Goal: Task Accomplishment & Management: Manage account settings

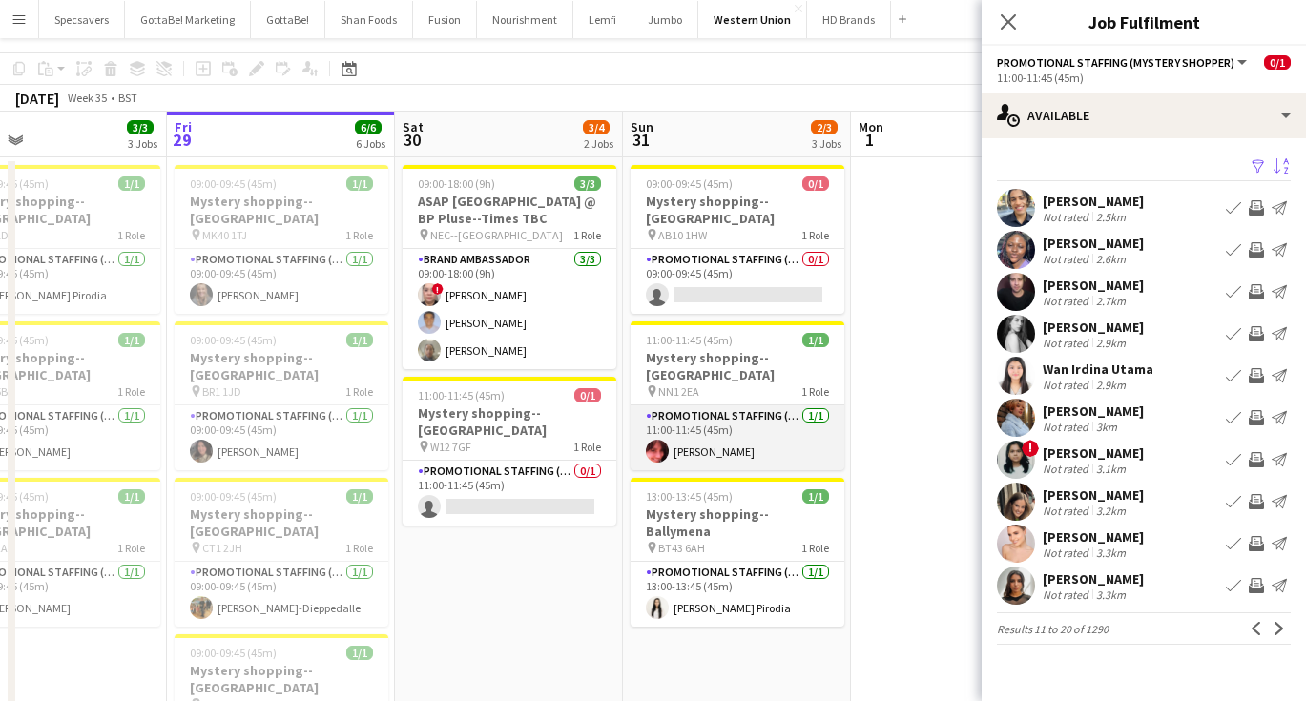
scroll to position [61, 0]
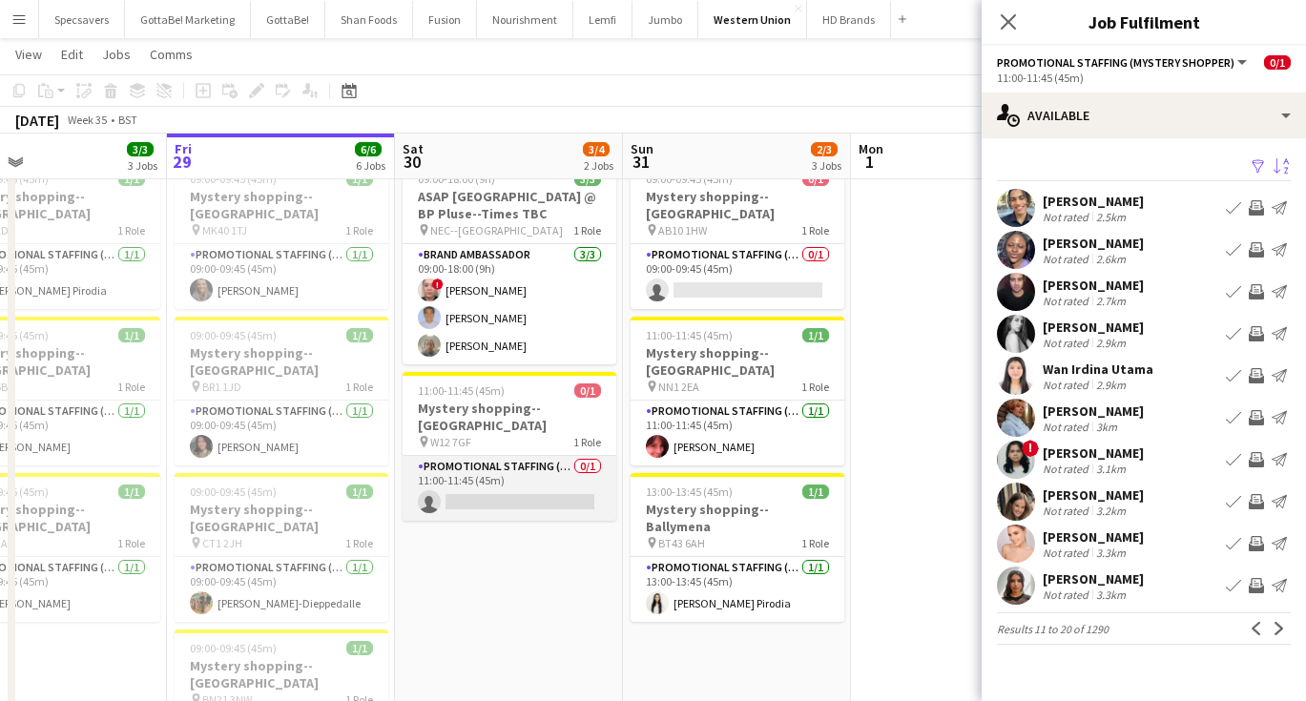
click at [470, 470] on app-card-role "Promotional Staffing (Mystery Shopper) 0/1 11:00-11:45 (45m) single-neutral-act…" at bounding box center [509, 488] width 214 height 65
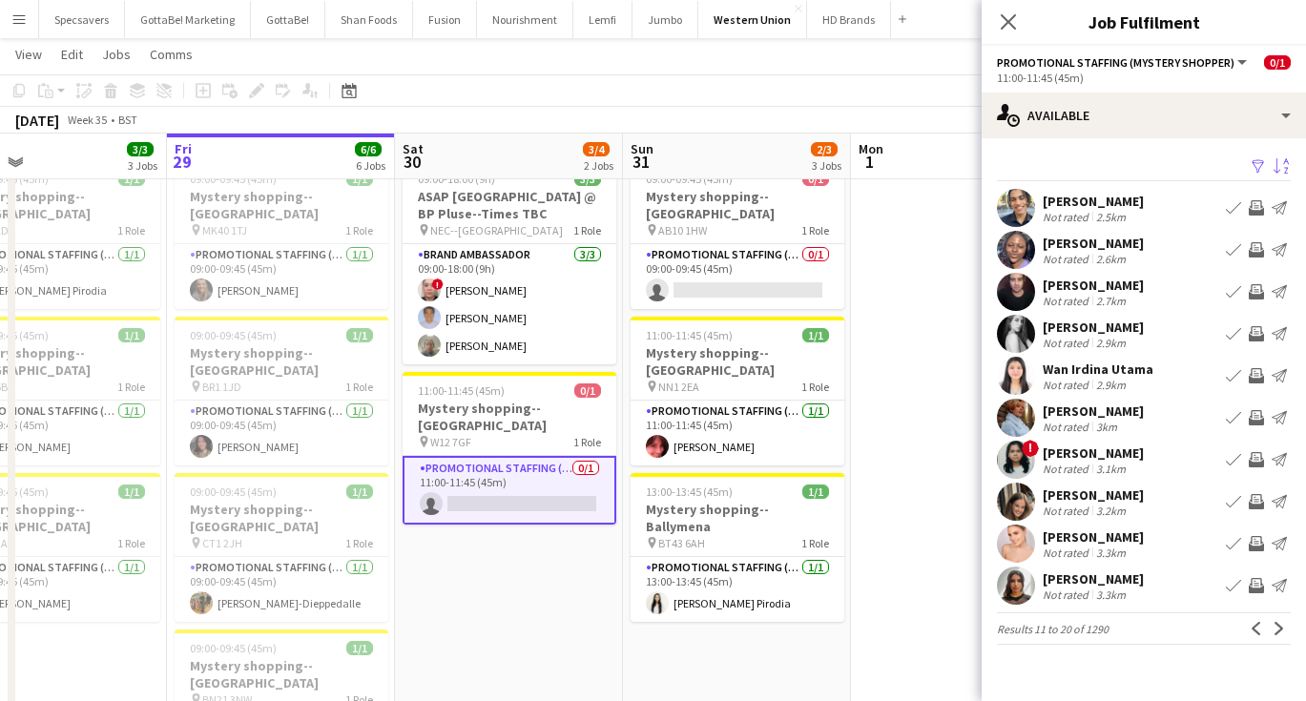
click at [514, 463] on app-card-role "Promotional Staffing (Mystery Shopper) 0/1 11:00-11:45 (45m) single-neutral-act…" at bounding box center [509, 490] width 214 height 69
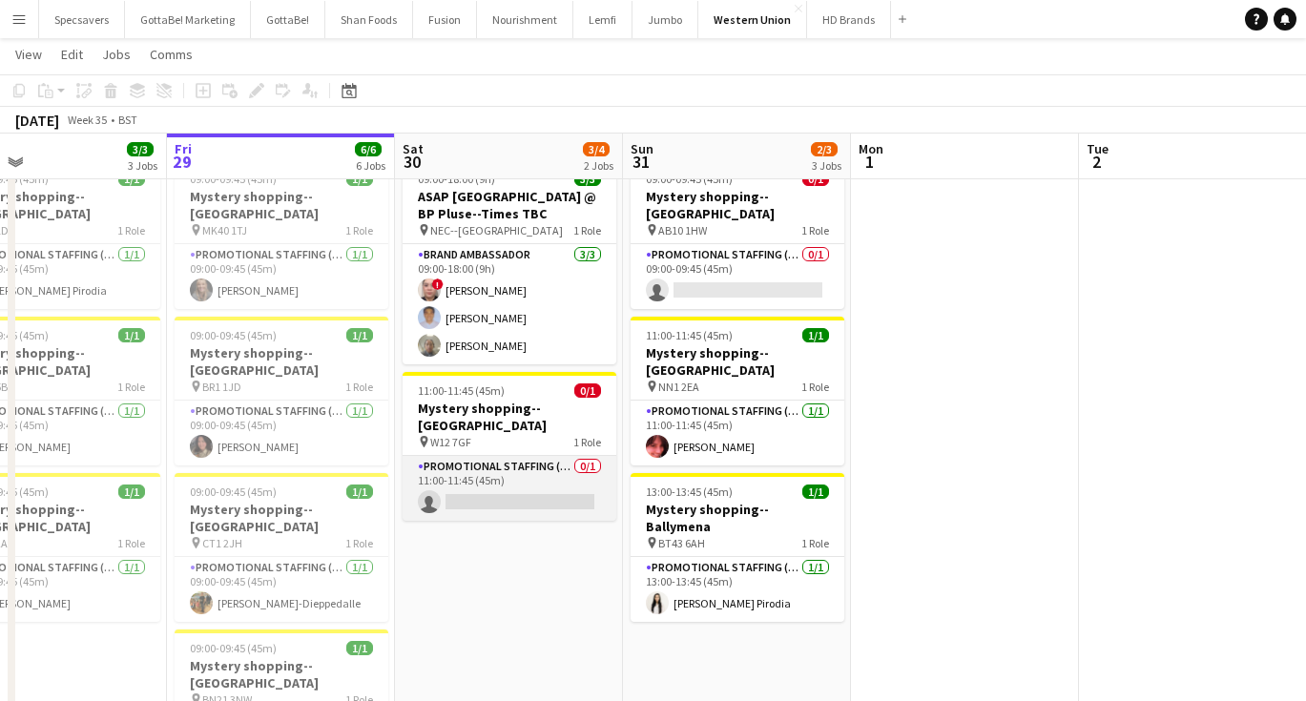
click at [514, 463] on app-card-role "Promotional Staffing (Mystery Shopper) 0/1 11:00-11:45 (45m) single-neutral-act…" at bounding box center [509, 488] width 214 height 65
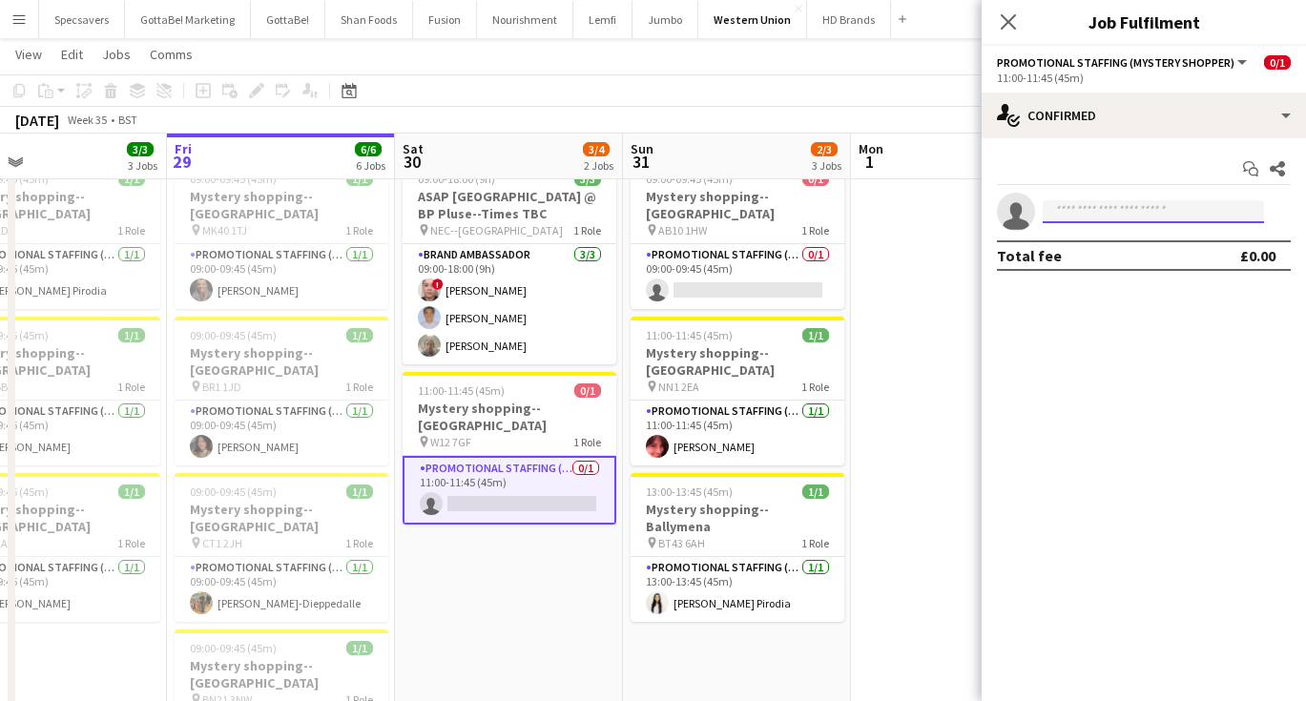
click at [1101, 205] on input at bounding box center [1152, 211] width 221 height 23
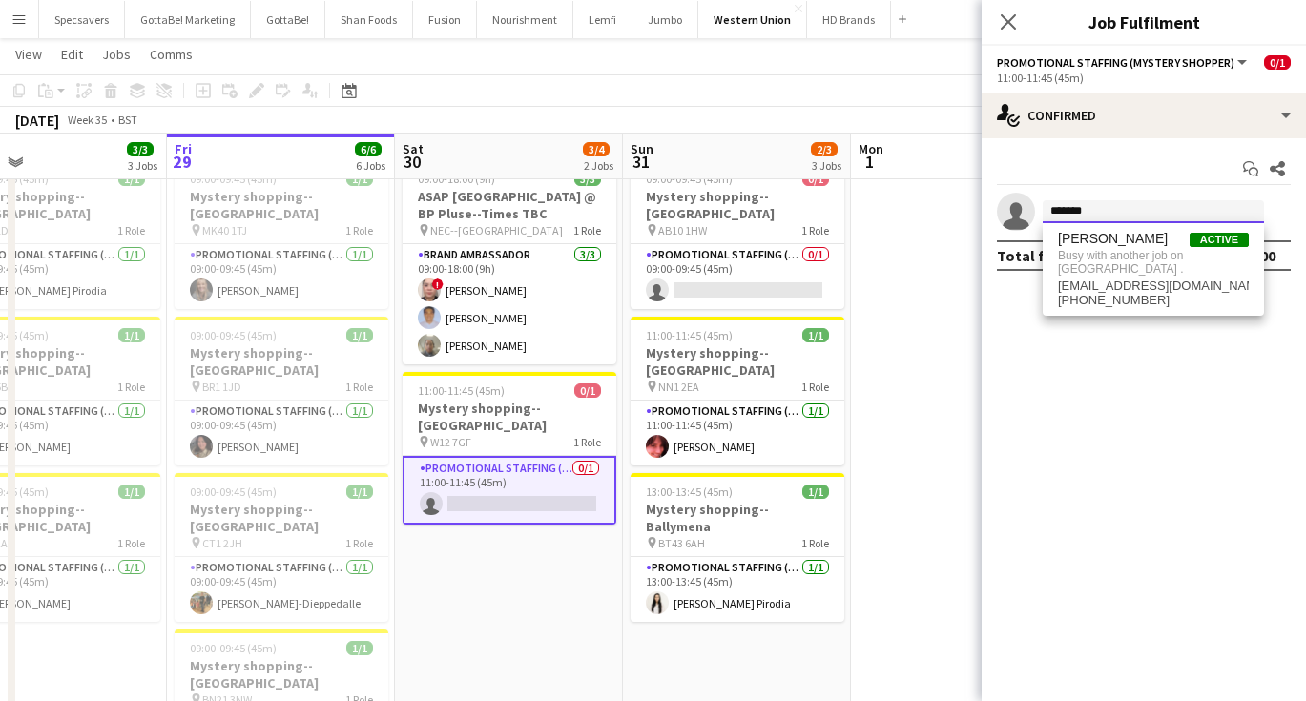
type input "*******"
drag, startPoint x: 1091, startPoint y: 218, endPoint x: 874, endPoint y: 386, distance: 274.7
click at [874, 386] on app-date-cell at bounding box center [965, 645] width 228 height 985
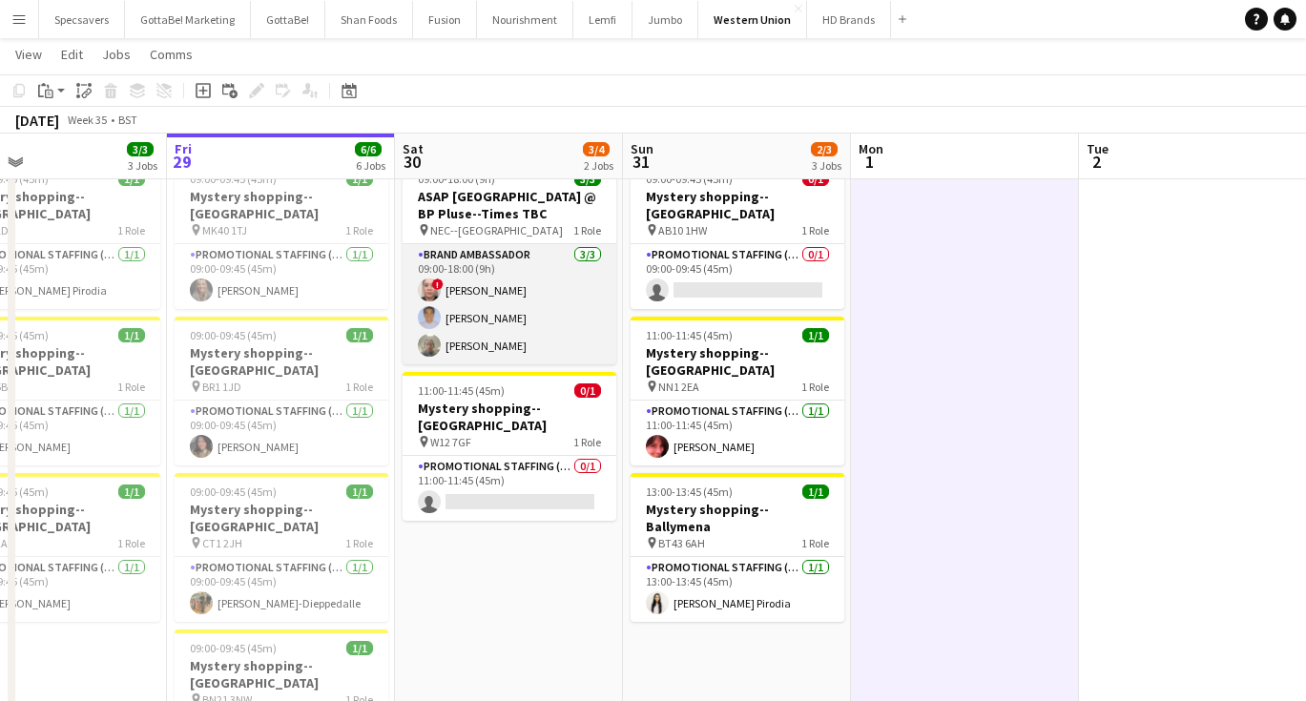
click at [509, 350] on app-card-role "Brand Ambassador 3/3 09:00-18:00 (9h) ! Mary Jane Balino Cyril Nathaniel Balino…" at bounding box center [509, 304] width 214 height 120
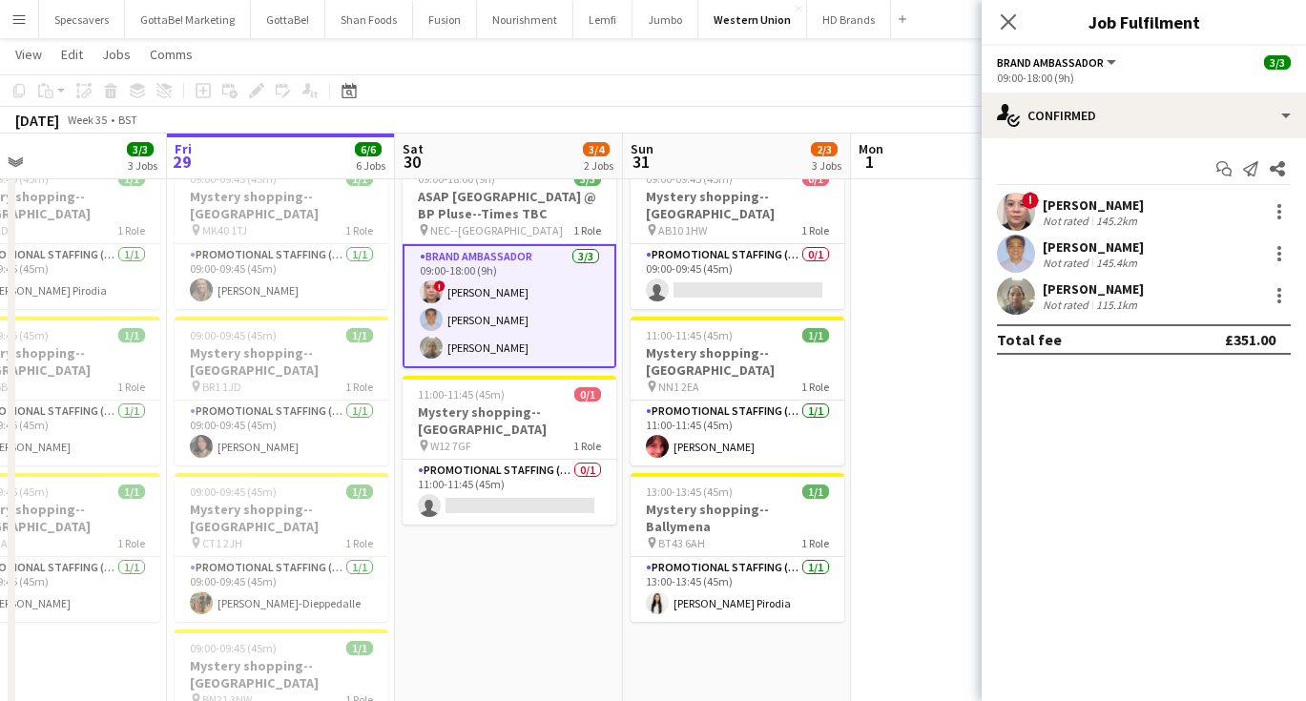
click at [1040, 294] on div "Conrado Pinto Not rated 115.1km" at bounding box center [1143, 296] width 324 height 38
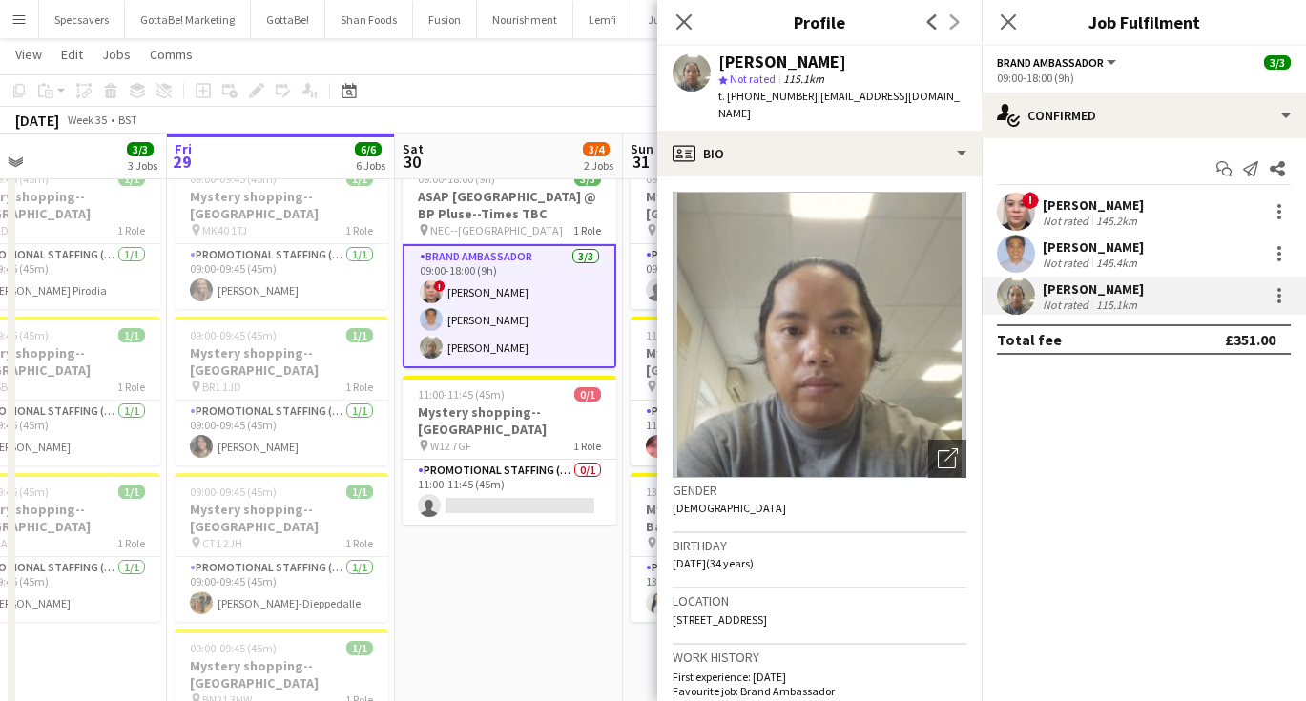
click at [526, 507] on app-date-cell "09:00-18:00 (9h) 3/3 ASAP England @ BP Pluse--Times TBC pin NEC--Birmingham 1 R…" at bounding box center [509, 645] width 228 height 985
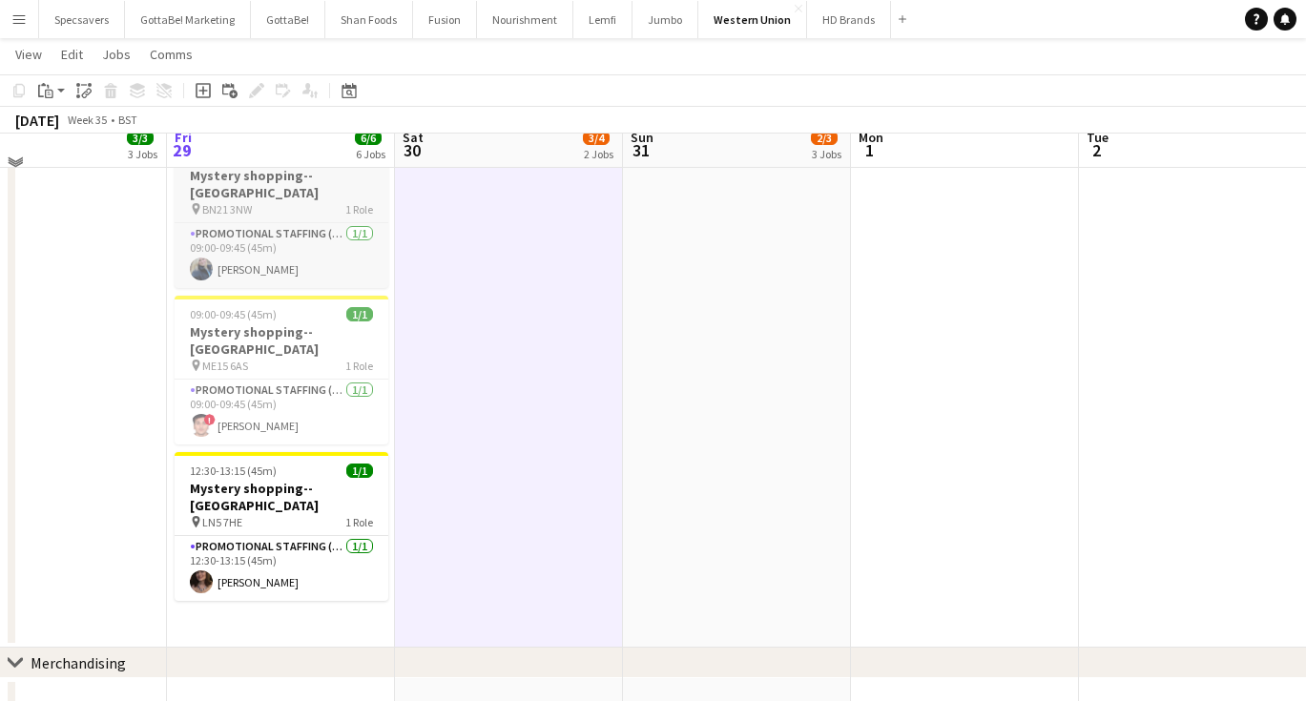
scroll to position [562, 0]
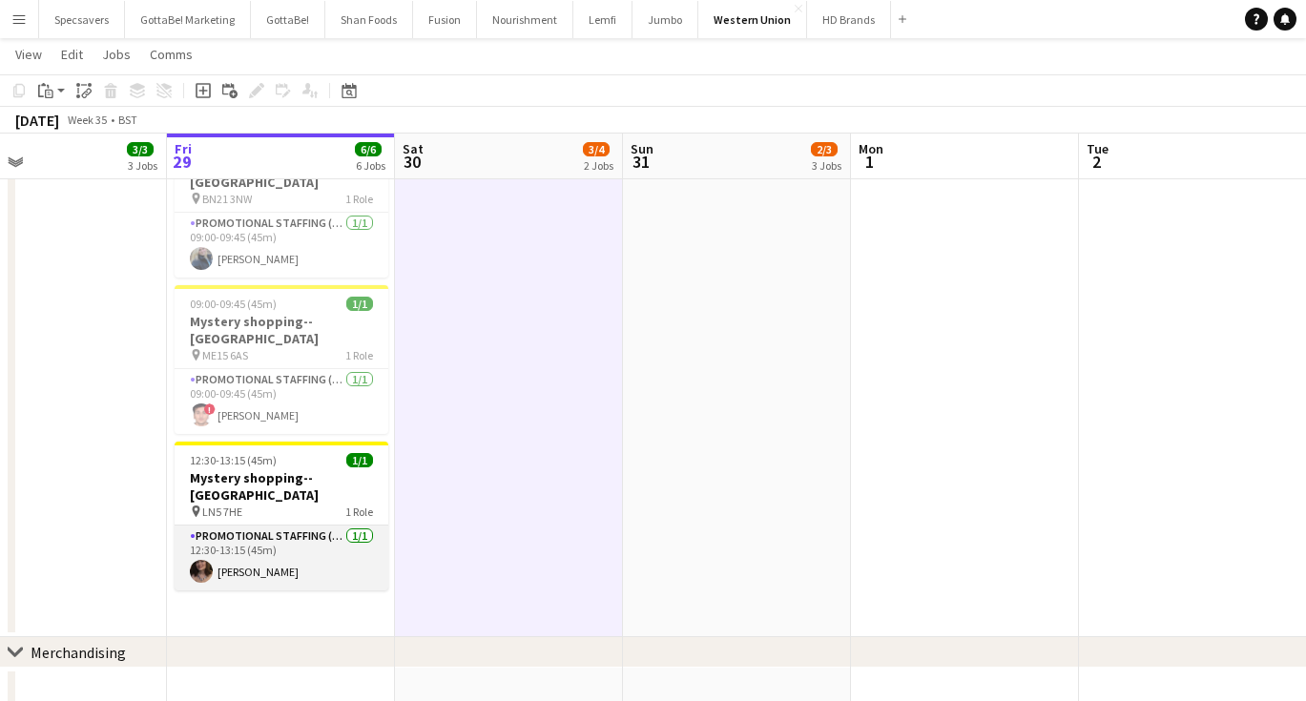
click at [279, 526] on app-card-role "Promotional Staffing (Mystery Shopper) 1/1 12:30-13:15 (45m) Natalie Price" at bounding box center [282, 558] width 214 height 65
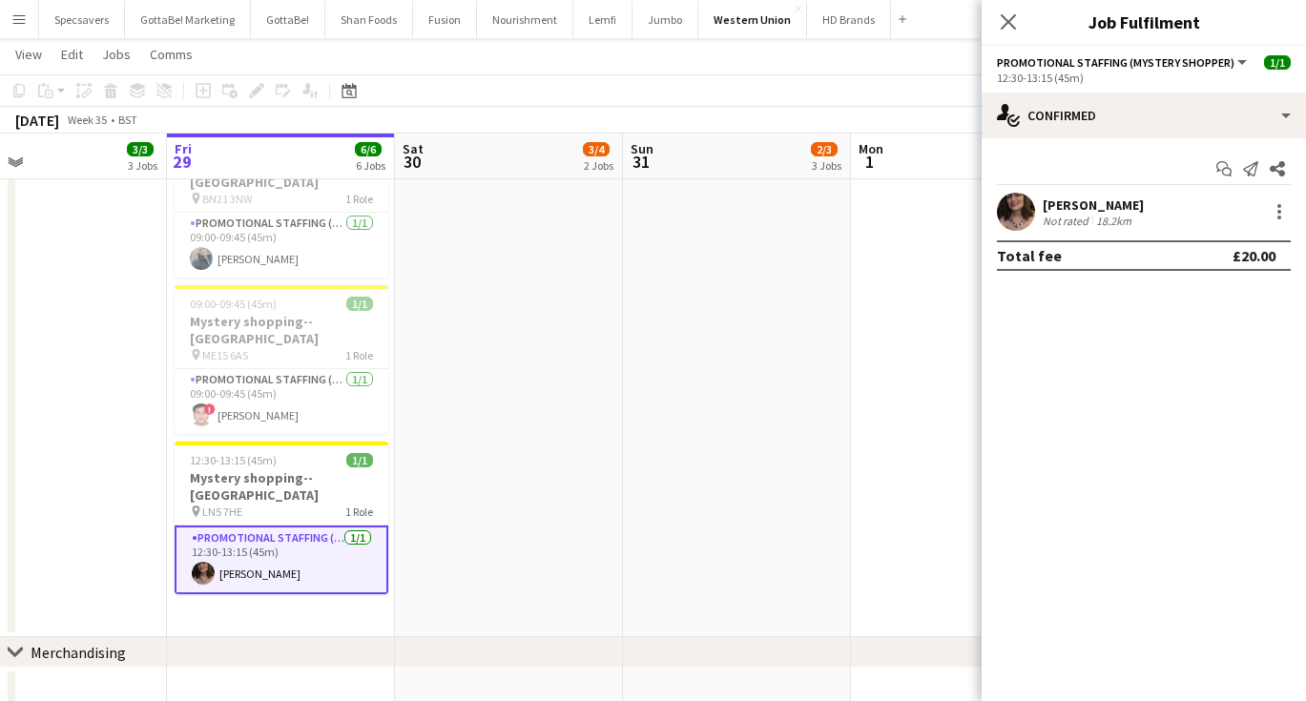
click at [1106, 210] on div "[PERSON_NAME]" at bounding box center [1092, 204] width 101 height 17
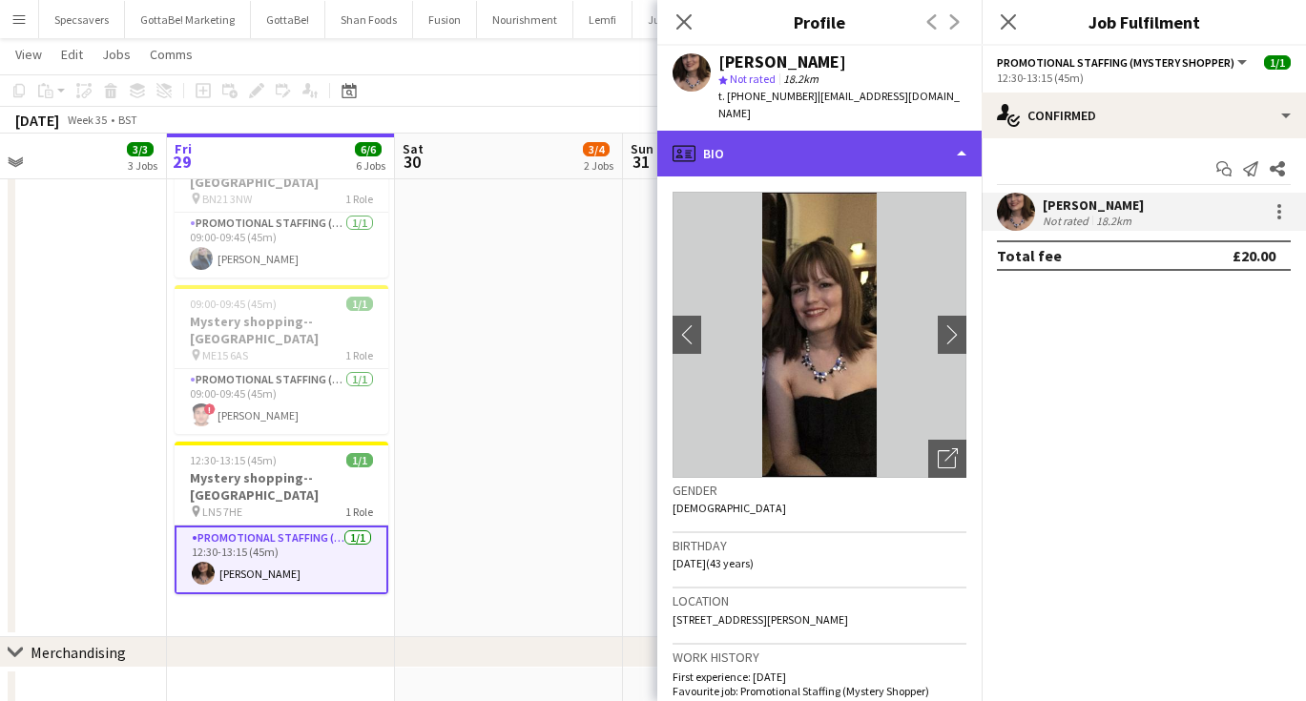
click at [849, 131] on div "profile Bio" at bounding box center [819, 154] width 324 height 46
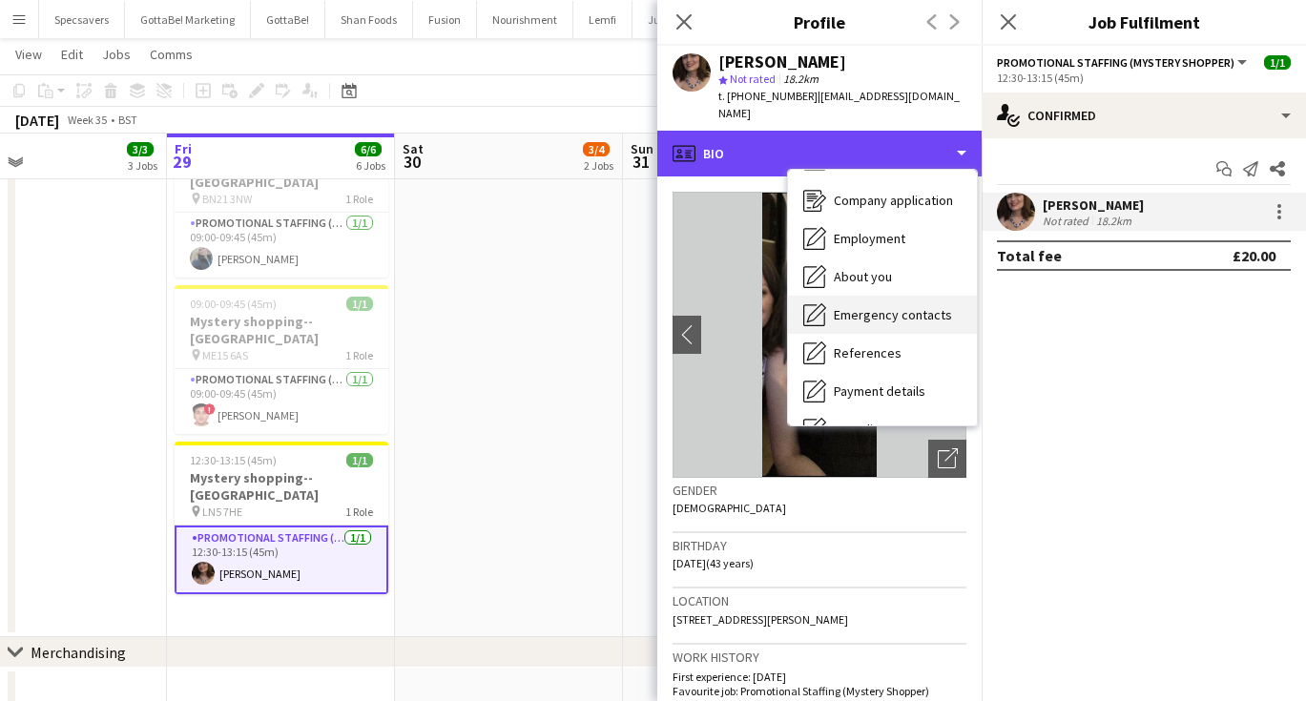
scroll to position [45, 0]
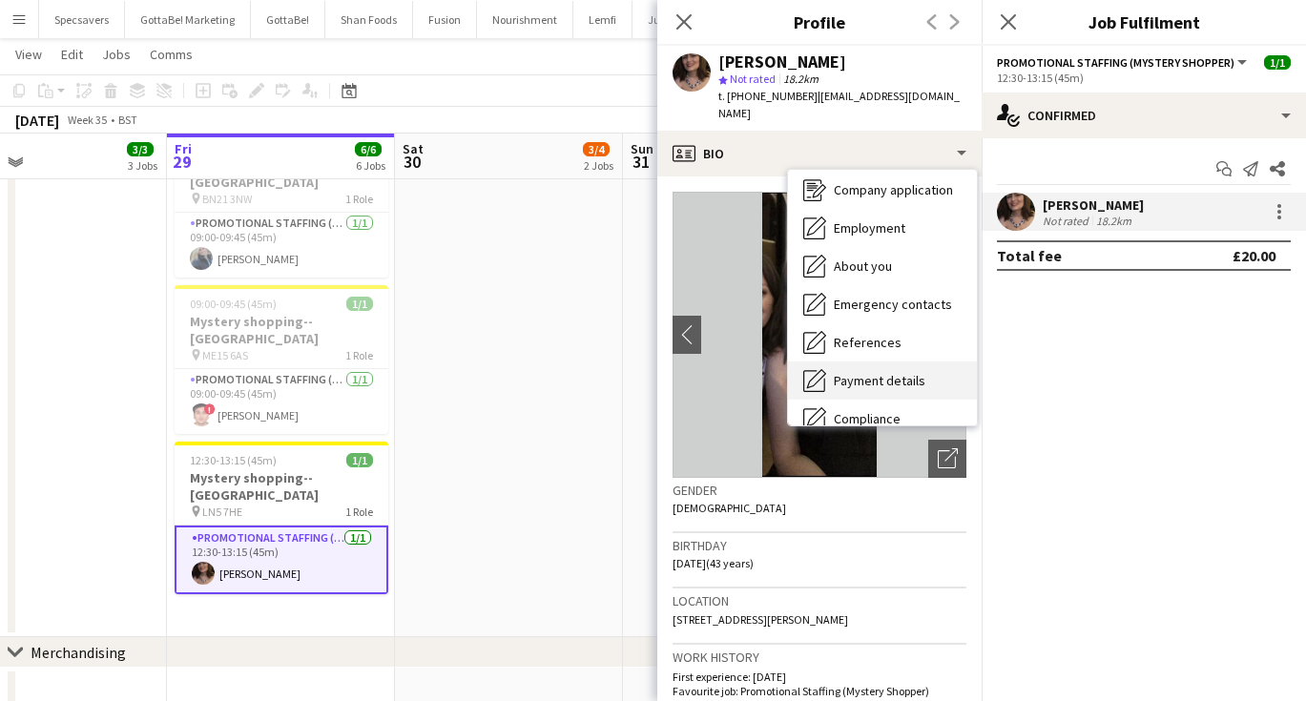
click at [876, 372] on span "Payment details" at bounding box center [880, 380] width 92 height 17
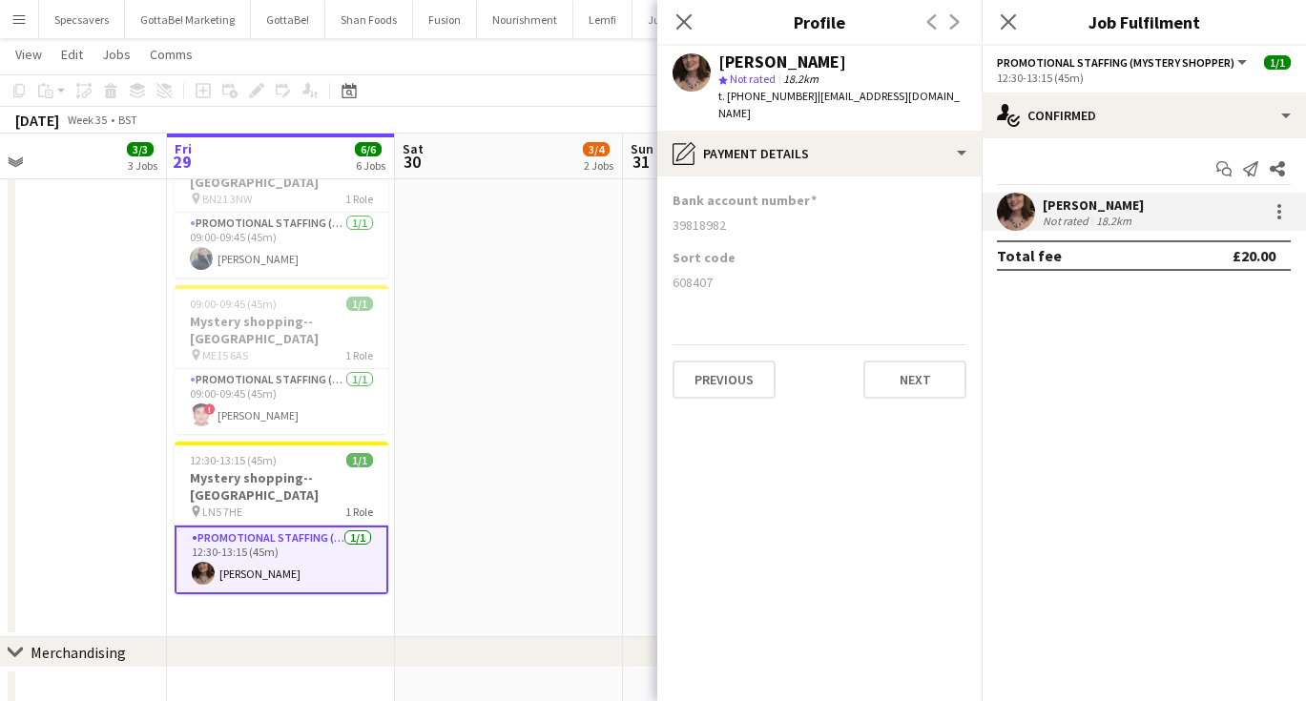
click at [538, 302] on app-date-cell "09:00-18:00 (9h) 3/3 ASAP England @ BP Pluse--Times TBC pin NEC--Birmingham 1 R…" at bounding box center [509, 144] width 228 height 985
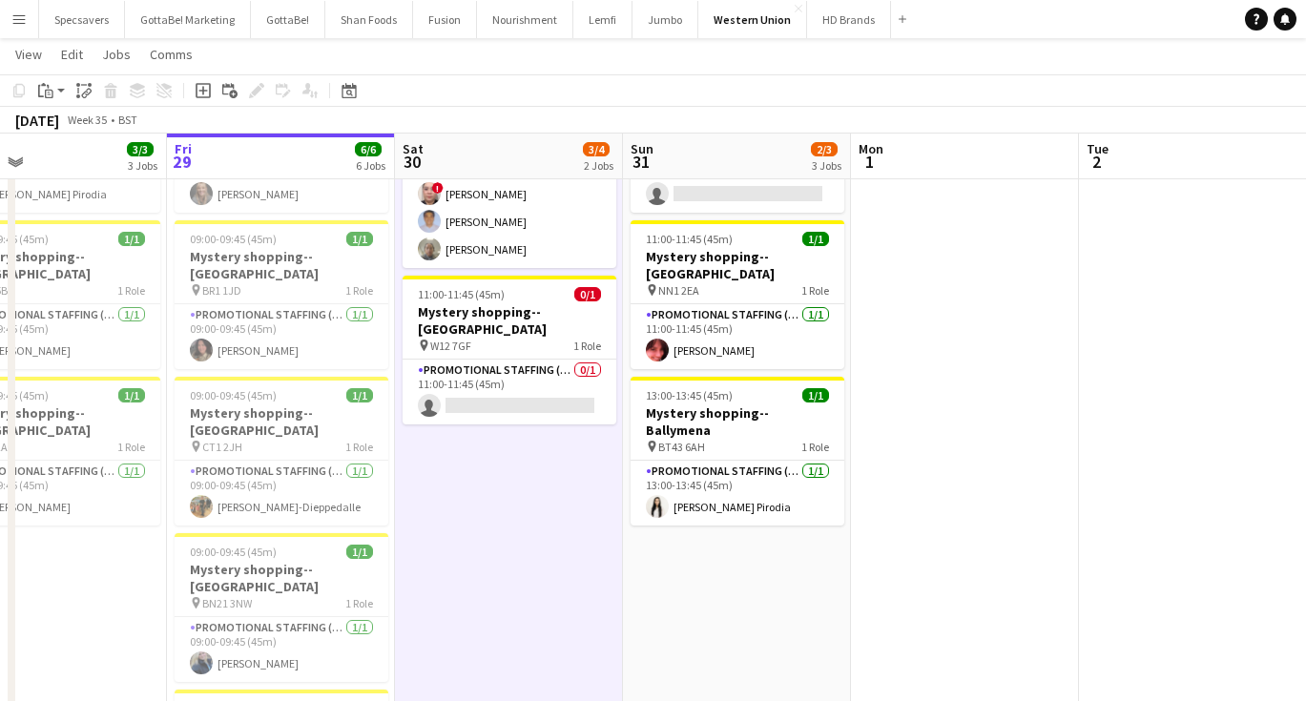
scroll to position [155, 0]
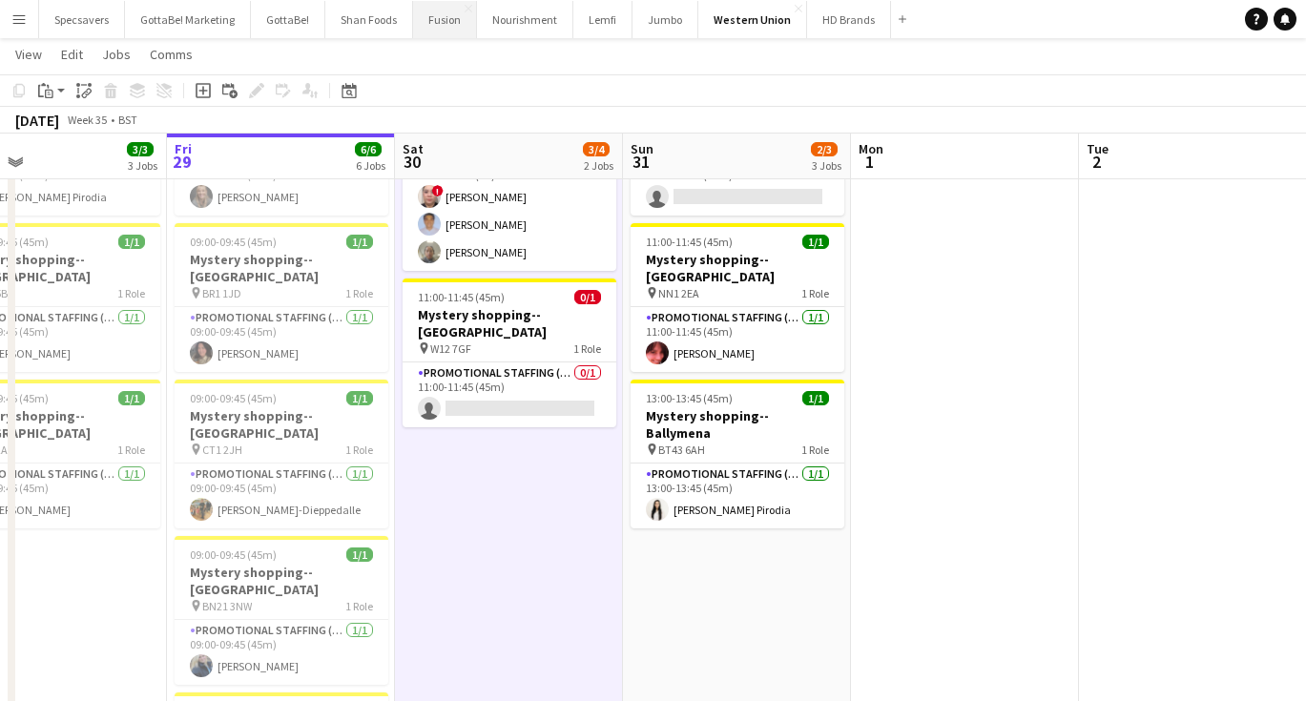
click at [445, 14] on button "Fusion Close" at bounding box center [445, 19] width 64 height 37
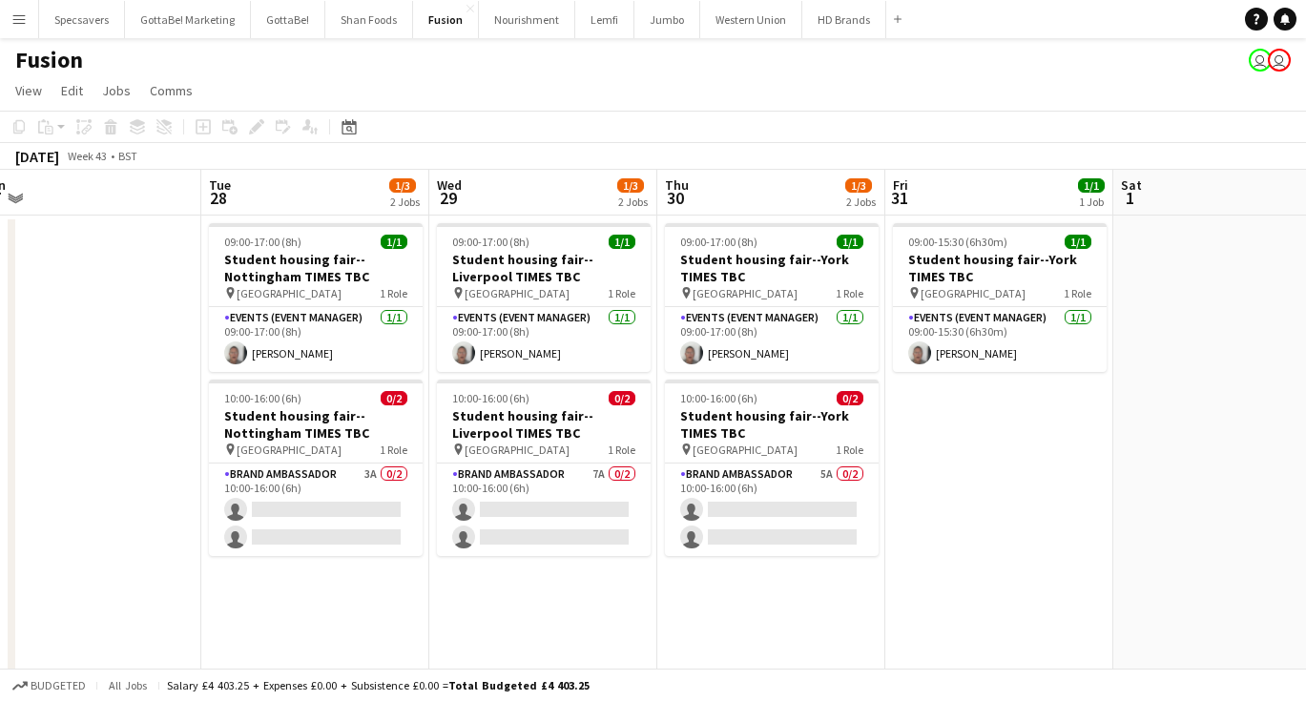
scroll to position [0, 716]
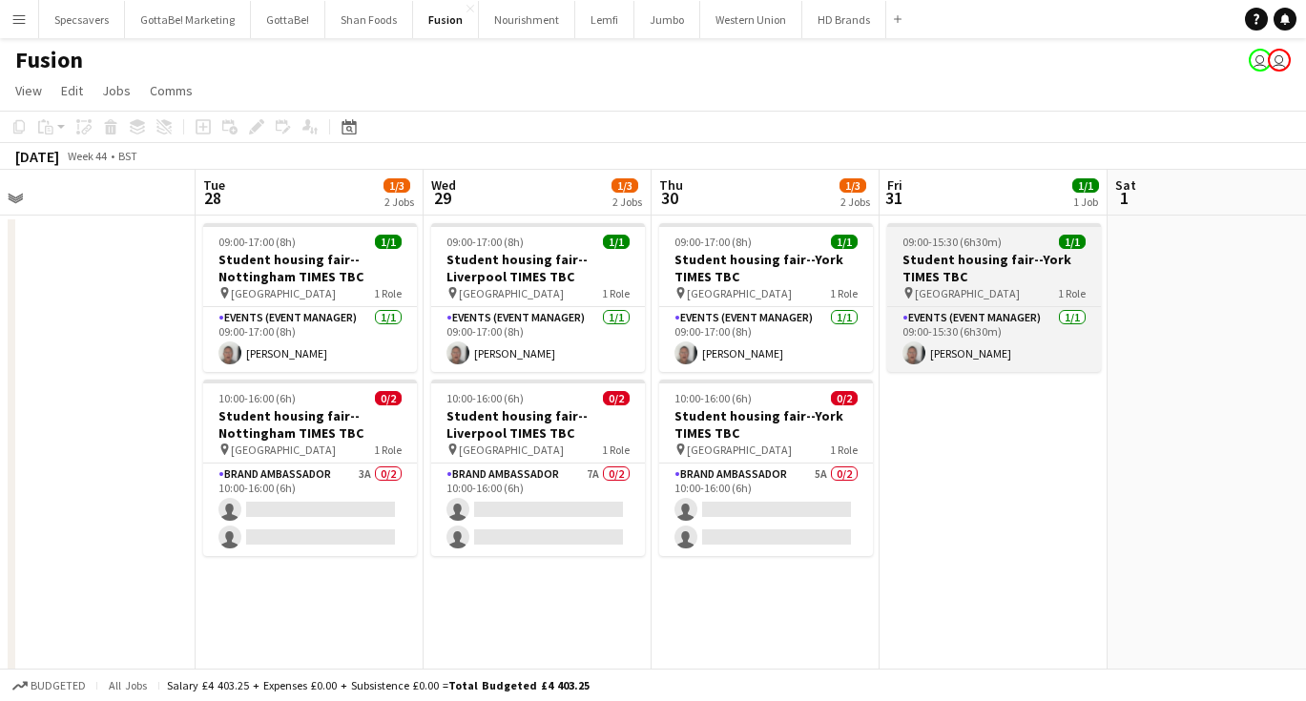
click at [975, 297] on span "University of York" at bounding box center [967, 293] width 105 height 14
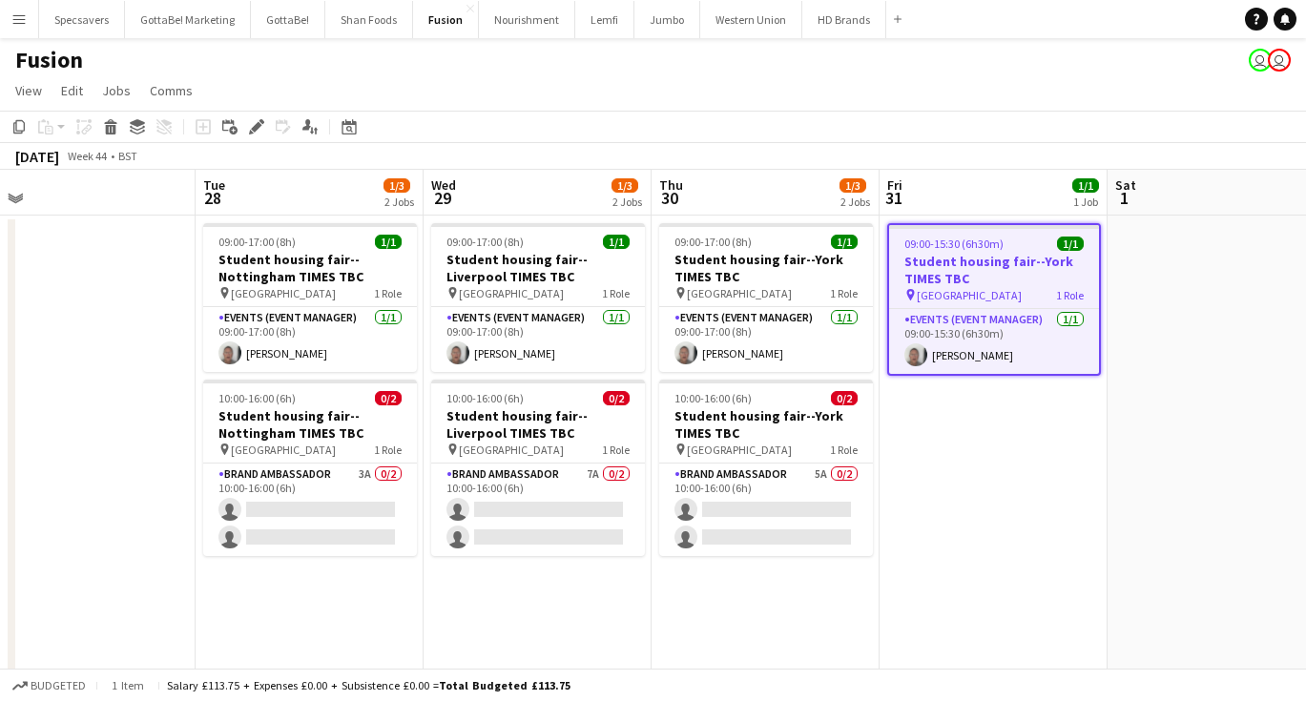
click at [986, 541] on app-date-cell "09:00-15:30 (6h30m) 1/1 Student housing fair--York TIMES TBC pin University of …" at bounding box center [993, 634] width 228 height 836
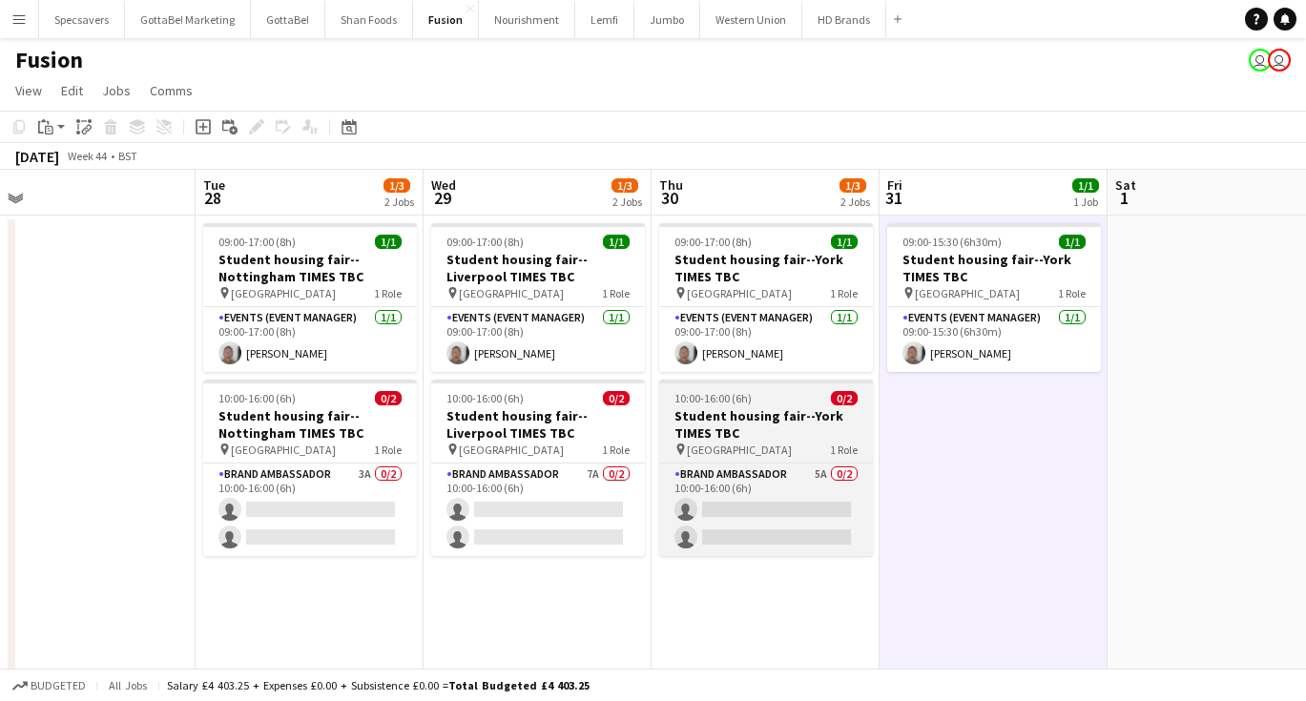
click at [788, 434] on h3 "Student housing fair--York TIMES TBC" at bounding box center [766, 424] width 214 height 34
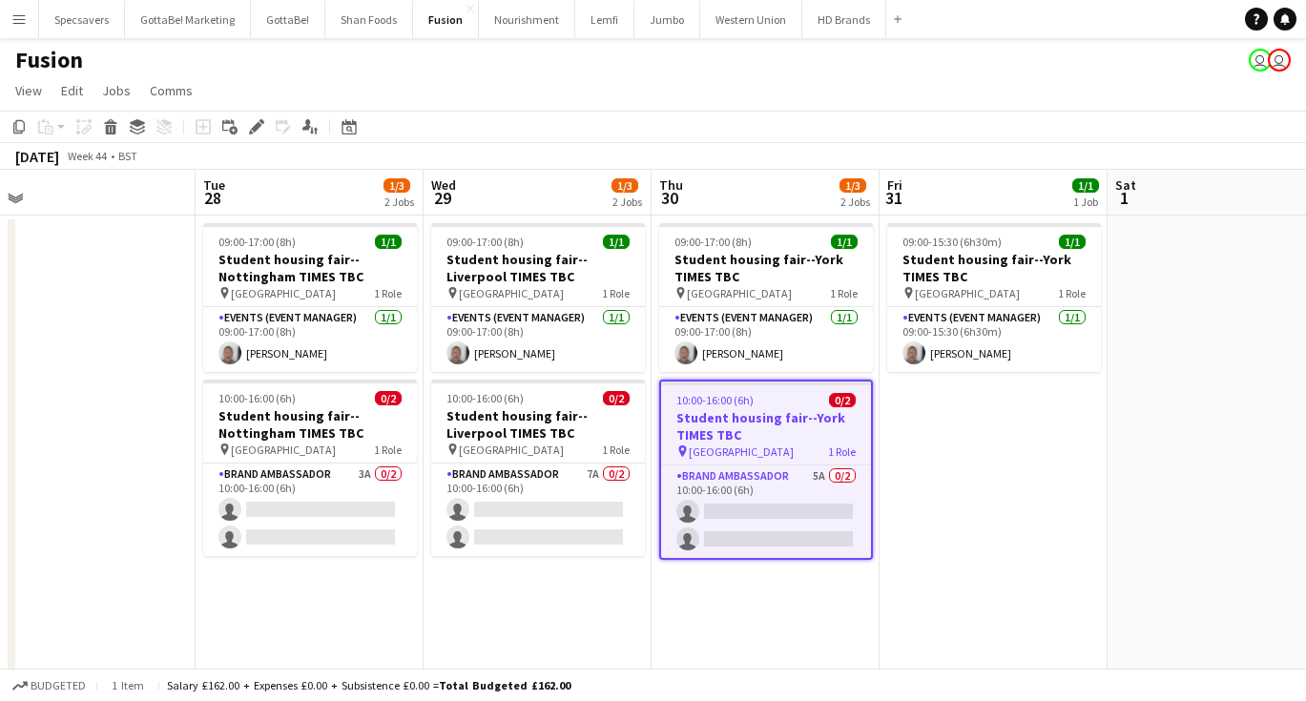
click at [325, 619] on app-date-cell "09:00-17:00 (8h) 1/1 Student housing fair--Nottingham TIMES TBC pin University …" at bounding box center [310, 634] width 228 height 836
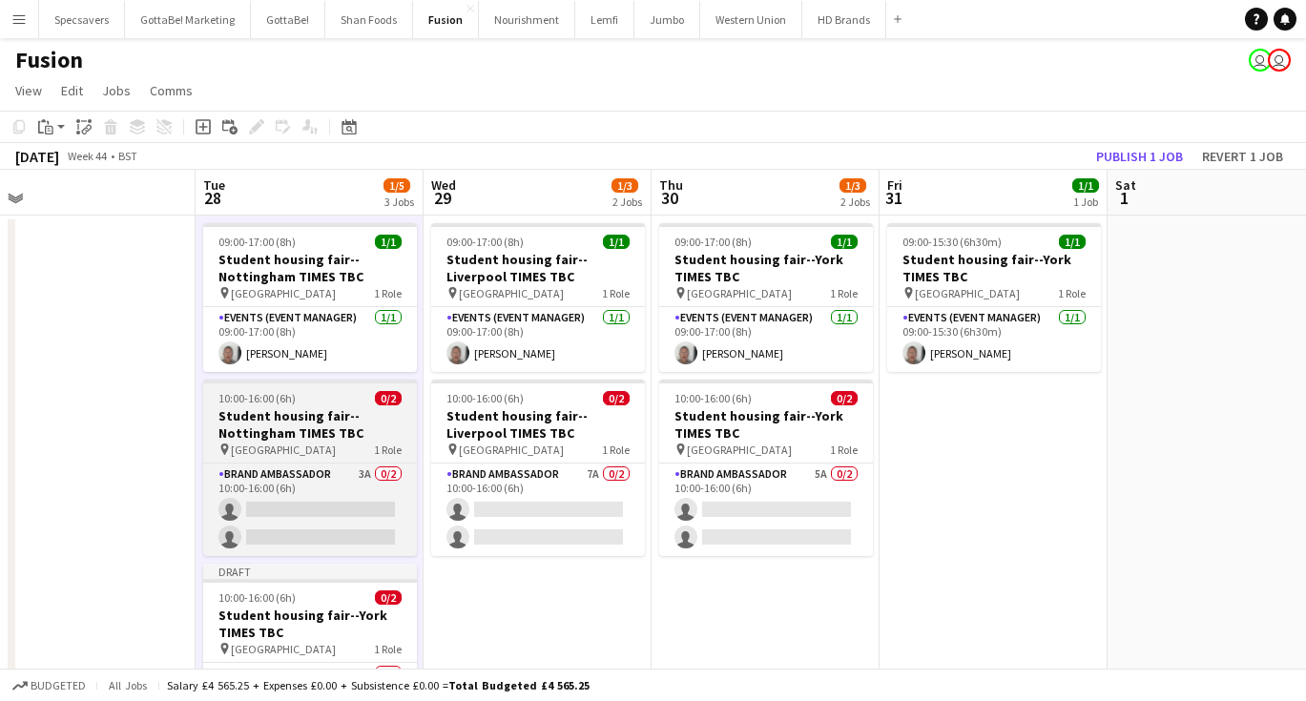
click at [312, 402] on div "10:00-16:00 (6h) 0/2" at bounding box center [310, 398] width 214 height 14
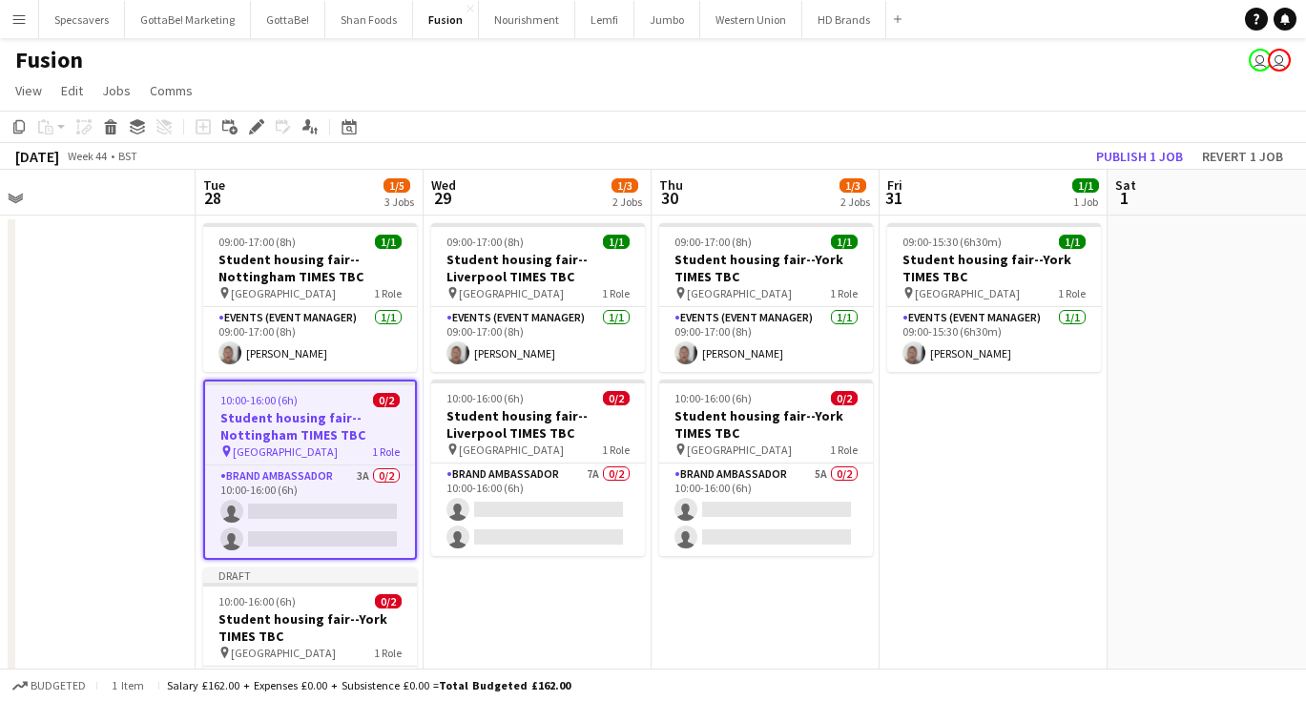
click at [801, 632] on app-date-cell "09:00-17:00 (8h) 1/1 Student housing fair--York TIMES TBC pin University of Yor…" at bounding box center [765, 634] width 228 height 836
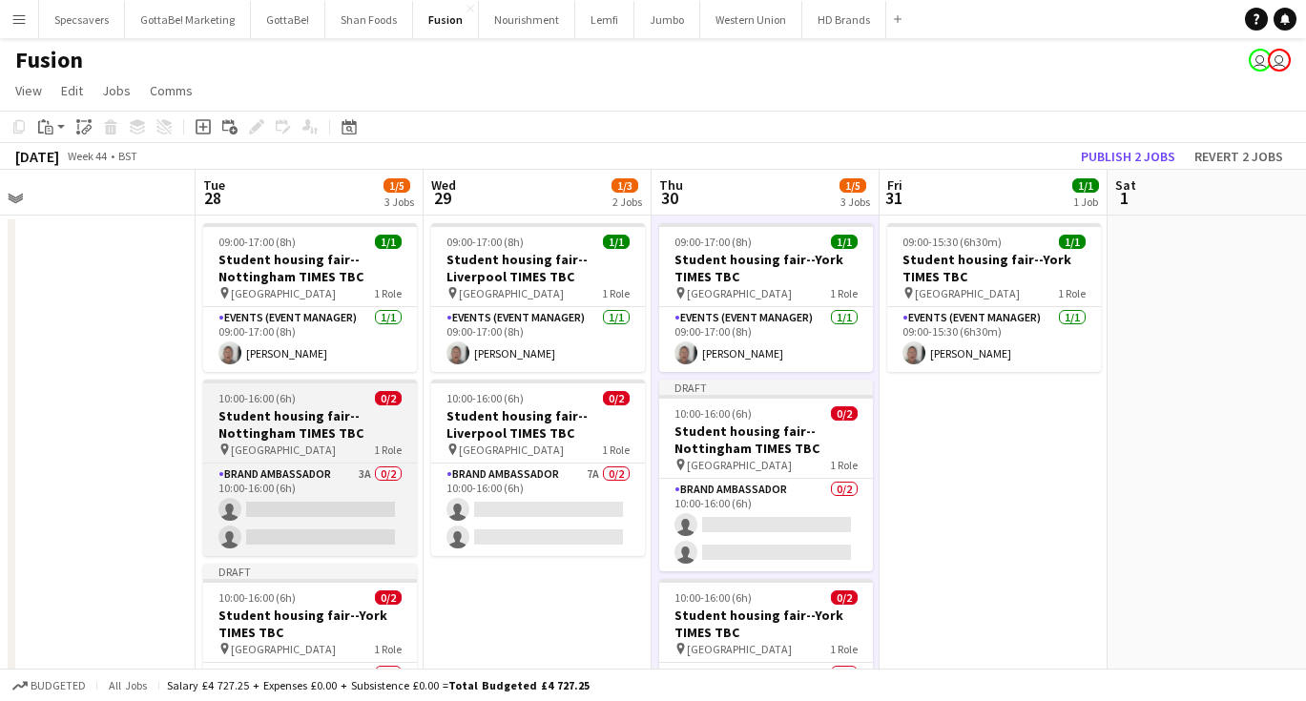
click at [280, 415] on h3 "Student housing fair--Nottingham TIMES TBC" at bounding box center [310, 424] width 214 height 34
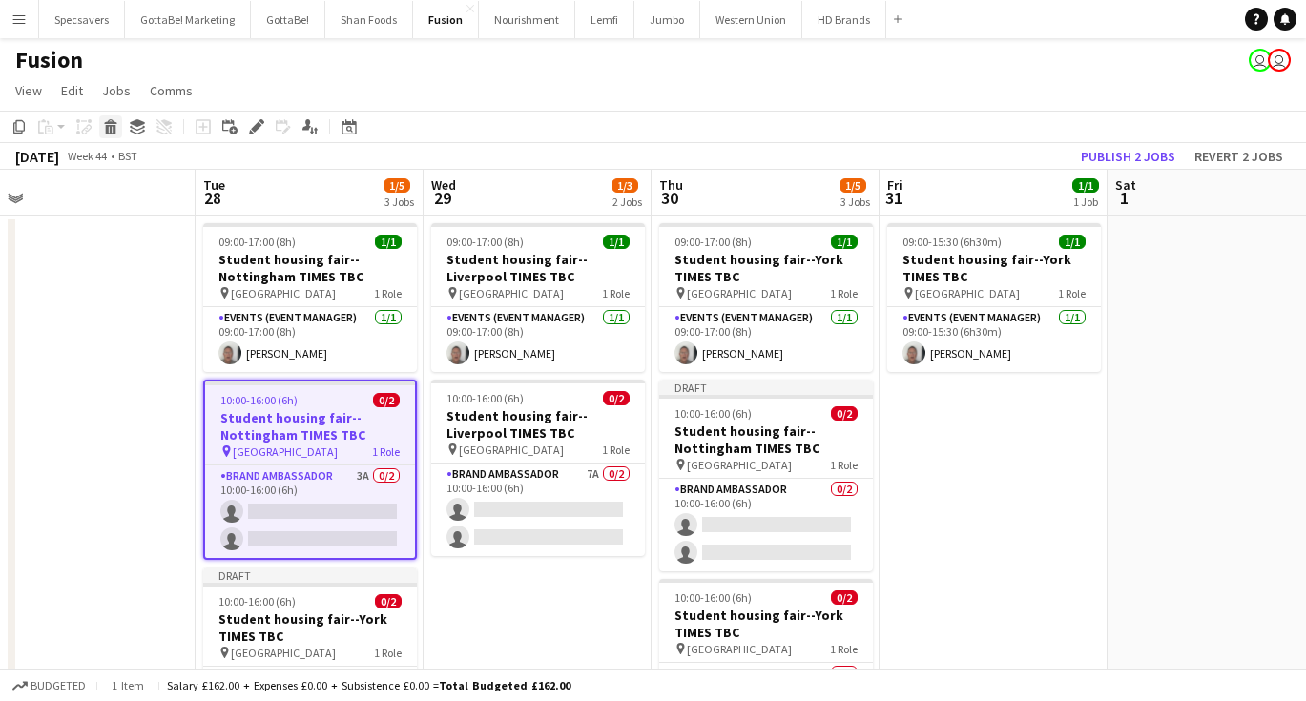
click at [109, 122] on icon at bounding box center [110, 121] width 12 height 5
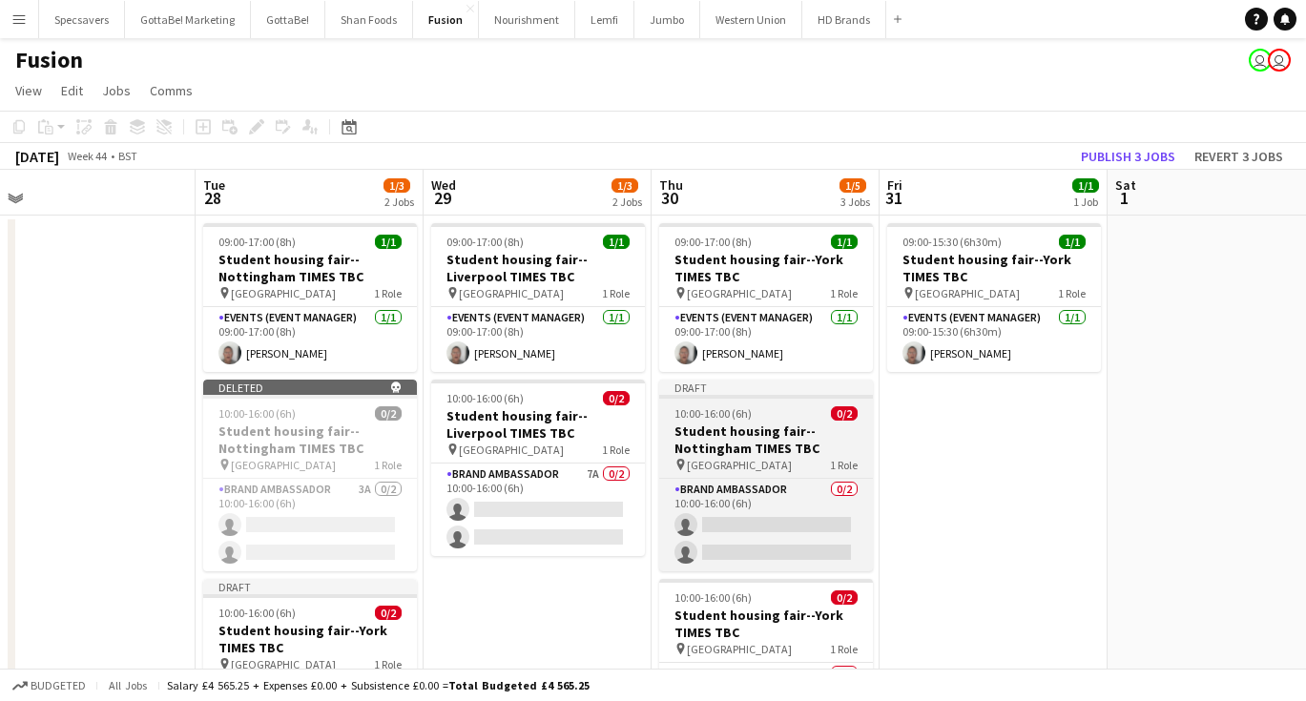
click at [737, 430] on h3 "Student housing fair--Nottingham TIMES TBC" at bounding box center [766, 440] width 214 height 34
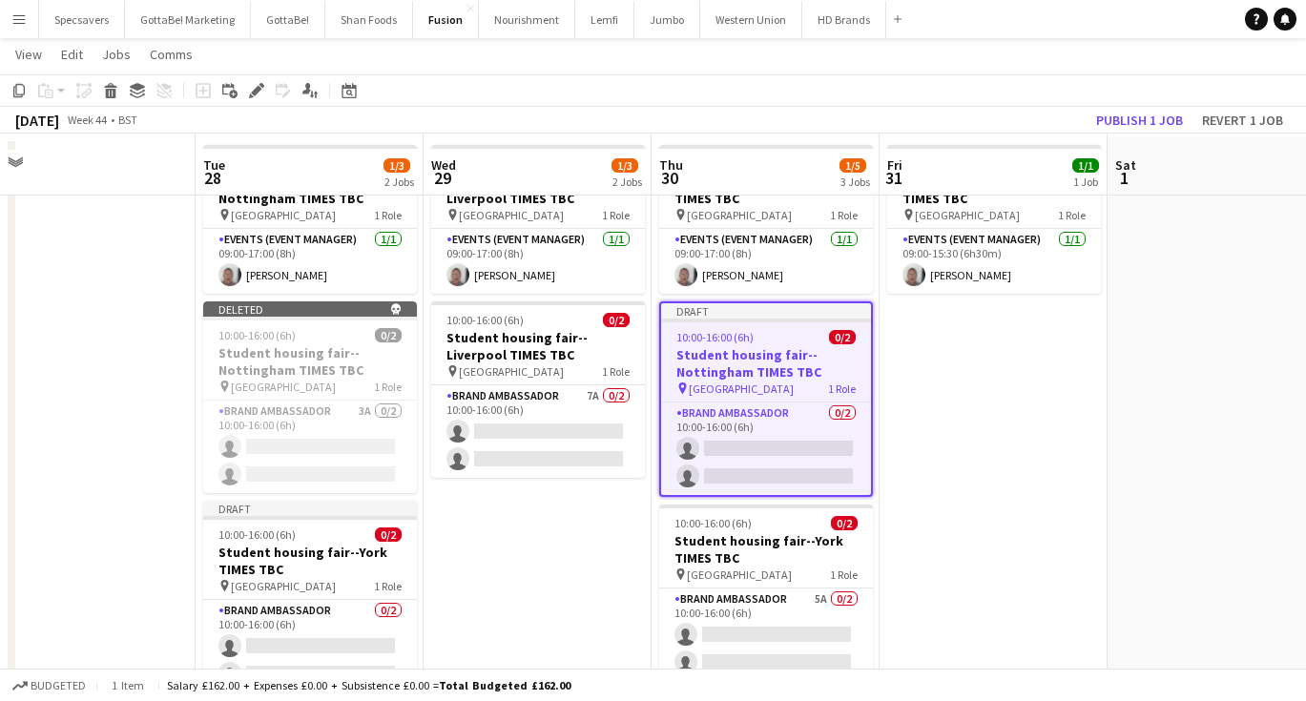
scroll to position [95, 0]
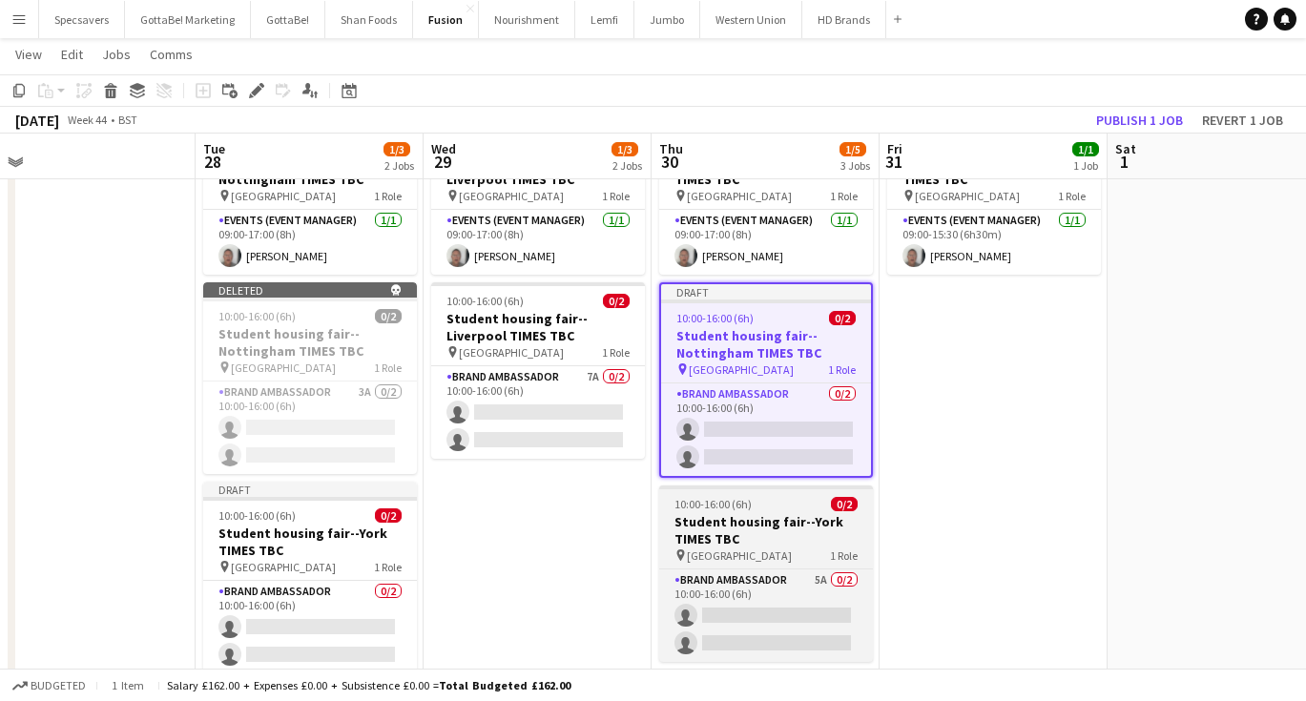
click at [799, 548] on div "pin University of York 1 Role" at bounding box center [766, 554] width 214 height 15
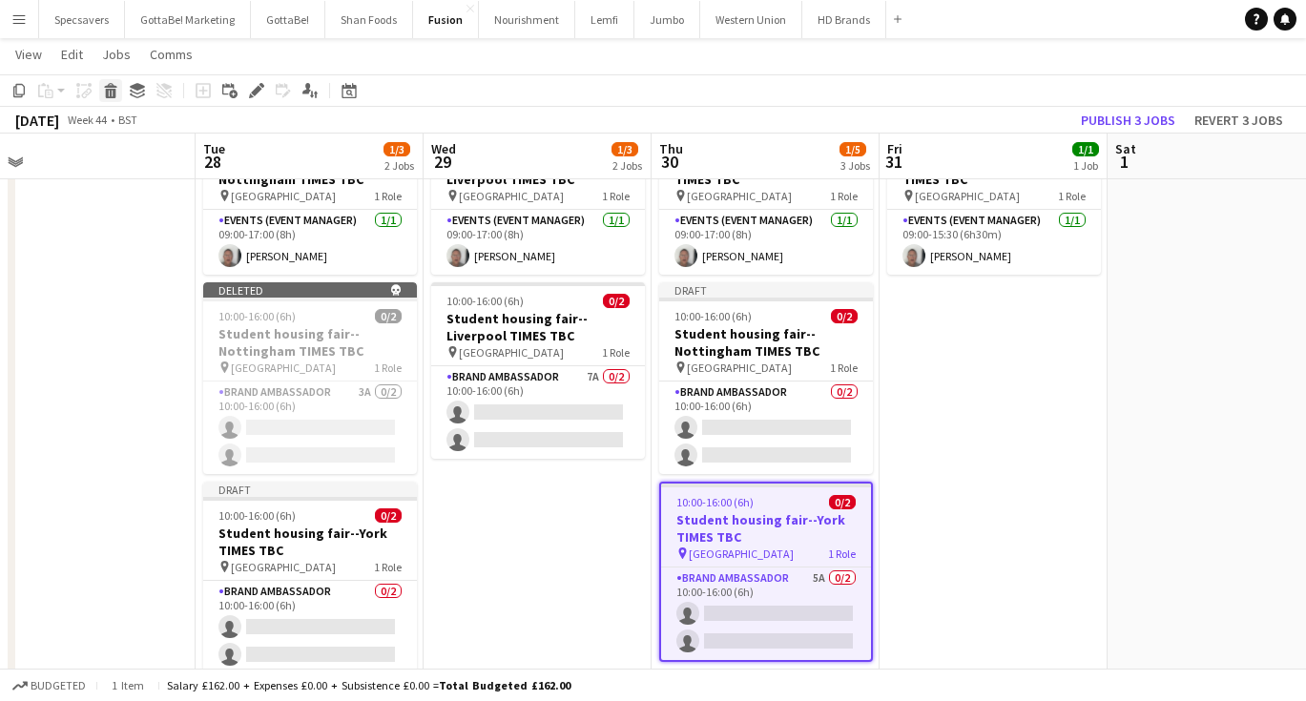
click at [106, 93] on icon at bounding box center [111, 94] width 10 height 10
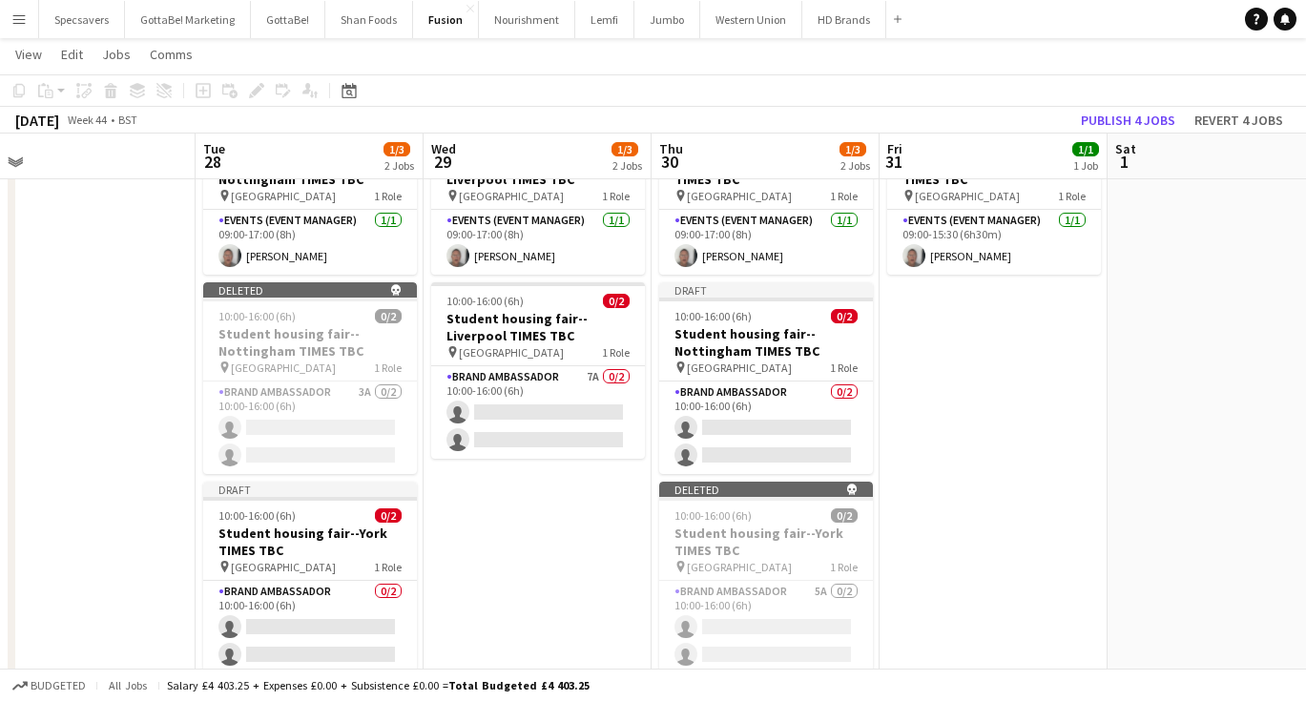
click at [526, 505] on app-date-cell "09:00-17:00 (8h) 1/1 Student housing fair--Liverpool TIMES TBC pin University o…" at bounding box center [537, 536] width 228 height 836
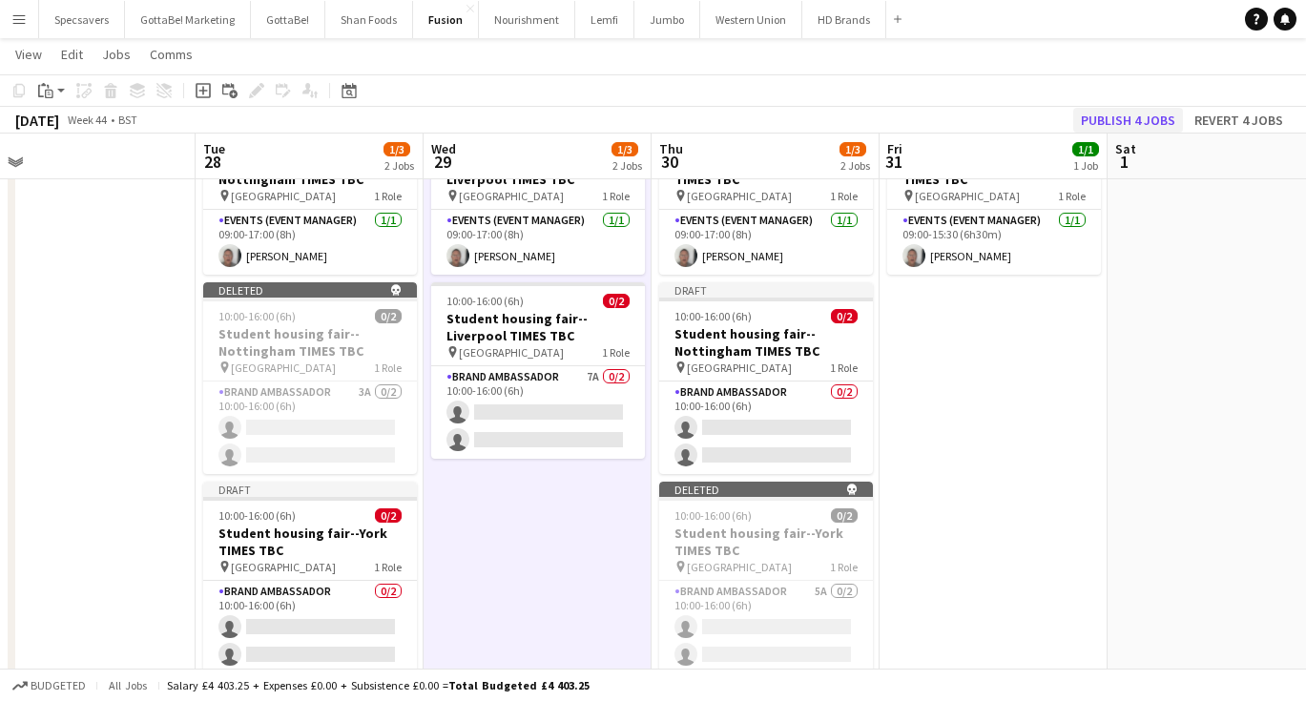
click at [1125, 124] on button "Publish 4 jobs" at bounding box center [1128, 120] width 110 height 25
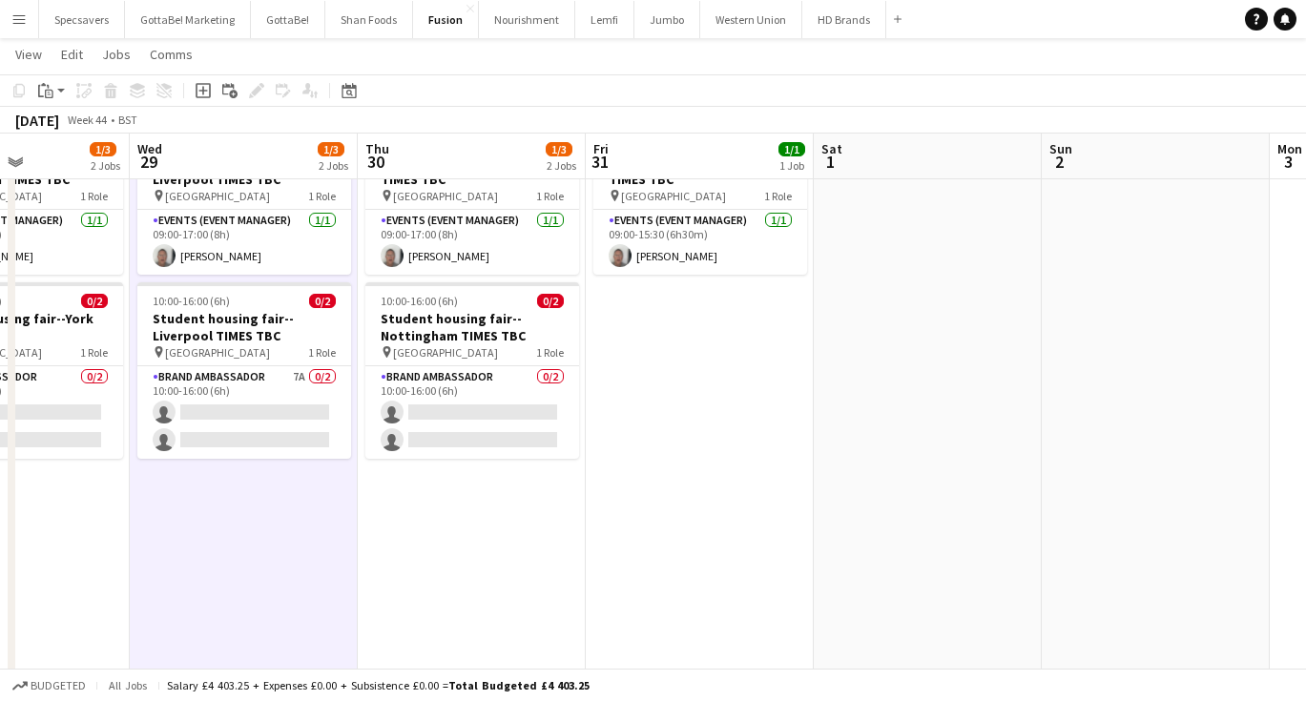
scroll to position [0, 420]
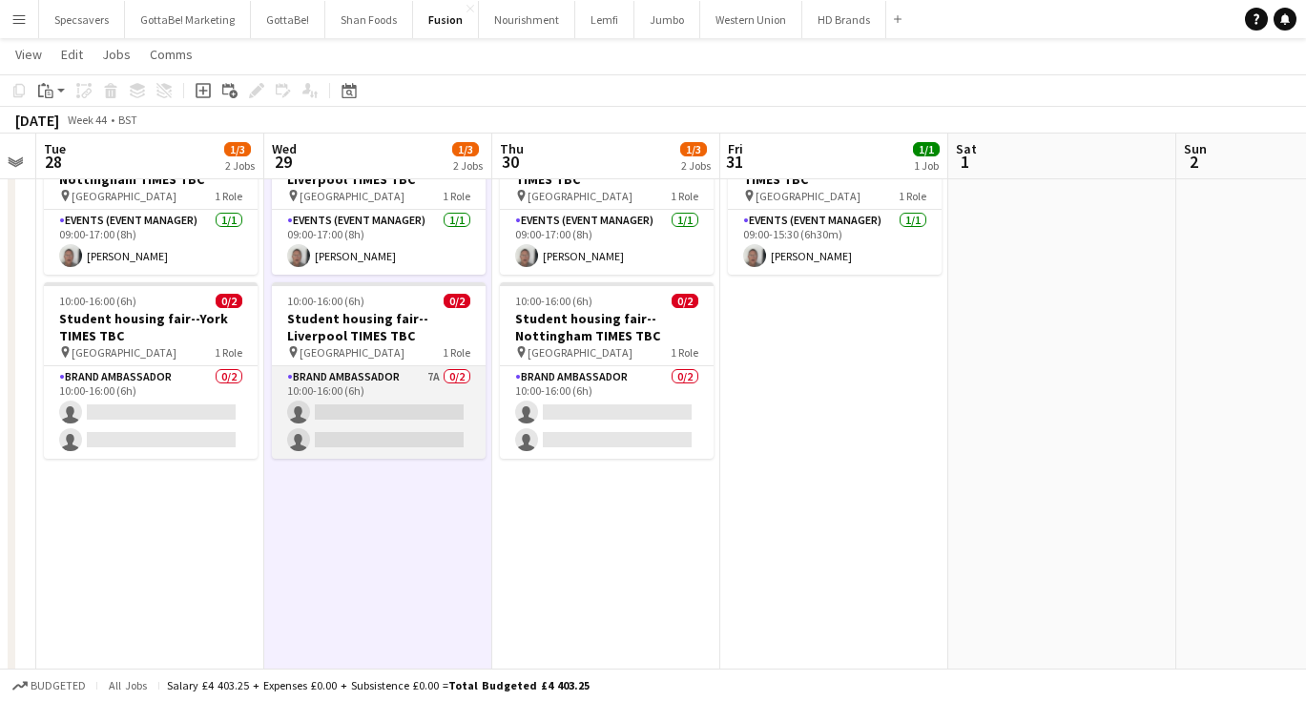
click at [402, 382] on app-card-role "Brand Ambassador 7A 0/2 10:00-16:00 (6h) single-neutral-actions single-neutral-…" at bounding box center [379, 412] width 214 height 93
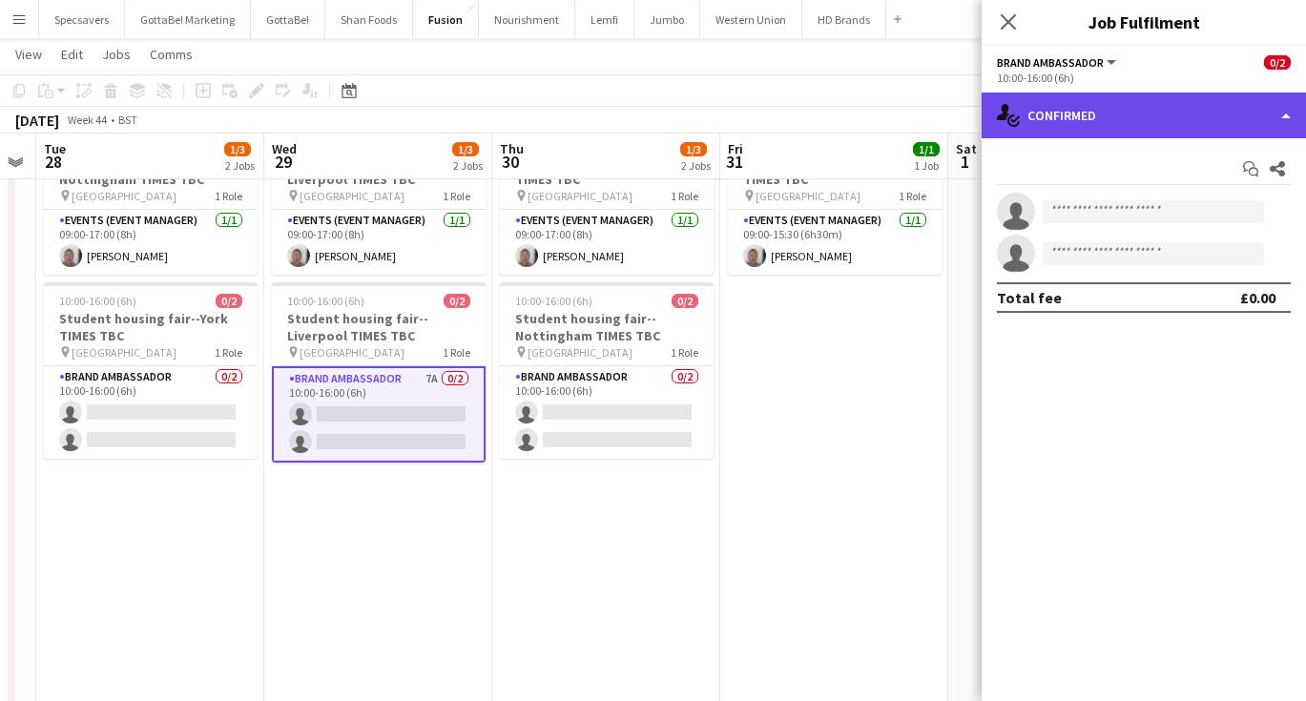
click at [1163, 99] on div "single-neutral-actions-check-2 Confirmed" at bounding box center [1143, 116] width 324 height 46
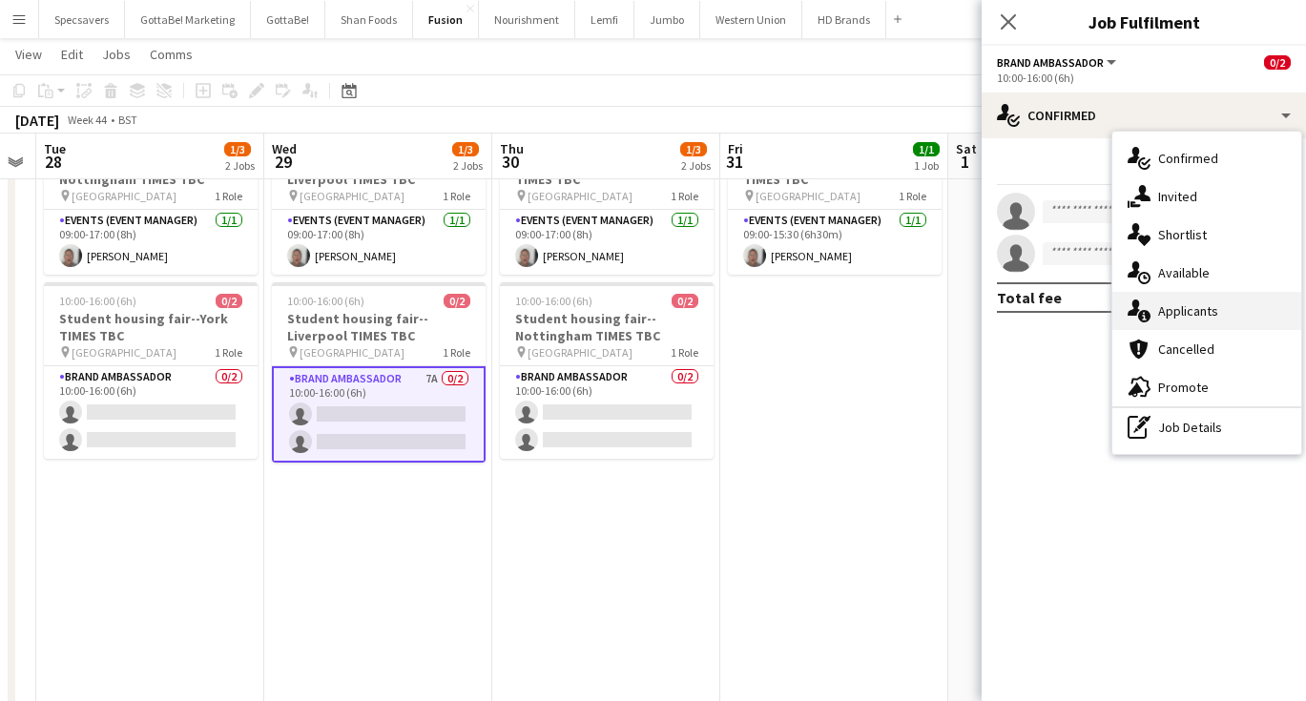
click at [1202, 313] on div "single-neutral-actions-information Applicants" at bounding box center [1206, 311] width 189 height 38
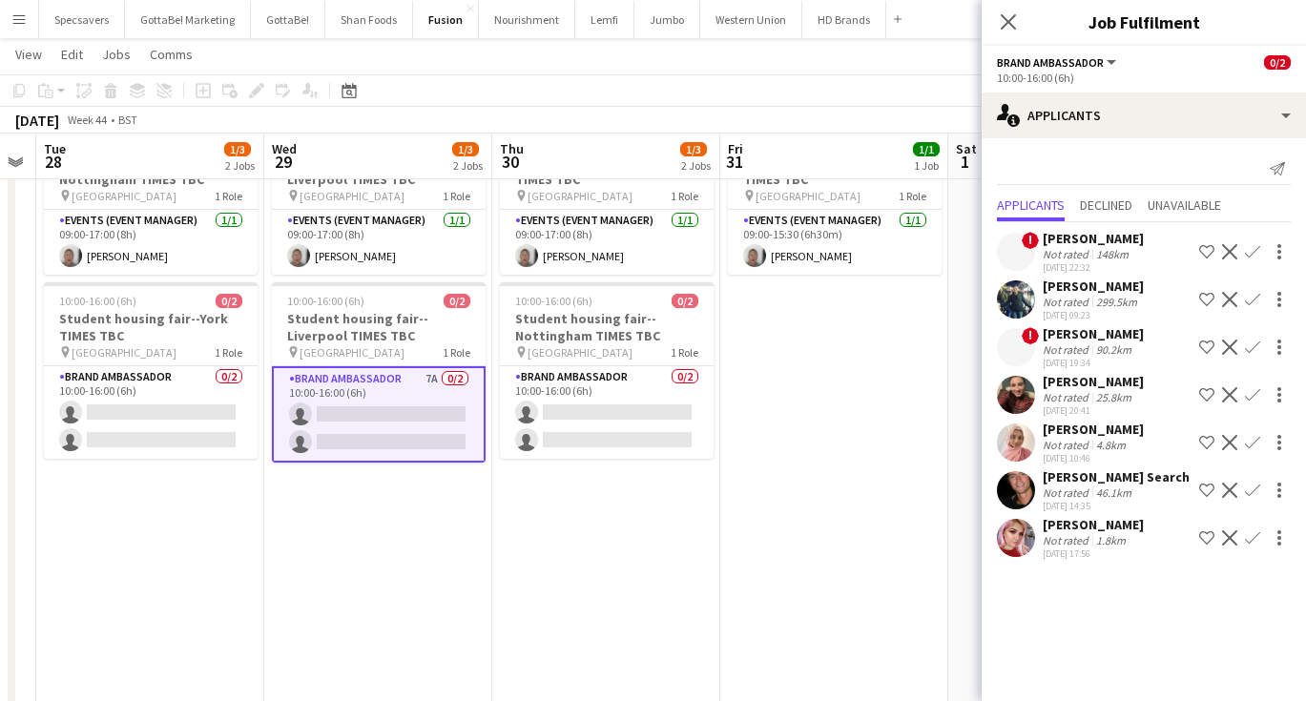
click at [1086, 524] on div "Claire Henderson" at bounding box center [1092, 524] width 101 height 17
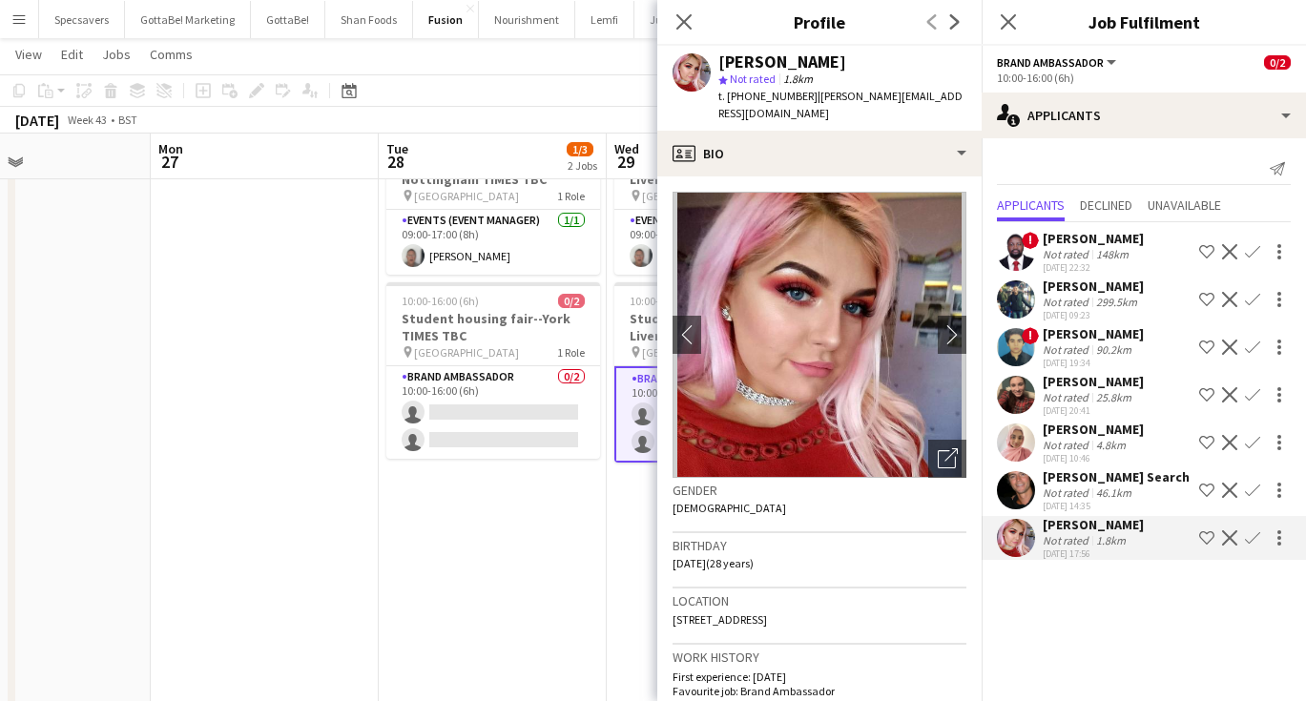
scroll to position [0, 545]
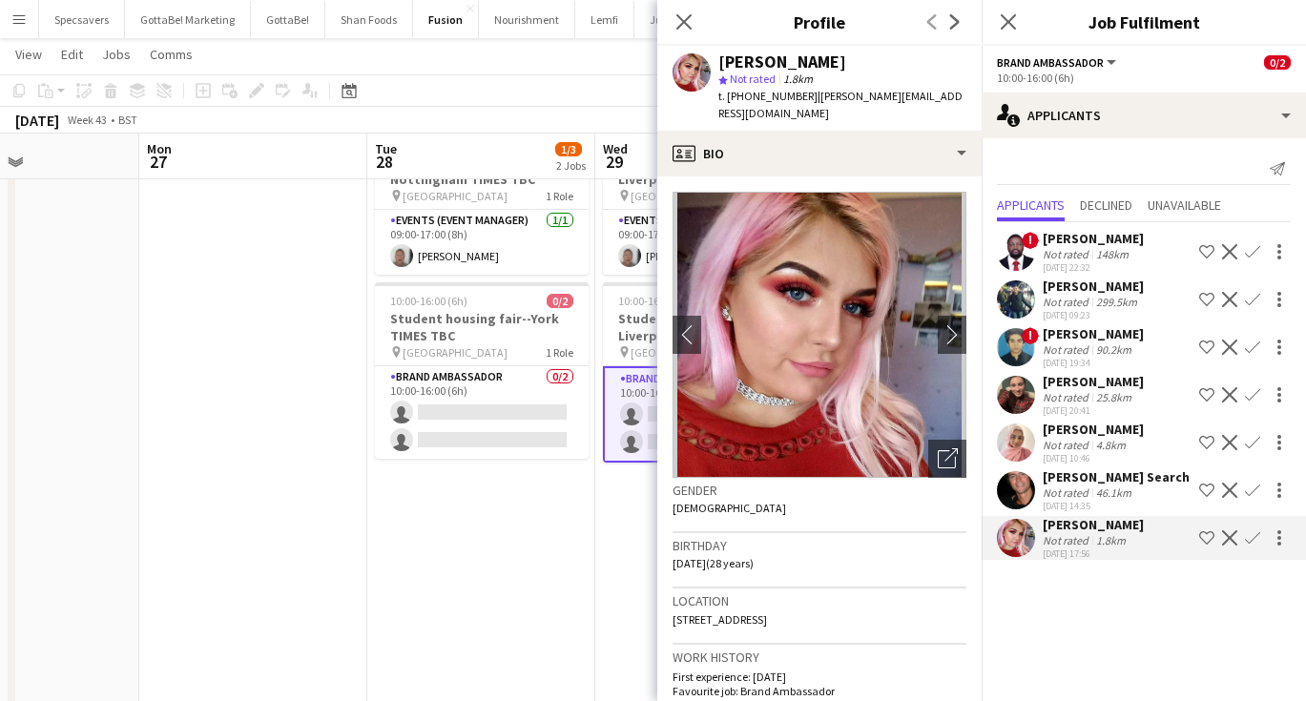
click at [482, 548] on app-date-cell "09:00-17:00 (8h) 1/1 Student housing fair--Nottingham TIMES TBC pin University …" at bounding box center [481, 536] width 228 height 836
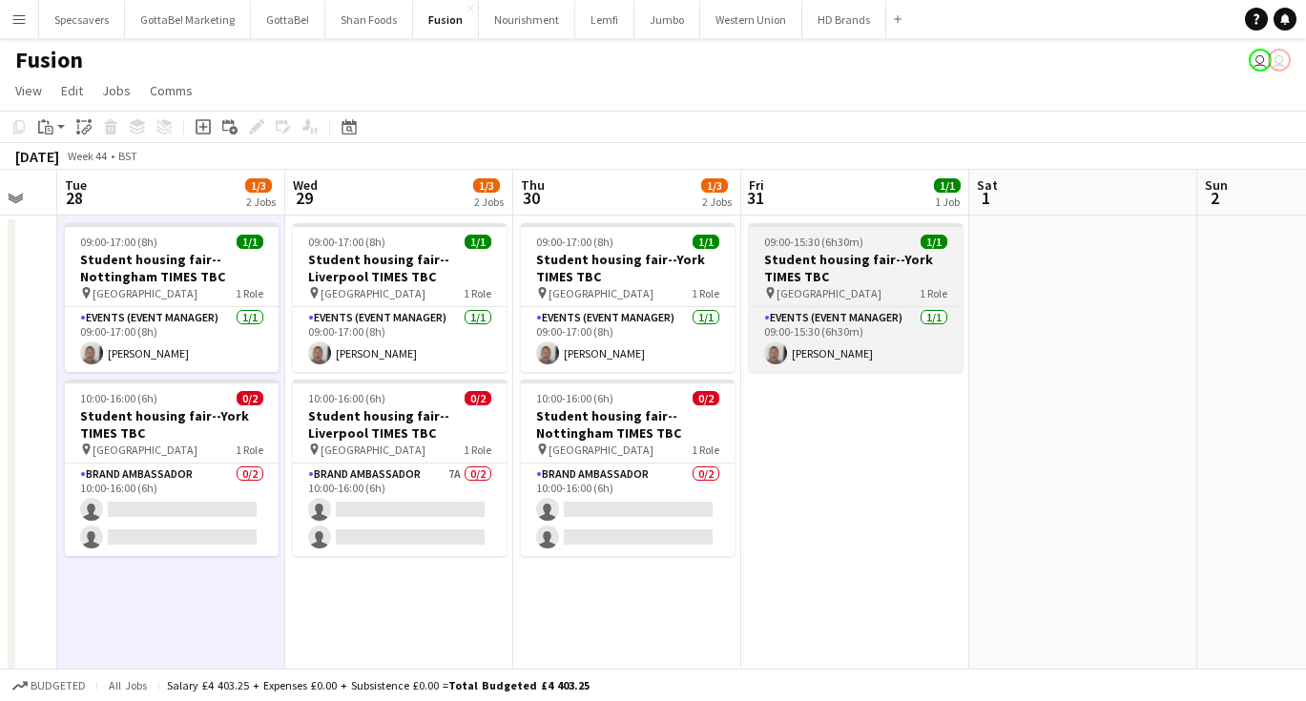
scroll to position [0, 0]
click at [800, 239] on span "09:00-15:30 (6h30m)" at bounding box center [813, 242] width 99 height 14
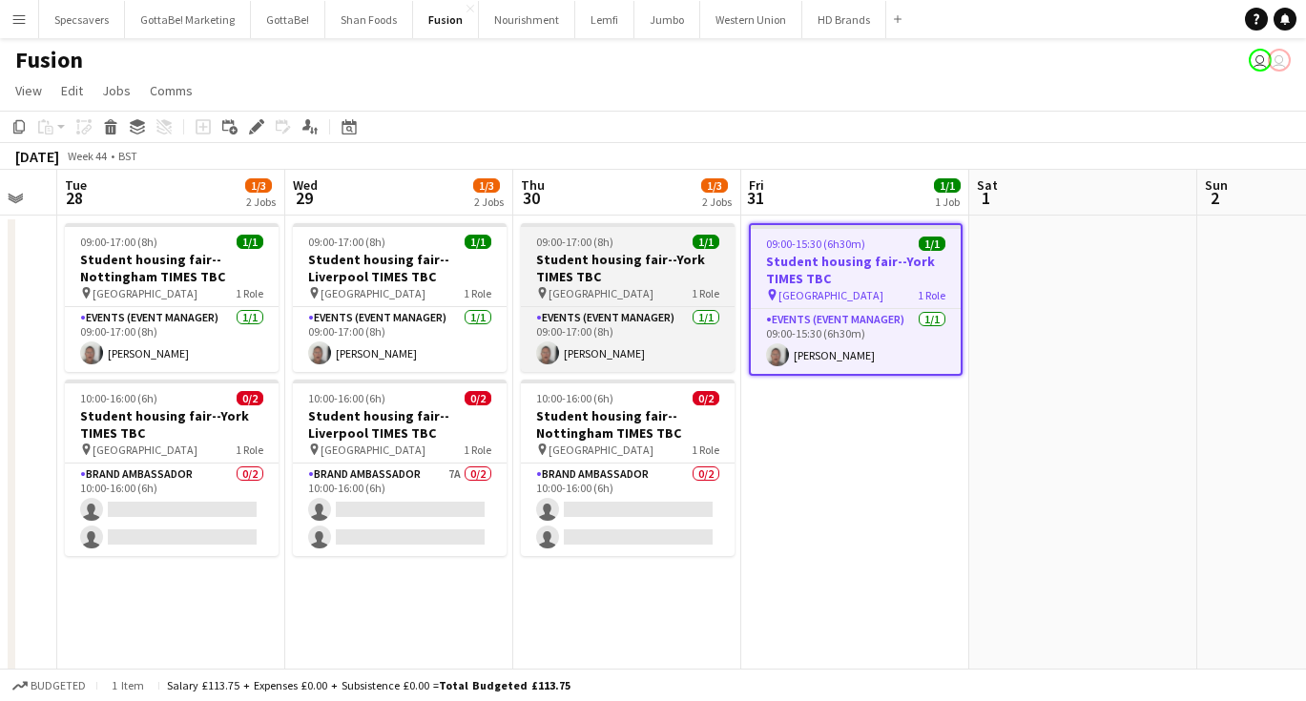
click at [654, 242] on div "09:00-17:00 (8h) 1/1" at bounding box center [628, 242] width 214 height 14
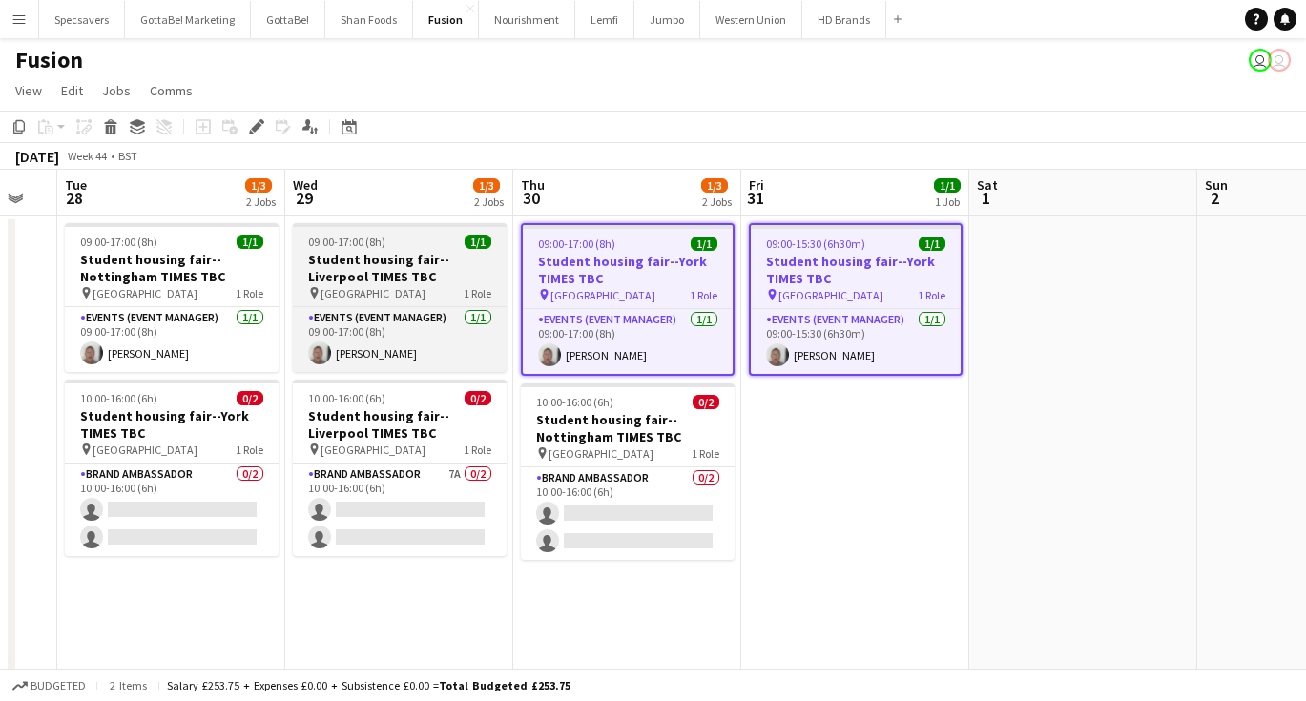
click at [436, 261] on h3 "Student housing fair--Liverpool TIMES TBC" at bounding box center [400, 268] width 214 height 34
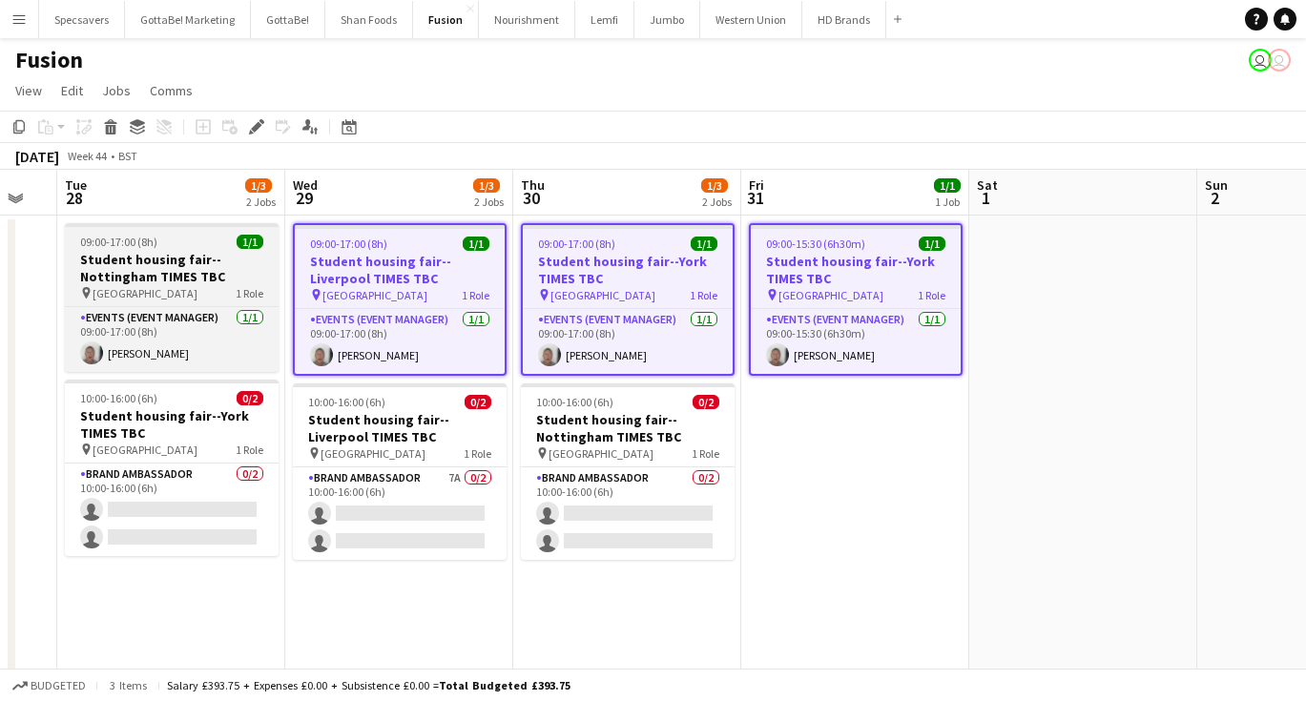
click at [202, 268] on h3 "Student housing fair--Nottingham TIMES TBC" at bounding box center [172, 268] width 214 height 34
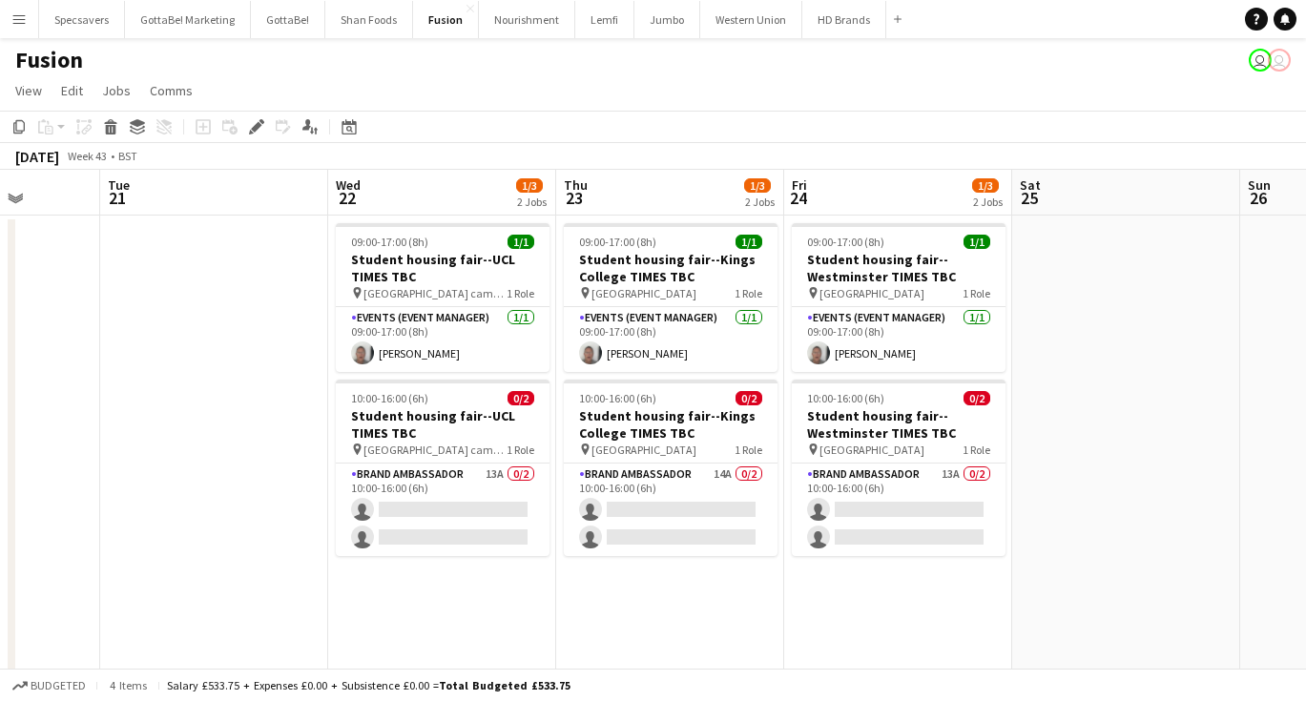
scroll to position [0, 579]
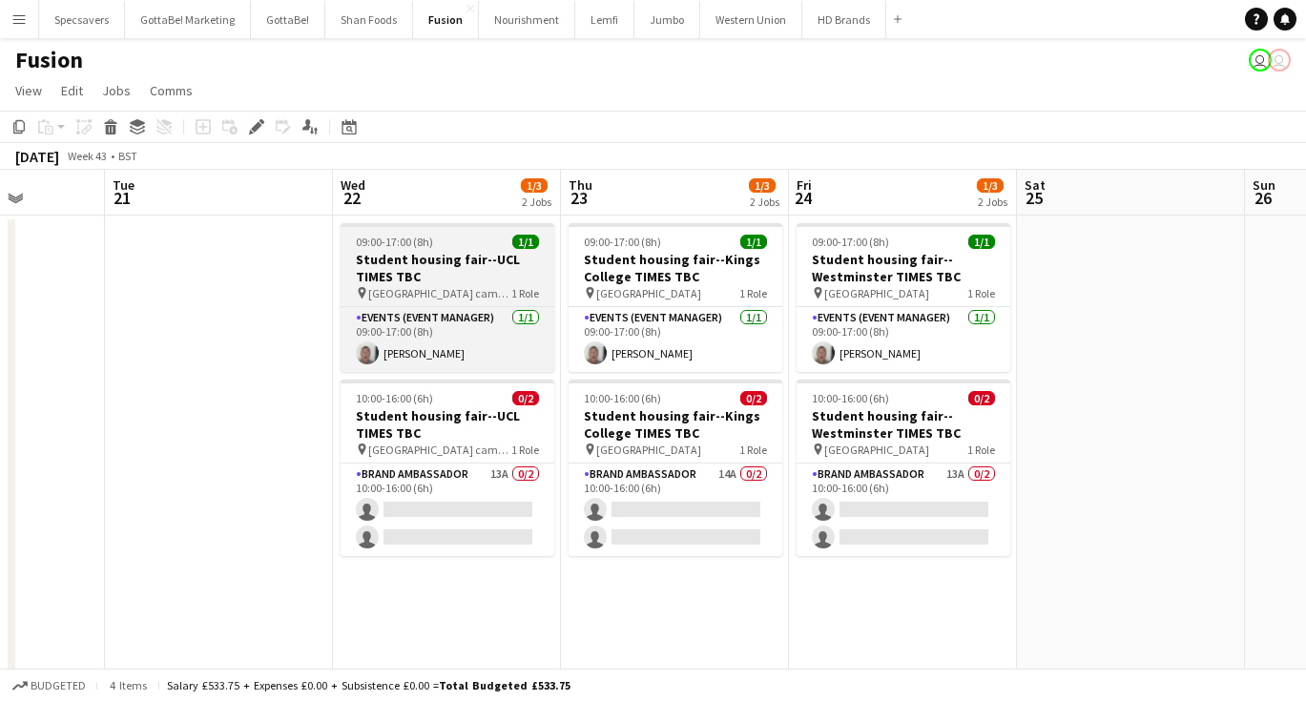
click at [425, 246] on span "09:00-17:00 (8h)" at bounding box center [394, 242] width 77 height 14
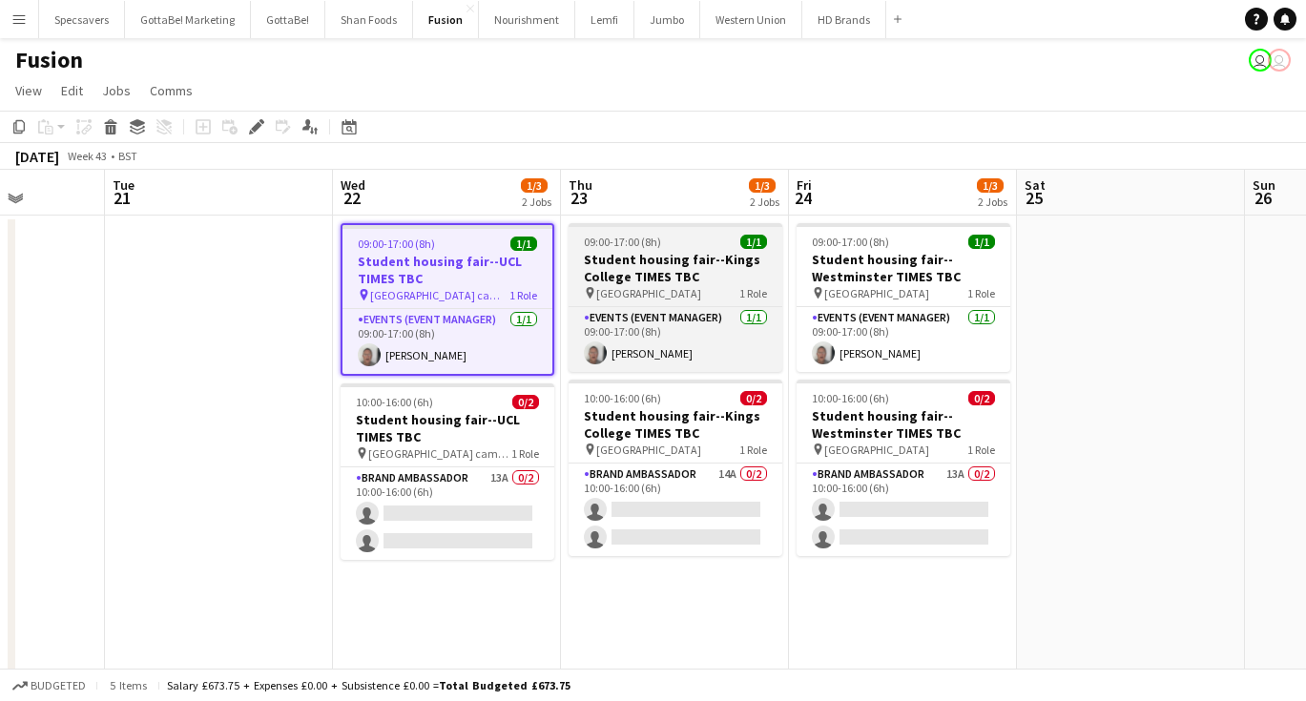
click at [660, 249] on app-job-card "09:00-17:00 (8h) 1/1 Student housing fair--Kings College TIMES TBC pin Kings Co…" at bounding box center [675, 297] width 214 height 149
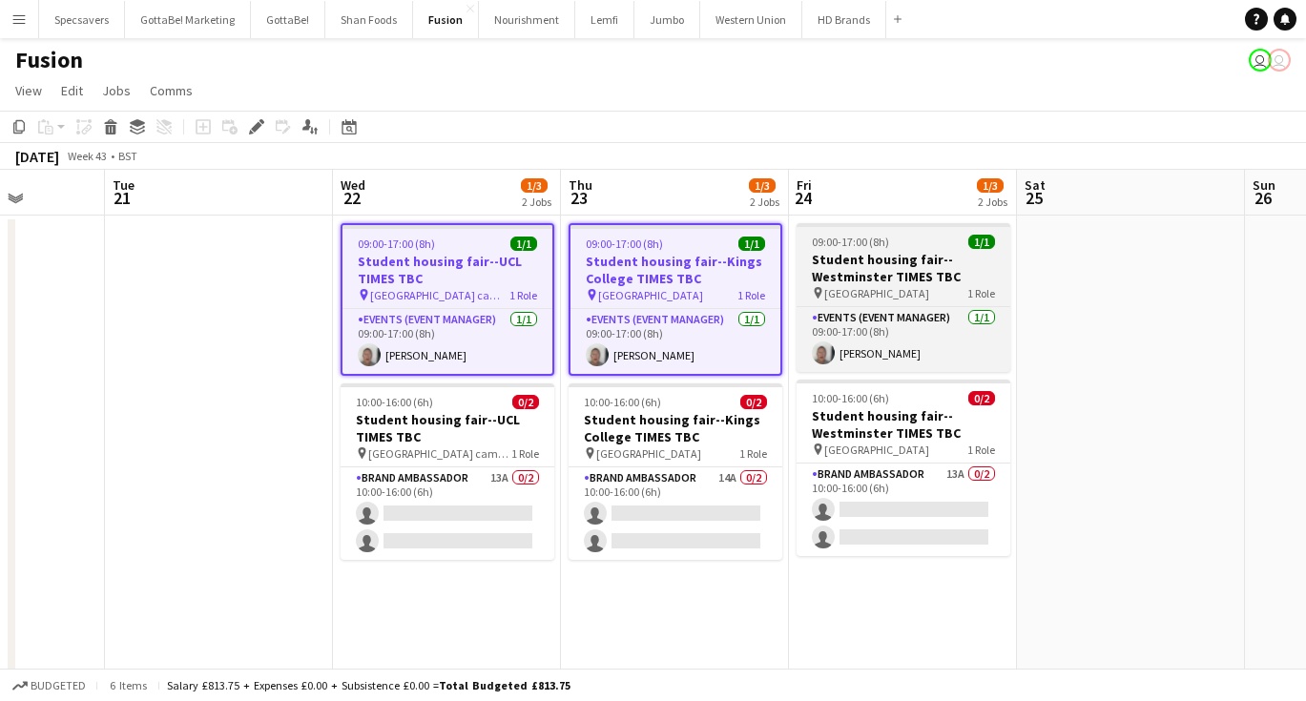
click at [900, 277] on h3 "Student housing fair--Westminster TIMES TBC" at bounding box center [903, 268] width 214 height 34
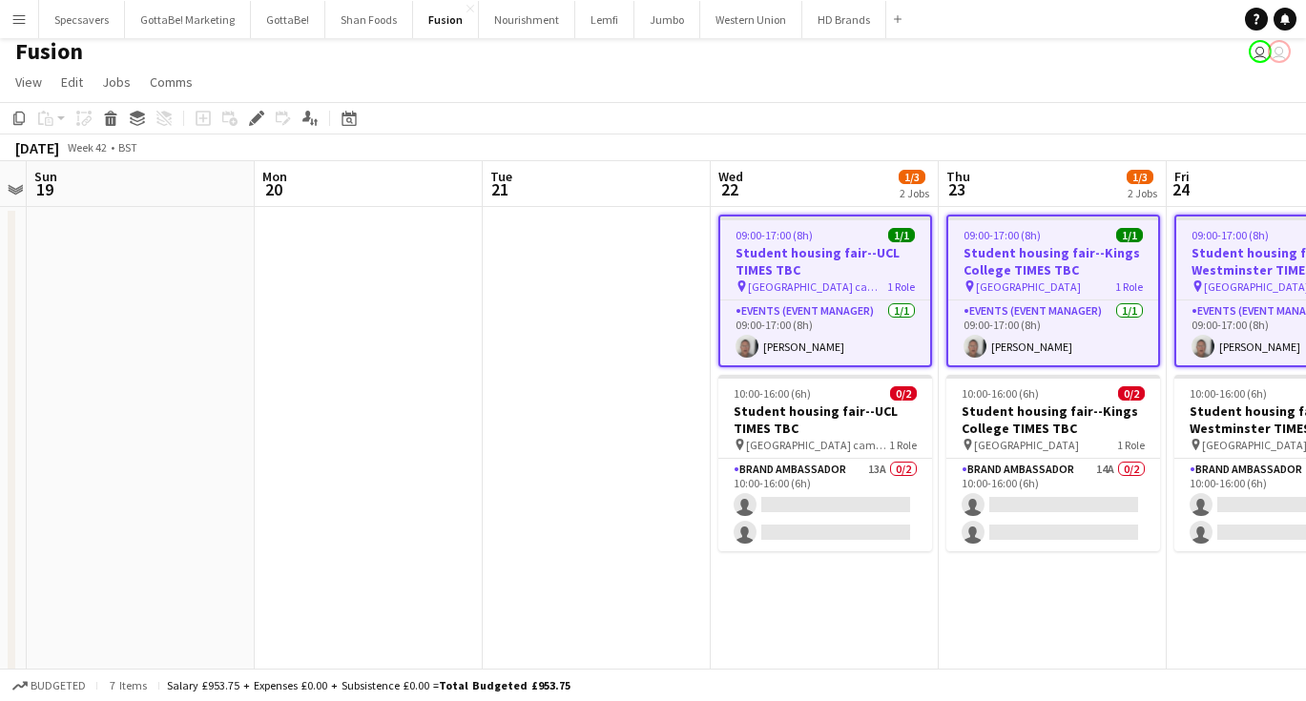
scroll to position [0, 717]
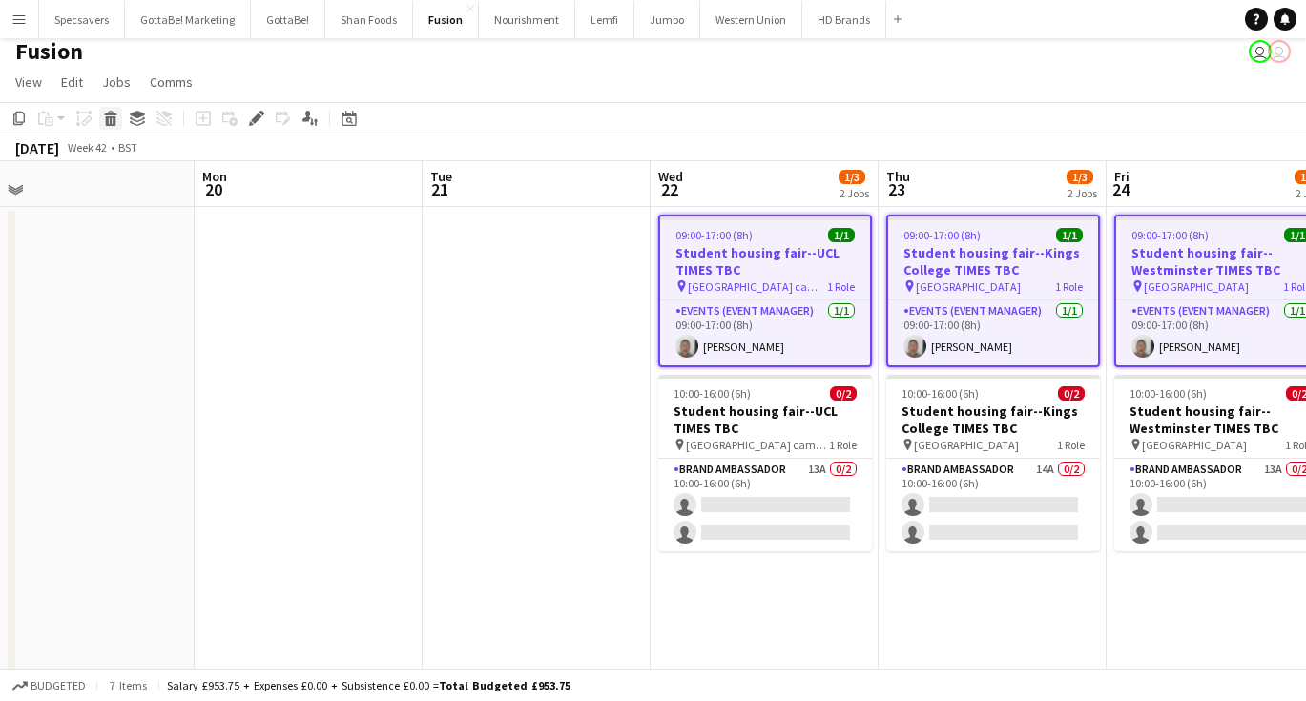
click at [108, 121] on icon at bounding box center [111, 121] width 10 height 10
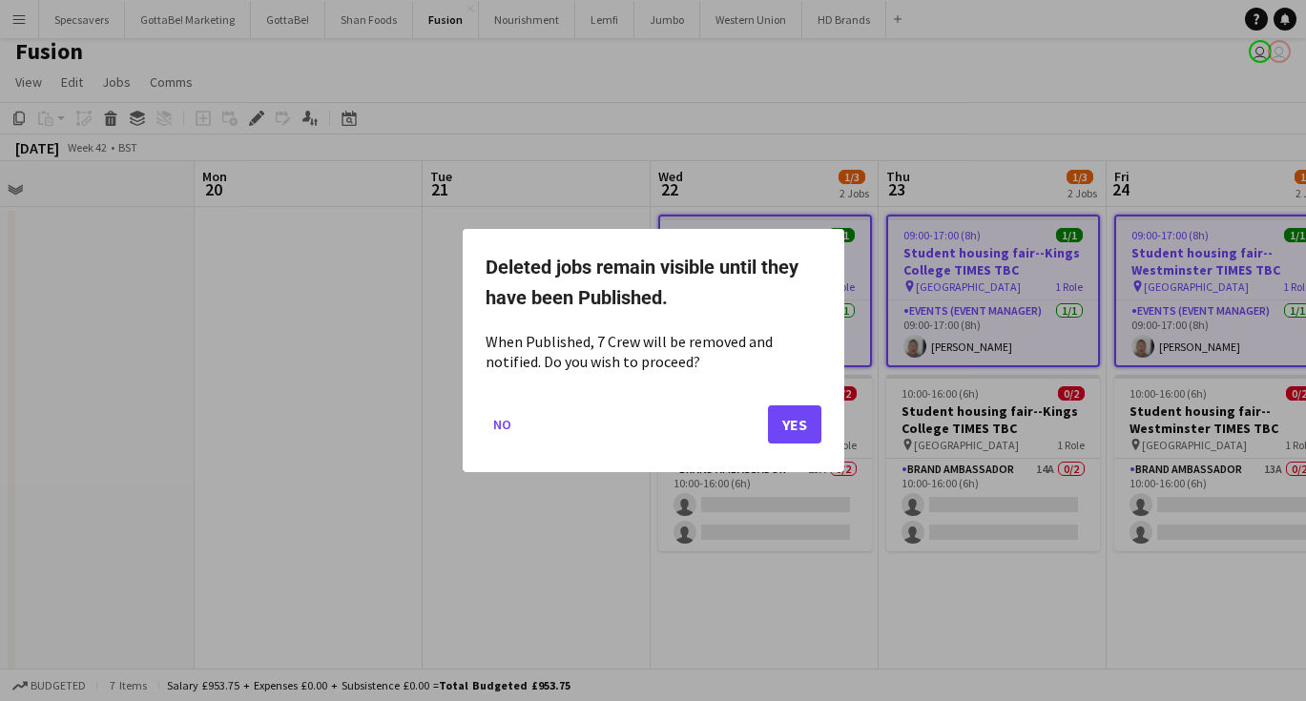
click at [790, 435] on button "Yes" at bounding box center [794, 424] width 53 height 38
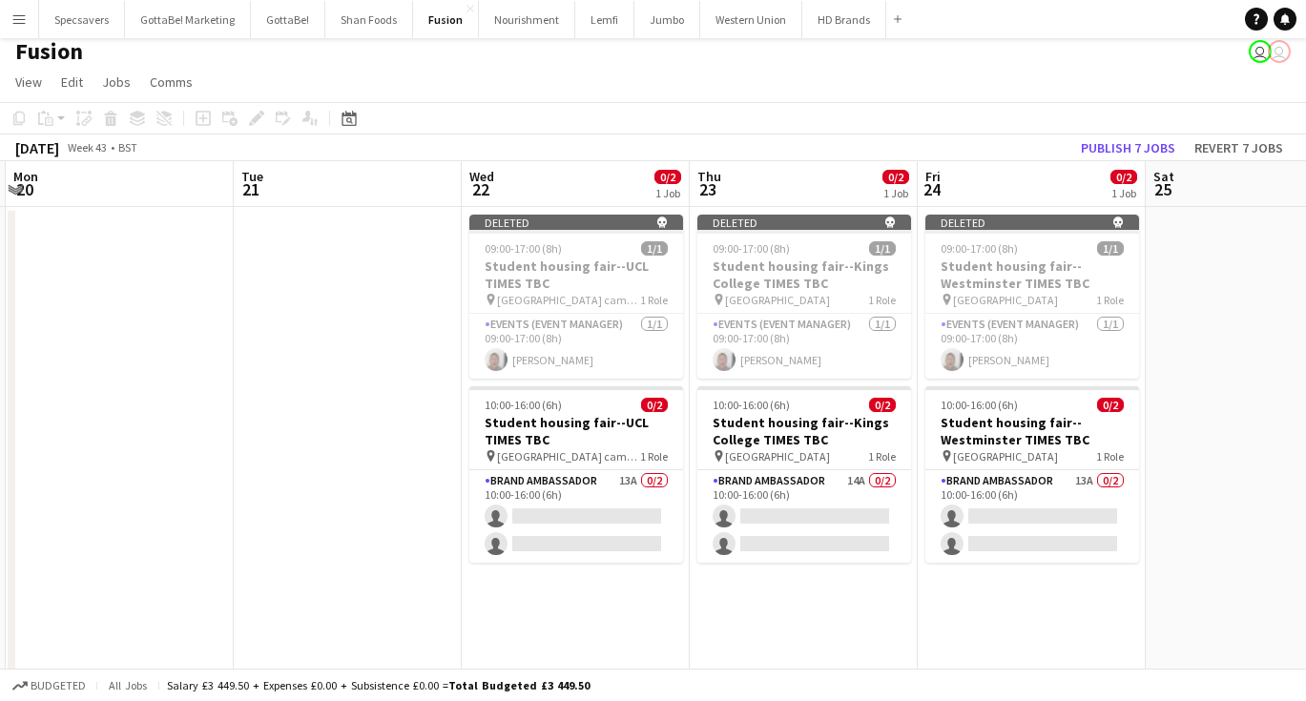
scroll to position [0, 604]
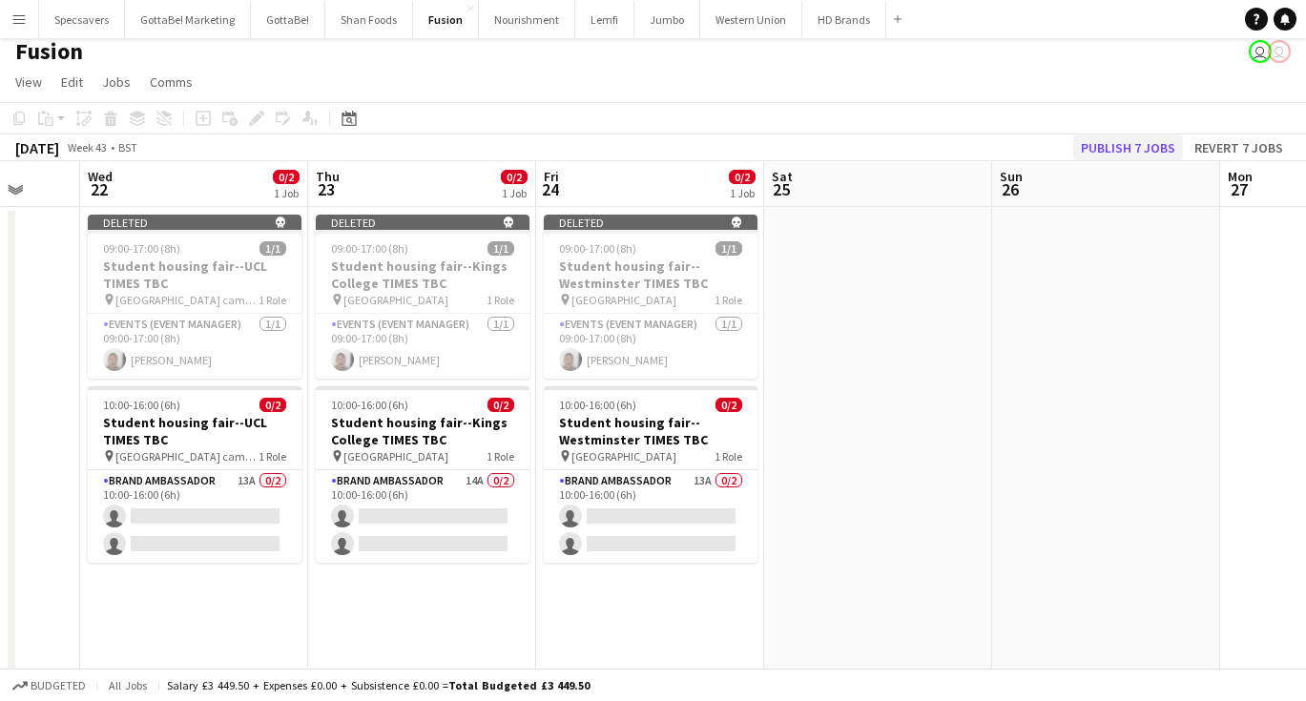
click at [1115, 136] on button "Publish 7 jobs" at bounding box center [1128, 147] width 110 height 25
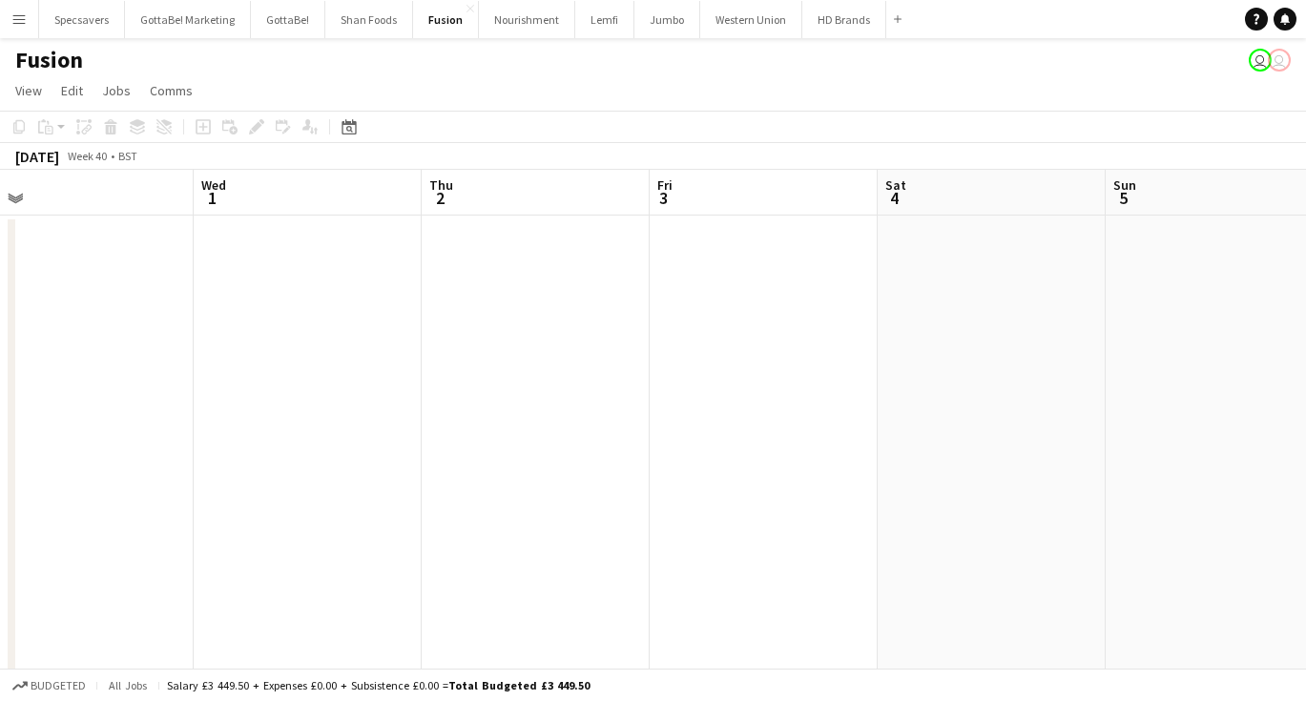
scroll to position [0, 487]
click at [734, 20] on button "Western Union Close" at bounding box center [751, 19] width 102 height 37
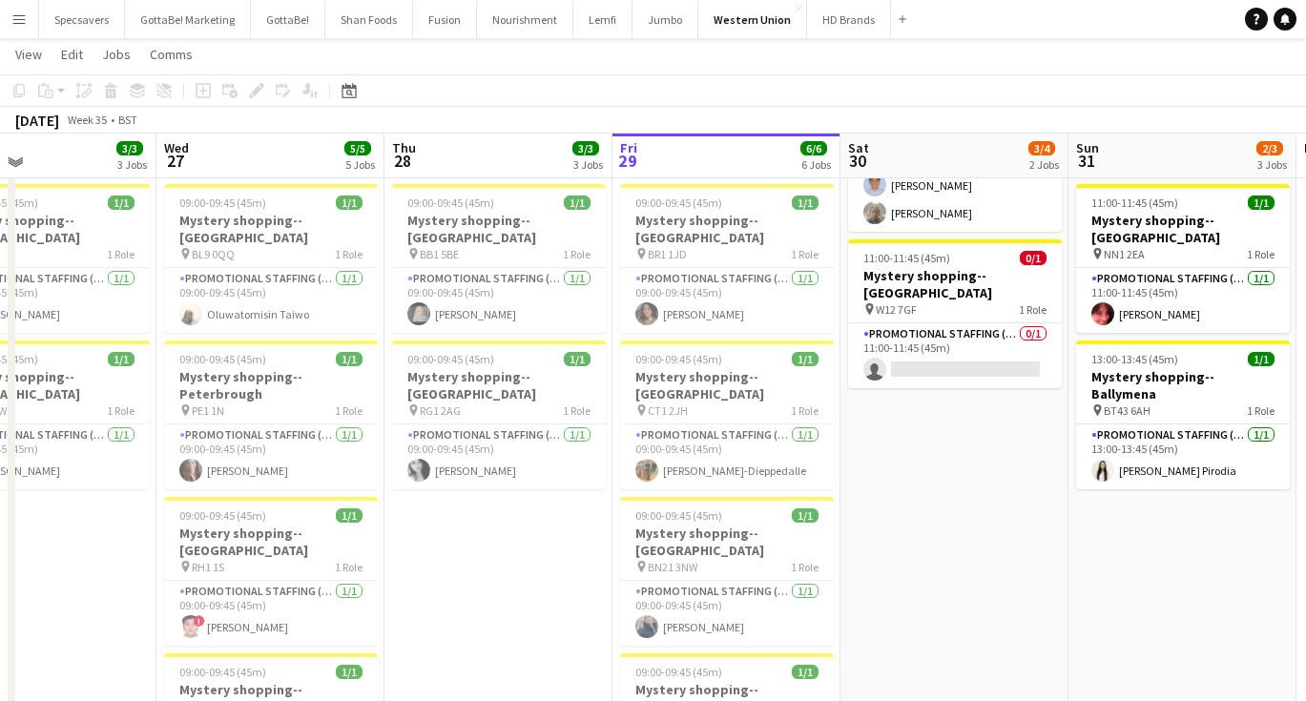
scroll to position [192, 0]
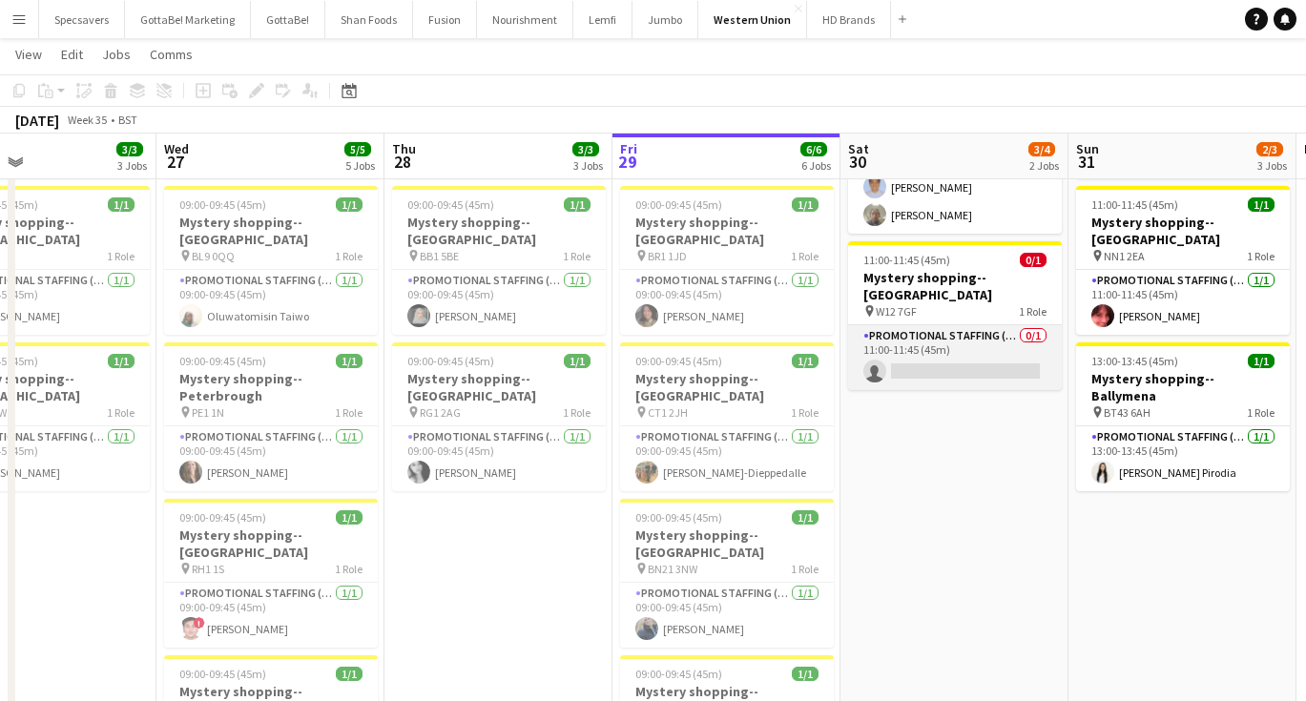
click at [915, 349] on app-card-role "Promotional Staffing (Mystery Shopper) 0/1 11:00-11:45 (45m) single-neutral-act…" at bounding box center [955, 357] width 214 height 65
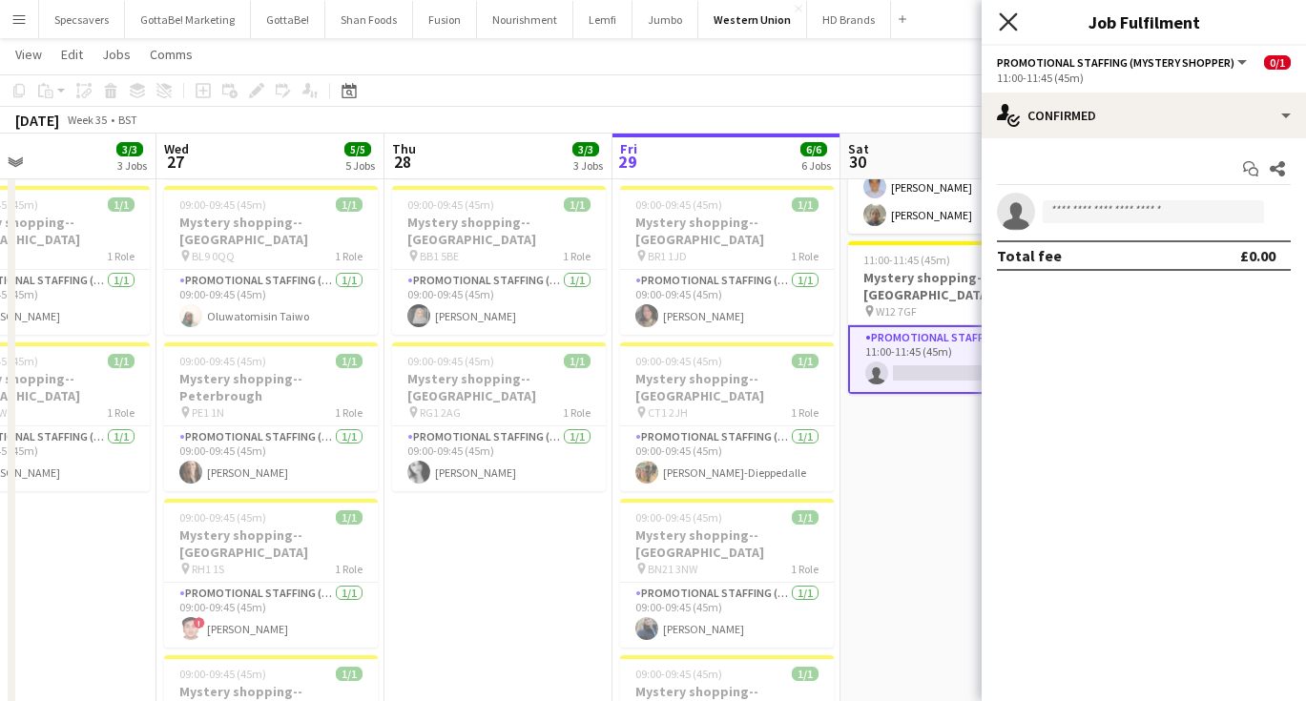
click at [1014, 14] on icon "Close pop-in" at bounding box center [1008, 21] width 18 height 18
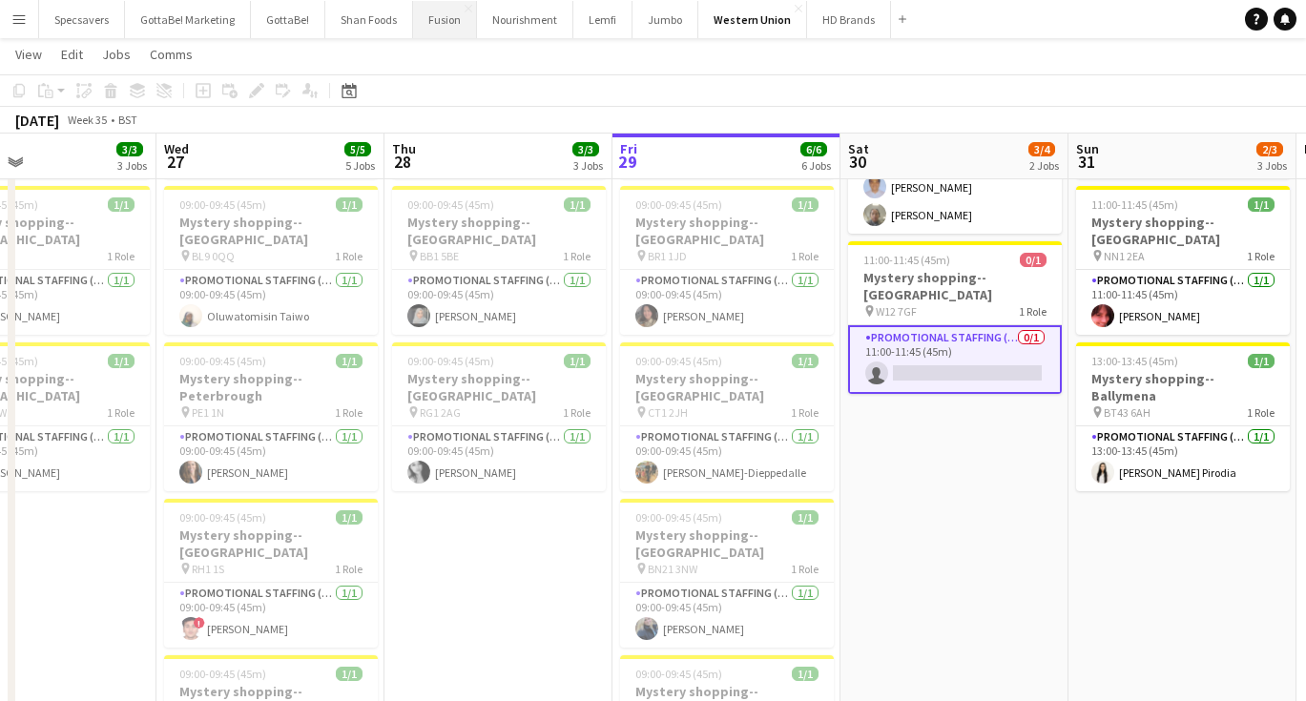
click at [419, 30] on button "Fusion Close" at bounding box center [445, 19] width 64 height 37
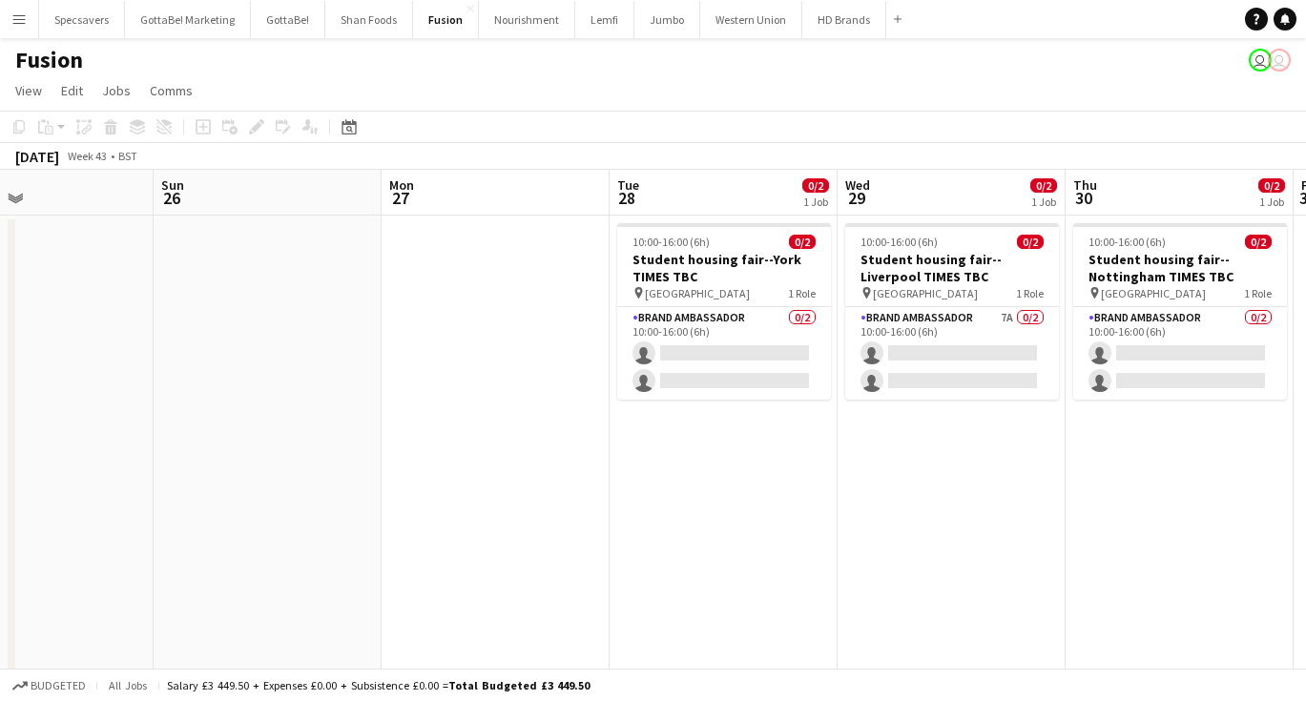
scroll to position [0, 402]
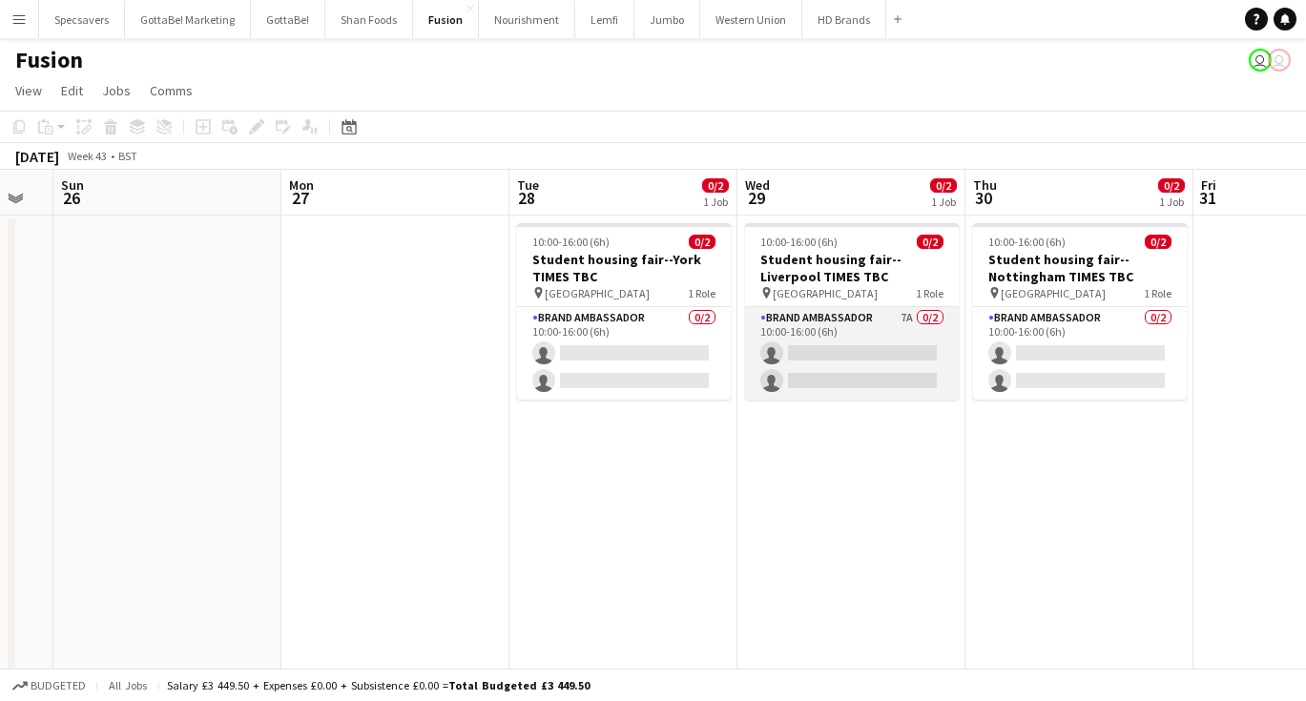
click at [877, 341] on app-card-role "Brand Ambassador 7A 0/2 10:00-16:00 (6h) single-neutral-actions single-neutral-…" at bounding box center [852, 353] width 214 height 93
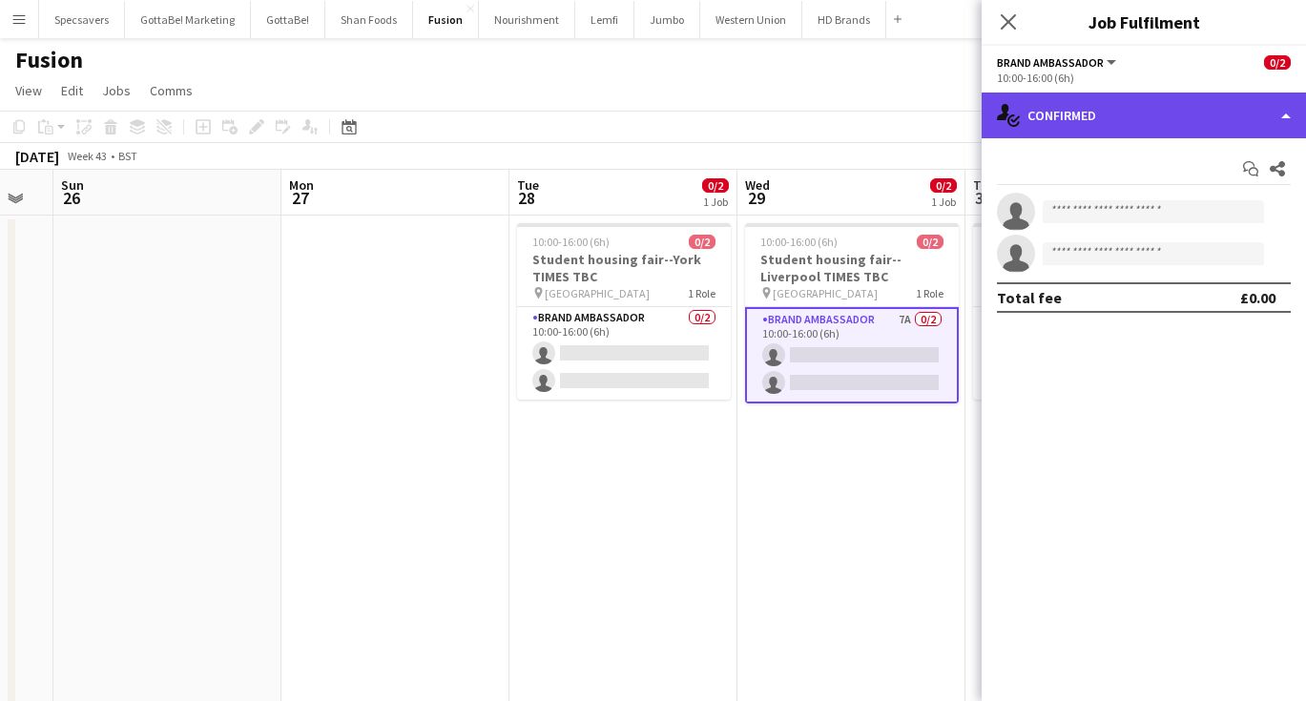
click at [1184, 116] on div "single-neutral-actions-check-2 Confirmed" at bounding box center [1143, 116] width 324 height 46
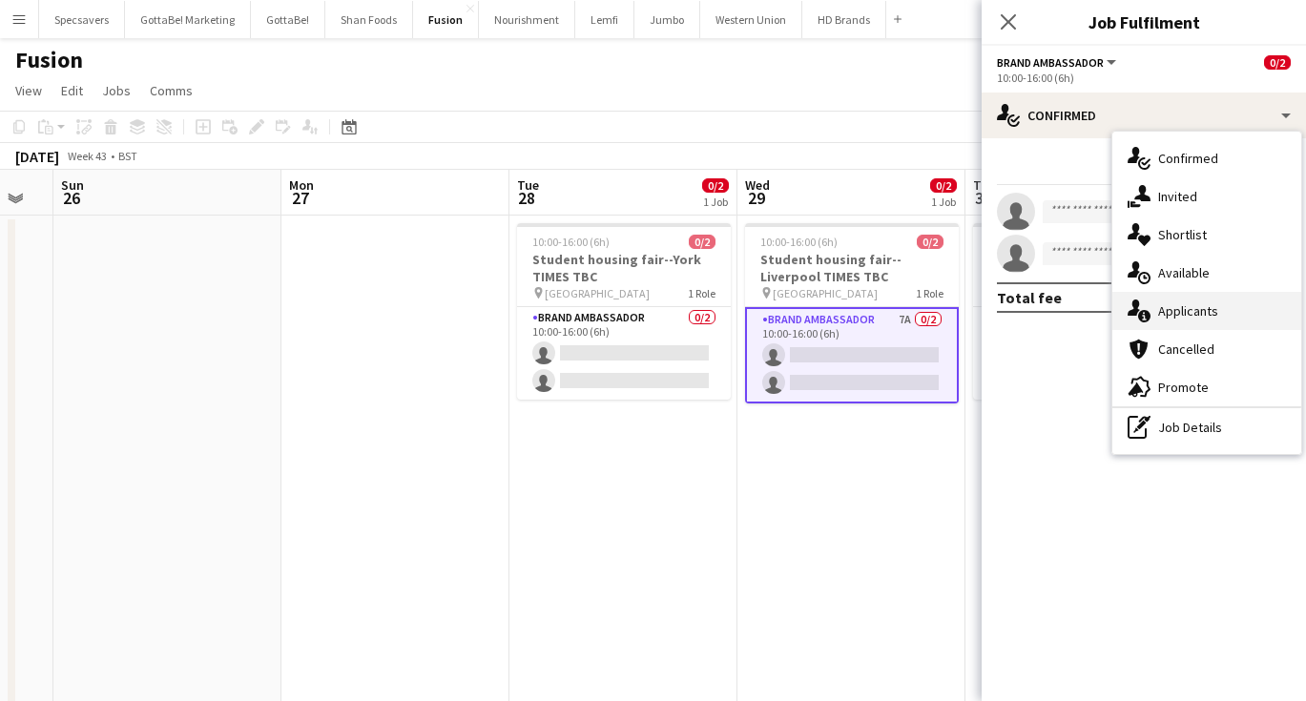
click at [1192, 293] on div "single-neutral-actions-information Applicants" at bounding box center [1206, 311] width 189 height 38
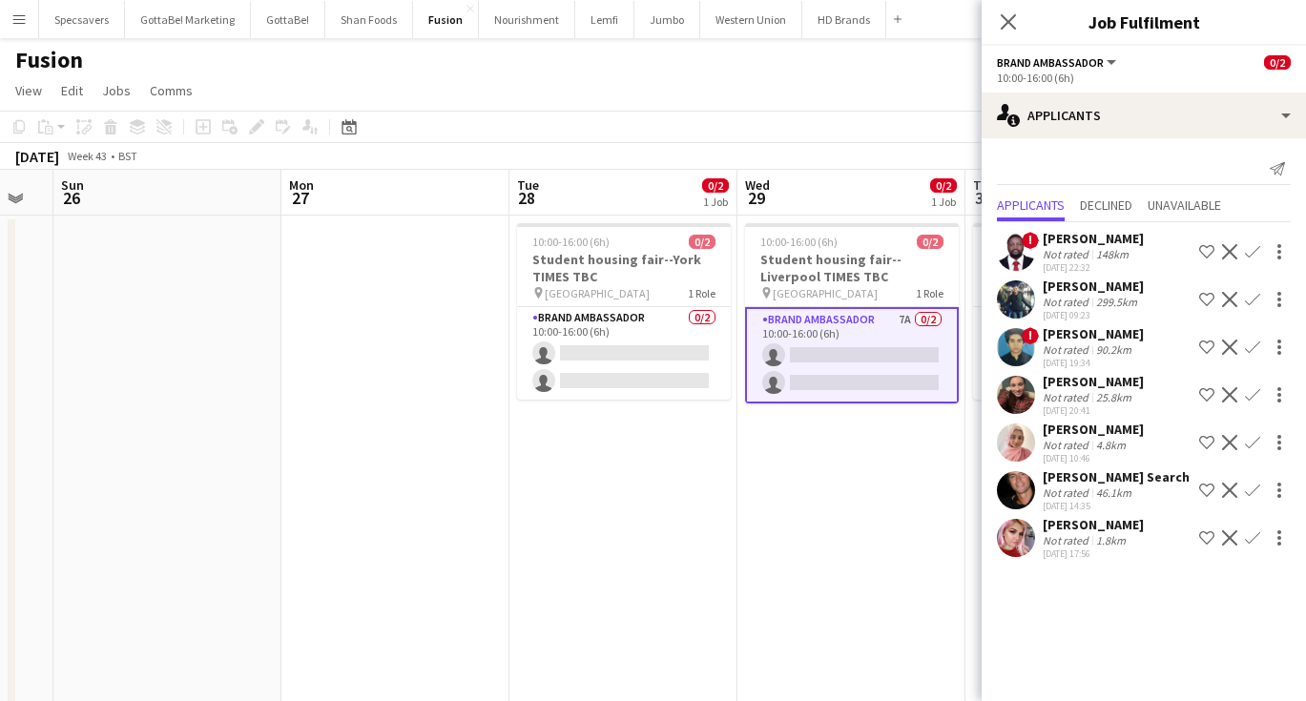
click at [1252, 536] on app-icon "Confirm" at bounding box center [1252, 537] width 15 height 15
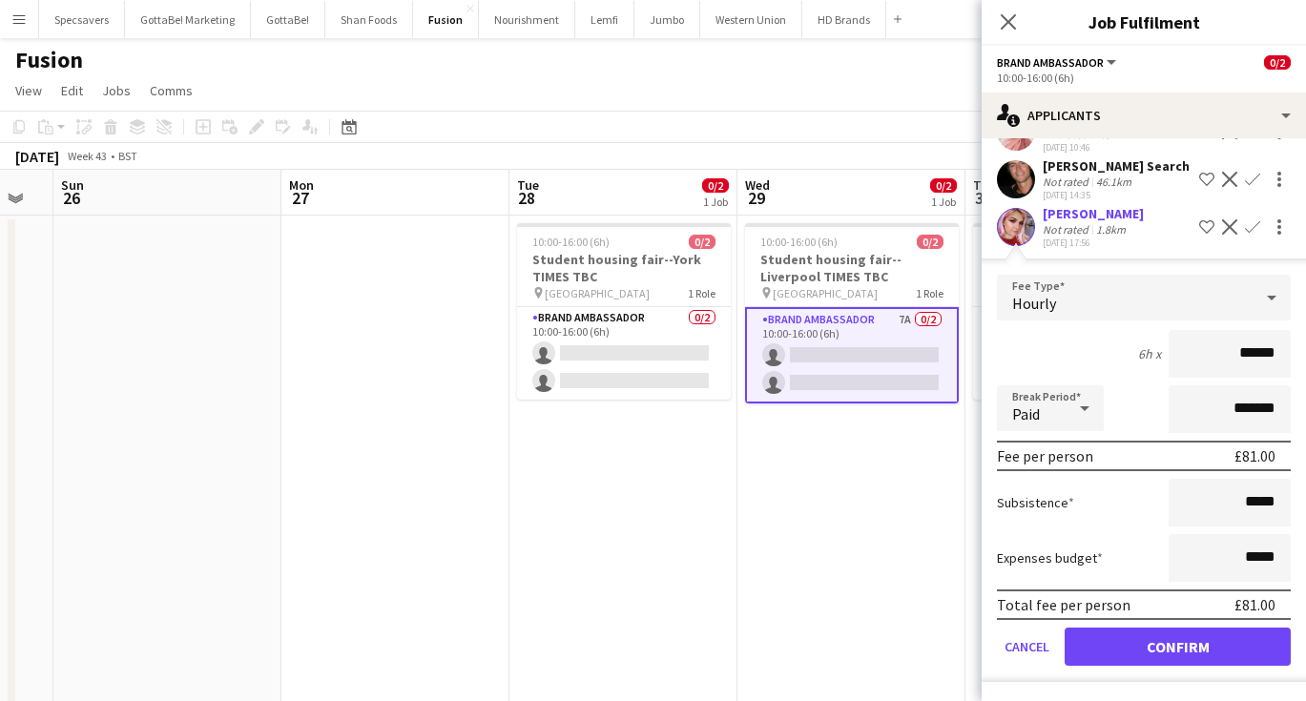
scroll to position [311, 0]
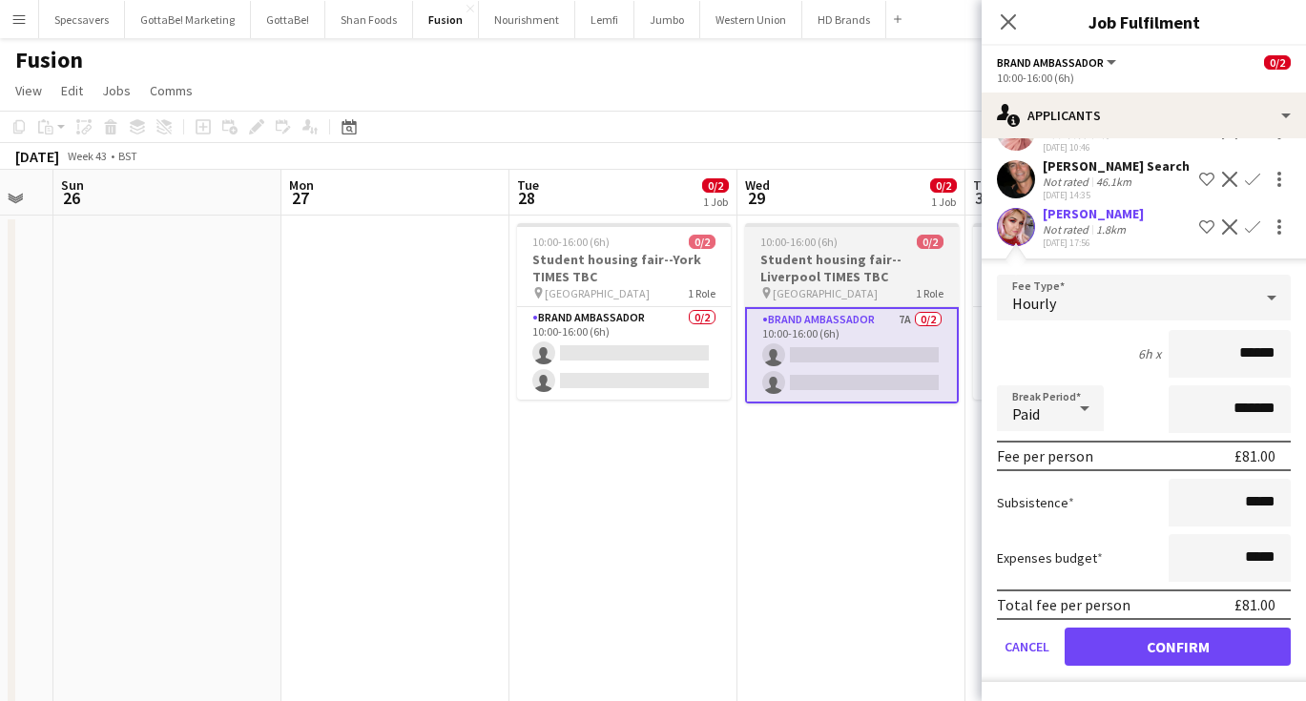
click at [842, 256] on h3 "Student housing fair--Liverpool TIMES TBC" at bounding box center [852, 268] width 214 height 34
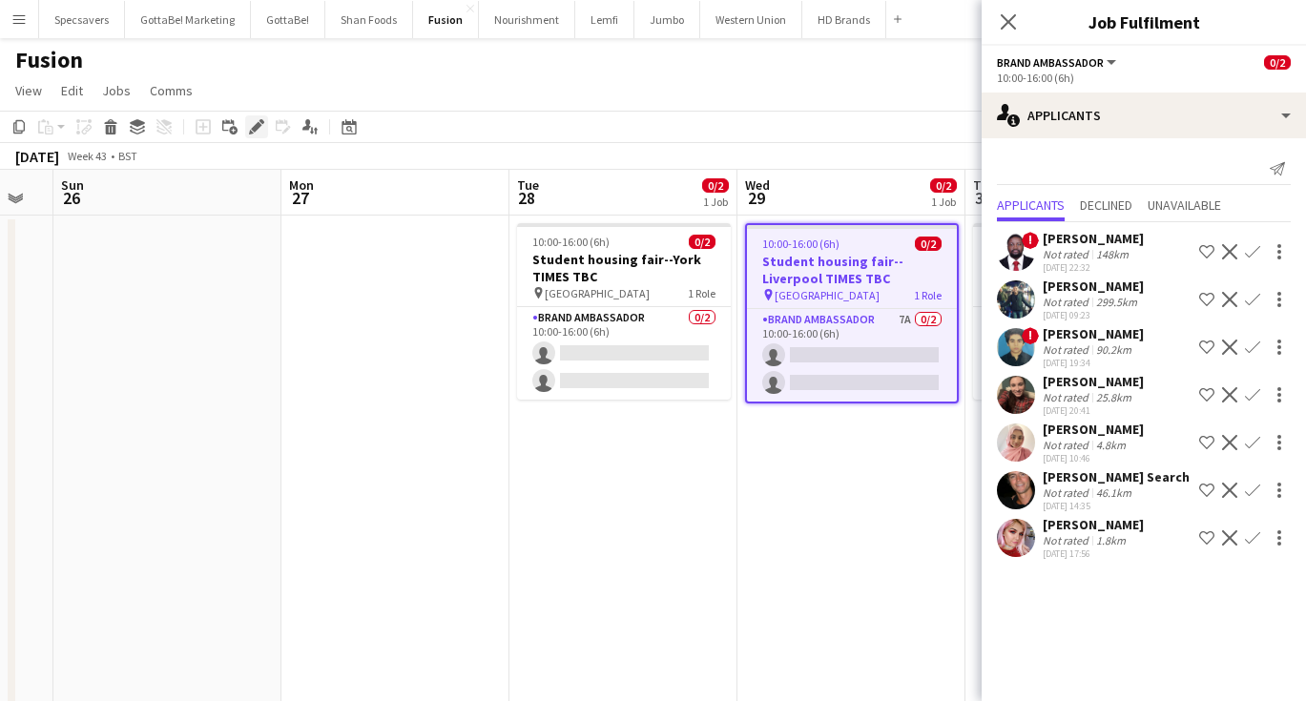
click at [249, 125] on icon "Edit" at bounding box center [256, 126] width 15 height 15
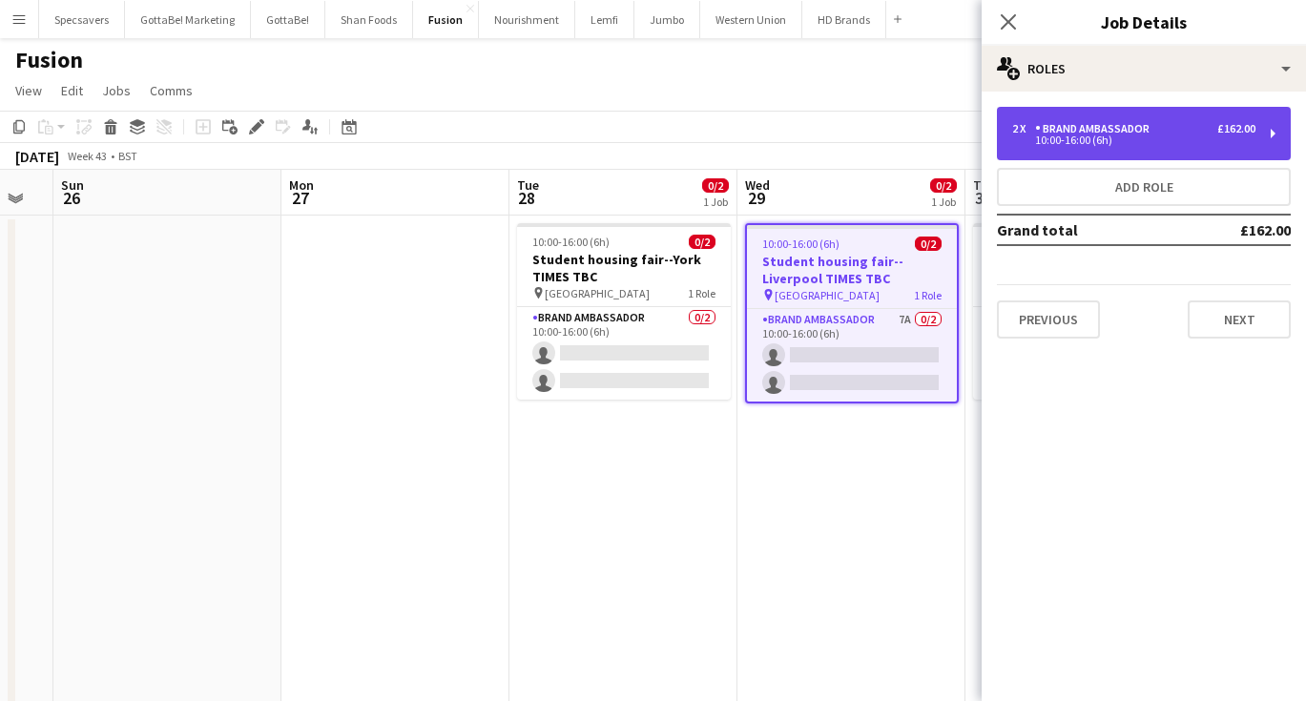
click at [1186, 136] on div "10:00-16:00 (6h)" at bounding box center [1133, 140] width 243 height 10
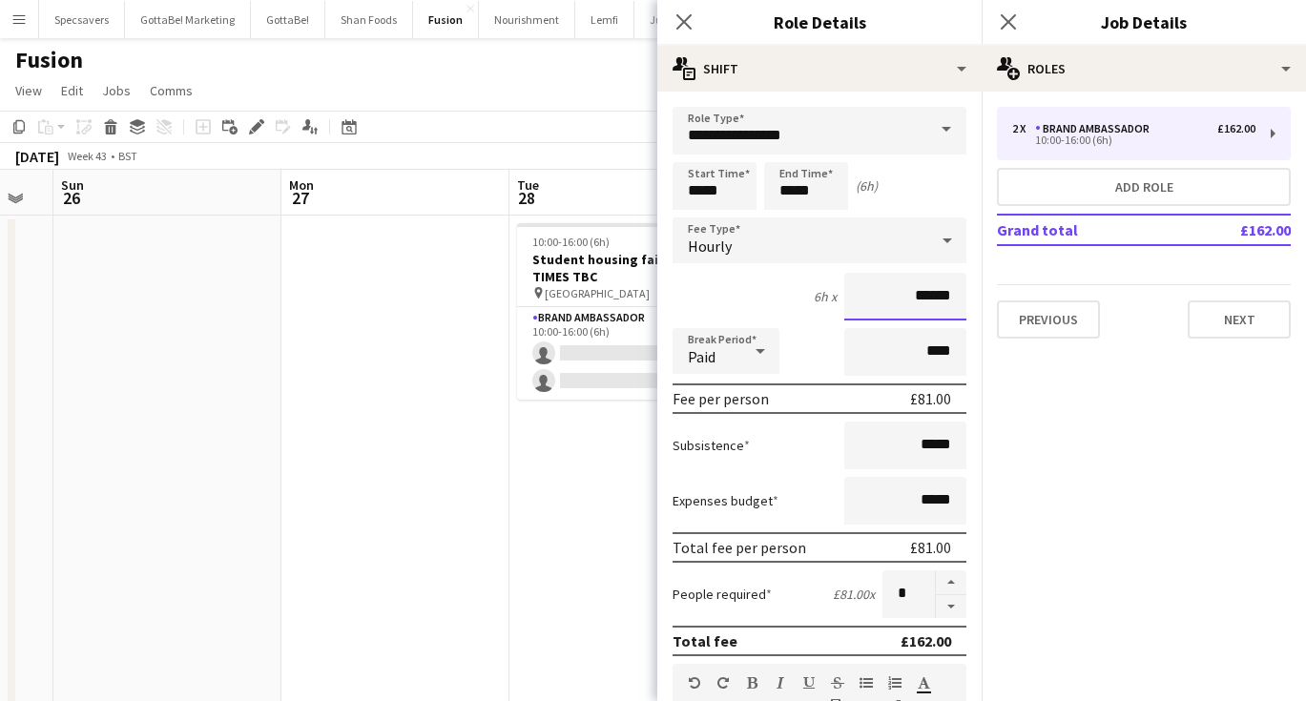
click at [946, 294] on input "******" at bounding box center [905, 297] width 122 height 48
type input "******"
click at [1007, 16] on icon "Close pop-in" at bounding box center [1008, 21] width 18 height 18
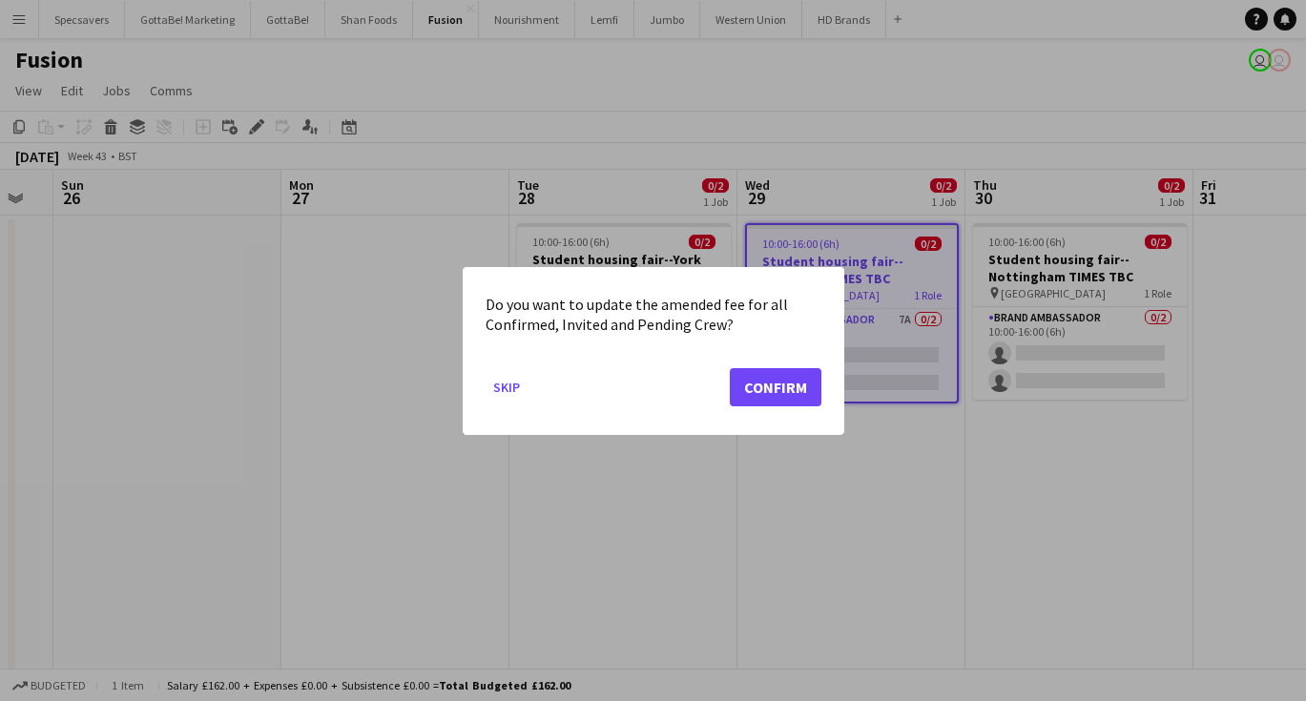
click at [770, 395] on button "Confirm" at bounding box center [776, 386] width 92 height 38
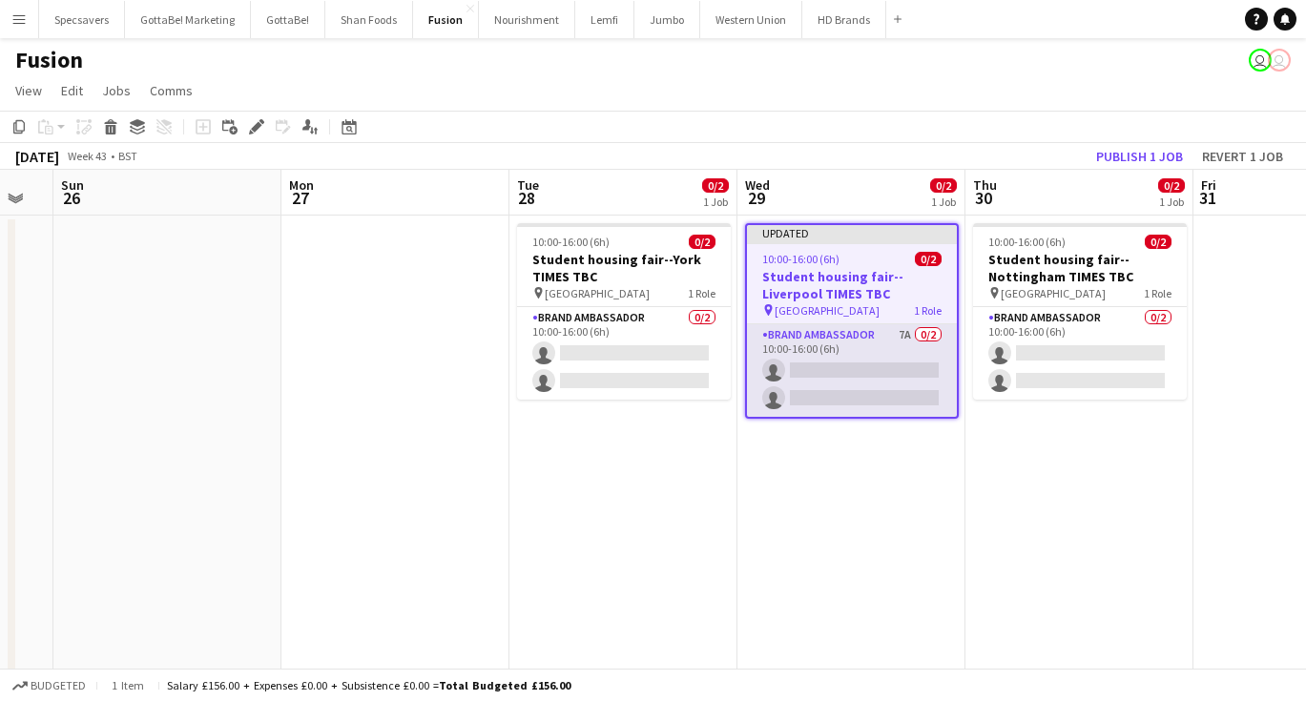
click at [854, 343] on app-card-role "Brand Ambassador 7A 0/2 10:00-16:00 (6h) single-neutral-actions single-neutral-…" at bounding box center [852, 370] width 210 height 93
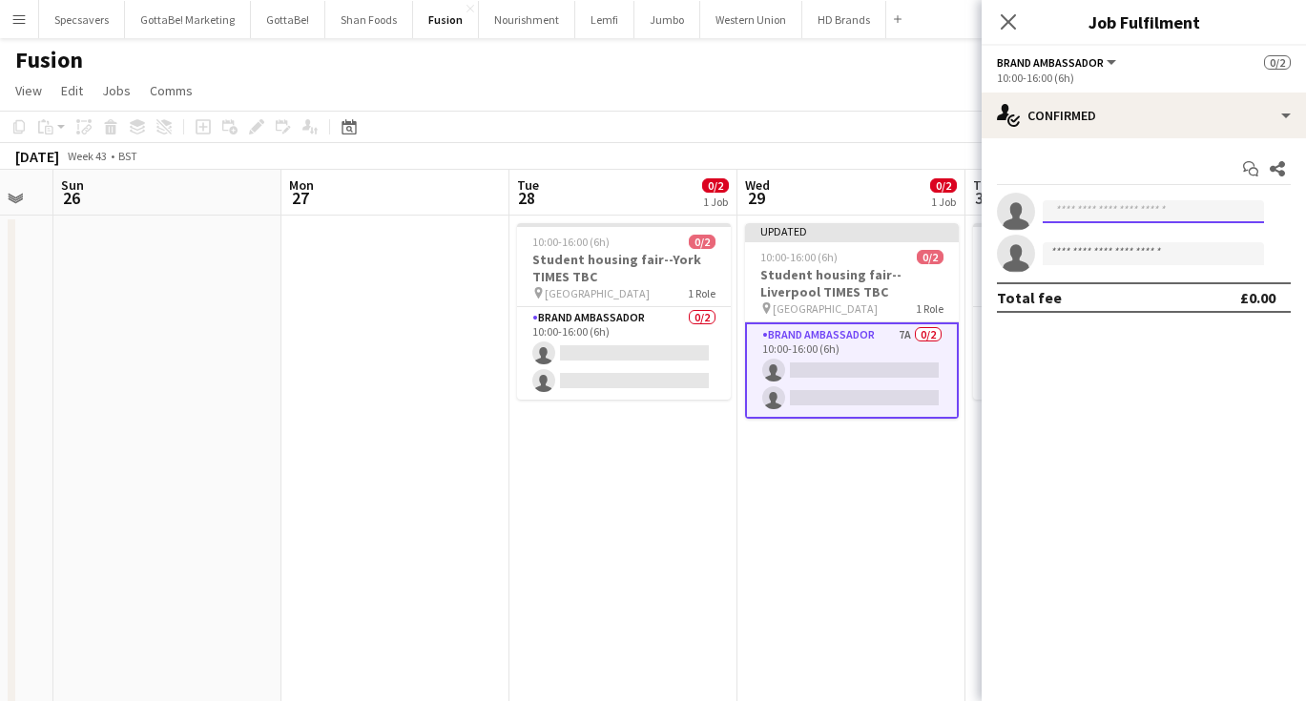
click at [1115, 203] on input at bounding box center [1152, 211] width 221 height 23
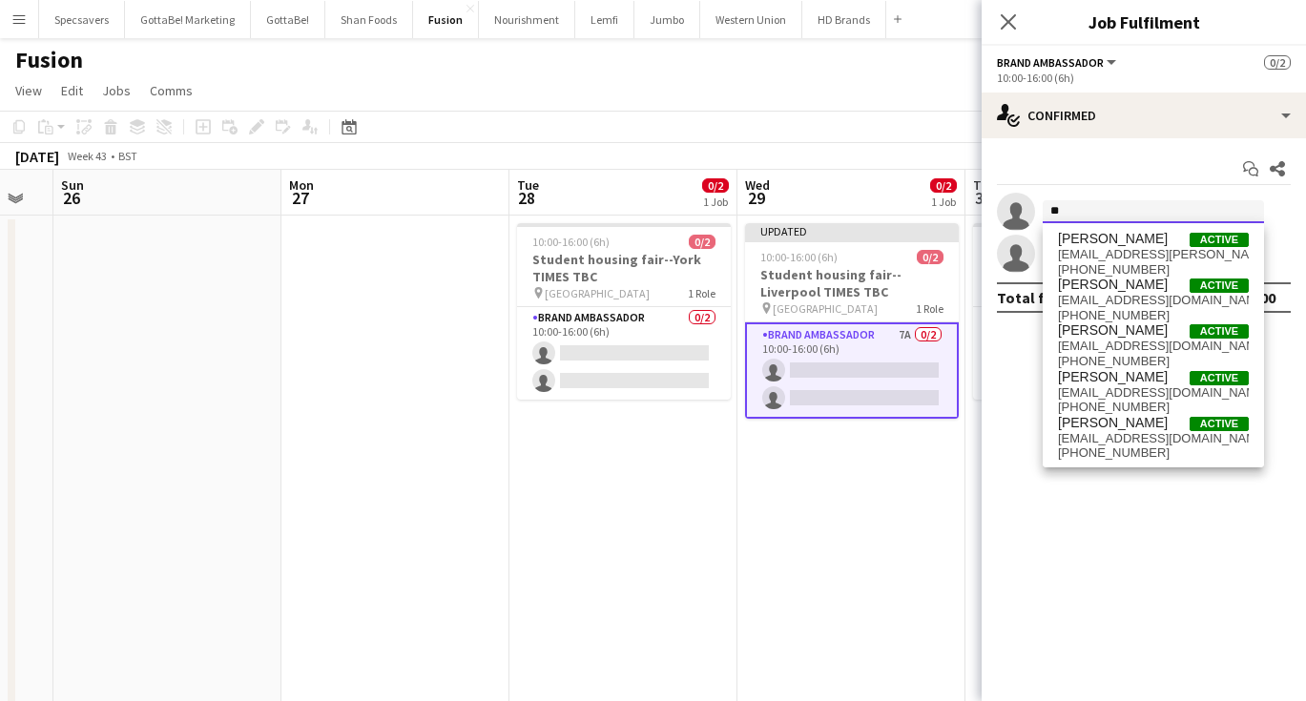
type input "*"
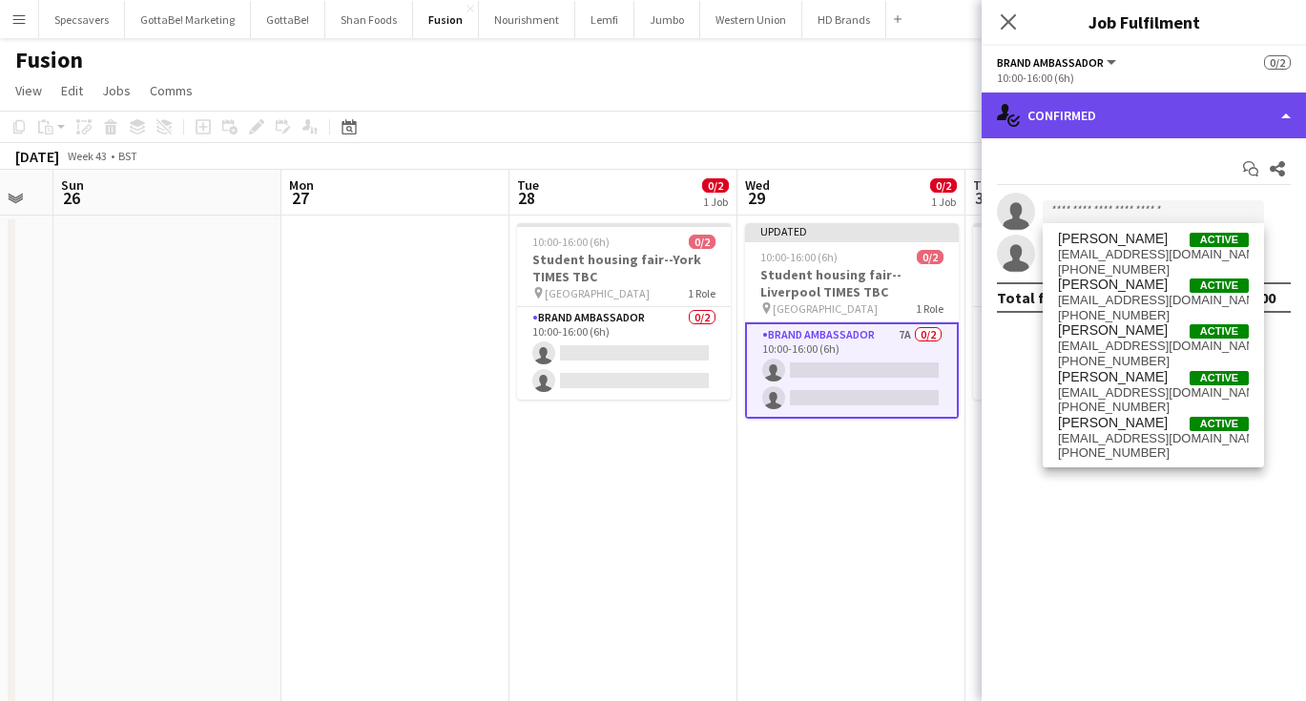
click at [1151, 123] on div "single-neutral-actions-check-2 Confirmed" at bounding box center [1143, 116] width 324 height 46
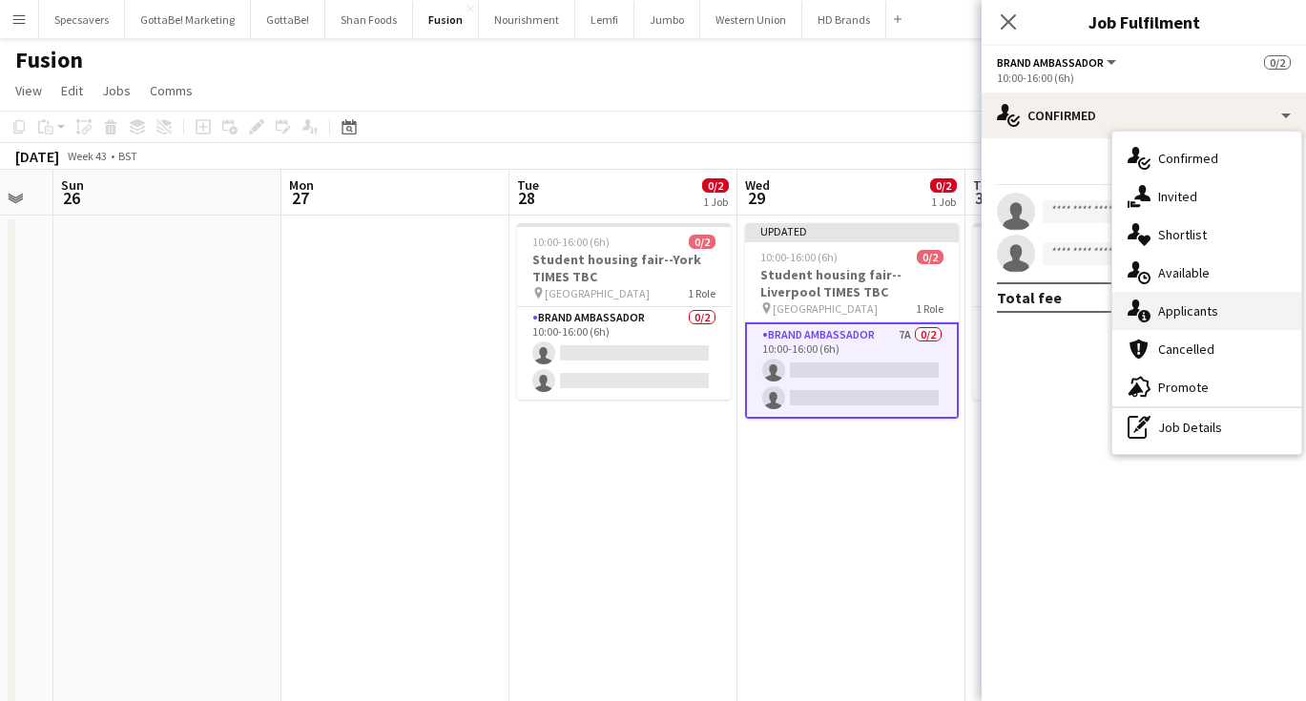
click at [1179, 316] on div "single-neutral-actions-information Applicants" at bounding box center [1206, 311] width 189 height 38
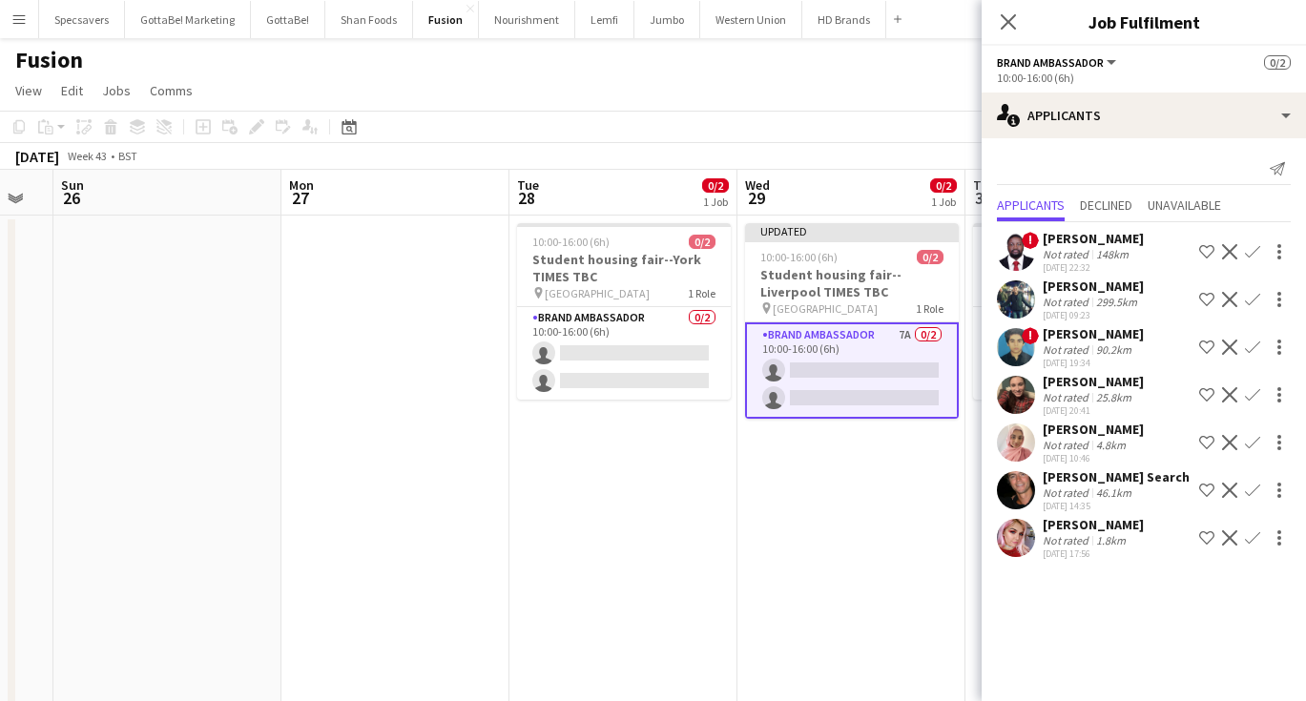
click at [1254, 540] on app-icon "Confirm" at bounding box center [1252, 537] width 15 height 15
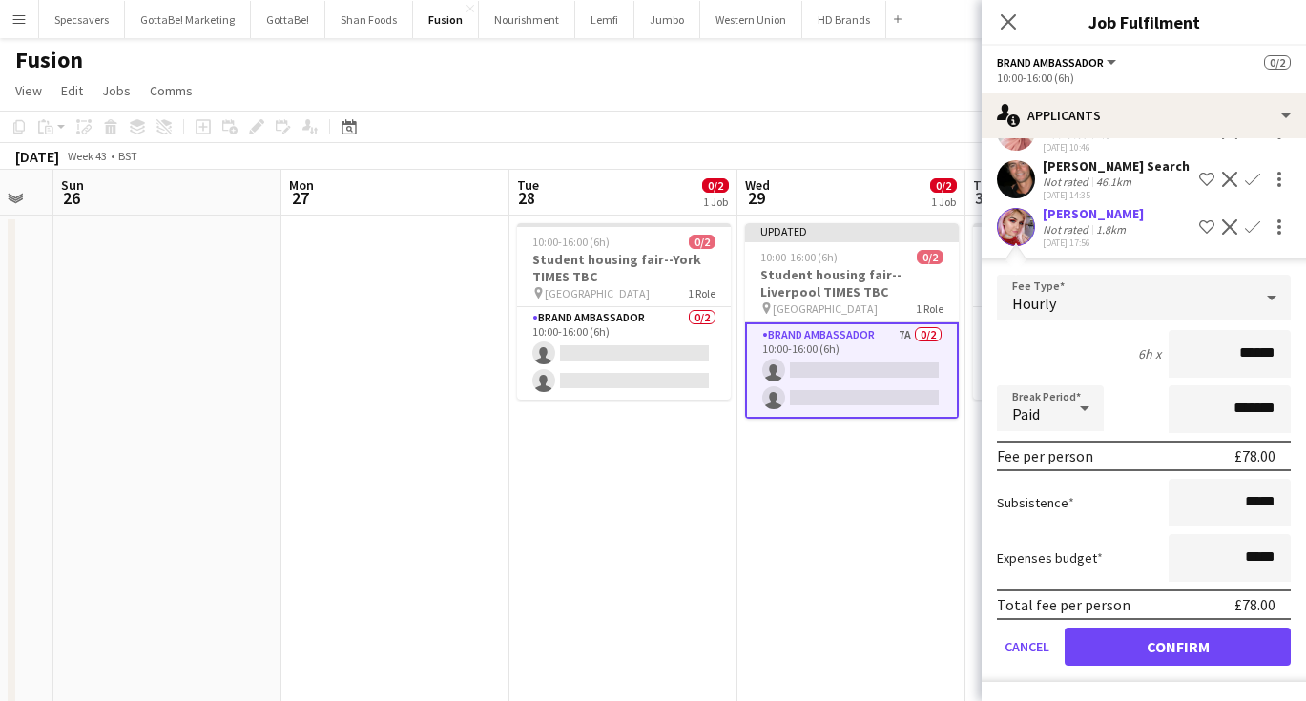
scroll to position [311, 0]
click at [1116, 642] on button "Confirm" at bounding box center [1177, 647] width 226 height 38
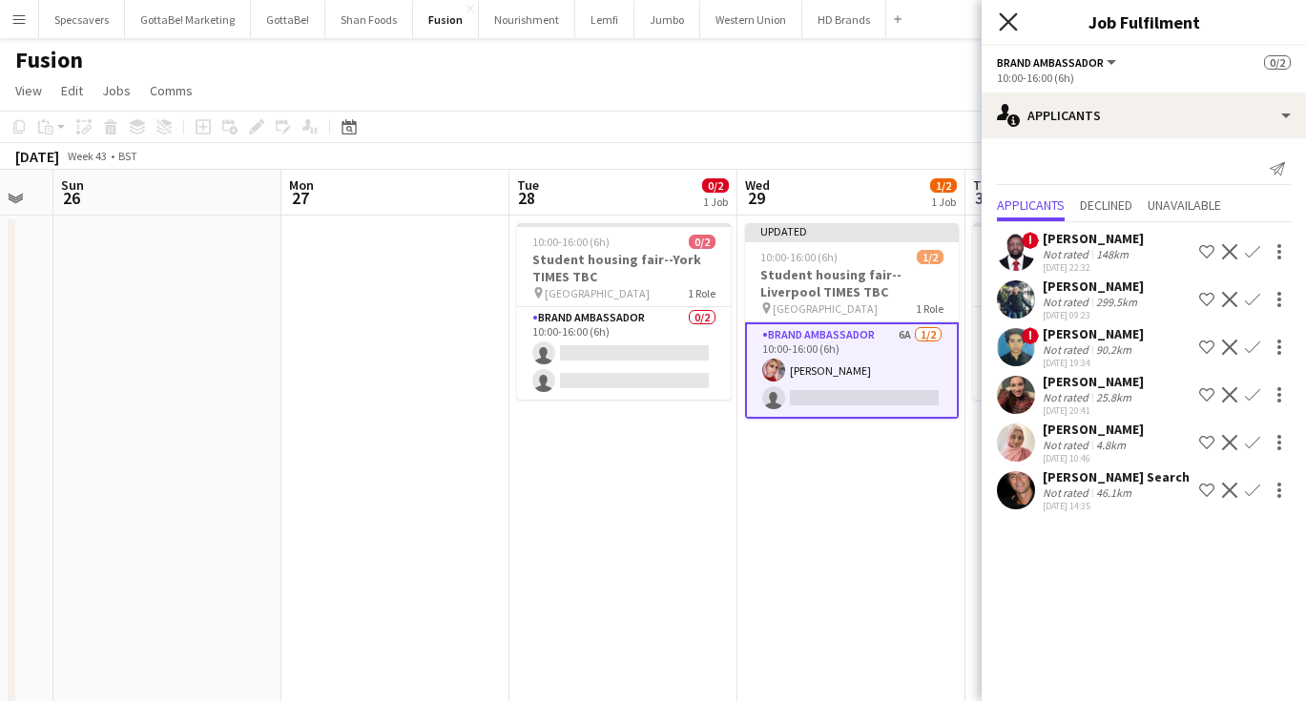
click at [1017, 14] on icon at bounding box center [1008, 21] width 18 height 18
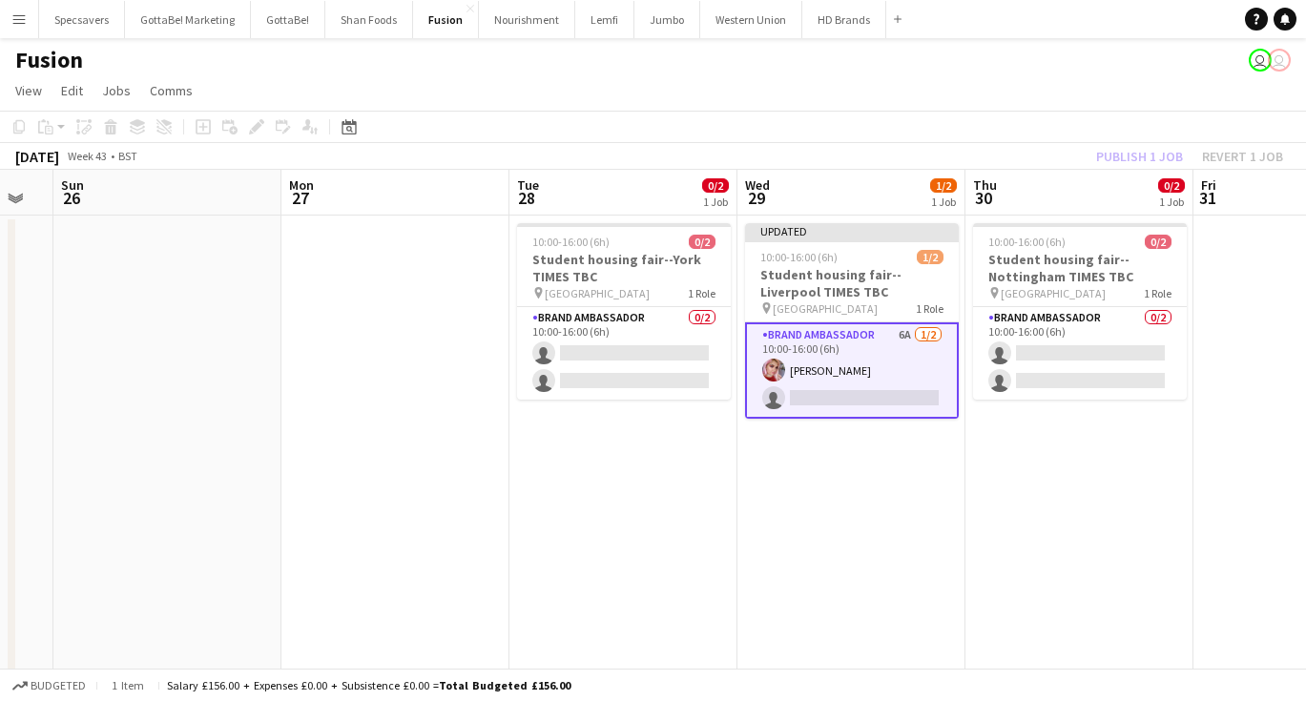
click at [1059, 503] on app-date-cell "10:00-16:00 (6h) 0/2 Student housing fair--Nottingham TIMES TBC pin University …" at bounding box center [1079, 634] width 228 height 836
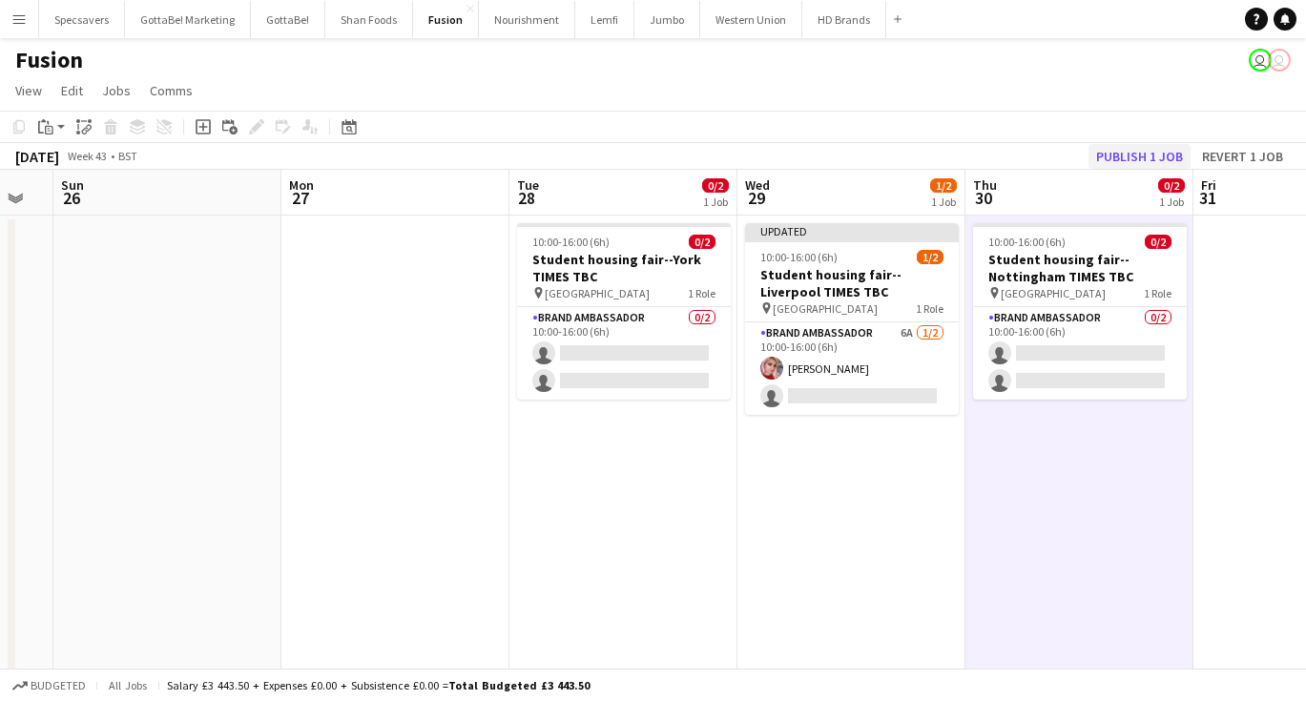
click at [1161, 152] on button "Publish 1 job" at bounding box center [1139, 156] width 102 height 25
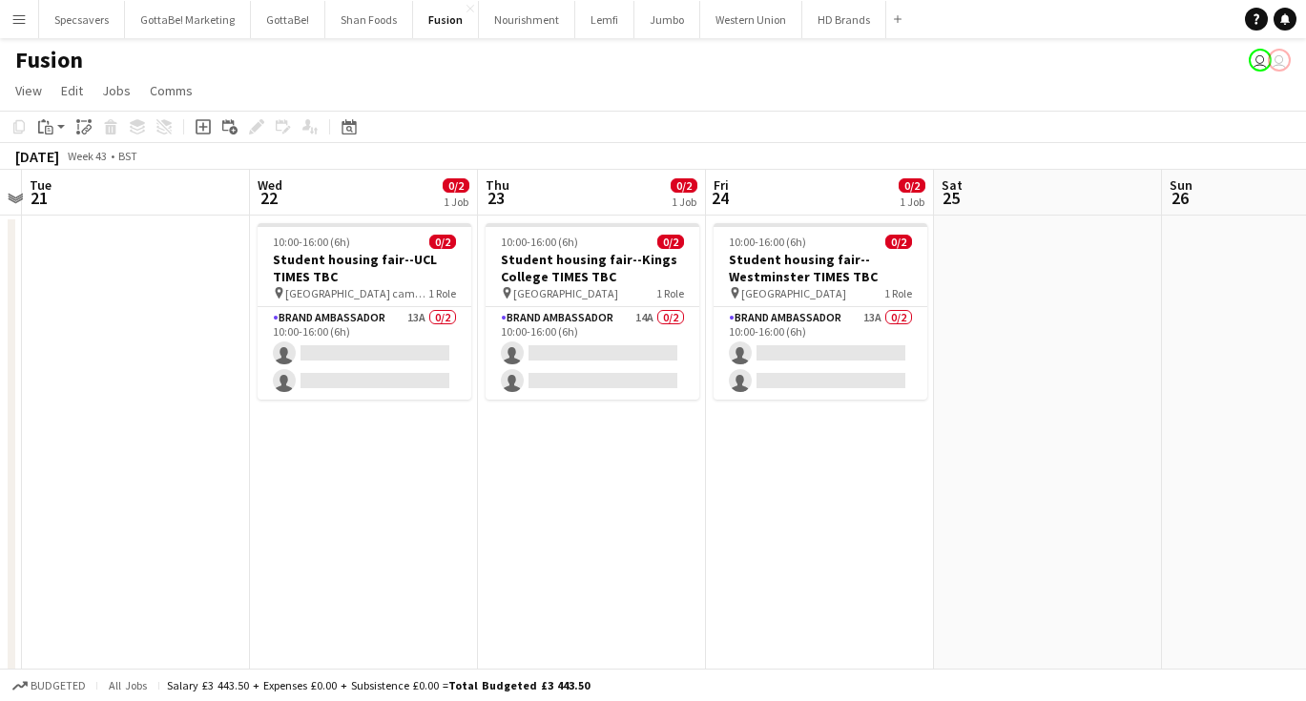
scroll to position [0, 412]
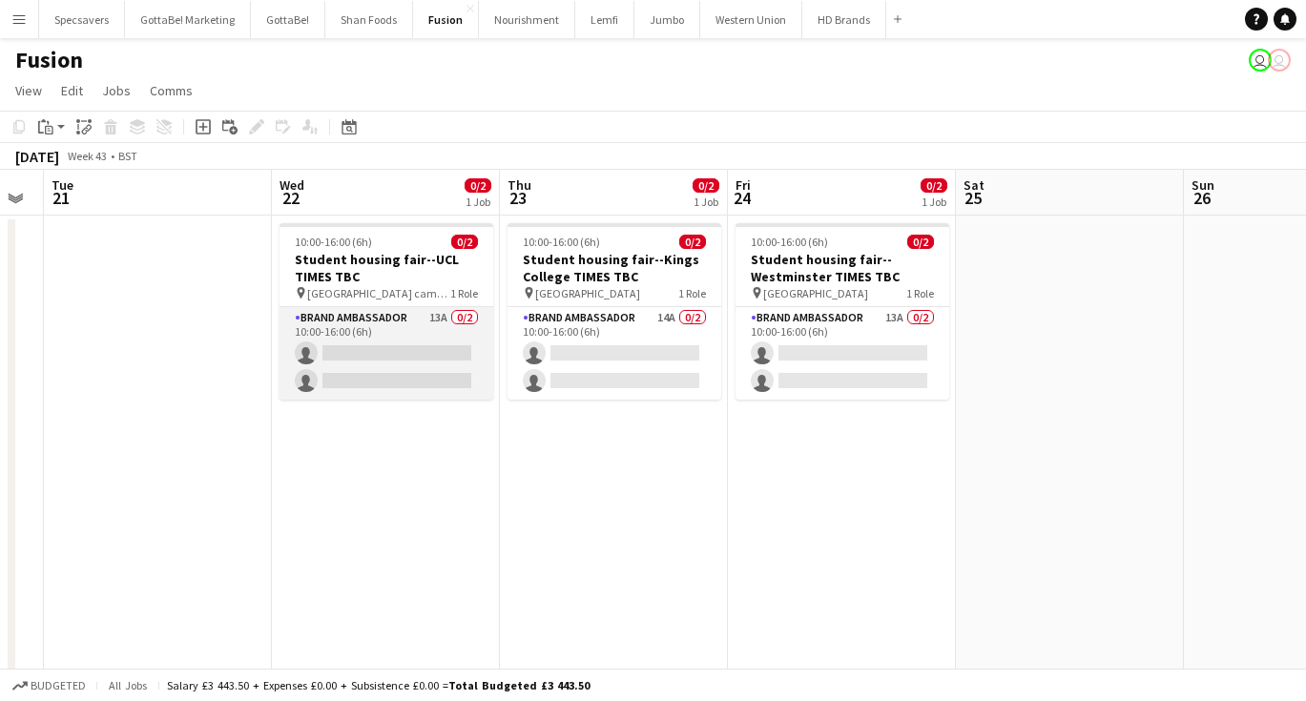
click at [415, 321] on app-card-role "Brand Ambassador 13A 0/2 10:00-16:00 (6h) single-neutral-actions single-neutral…" at bounding box center [386, 353] width 214 height 93
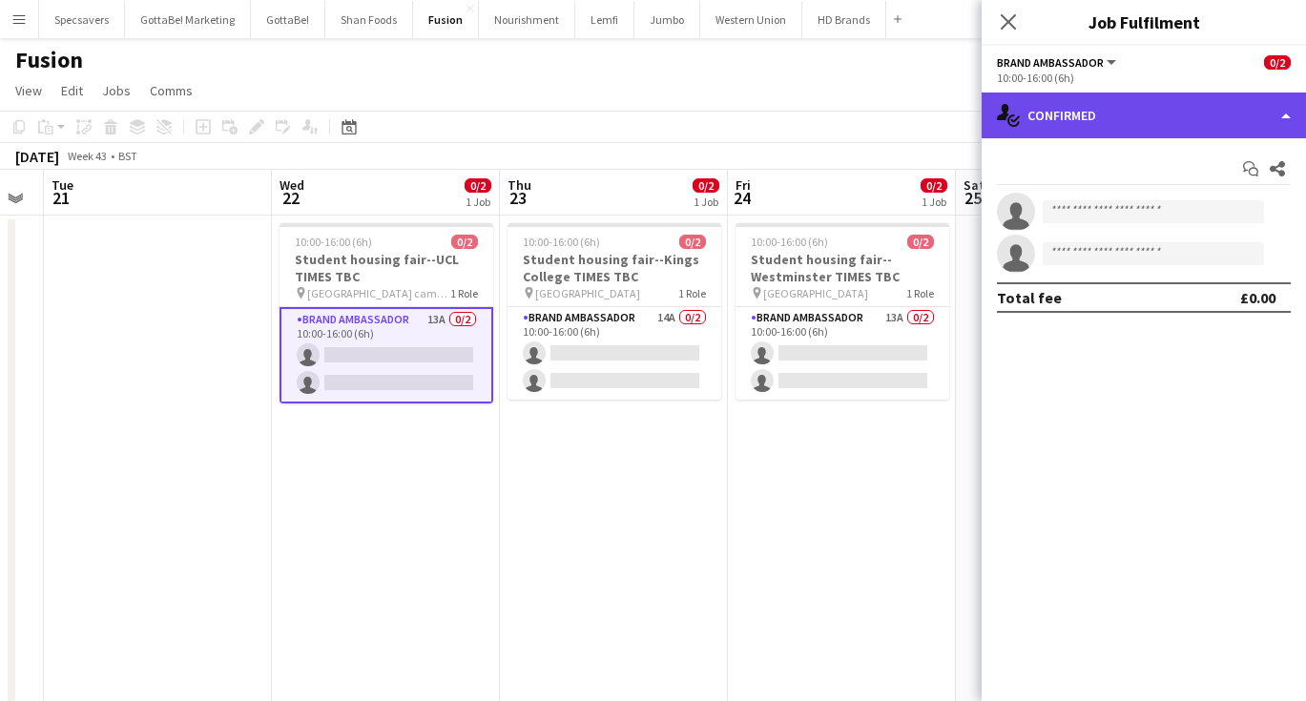
click at [1212, 112] on div "single-neutral-actions-check-2 Confirmed" at bounding box center [1143, 116] width 324 height 46
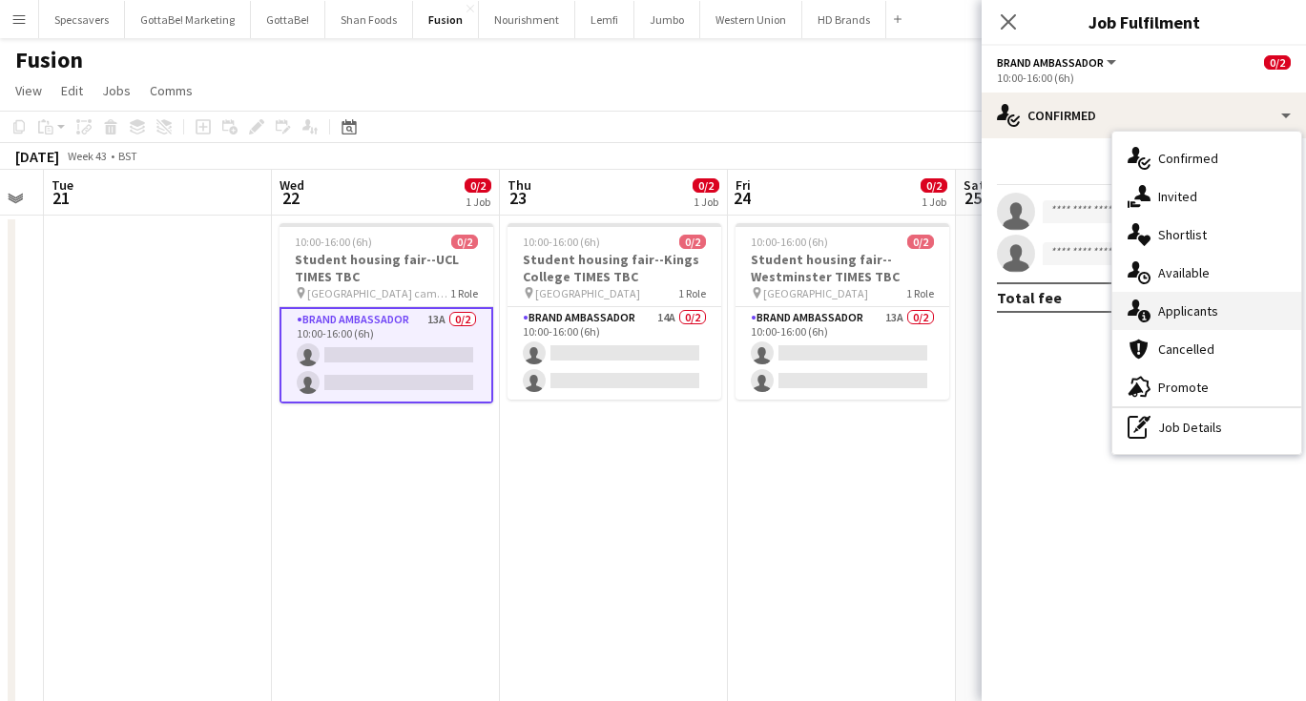
click at [1220, 314] on div "single-neutral-actions-information Applicants" at bounding box center [1206, 311] width 189 height 38
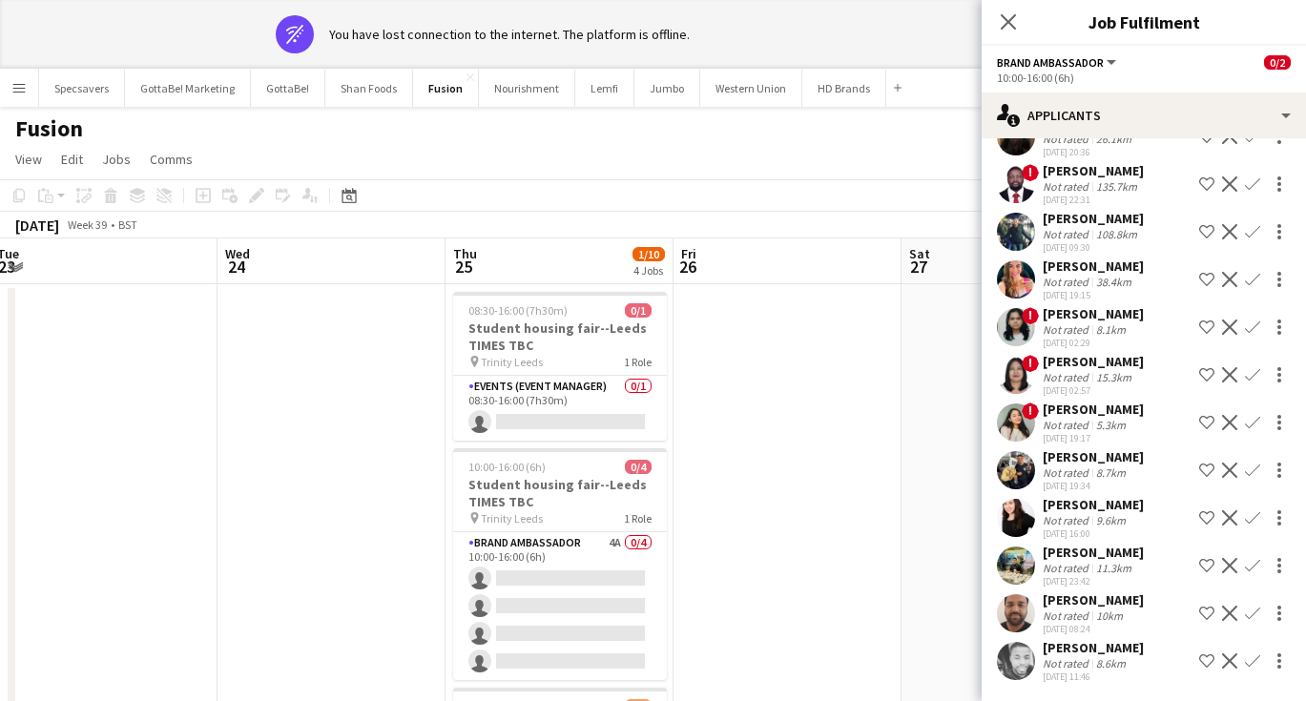
scroll to position [0, 0]
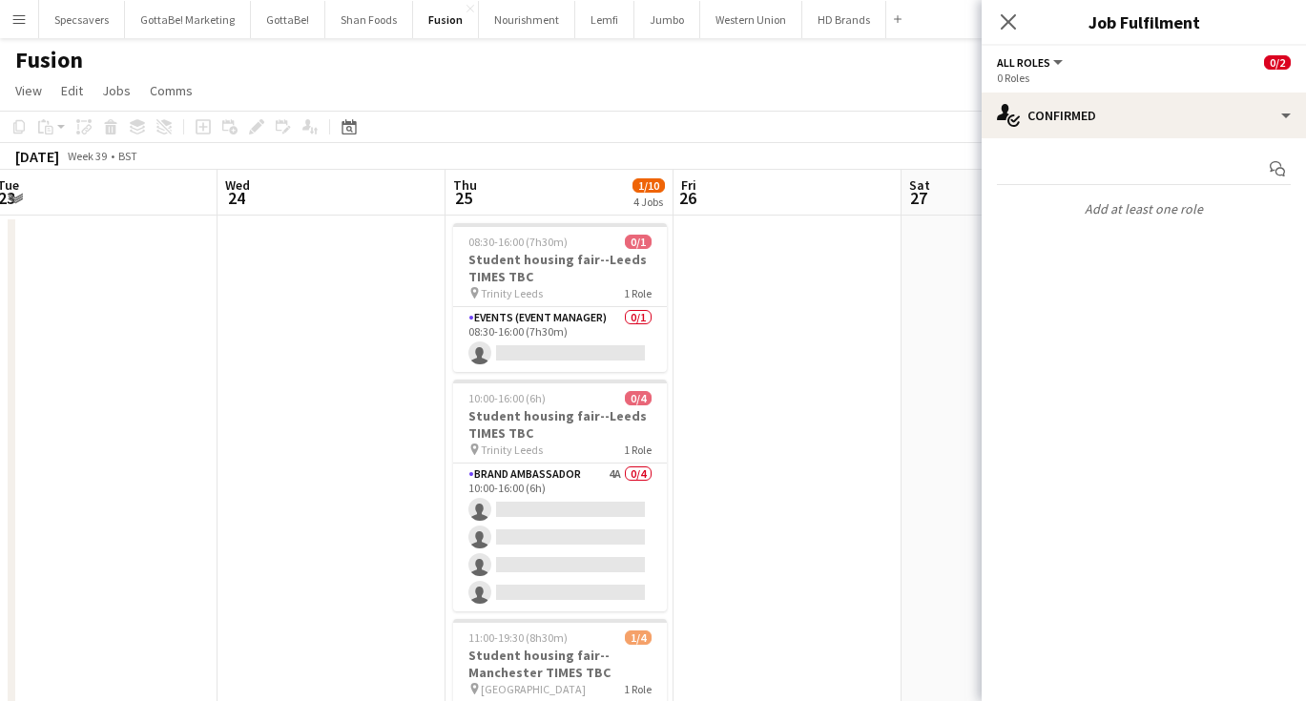
click at [751, 365] on app-date-cell at bounding box center [787, 634] width 228 height 836
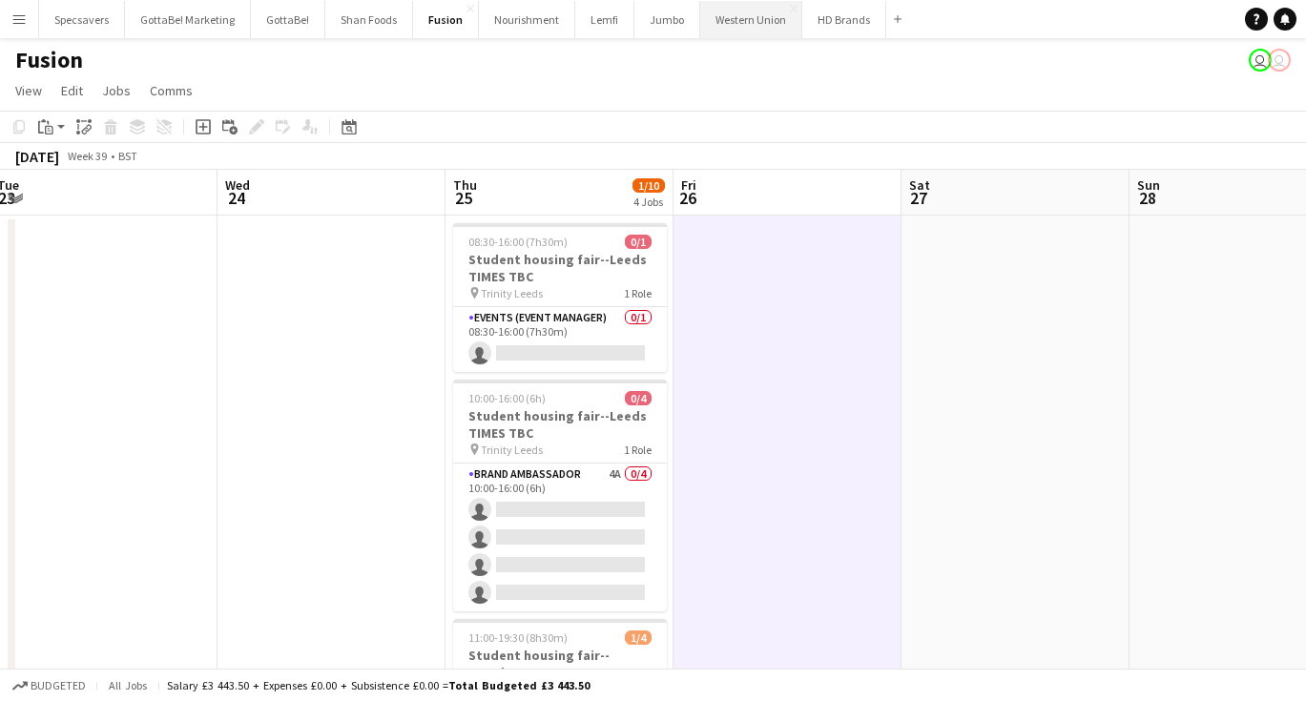
click at [757, 7] on button "Western Union Close" at bounding box center [751, 19] width 102 height 37
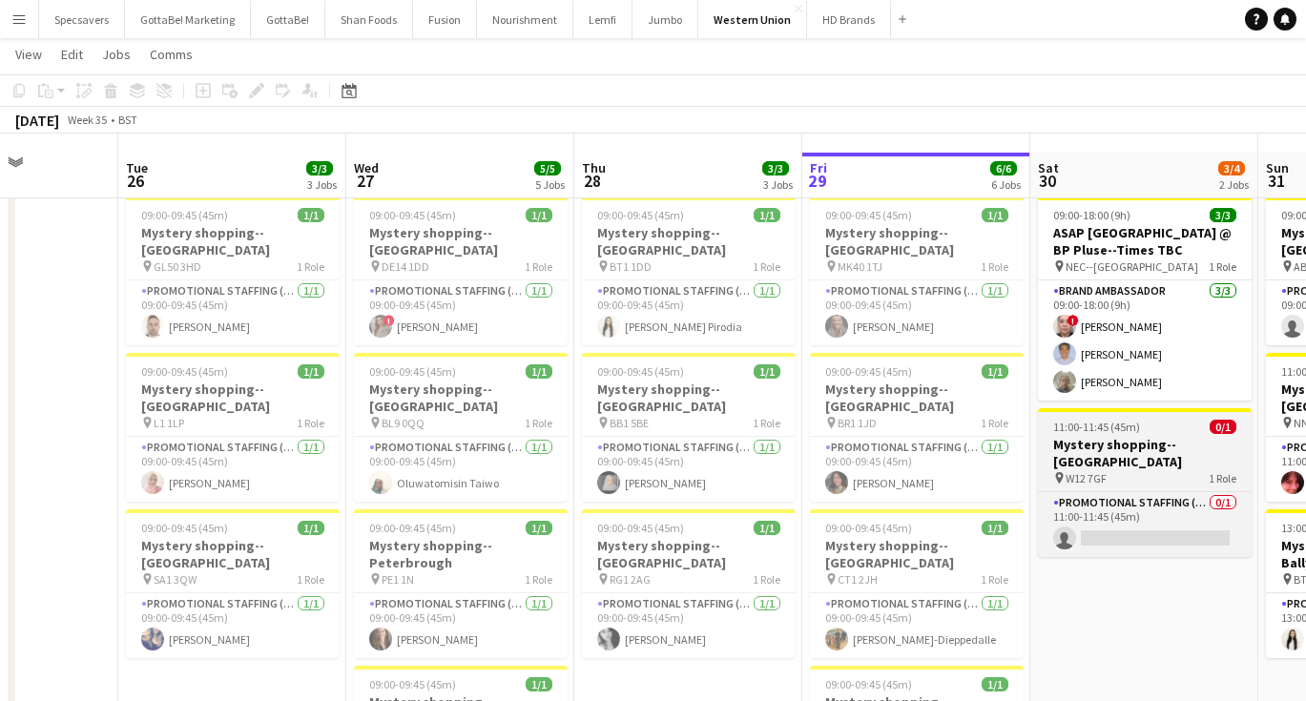
scroll to position [24, 0]
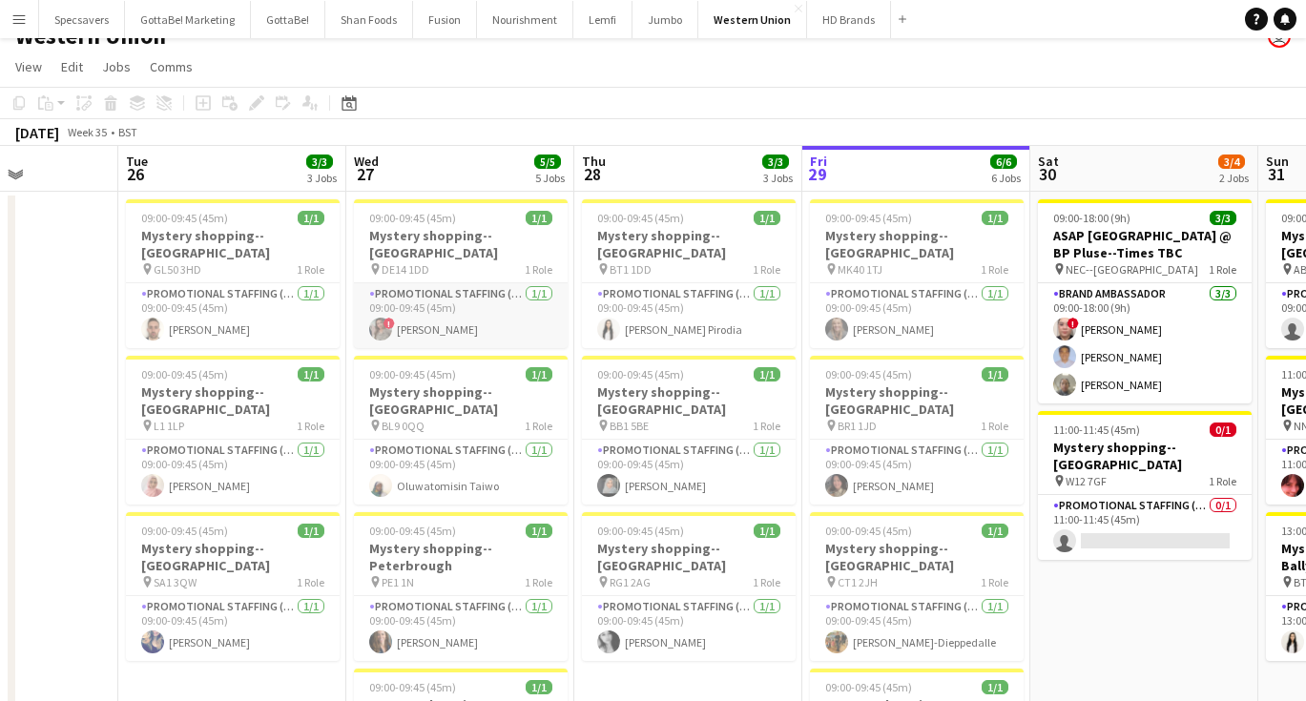
click at [482, 283] on app-card-role "Promotional Staffing (Mystery Shopper) 1/1 09:00-09:45 (45m) ! Eima Karim" at bounding box center [461, 315] width 214 height 65
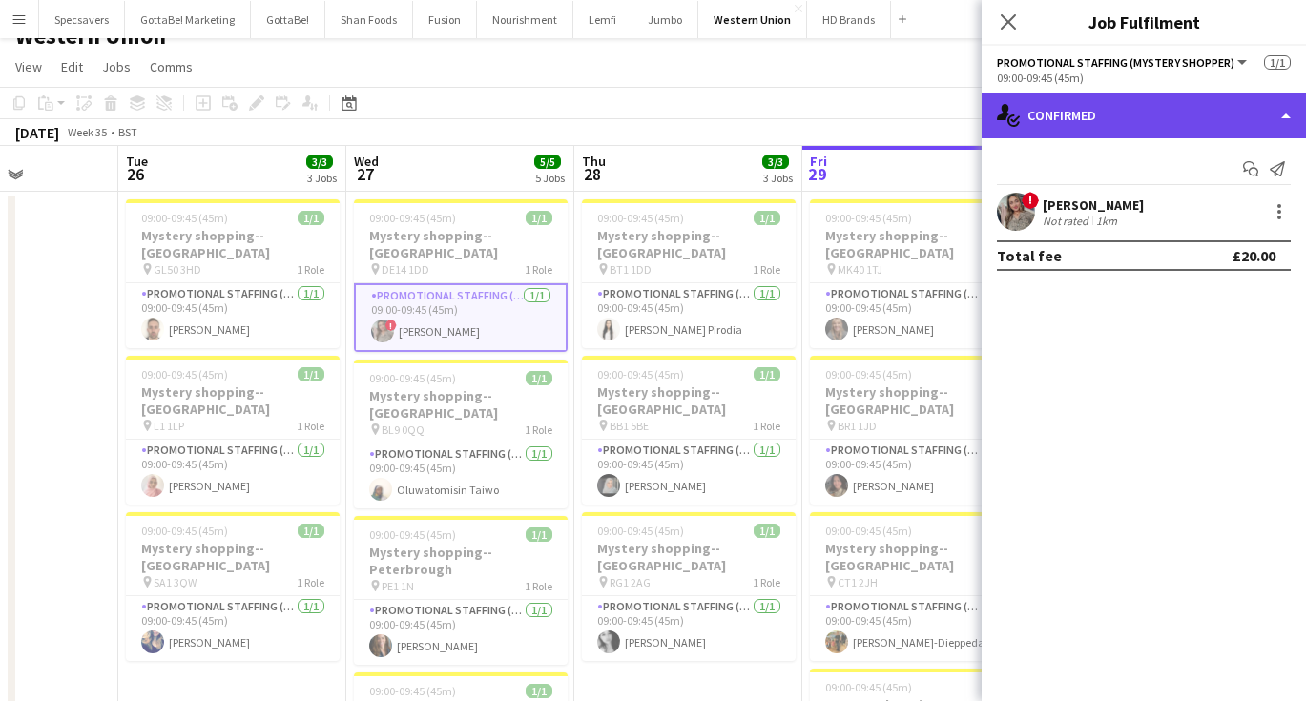
click at [1153, 115] on div "single-neutral-actions-check-2 Confirmed" at bounding box center [1143, 116] width 324 height 46
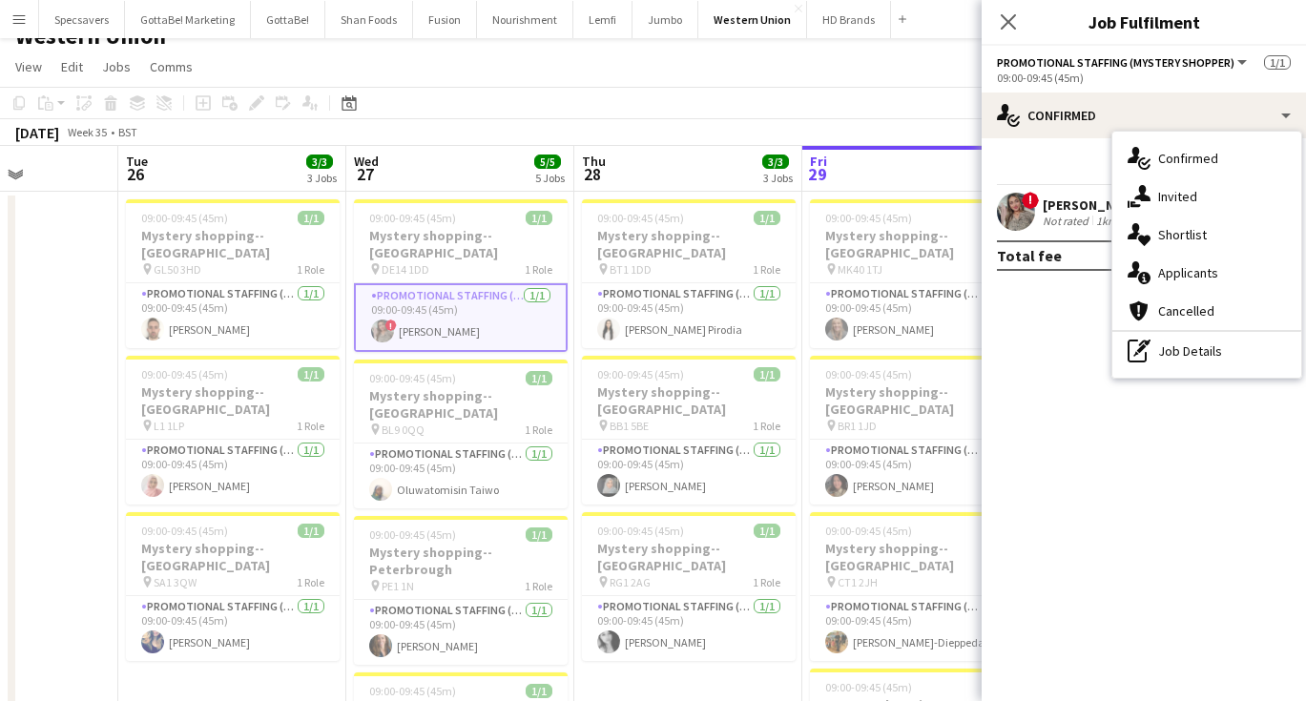
click at [1070, 315] on mat-expansion-panel "check Confirmed Start chat Send notification ! Eima Karim Not rated 1km Total f…" at bounding box center [1143, 419] width 324 height 563
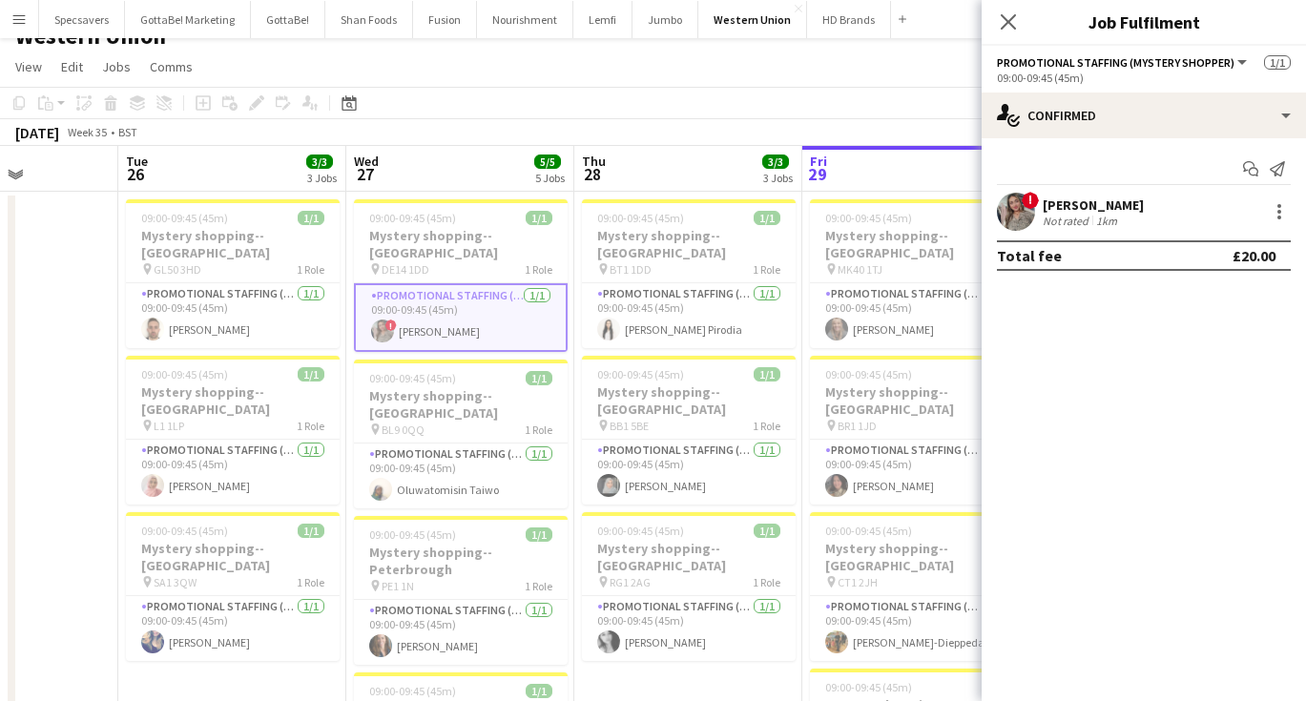
click at [556, 110] on app-toolbar "Copy Paste Paste Command V Paste with crew Command Shift V Paste linked Job Del…" at bounding box center [653, 103] width 1306 height 32
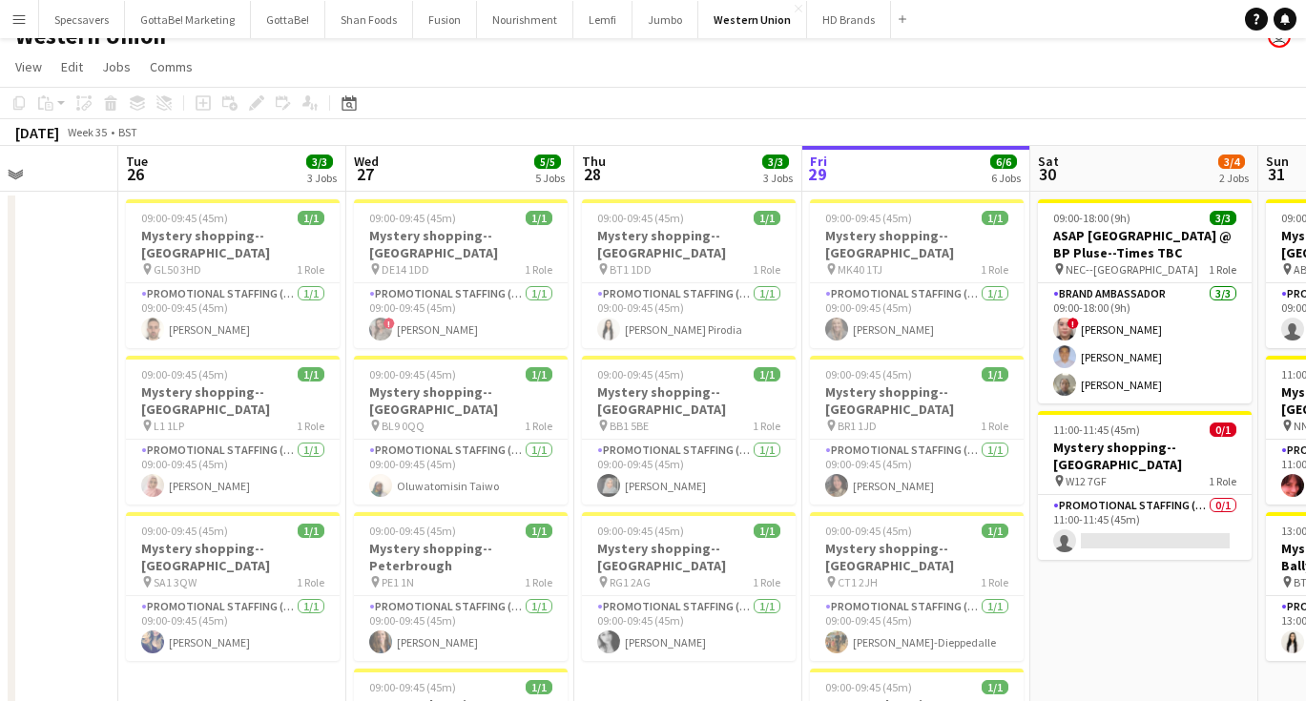
click at [24, 23] on app-icon "Menu" at bounding box center [18, 18] width 15 height 15
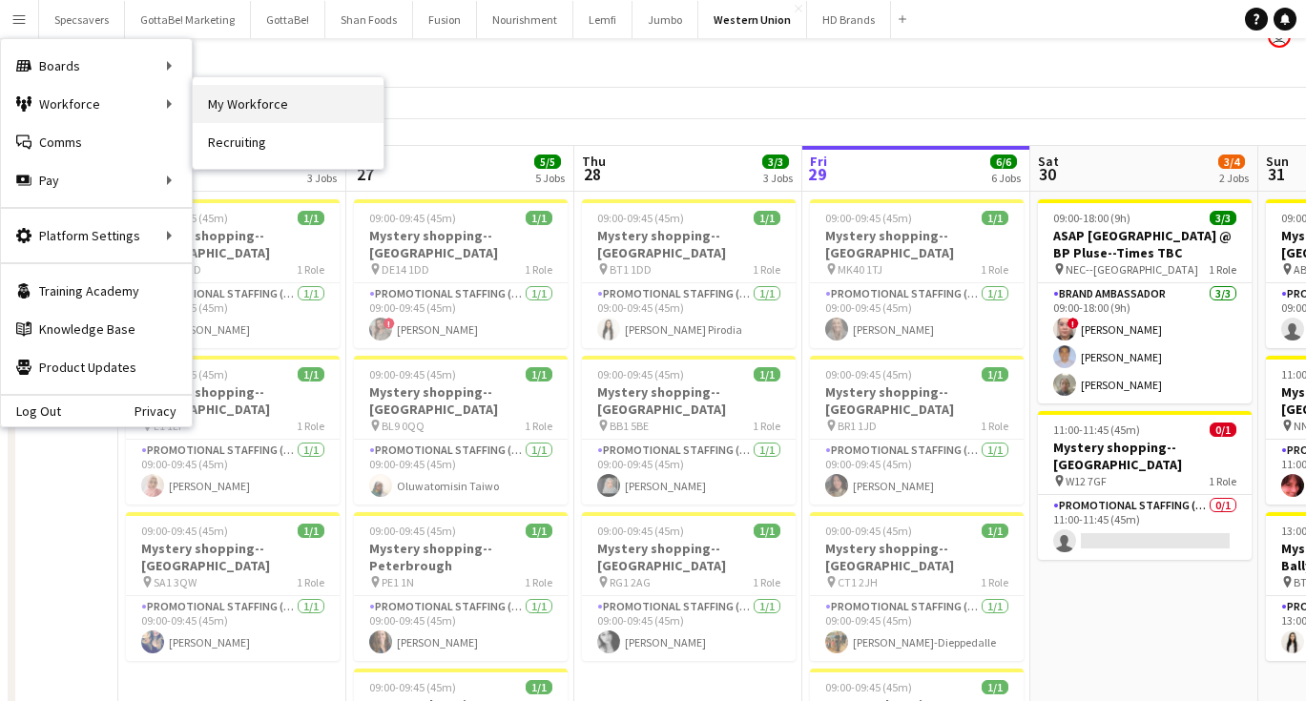
click at [289, 109] on link "My Workforce" at bounding box center [288, 104] width 191 height 38
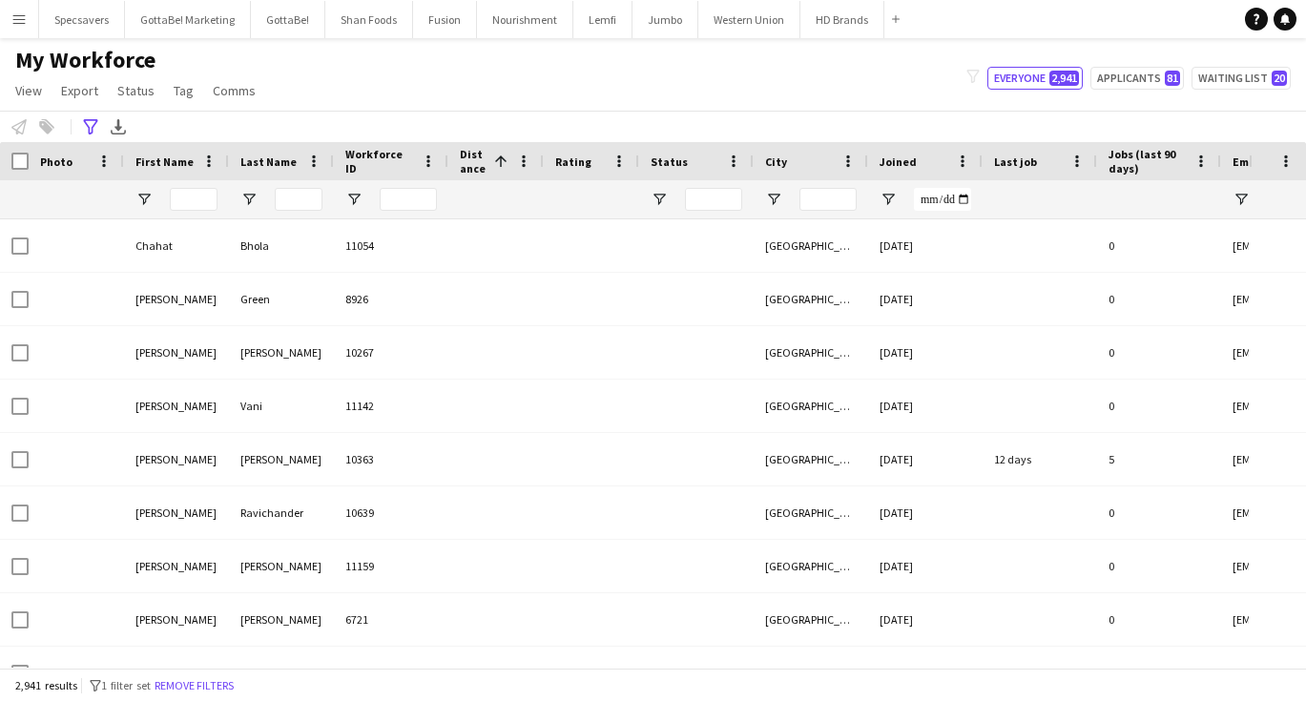
type input "**********"
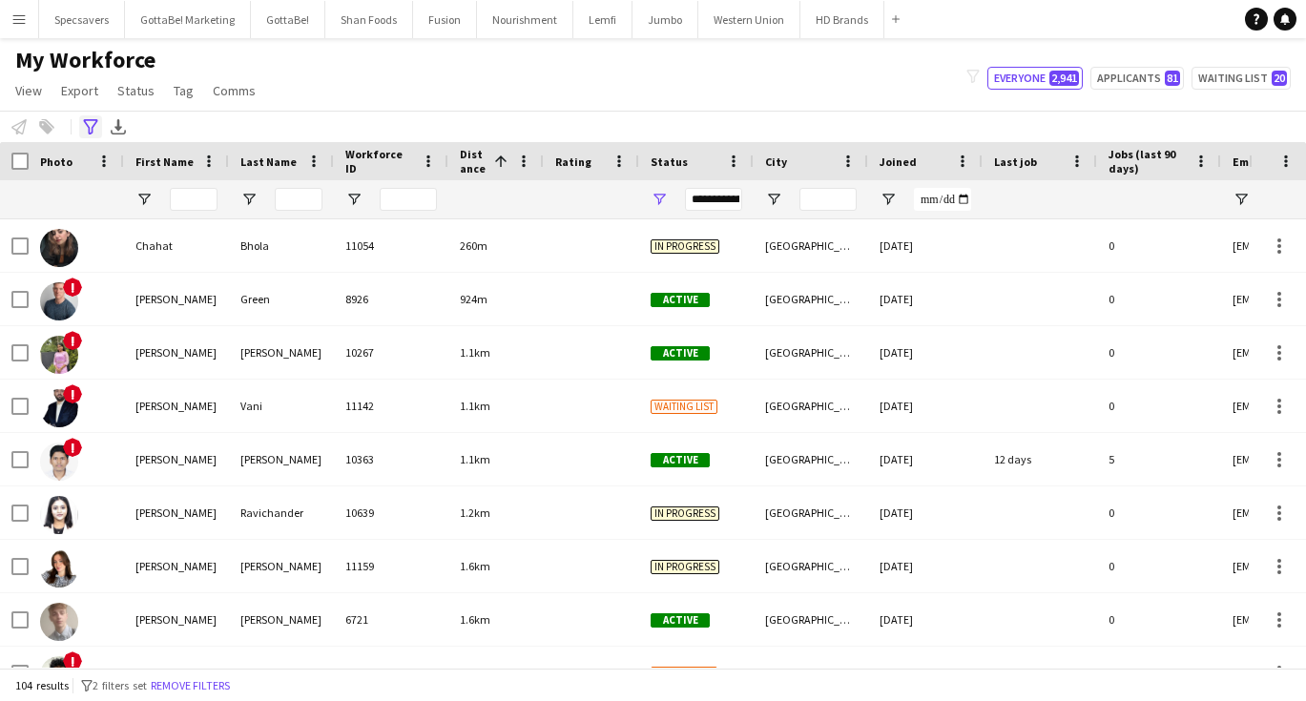
click at [85, 125] on icon "Advanced filters" at bounding box center [90, 126] width 15 height 15
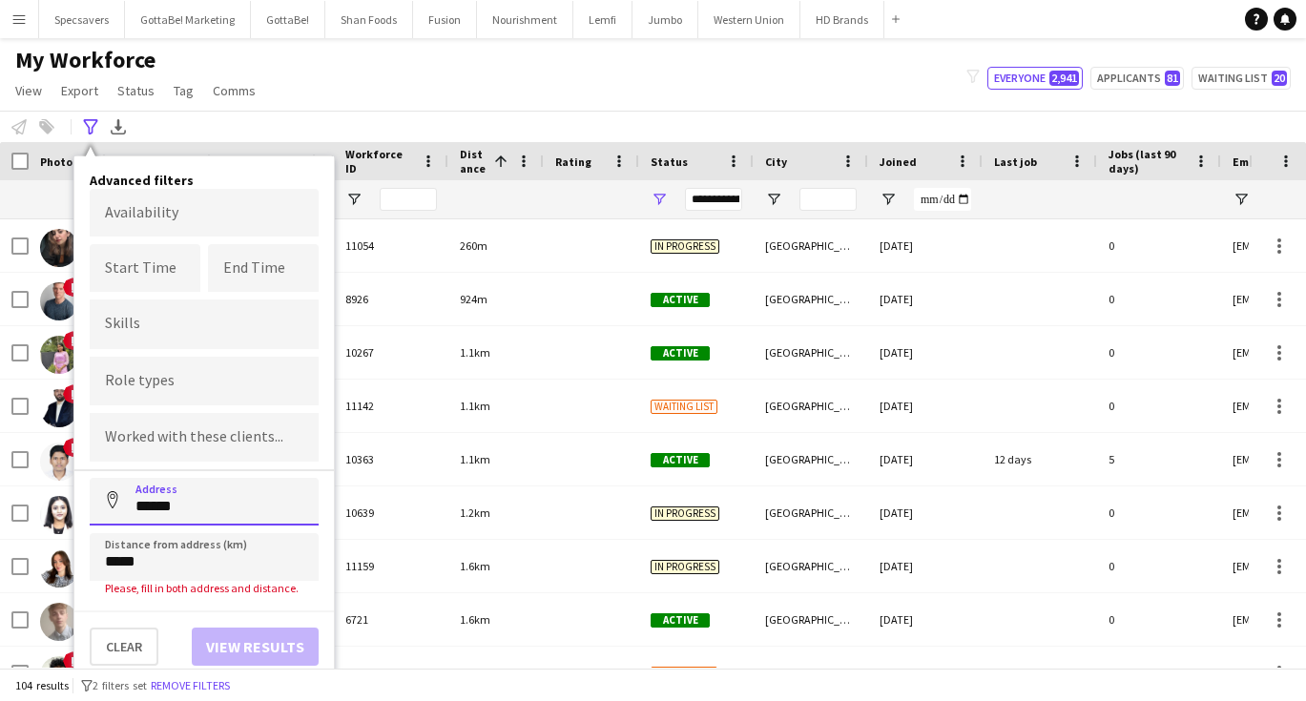
click at [186, 514] on input "******" at bounding box center [204, 502] width 229 height 48
type input "*"
type input "*********"
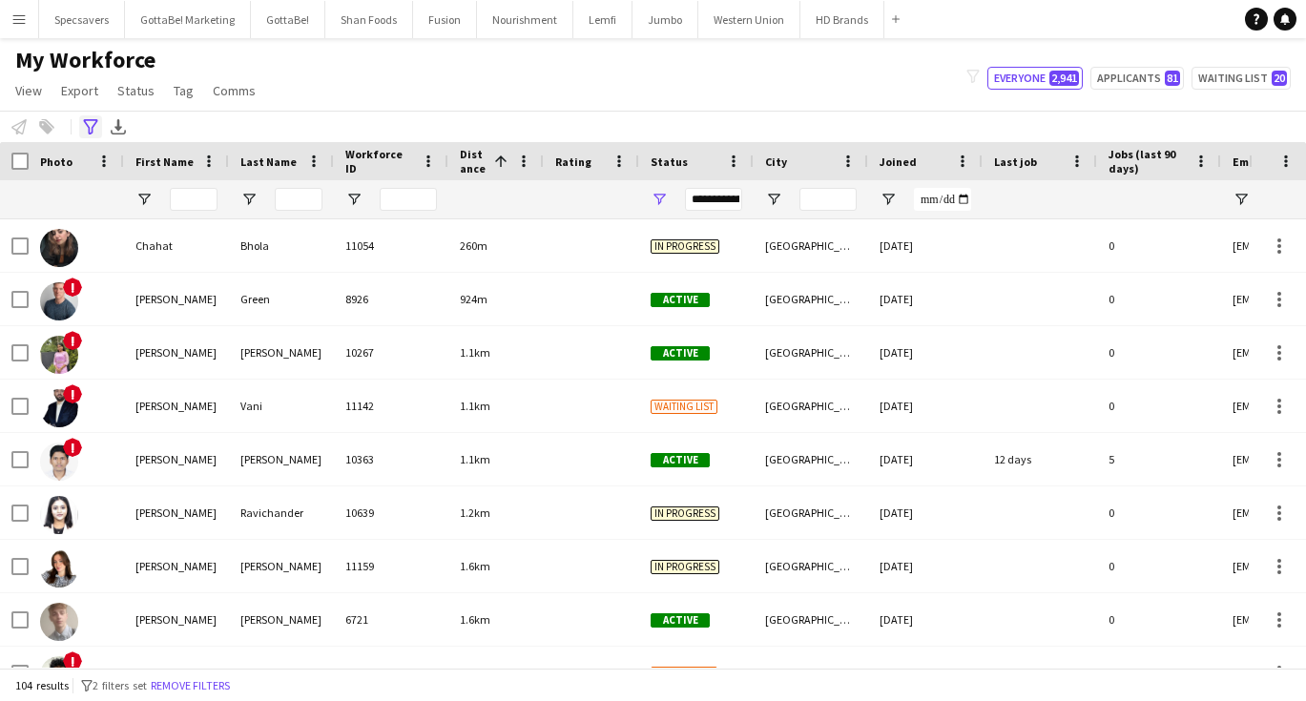
click at [94, 125] on icon at bounding box center [90, 126] width 14 height 15
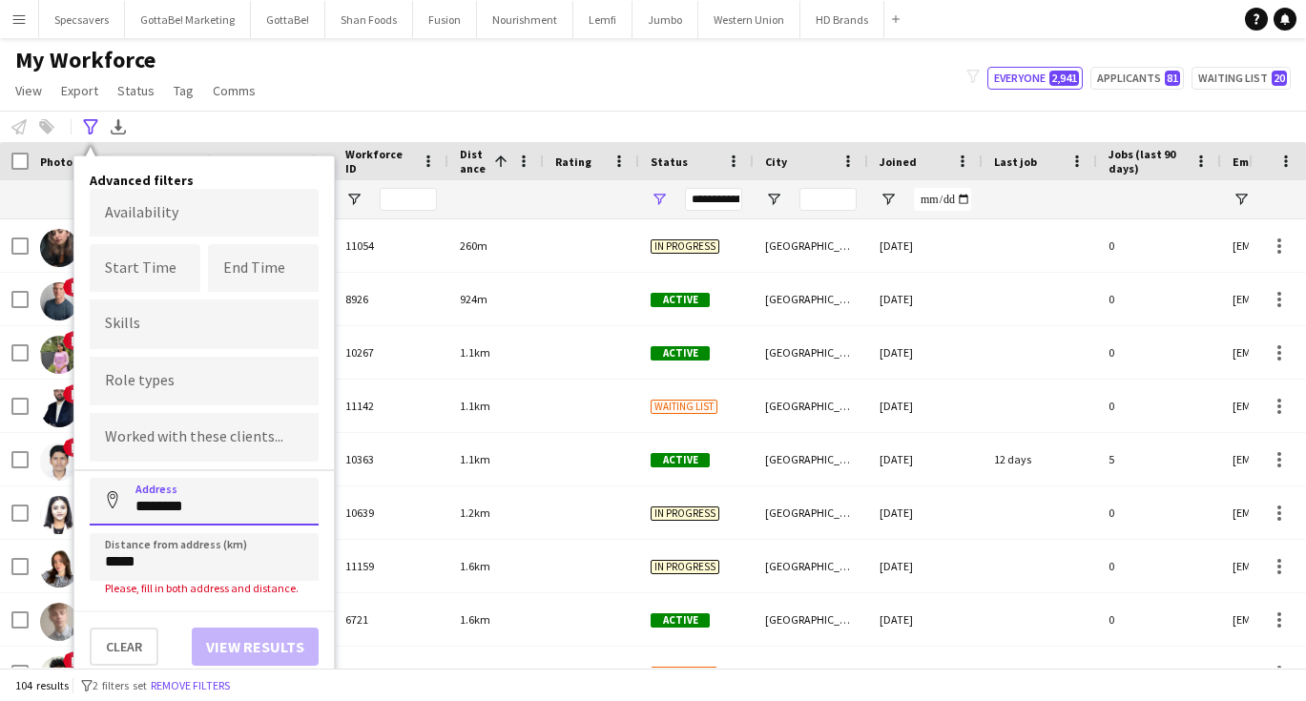
drag, startPoint x: 189, startPoint y: 508, endPoint x: 101, endPoint y: 506, distance: 87.8
click at [101, 506] on input "*******" at bounding box center [204, 502] width 229 height 48
paste input "**********"
click at [218, 514] on input "**********" at bounding box center [204, 502] width 229 height 48
drag, startPoint x: 212, startPoint y: 510, endPoint x: 109, endPoint y: 506, distance: 103.1
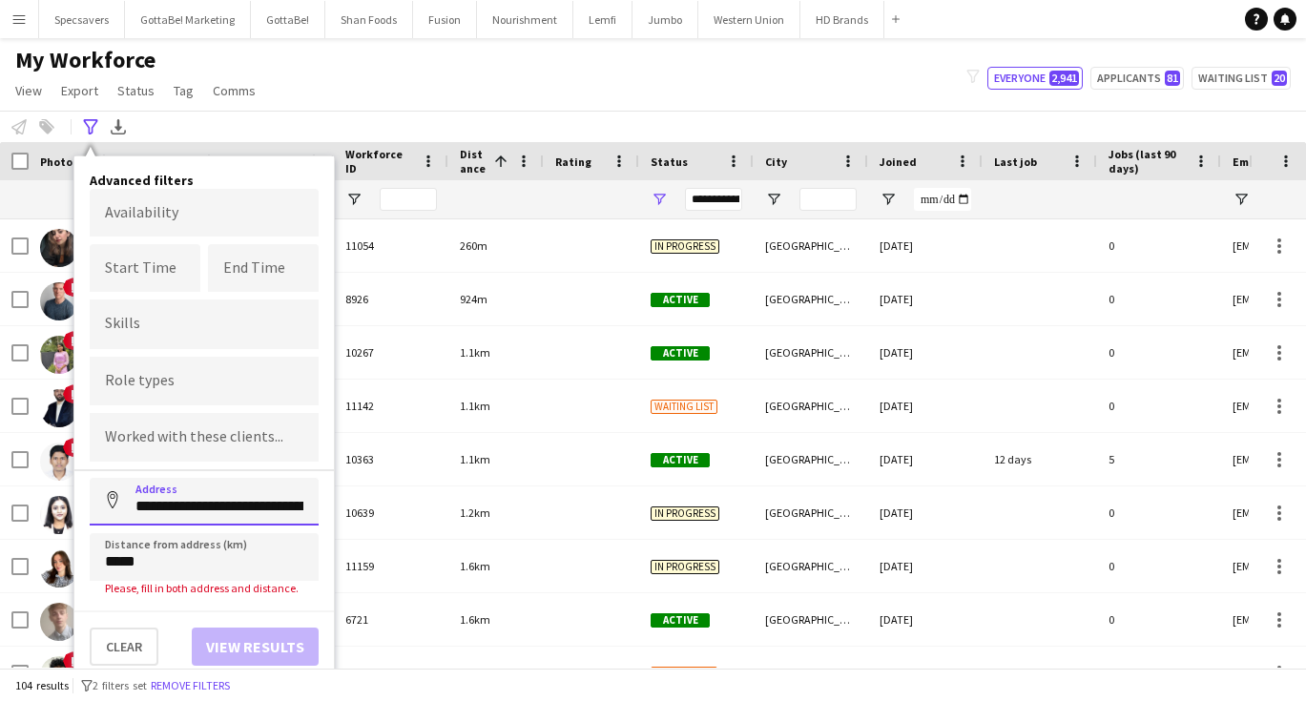
click at [109, 506] on input "**********" at bounding box center [204, 502] width 229 height 48
click at [193, 509] on input "********" at bounding box center [204, 502] width 229 height 48
click at [111, 641] on button "Clear" at bounding box center [124, 647] width 69 height 38
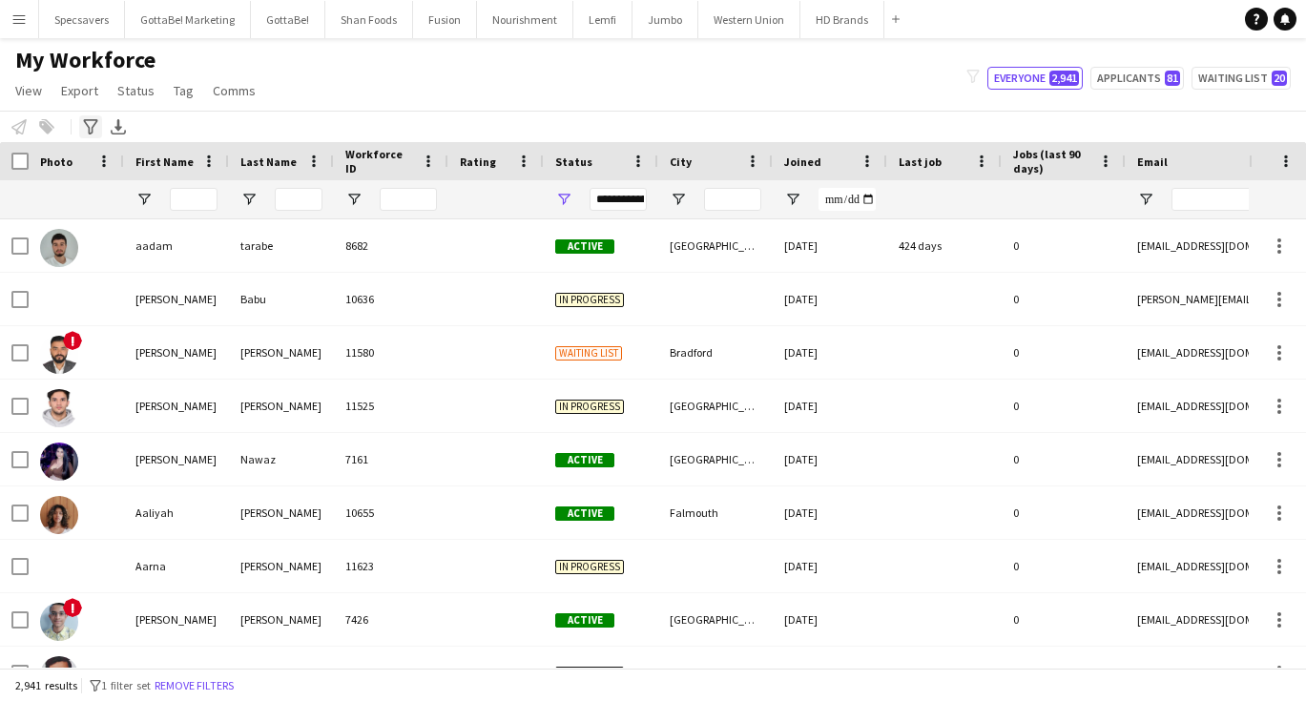
click at [93, 125] on icon "Advanced filters" at bounding box center [90, 126] width 15 height 15
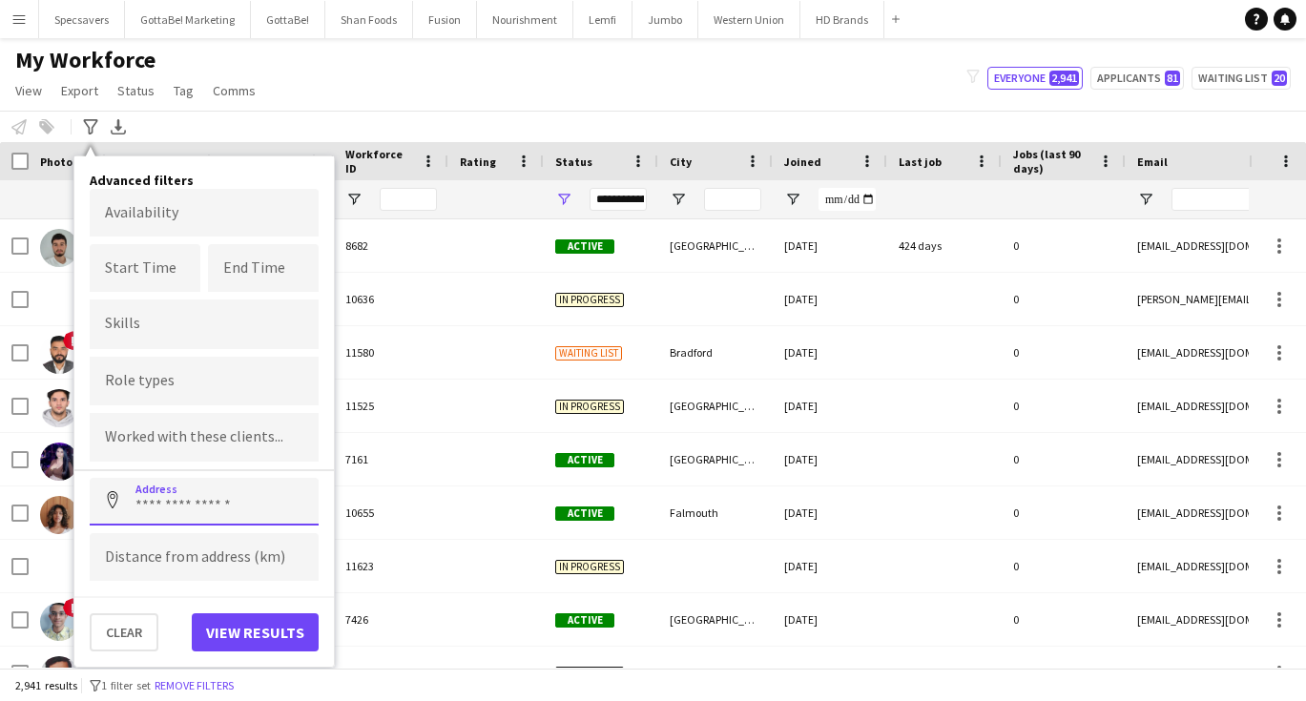
click at [211, 499] on input at bounding box center [204, 502] width 229 height 48
paste input "**********"
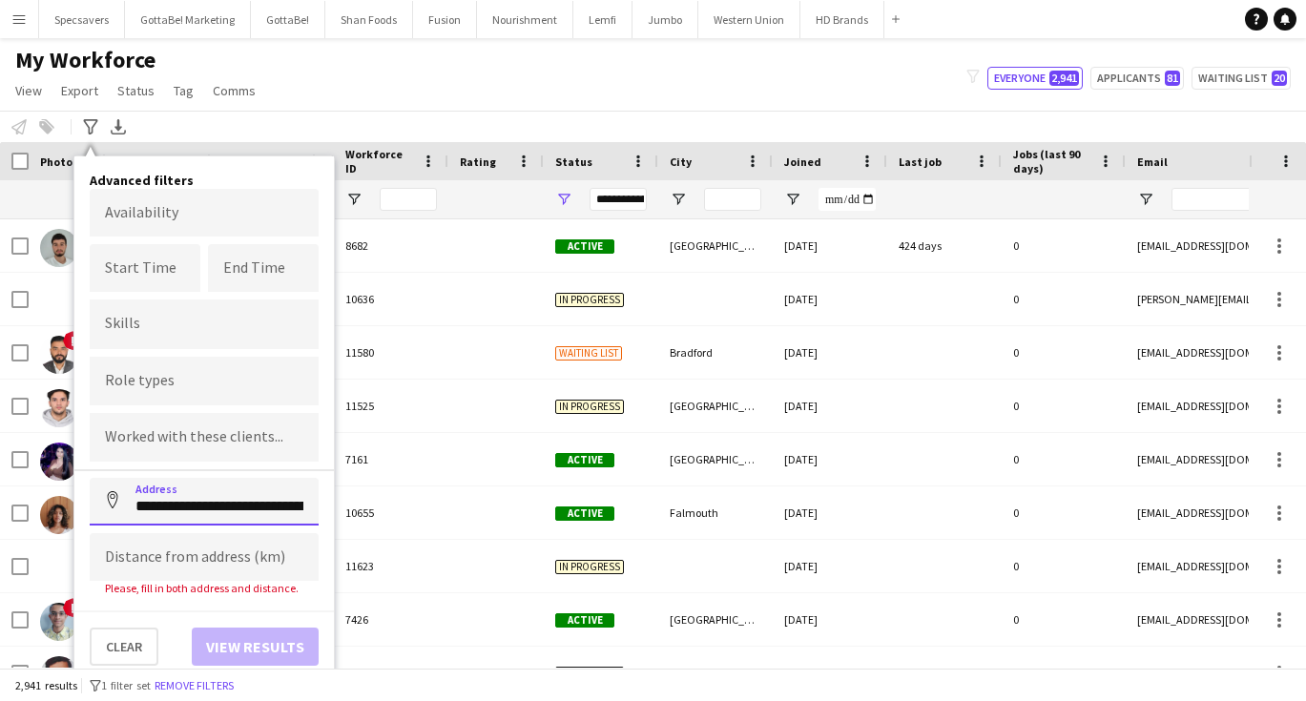
drag, startPoint x: 213, startPoint y: 507, endPoint x: 88, endPoint y: 510, distance: 125.0
click at [88, 510] on div "**********" at bounding box center [203, 418] width 259 height 525
click at [214, 494] on input "********" at bounding box center [204, 502] width 229 height 48
click at [209, 513] on input "********" at bounding box center [204, 502] width 229 height 48
type input "********"
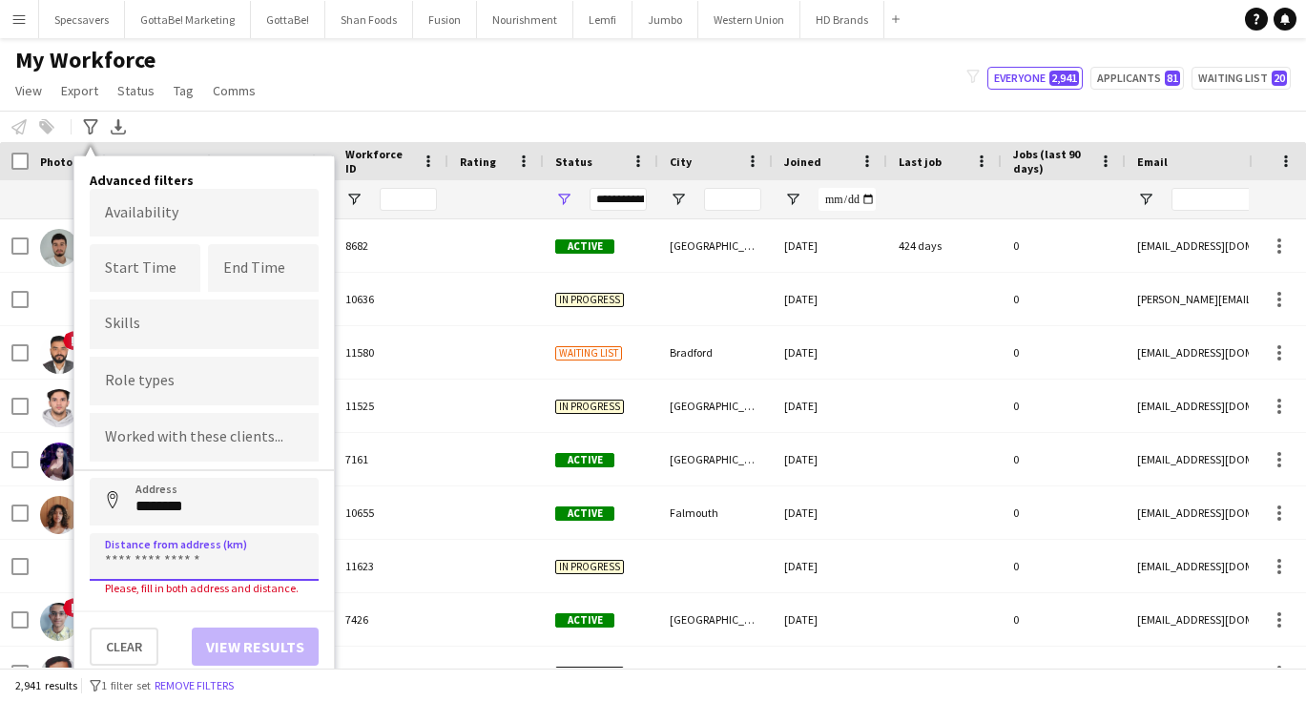
click at [173, 546] on input at bounding box center [204, 557] width 229 height 48
type input "*****"
click at [164, 619] on div "Clear View results" at bounding box center [203, 637] width 259 height 55
click at [187, 510] on input "********" at bounding box center [204, 502] width 229 height 48
click at [201, 504] on input "********" at bounding box center [204, 502] width 229 height 48
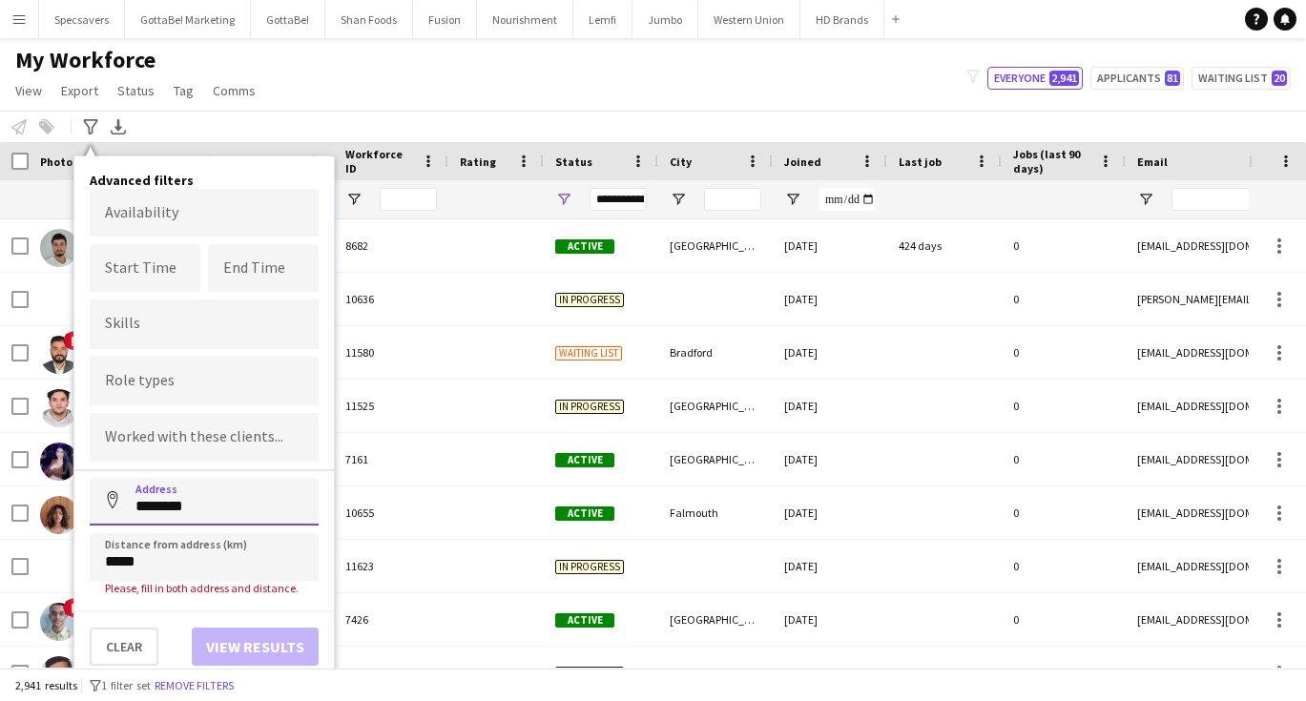
click at [201, 504] on input "********" at bounding box center [204, 502] width 229 height 48
type input "**********"
click at [121, 645] on button "Clear" at bounding box center [124, 647] width 69 height 38
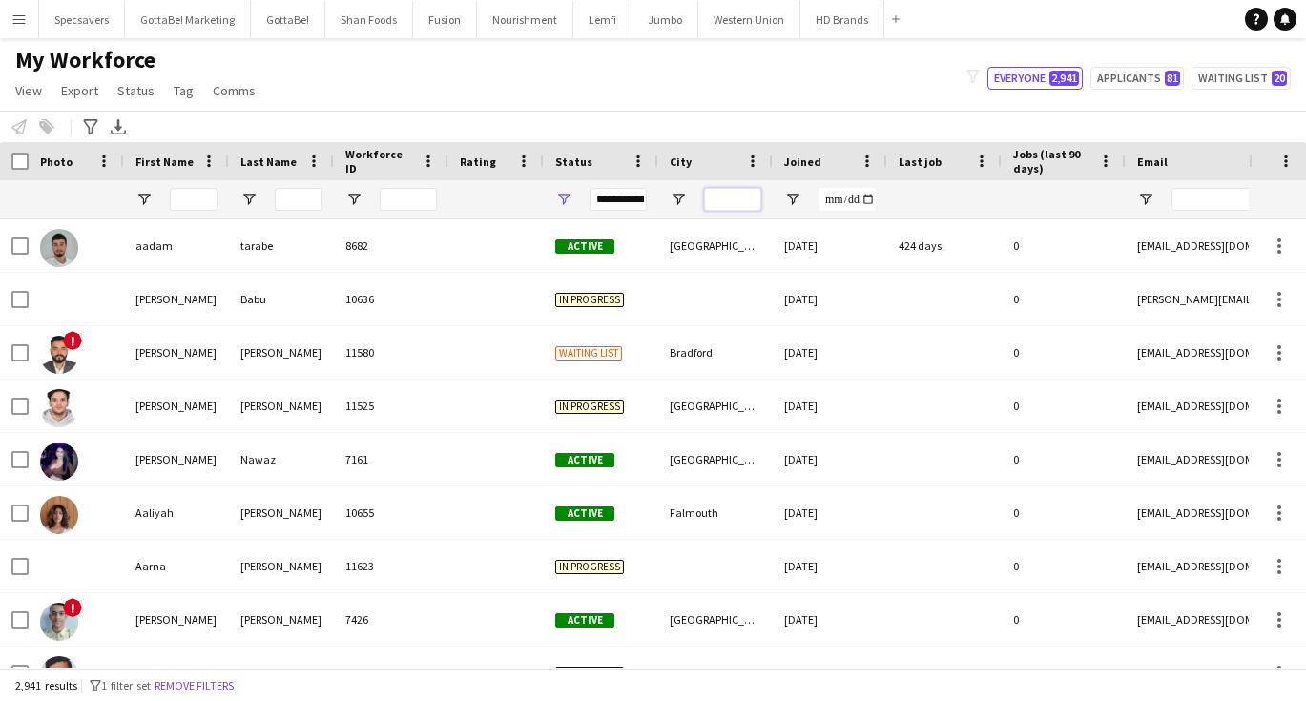
click at [741, 197] on input "City Filter Input" at bounding box center [732, 199] width 57 height 23
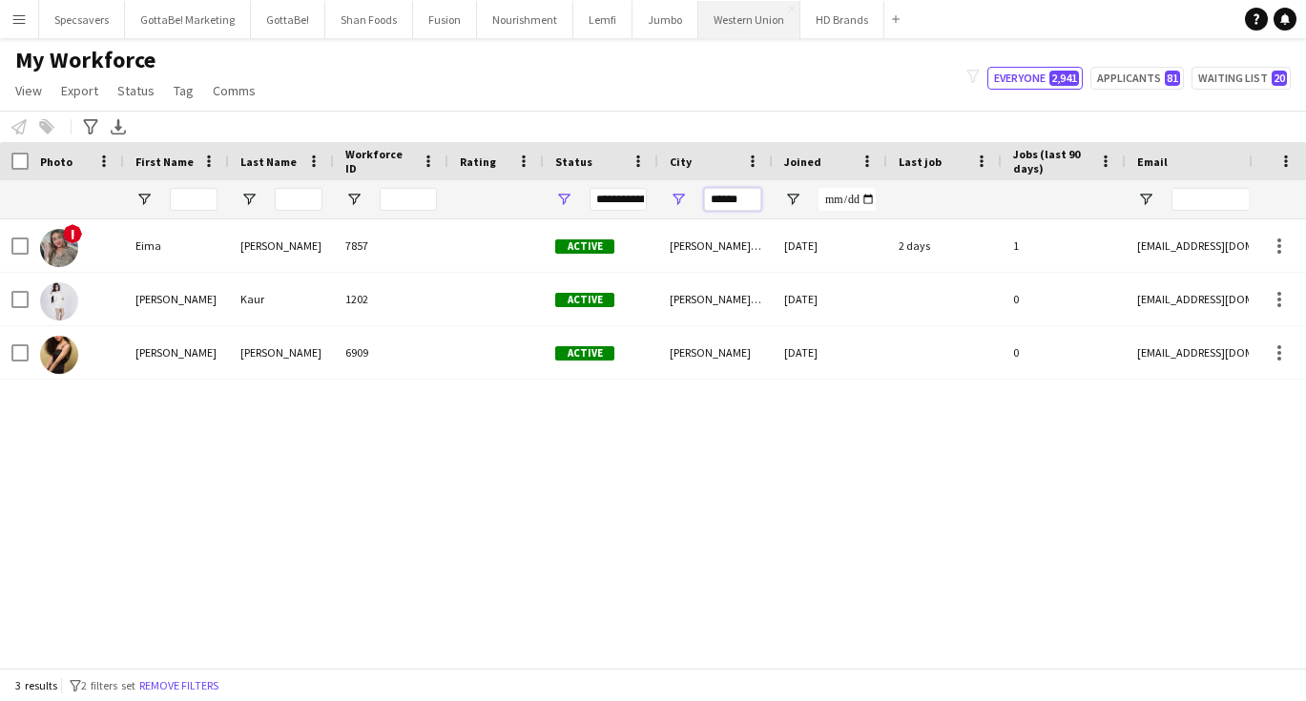
type input "******"
click at [733, 29] on button "Western Union Close" at bounding box center [749, 19] width 102 height 37
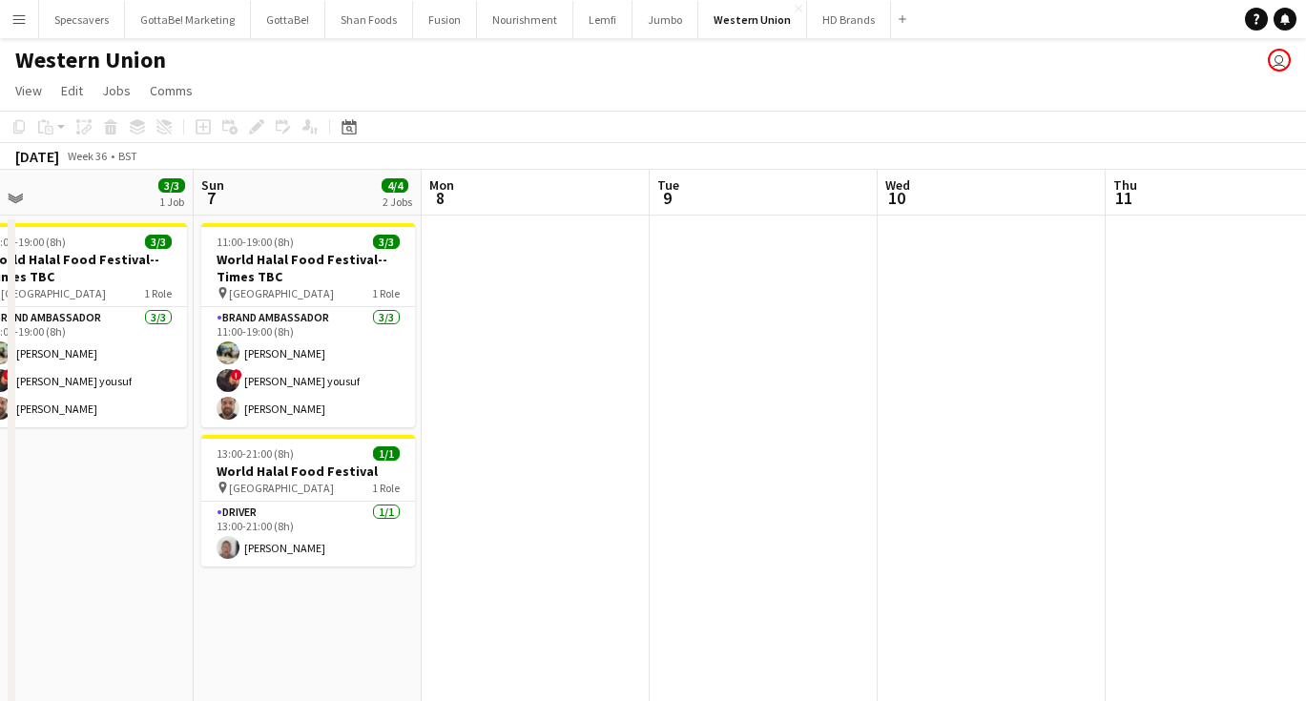
scroll to position [0, 655]
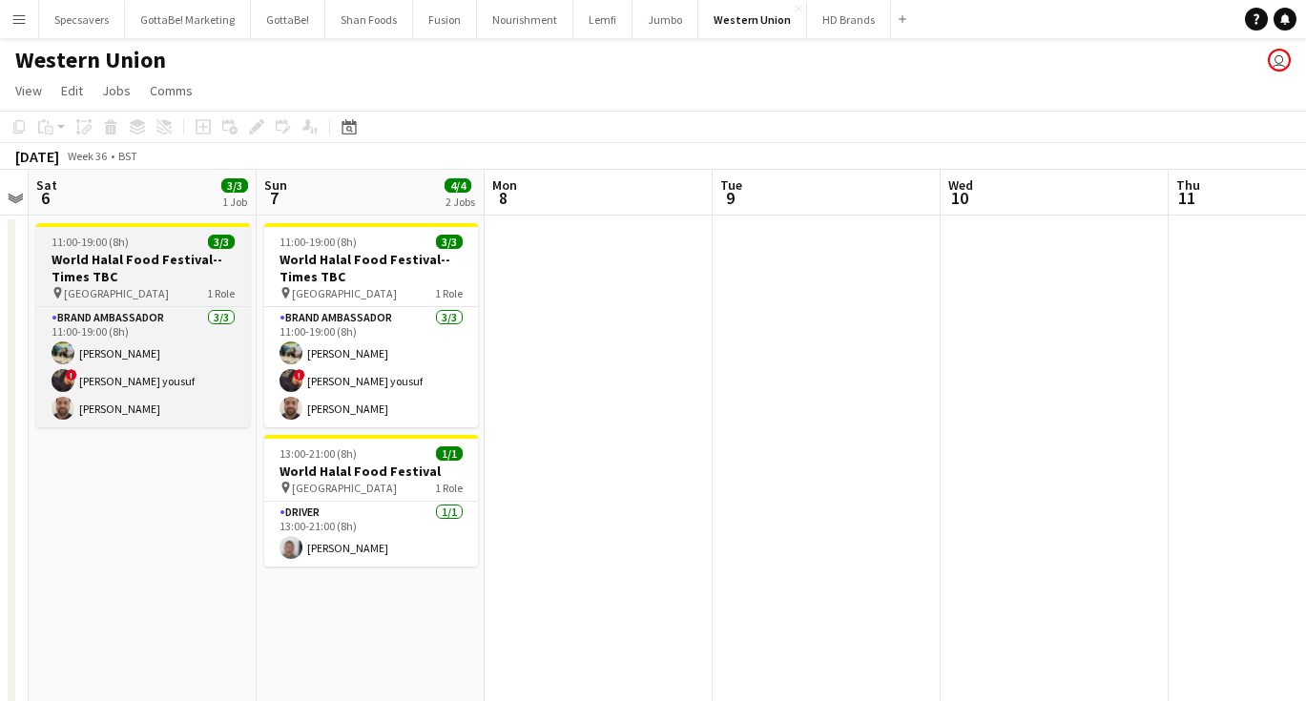
click at [140, 276] on h3 "World Halal Food Festival--Times TBC" at bounding box center [143, 268] width 214 height 34
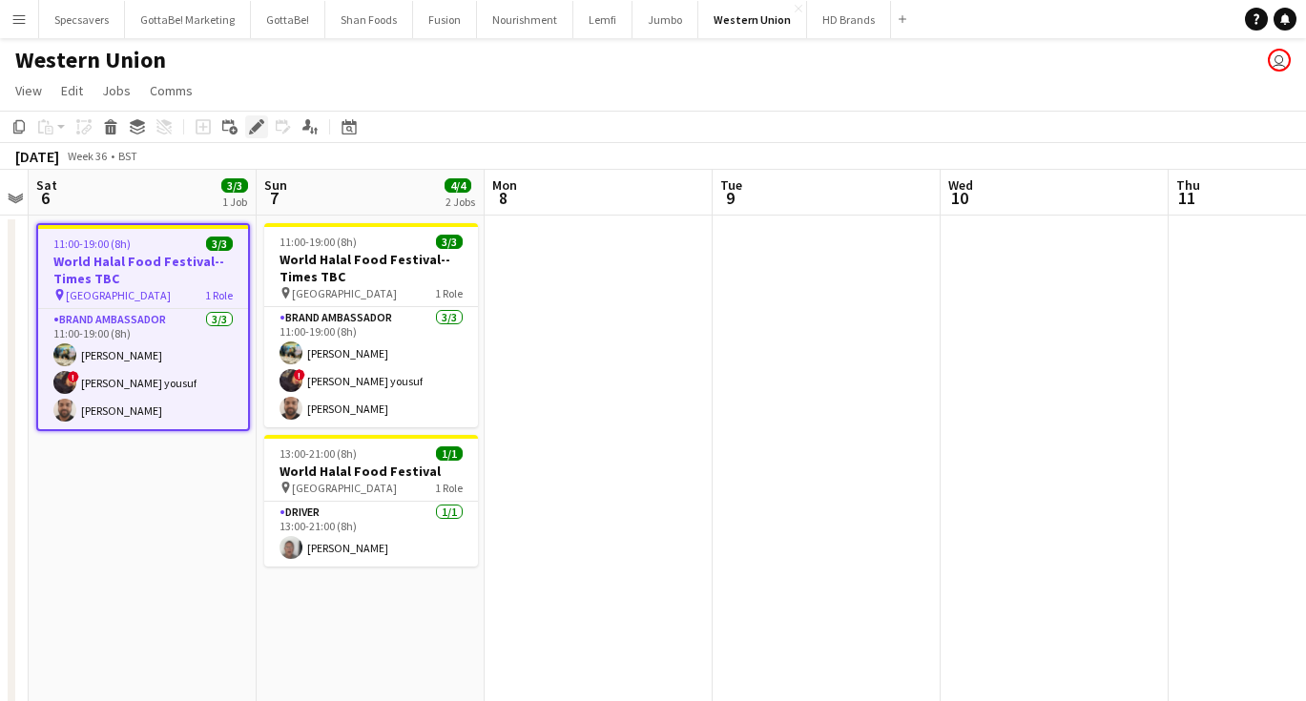
click at [247, 130] on div "Edit" at bounding box center [256, 126] width 23 height 23
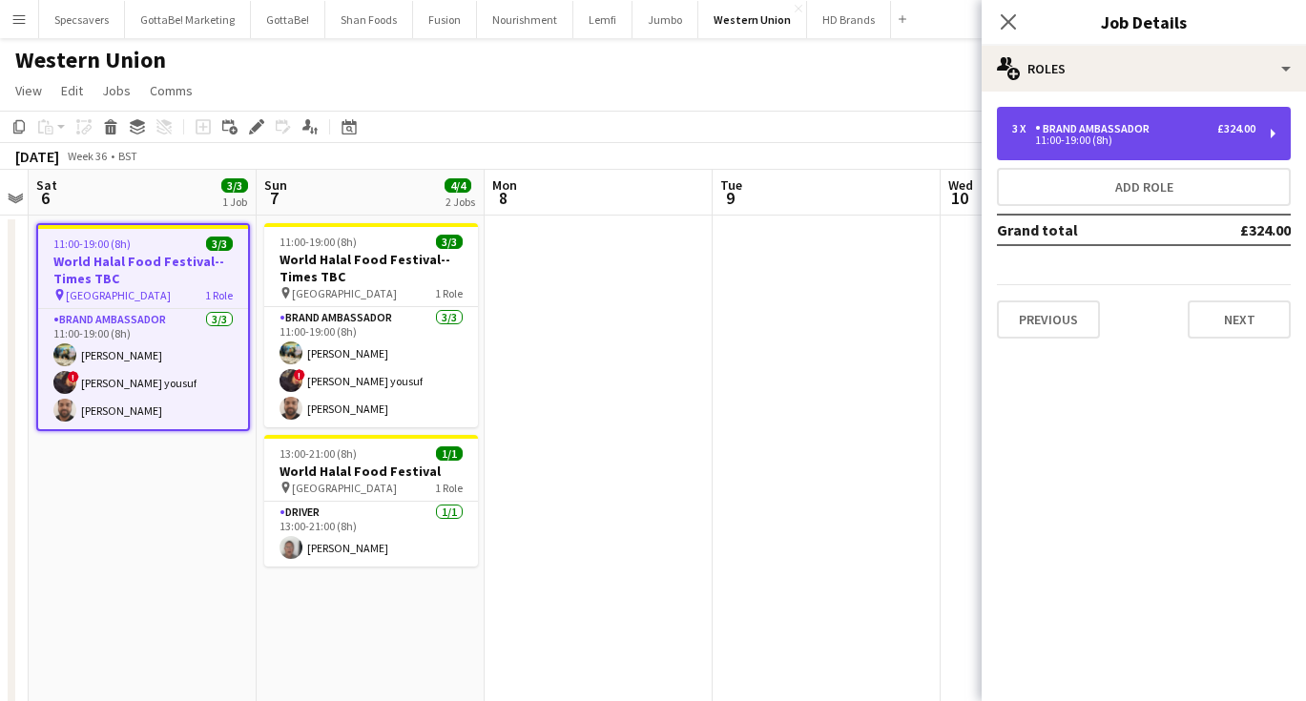
click at [1155, 129] on div "Brand Ambassador" at bounding box center [1096, 128] width 122 height 13
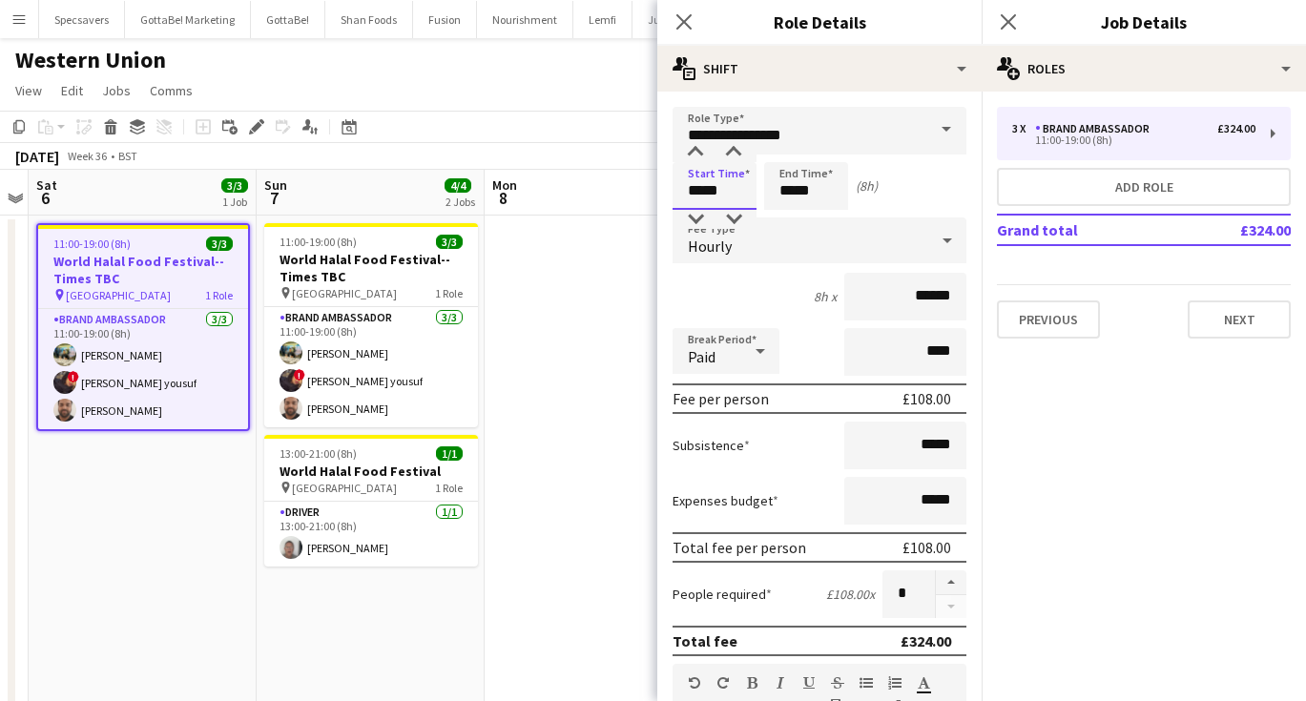
drag, startPoint x: 727, startPoint y: 193, endPoint x: 673, endPoint y: 193, distance: 53.4
click at [673, 193] on input "*****" at bounding box center [714, 186] width 84 height 48
type input "*****"
click at [1011, 27] on icon "Close pop-in" at bounding box center [1008, 21] width 18 height 18
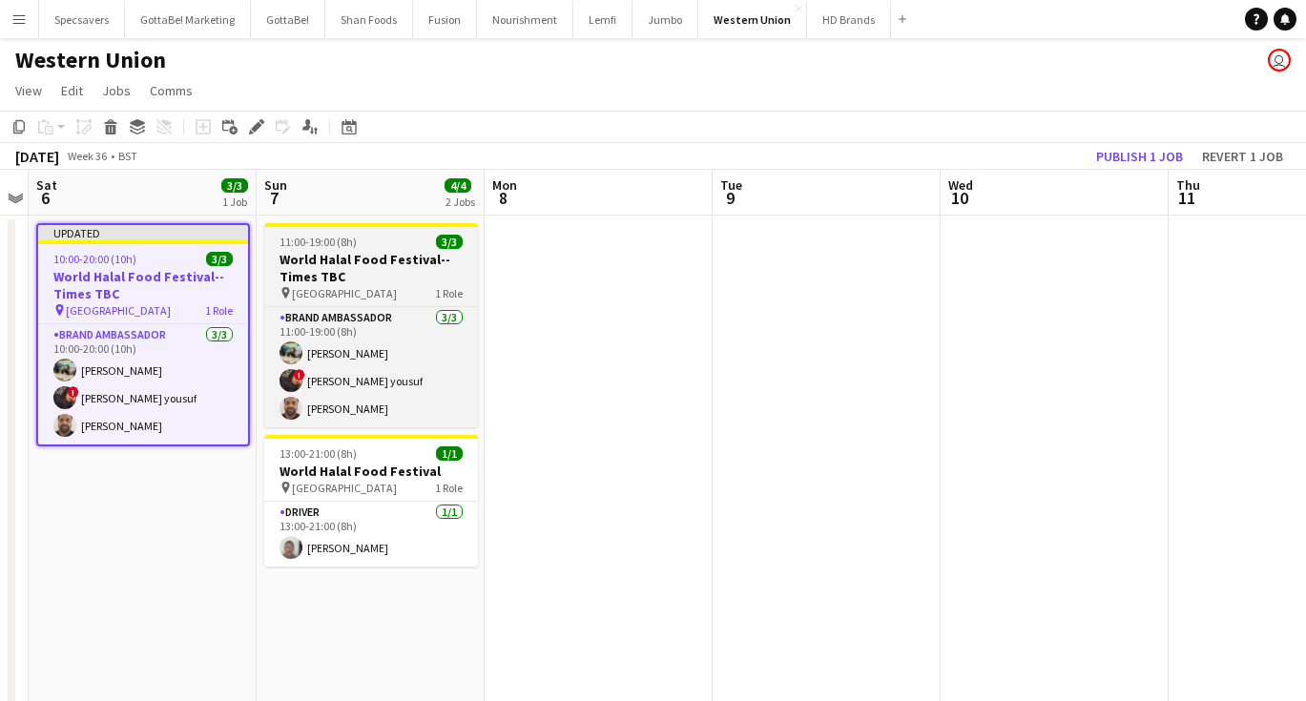
click at [349, 265] on h3 "World Halal Food Festival--Times TBC" at bounding box center [371, 268] width 214 height 34
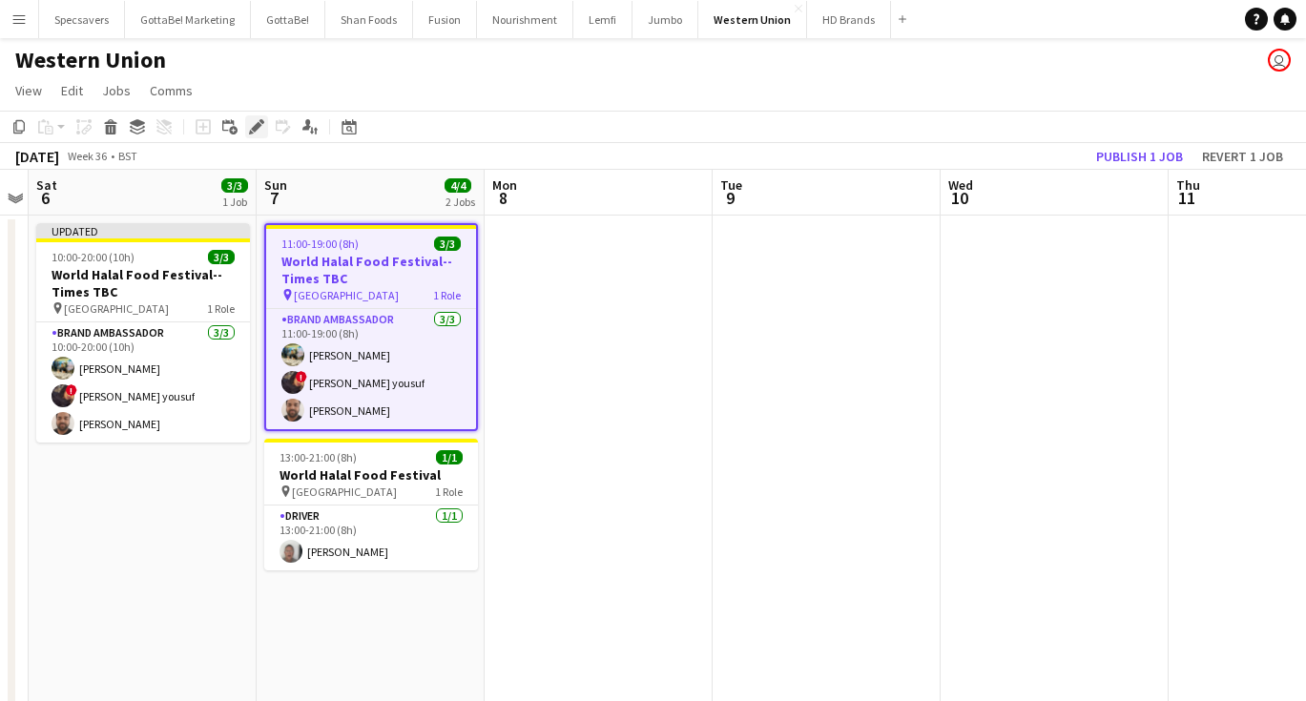
click at [253, 121] on icon "Edit" at bounding box center [256, 126] width 15 height 15
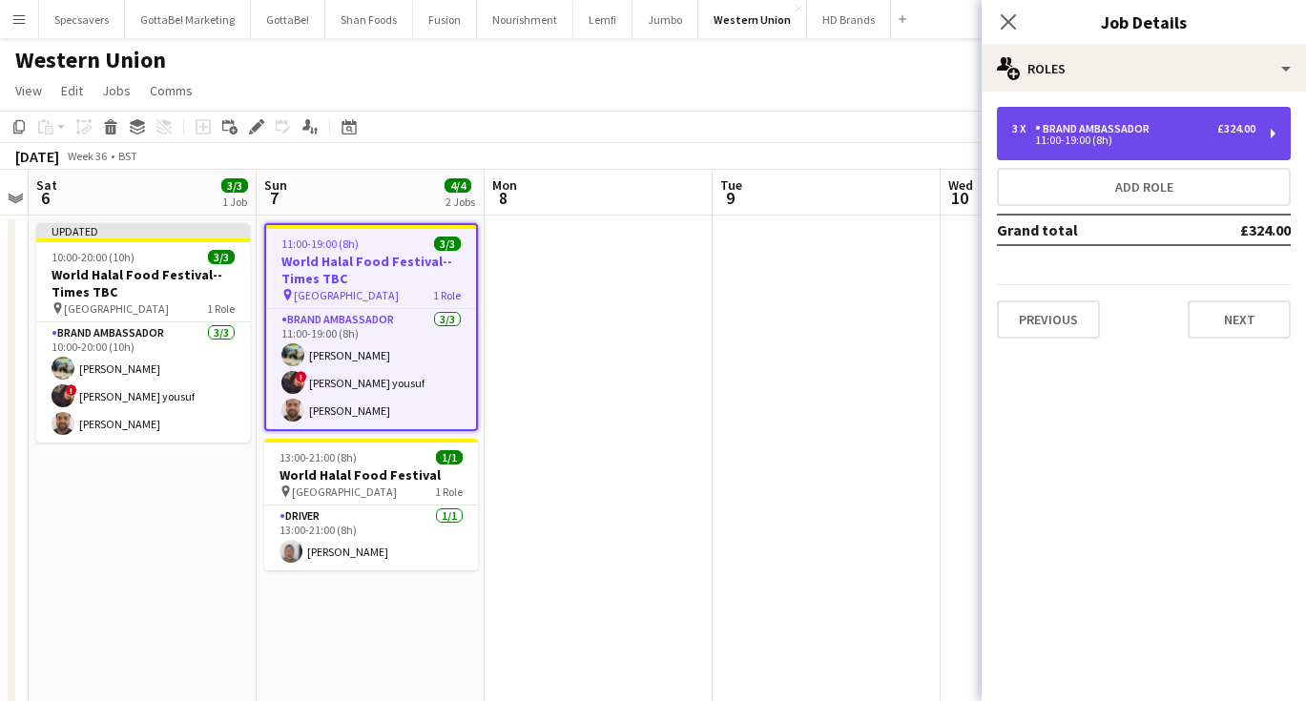
click at [1160, 128] on div "3 x Brand Ambassador £324.00" at bounding box center [1133, 128] width 243 height 13
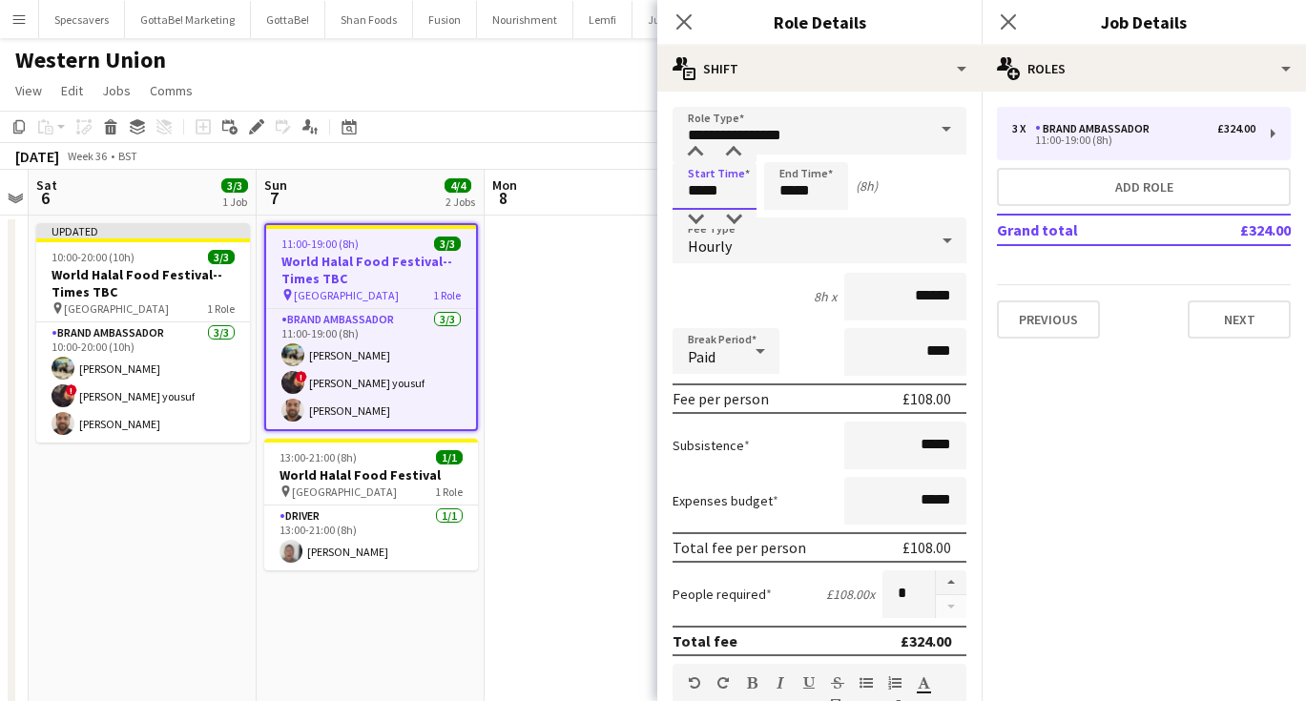
drag, startPoint x: 733, startPoint y: 196, endPoint x: 668, endPoint y: 192, distance: 65.0
click at [668, 192] on form "**********" at bounding box center [819, 700] width 324 height 1186
type input "*****"
click at [1006, 20] on icon at bounding box center [1008, 21] width 18 height 18
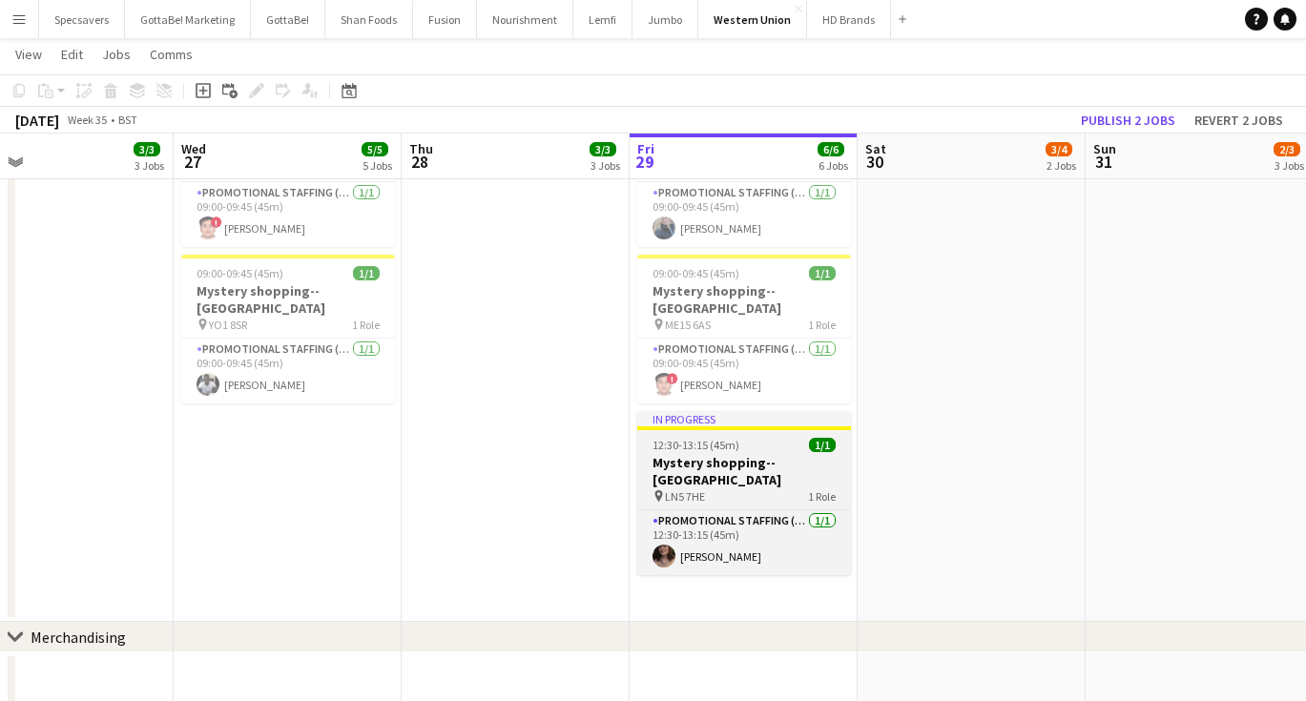
scroll to position [596, 0]
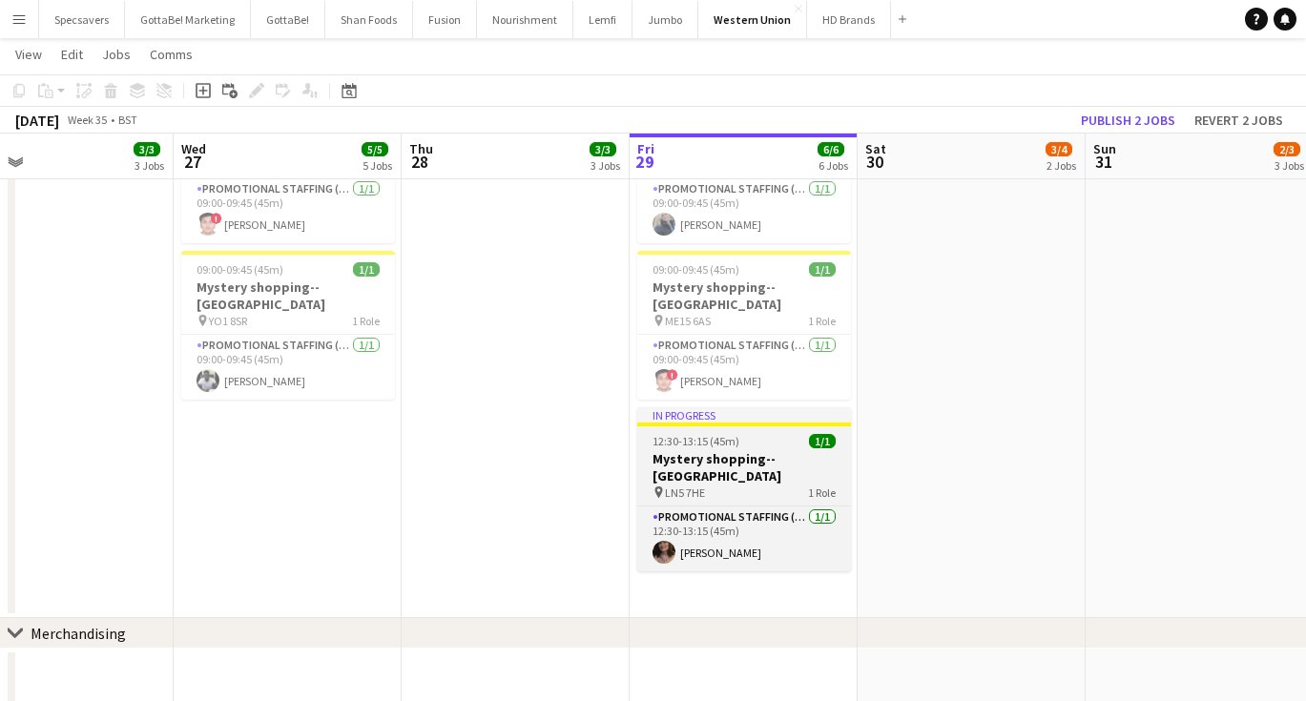
click at [729, 407] on app-job-card "In progress 12:30-13:15 (45m) 1/1 Mystery shopping--Lincoln pin LN5 7HE 1 Role …" at bounding box center [744, 489] width 214 height 164
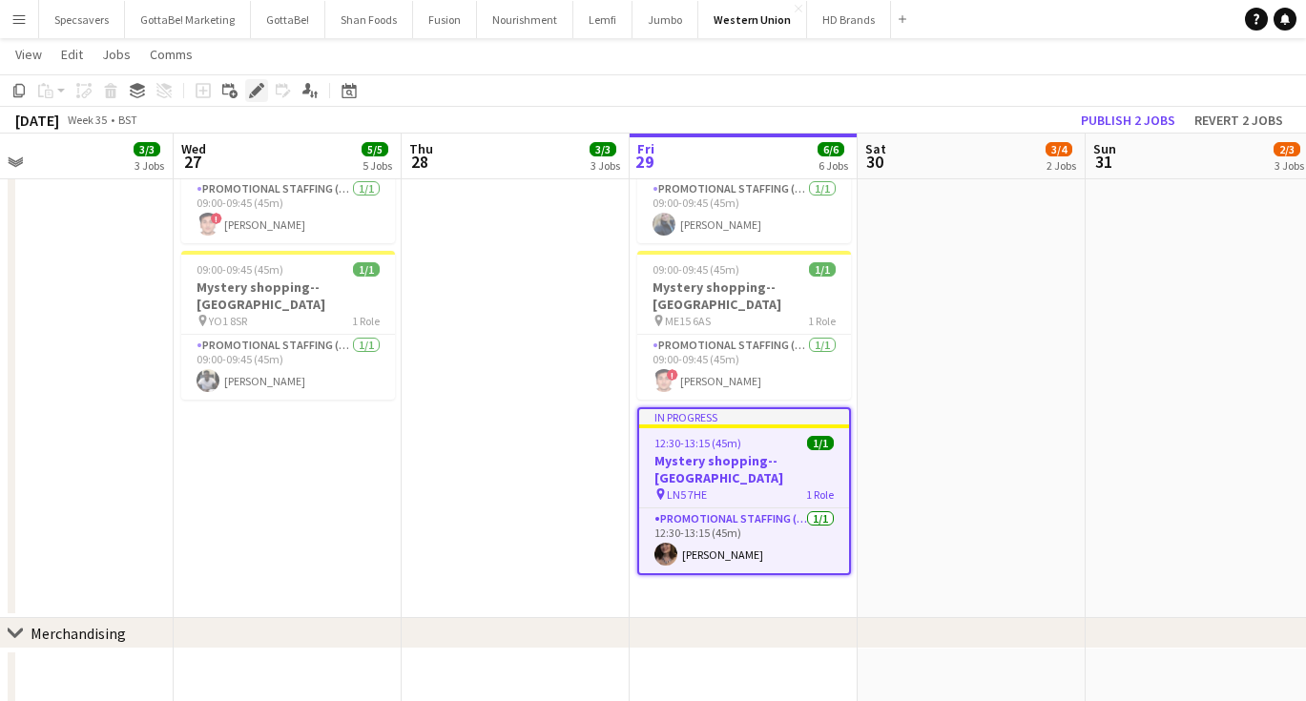
click at [258, 88] on icon at bounding box center [256, 91] width 10 height 10
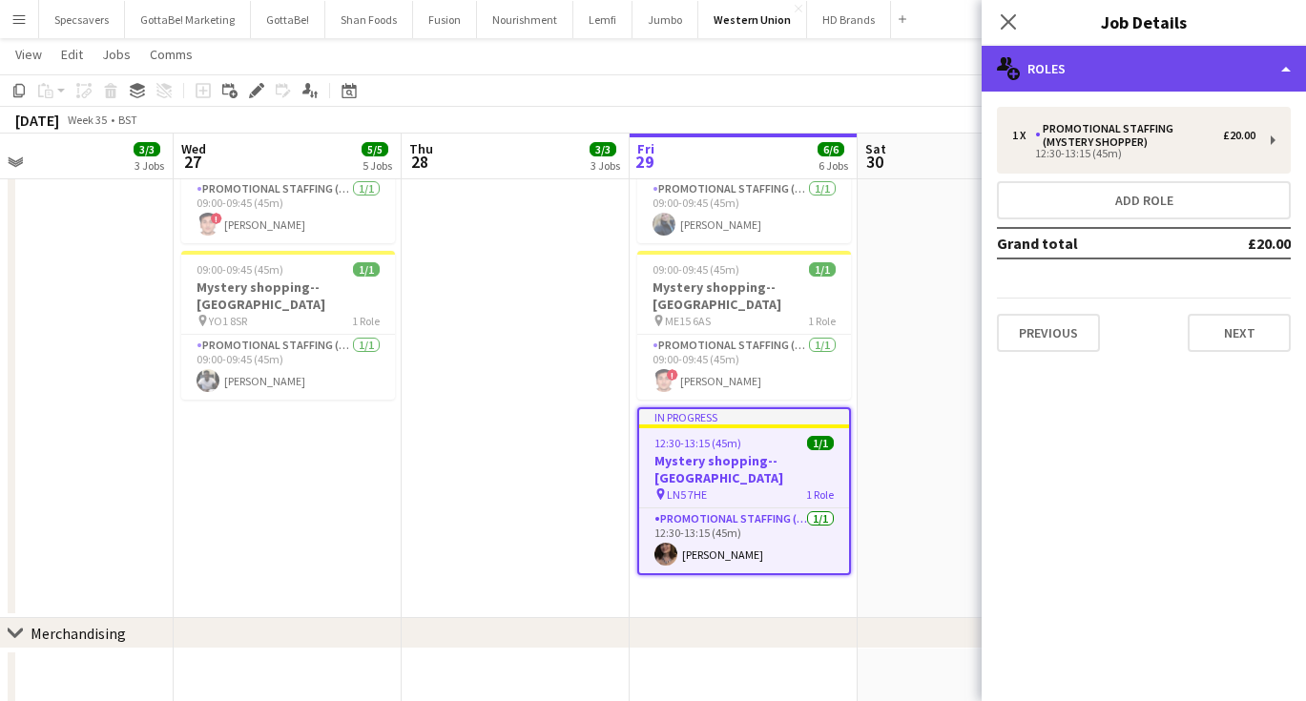
click at [1133, 77] on div "multiple-users-add Roles" at bounding box center [1143, 69] width 324 height 46
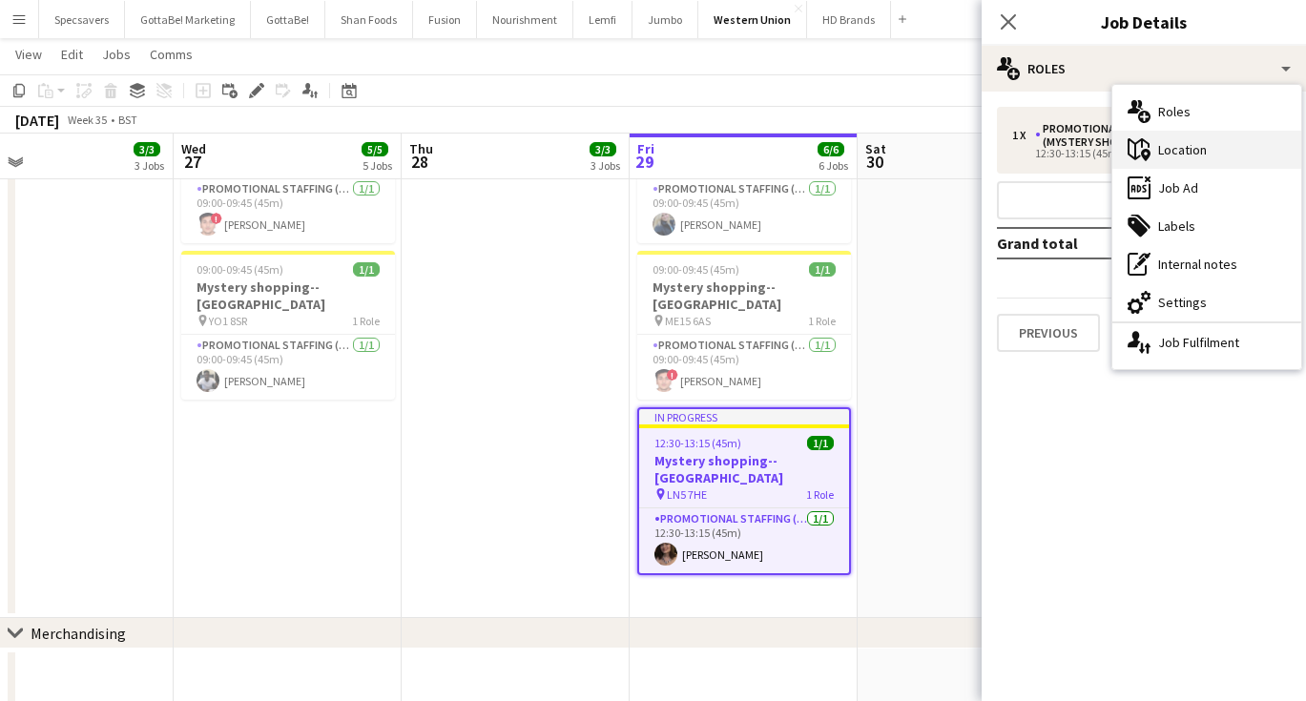
click at [1200, 160] on div "maps-pin-1 Location" at bounding box center [1206, 150] width 189 height 38
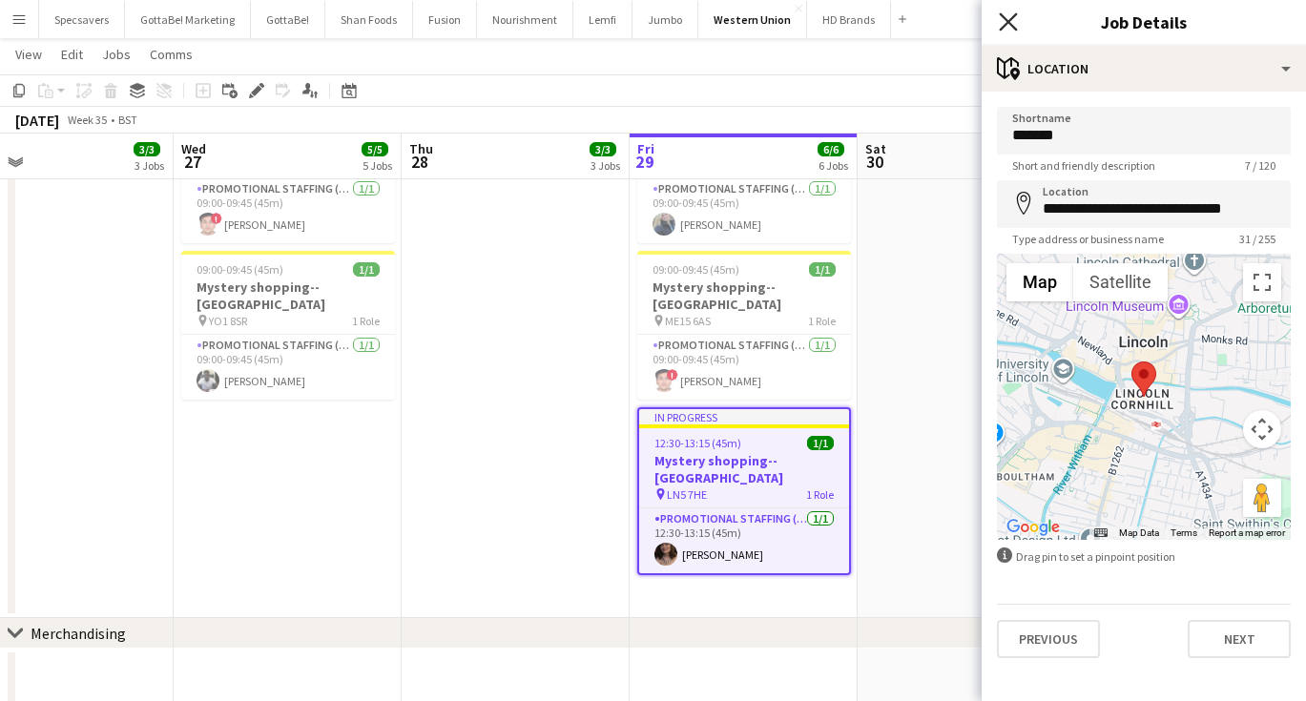
click at [1006, 20] on icon at bounding box center [1008, 21] width 18 height 18
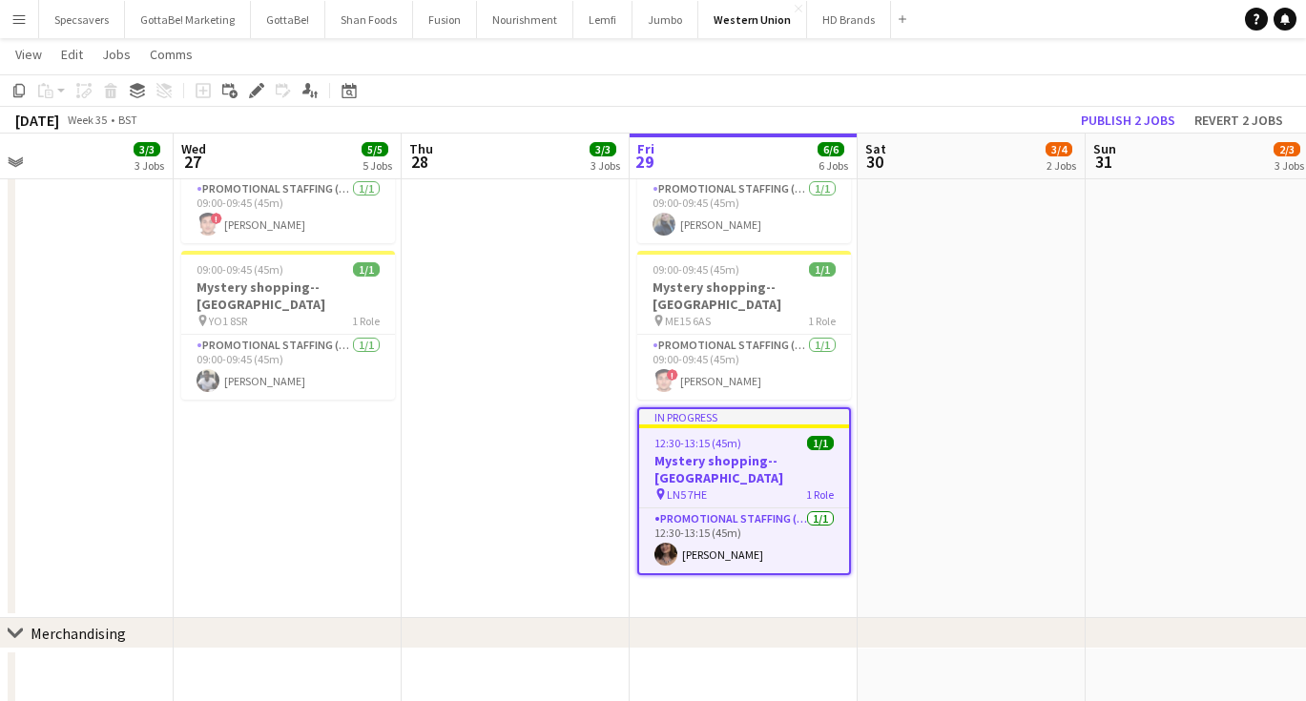
click at [955, 484] on app-date-cell "09:00-18:00 (9h) 3/3 ASAP England @ BP Pluse--Times TBC pin NEC--Birmingham 1 R…" at bounding box center [971, 118] width 228 height 1001
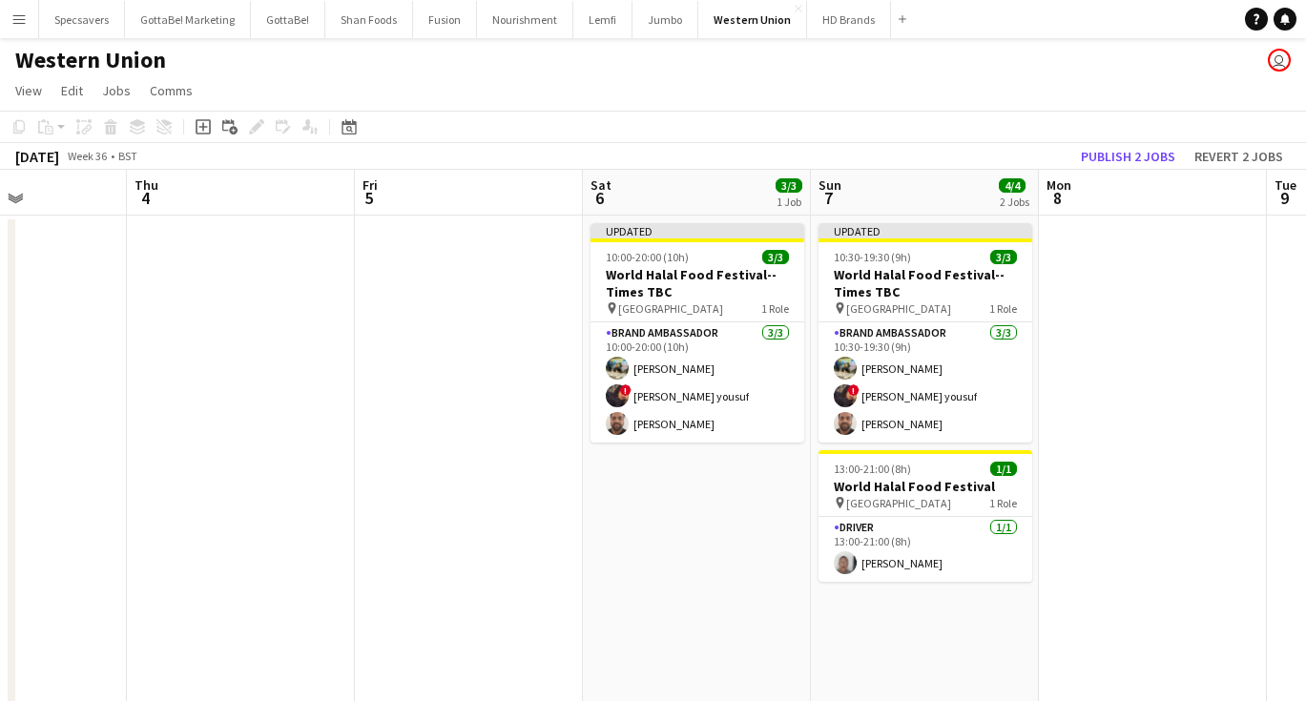
scroll to position [0, 0]
click at [1149, 155] on button "Publish 2 jobs" at bounding box center [1128, 156] width 110 height 25
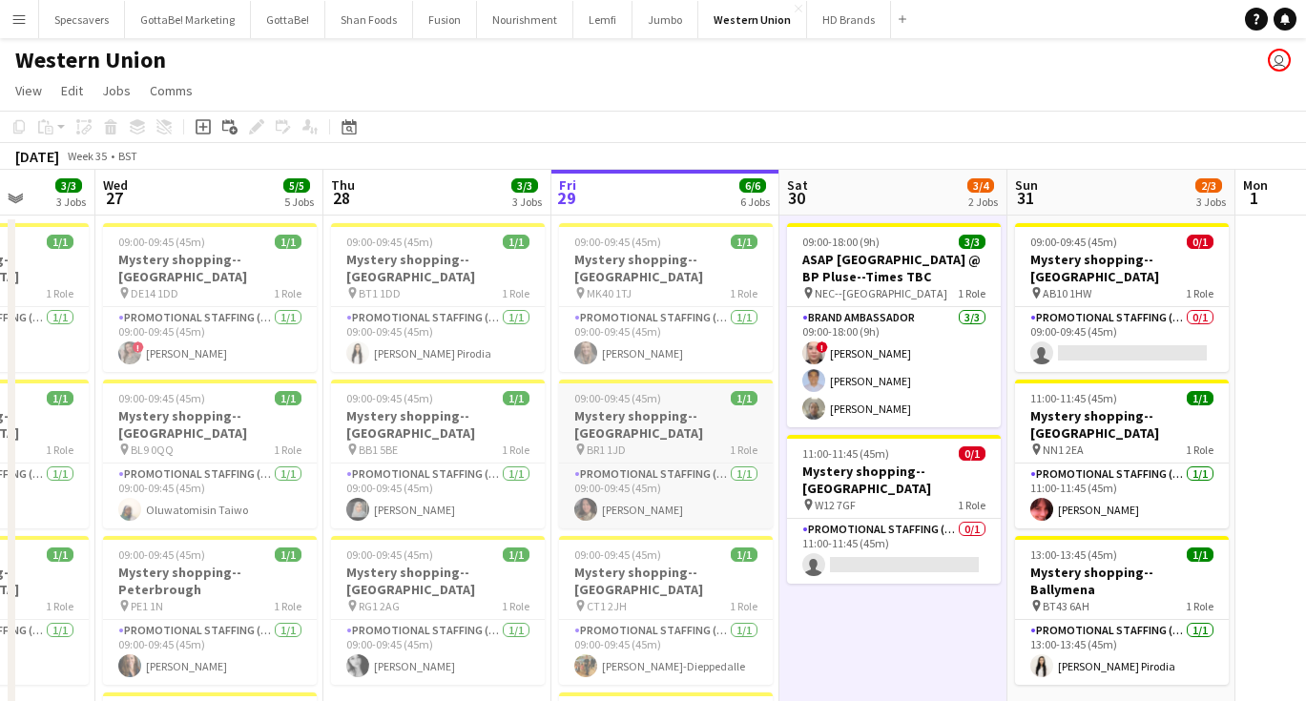
scroll to position [0, 588]
click at [217, 238] on div "09:00-09:45 (45m) 1/1" at bounding box center [211, 242] width 214 height 14
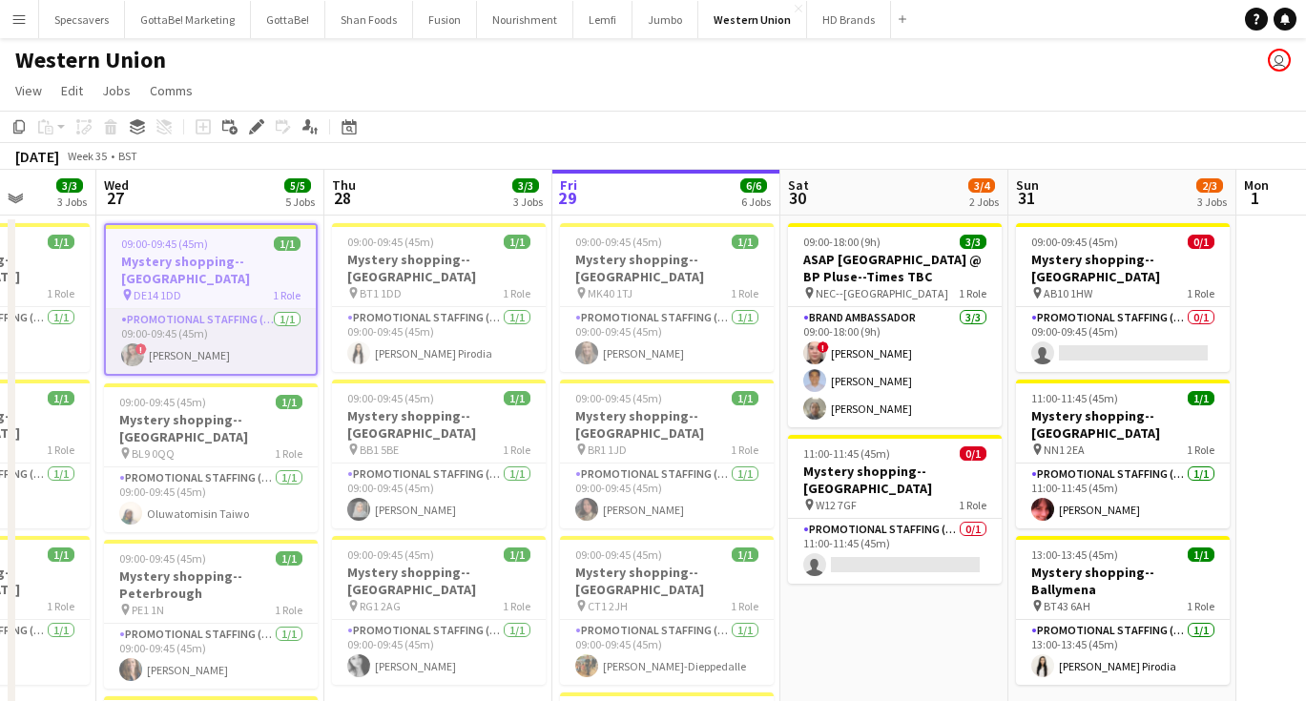
click at [210, 340] on app-card-role "Promotional Staffing (Mystery Shopper) 1/1 09:00-09:45 (45m) ! Eima Karim" at bounding box center [211, 341] width 210 height 65
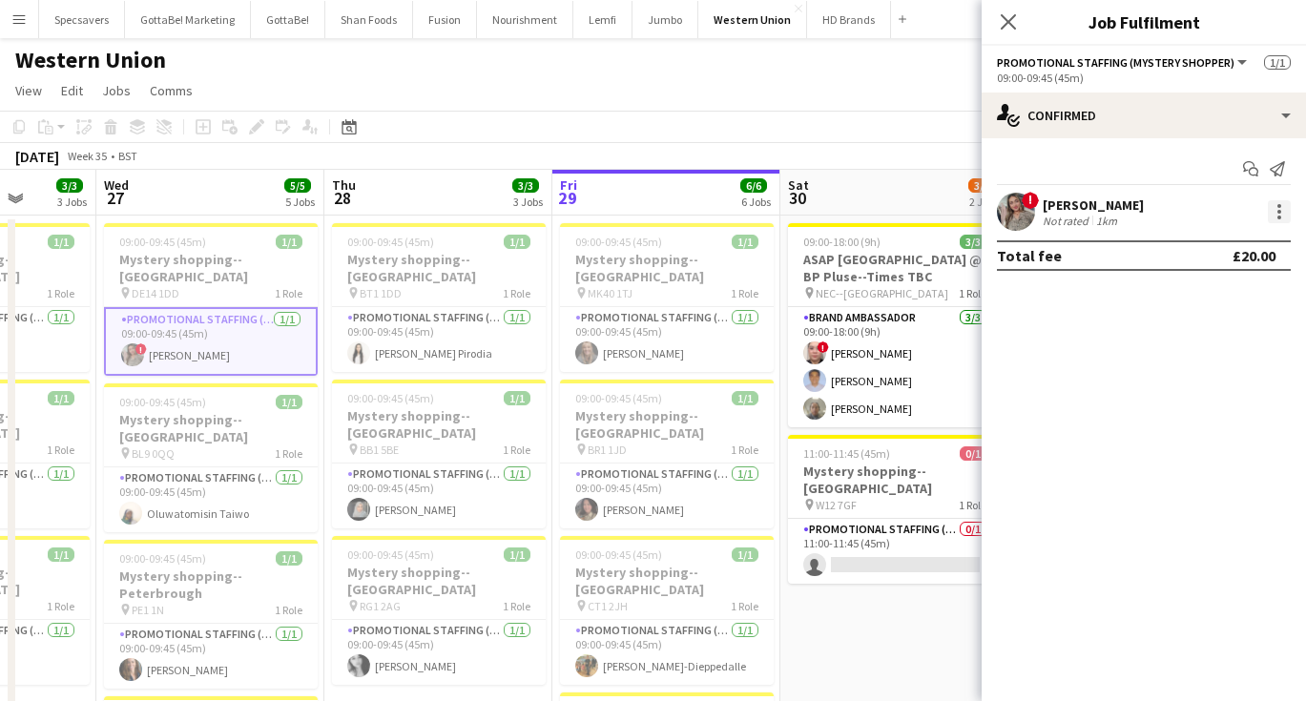
click at [1279, 213] on div at bounding box center [1279, 212] width 4 height 4
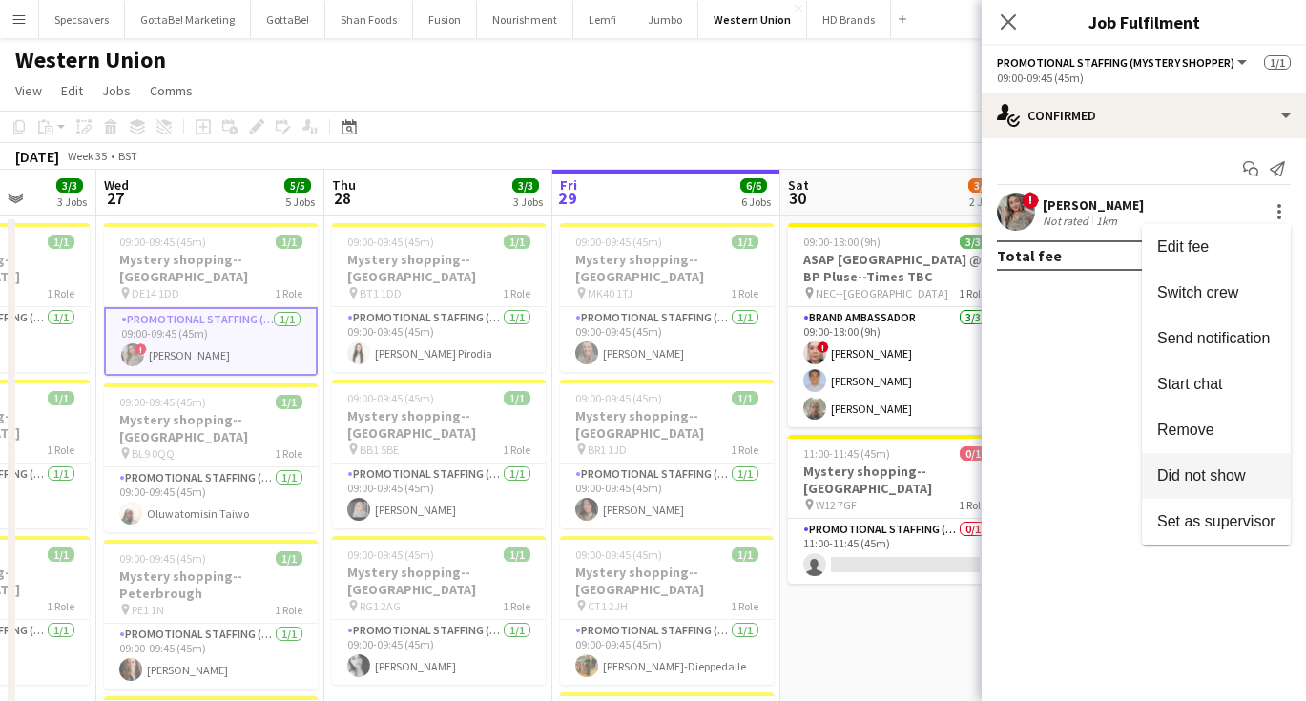
click at [1200, 470] on span "Did not show" at bounding box center [1201, 475] width 89 height 16
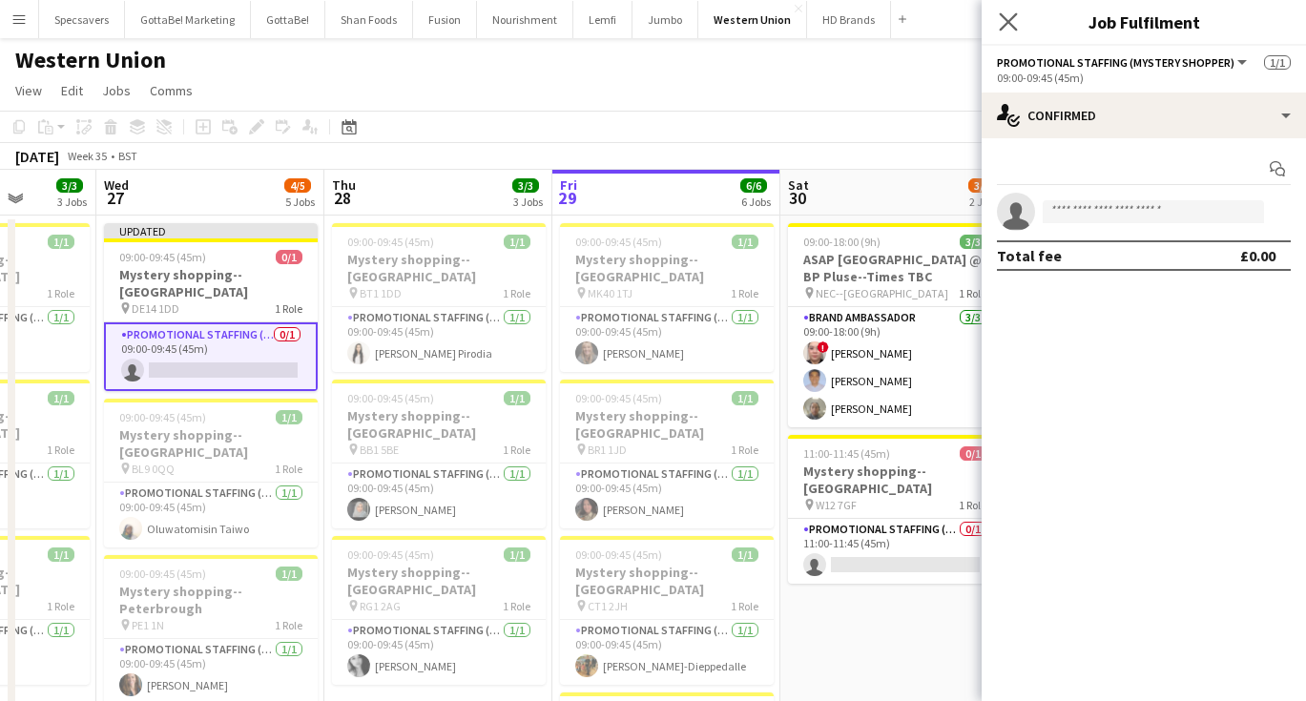
click at [1007, 10] on app-icon "Close pop-in" at bounding box center [1009, 23] width 28 height 28
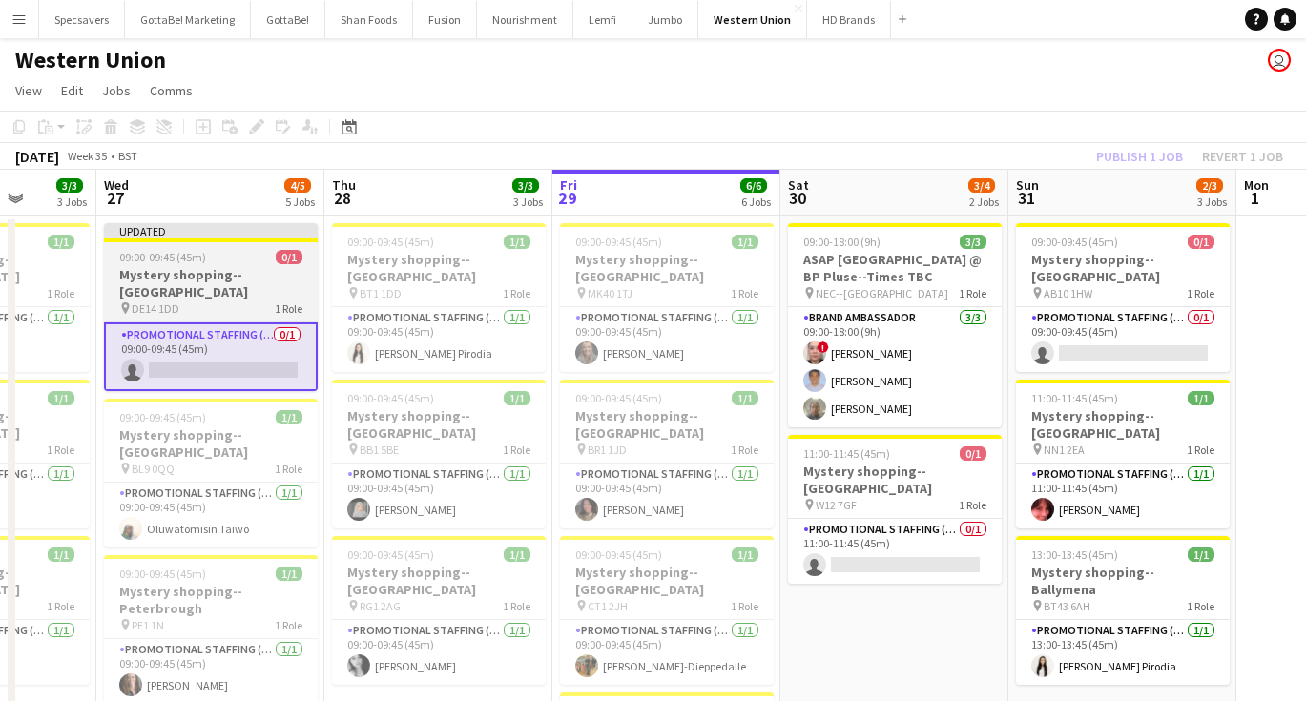
click at [216, 271] on h3 "Mystery shopping--[GEOGRAPHIC_DATA]" at bounding box center [211, 283] width 214 height 34
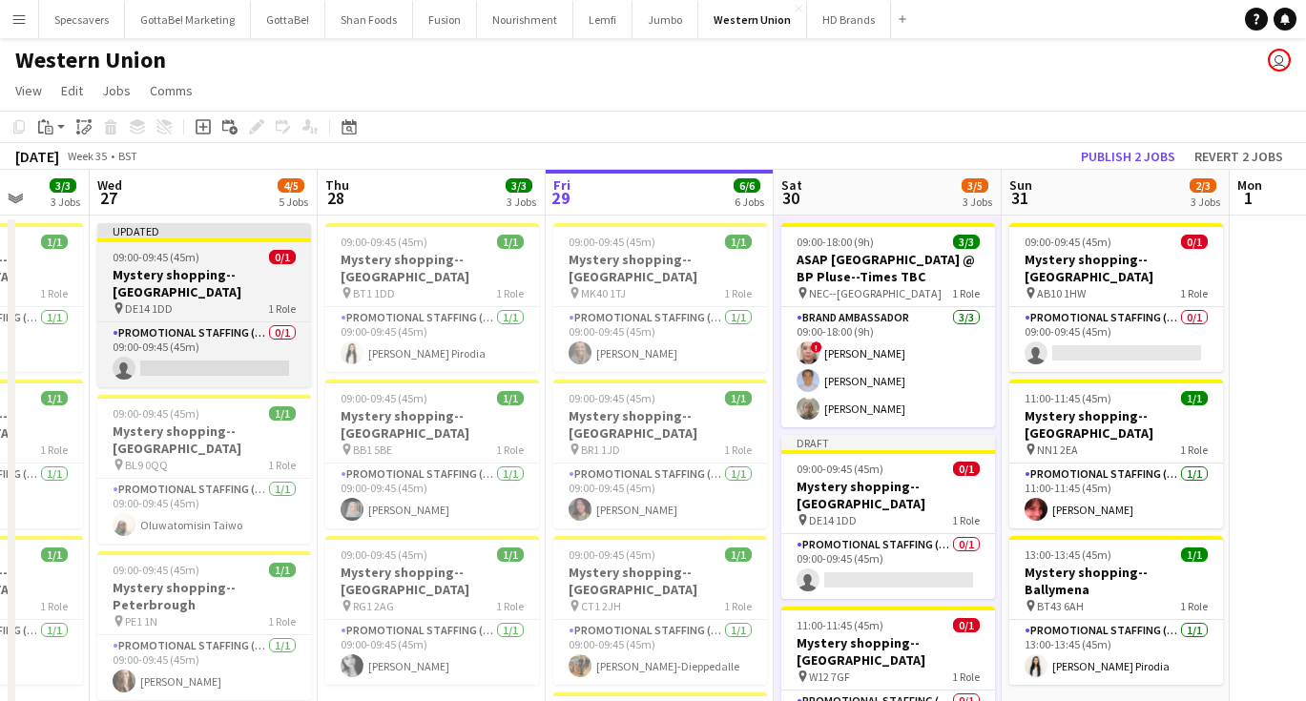
scroll to position [0, 0]
click at [229, 270] on h3 "Mystery shopping--[GEOGRAPHIC_DATA]" at bounding box center [204, 283] width 214 height 34
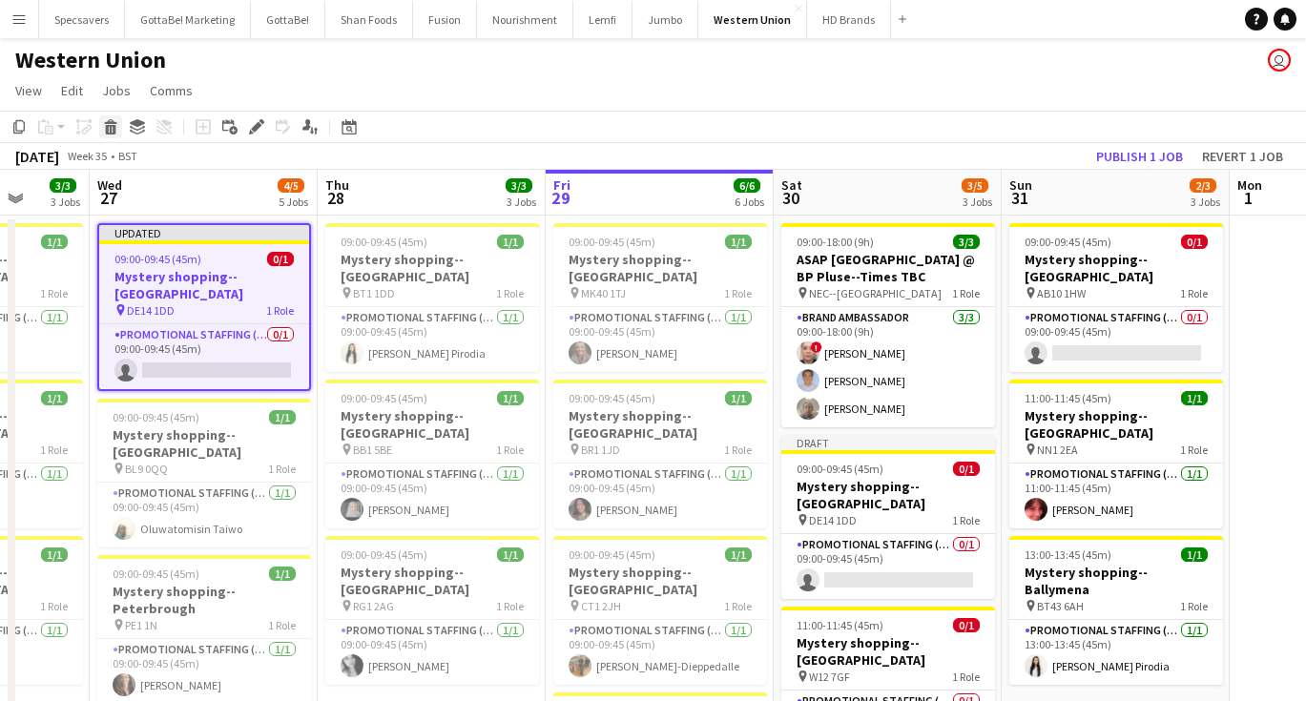
click at [107, 125] on icon at bounding box center [111, 130] width 10 height 10
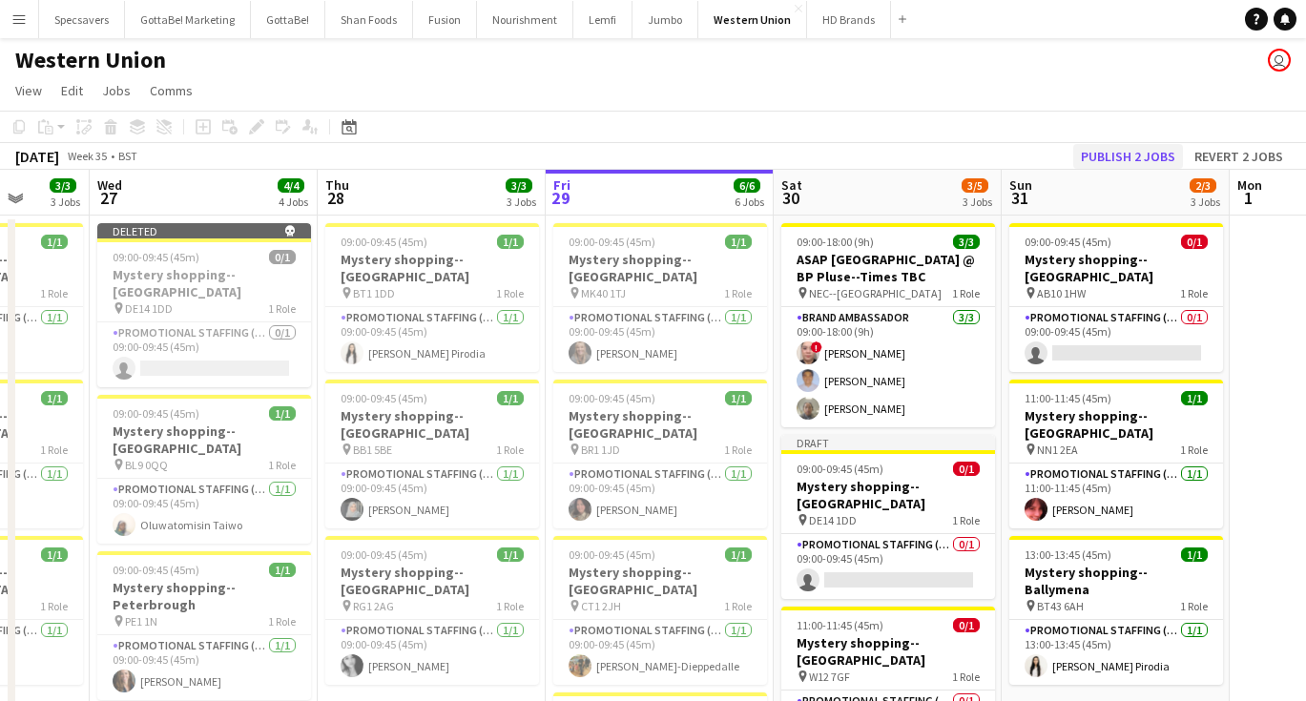
click at [1133, 149] on button "Publish 2 jobs" at bounding box center [1128, 156] width 110 height 25
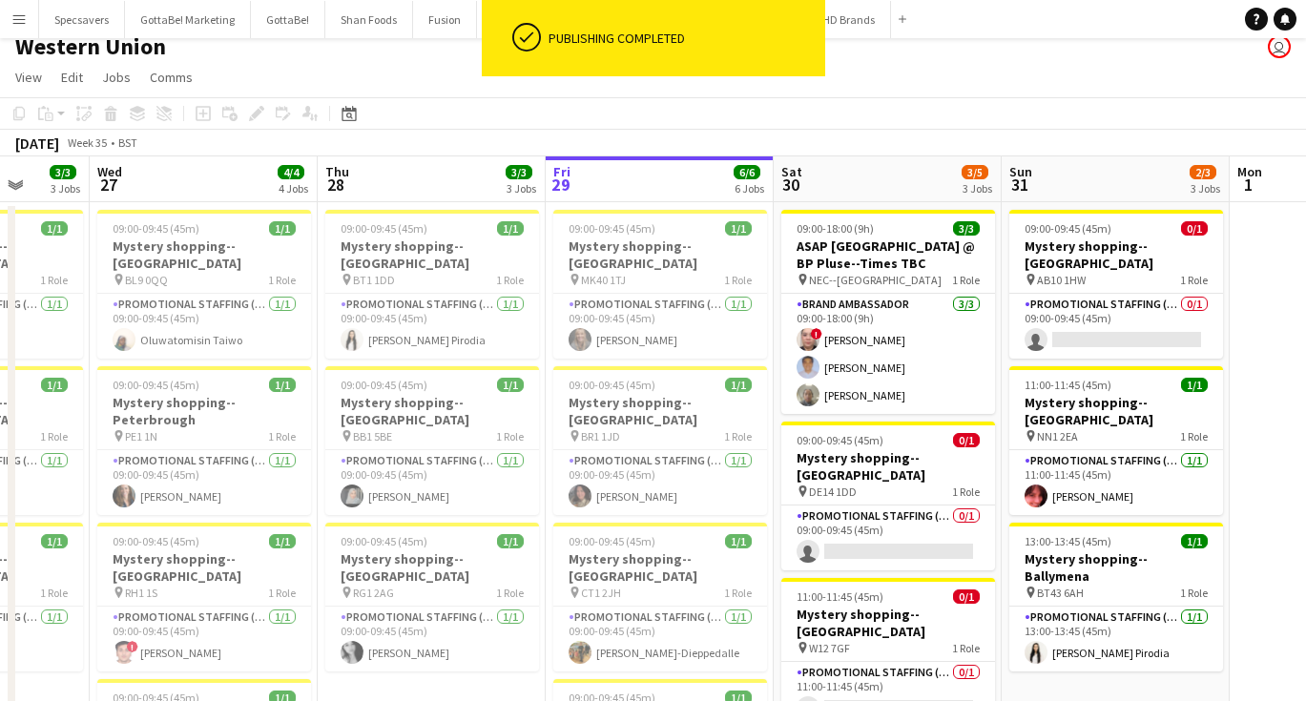
scroll to position [46, 0]
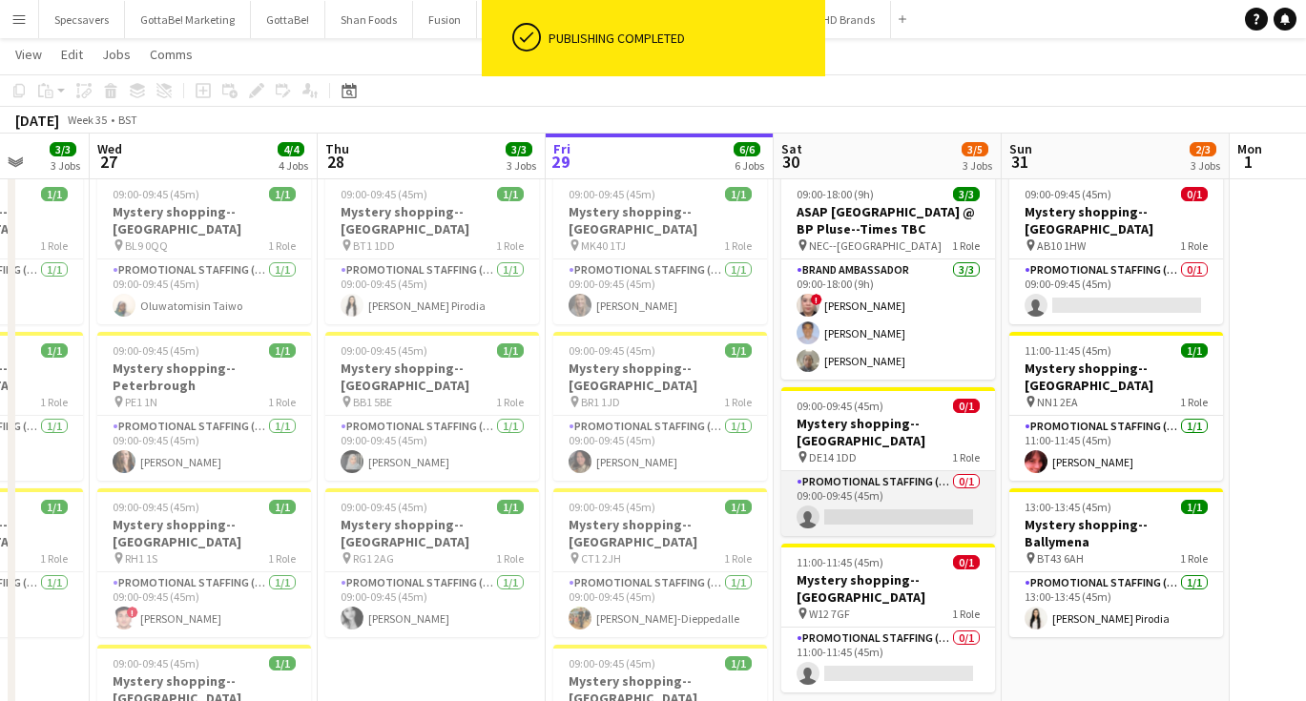
click at [898, 471] on app-card-role "Promotional Staffing (Mystery Shopper) 0/1 09:00-09:45 (45m) single-neutral-act…" at bounding box center [888, 503] width 214 height 65
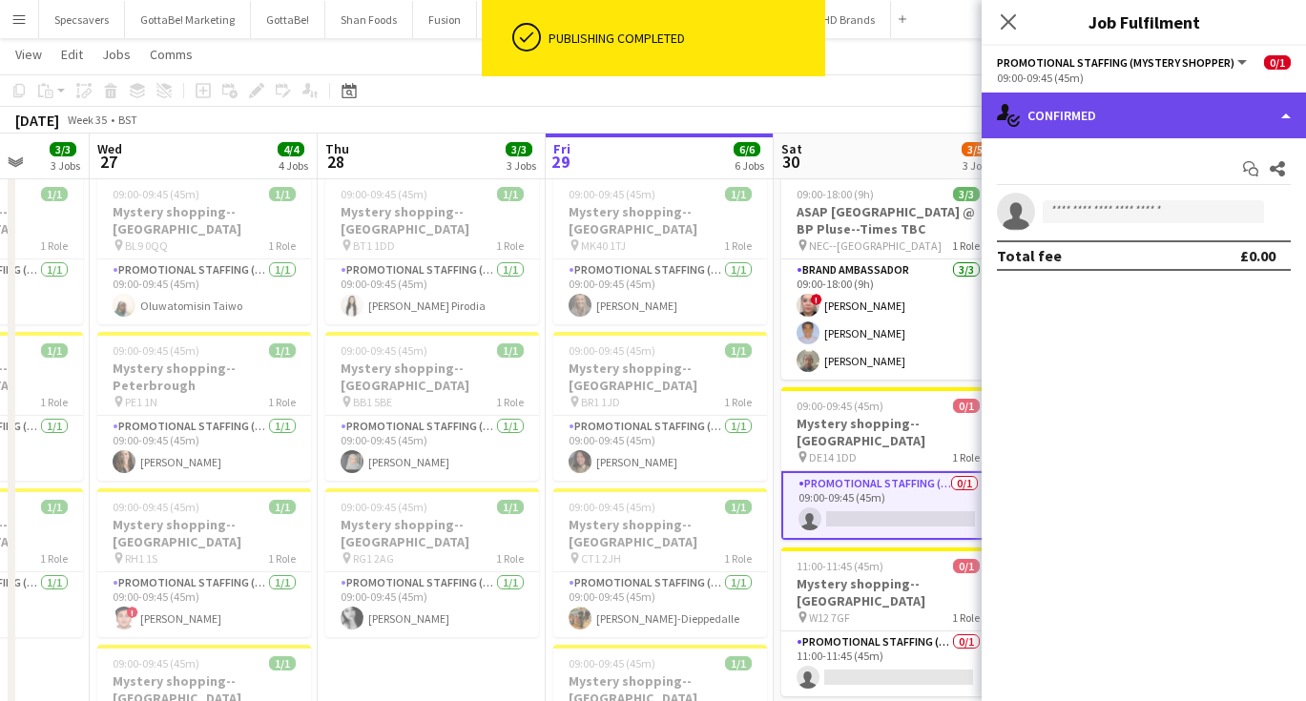
click at [1164, 124] on div "single-neutral-actions-check-2 Confirmed" at bounding box center [1143, 116] width 324 height 46
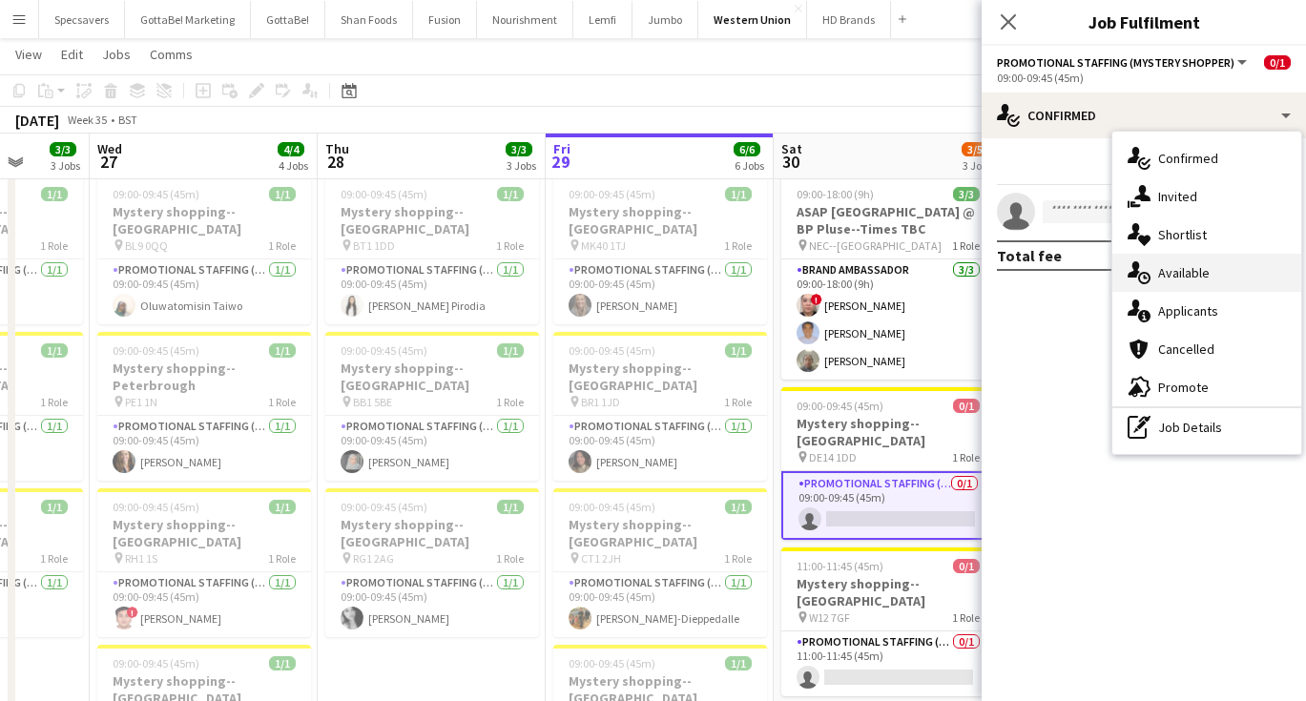
click at [1189, 269] on div "single-neutral-actions-upload Available" at bounding box center [1206, 273] width 189 height 38
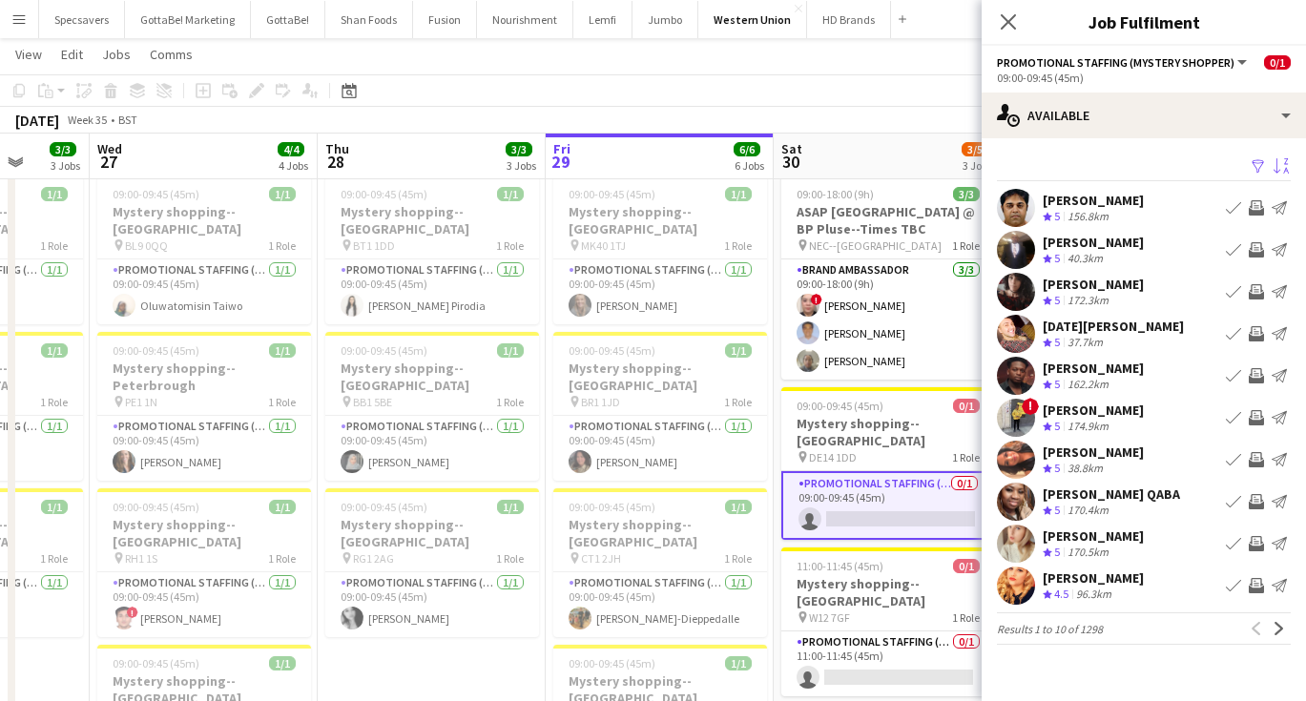
click at [1286, 169] on app-icon "Sort asc" at bounding box center [1280, 167] width 15 height 18
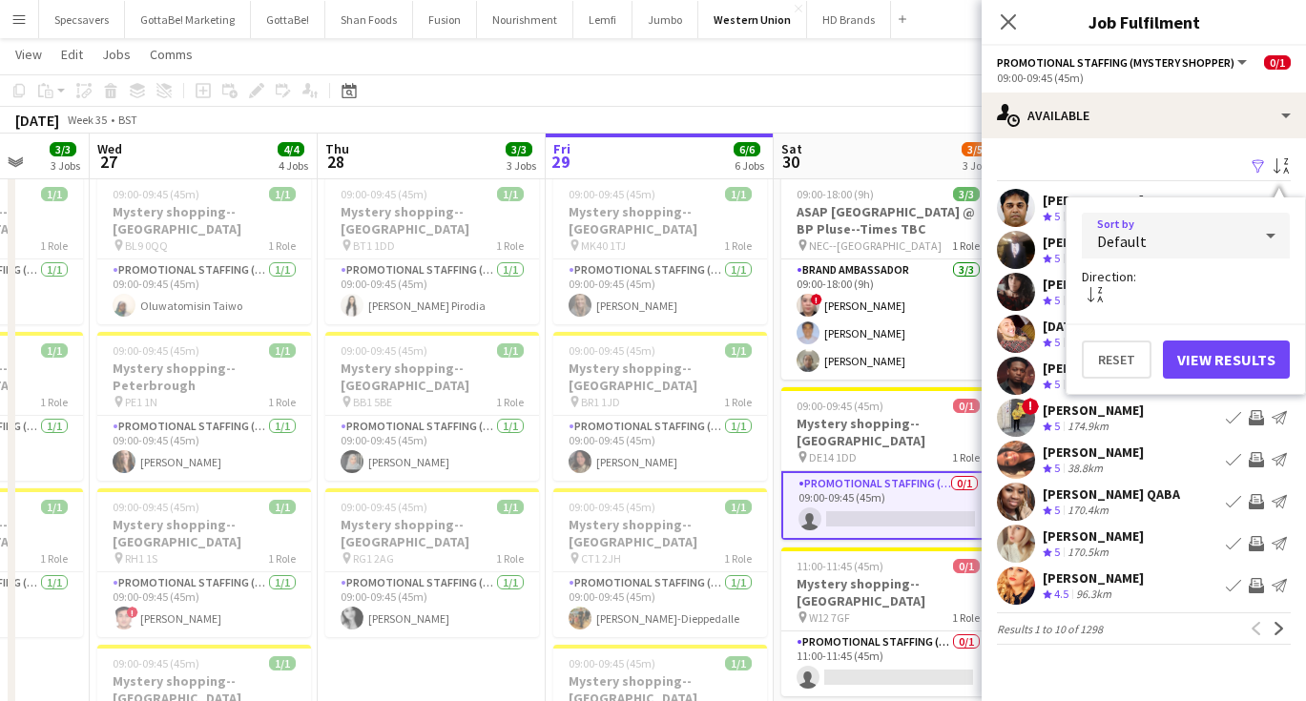
click at [1211, 241] on div "Default" at bounding box center [1167, 236] width 170 height 46
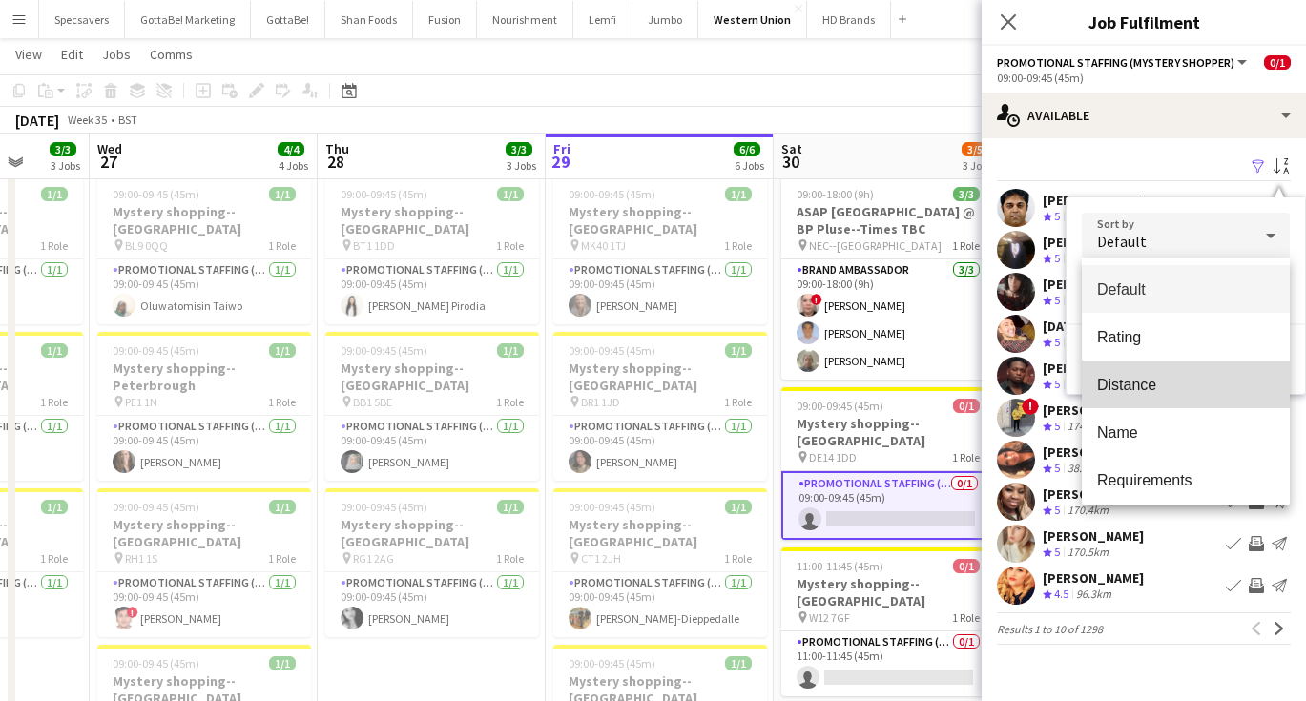
click at [1145, 378] on span "Distance" at bounding box center [1185, 385] width 177 height 18
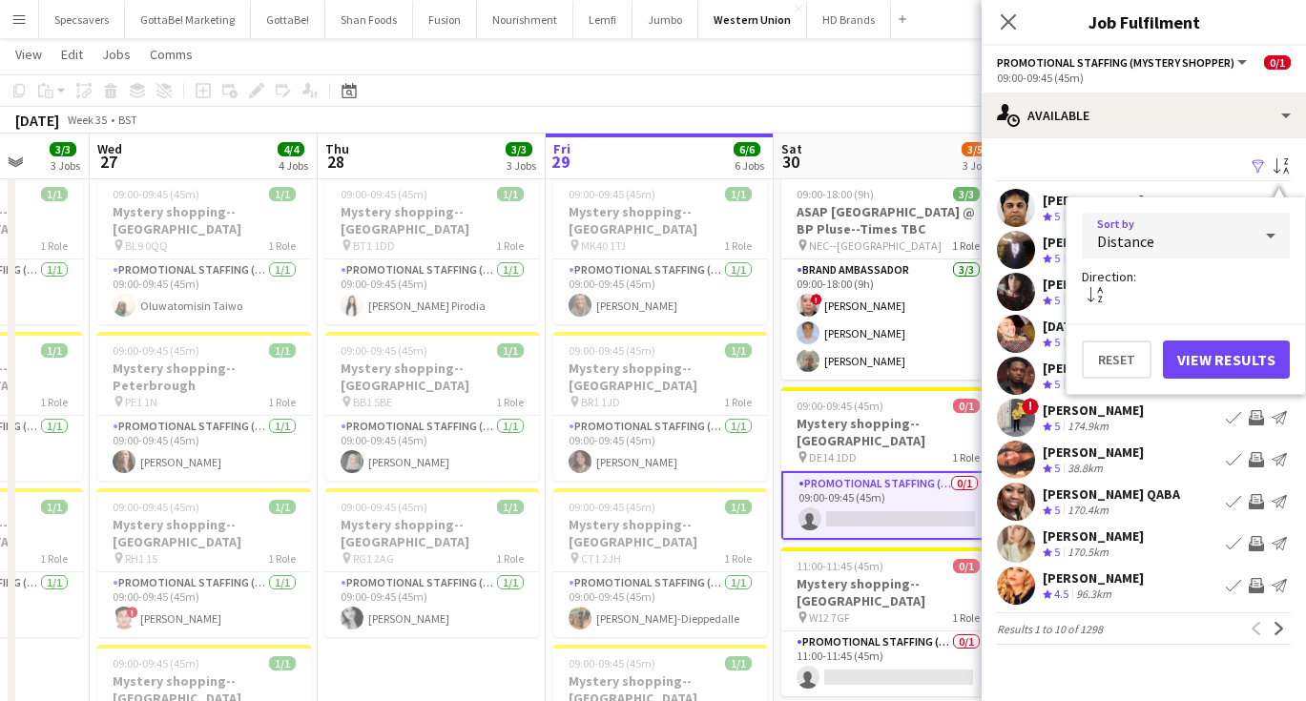
click at [1221, 364] on button "View Results" at bounding box center [1226, 360] width 127 height 38
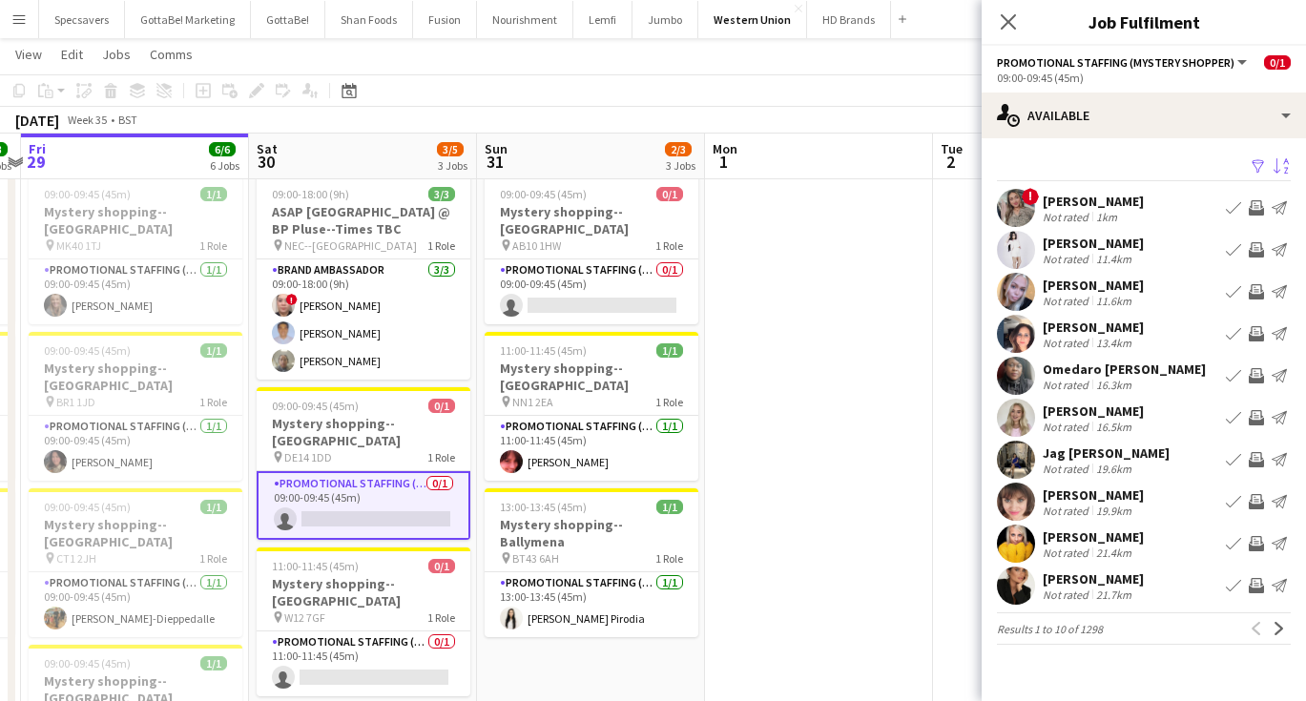
scroll to position [0, 663]
click at [831, 462] on app-date-cell at bounding box center [819, 668] width 228 height 1001
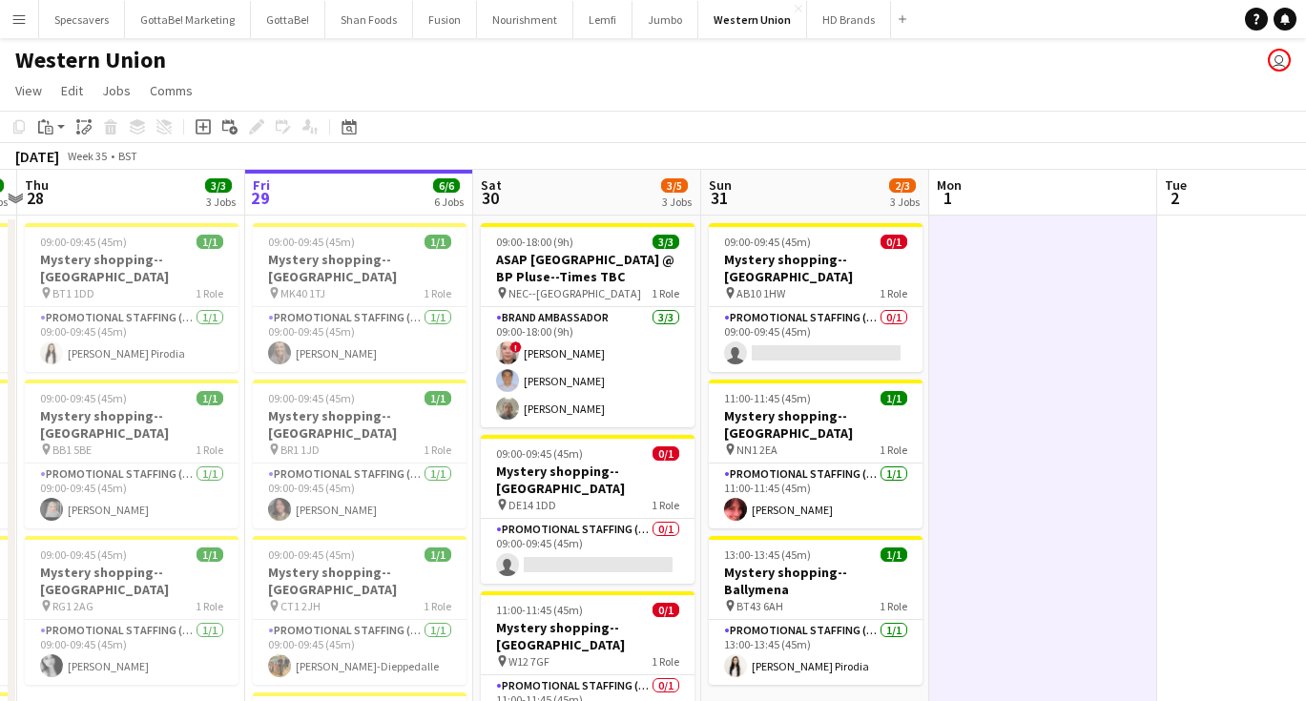
scroll to position [0, 0]
click at [28, 10] on button "Menu" at bounding box center [19, 19] width 38 height 38
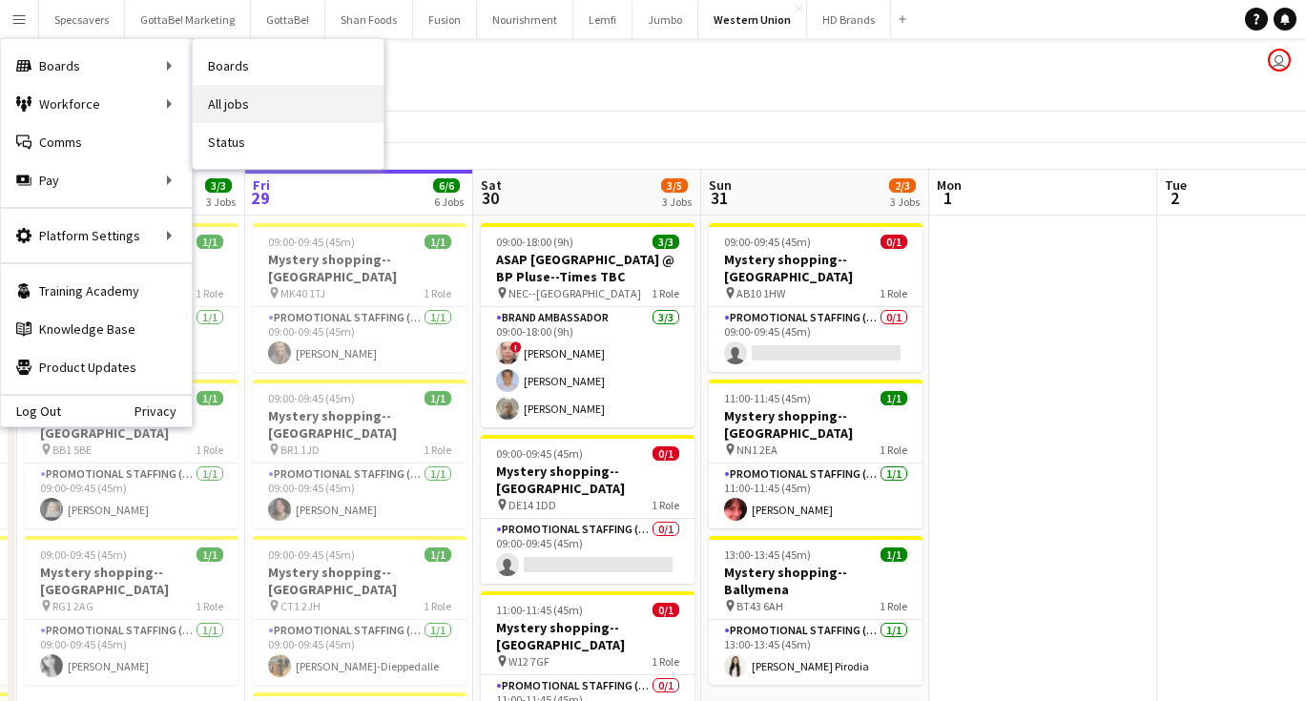
click at [222, 110] on link "All jobs" at bounding box center [288, 104] width 191 height 38
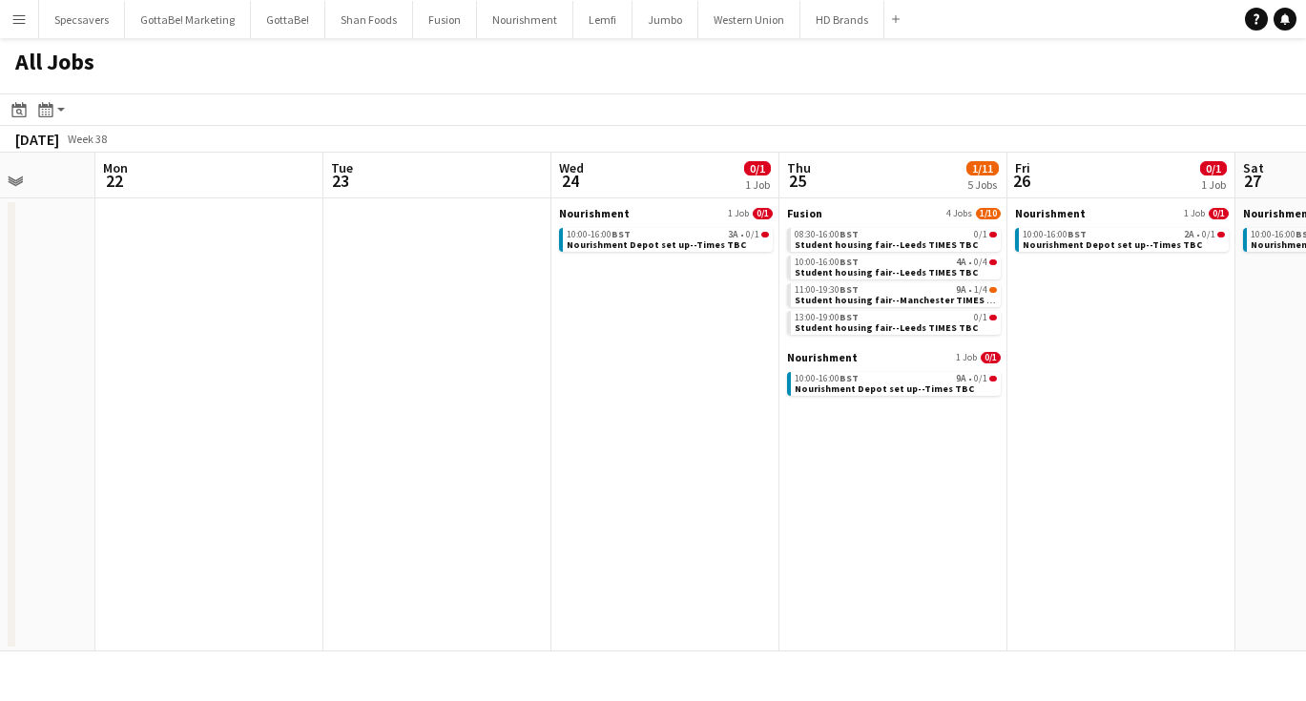
scroll to position [0, 818]
click at [894, 249] on span "Student housing fair--Leeds TIMES TBC" at bounding box center [884, 244] width 183 height 12
click at [883, 390] on span "Nourishment Depot set up--Times TBC" at bounding box center [882, 388] width 179 height 12
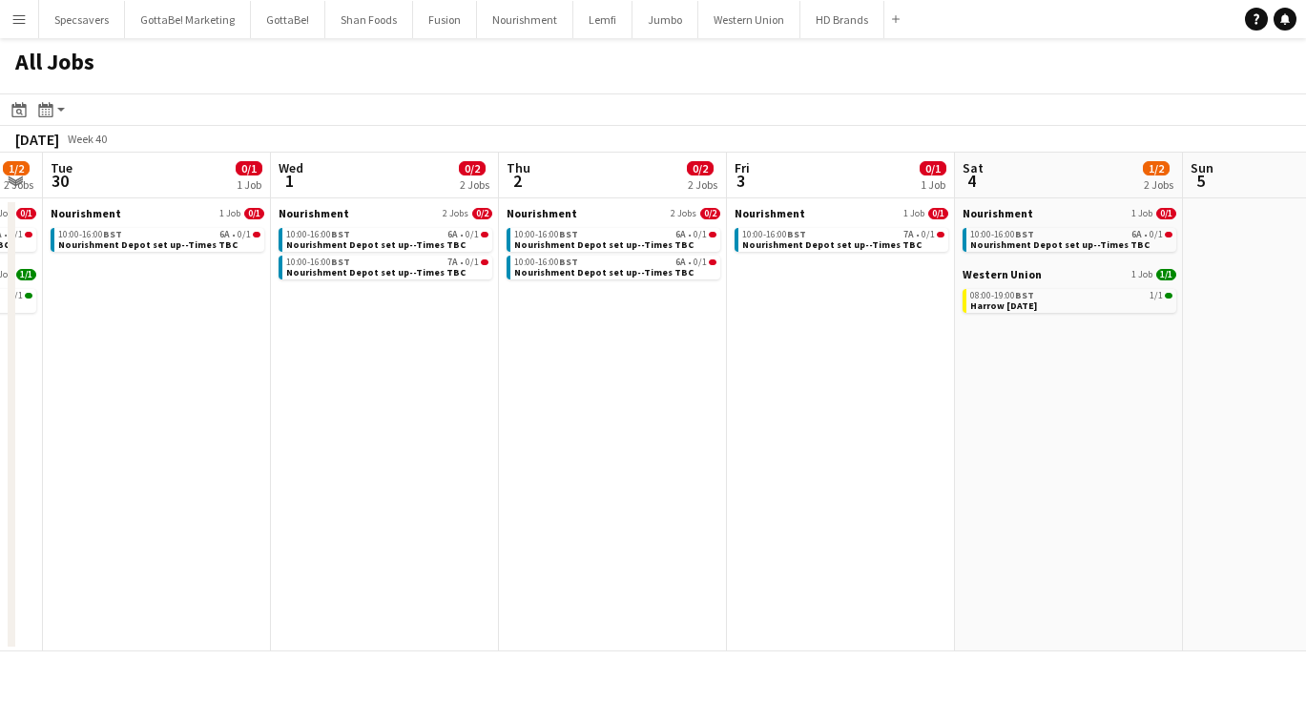
scroll to position [0, 643]
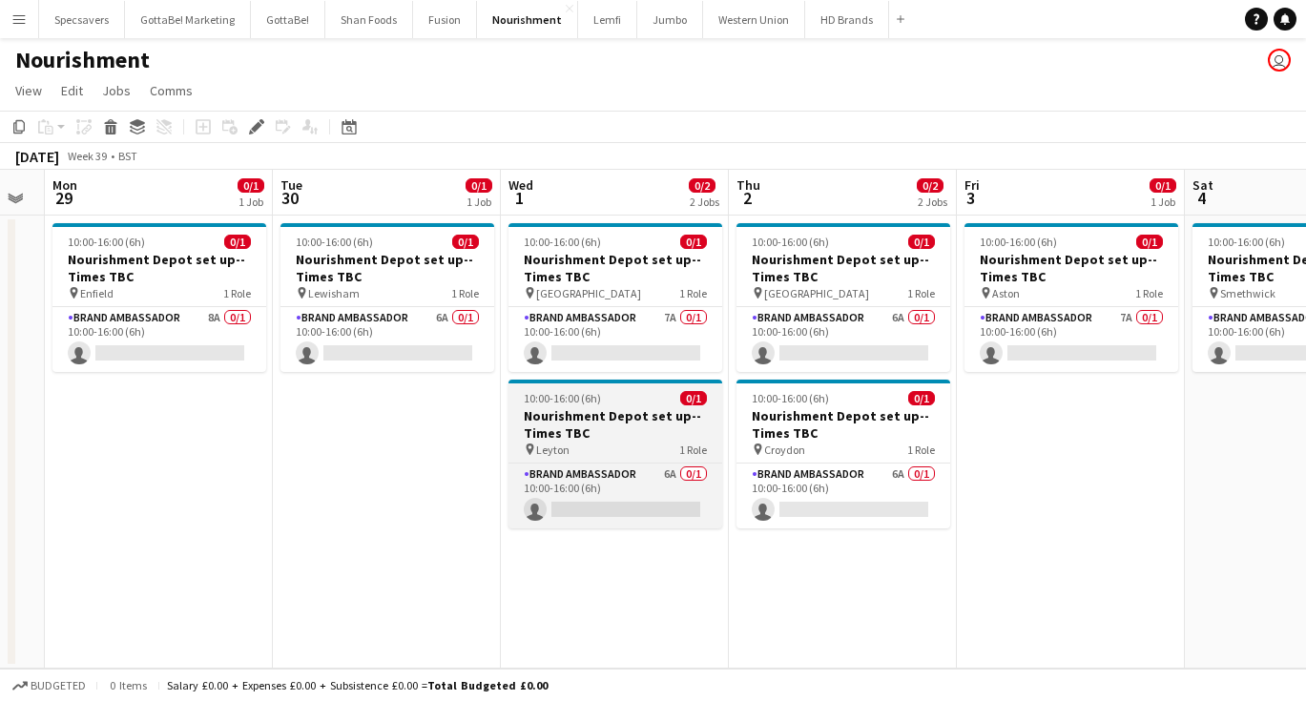
scroll to position [0, 642]
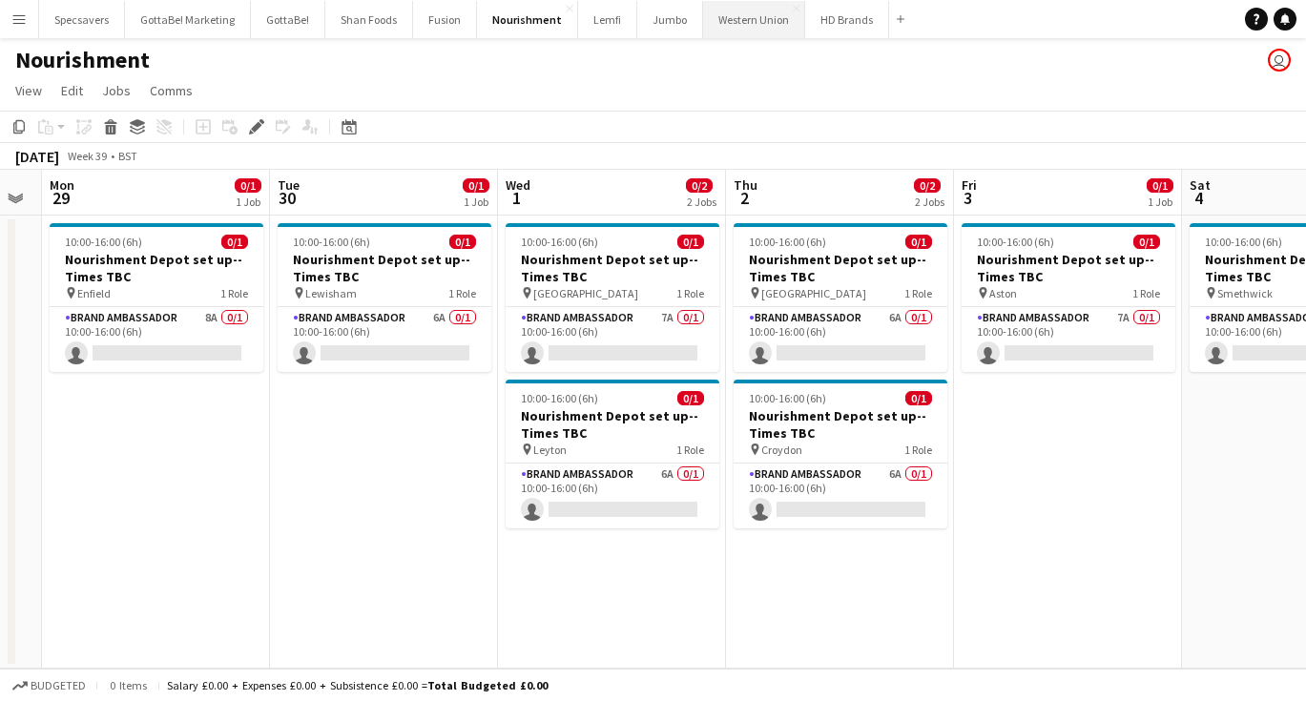
click at [729, 27] on button "Western Union Close" at bounding box center [754, 19] width 102 height 37
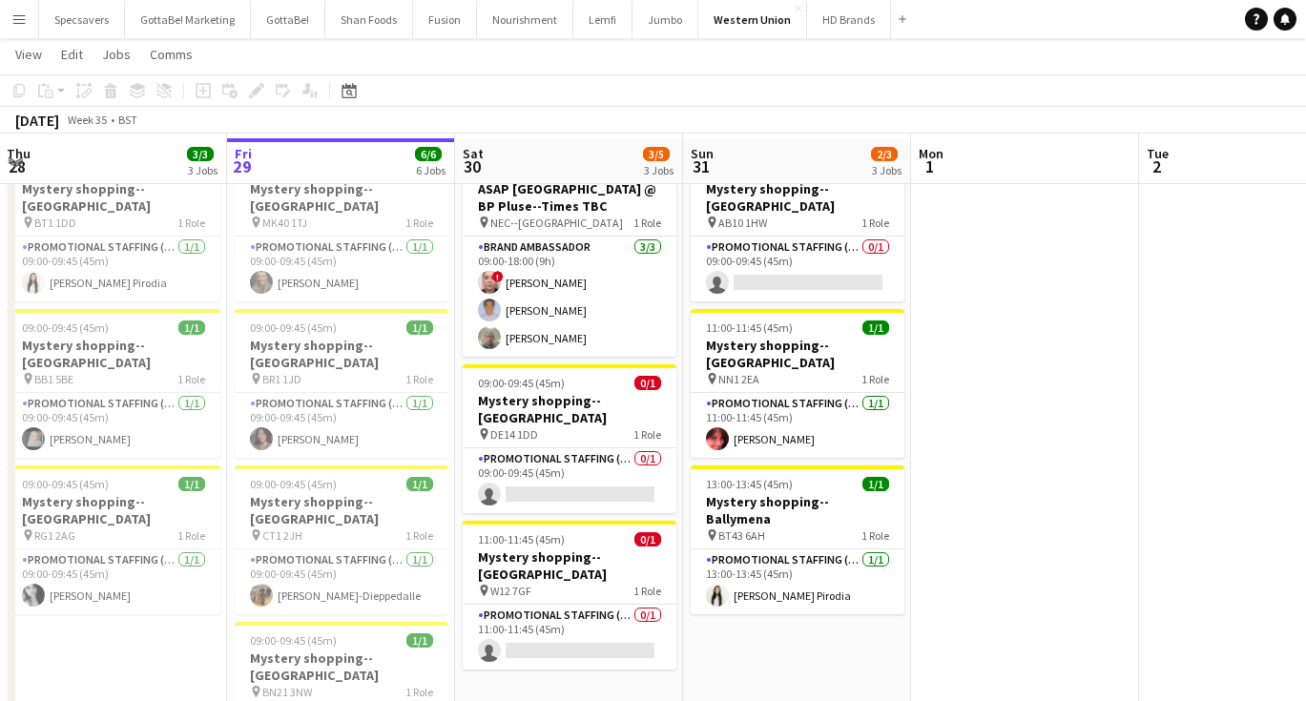
scroll to position [73, 0]
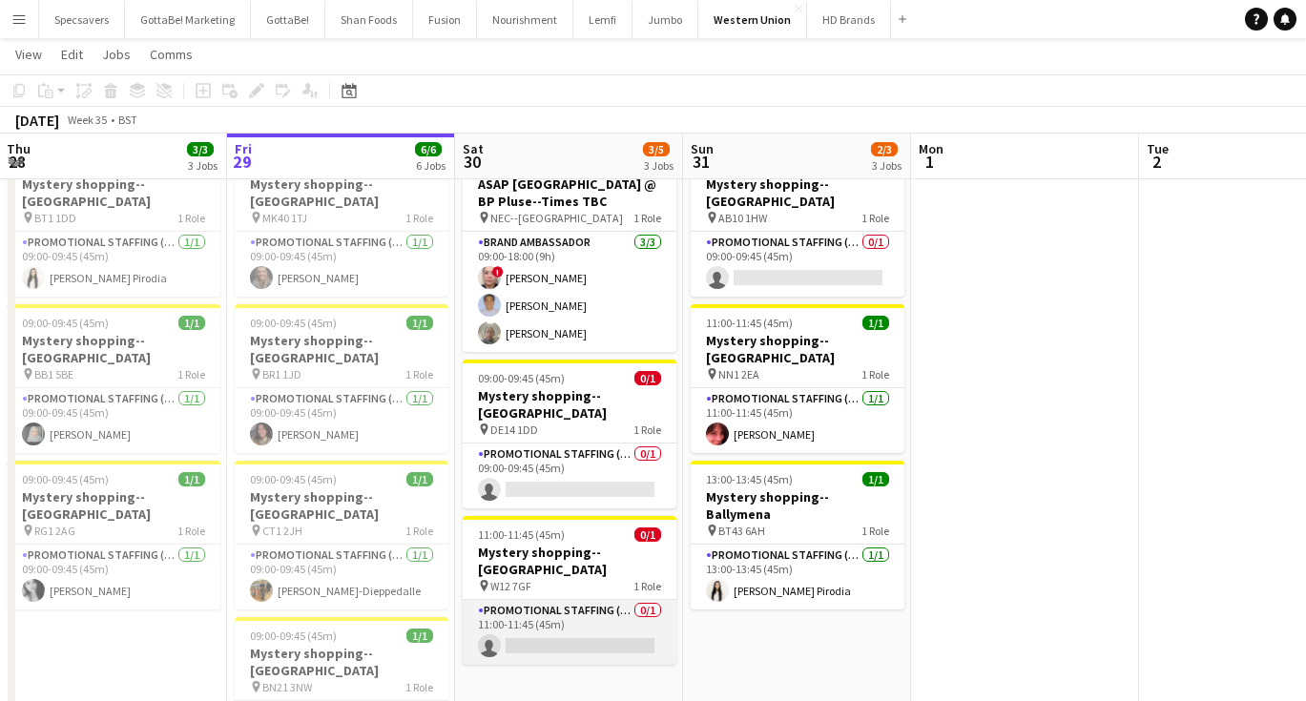
click at [602, 600] on app-card-role "Promotional Staffing (Mystery Shopper) 0/1 11:00-11:45 (45m) single-neutral-act…" at bounding box center [570, 632] width 214 height 65
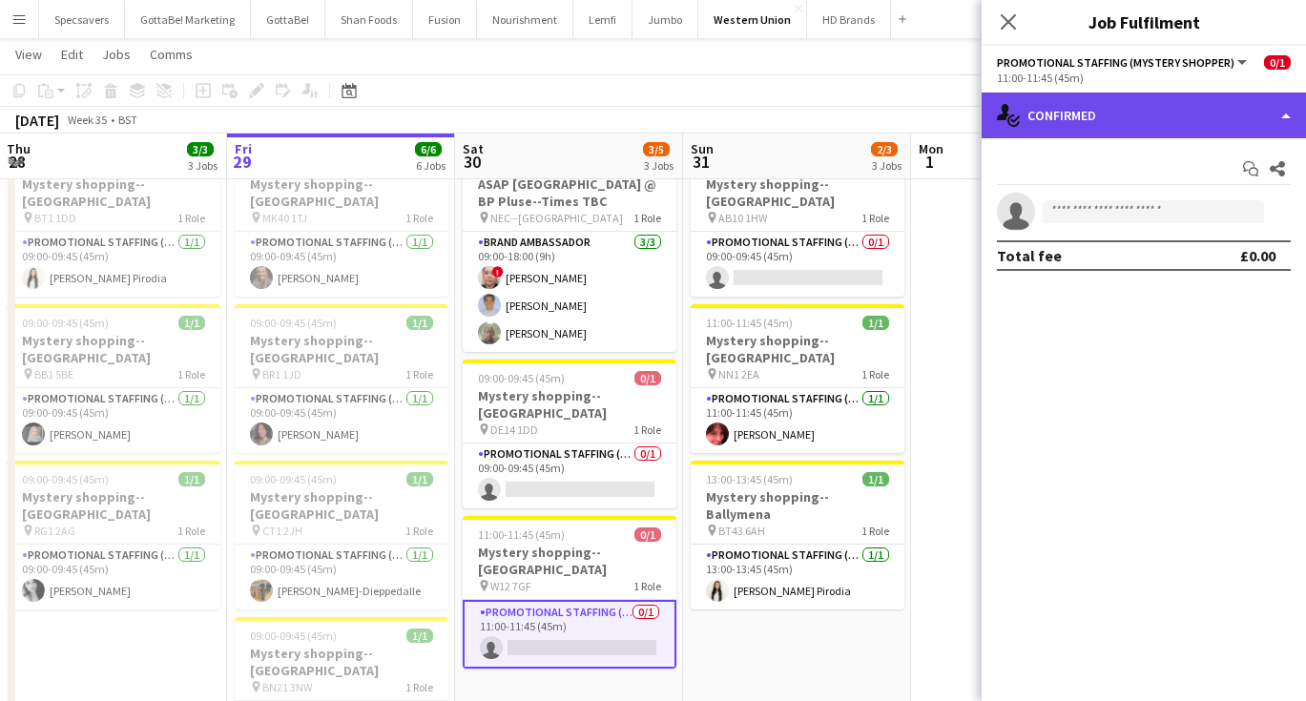
click at [1126, 114] on div "single-neutral-actions-check-2 Confirmed" at bounding box center [1143, 116] width 324 height 46
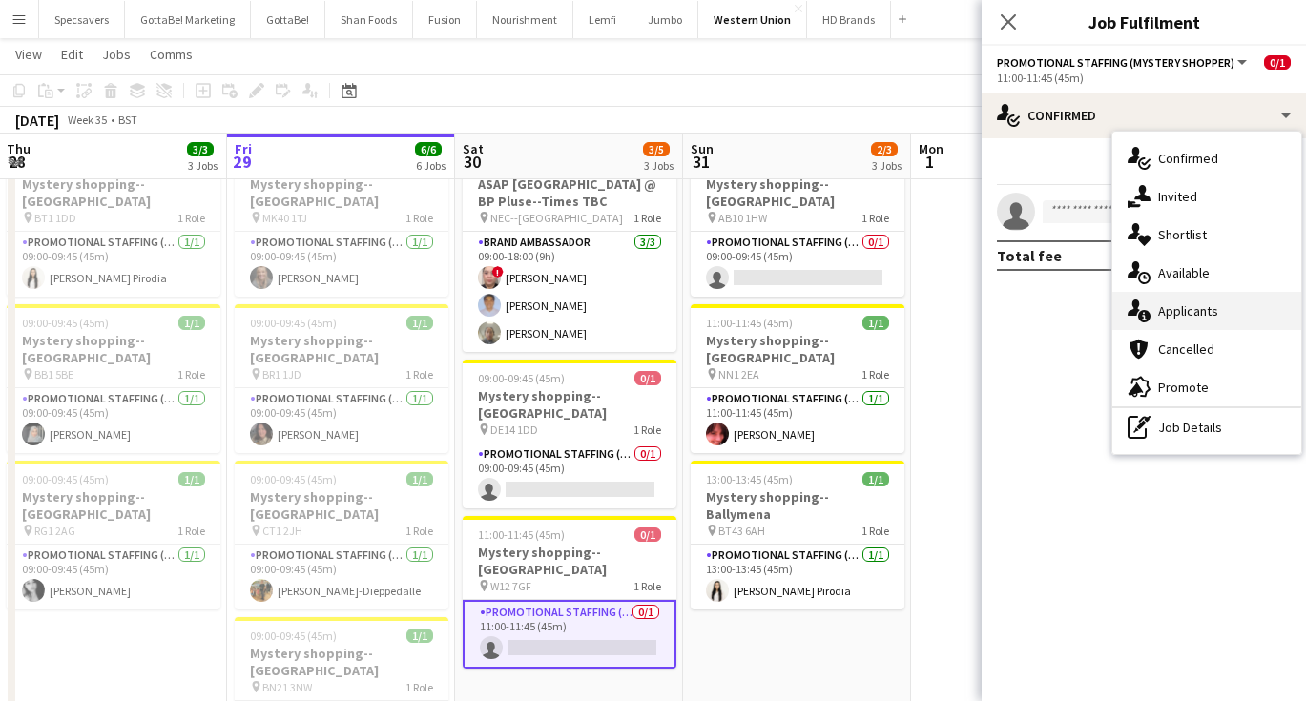
click at [1177, 307] on div "single-neutral-actions-information Applicants" at bounding box center [1206, 311] width 189 height 38
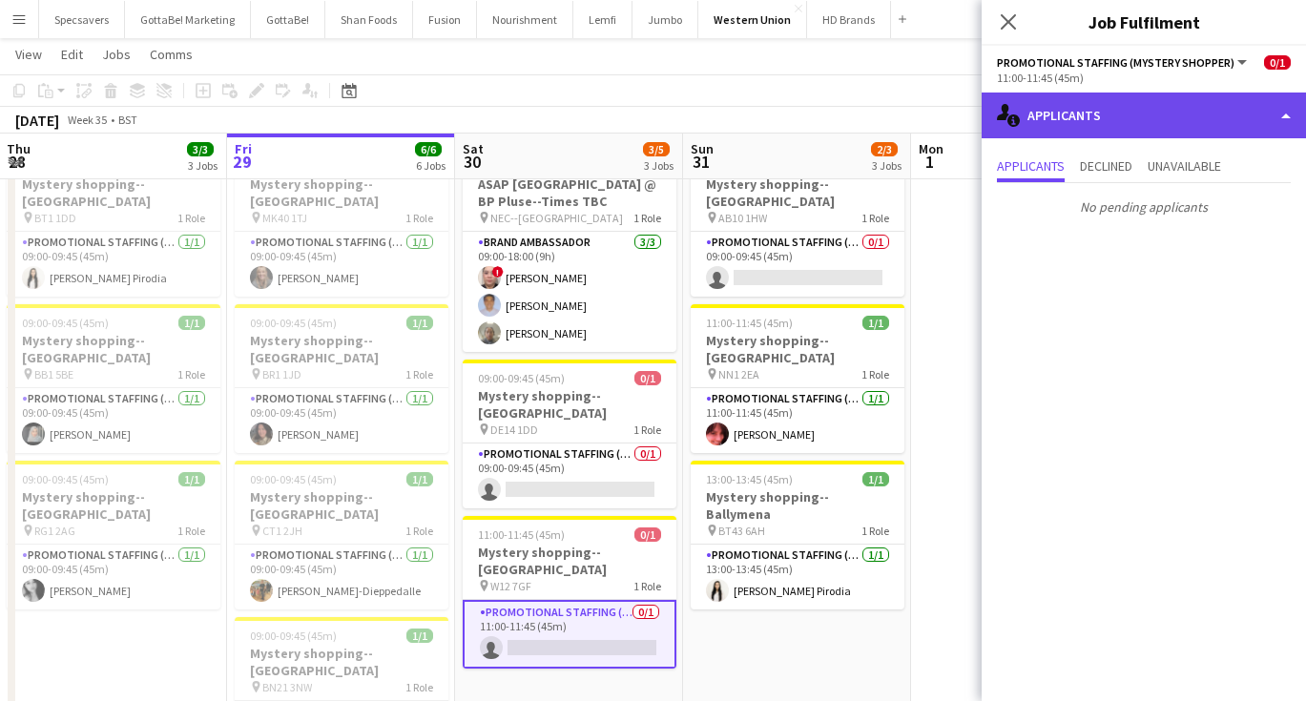
click at [1104, 118] on div "single-neutral-actions-information Applicants" at bounding box center [1143, 116] width 324 height 46
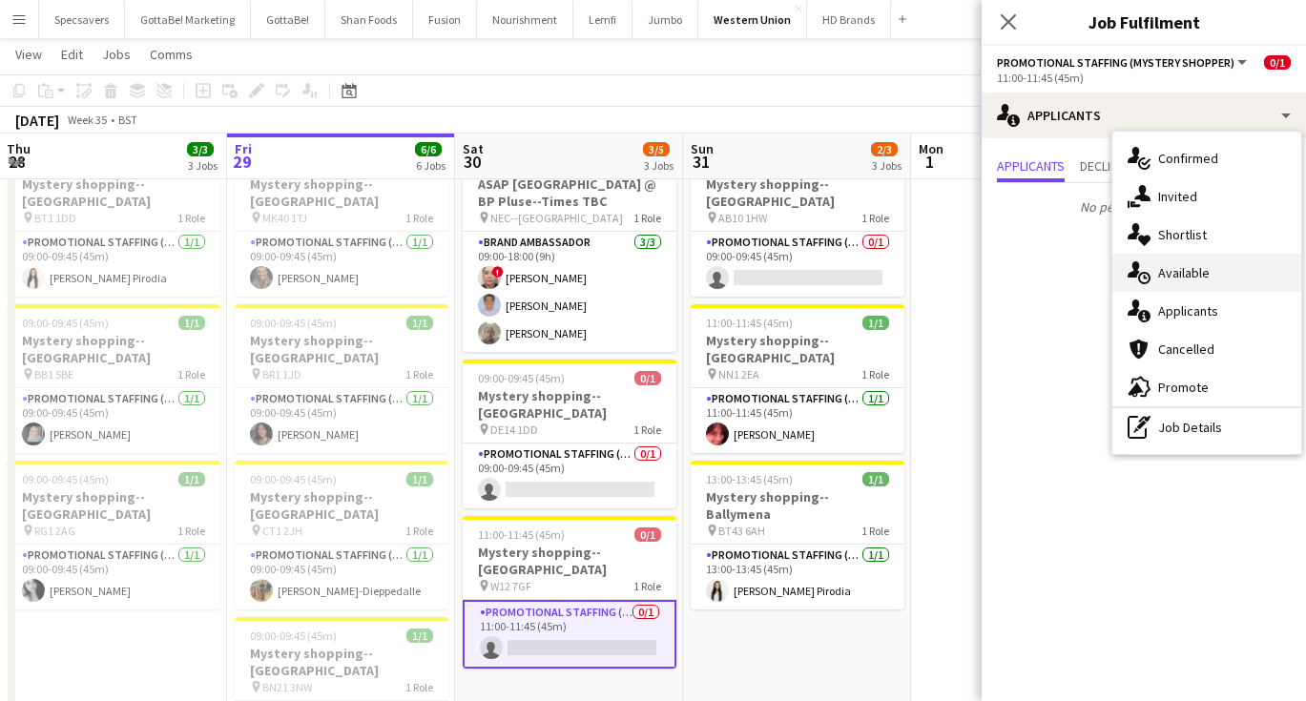
click at [1171, 272] on div "single-neutral-actions-upload Available" at bounding box center [1206, 273] width 189 height 38
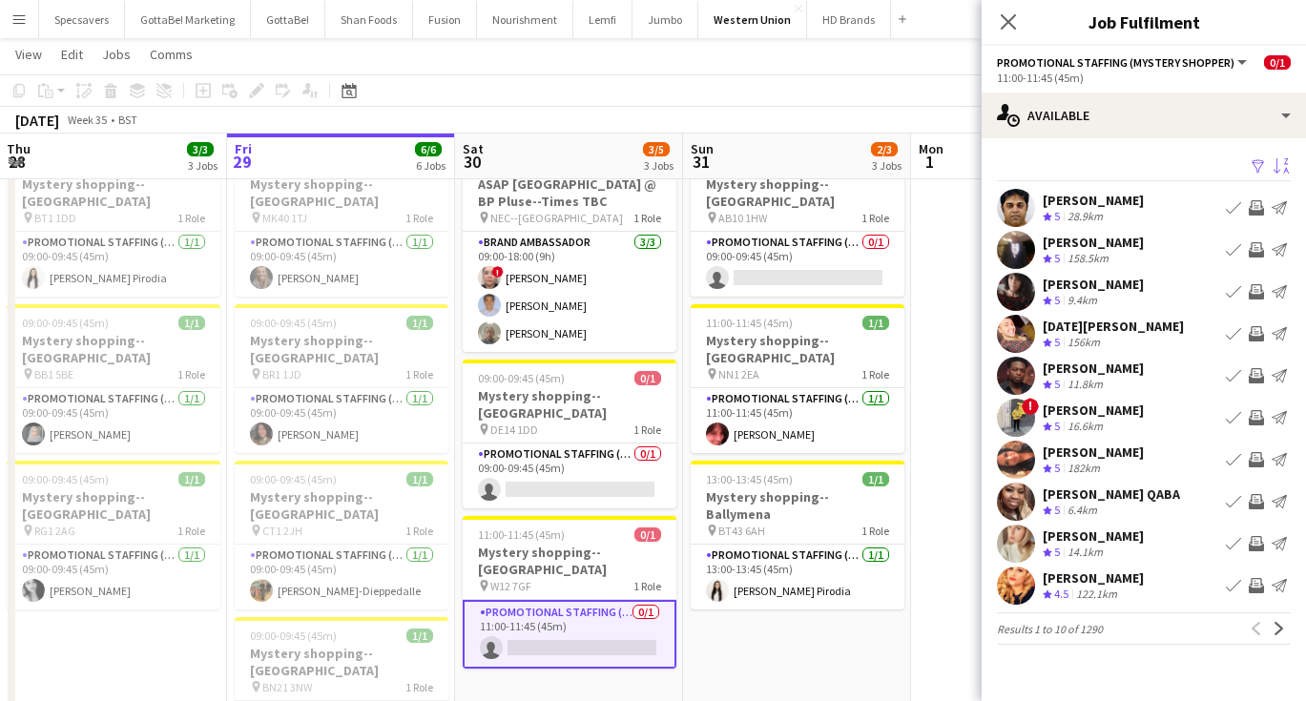
click at [1277, 168] on app-icon "Sort asc" at bounding box center [1280, 167] width 15 height 18
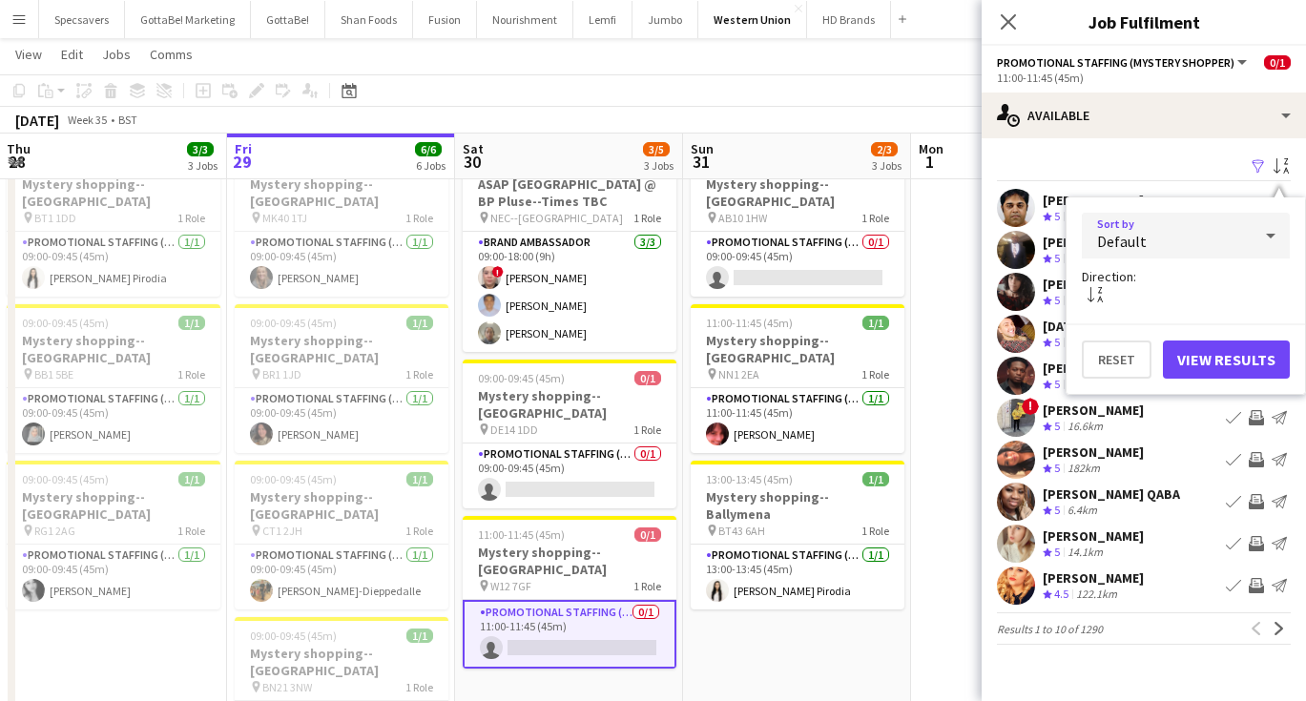
click at [1246, 227] on div "Default" at bounding box center [1167, 236] width 170 height 46
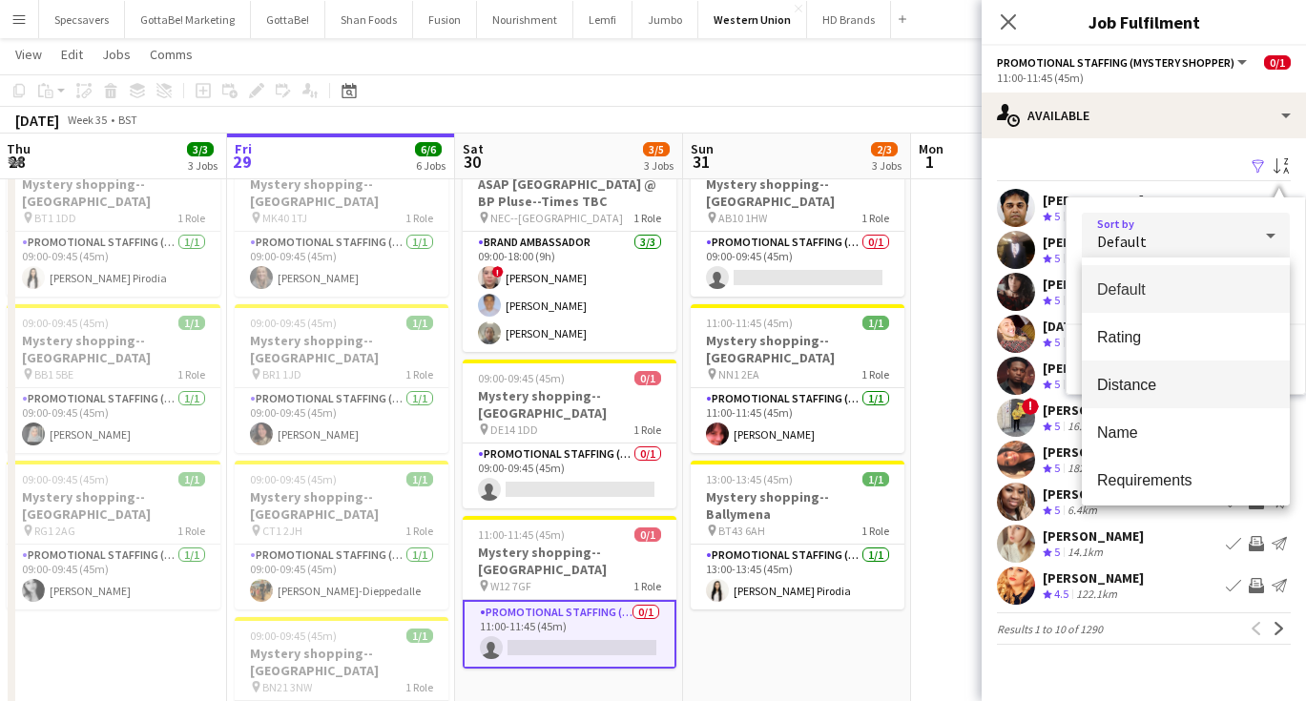
click at [1191, 380] on span "Distance" at bounding box center [1185, 385] width 177 height 18
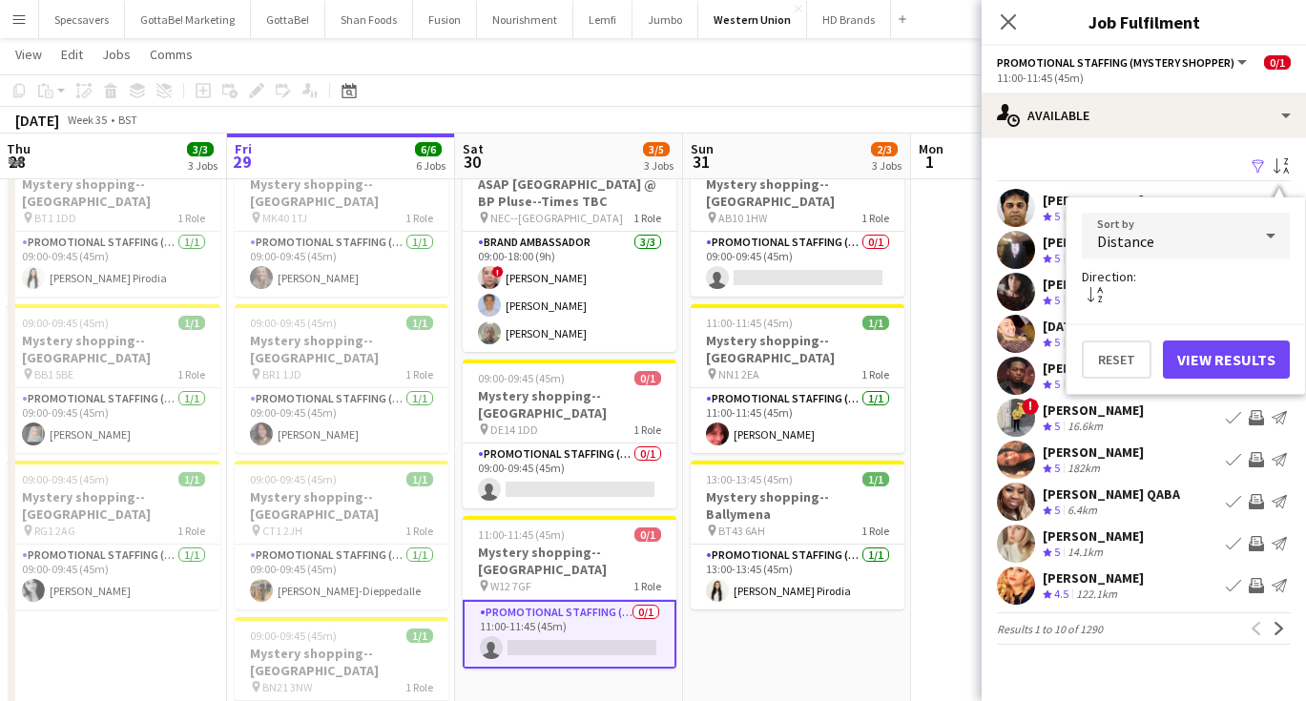
click at [1224, 362] on button "View Results" at bounding box center [1226, 360] width 127 height 38
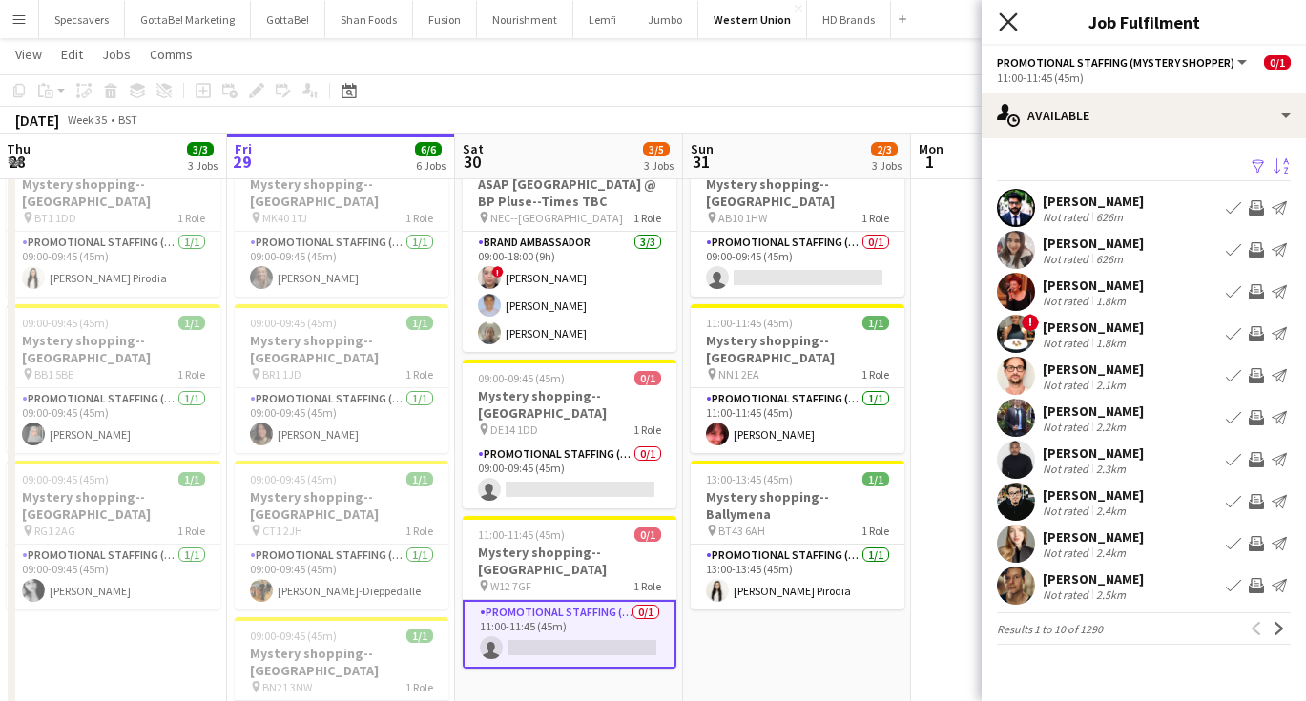
click at [1012, 19] on icon at bounding box center [1008, 21] width 18 height 18
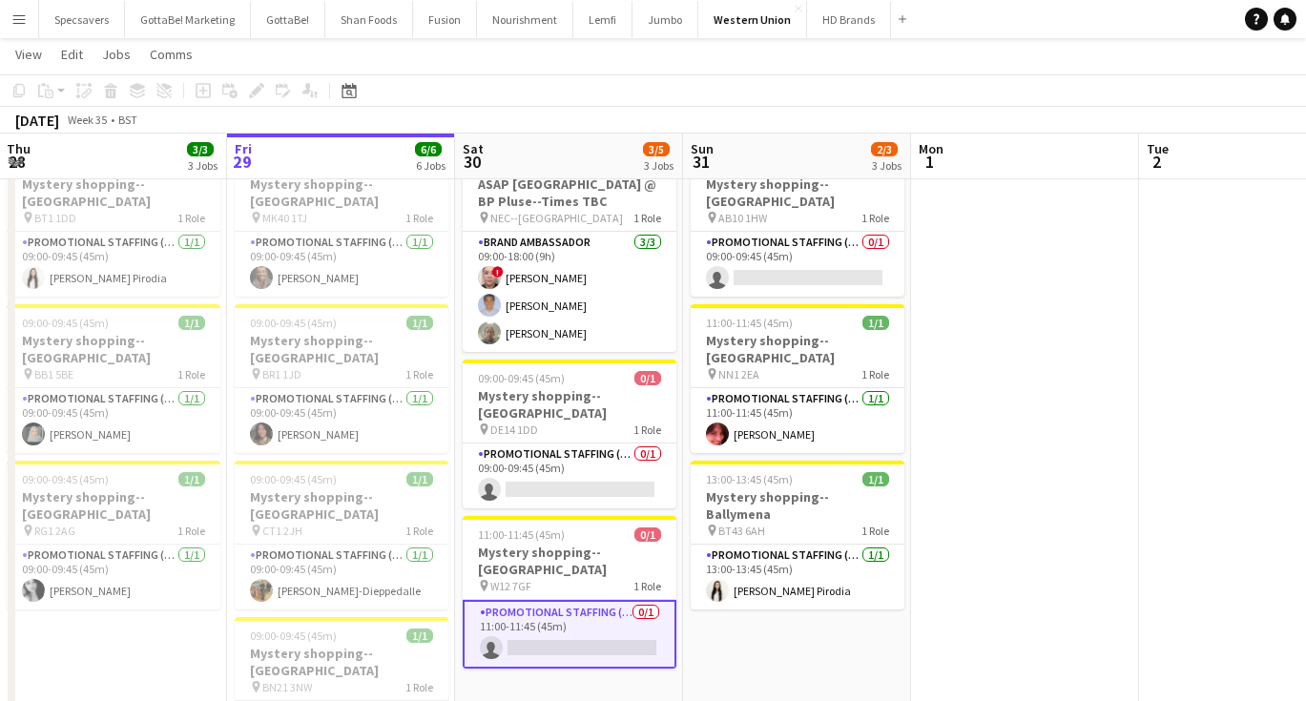
click at [518, 600] on app-card-role "Promotional Staffing (Mystery Shopper) 0/1 11:00-11:45 (45m) single-neutral-act…" at bounding box center [570, 634] width 214 height 69
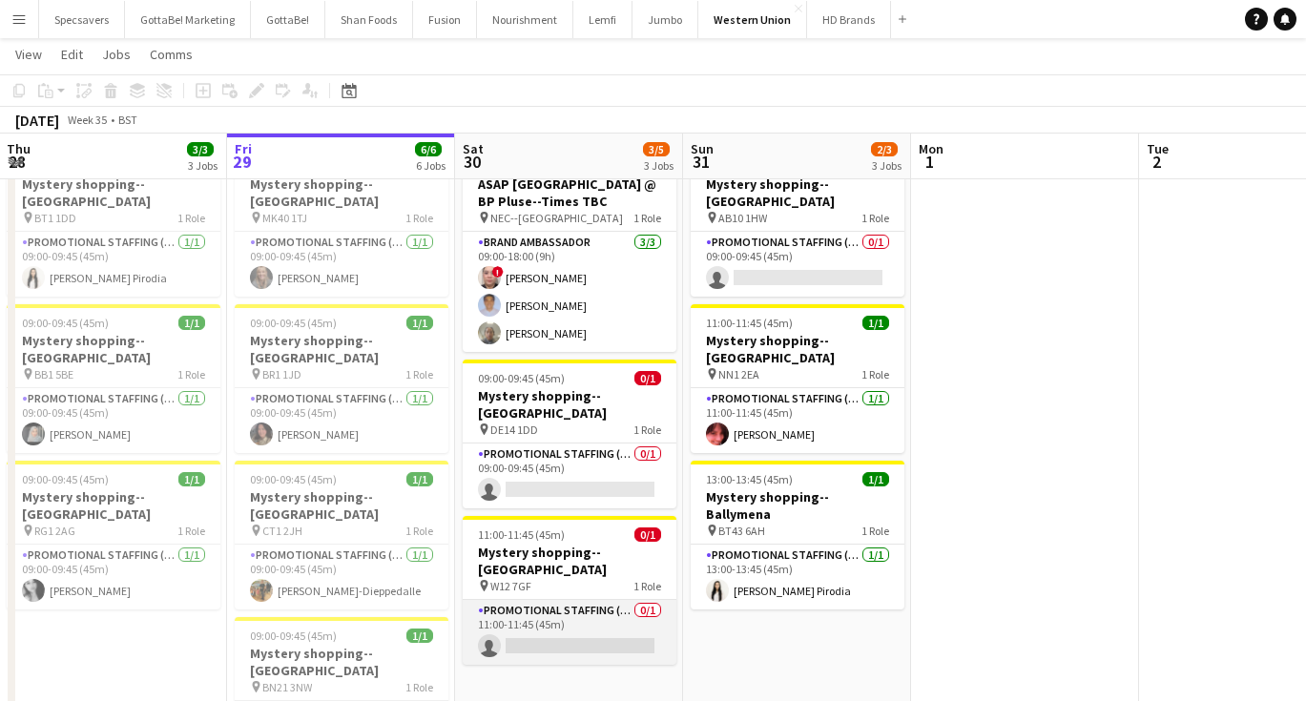
click at [604, 616] on app-card-role "Promotional Staffing (Mystery Shopper) 0/1 11:00-11:45 (45m) single-neutral-act…" at bounding box center [570, 632] width 214 height 65
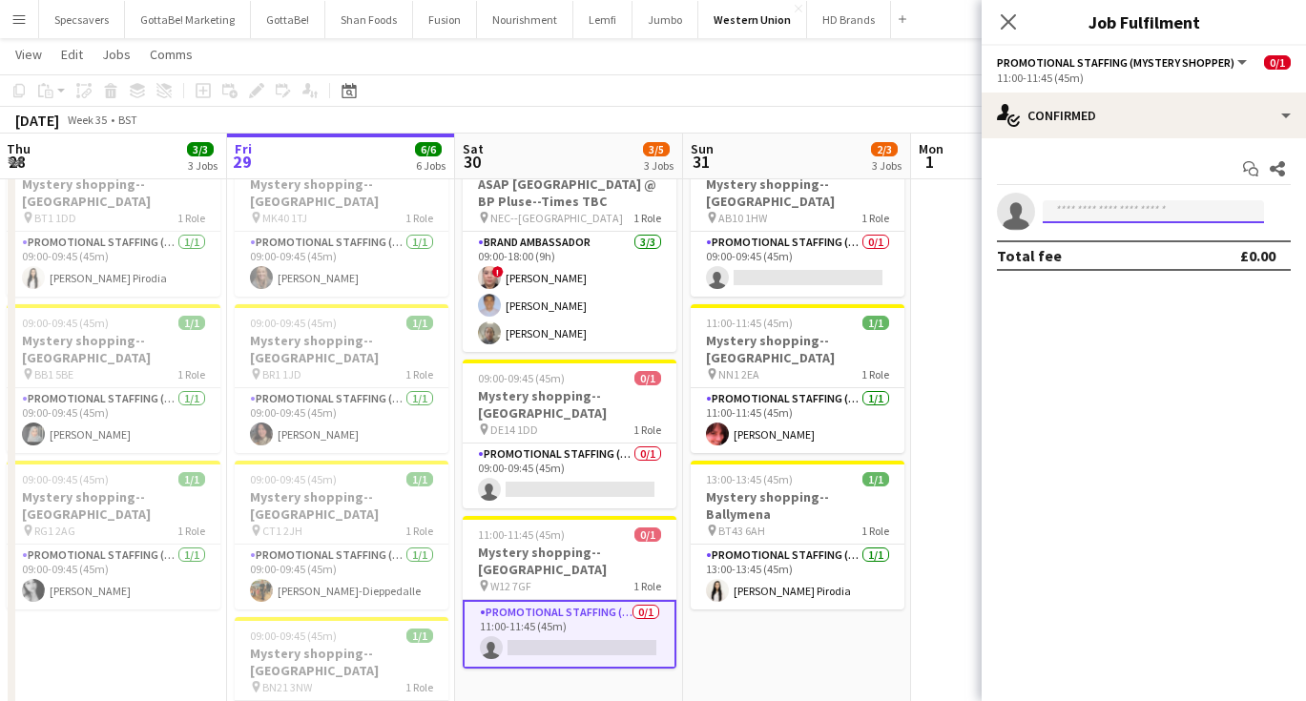
click at [1127, 214] on input at bounding box center [1152, 211] width 221 height 23
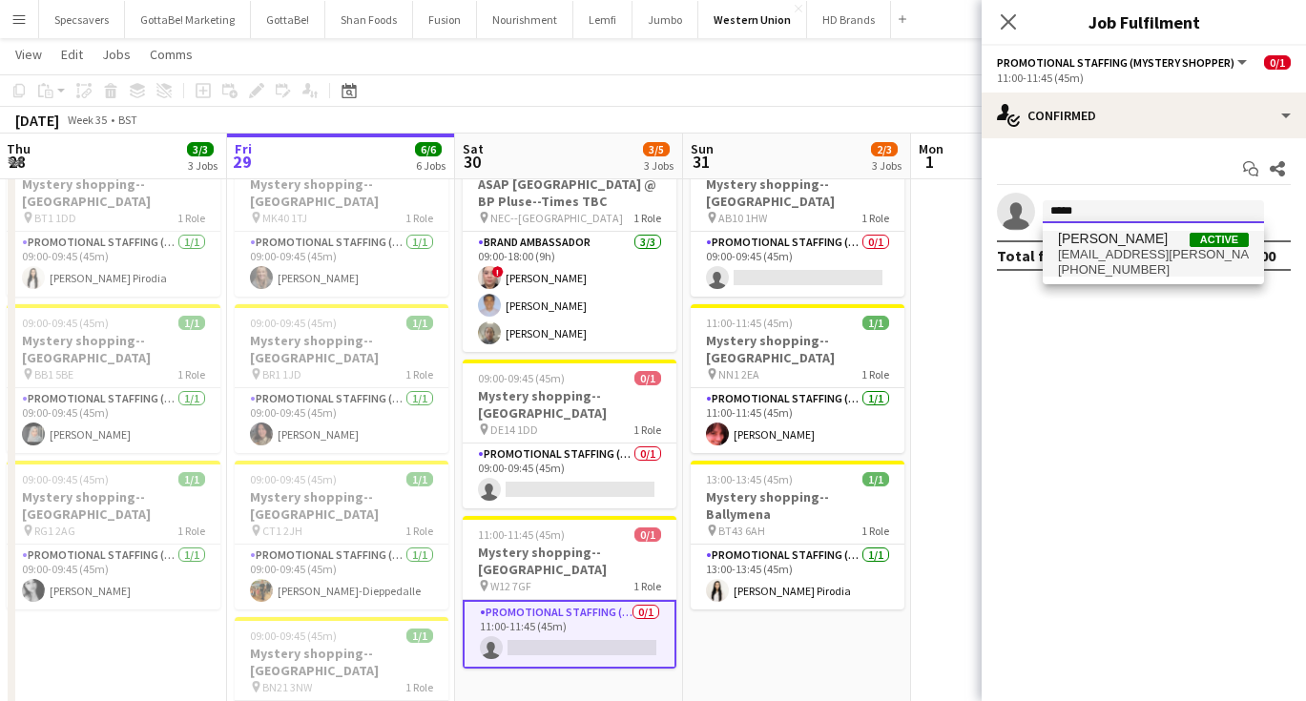
type input "*****"
click at [1142, 242] on span "[PERSON_NAME] Active" at bounding box center [1153, 239] width 191 height 16
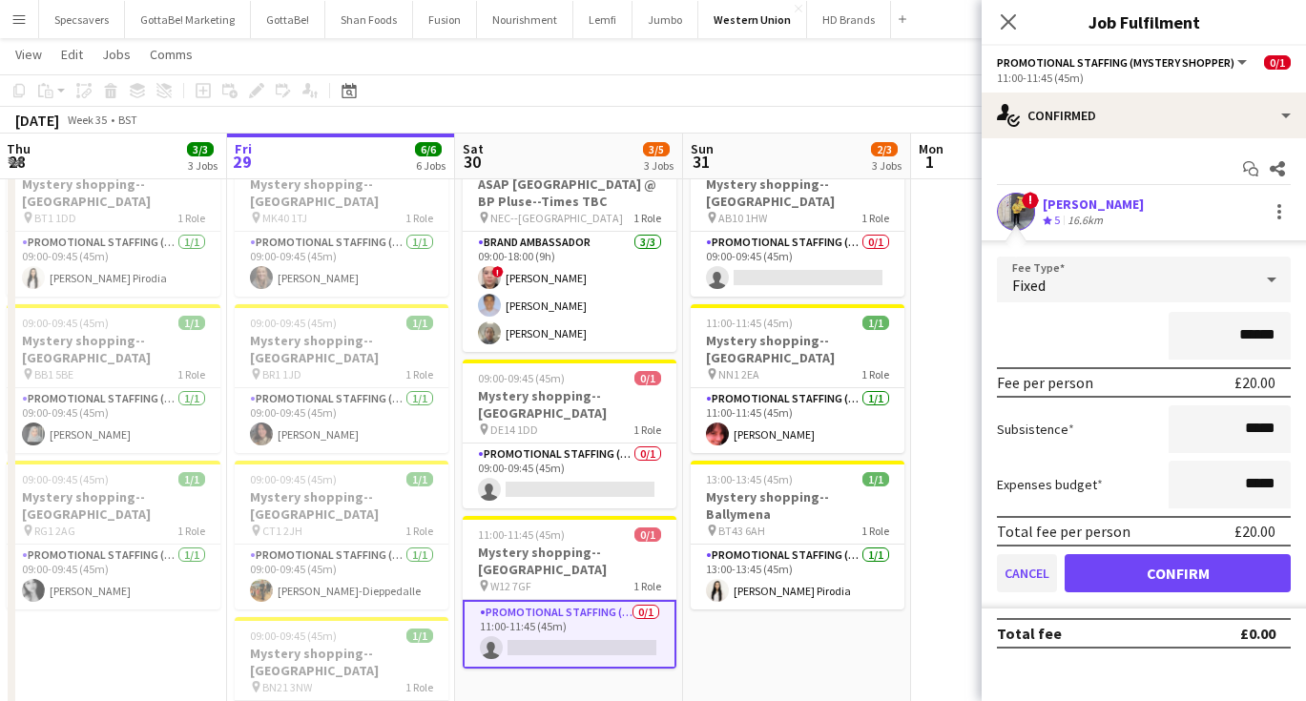
click at [1021, 568] on button "Cancel" at bounding box center [1027, 573] width 60 height 38
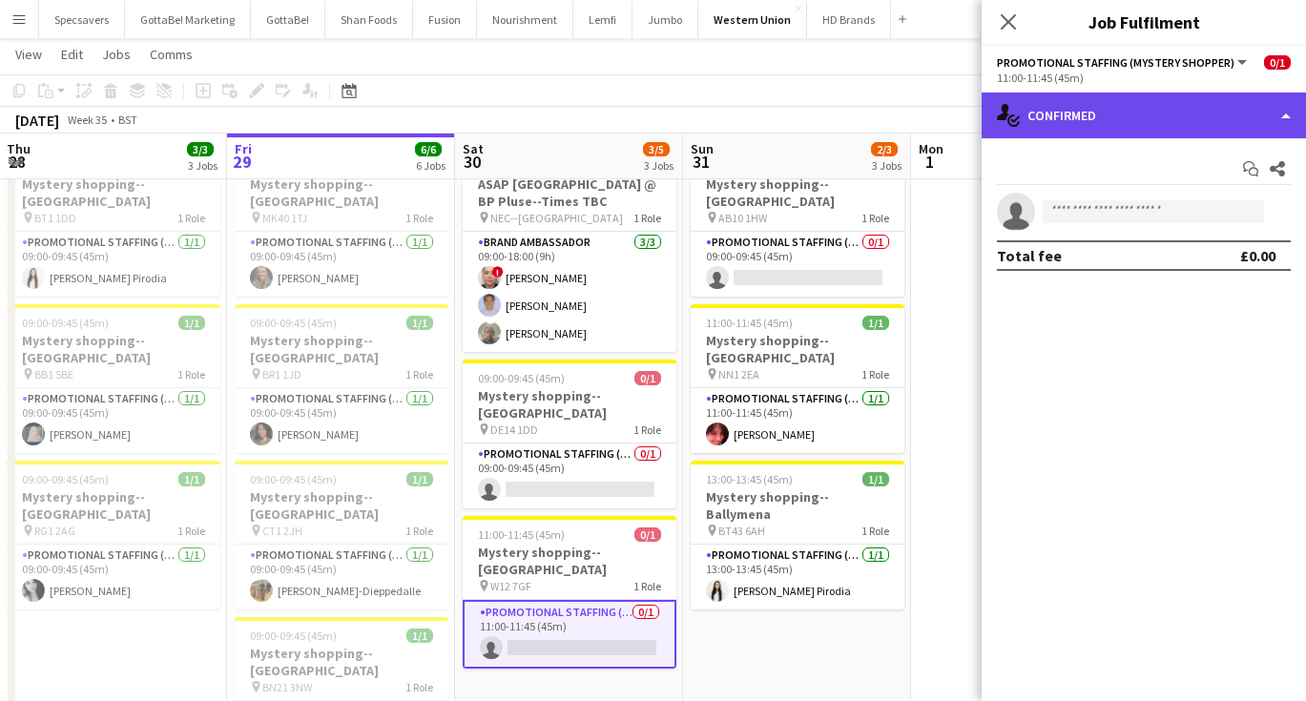
click at [1121, 106] on div "single-neutral-actions-check-2 Confirmed" at bounding box center [1143, 116] width 324 height 46
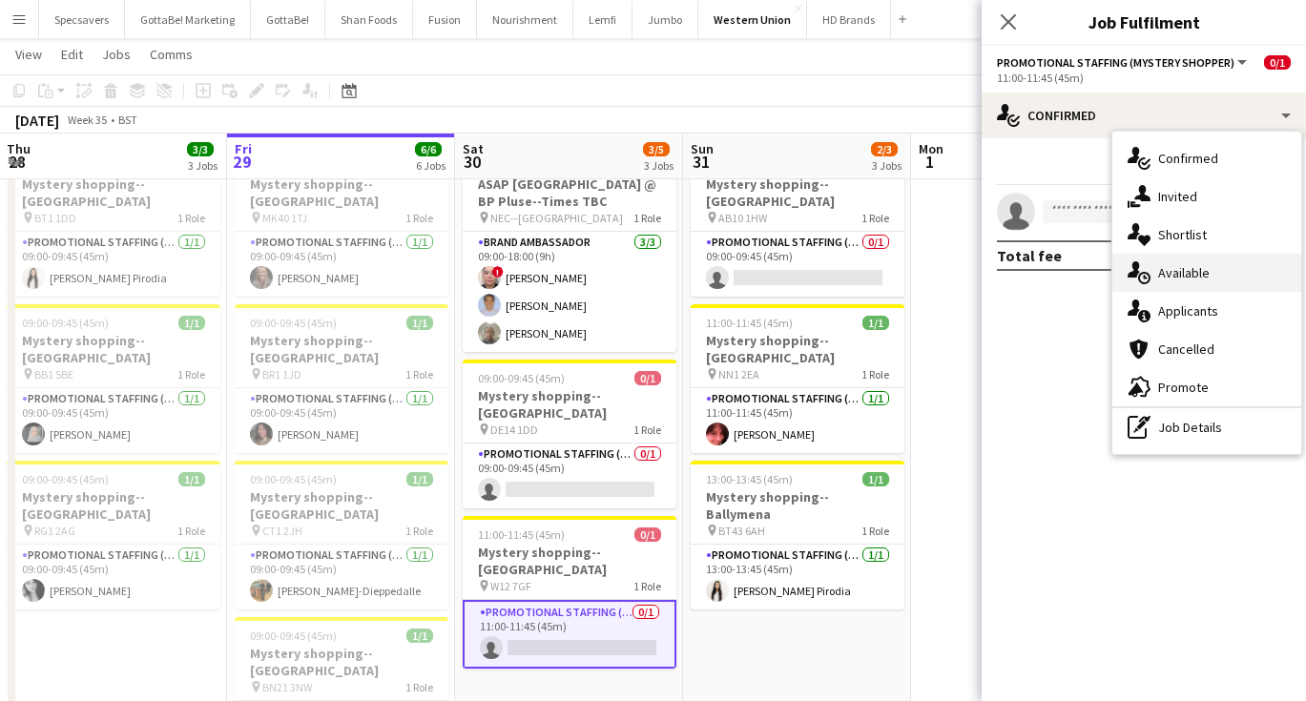
click at [1162, 270] on div "single-neutral-actions-upload Available" at bounding box center [1206, 273] width 189 height 38
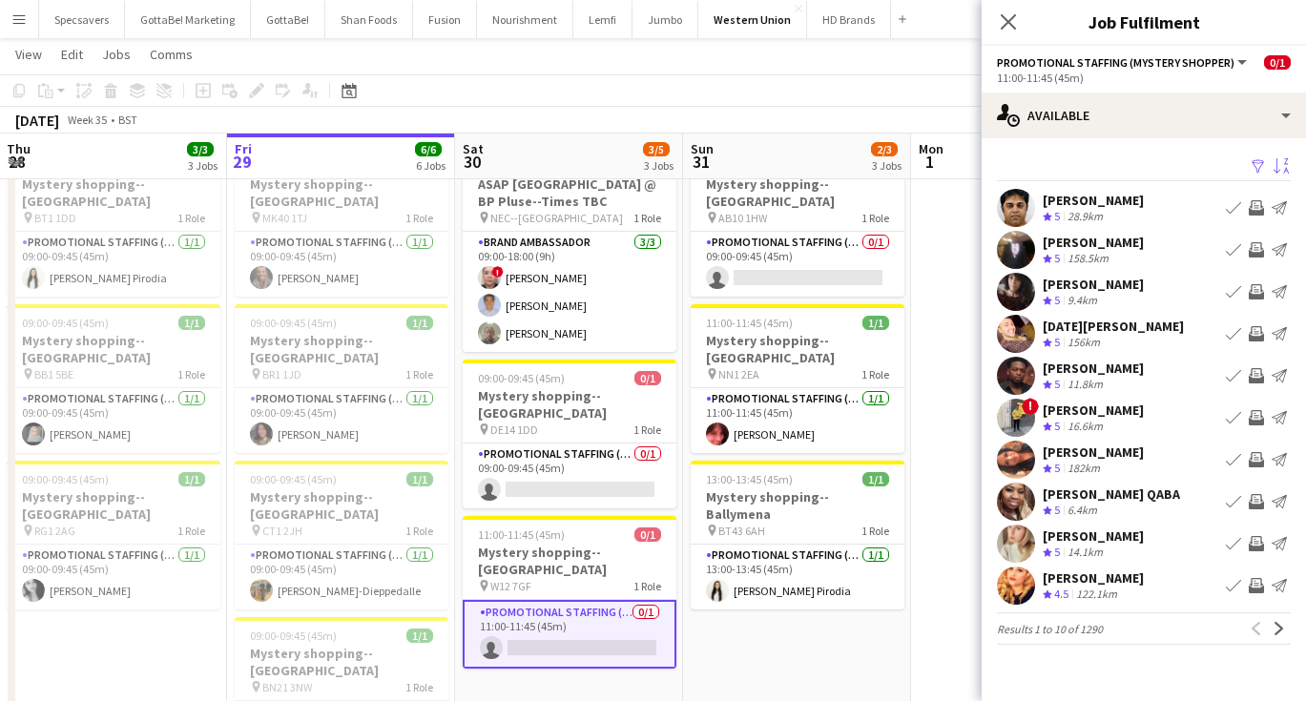
click at [1285, 171] on app-icon "Sort asc" at bounding box center [1280, 167] width 15 height 18
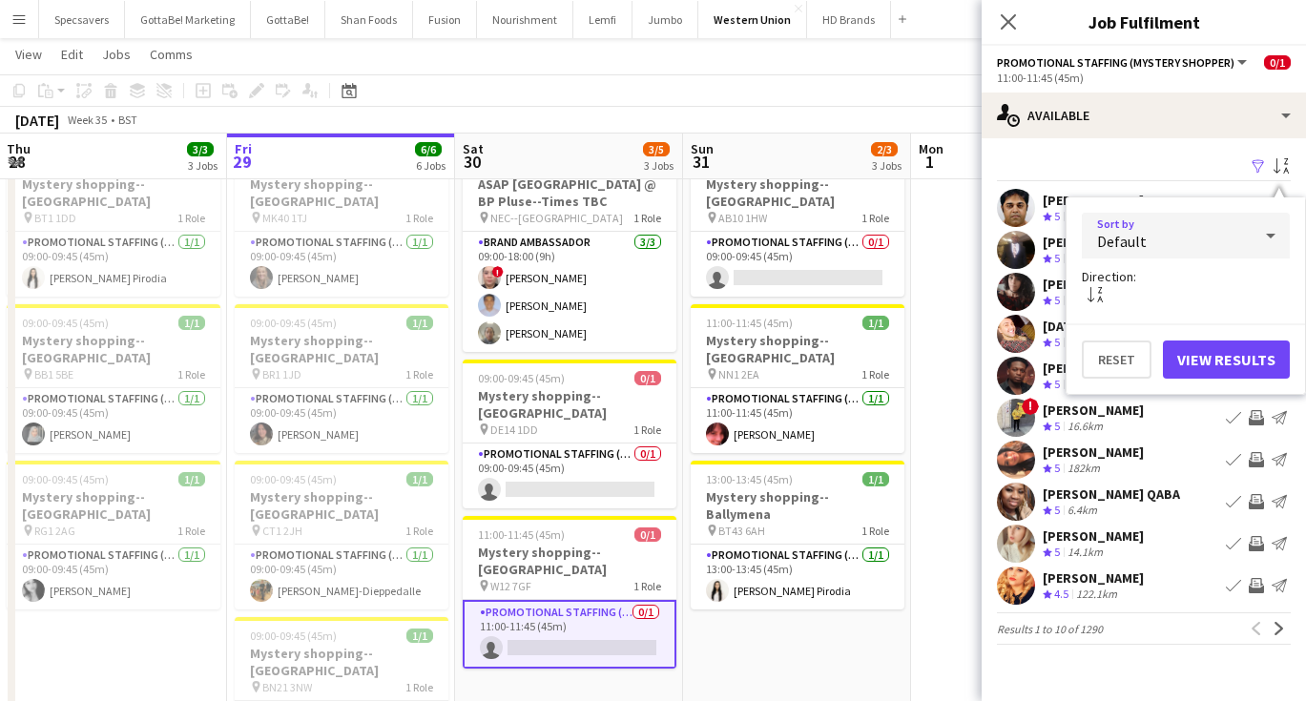
click at [1221, 224] on div "Default" at bounding box center [1167, 236] width 170 height 46
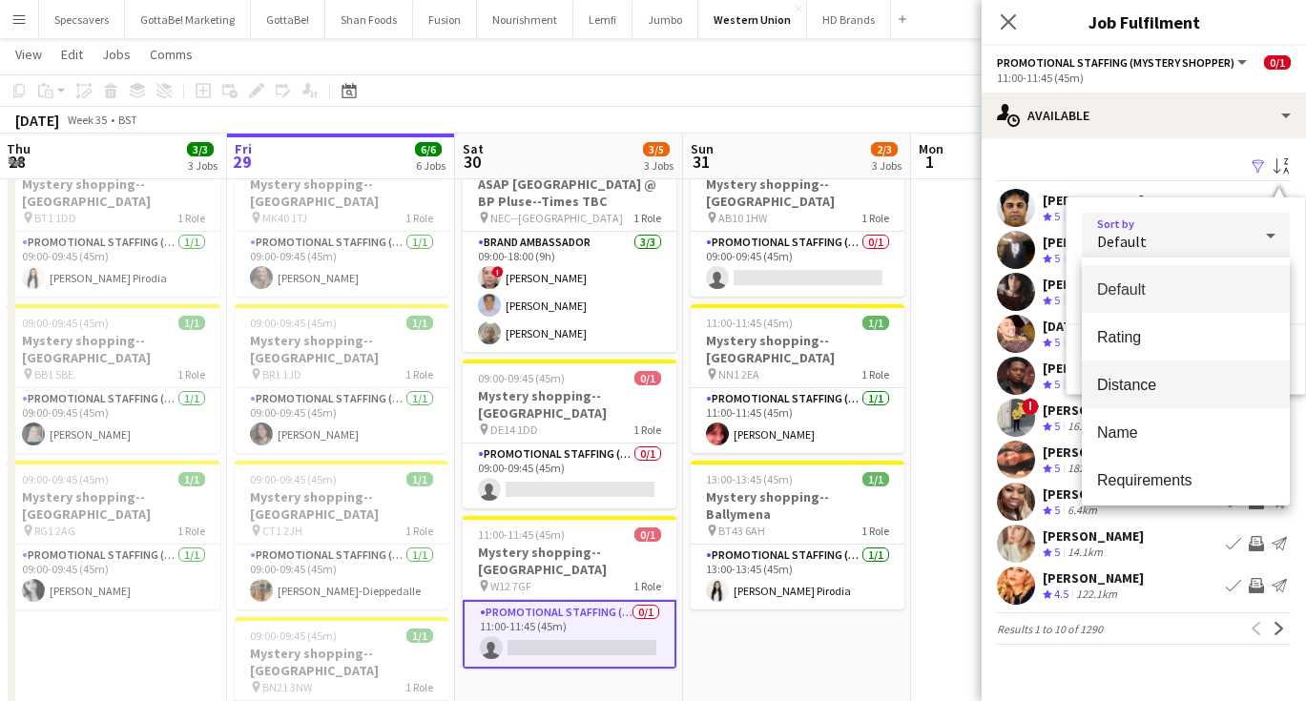
click at [1152, 382] on span "Distance" at bounding box center [1185, 385] width 177 height 18
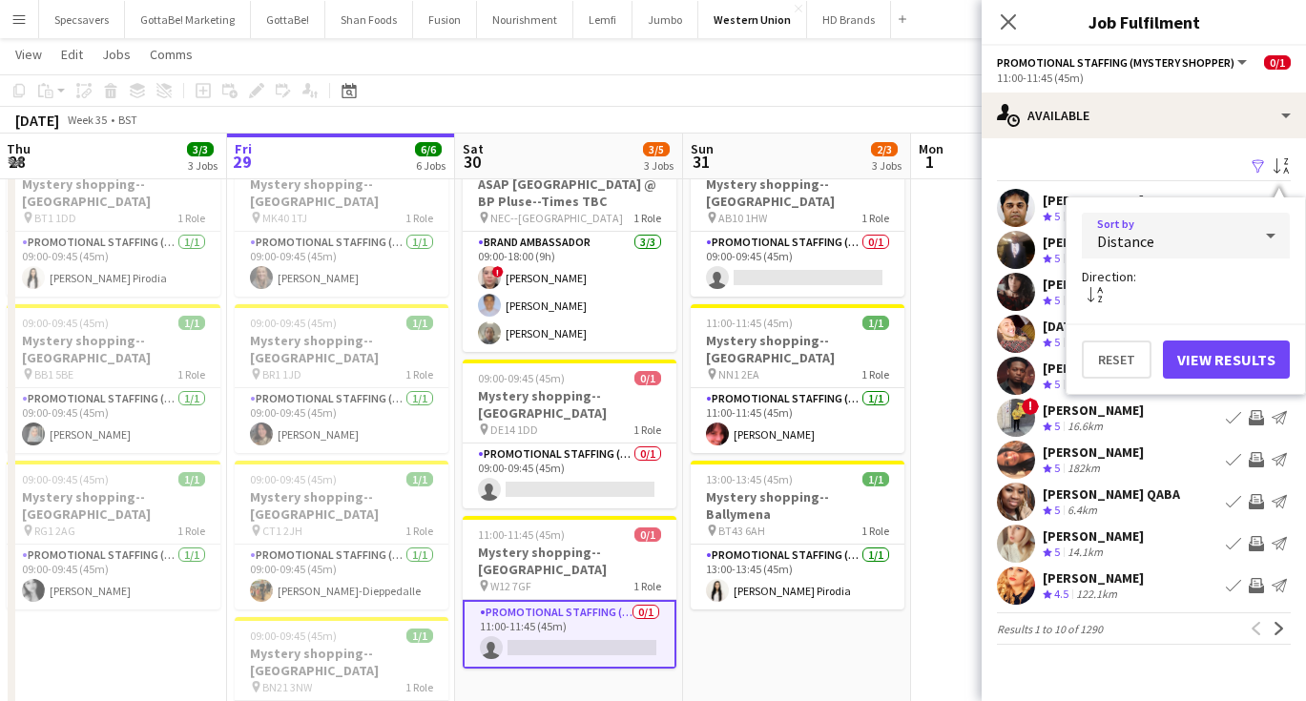
click at [1194, 354] on button "View Results" at bounding box center [1226, 360] width 127 height 38
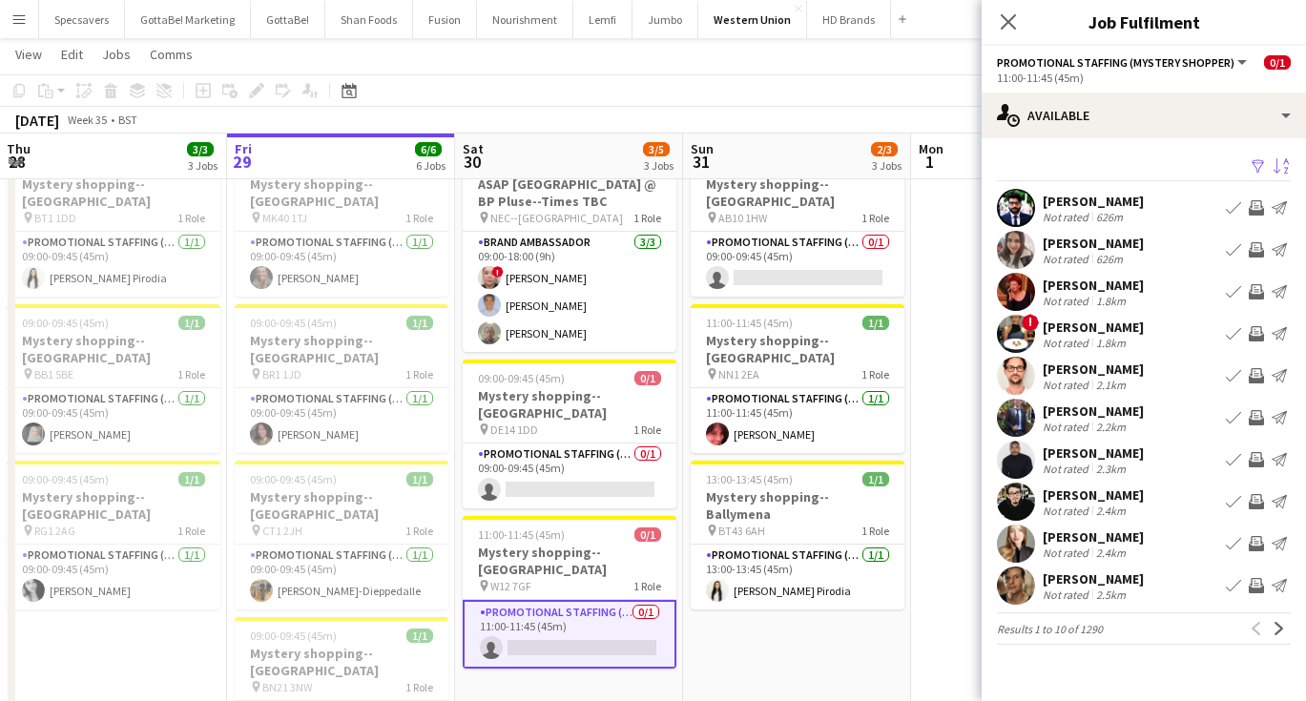
click at [1121, 534] on div "[PERSON_NAME]" at bounding box center [1092, 536] width 101 height 17
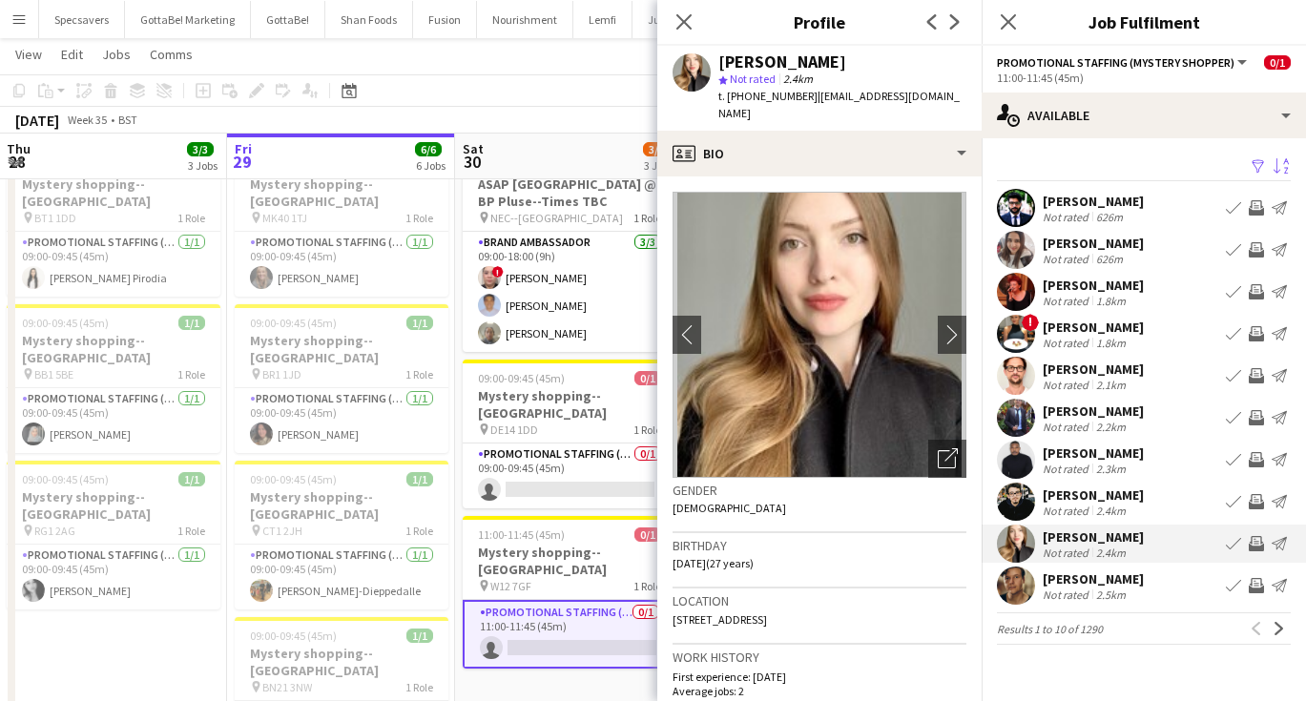
click at [1118, 592] on div "2.5km" at bounding box center [1110, 595] width 37 height 14
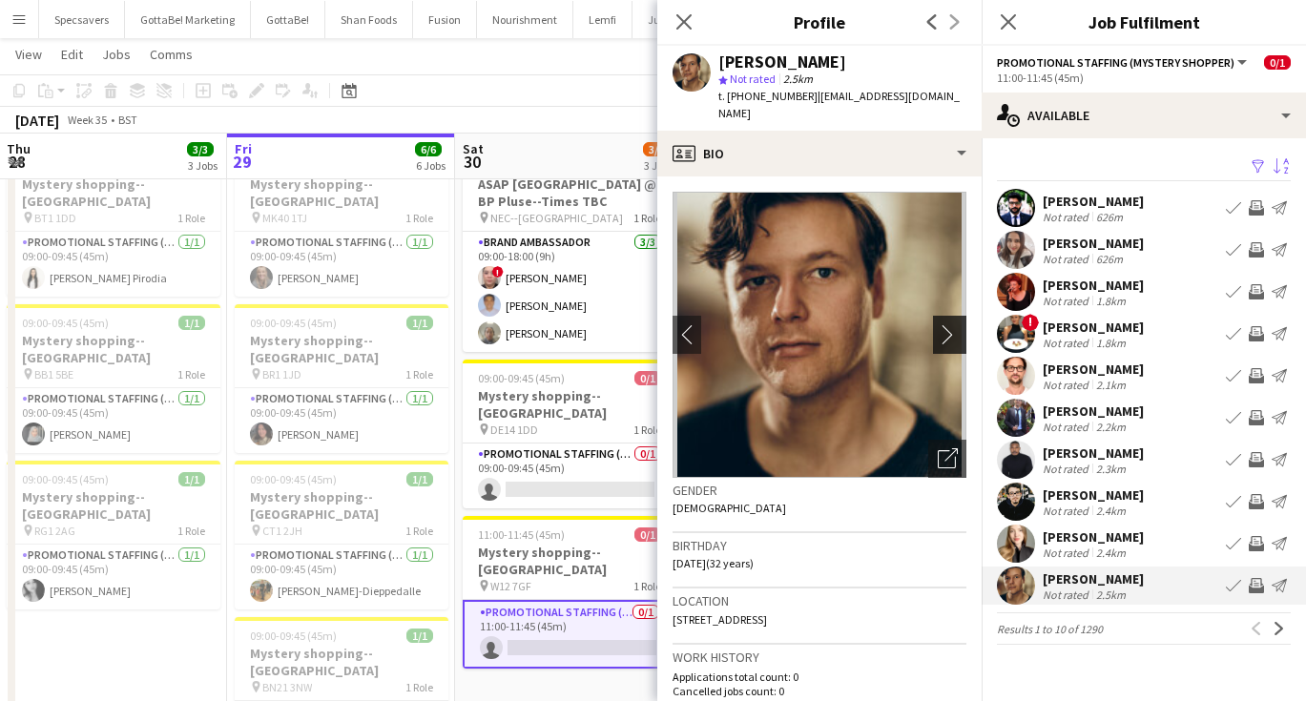
click at [941, 324] on app-icon "chevron-right" at bounding box center [953, 334] width 30 height 20
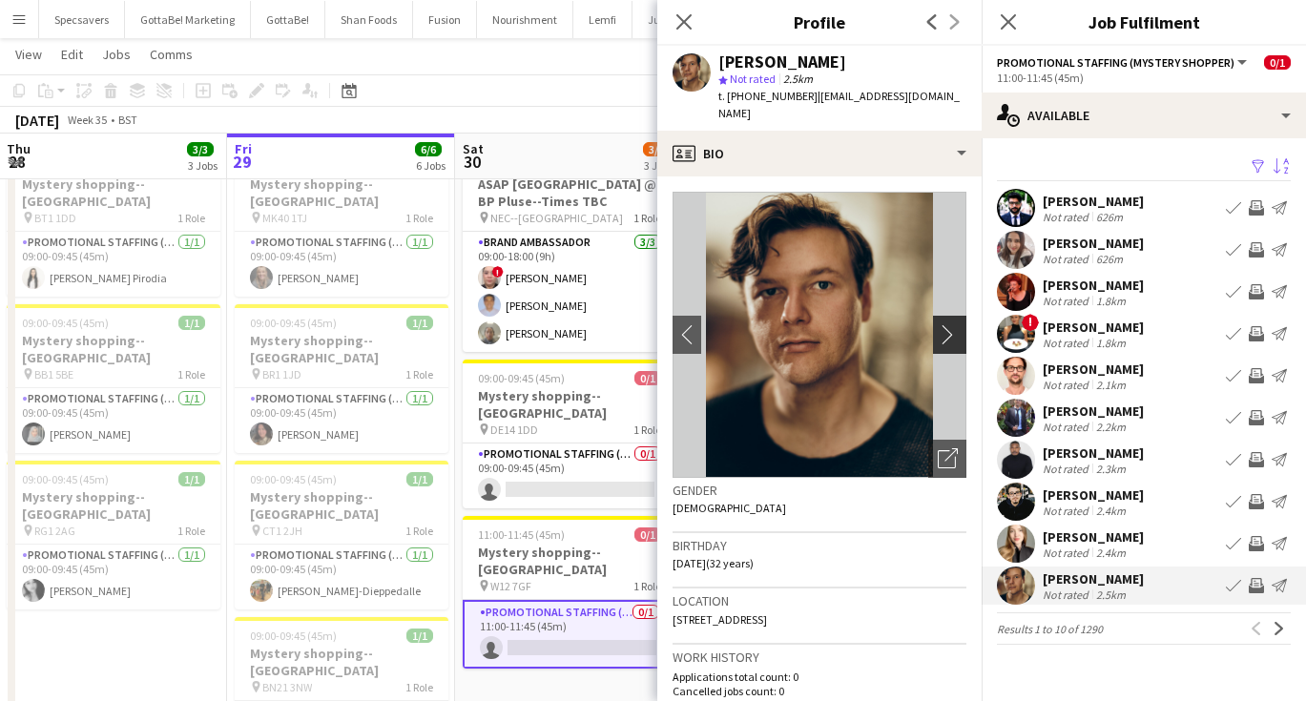
click at [941, 324] on app-icon "chevron-right" at bounding box center [953, 334] width 30 height 20
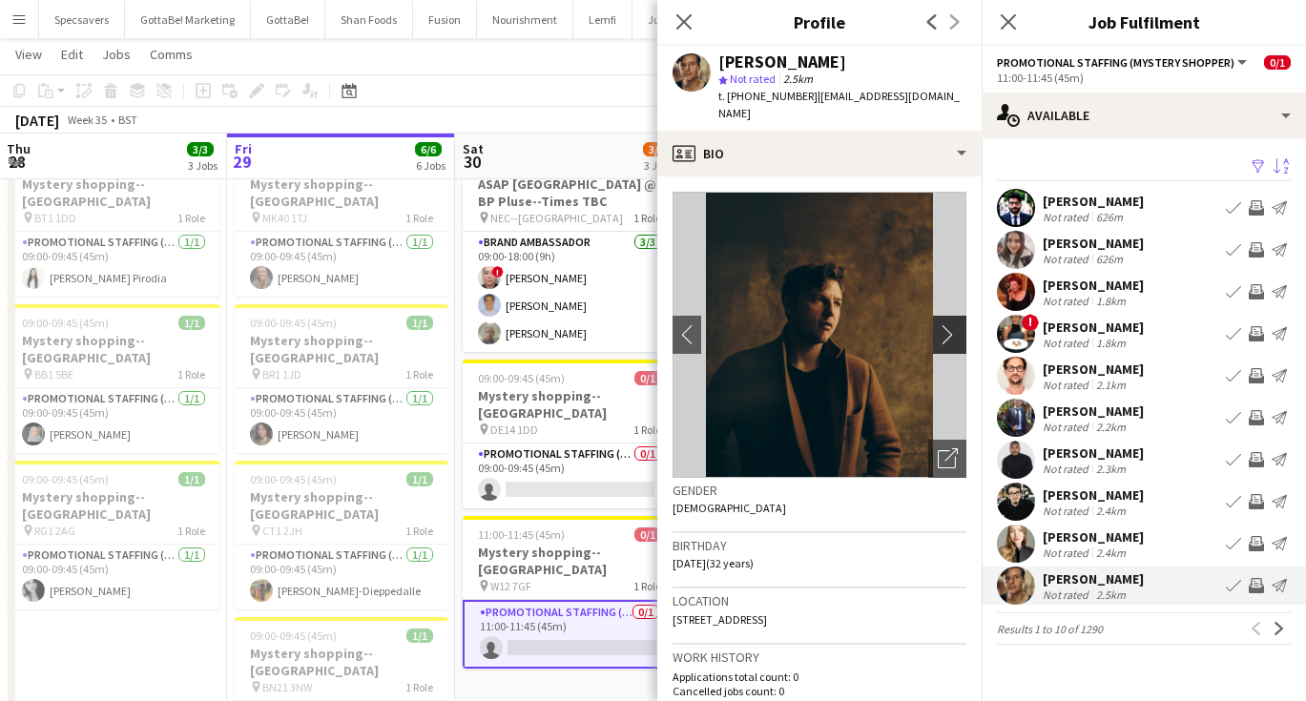
click at [941, 324] on app-icon "chevron-right" at bounding box center [953, 334] width 30 height 20
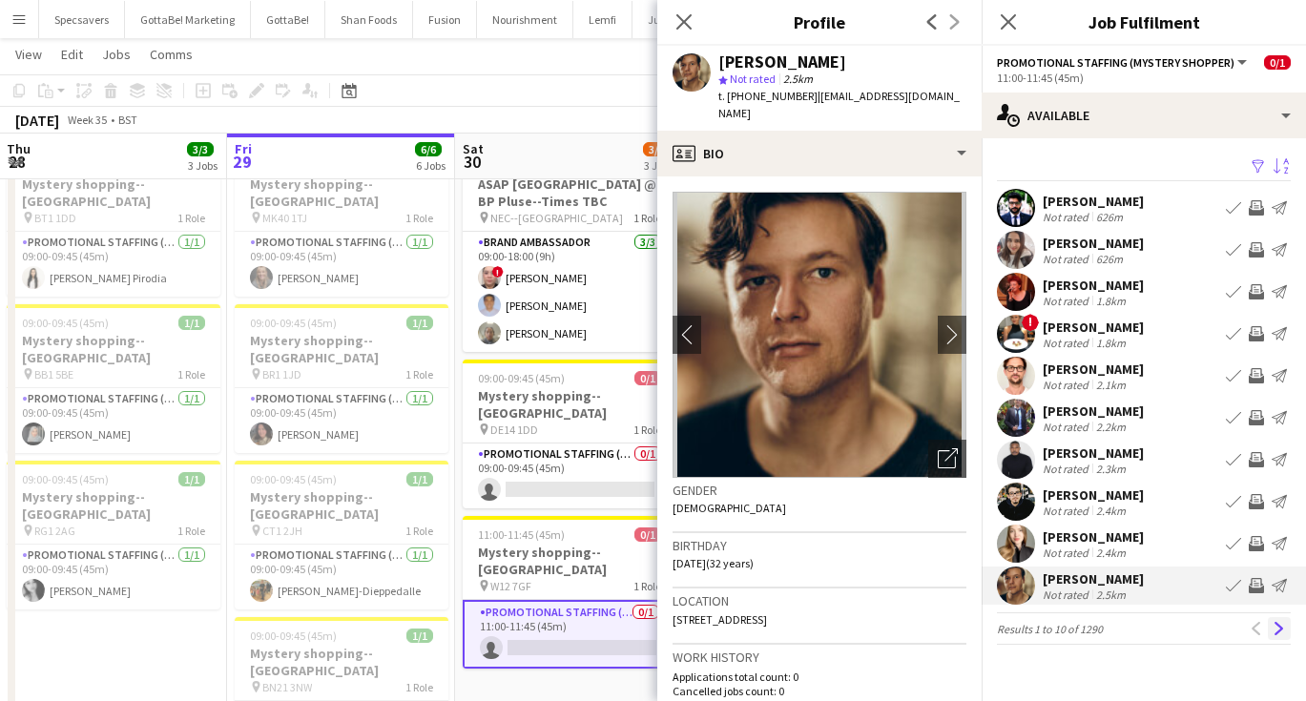
click at [1280, 626] on app-icon "Next" at bounding box center [1278, 628] width 13 height 13
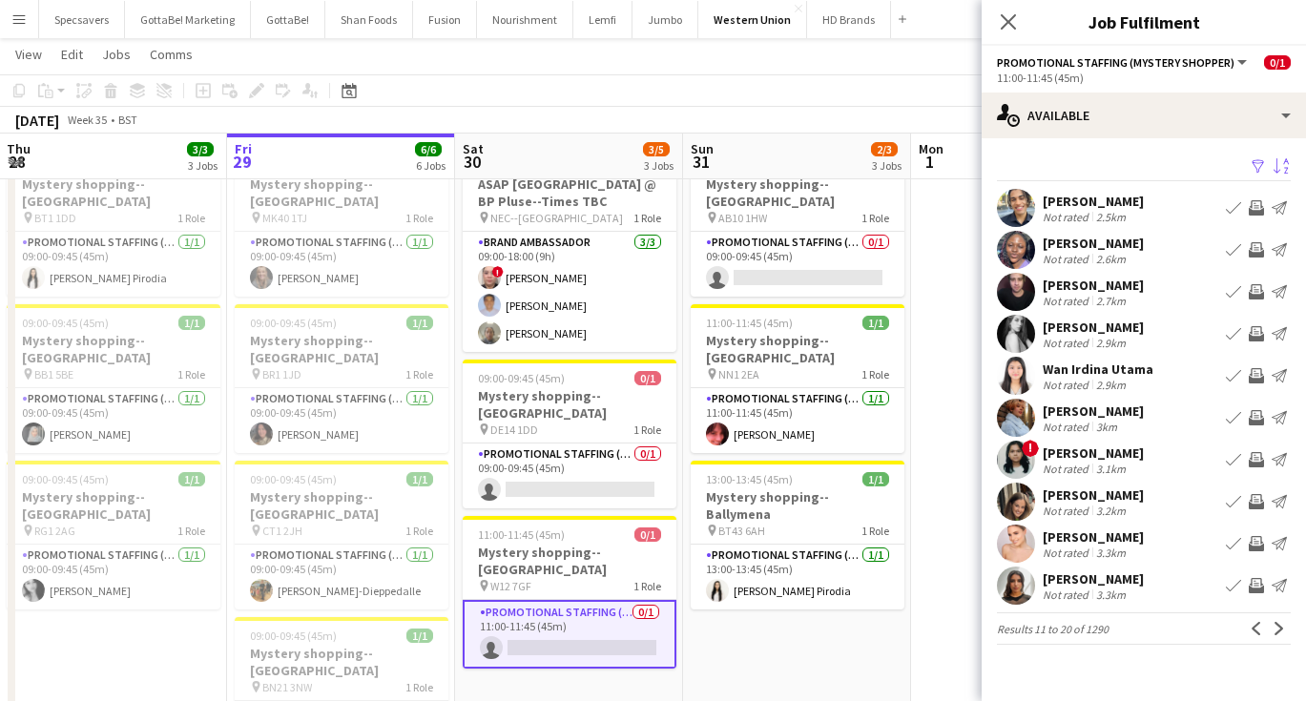
click at [1113, 460] on div "[PERSON_NAME]" at bounding box center [1092, 452] width 101 height 17
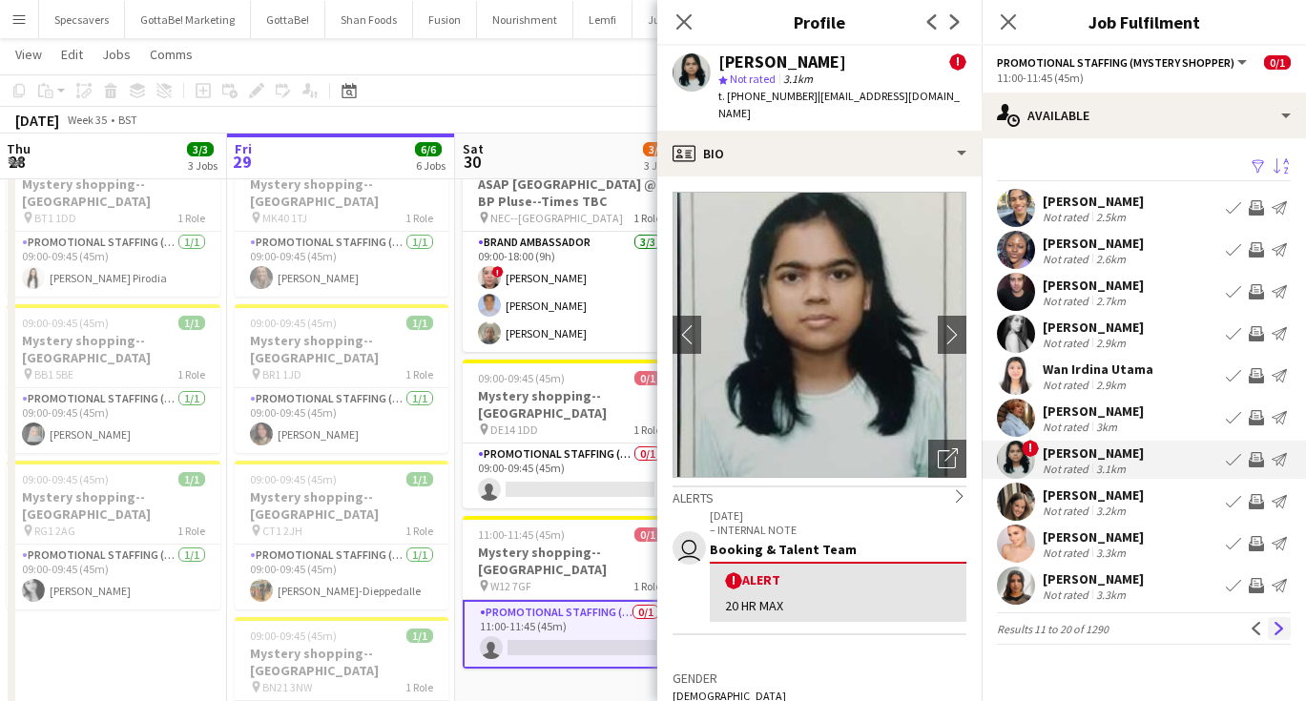
click at [1281, 627] on app-icon "Next" at bounding box center [1278, 628] width 13 height 13
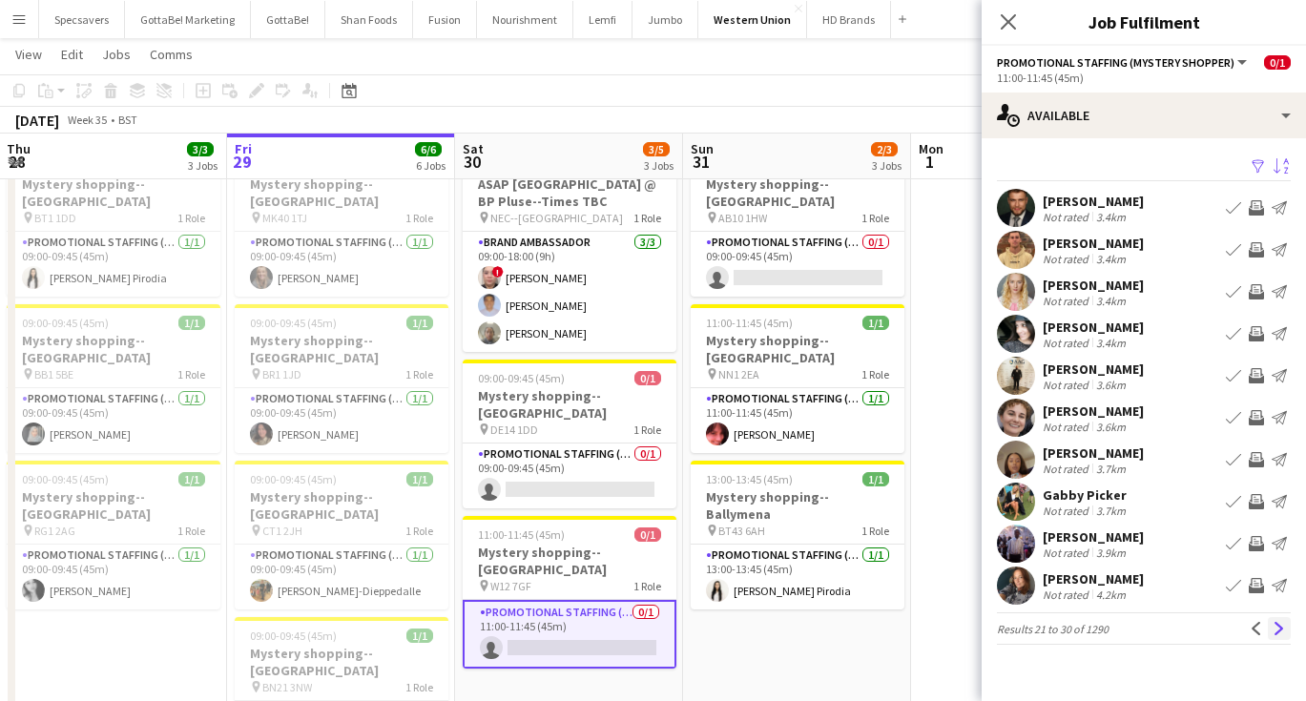
click at [1282, 632] on app-icon "Next" at bounding box center [1278, 628] width 13 height 13
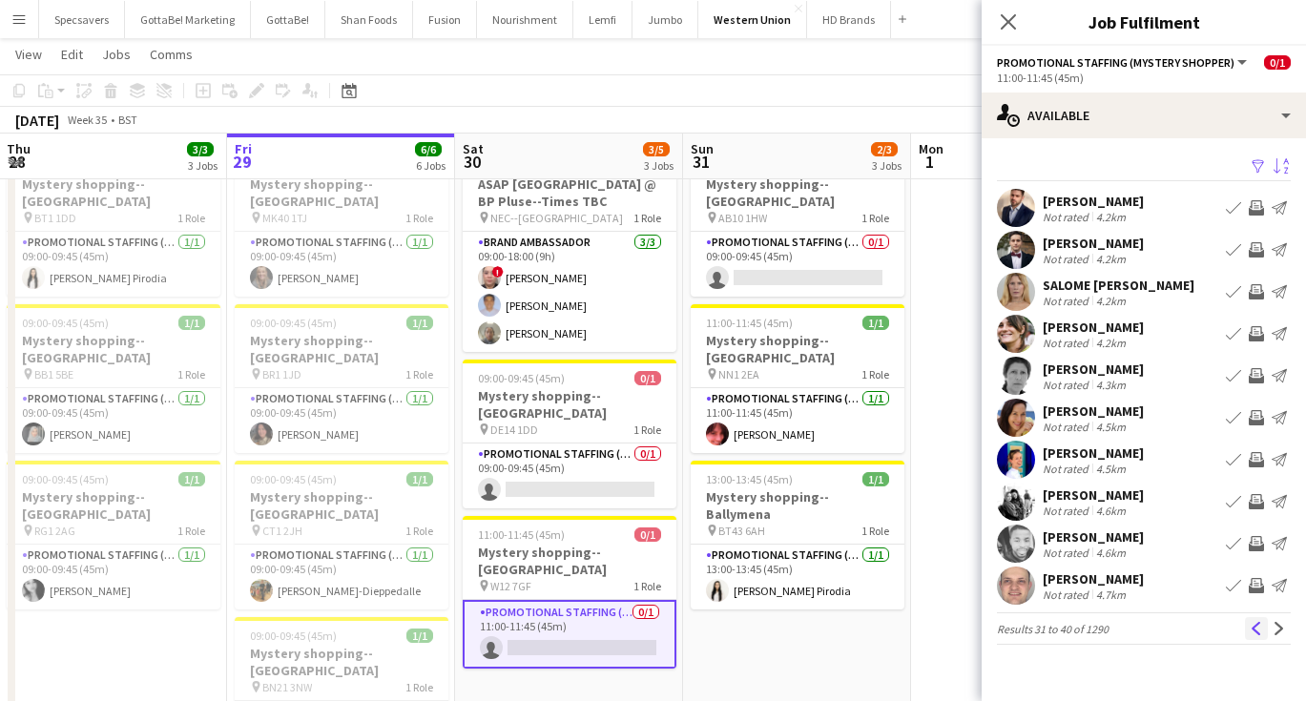
click at [1257, 635] on app-icon "Previous" at bounding box center [1255, 628] width 13 height 13
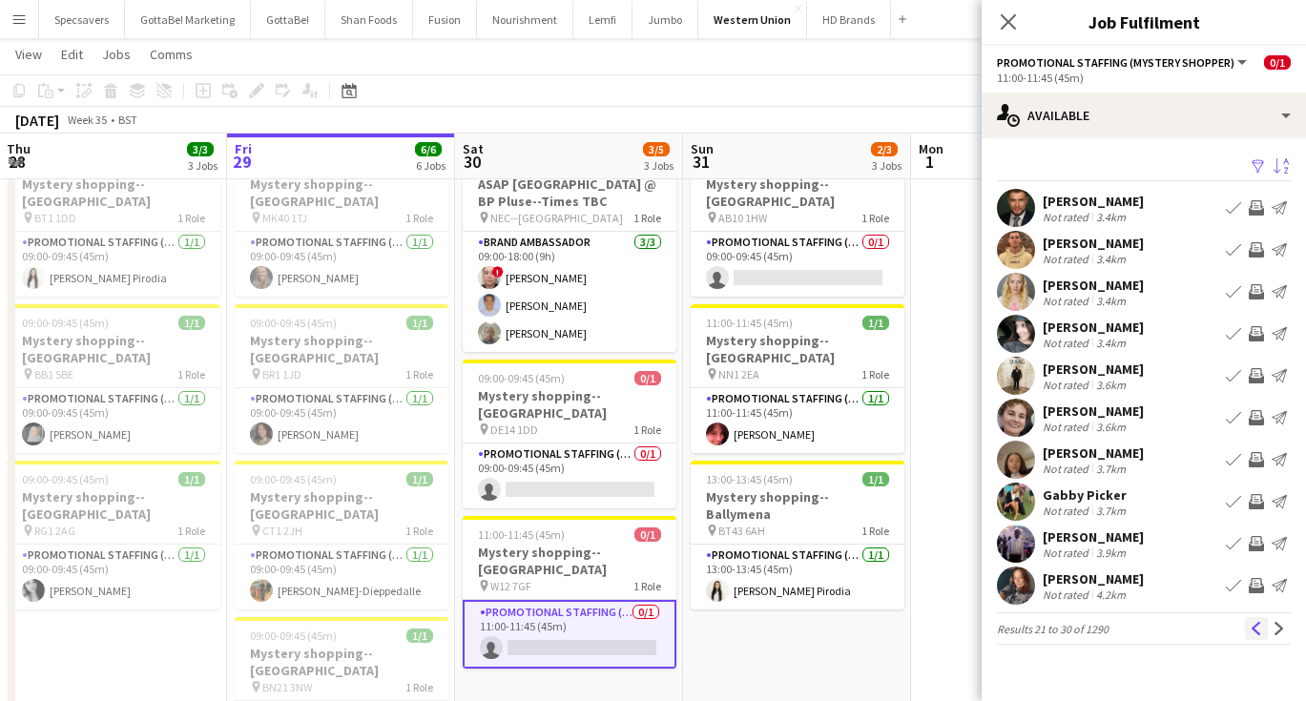
click at [1256, 627] on app-icon "Previous" at bounding box center [1255, 628] width 13 height 13
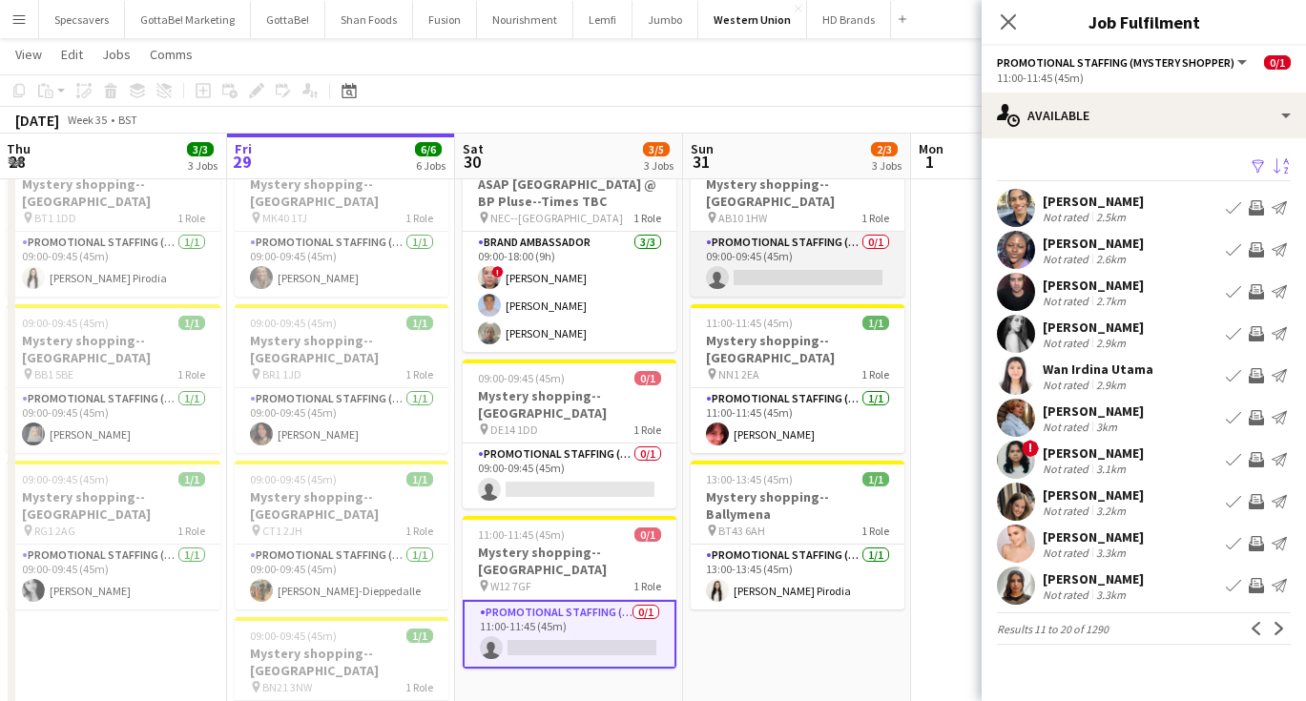
click at [803, 240] on app-card-role "Promotional Staffing (Mystery Shopper) 0/1 09:00-09:45 (45m) single-neutral-act…" at bounding box center [798, 264] width 214 height 65
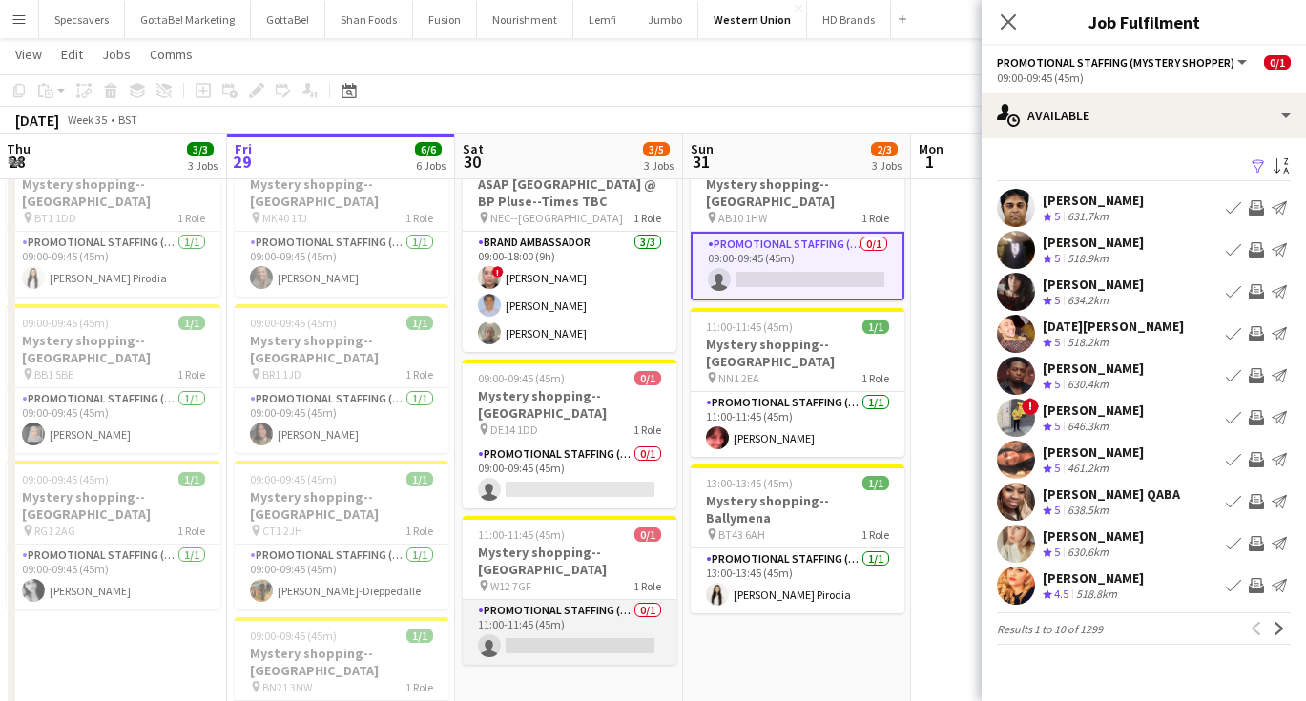
click at [540, 600] on app-card-role "Promotional Staffing (Mystery Shopper) 0/1 11:00-11:45 (45m) single-neutral-act…" at bounding box center [570, 632] width 214 height 65
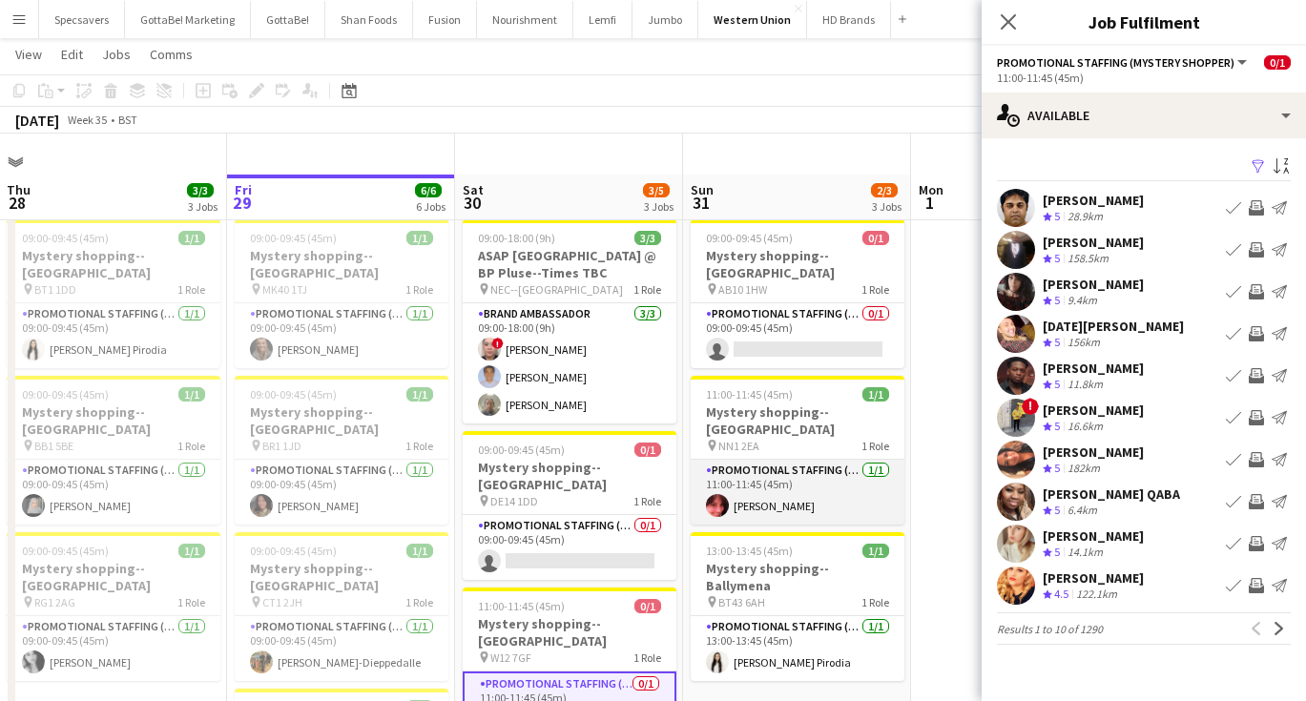
scroll to position [102, 0]
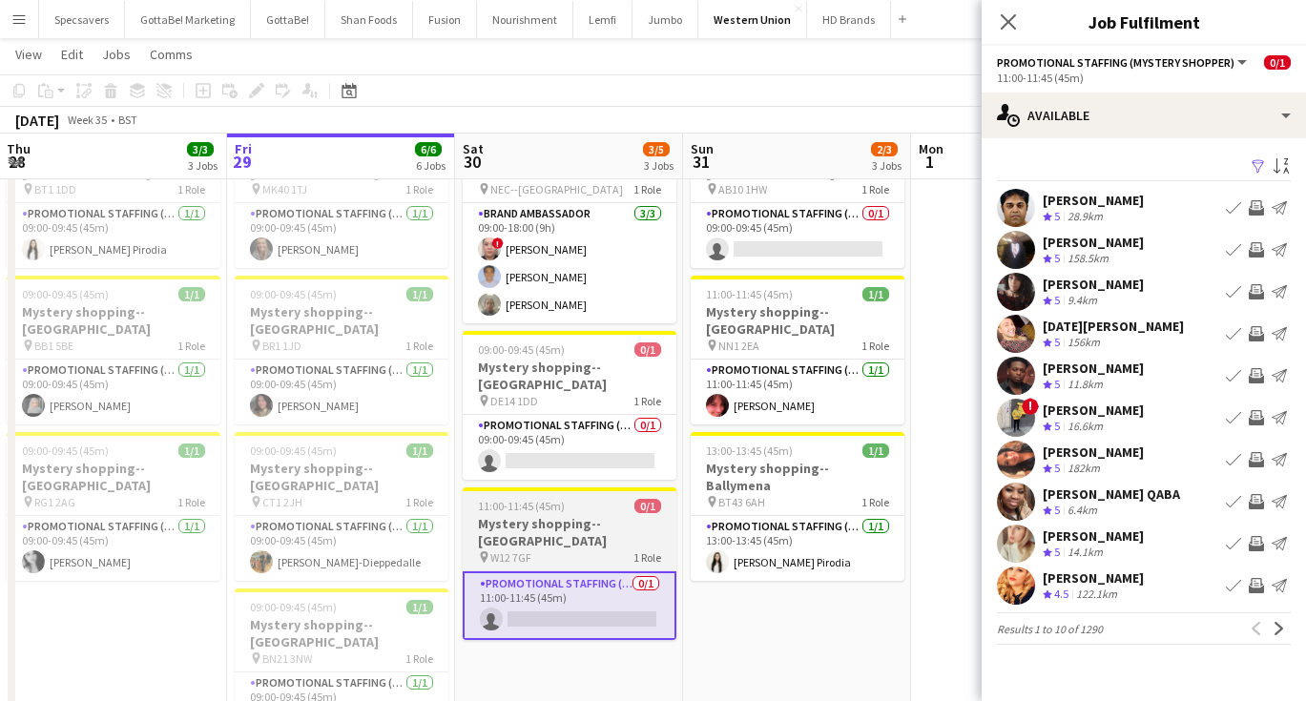
click at [541, 499] on span "11:00-11:45 (45m)" at bounding box center [521, 506] width 87 height 14
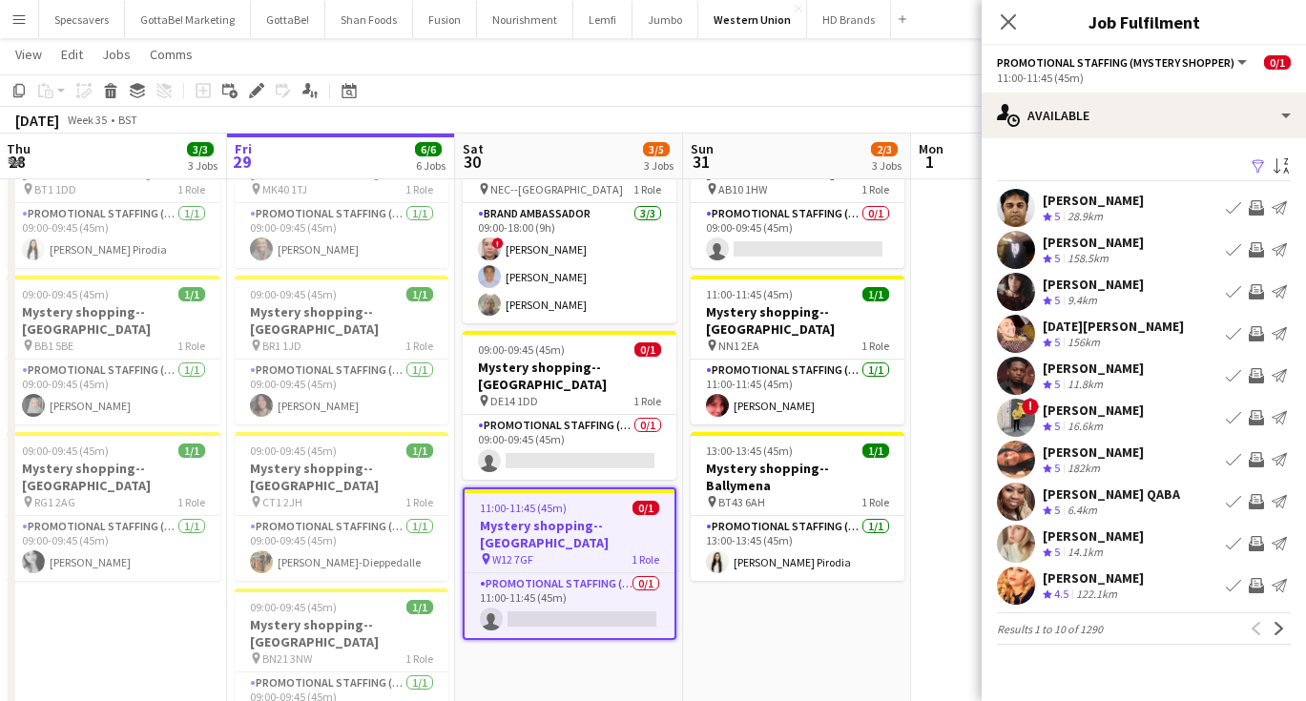
click at [775, 607] on app-date-cell "09:00-09:45 (45m) 0/1 Mystery shopping--[GEOGRAPHIC_DATA] pin AB10 1HW 1 Role P…" at bounding box center [797, 604] width 228 height 985
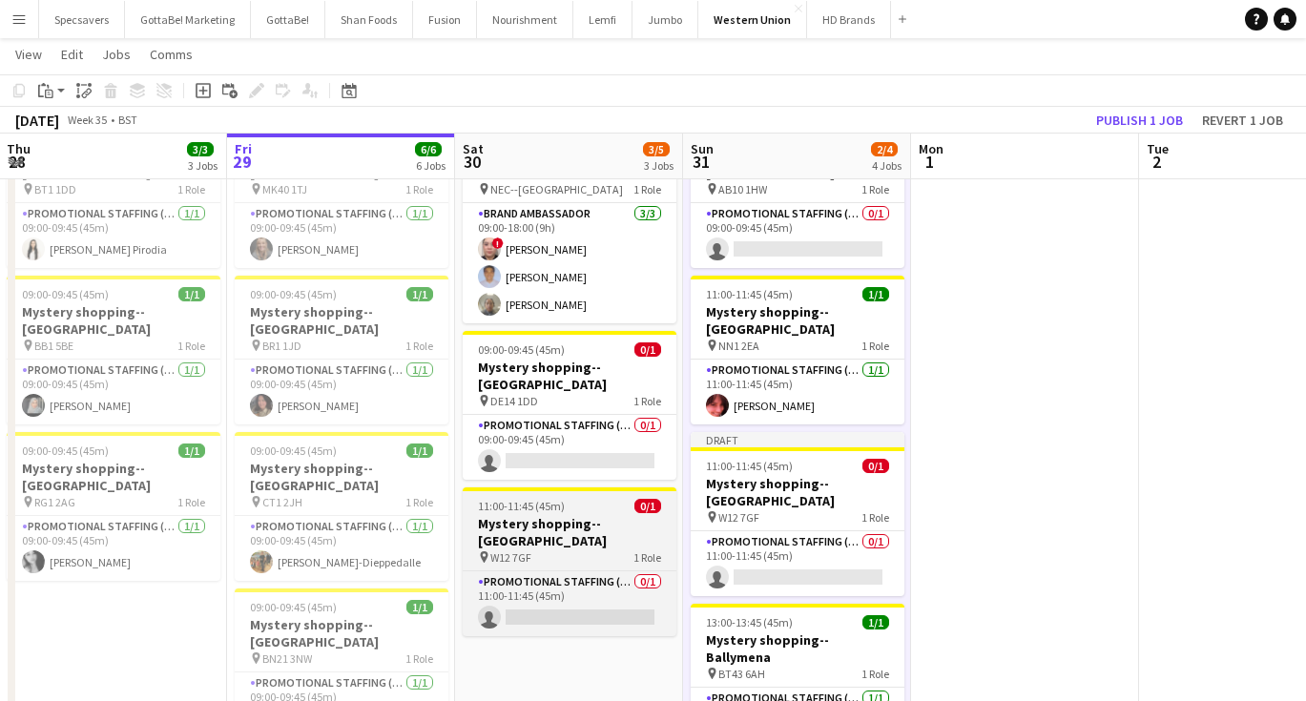
click at [591, 515] on h3 "Mystery shopping--[GEOGRAPHIC_DATA]" at bounding box center [570, 532] width 214 height 34
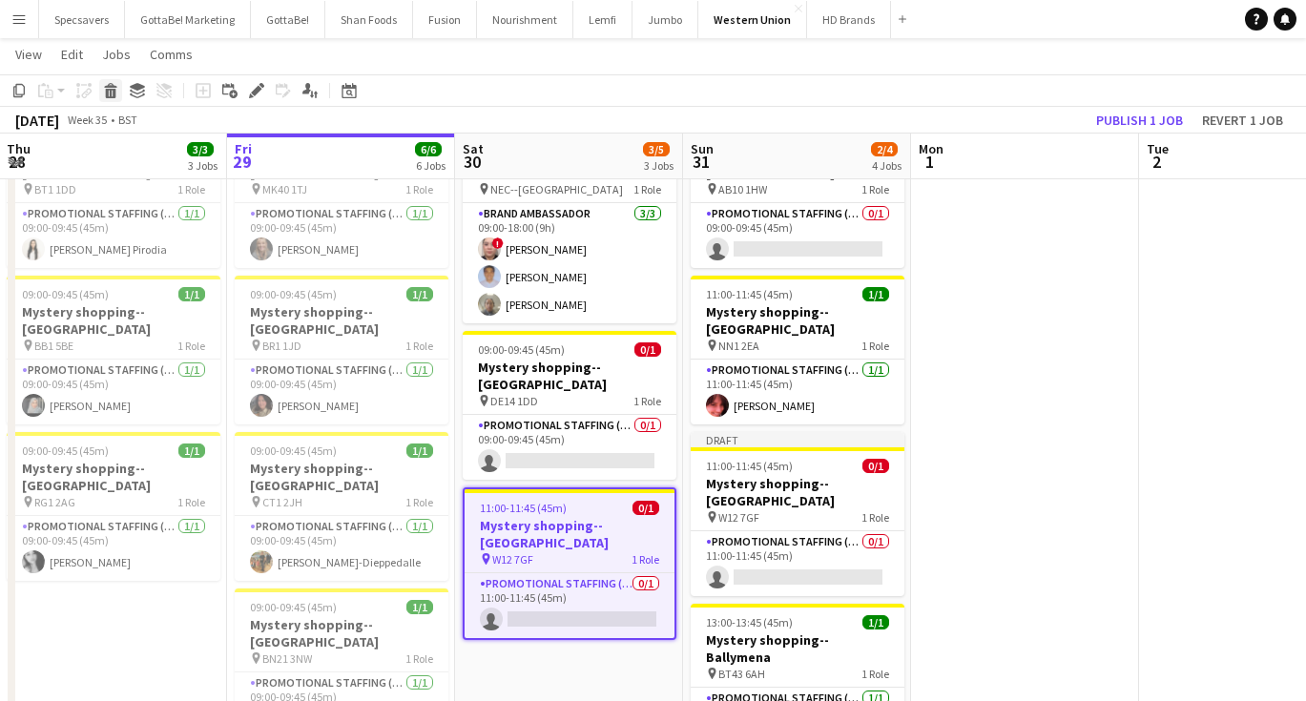
click at [112, 92] on icon at bounding box center [111, 94] width 10 height 10
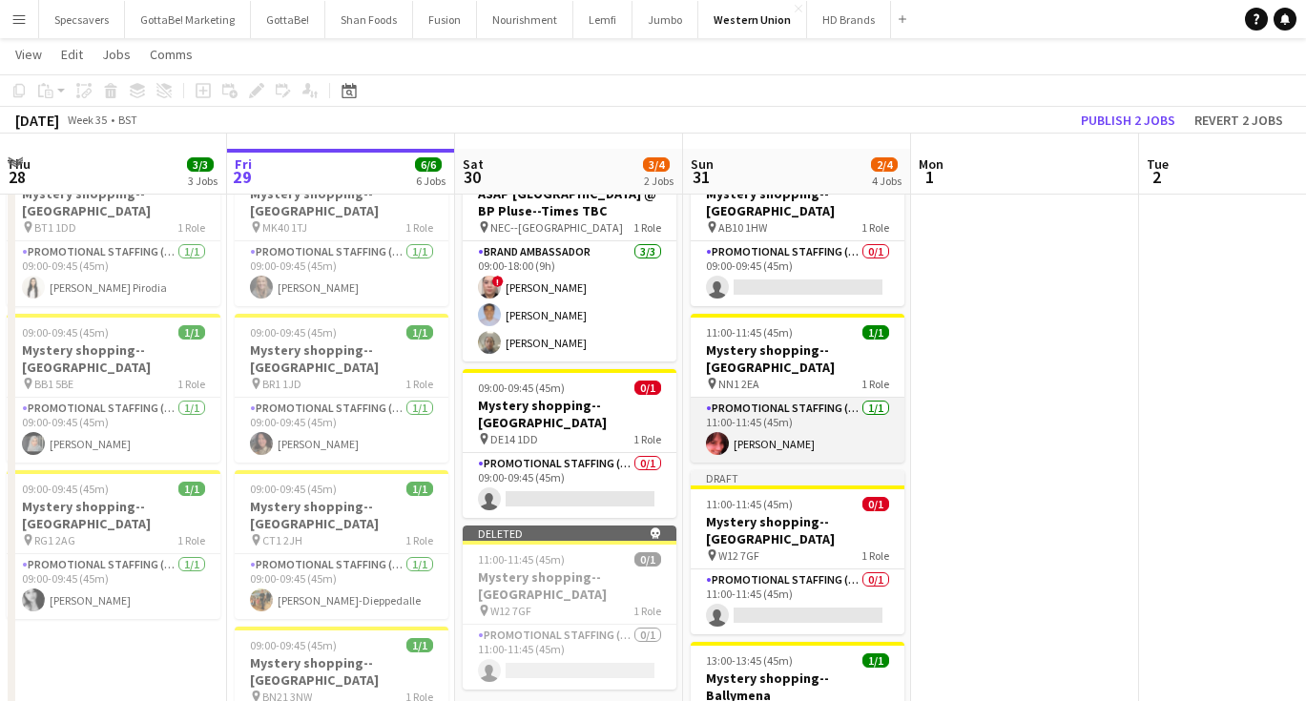
scroll to position [80, 0]
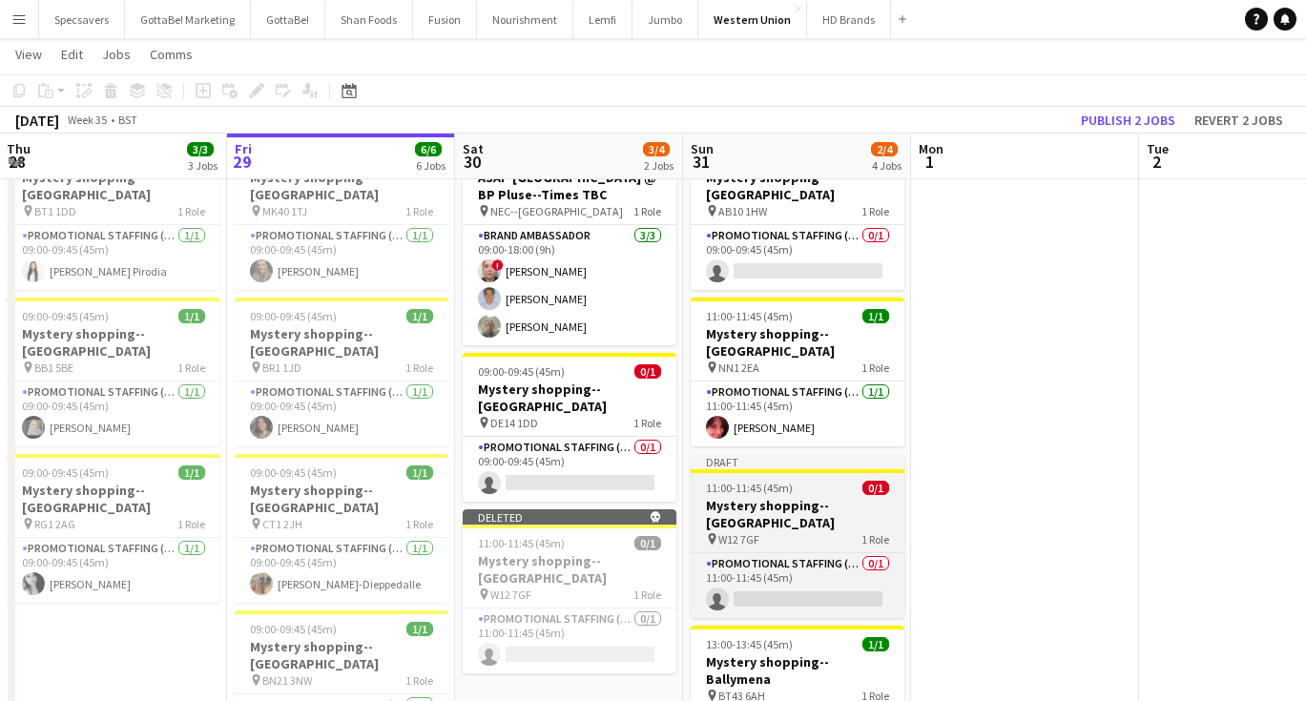
click at [814, 481] on div "11:00-11:45 (45m) 0/1" at bounding box center [798, 488] width 214 height 14
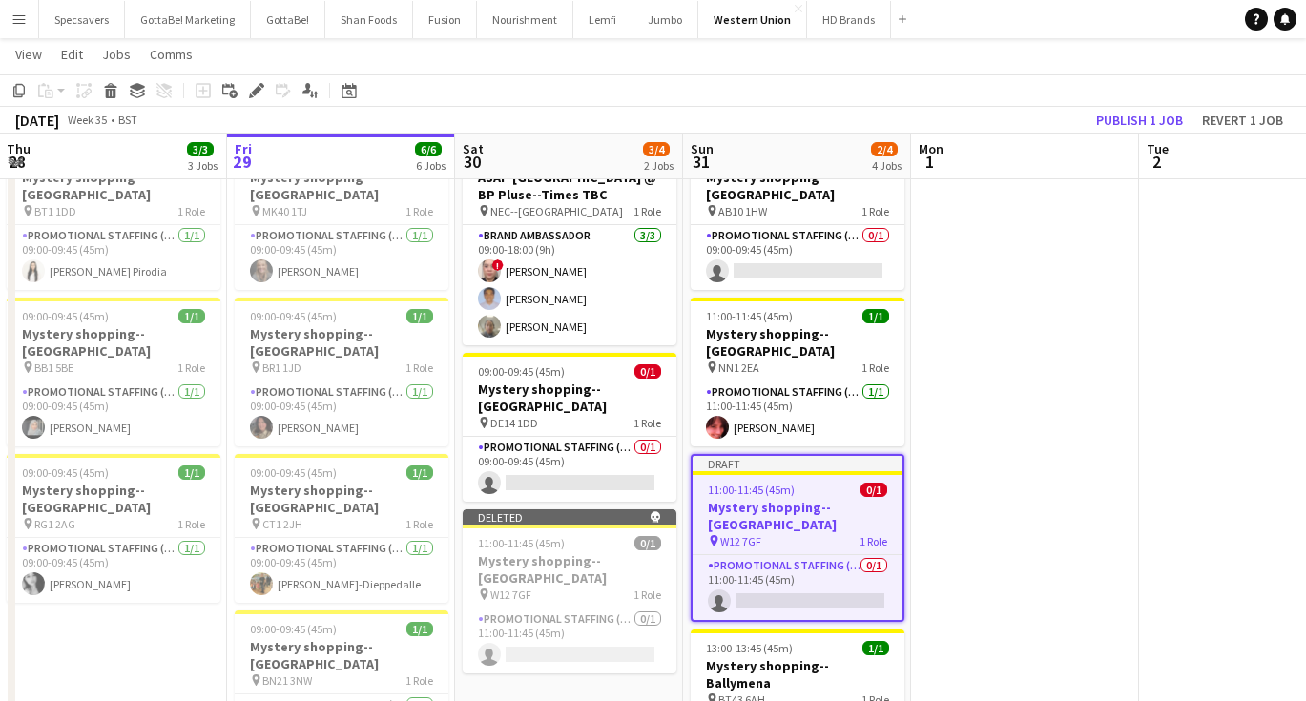
click at [1050, 339] on app-date-cell at bounding box center [1025, 626] width 228 height 985
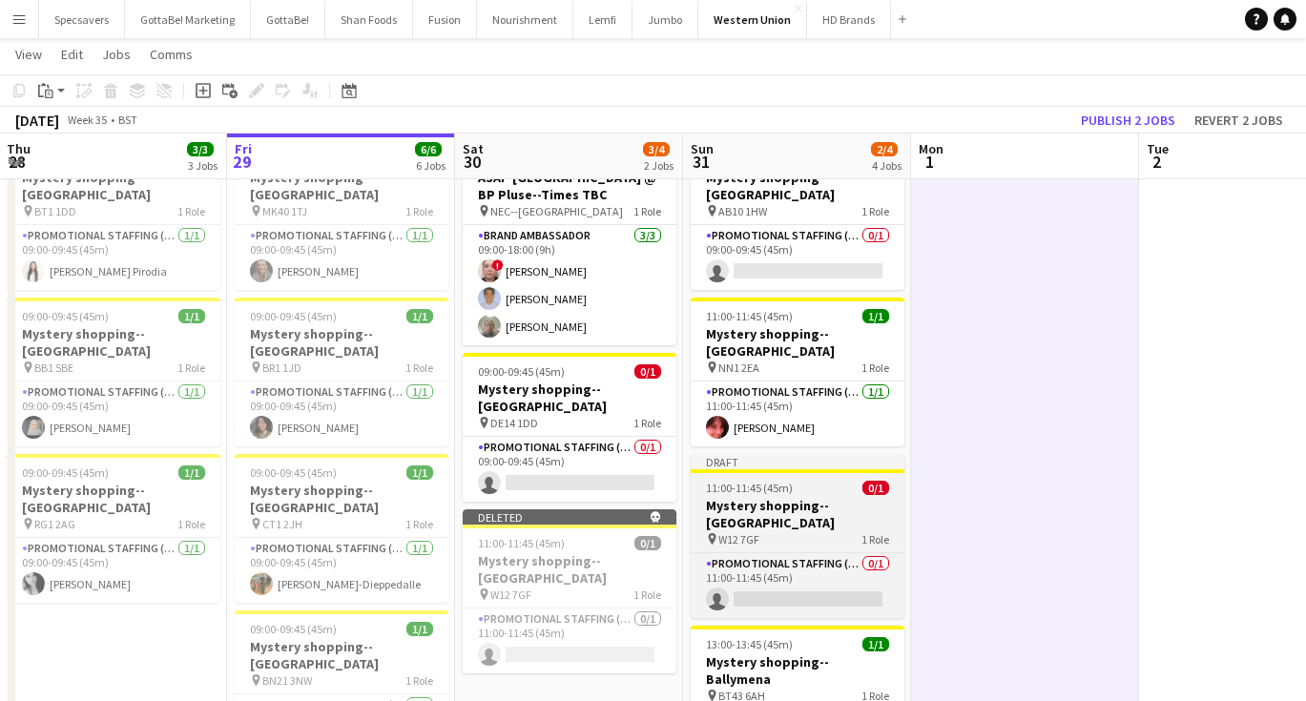
click at [791, 478] on app-job-card "Draft 11:00-11:45 (45m) 0/1 Mystery shopping--[GEOGRAPHIC_DATA] pin W12 7GF 1 R…" at bounding box center [798, 536] width 214 height 164
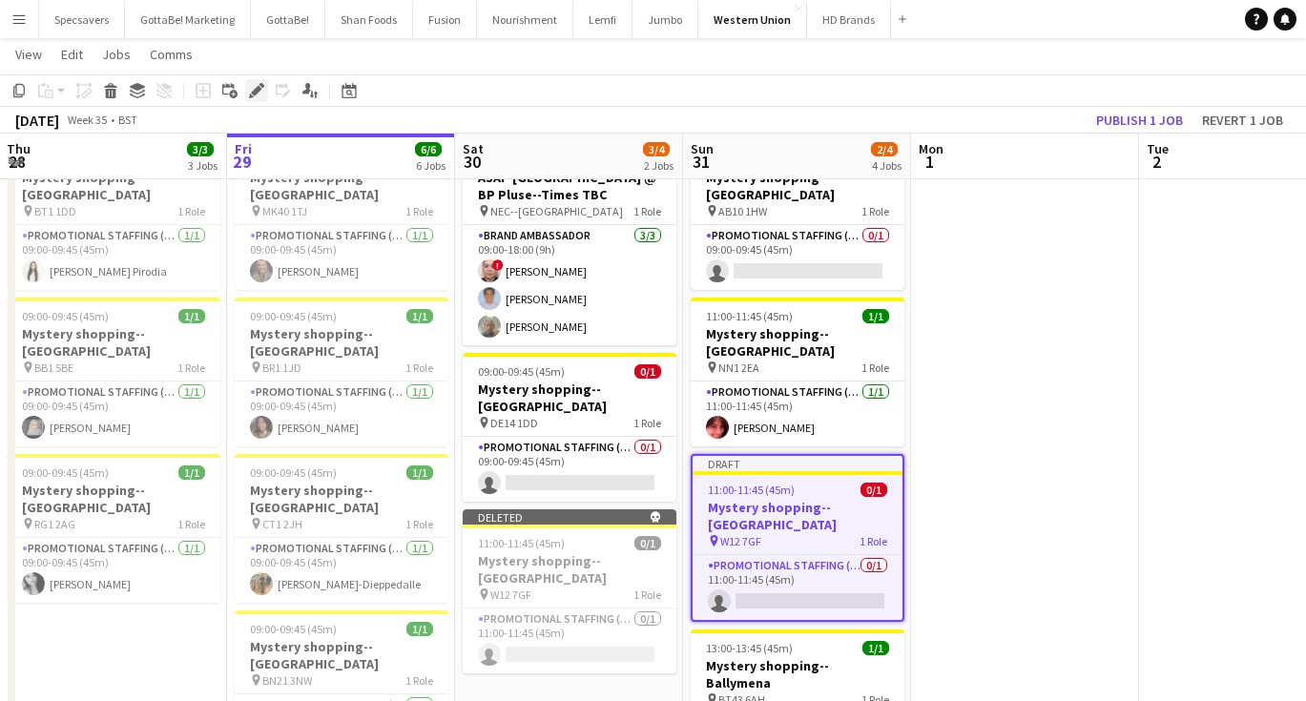
click at [258, 89] on icon at bounding box center [256, 91] width 10 height 10
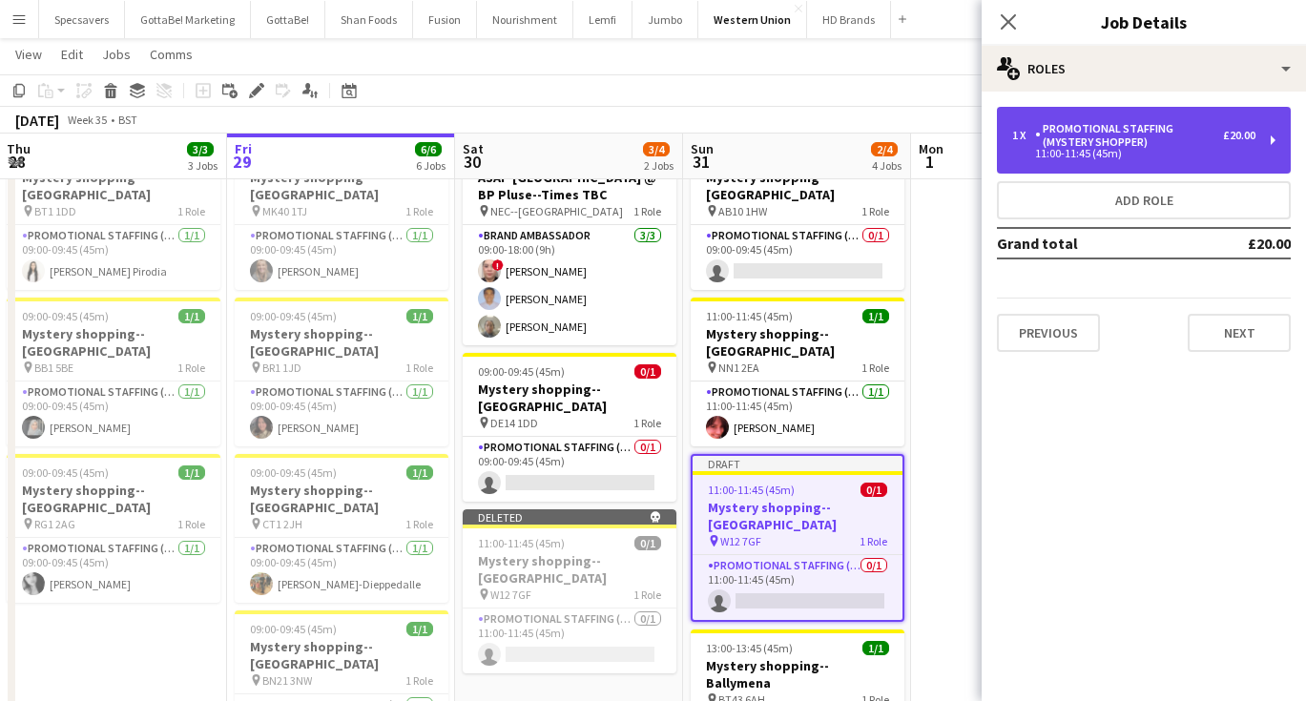
click at [1063, 154] on div "11:00-11:45 (45m)" at bounding box center [1133, 154] width 243 height 10
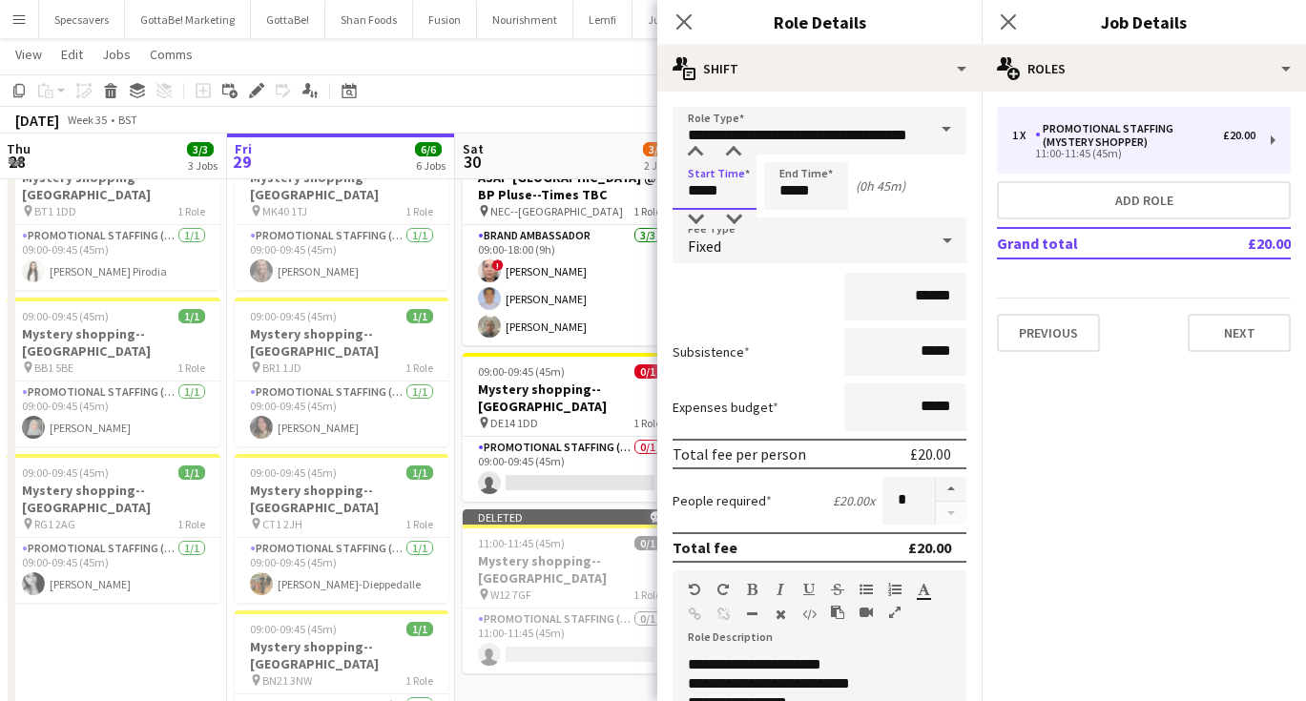
drag, startPoint x: 741, startPoint y: 196, endPoint x: 686, endPoint y: 192, distance: 55.5
click at [686, 192] on input "*****" at bounding box center [714, 186] width 84 height 48
type input "*****"
click at [1006, 18] on icon "Close pop-in" at bounding box center [1008, 21] width 18 height 18
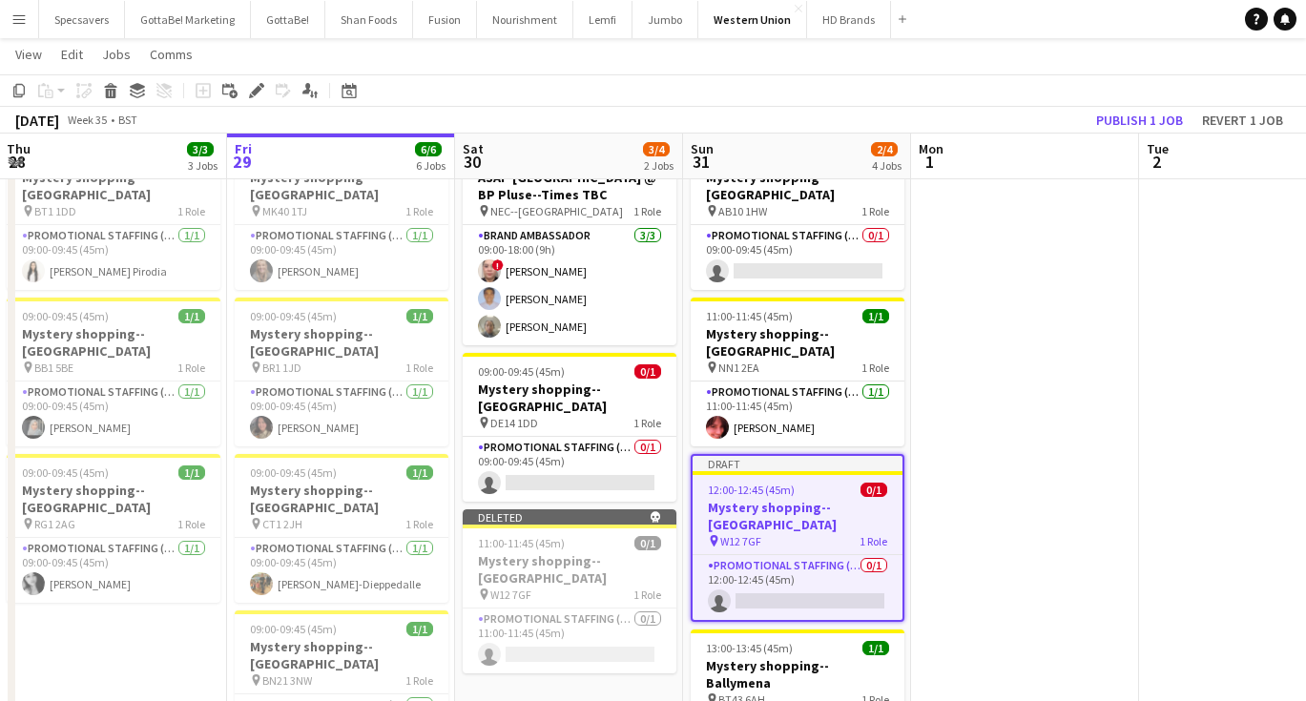
click at [1095, 349] on app-date-cell at bounding box center [1025, 626] width 228 height 985
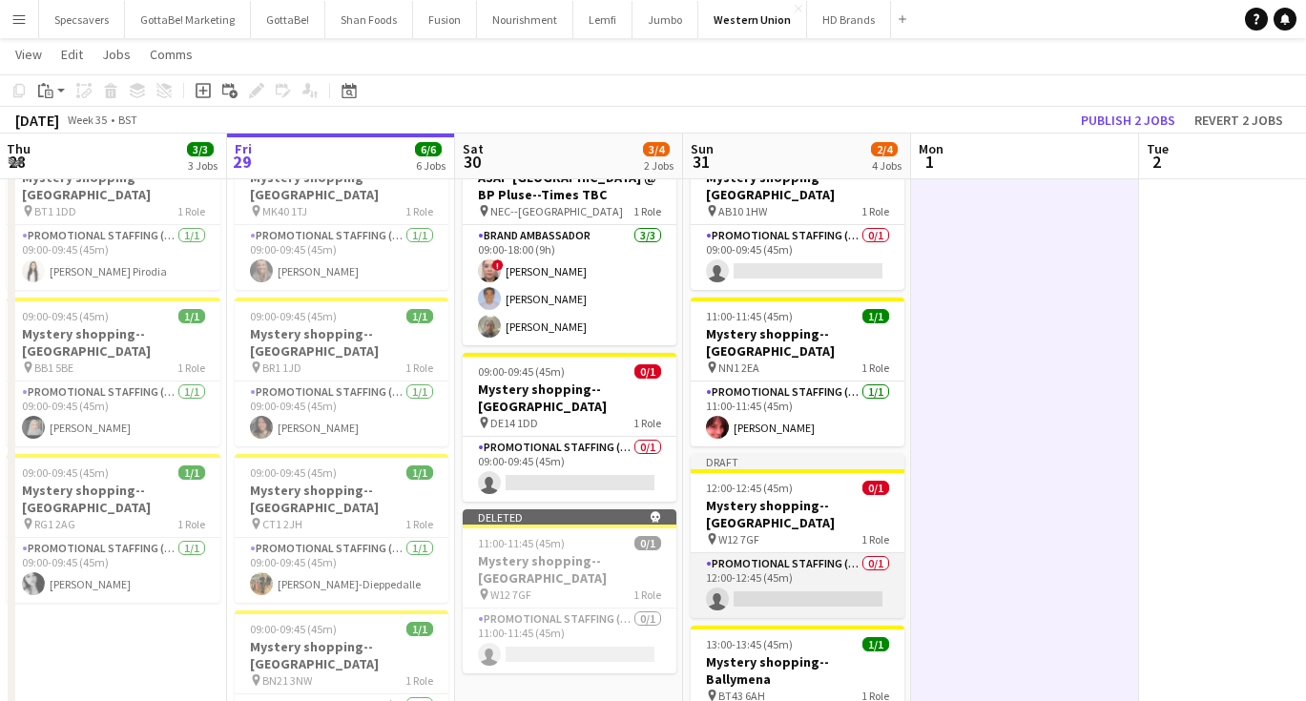
click at [836, 553] on app-card-role "Promotional Staffing (Mystery Shopper) 0/1 12:00-12:45 (45m) single-neutral-act…" at bounding box center [798, 585] width 214 height 65
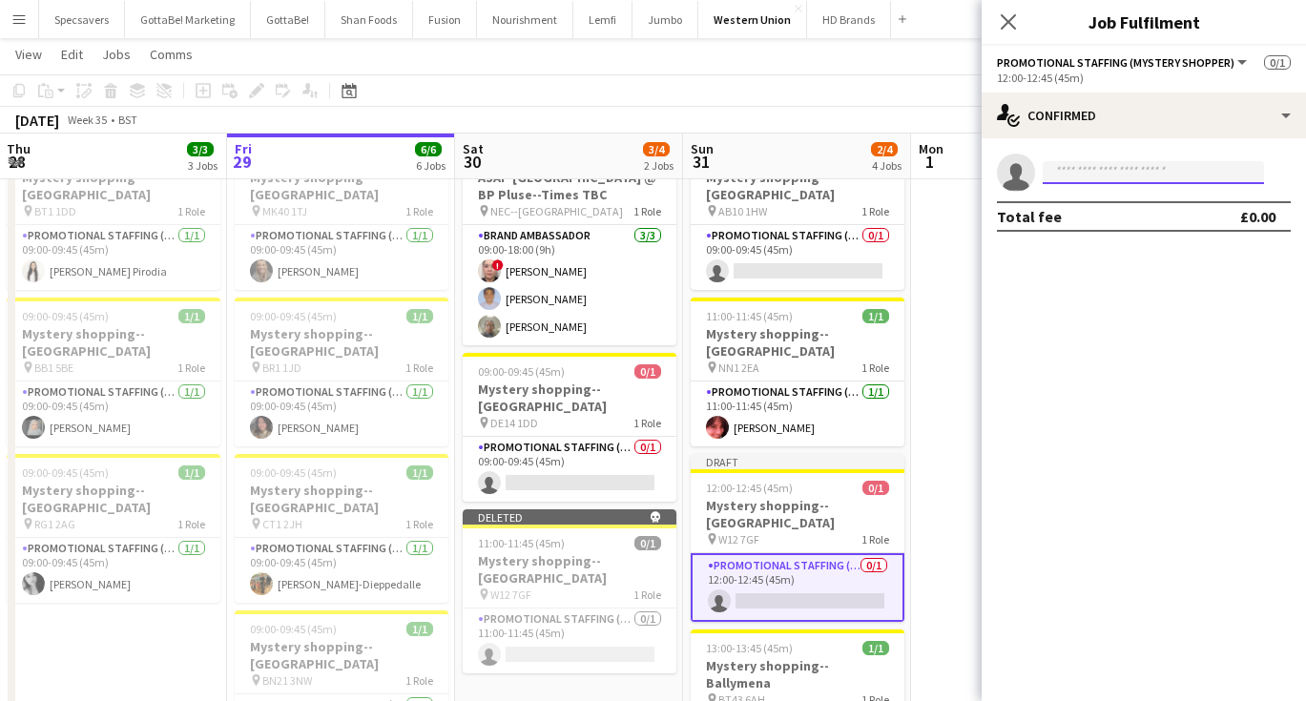
click at [1098, 178] on input at bounding box center [1152, 172] width 221 height 23
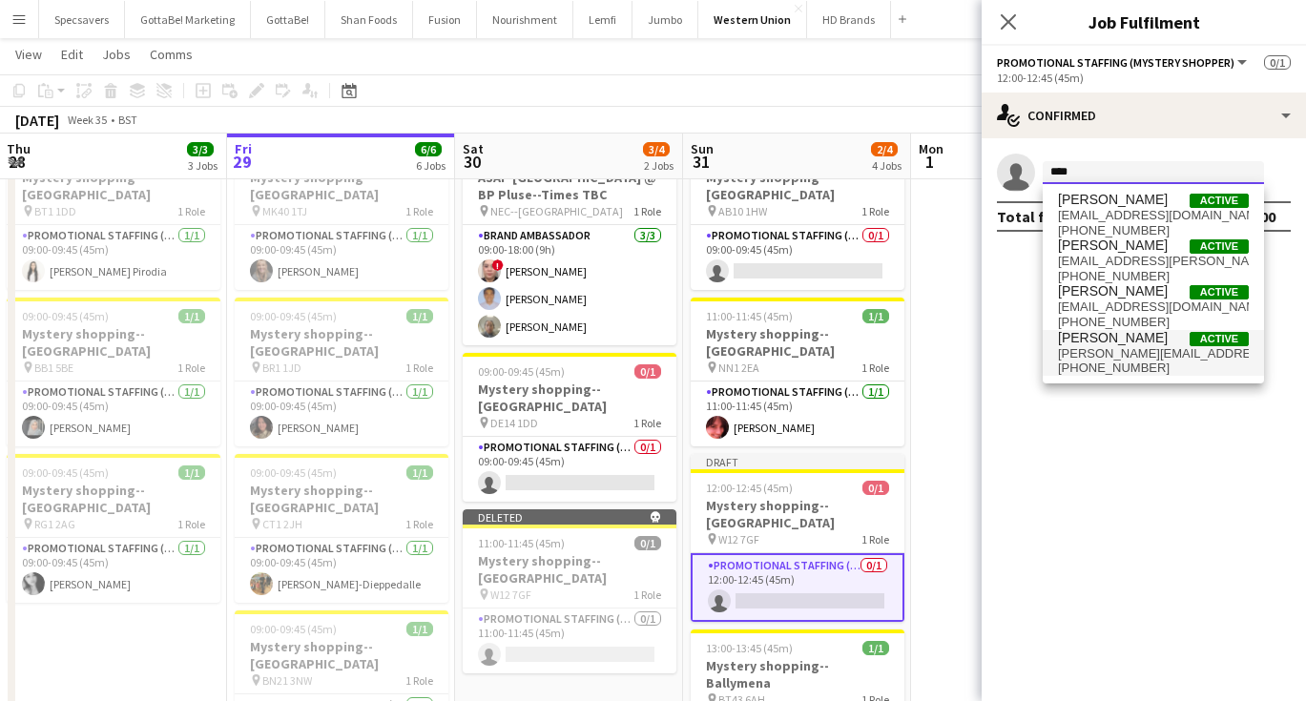
type input "****"
click at [1105, 364] on span "[PHONE_NUMBER]" at bounding box center [1153, 368] width 191 height 15
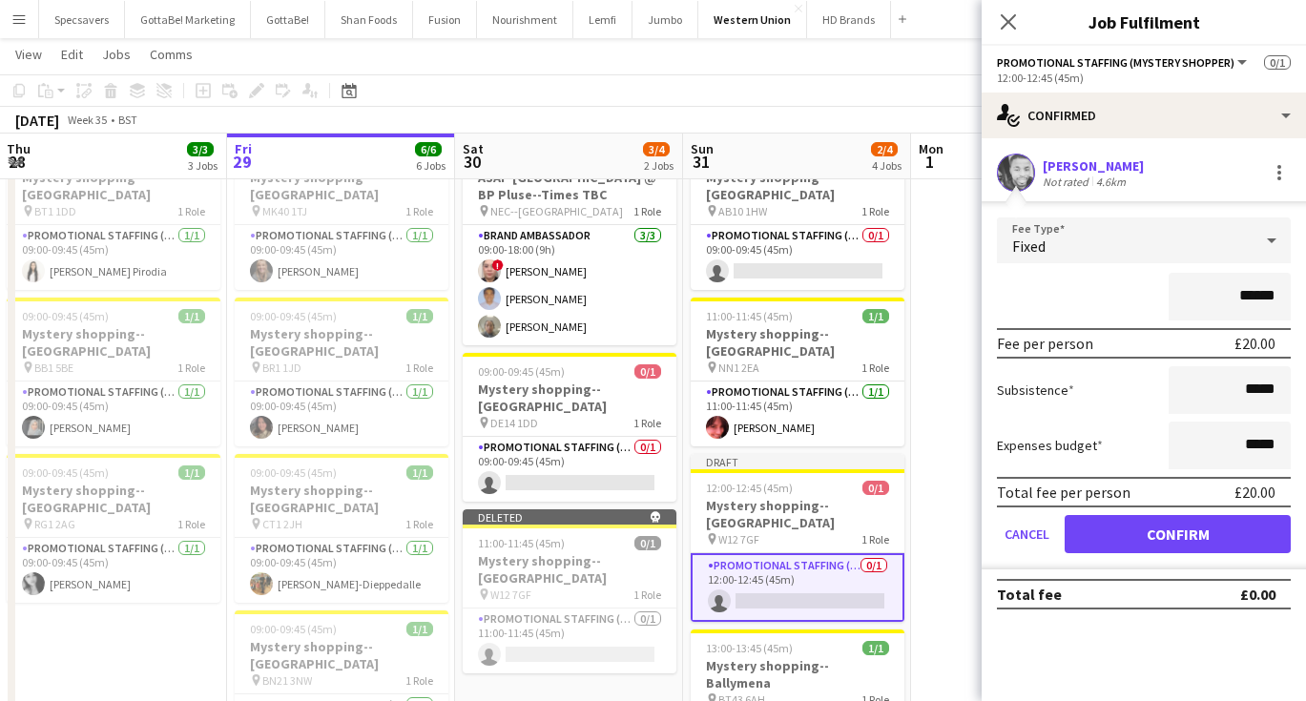
click at [1079, 167] on div "[PERSON_NAME]" at bounding box center [1092, 165] width 101 height 17
click at [1063, 161] on div "[PERSON_NAME]" at bounding box center [1092, 165] width 101 height 17
click at [1172, 525] on button "Confirm" at bounding box center [1177, 534] width 226 height 38
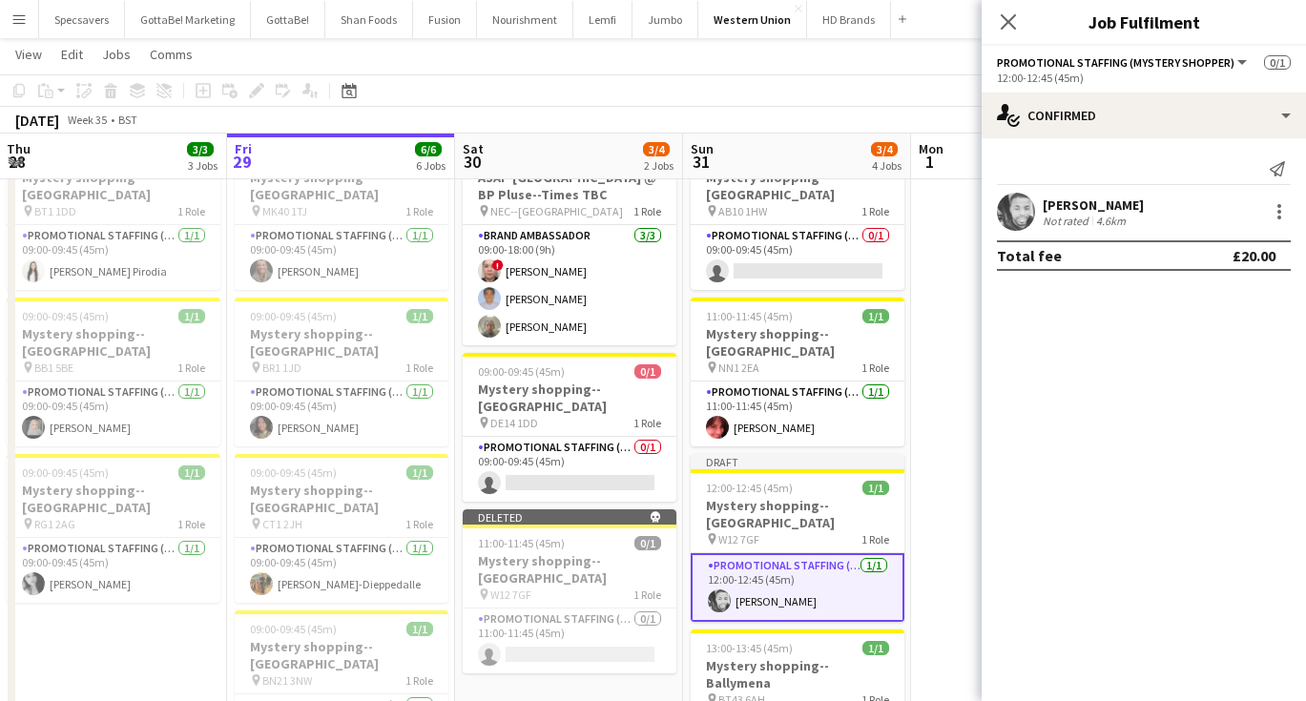
click at [1069, 202] on div "[PERSON_NAME]" at bounding box center [1092, 204] width 101 height 17
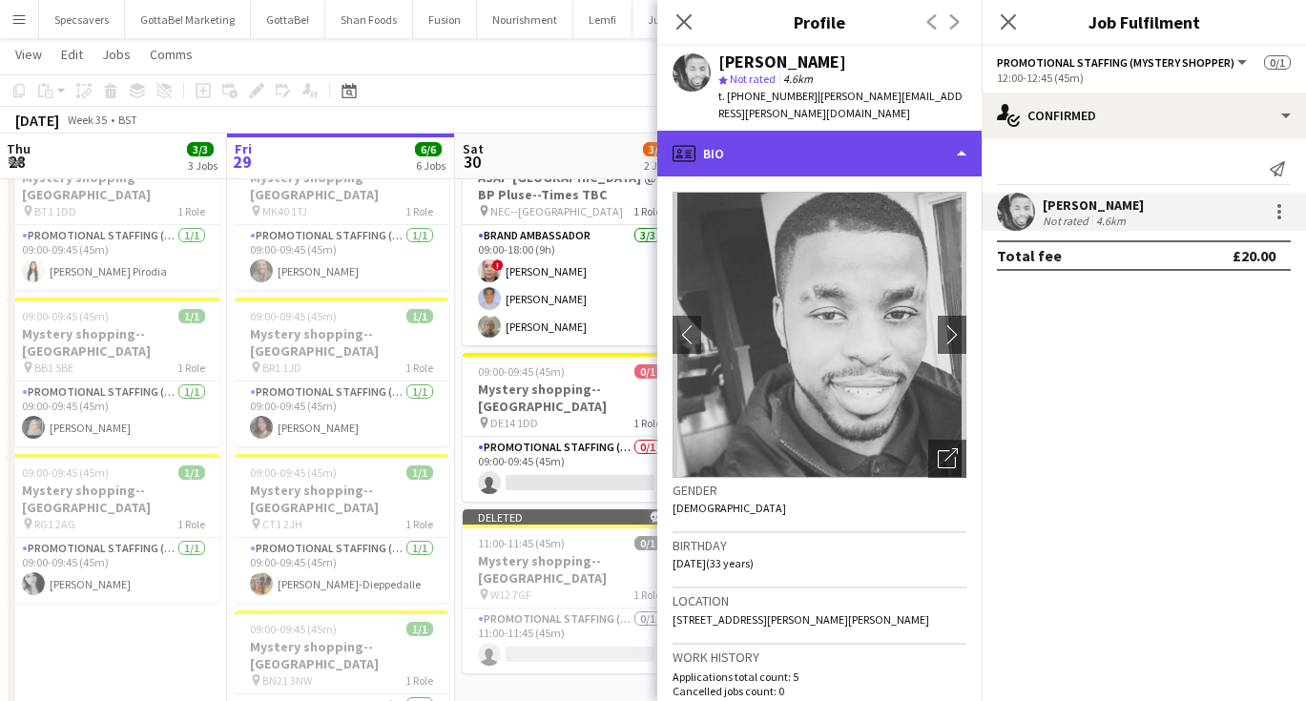
click at [871, 137] on div "profile Bio" at bounding box center [819, 154] width 324 height 46
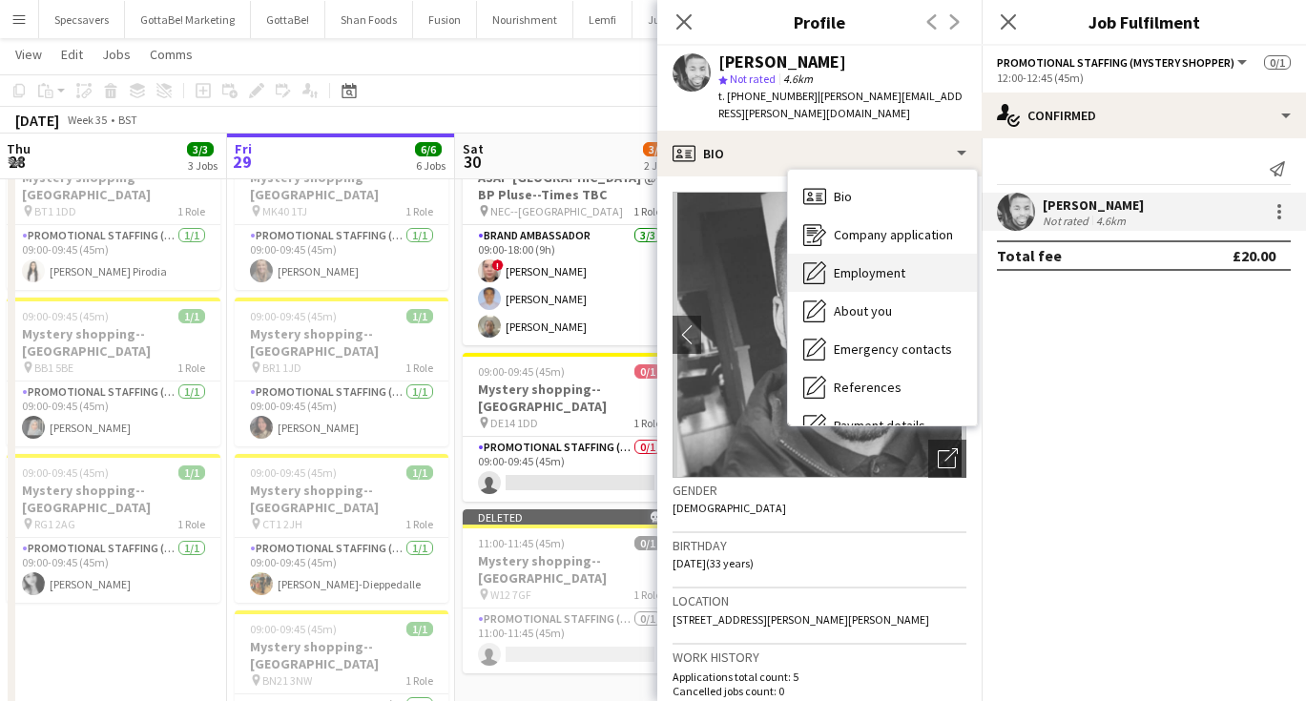
click at [874, 264] on span "Employment" at bounding box center [870, 272] width 72 height 17
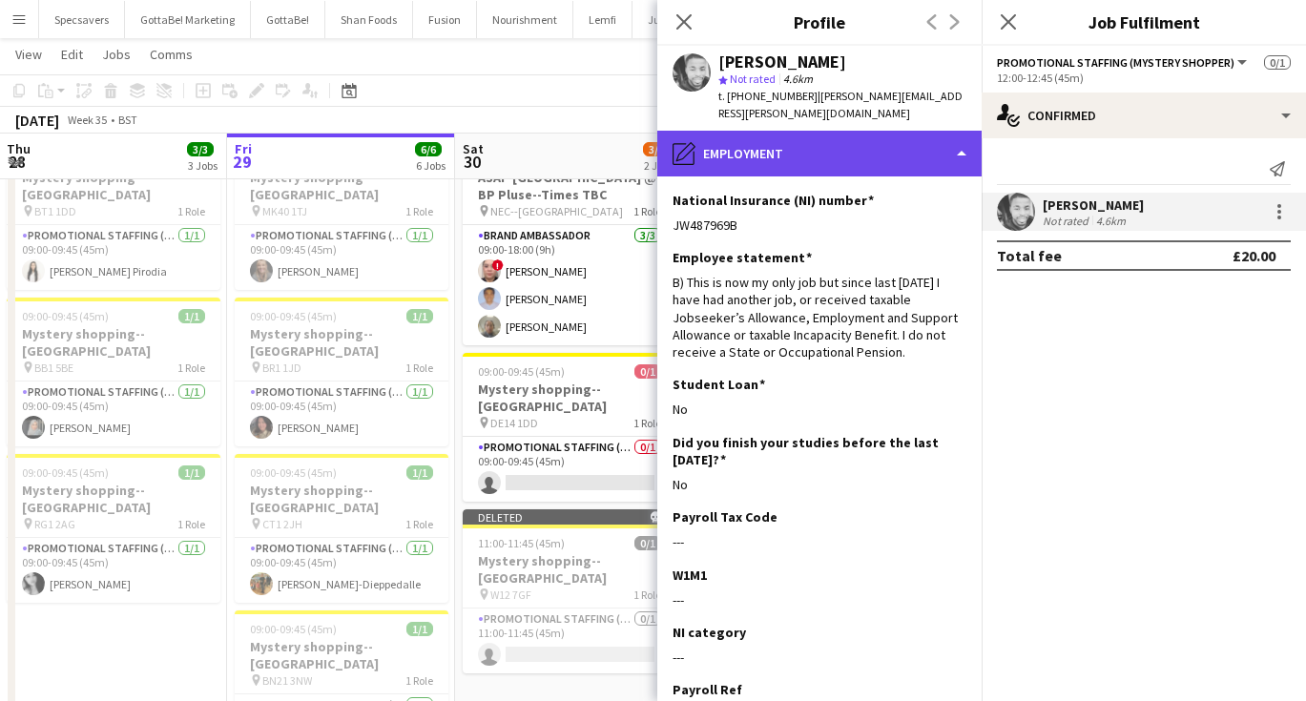
click at [751, 136] on div "pencil4 Employment" at bounding box center [819, 154] width 324 height 46
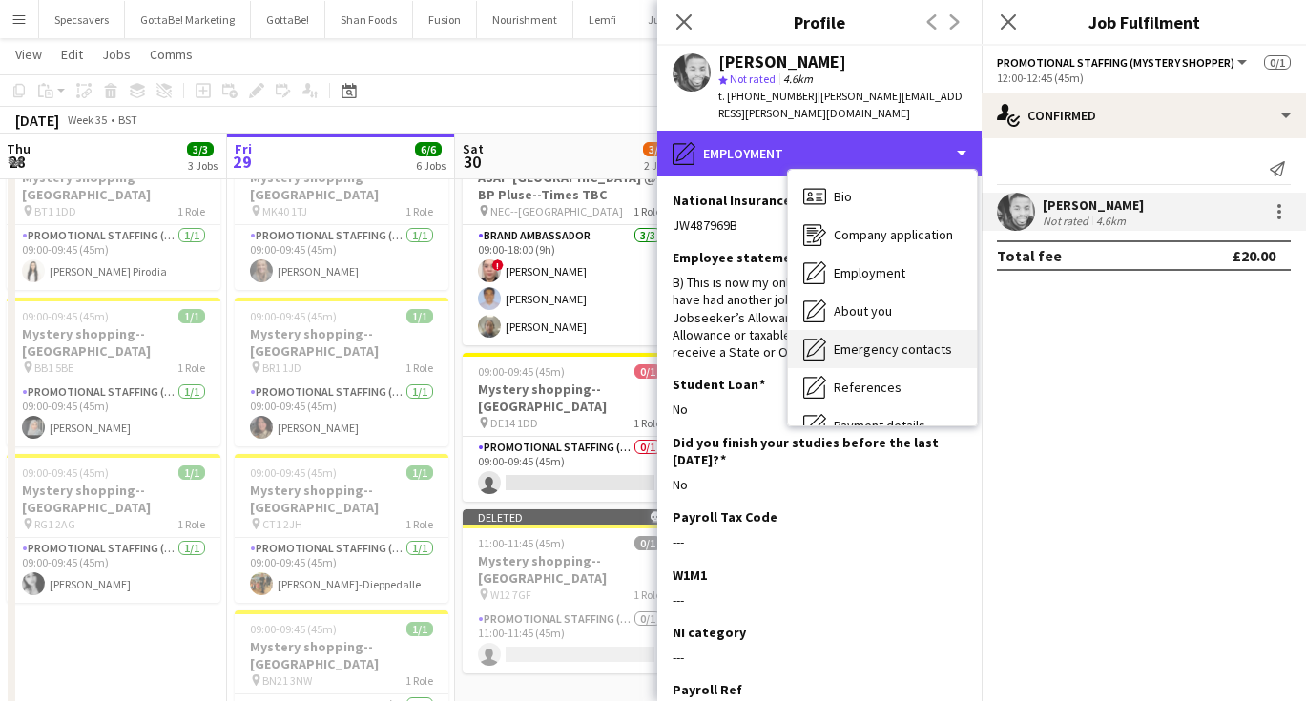
scroll to position [63, 0]
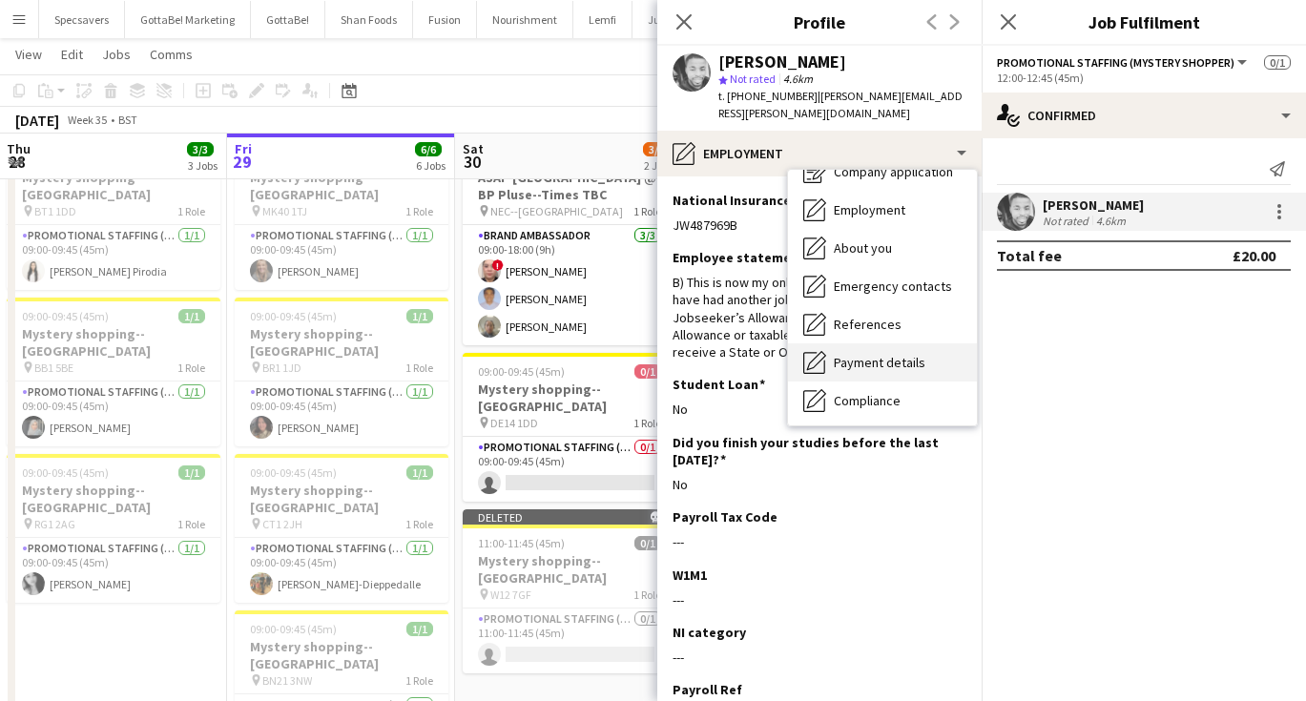
click at [851, 354] on span "Payment details" at bounding box center [880, 362] width 92 height 17
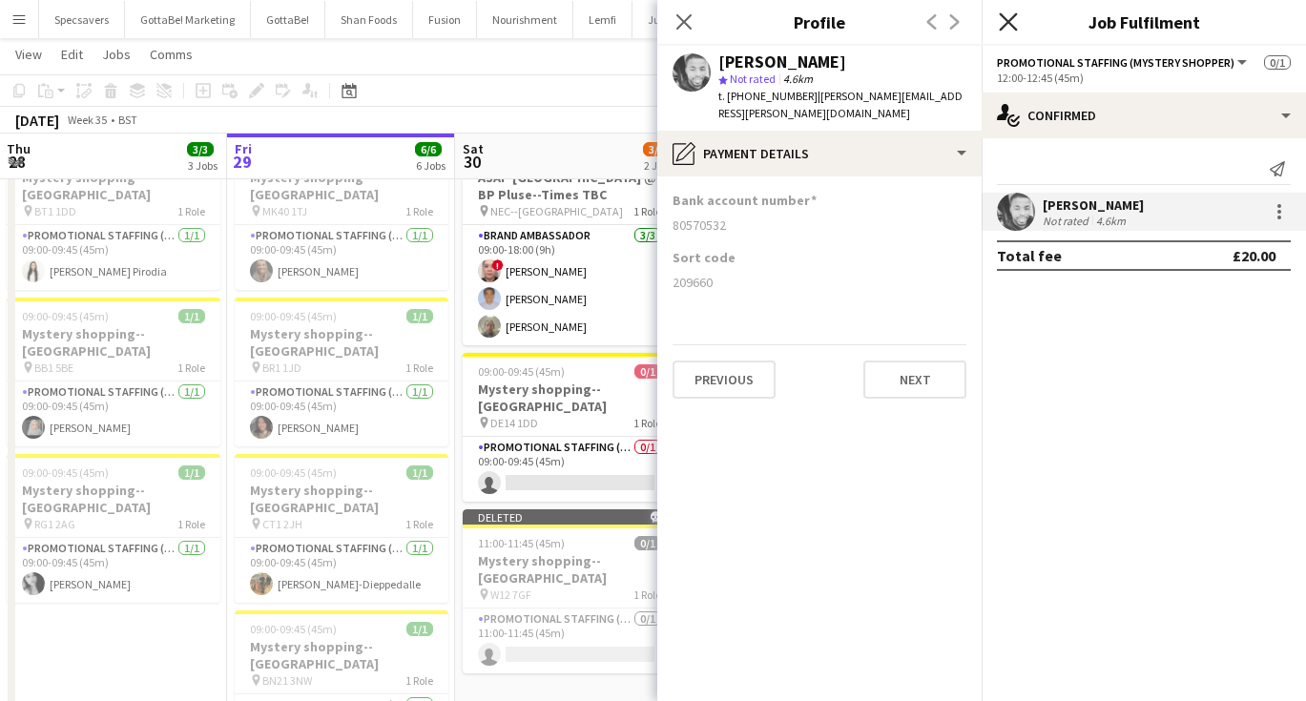
click at [1013, 15] on icon "Close pop-in" at bounding box center [1008, 21] width 18 height 18
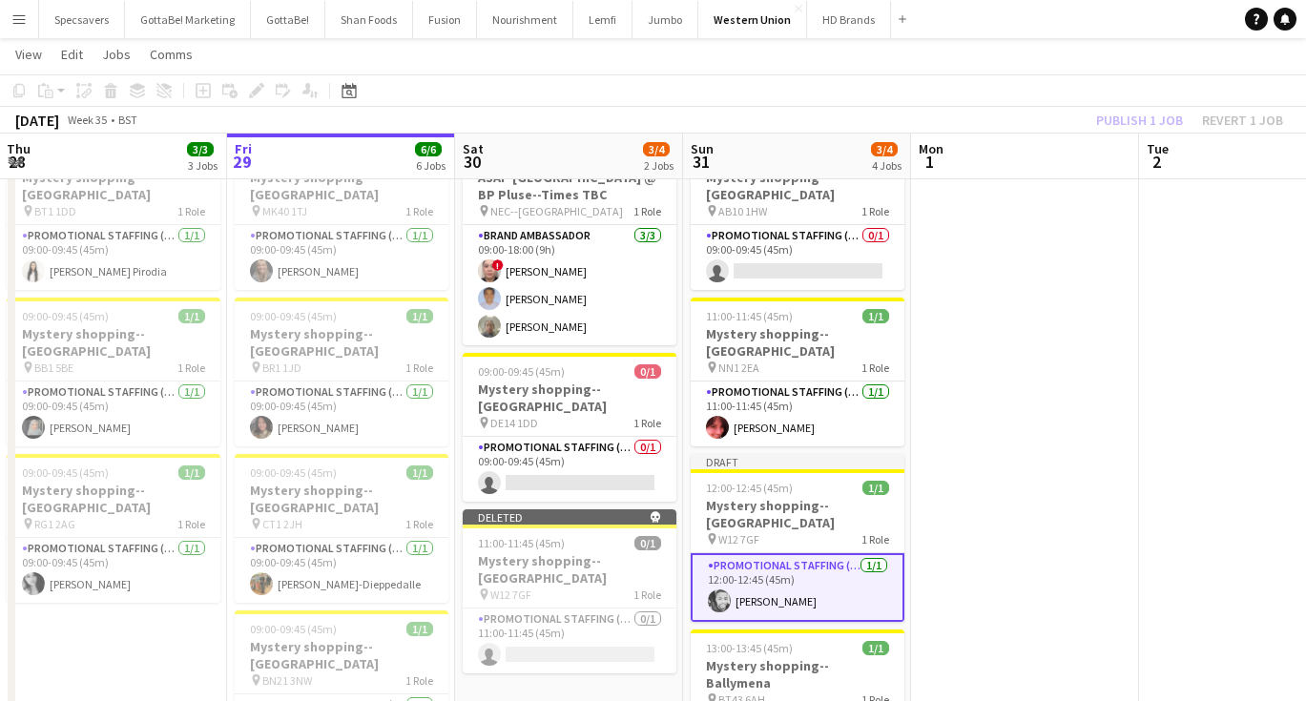
click at [957, 460] on app-date-cell at bounding box center [1025, 626] width 228 height 985
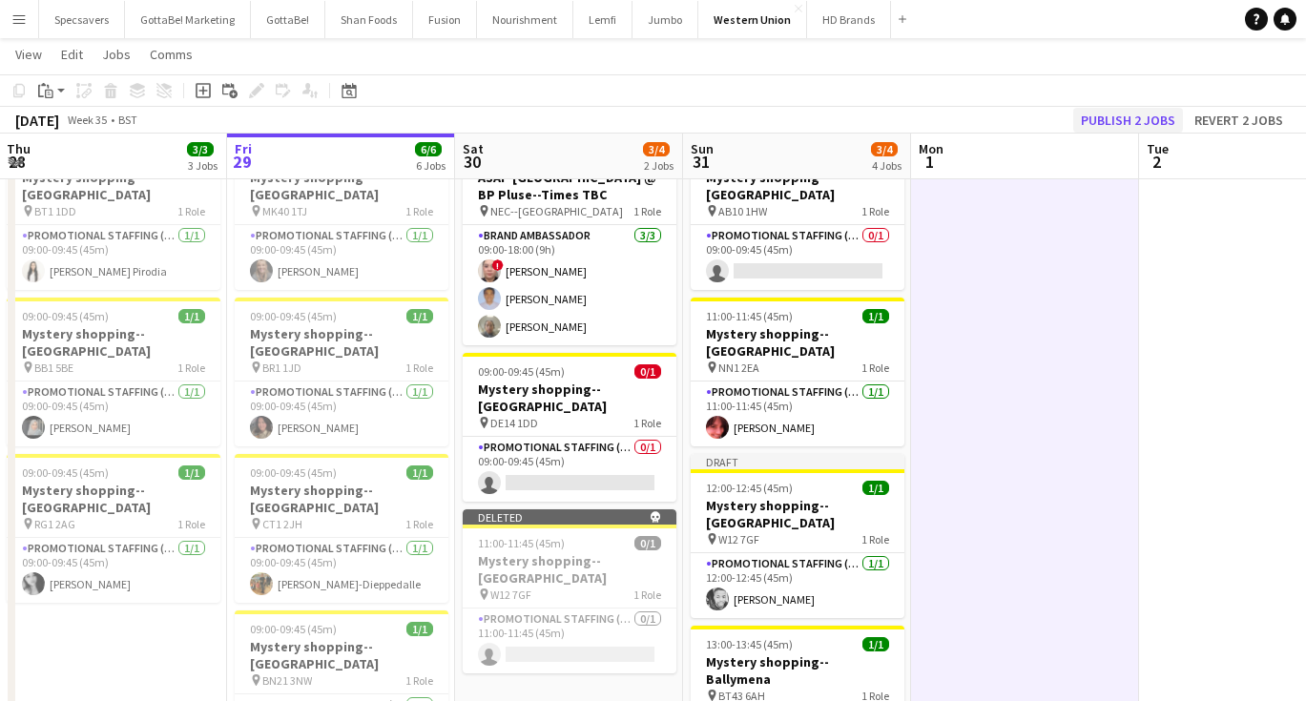
click at [1133, 117] on button "Publish 2 jobs" at bounding box center [1128, 120] width 110 height 25
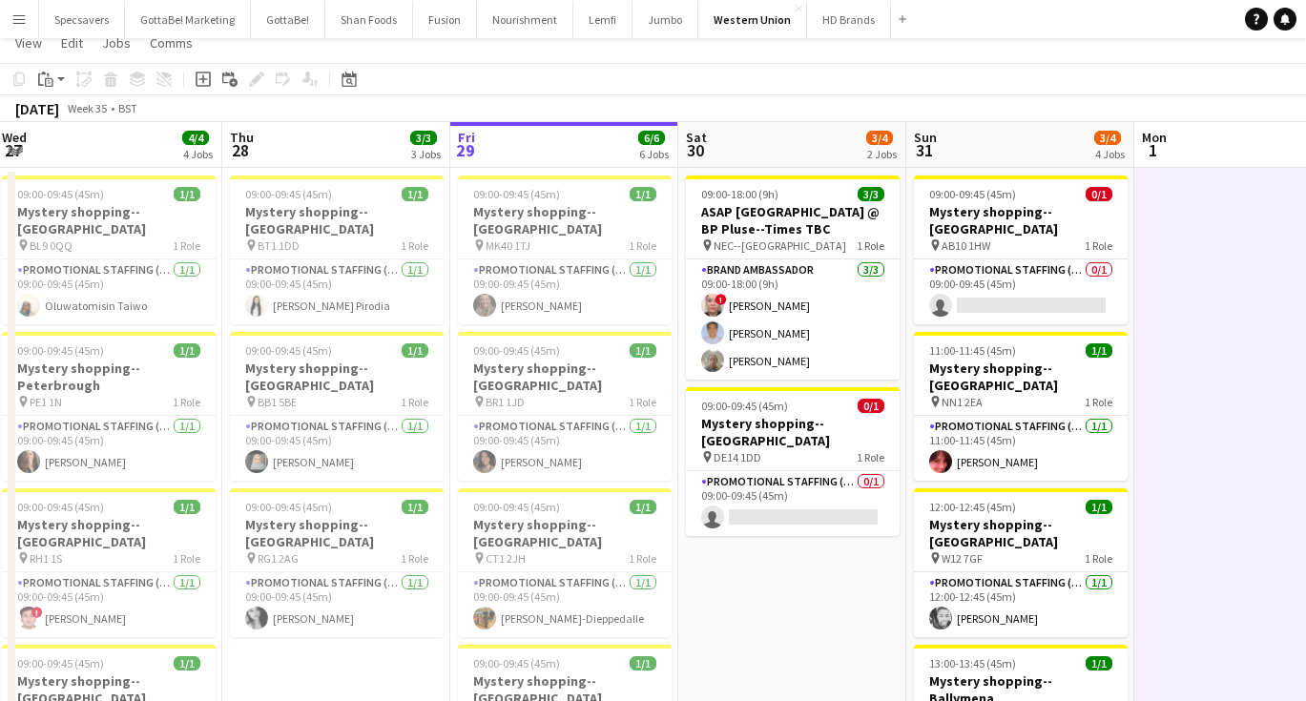
scroll to position [20, 0]
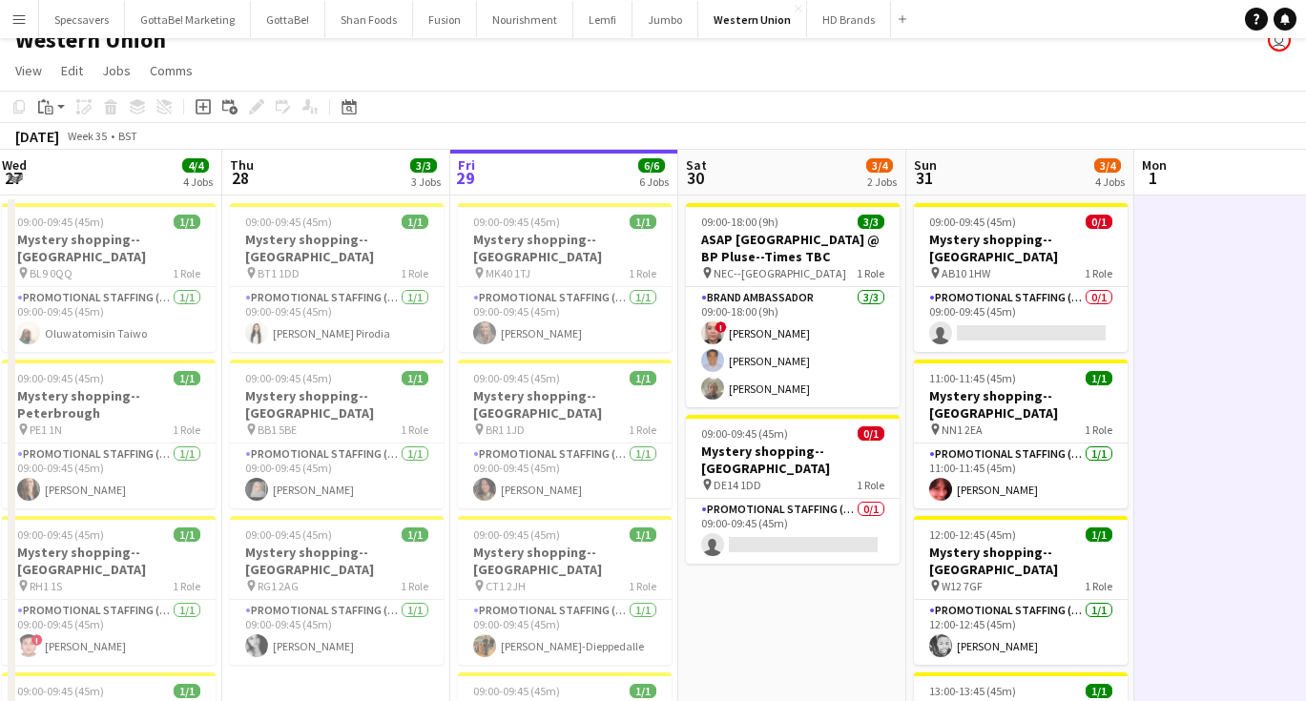
click at [24, 20] on app-icon "Menu" at bounding box center [18, 18] width 15 height 15
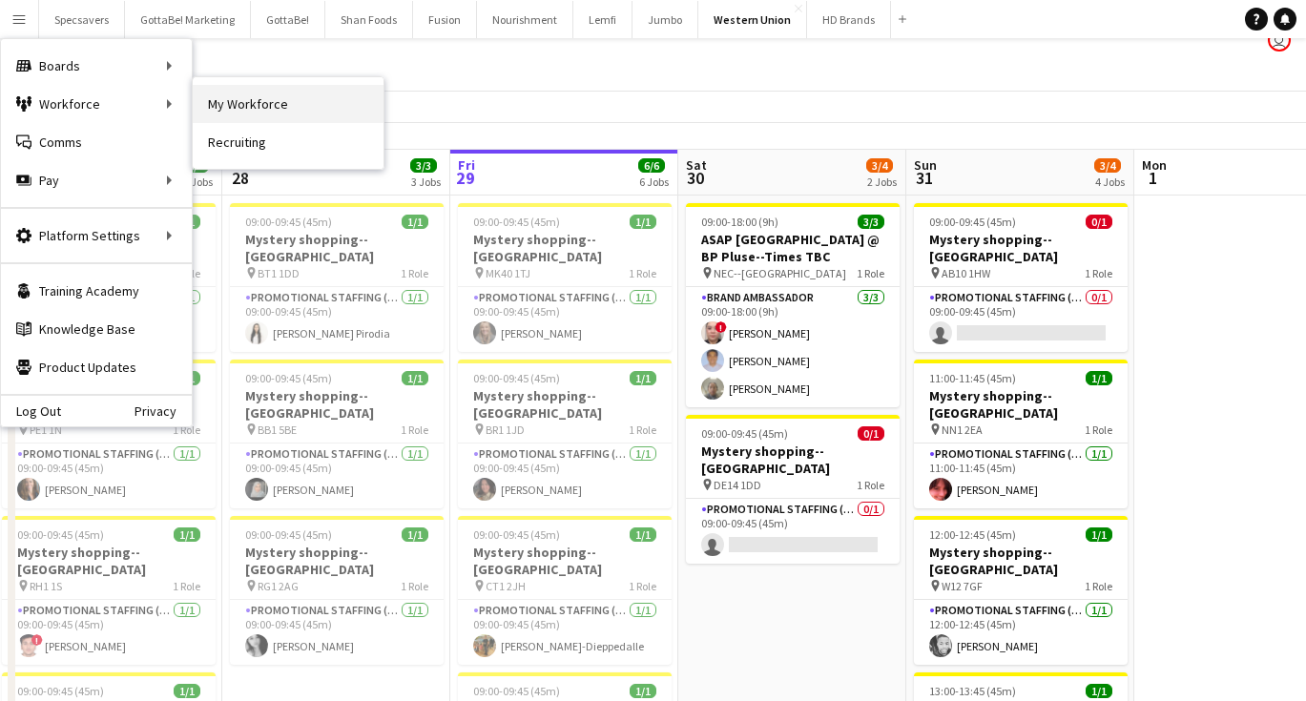
click at [240, 119] on link "My Workforce" at bounding box center [288, 104] width 191 height 38
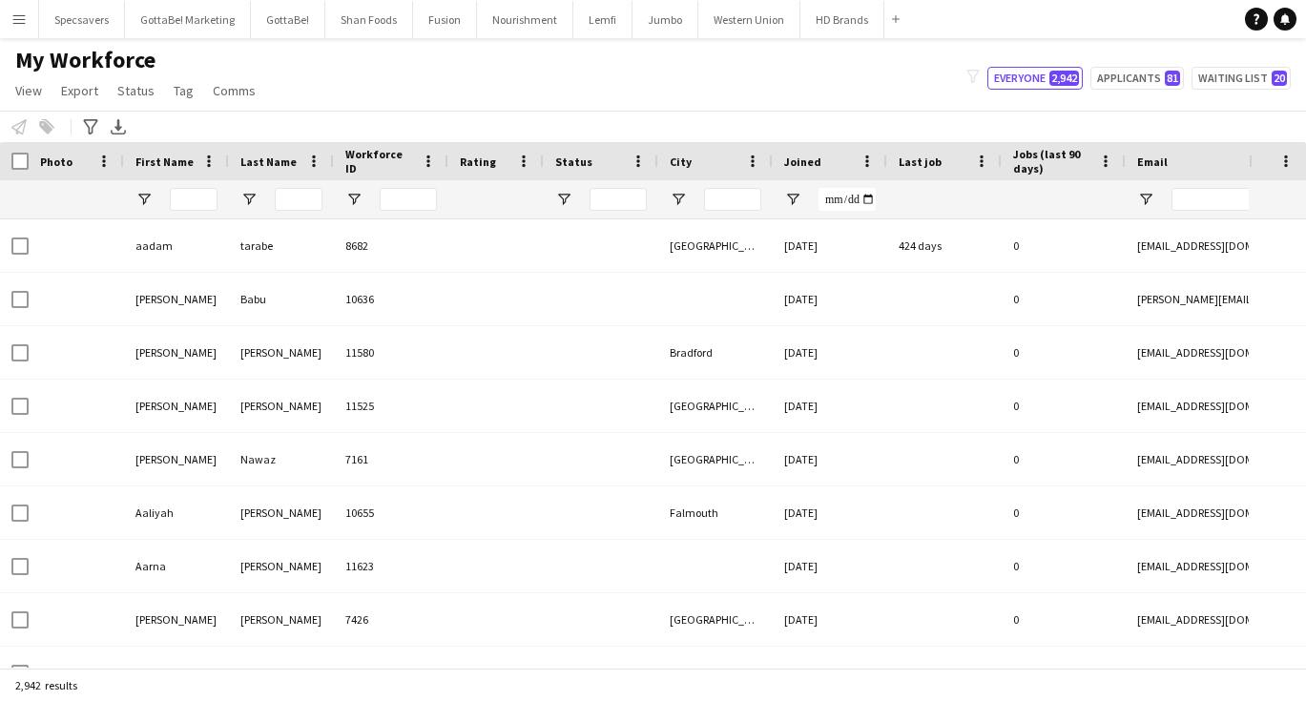
type input "**********"
type input "******"
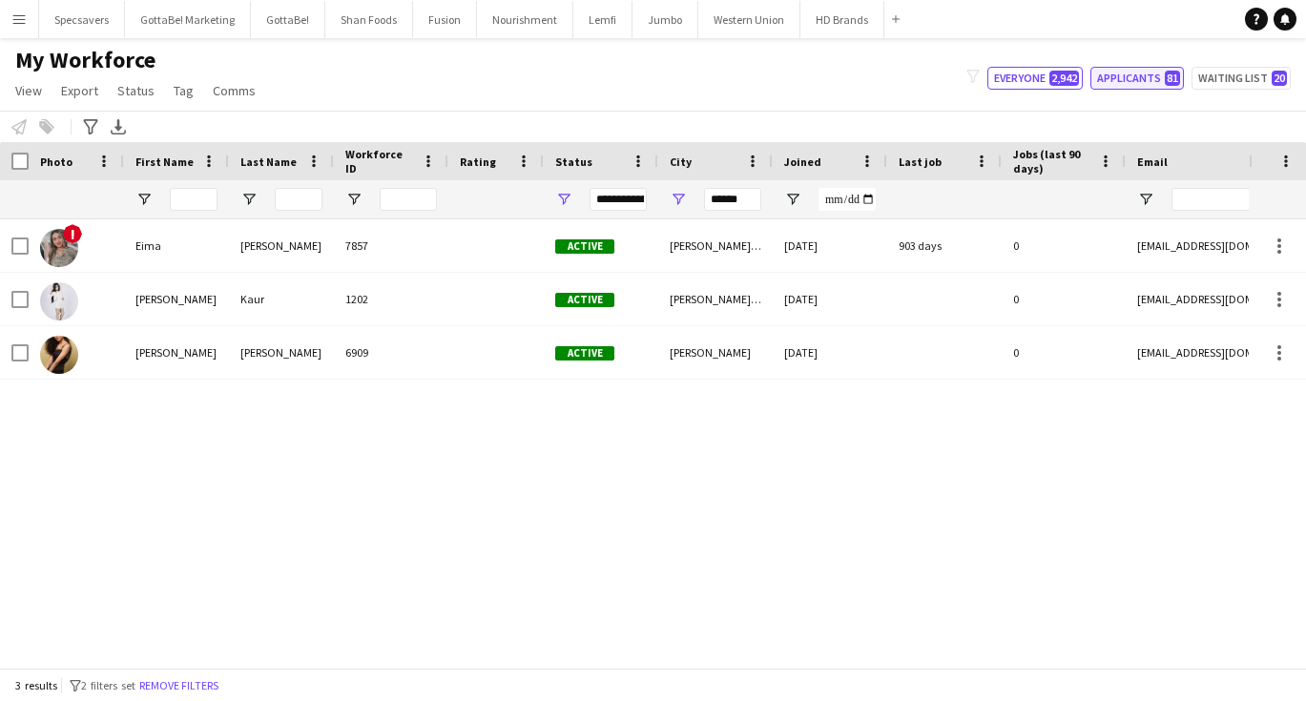
click at [1150, 83] on button "Applicants 81" at bounding box center [1136, 78] width 93 height 23
type input "**********"
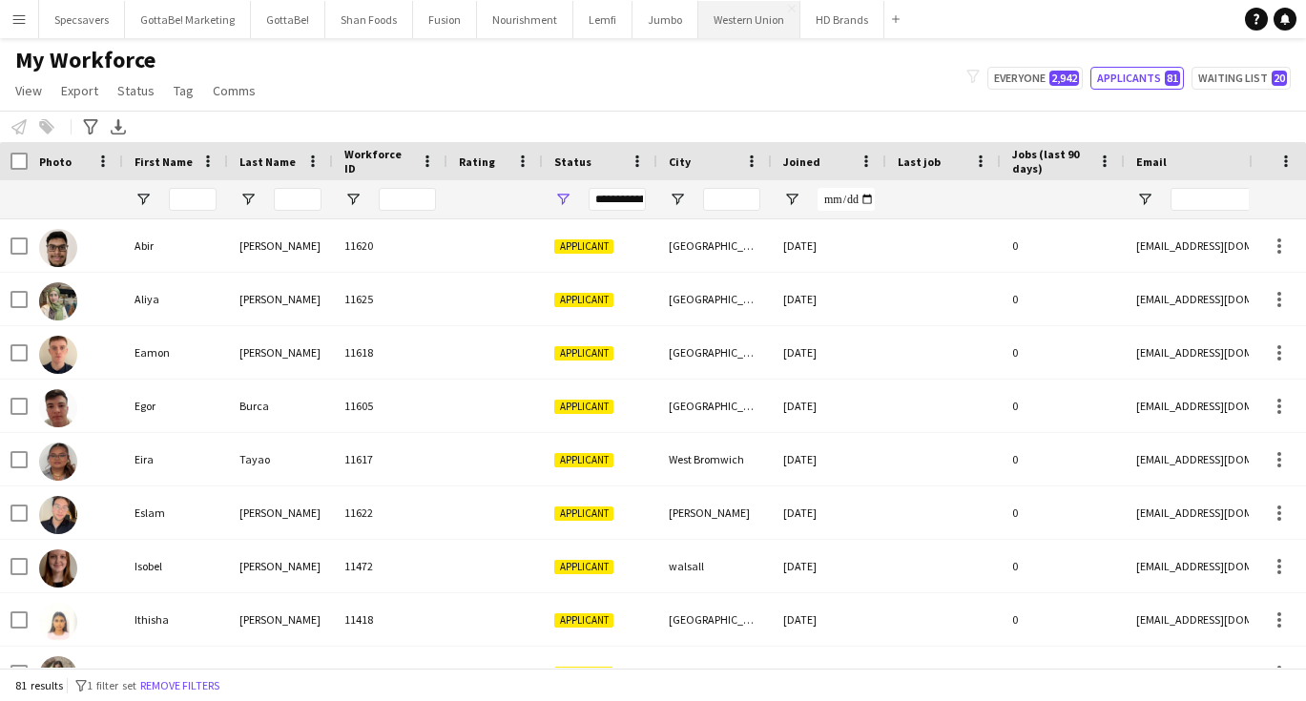
click at [734, 25] on button "Western Union Close" at bounding box center [749, 19] width 102 height 37
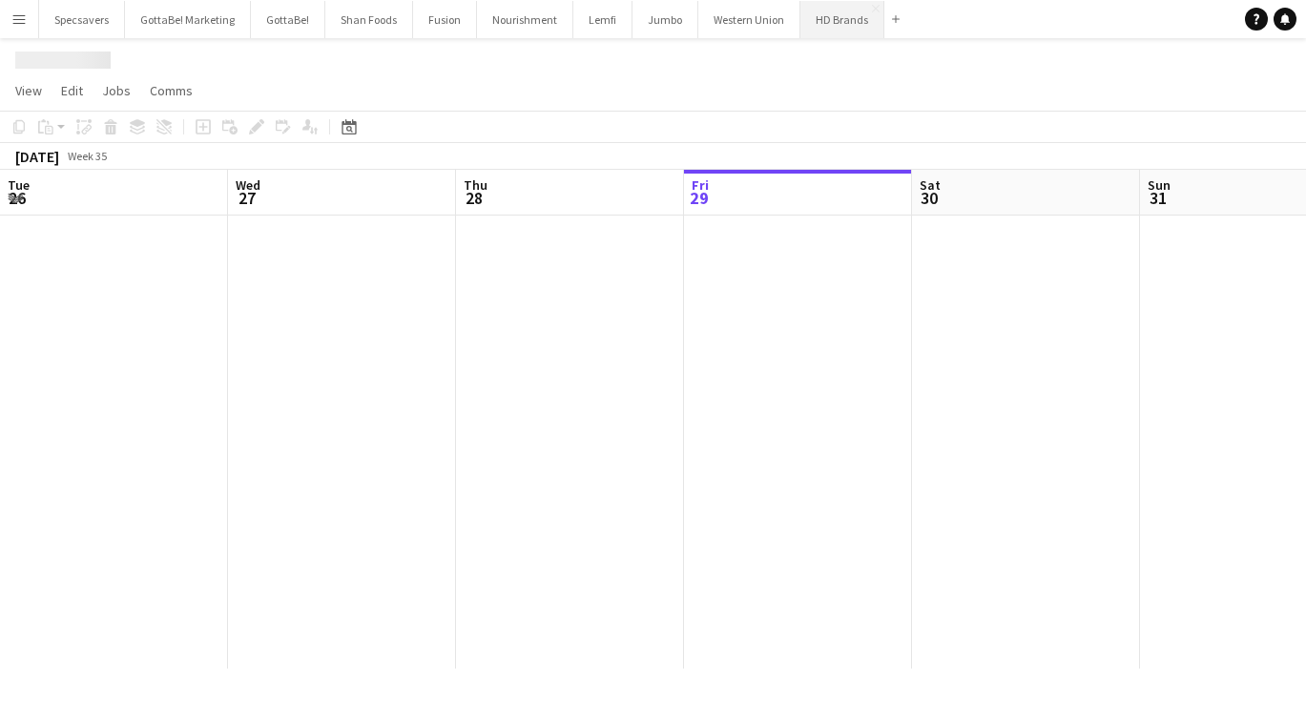
scroll to position [0, 456]
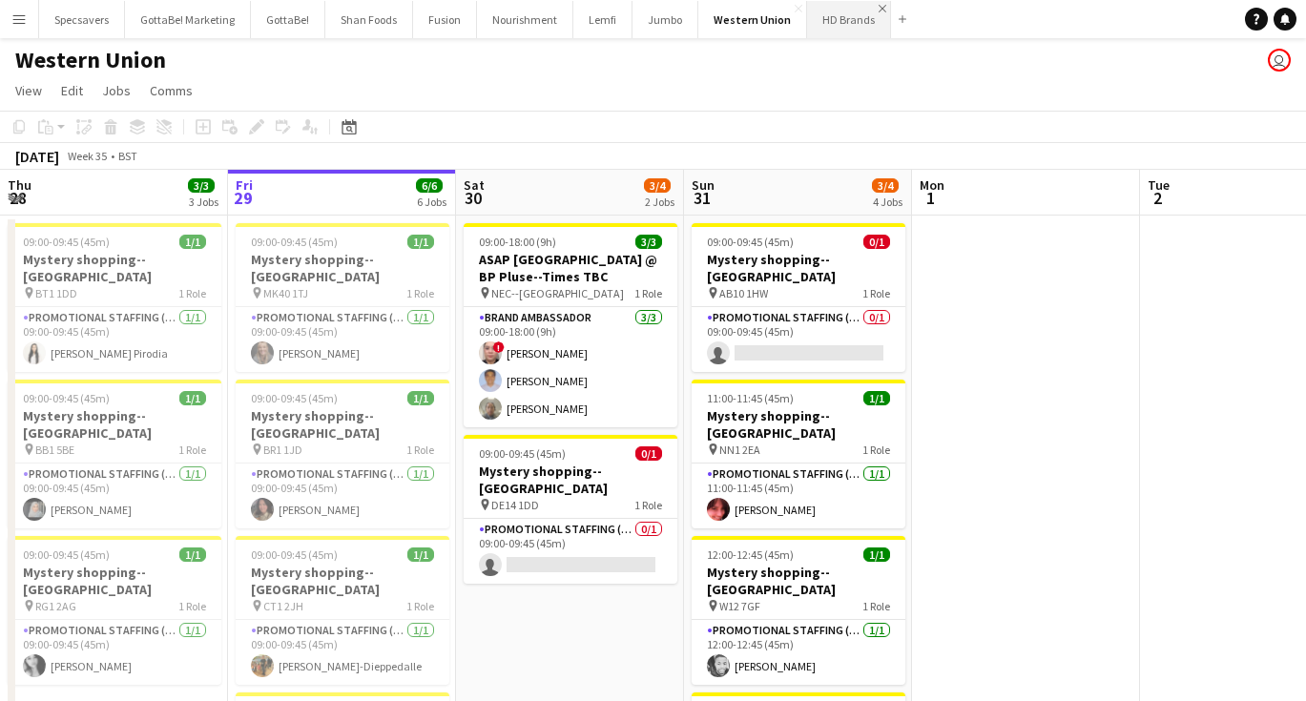
click at [878, 10] on app-icon "Close" at bounding box center [882, 9] width 8 height 8
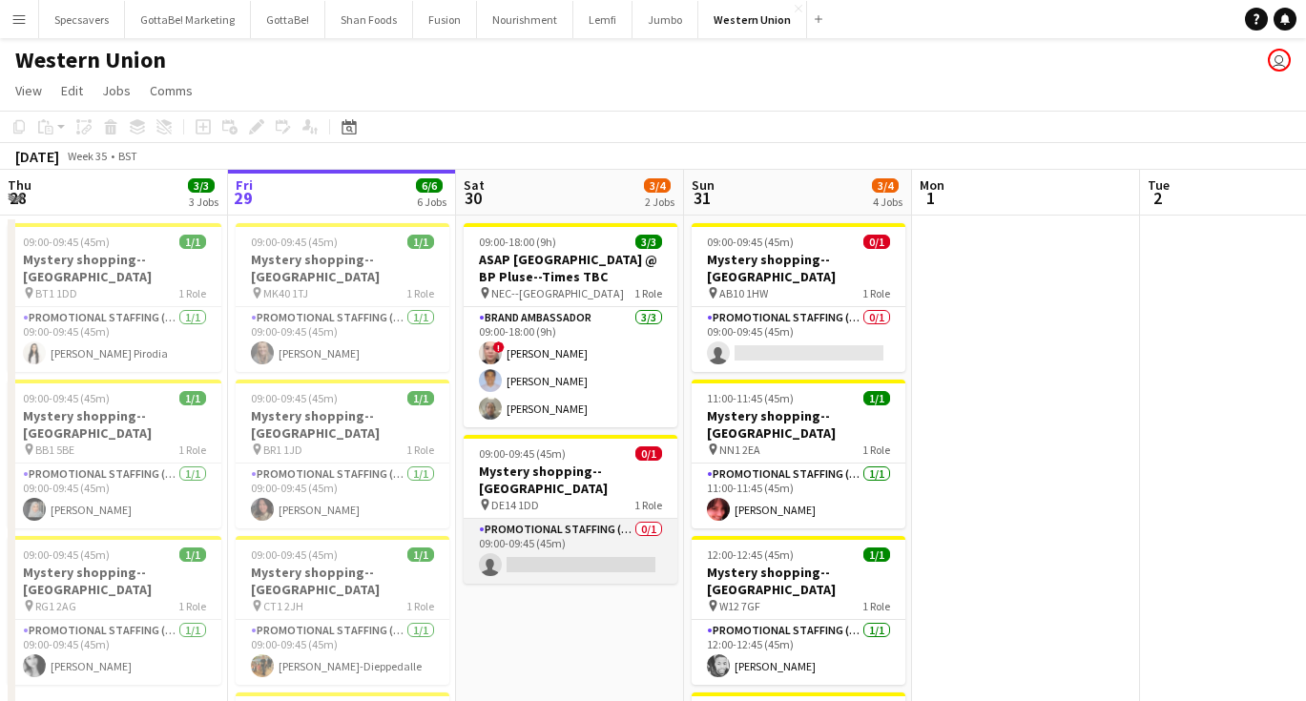
click at [562, 523] on app-card-role "Promotional Staffing (Mystery Shopper) 0/1 09:00-09:45 (45m) single-neutral-act…" at bounding box center [571, 551] width 214 height 65
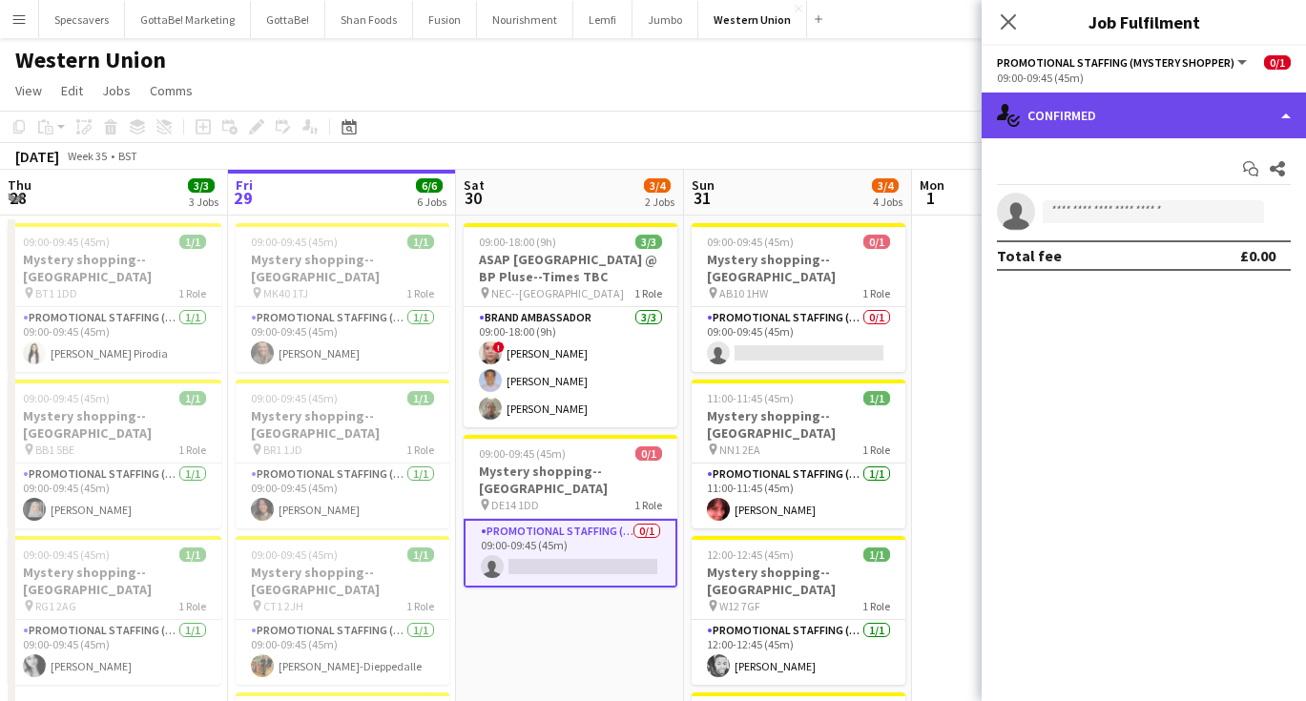
click at [1092, 108] on div "single-neutral-actions-check-2 Confirmed" at bounding box center [1143, 116] width 324 height 46
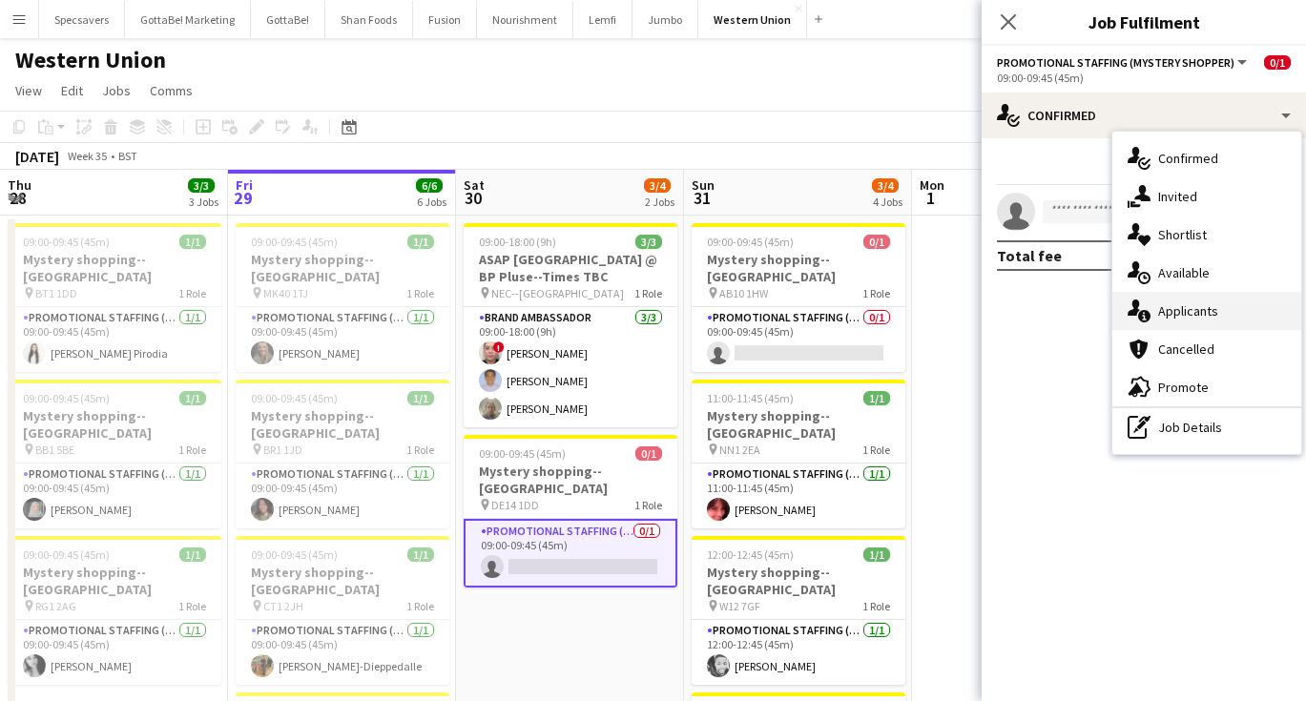
click at [1202, 320] on div "single-neutral-actions-information Applicants" at bounding box center [1206, 311] width 189 height 38
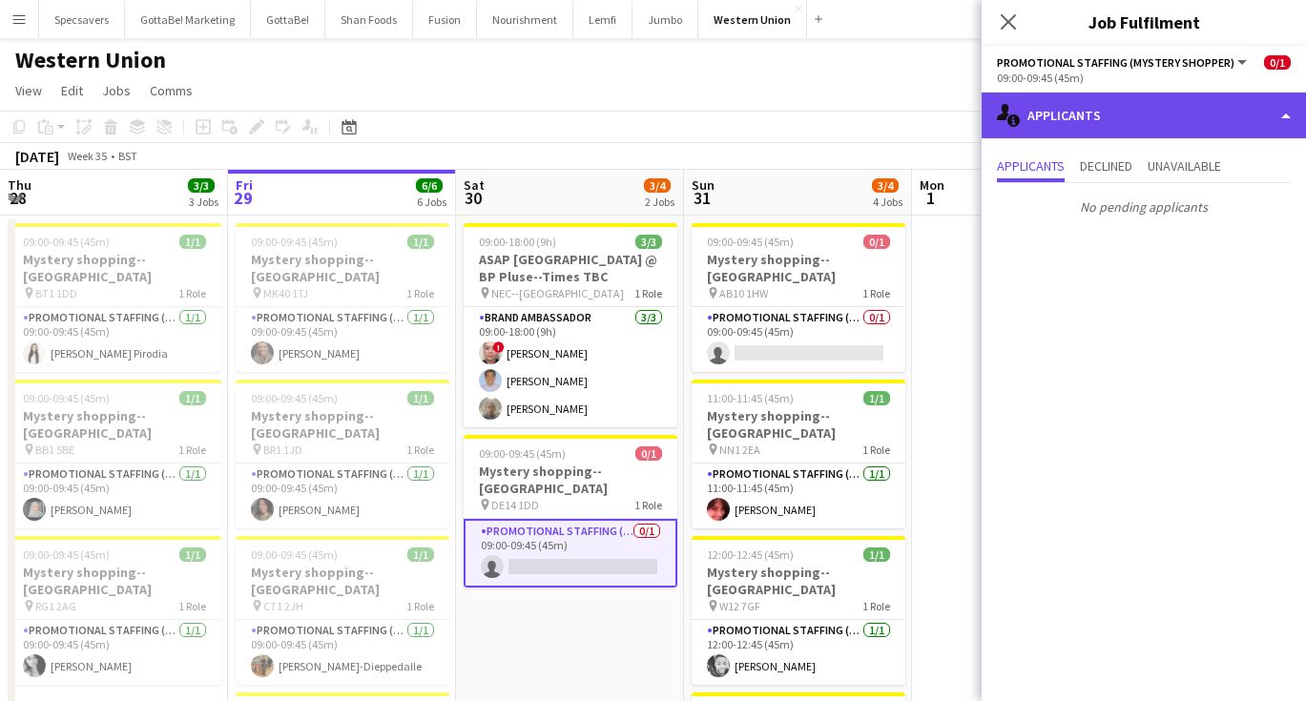
click at [1143, 110] on div "single-neutral-actions-information Applicants" at bounding box center [1143, 116] width 324 height 46
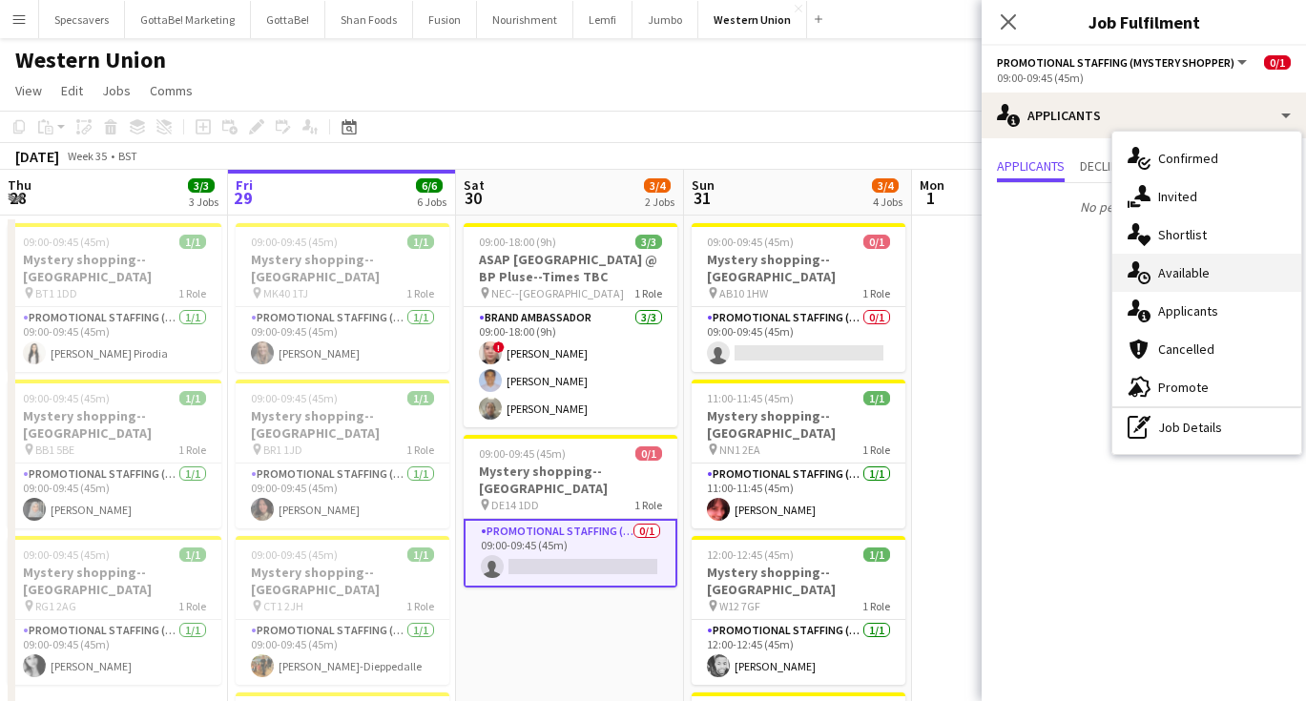
click at [1196, 283] on div "single-neutral-actions-upload Available" at bounding box center [1206, 273] width 189 height 38
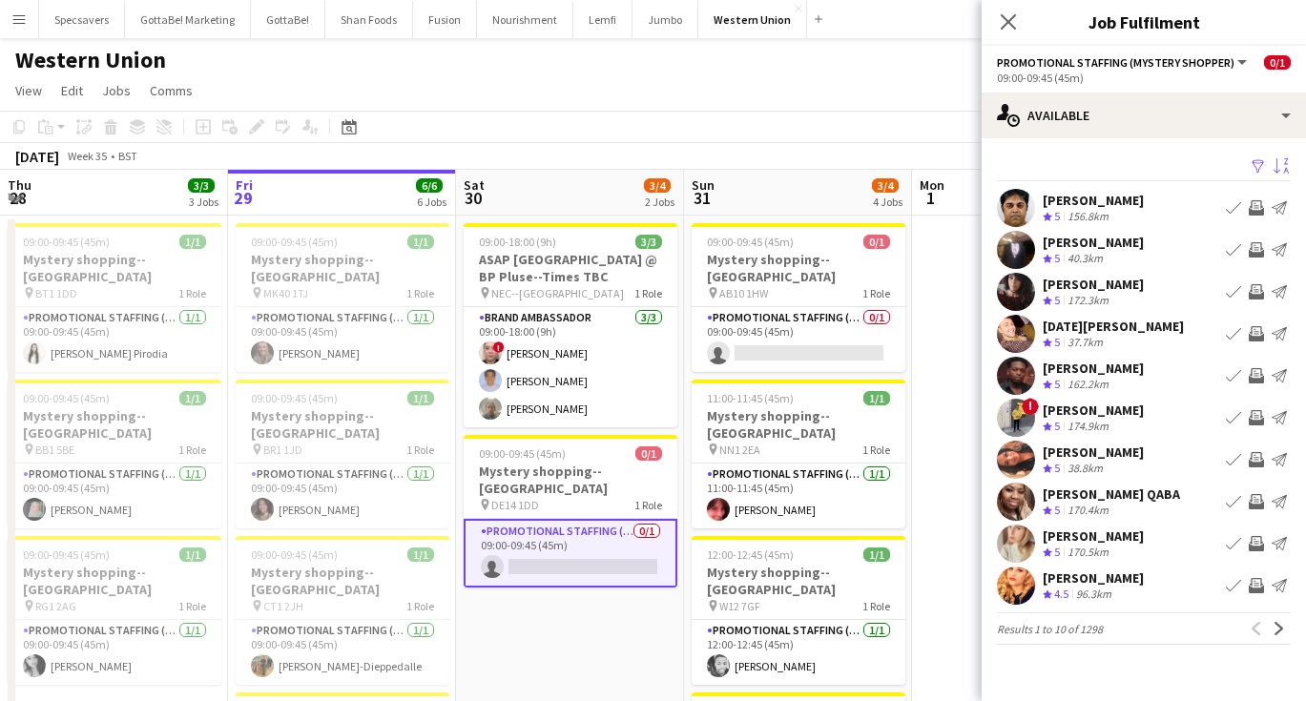
click at [1281, 162] on app-icon "Sort asc" at bounding box center [1280, 167] width 15 height 18
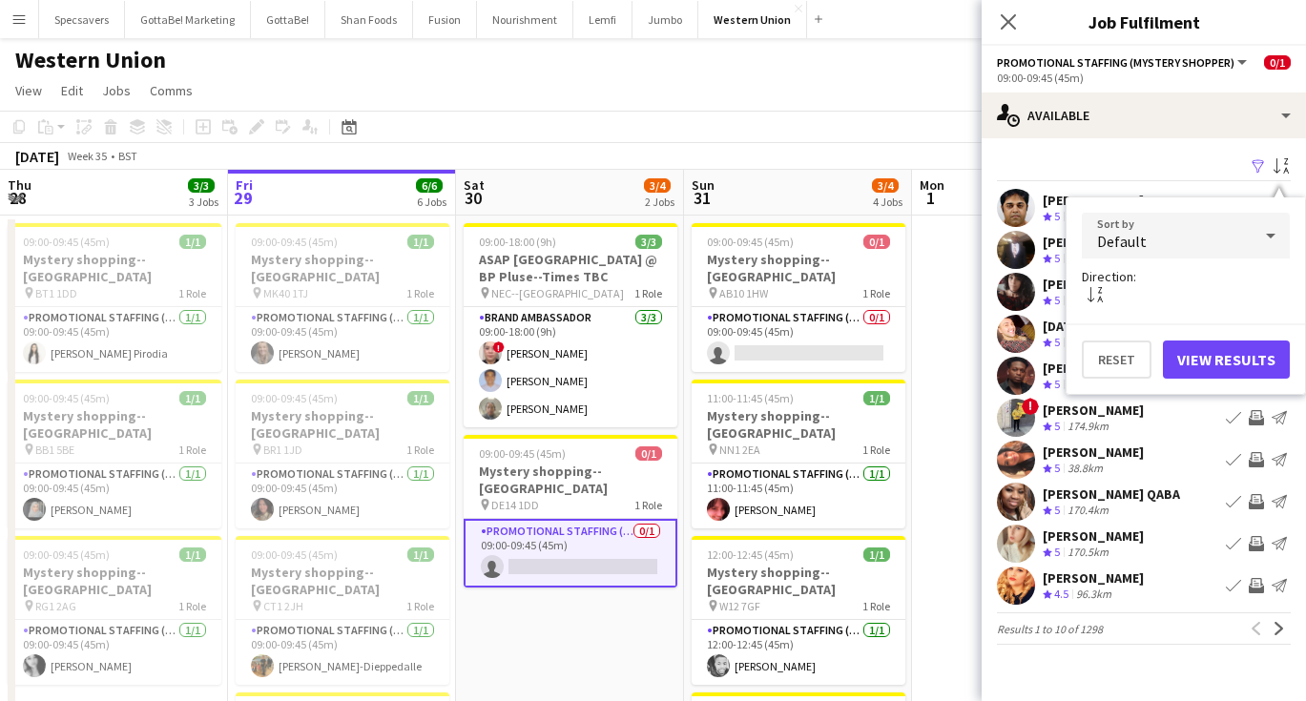
click at [1220, 238] on div "Default" at bounding box center [1167, 236] width 170 height 46
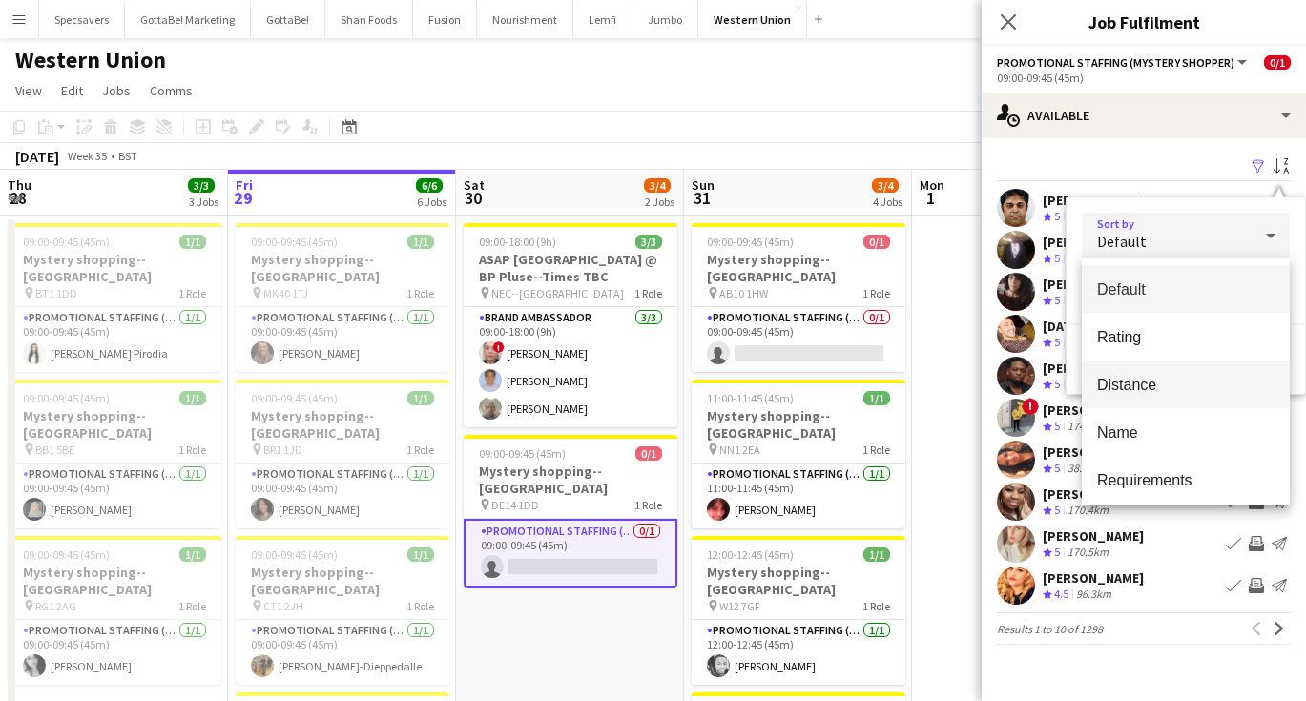
click at [1180, 388] on span "Distance" at bounding box center [1185, 385] width 177 height 18
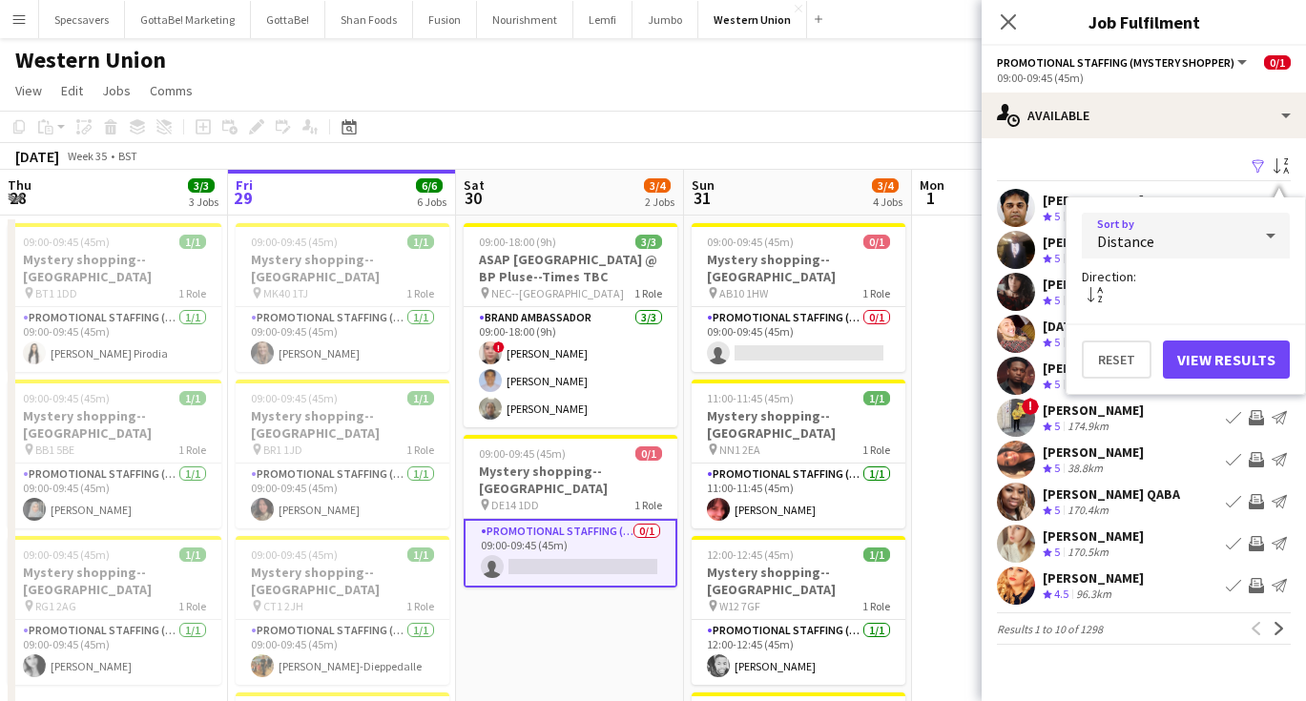
click at [1210, 365] on button "View Results" at bounding box center [1226, 360] width 127 height 38
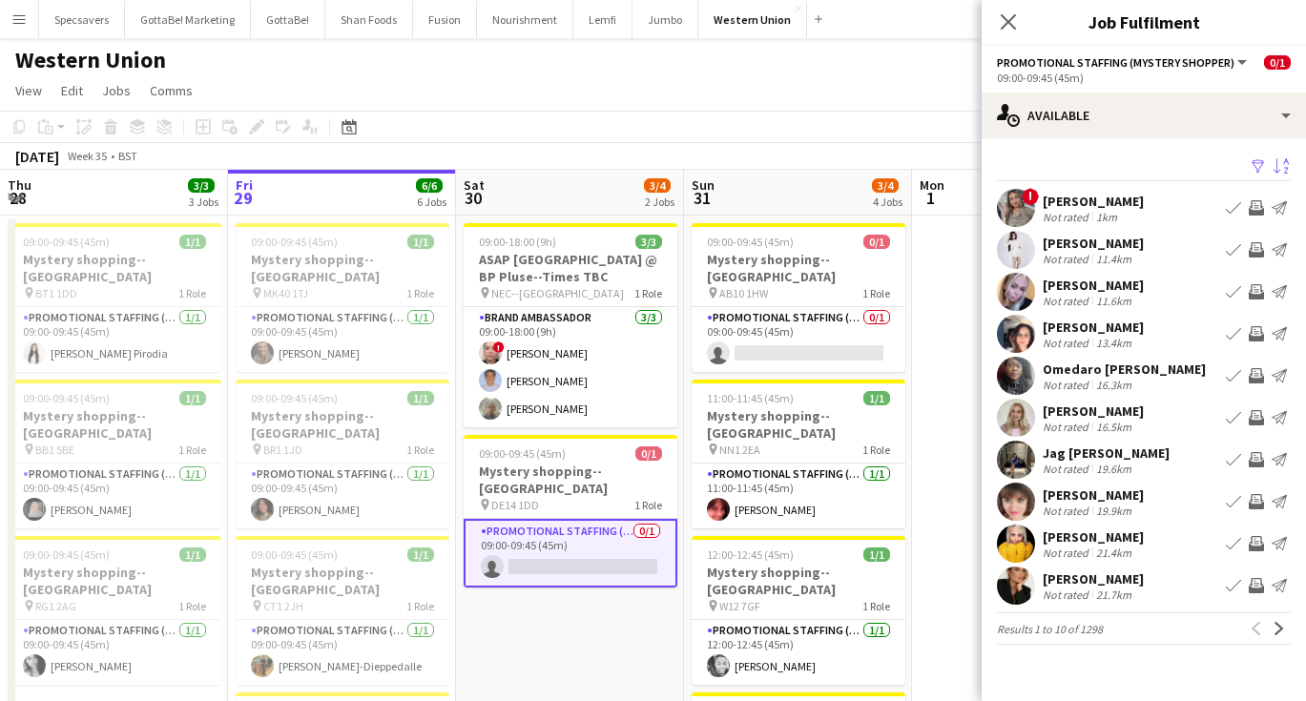
click at [1063, 453] on div "Jag [PERSON_NAME]" at bounding box center [1105, 452] width 127 height 17
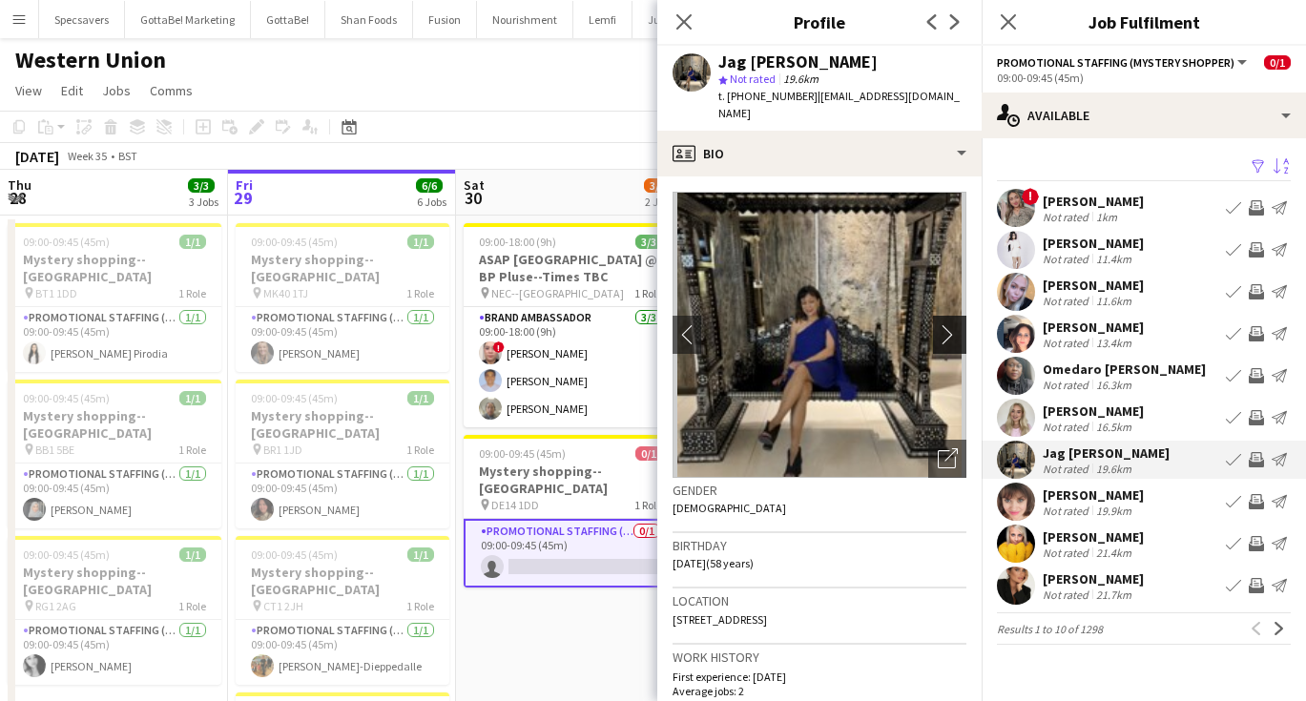
click at [957, 324] on app-icon "chevron-right" at bounding box center [953, 334] width 30 height 20
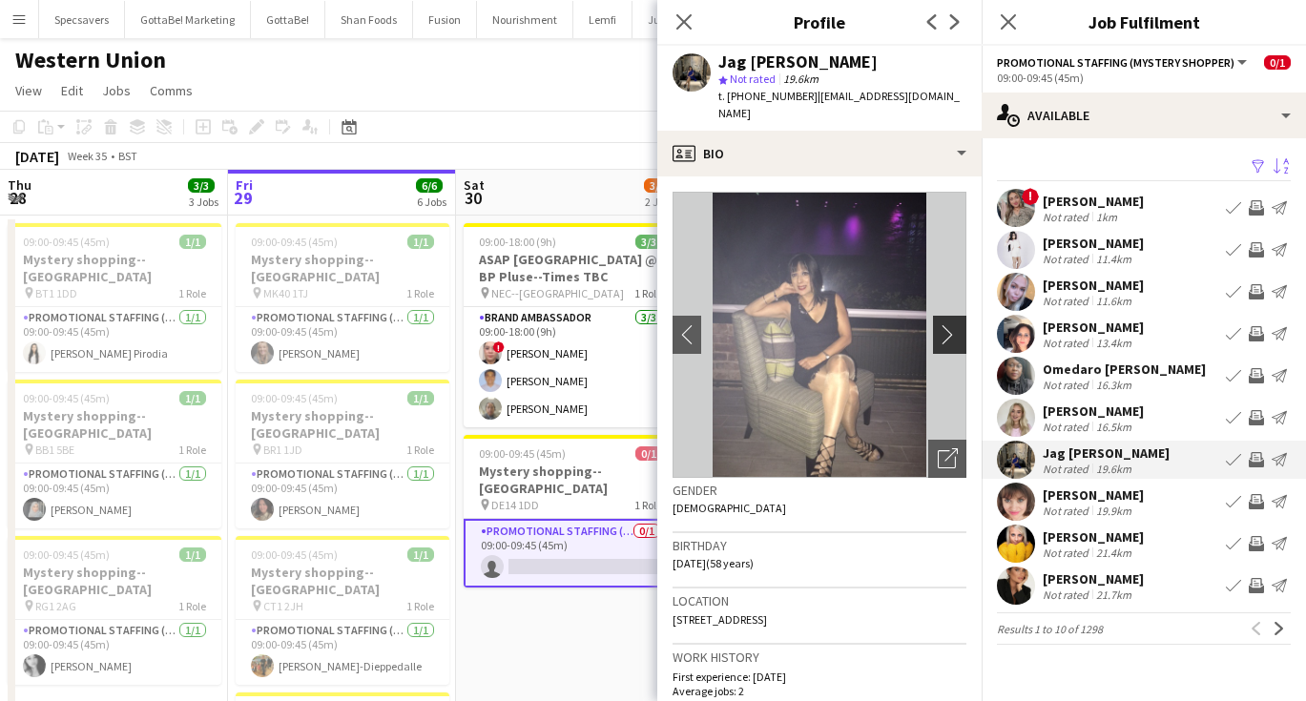
click at [957, 324] on app-icon "chevron-right" at bounding box center [953, 334] width 30 height 20
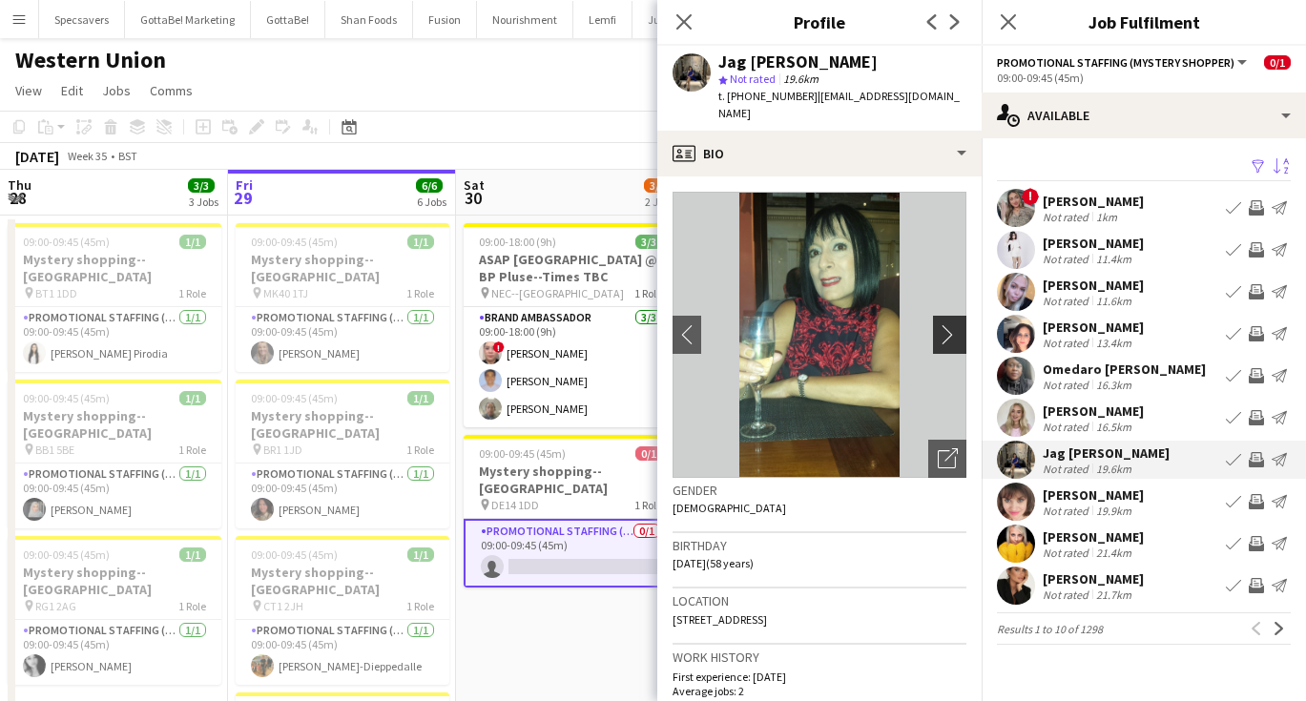
click at [957, 324] on app-icon "chevron-right" at bounding box center [953, 334] width 30 height 20
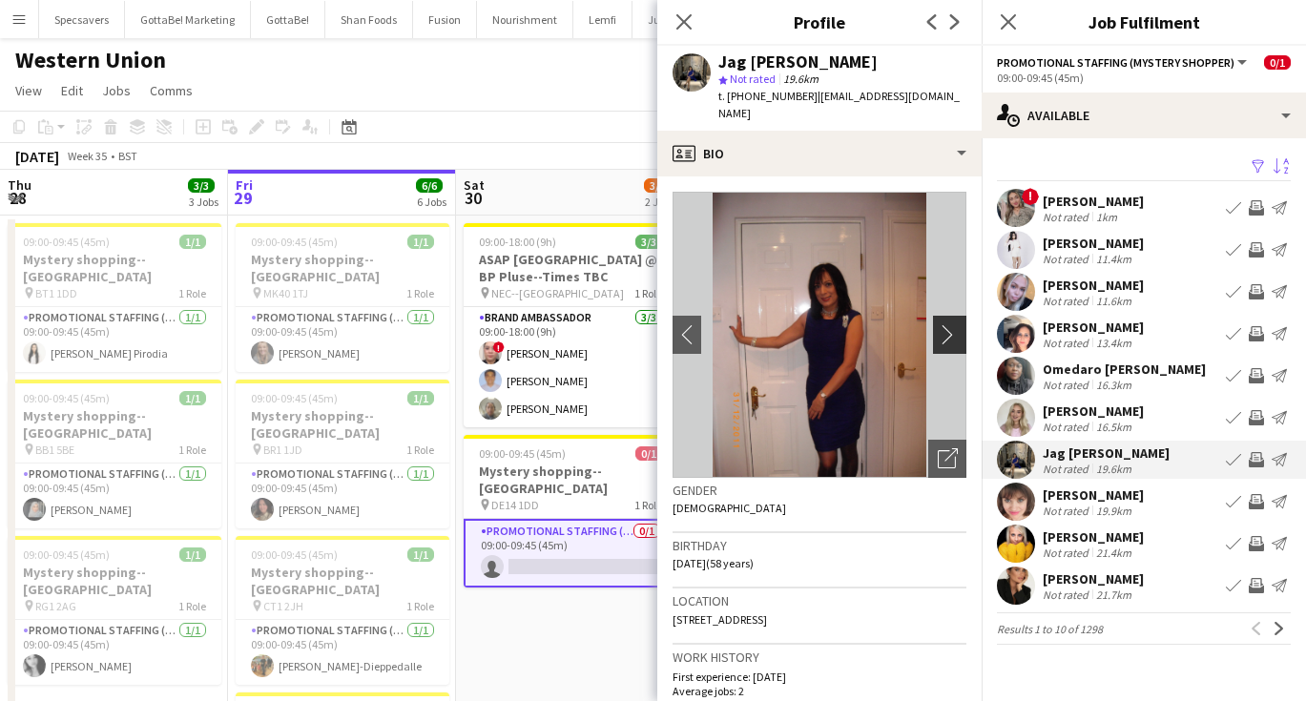
click at [957, 324] on app-icon "chevron-right" at bounding box center [953, 334] width 30 height 20
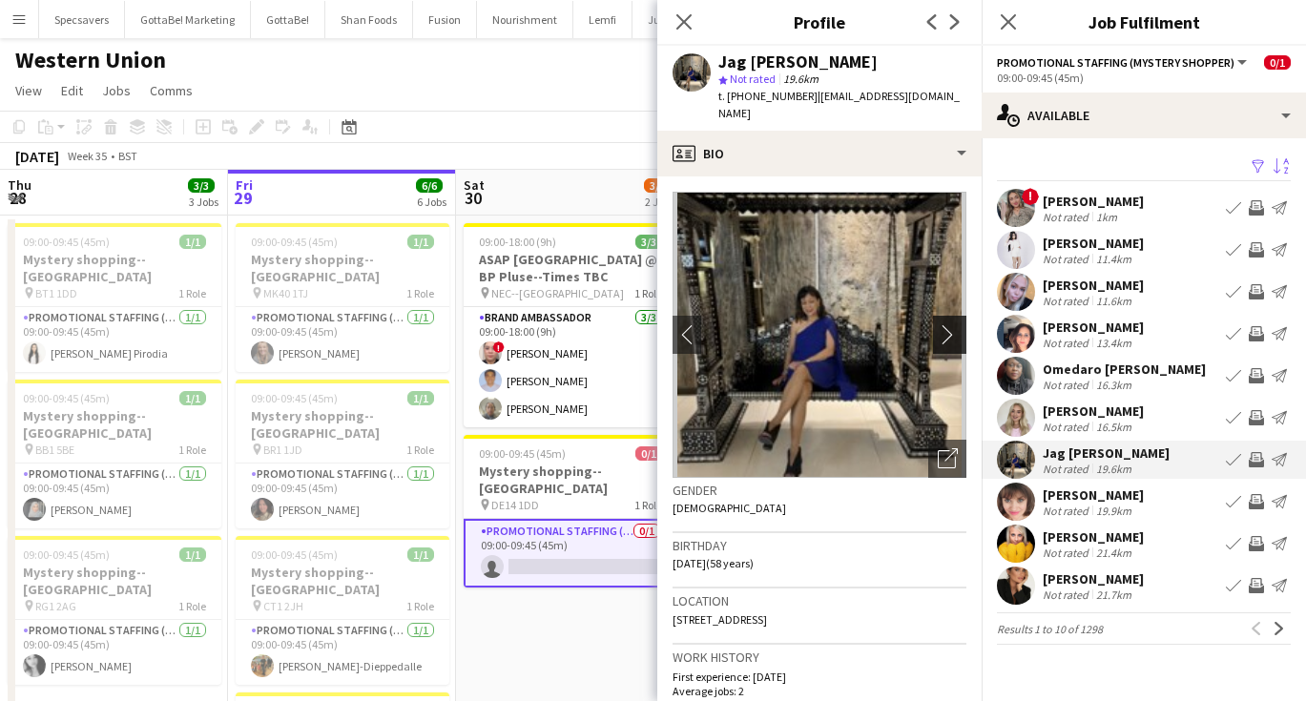
click at [957, 324] on app-icon "chevron-right" at bounding box center [953, 334] width 30 height 20
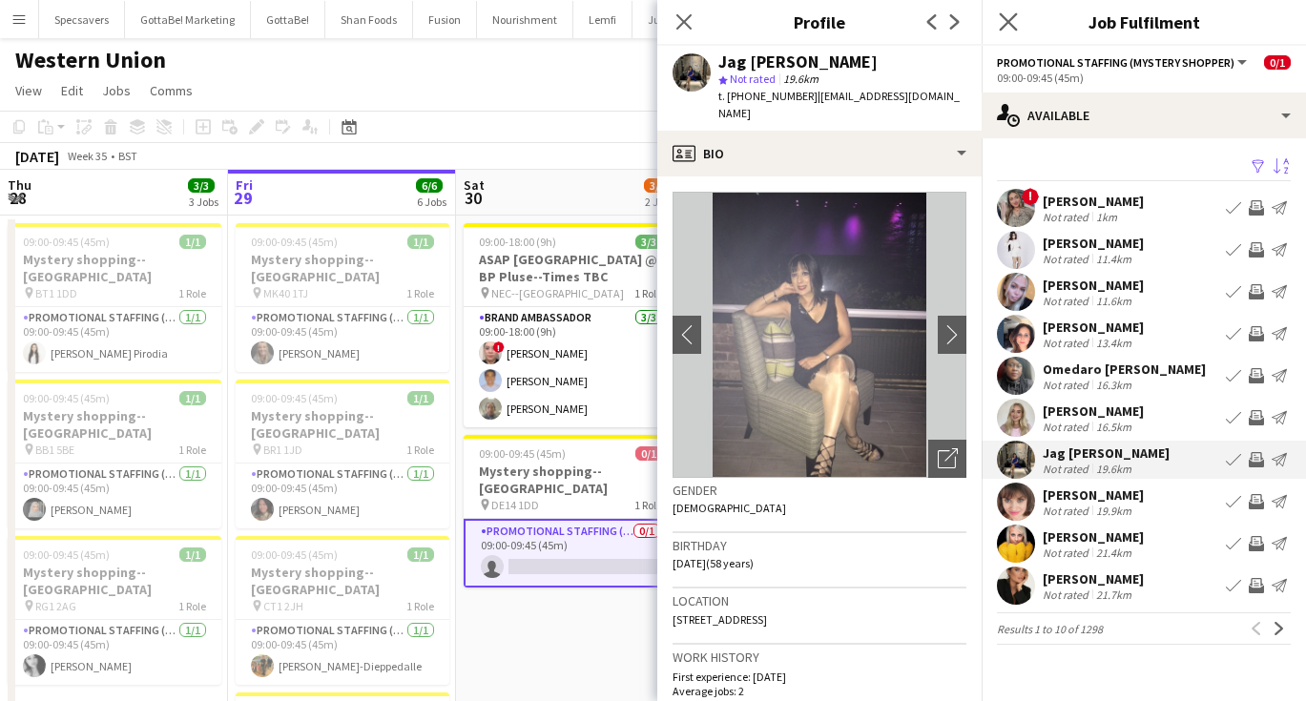
click at [1016, 11] on app-icon "Close pop-in" at bounding box center [1009, 23] width 28 height 28
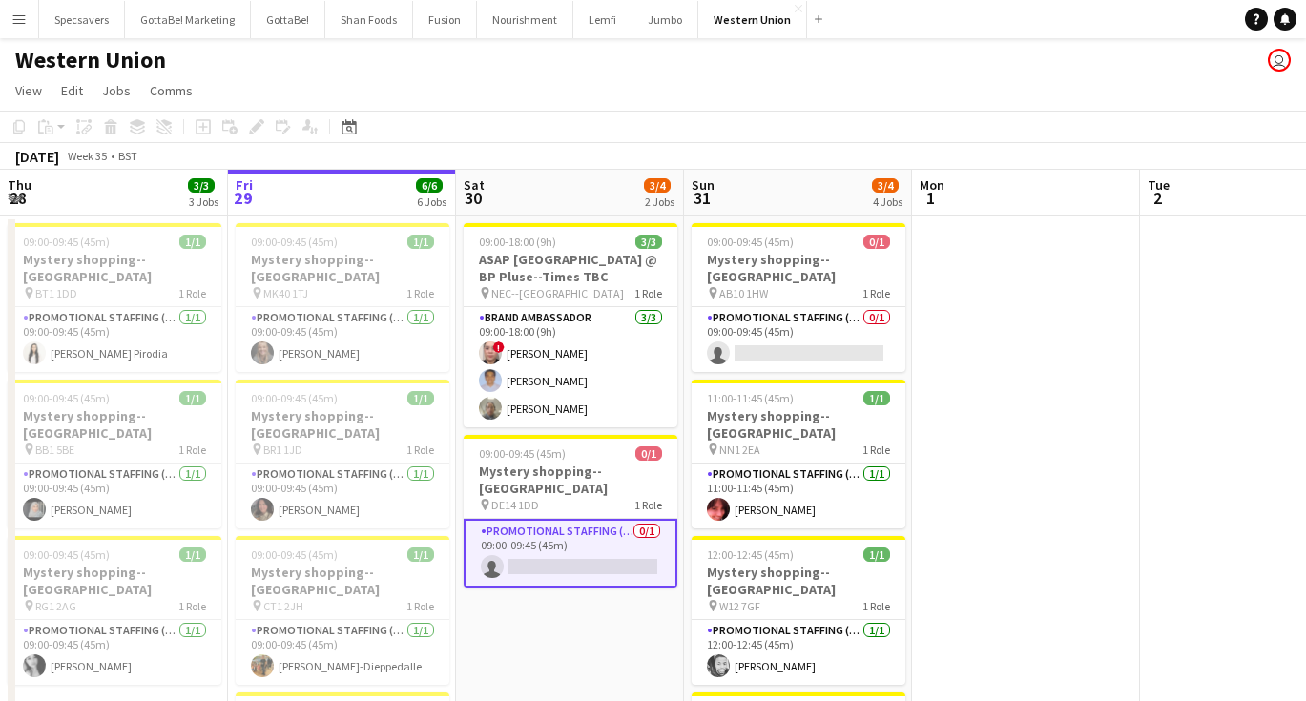
click at [543, 539] on app-card-role "Promotional Staffing (Mystery Shopper) 0/1 09:00-09:45 (45m) single-neutral-act…" at bounding box center [571, 553] width 214 height 69
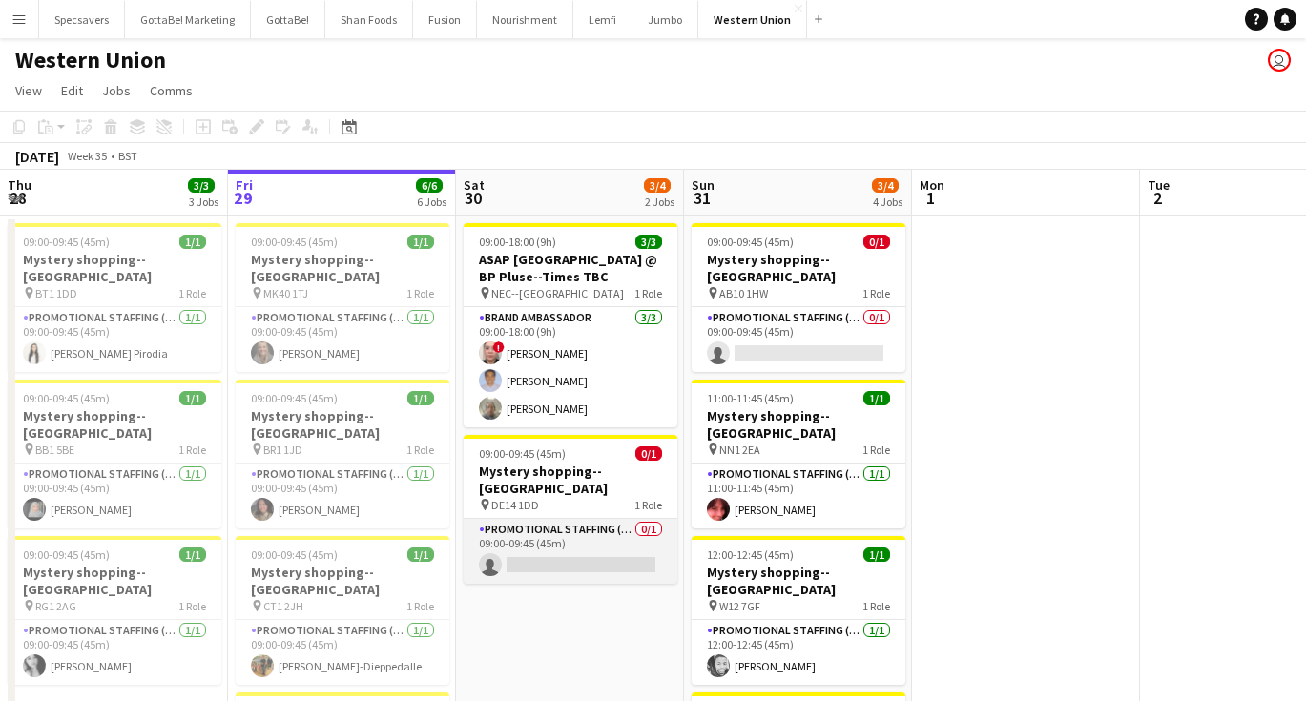
click at [613, 538] on app-card-role "Promotional Staffing (Mystery Shopper) 0/1 09:00-09:45 (45m) single-neutral-act…" at bounding box center [571, 551] width 214 height 65
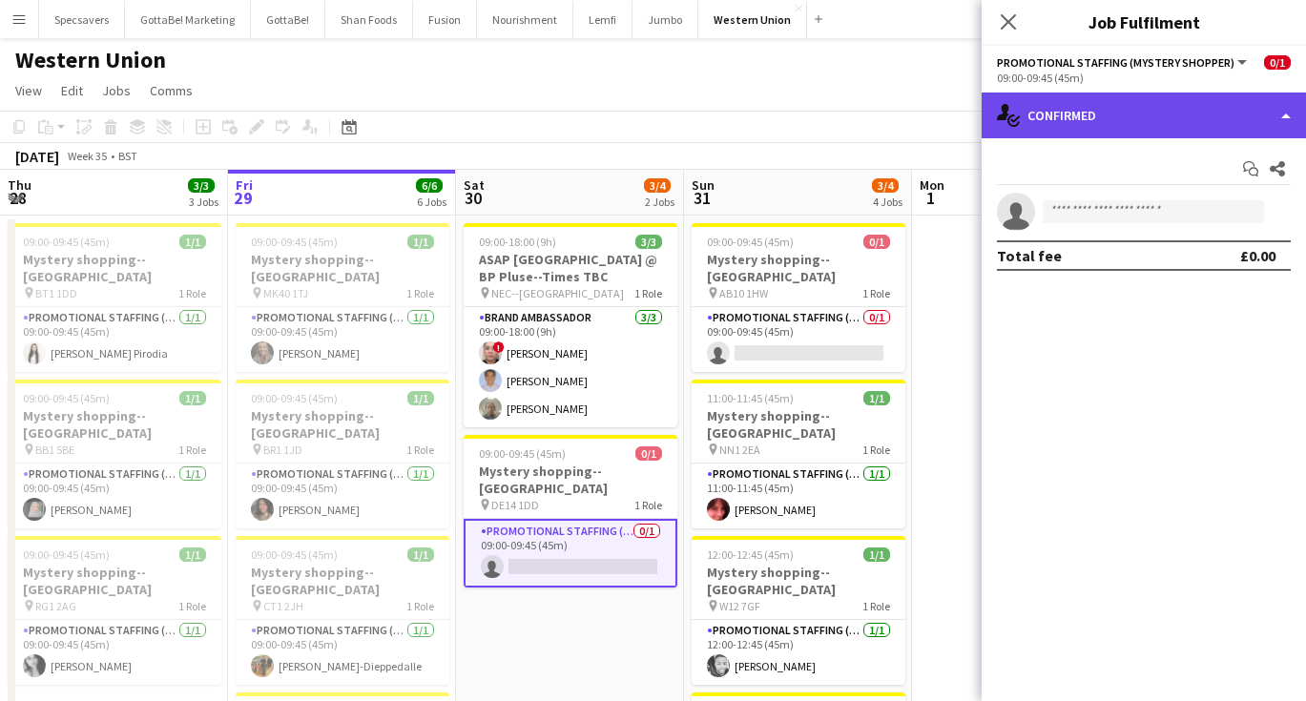
click at [1137, 129] on div "single-neutral-actions-check-2 Confirmed" at bounding box center [1143, 116] width 324 height 46
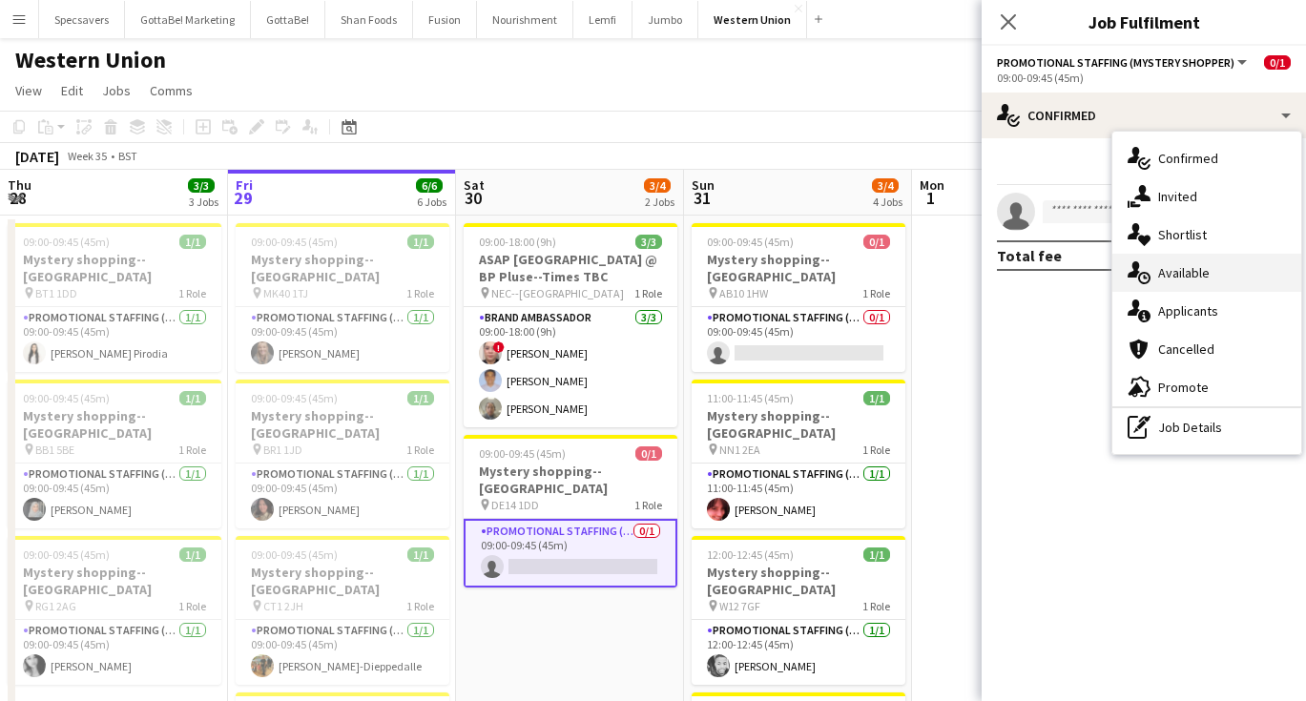
click at [1181, 273] on div "single-neutral-actions-upload Available" at bounding box center [1206, 273] width 189 height 38
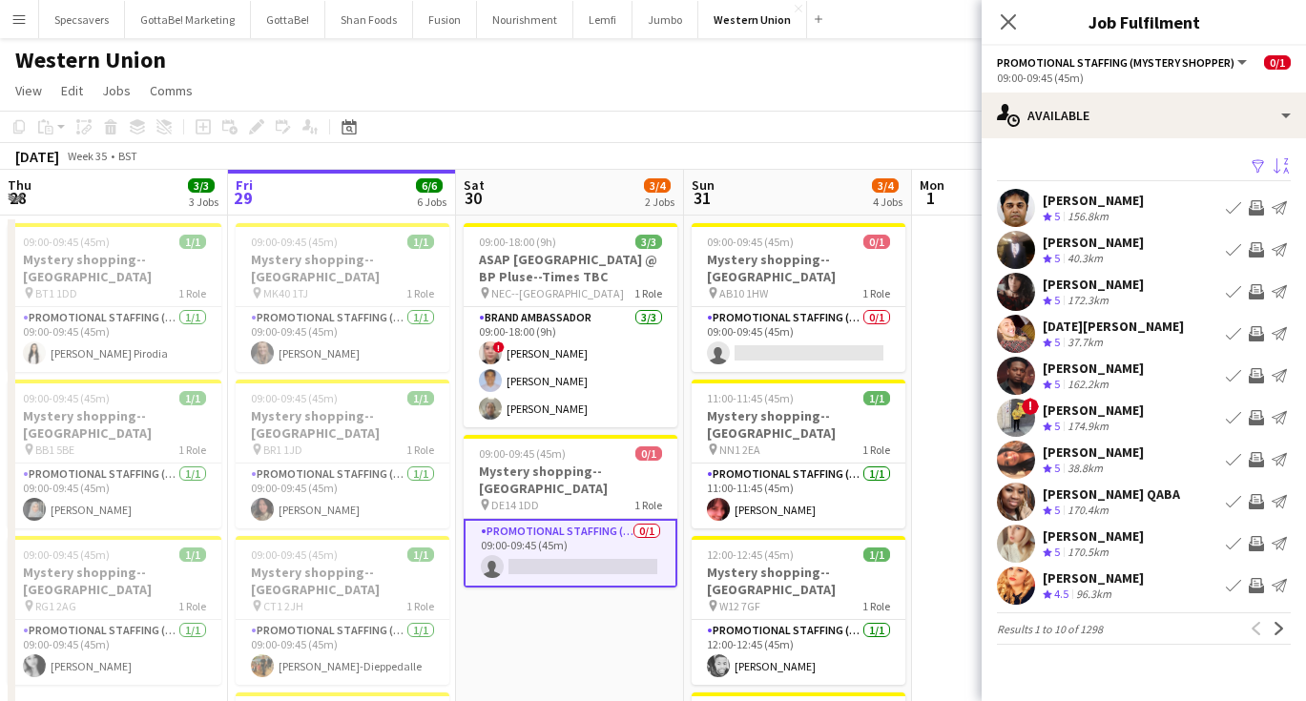
click at [1286, 164] on app-icon "Sort asc" at bounding box center [1280, 167] width 15 height 18
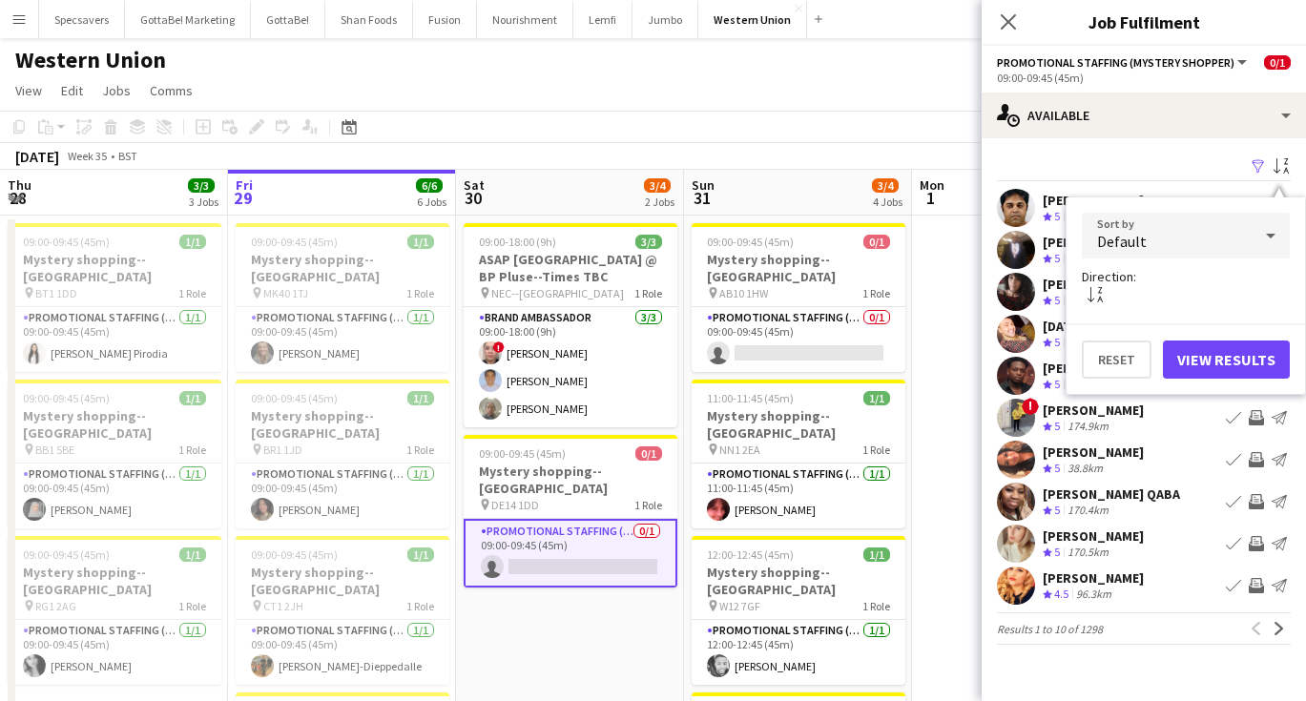
click at [1202, 231] on div "Default" at bounding box center [1167, 236] width 170 height 46
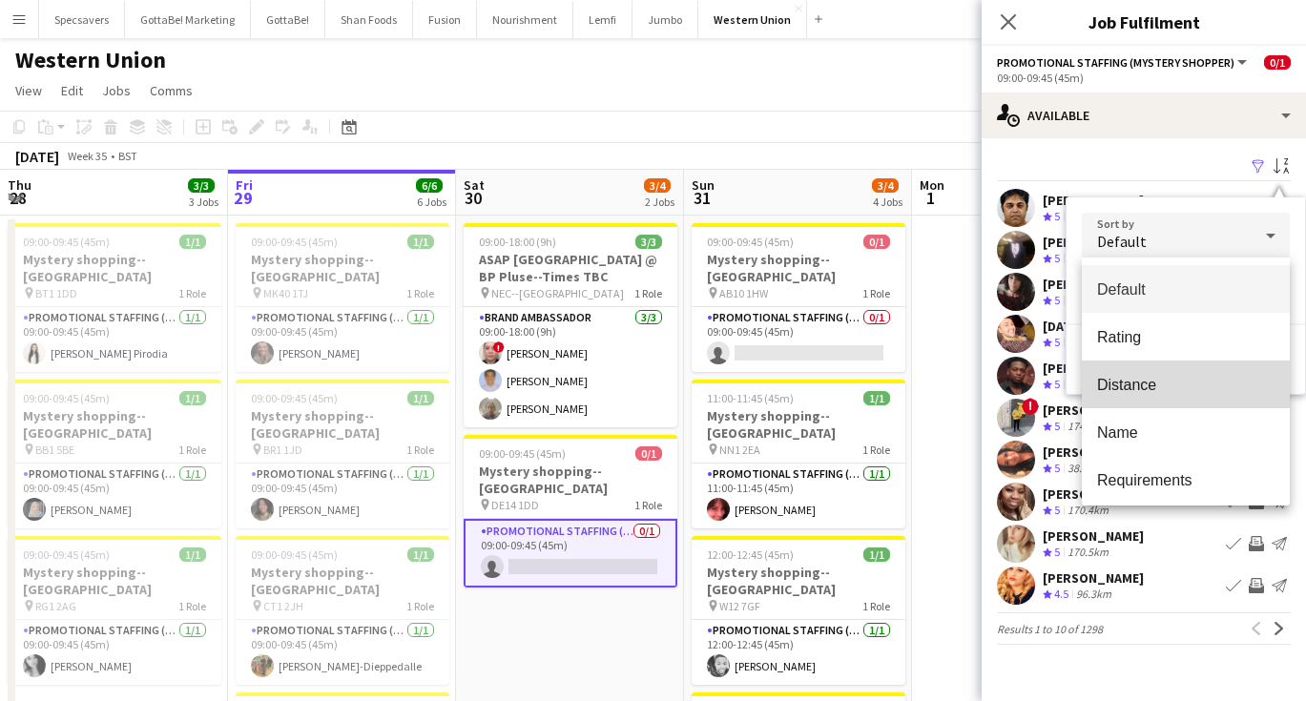
click at [1161, 383] on span "Distance" at bounding box center [1185, 385] width 177 height 18
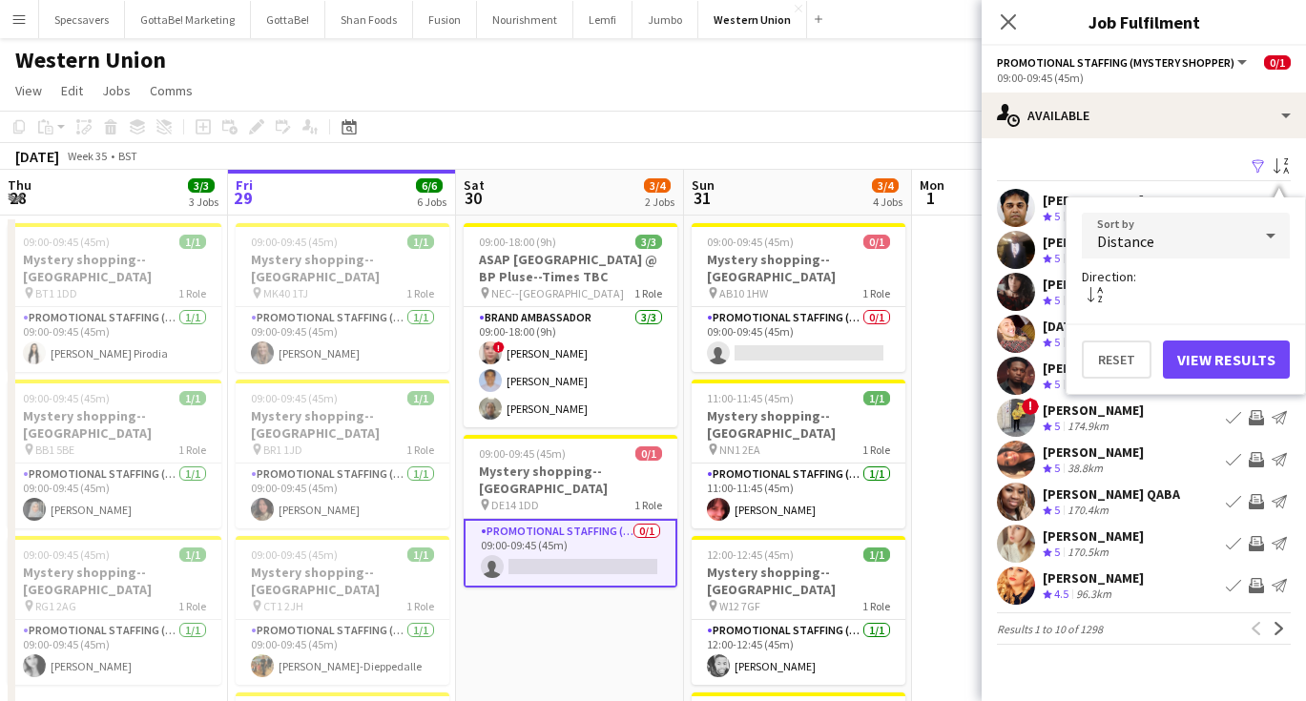
click at [1218, 355] on button "View Results" at bounding box center [1226, 360] width 127 height 38
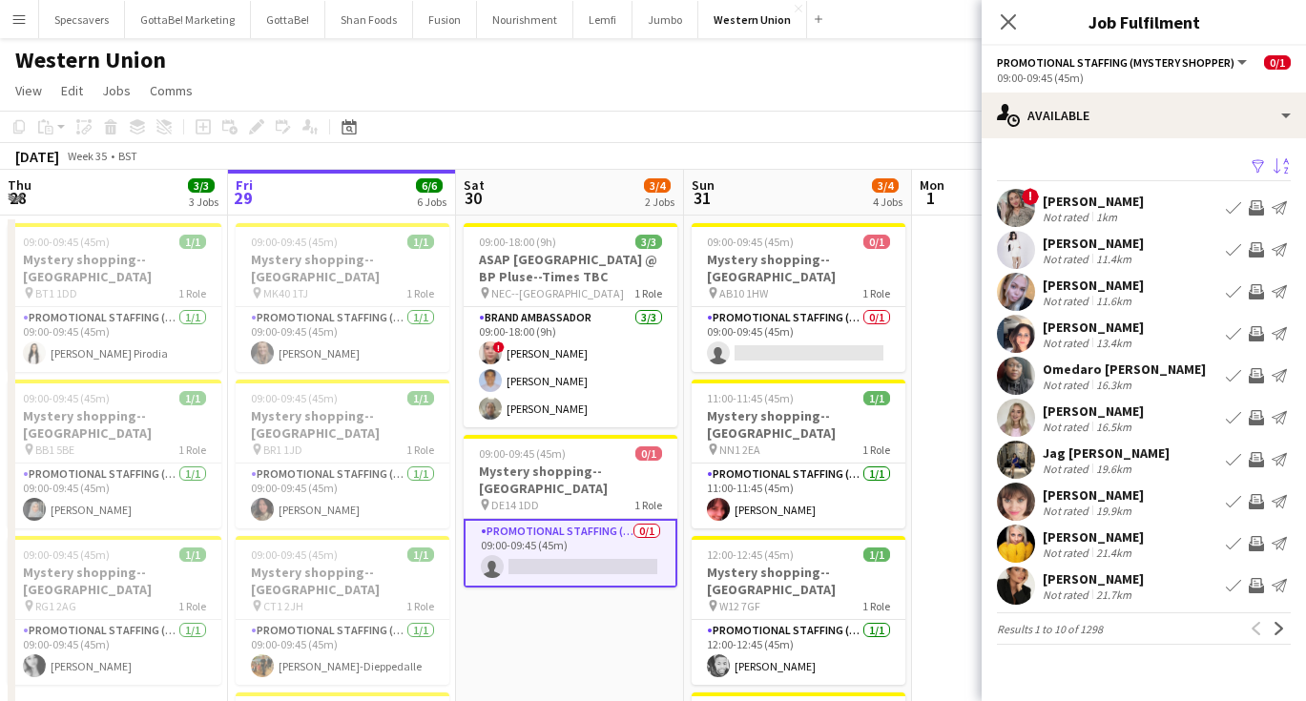
click at [1096, 456] on div "Jag [PERSON_NAME]" at bounding box center [1105, 452] width 127 height 17
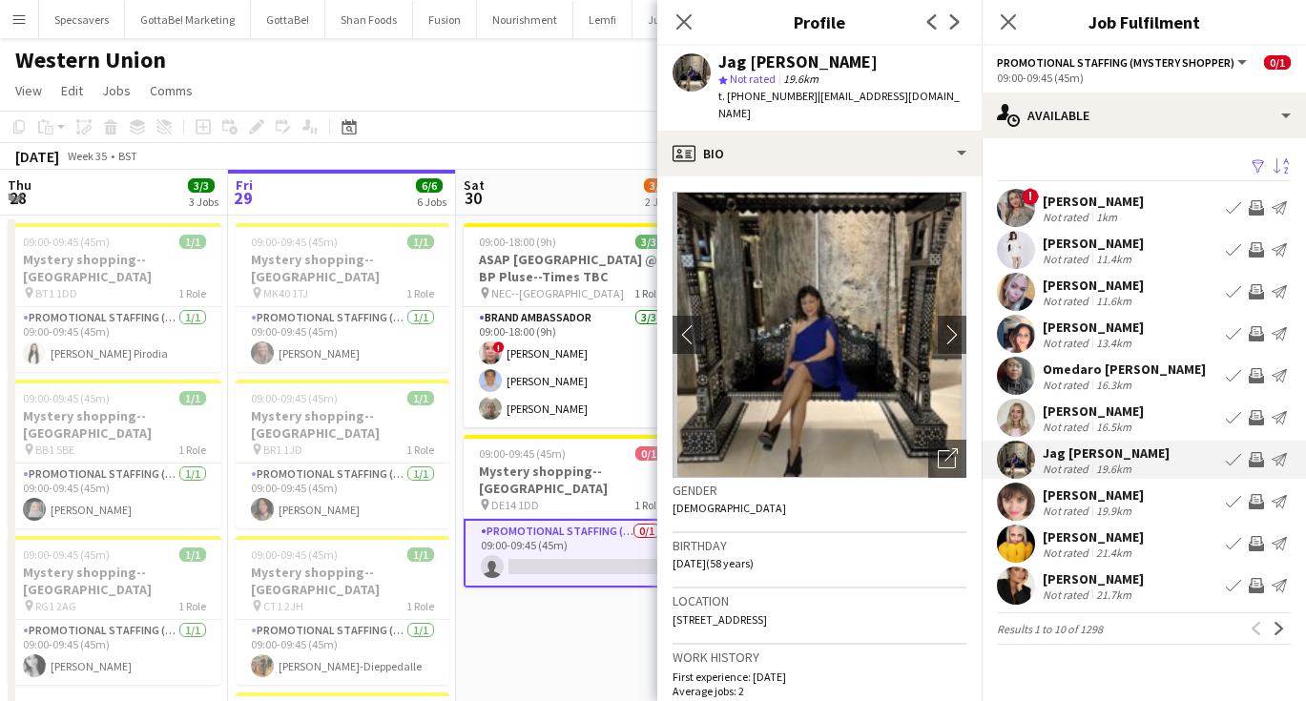
drag, startPoint x: 897, startPoint y: 598, endPoint x: 673, endPoint y: 600, distance: 223.2
click at [673, 612] on span "[STREET_ADDRESS]" at bounding box center [719, 619] width 94 height 14
copy span "[STREET_ADDRESS]"
click at [478, 639] on app-date-cell "09:00-18:00 (9h) 3/3 ASAP England @ BP Pluse--Times TBC pin NEC--Birmingham 1 R…" at bounding box center [570, 708] width 228 height 985
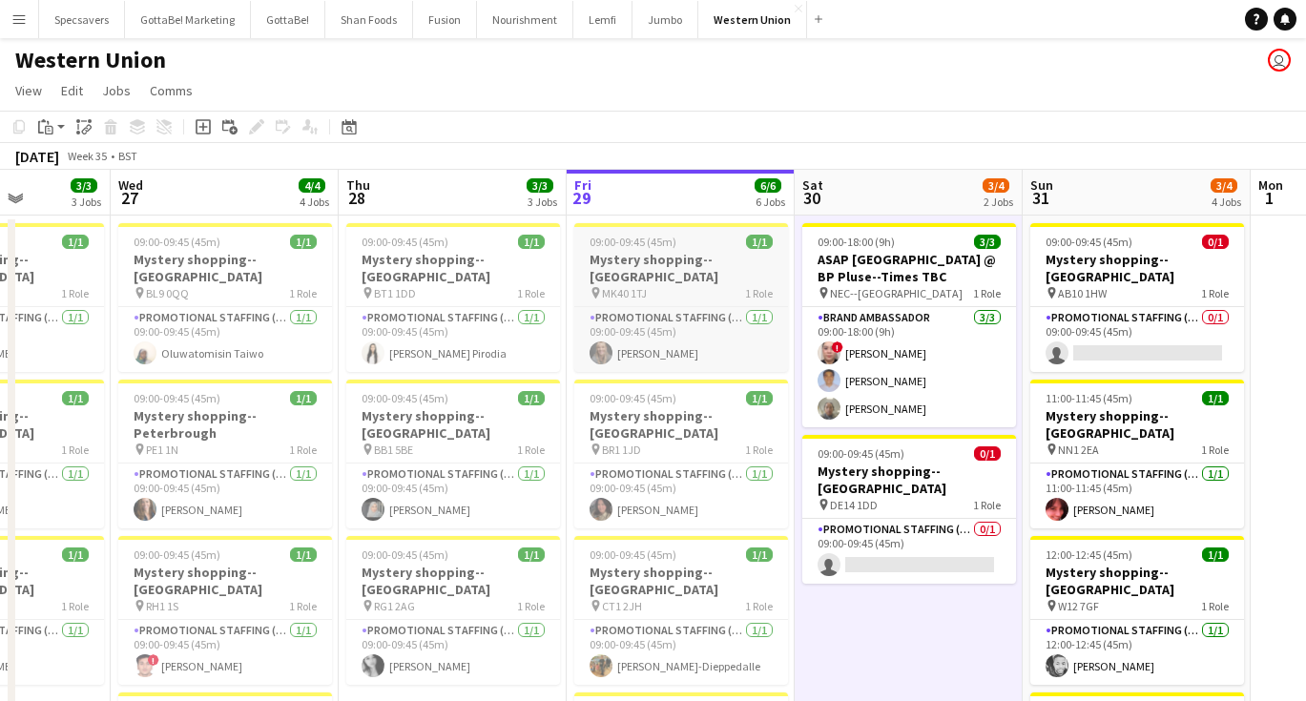
click at [650, 285] on div "pin MK40 1TJ 1 Role" at bounding box center [681, 292] width 214 height 15
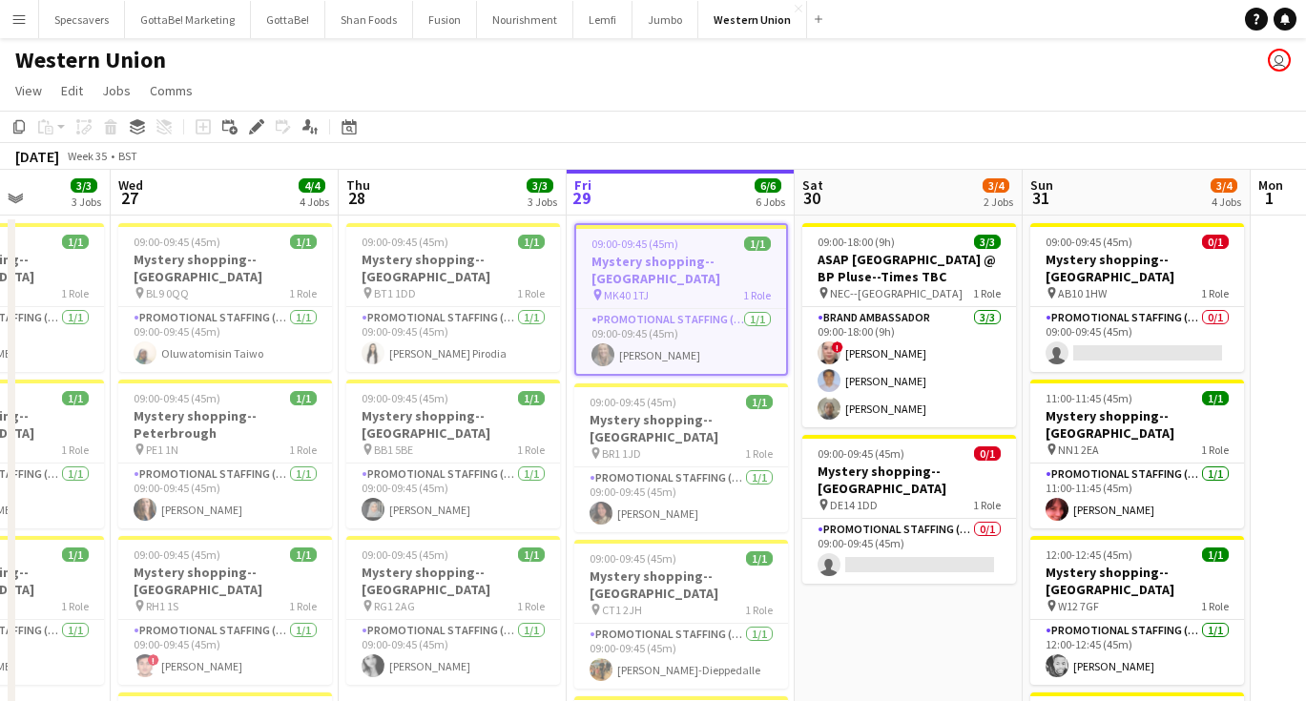
click at [883, 608] on app-date-cell "09:00-18:00 (9h) 3/3 ASAP England @ BP Pluse--Times TBC pin NEC--Birmingham 1 R…" at bounding box center [909, 708] width 228 height 985
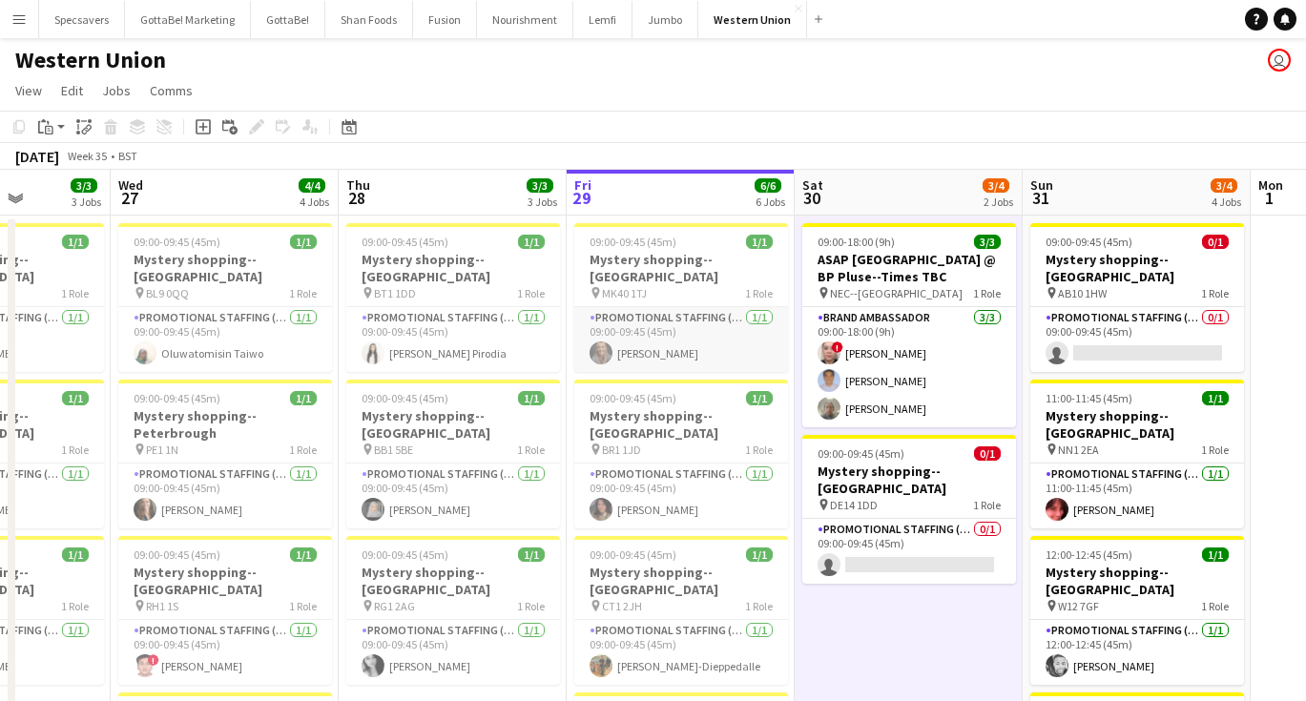
click at [662, 340] on app-card-role "Promotional Staffing (Mystery Shopper) [DATE] 09:00-09:45 (45m) [PERSON_NAME]" at bounding box center [681, 339] width 214 height 65
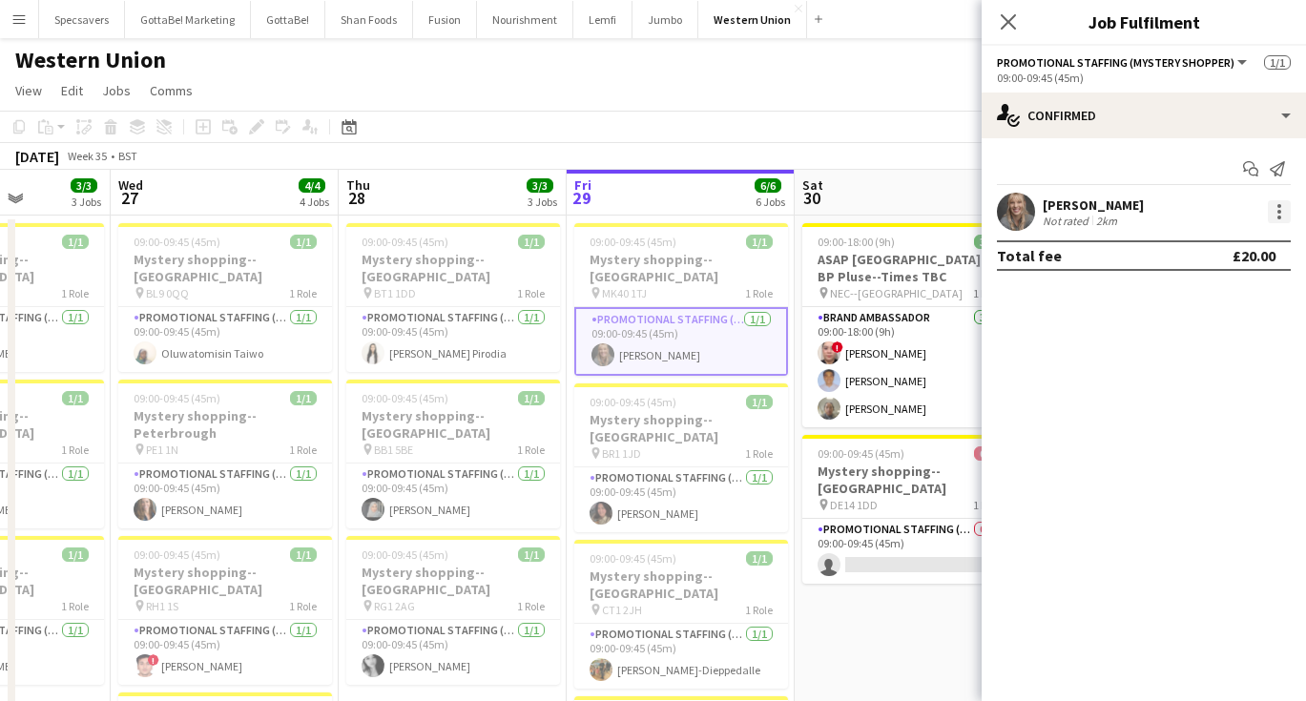
click at [1277, 217] on div at bounding box center [1279, 218] width 4 height 4
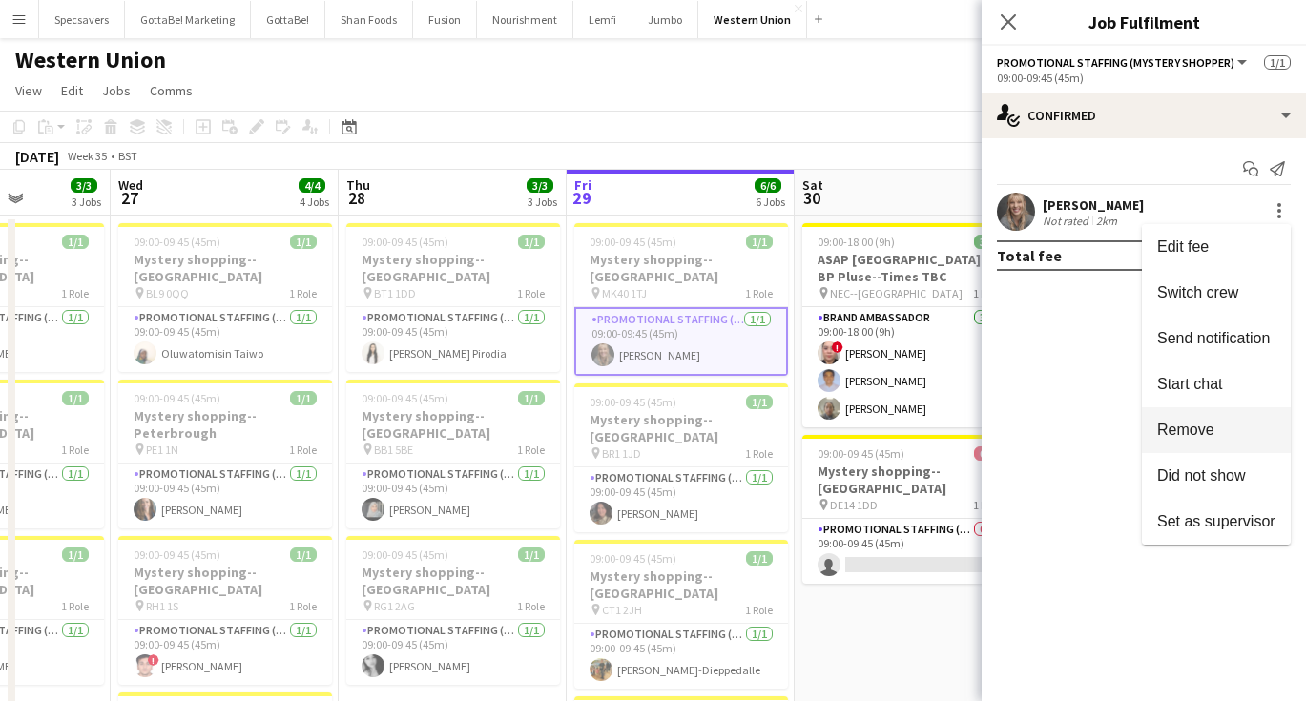
click at [1206, 440] on button "Remove" at bounding box center [1216, 430] width 149 height 46
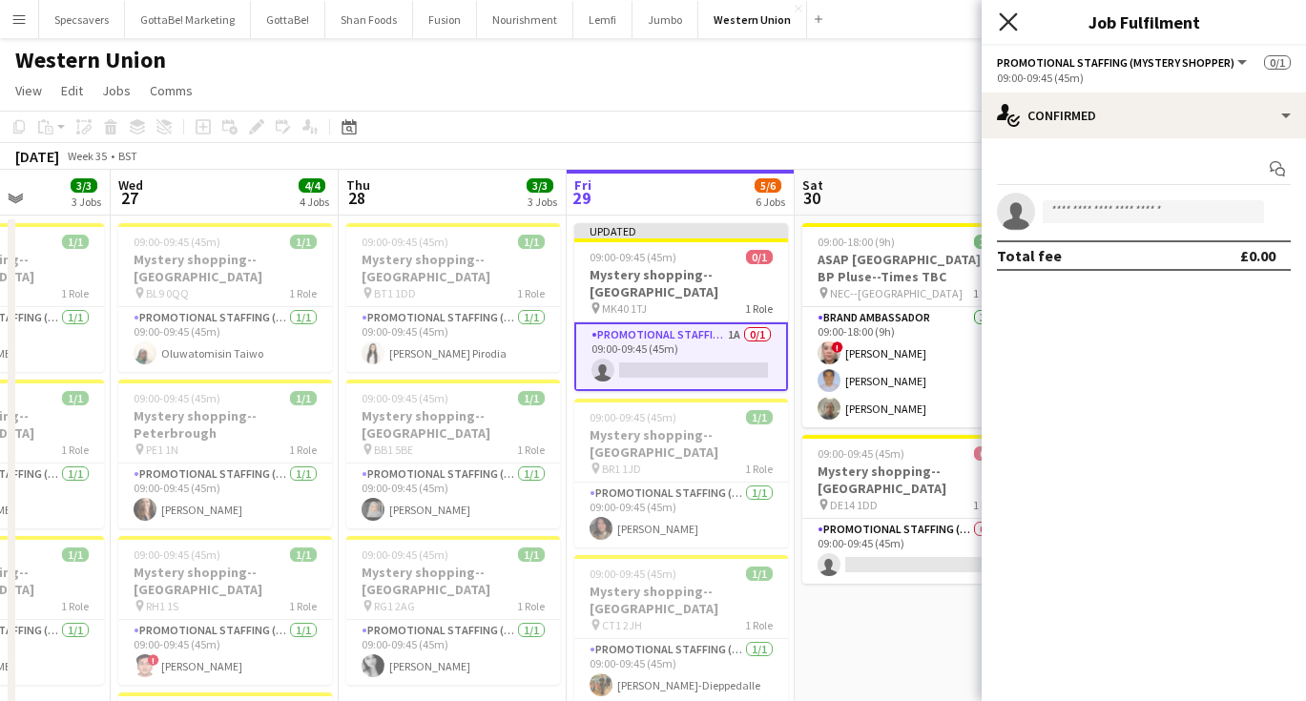
click at [1004, 17] on icon at bounding box center [1008, 21] width 18 height 18
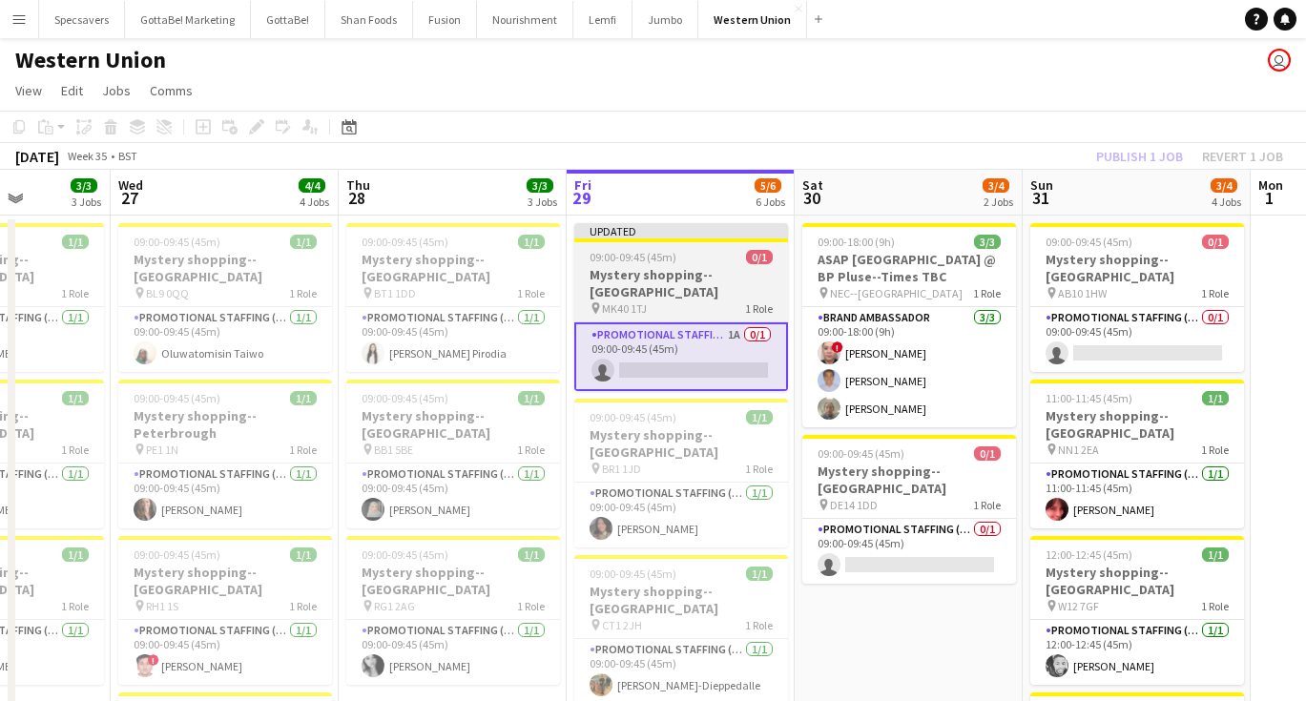
click at [641, 270] on h3 "Mystery shopping--[GEOGRAPHIC_DATA]" at bounding box center [681, 283] width 214 height 34
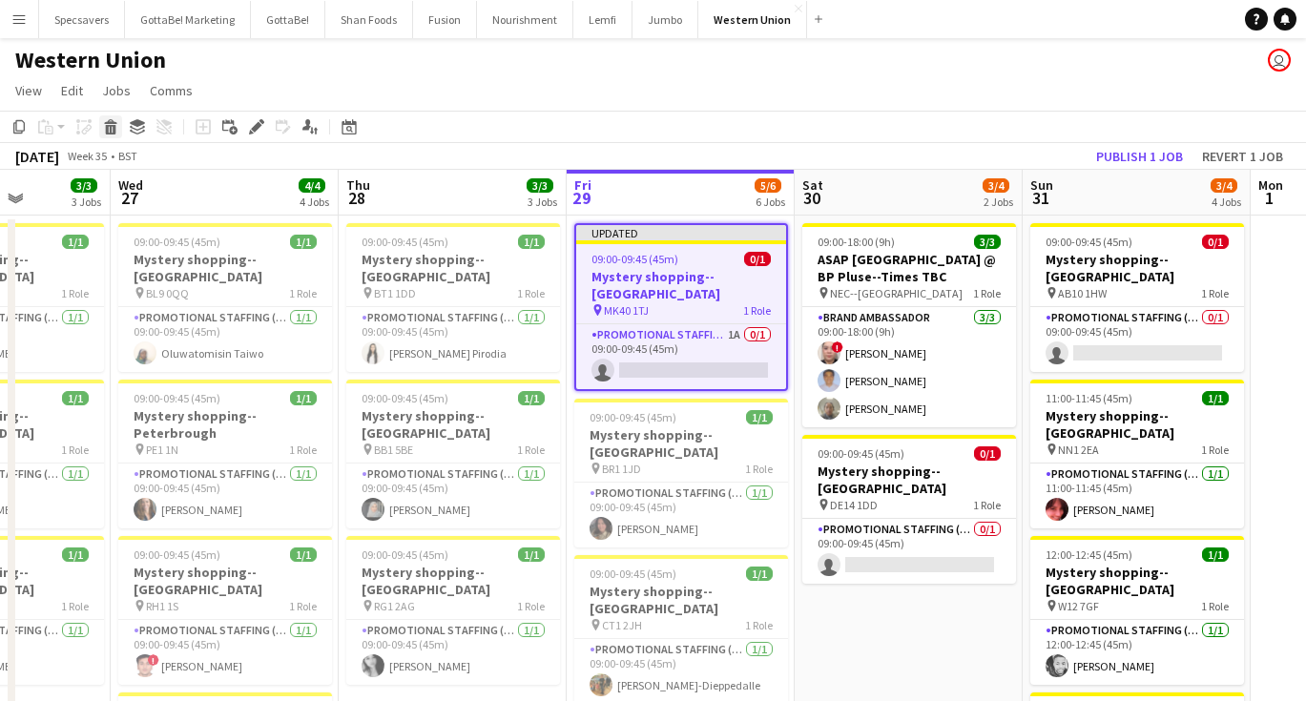
click at [112, 124] on icon "Delete" at bounding box center [110, 126] width 15 height 15
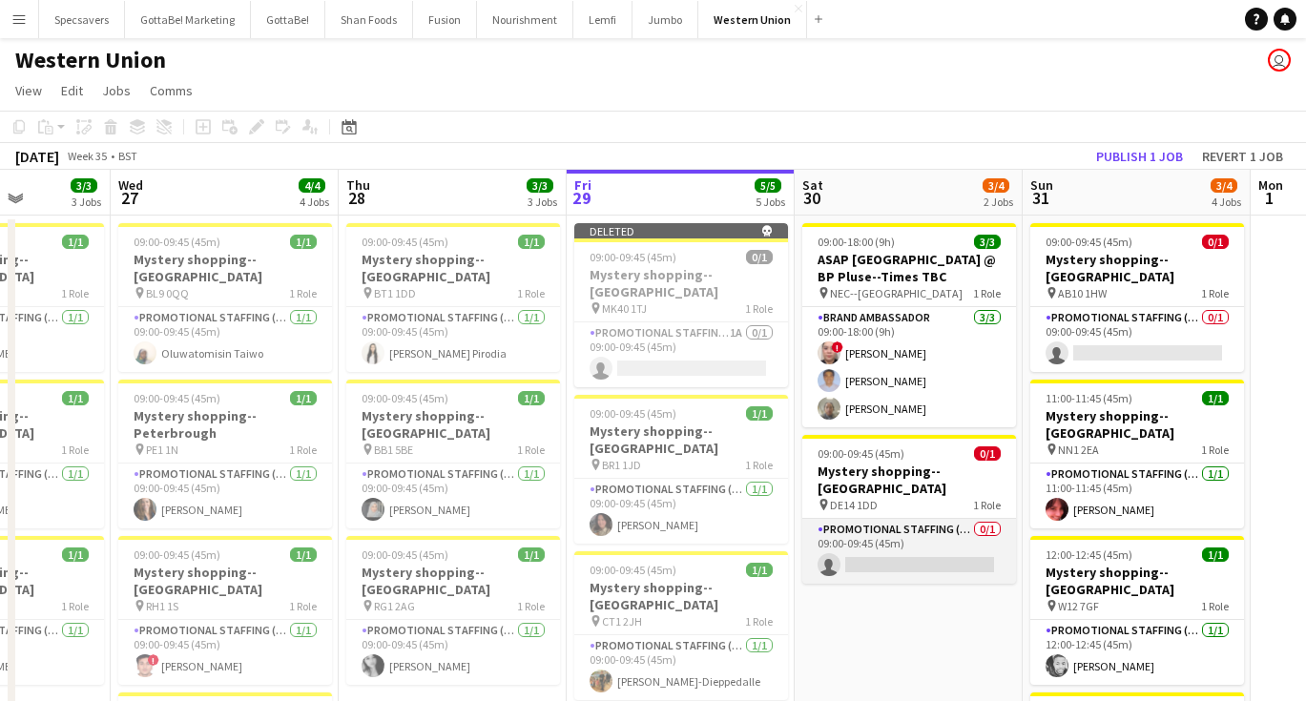
scroll to position [0, 636]
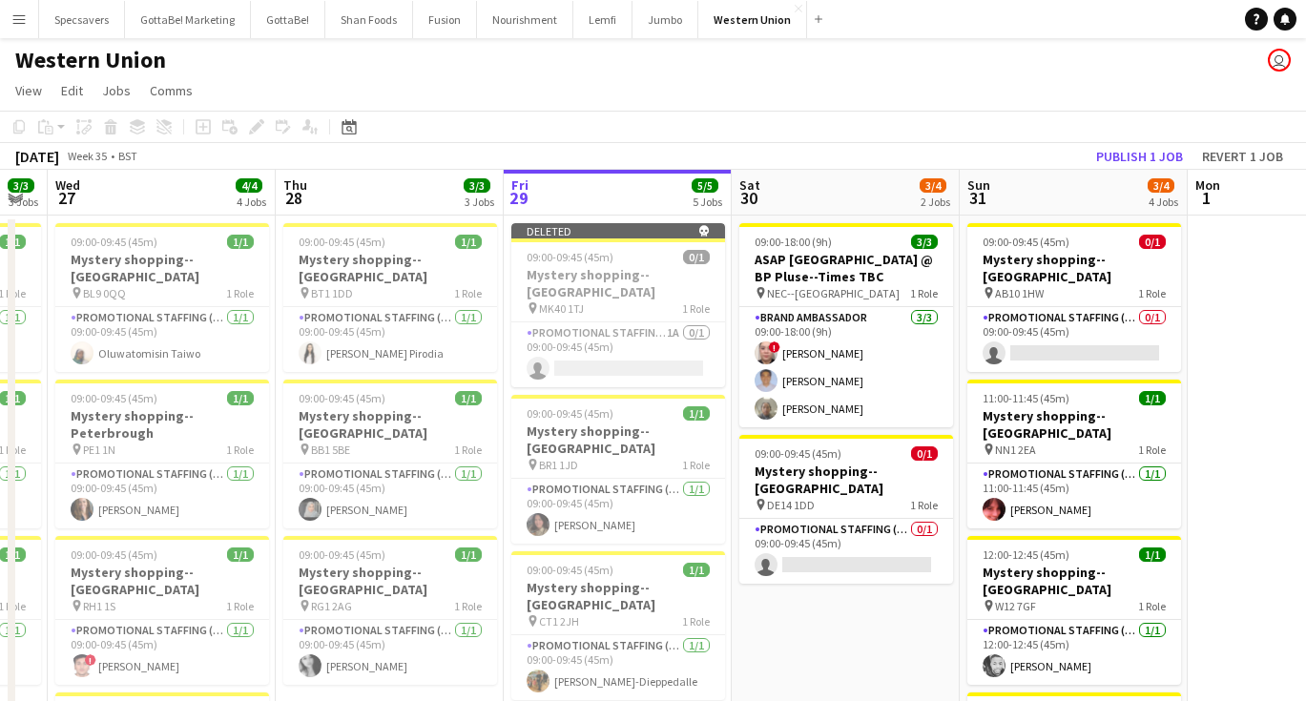
click at [835, 604] on app-date-cell "09:00-18:00 (9h) 3/3 ASAP England @ BP Pluse--Times TBC pin NEC--Birmingham 1 R…" at bounding box center [846, 708] width 228 height 985
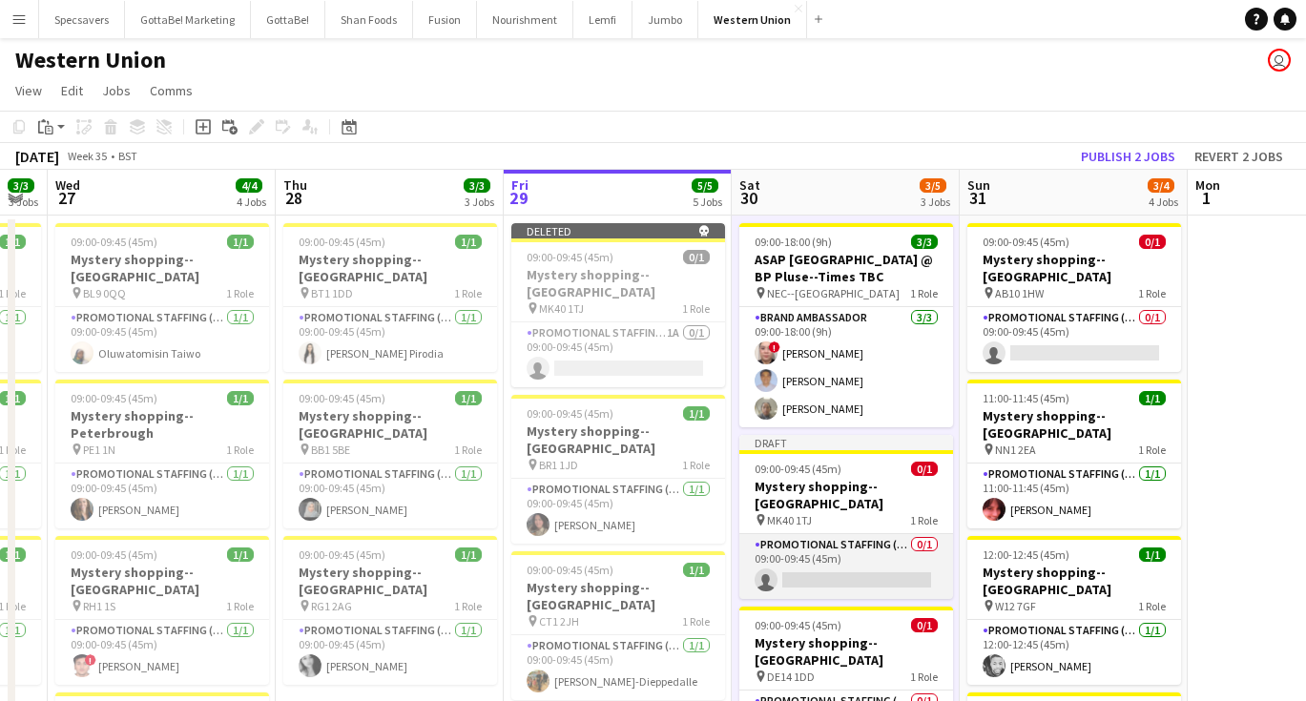
click at [836, 545] on app-card-role "Promotional Staffing (Mystery Shopper) 0/1 09:00-09:45 (45m) single-neutral-act…" at bounding box center [846, 566] width 214 height 65
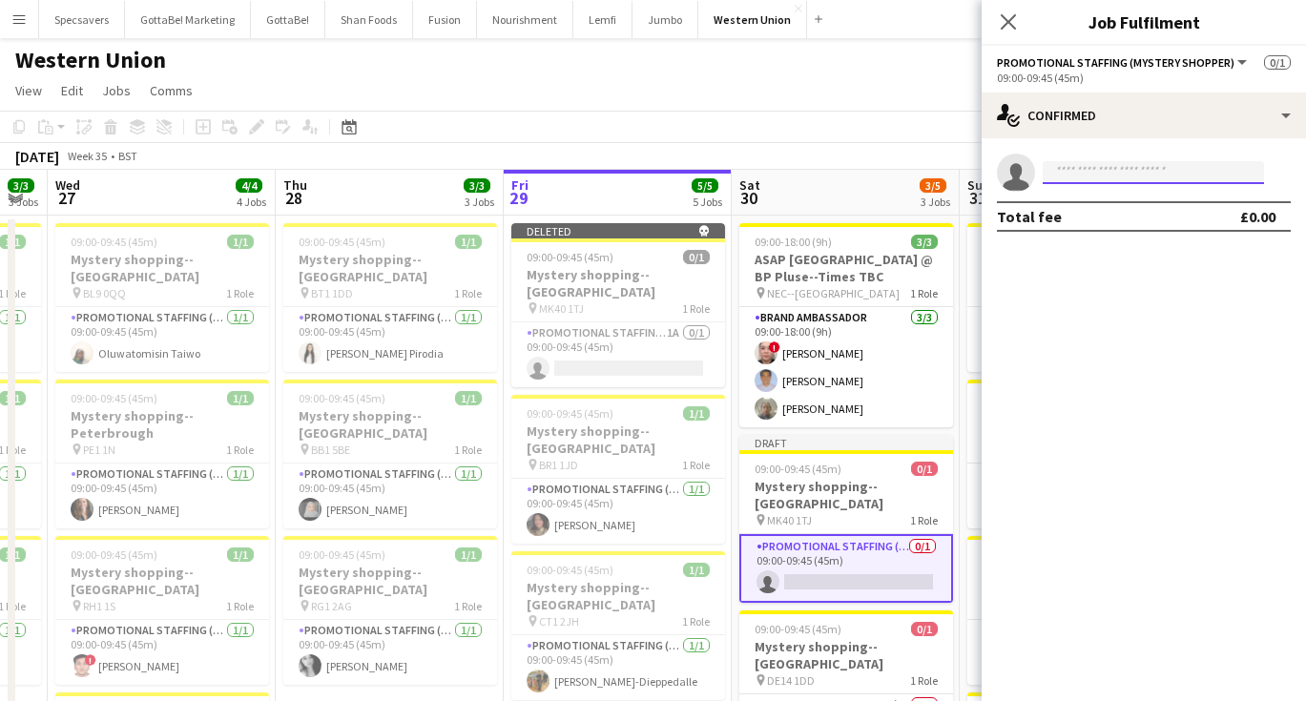
click at [1122, 181] on input at bounding box center [1152, 172] width 221 height 23
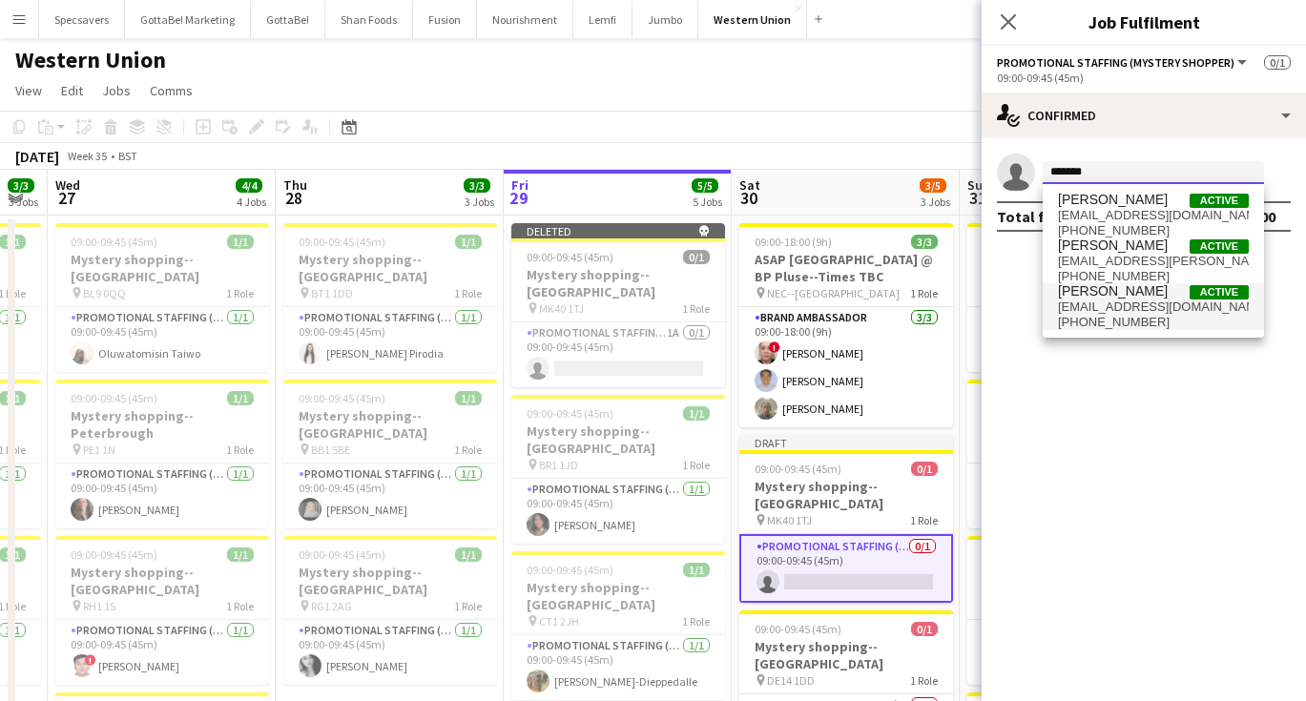
type input "*******"
click at [1133, 296] on span "[PERSON_NAME]" at bounding box center [1113, 291] width 110 height 16
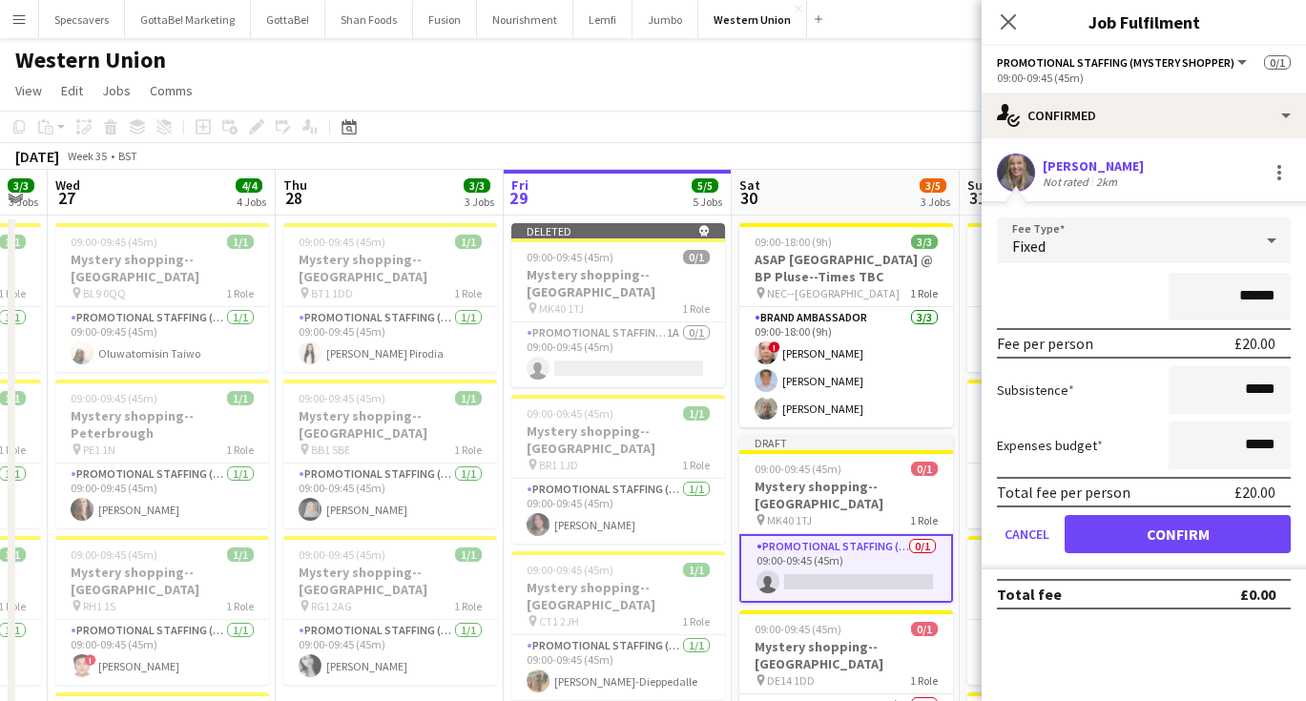
click at [1184, 526] on button "Confirm" at bounding box center [1177, 534] width 226 height 38
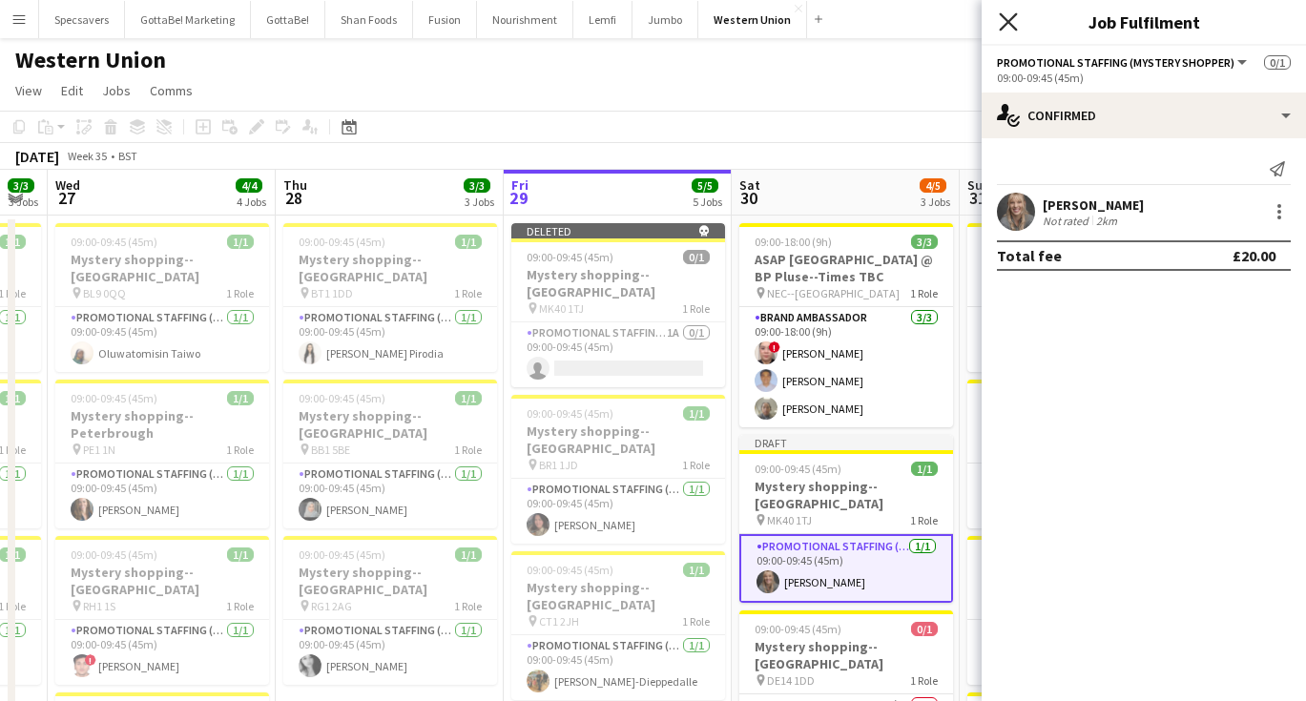
click at [1007, 19] on icon "Close pop-in" at bounding box center [1008, 21] width 18 height 18
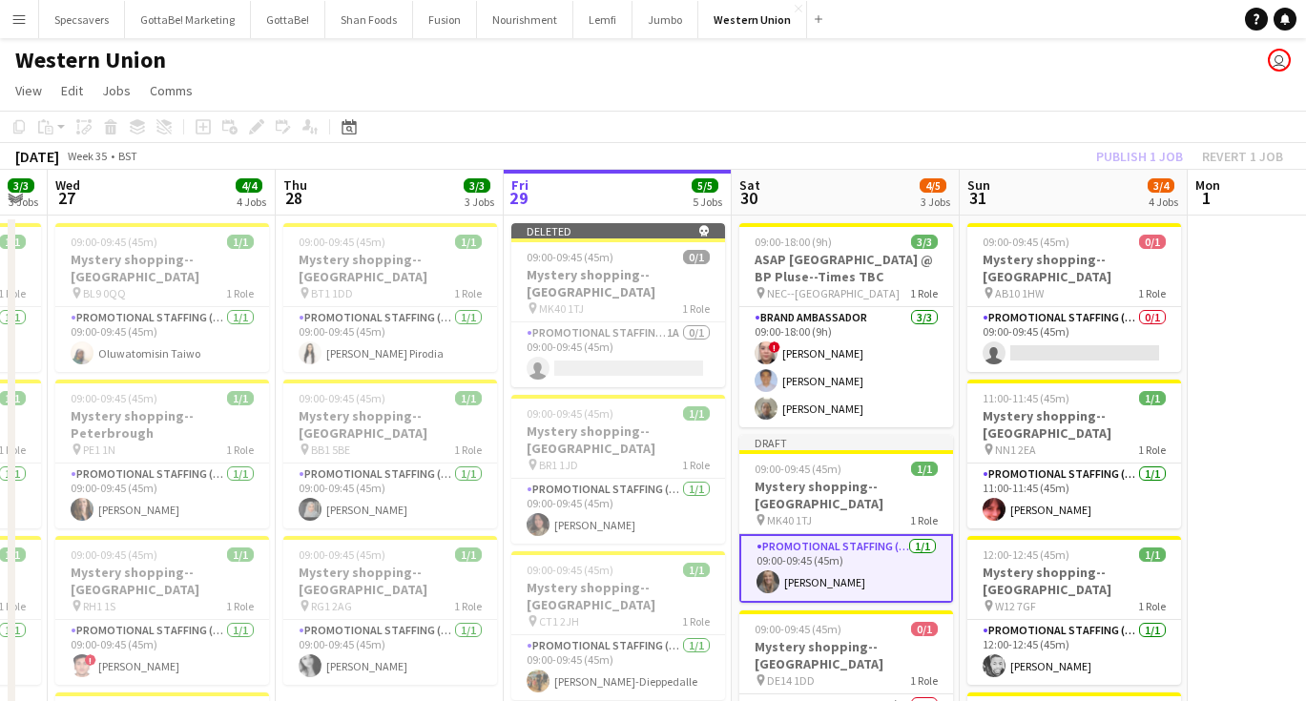
click at [1255, 335] on app-date-cell at bounding box center [1301, 708] width 228 height 985
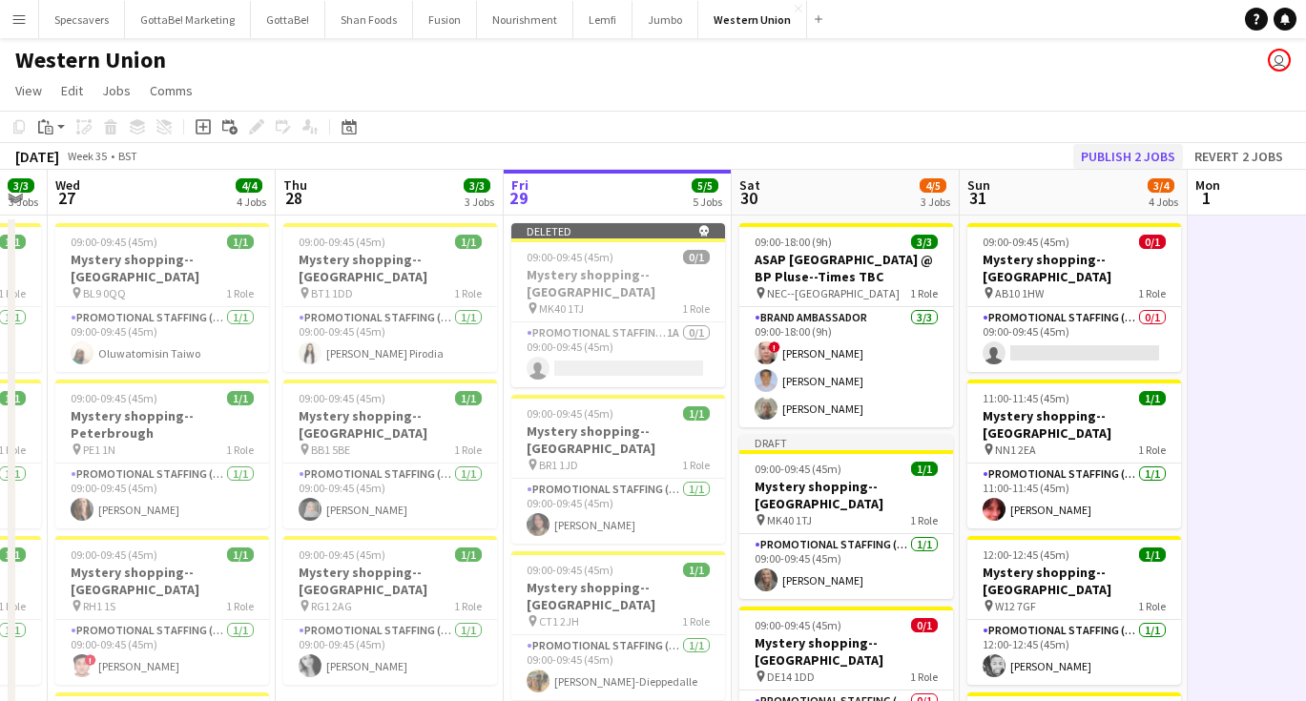
click at [1149, 154] on button "Publish 2 jobs" at bounding box center [1128, 156] width 110 height 25
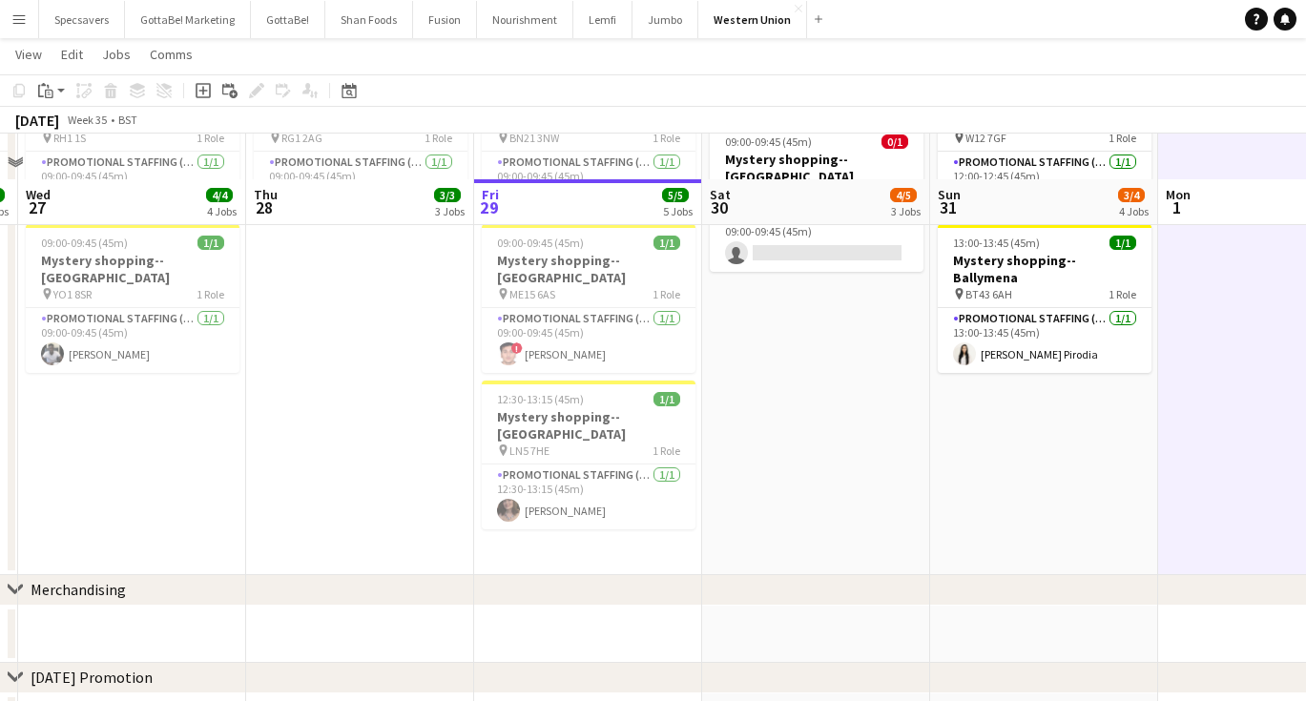
scroll to position [444, 0]
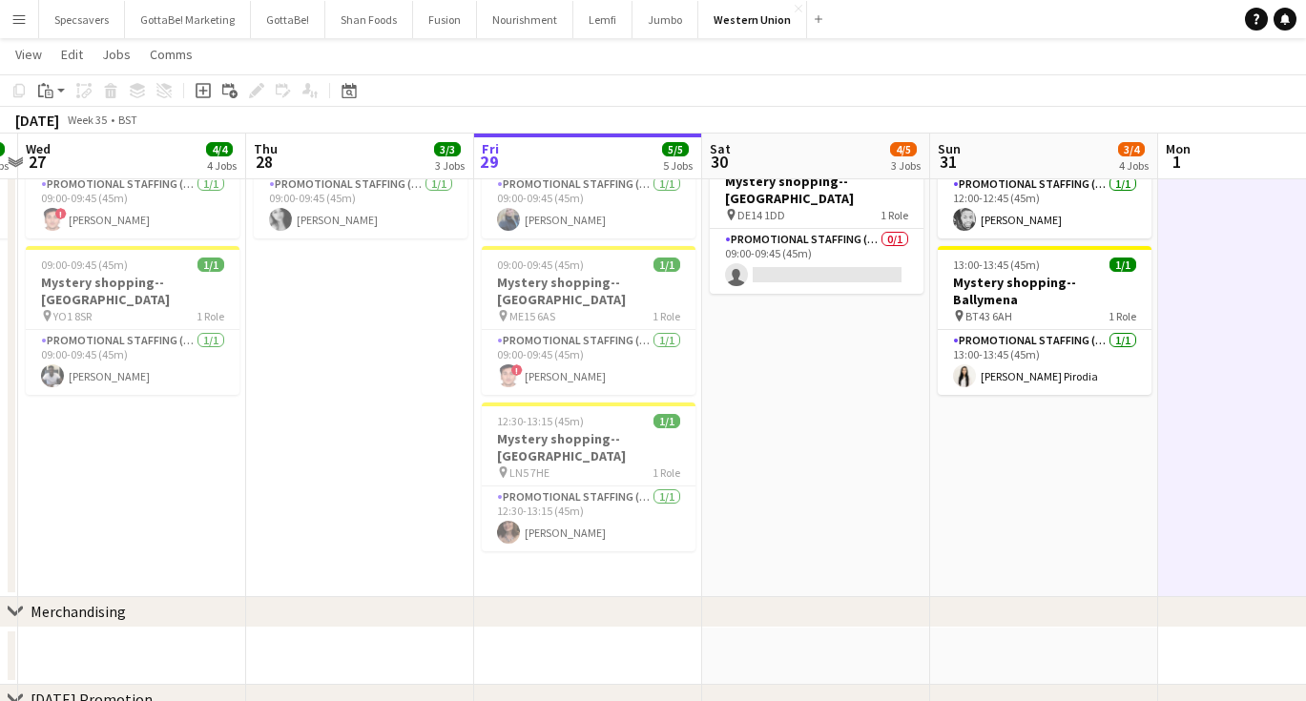
click at [20, 12] on app-icon "Menu" at bounding box center [18, 18] width 15 height 15
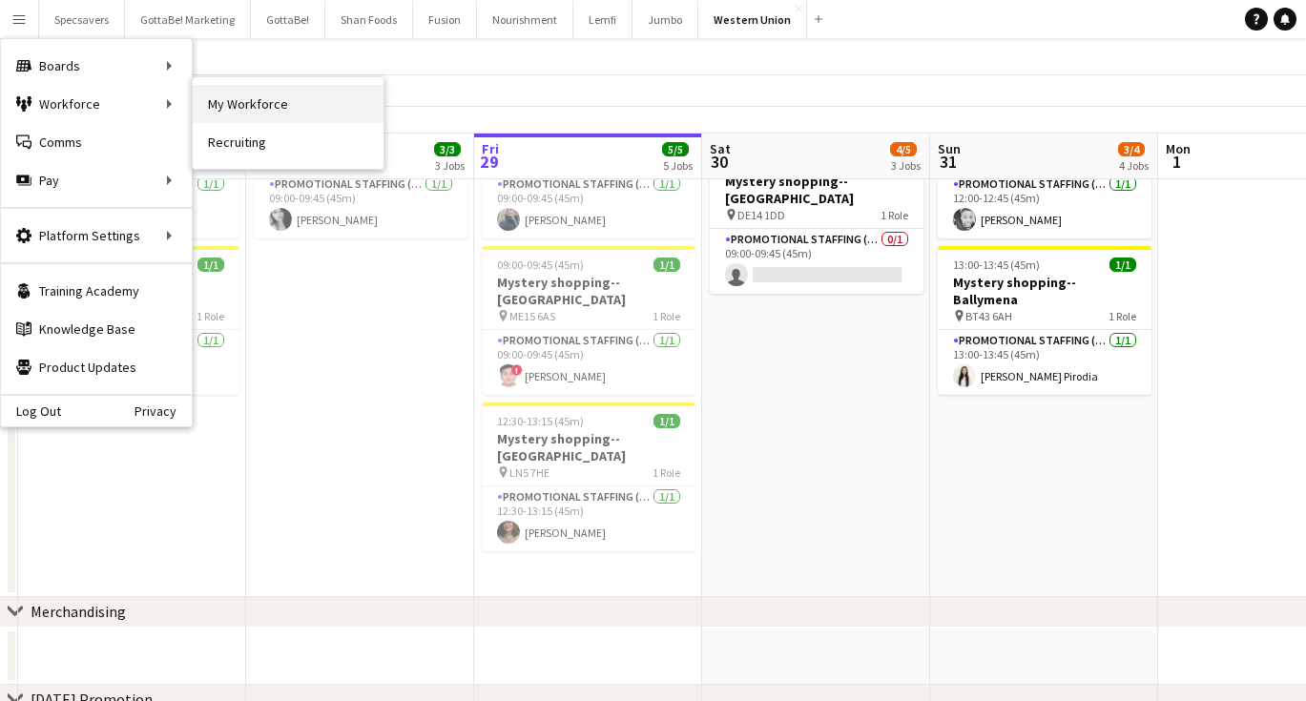
click at [264, 113] on link "My Workforce" at bounding box center [288, 104] width 191 height 38
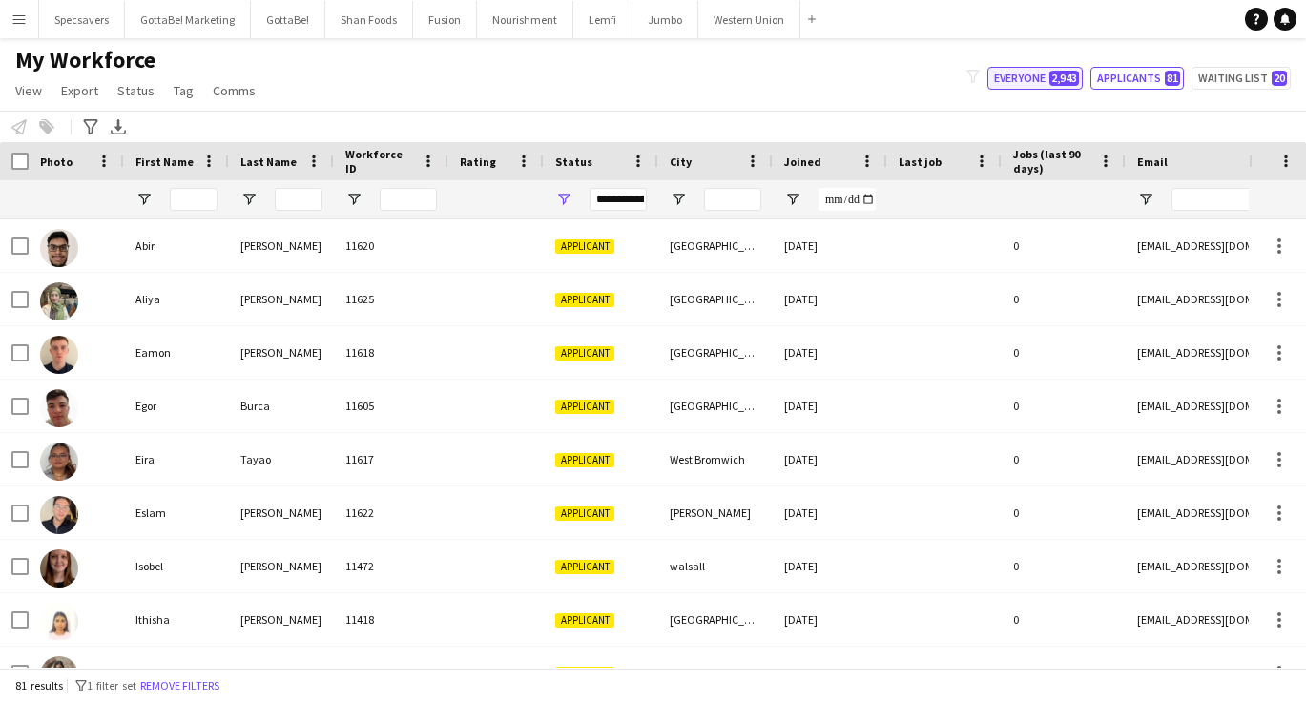
click at [1055, 77] on span "2,943" at bounding box center [1064, 78] width 30 height 15
type input "**********"
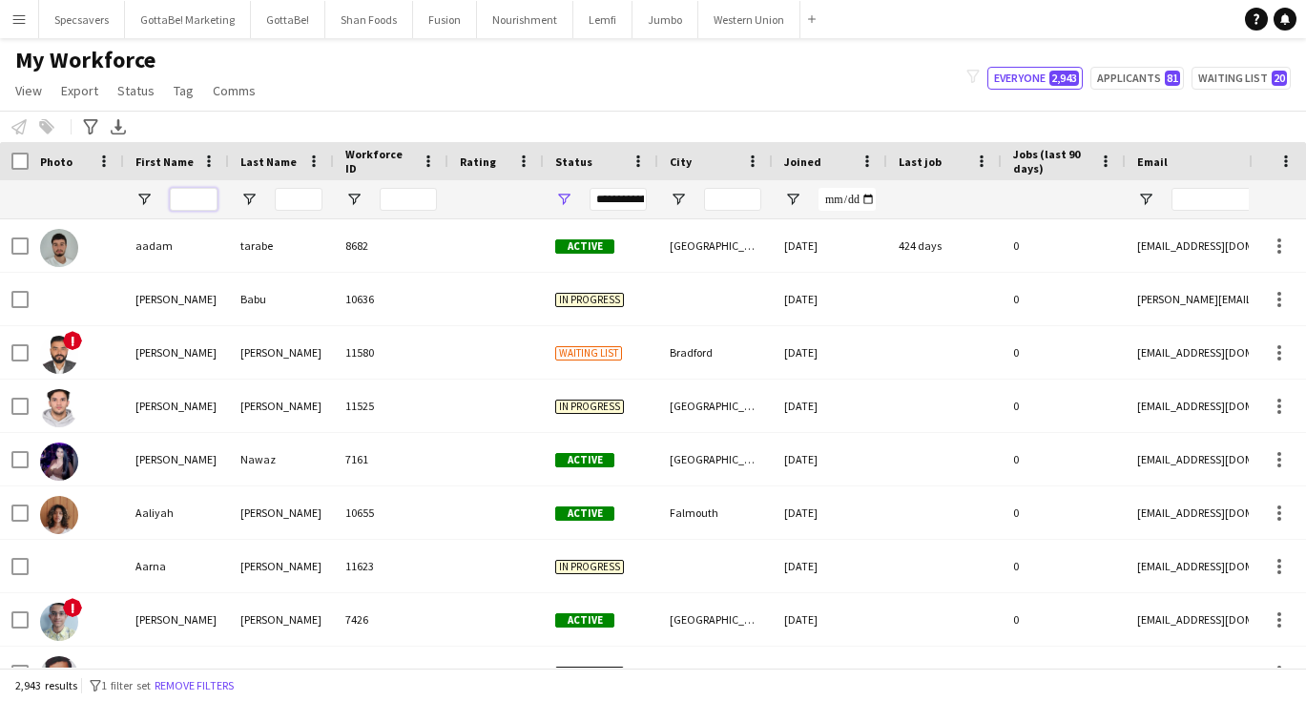
click at [182, 203] on input "First Name Filter Input" at bounding box center [194, 199] width 48 height 23
click at [88, 121] on icon "Advanced filters" at bounding box center [90, 126] width 15 height 15
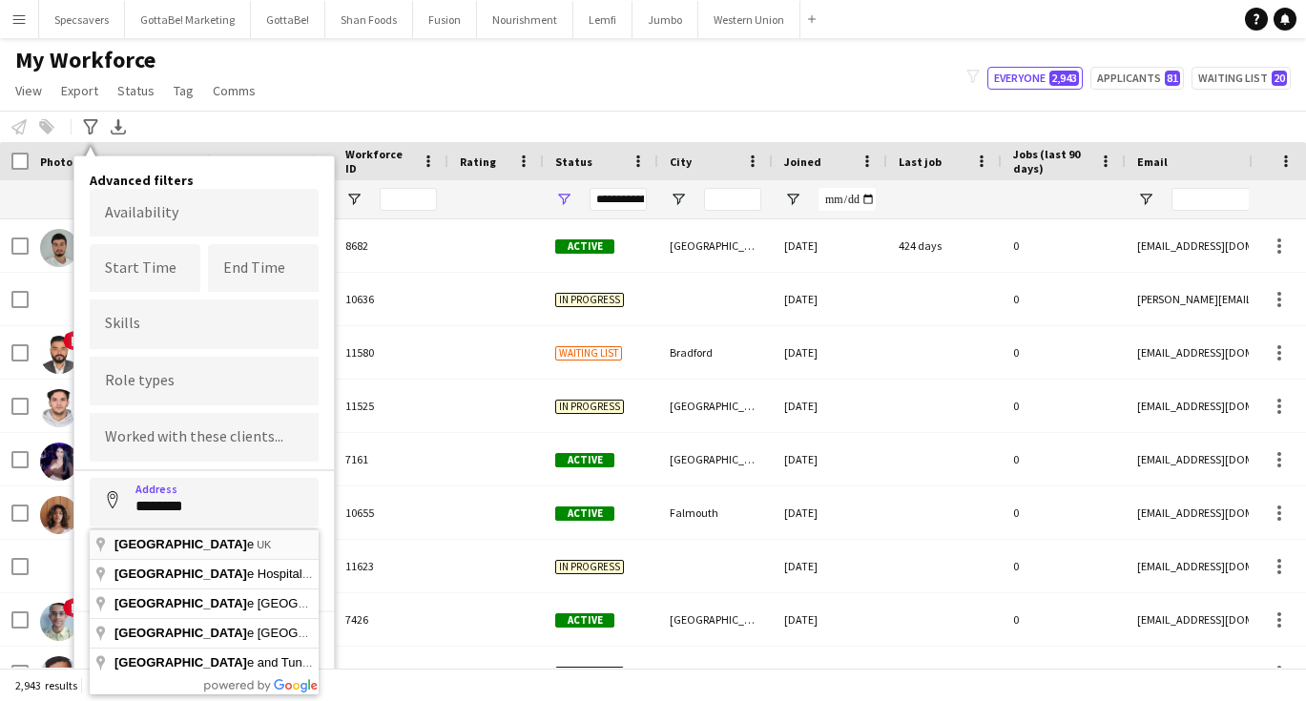
type input "**********"
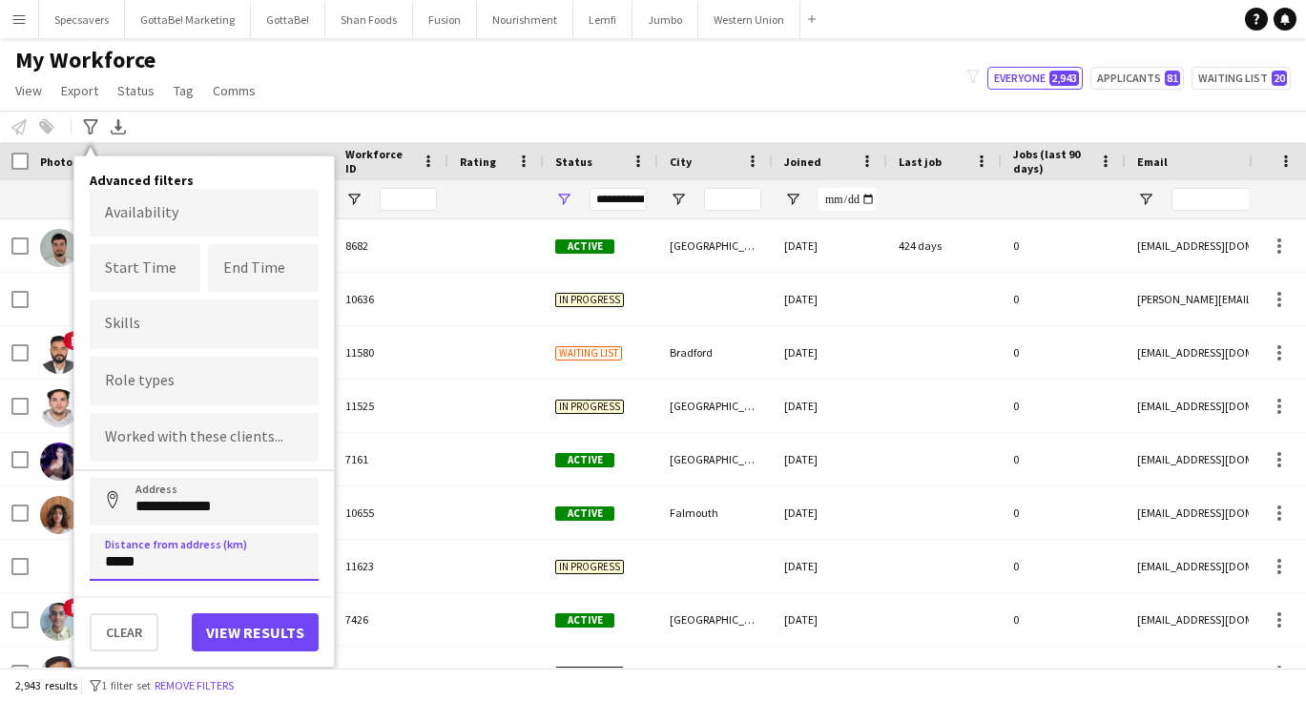
type input "*****"
click at [236, 633] on button "View results" at bounding box center [255, 632] width 127 height 38
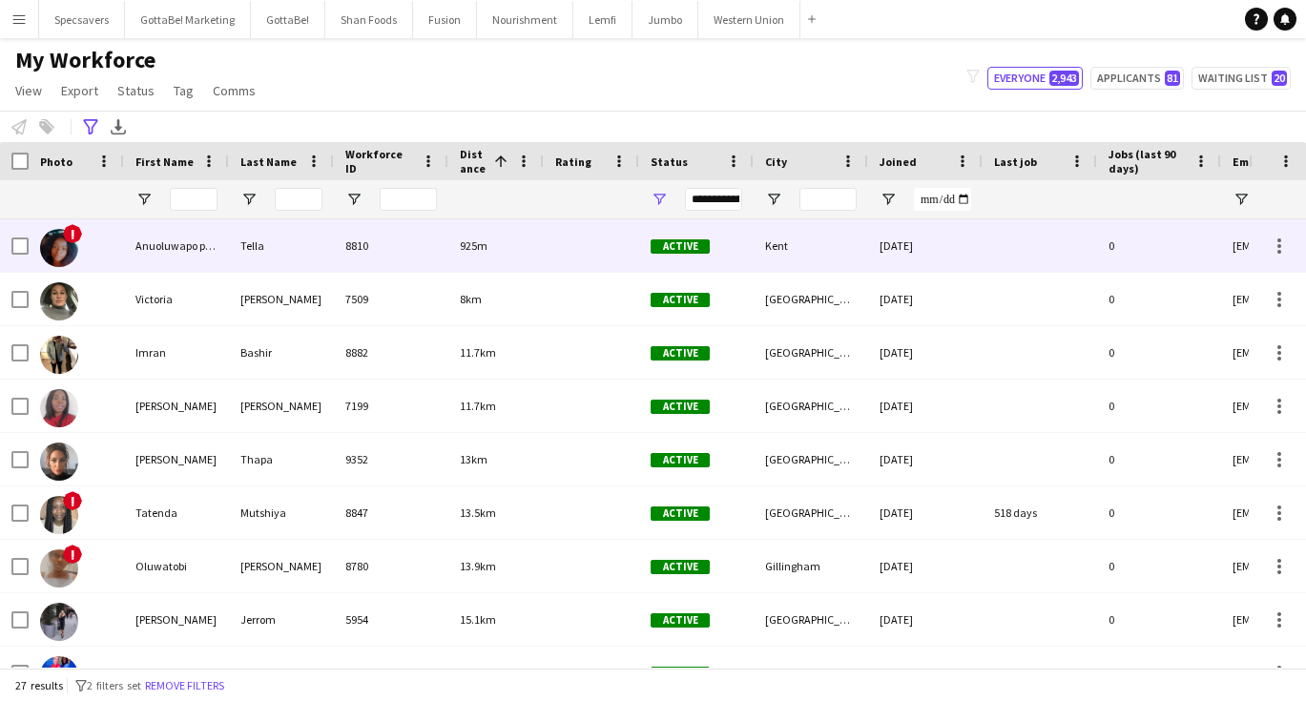
click at [277, 253] on div "Tella" at bounding box center [281, 245] width 105 height 52
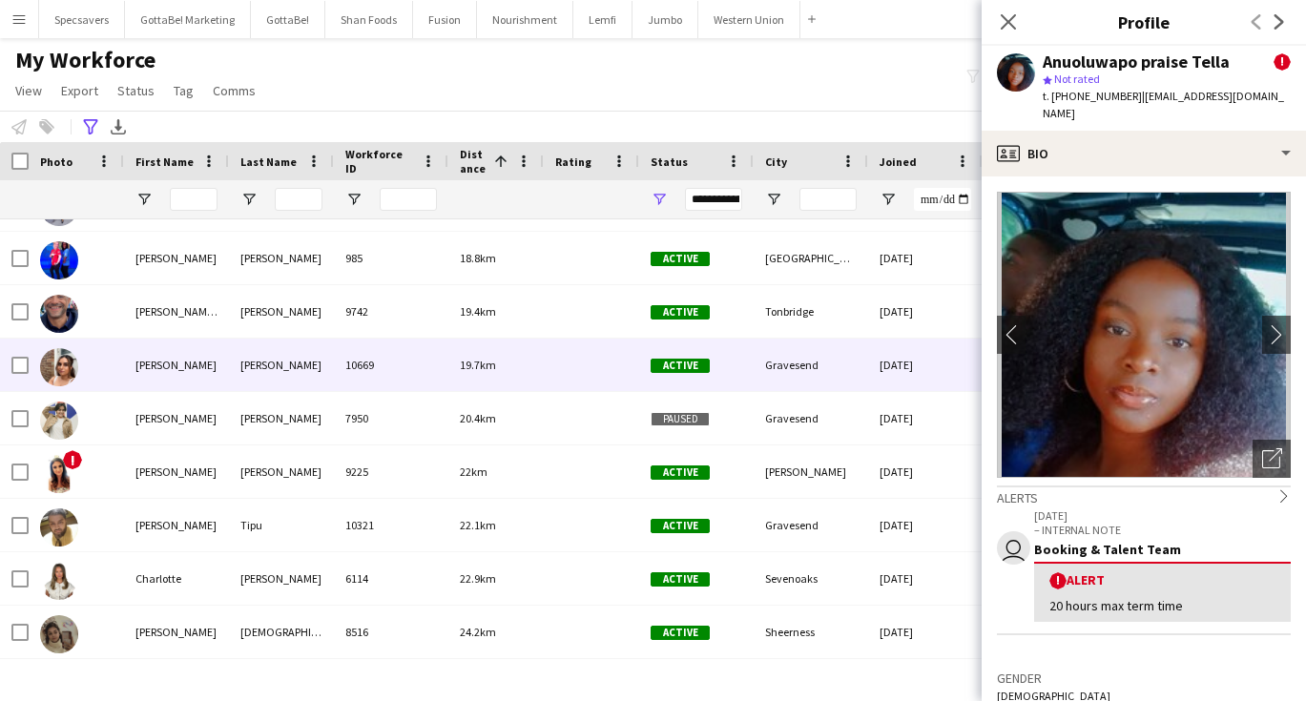
scroll to position [450, 0]
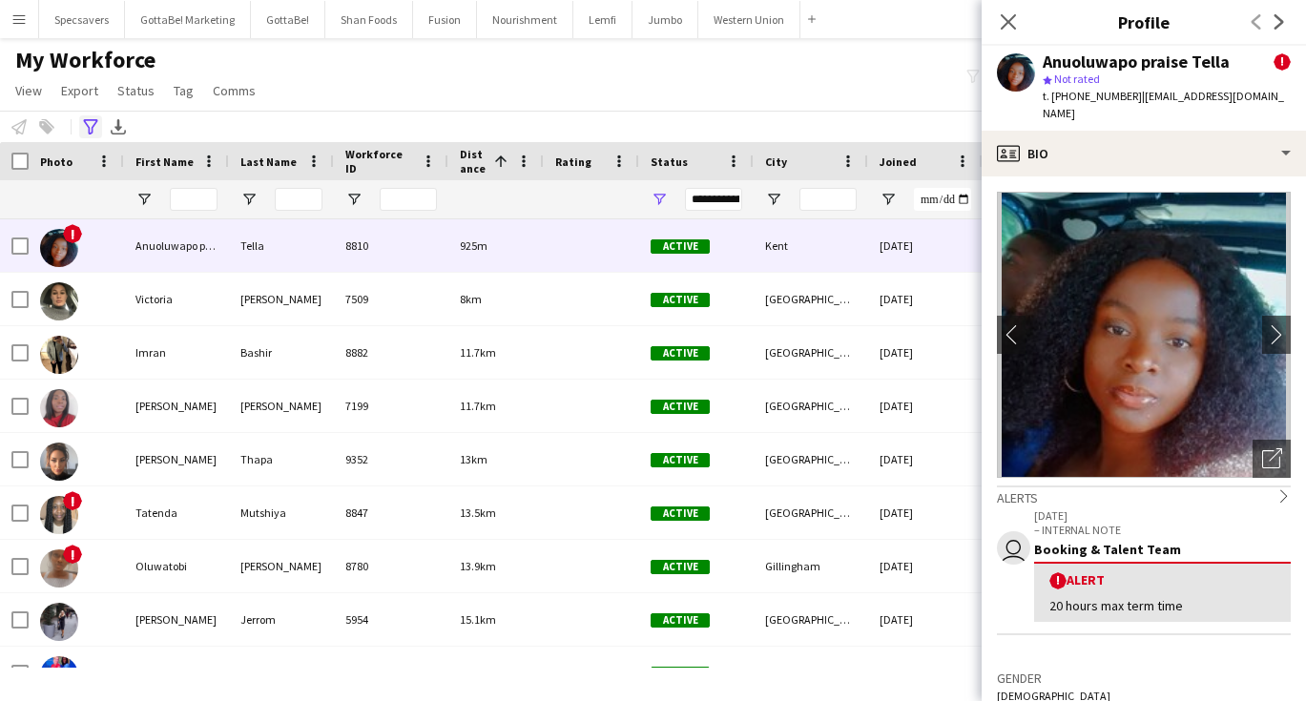
click at [85, 127] on icon "Advanced filters" at bounding box center [90, 126] width 15 height 15
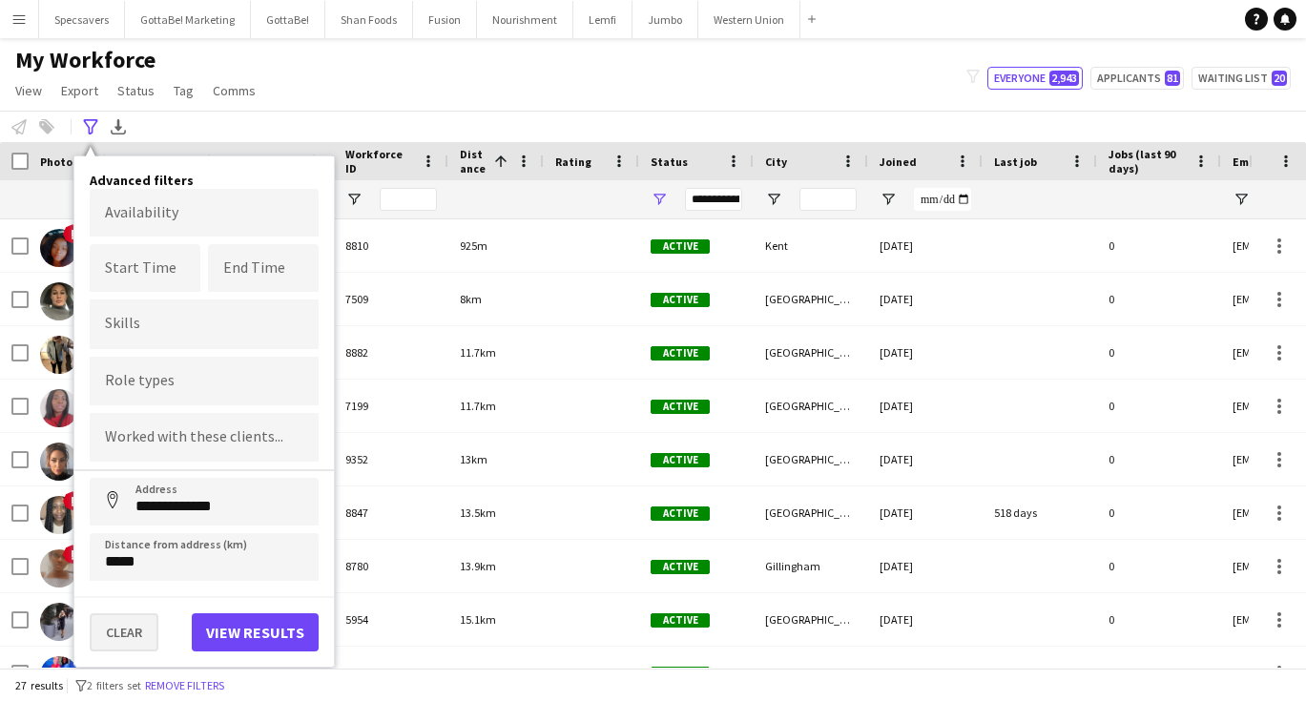
click at [121, 630] on button "Clear" at bounding box center [124, 632] width 69 height 38
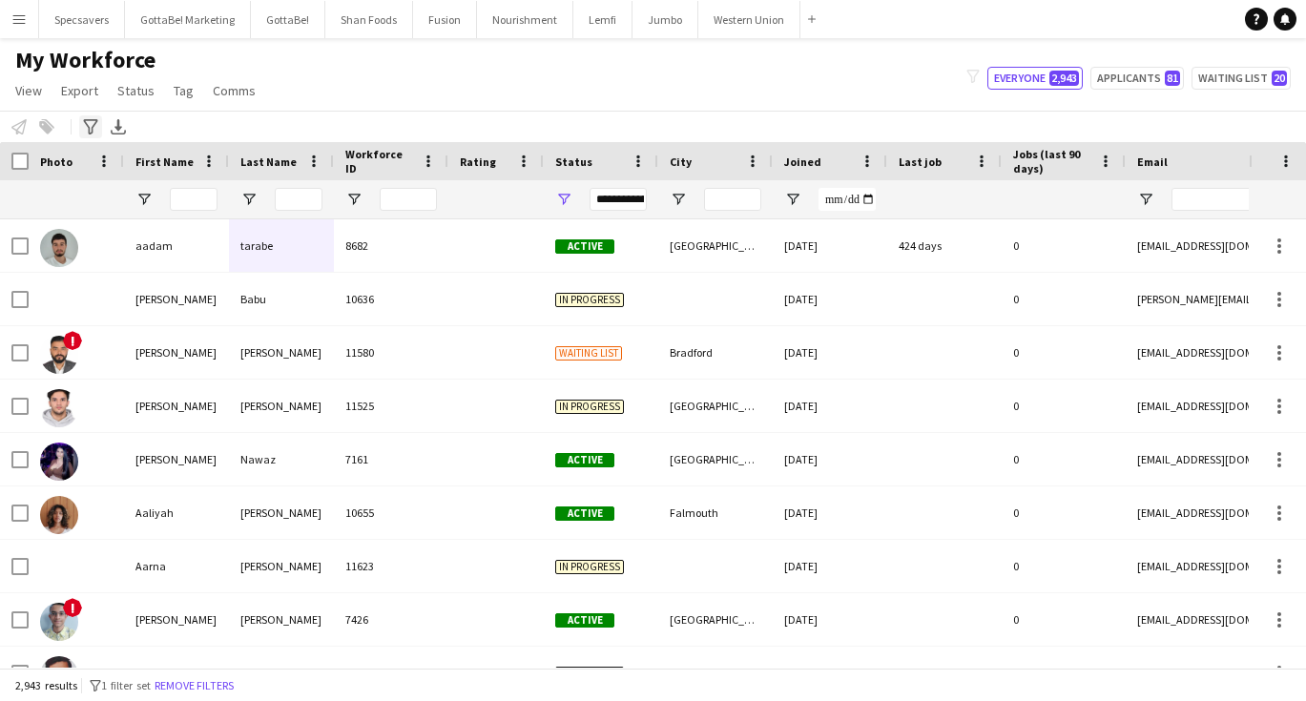
click at [90, 134] on icon at bounding box center [90, 126] width 14 height 15
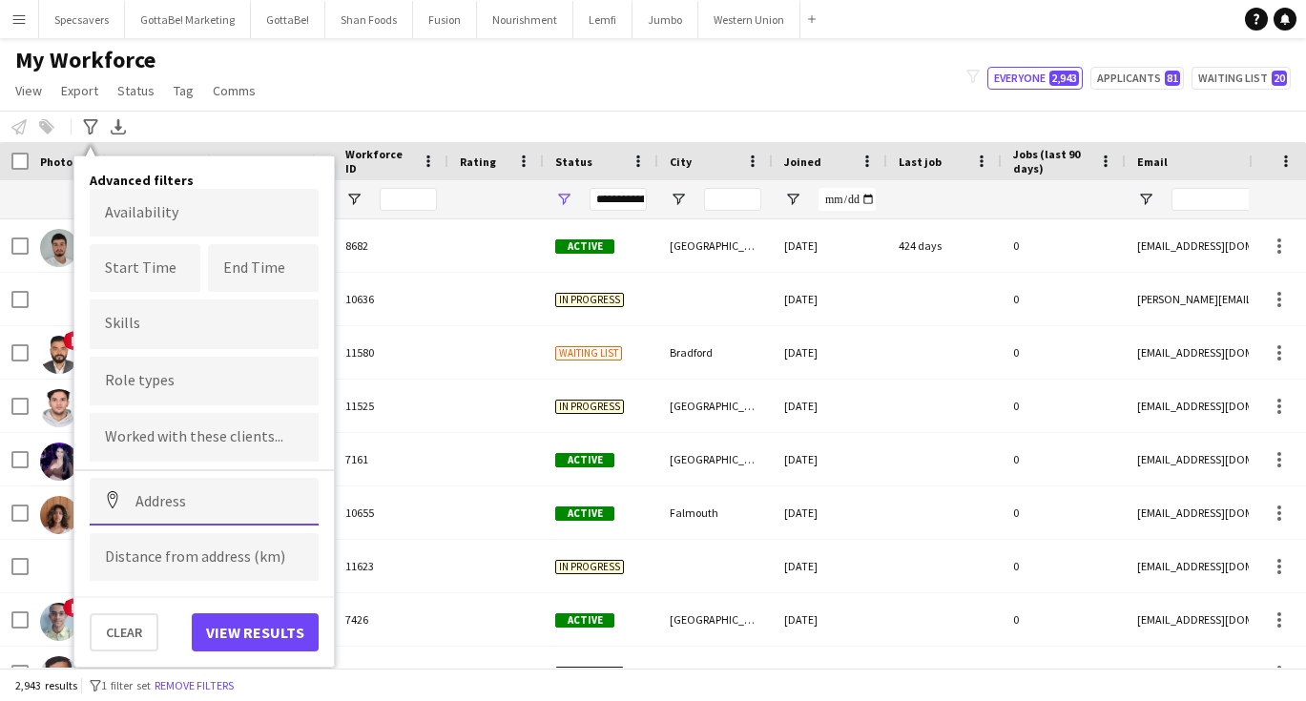
click at [185, 502] on input at bounding box center [204, 502] width 229 height 48
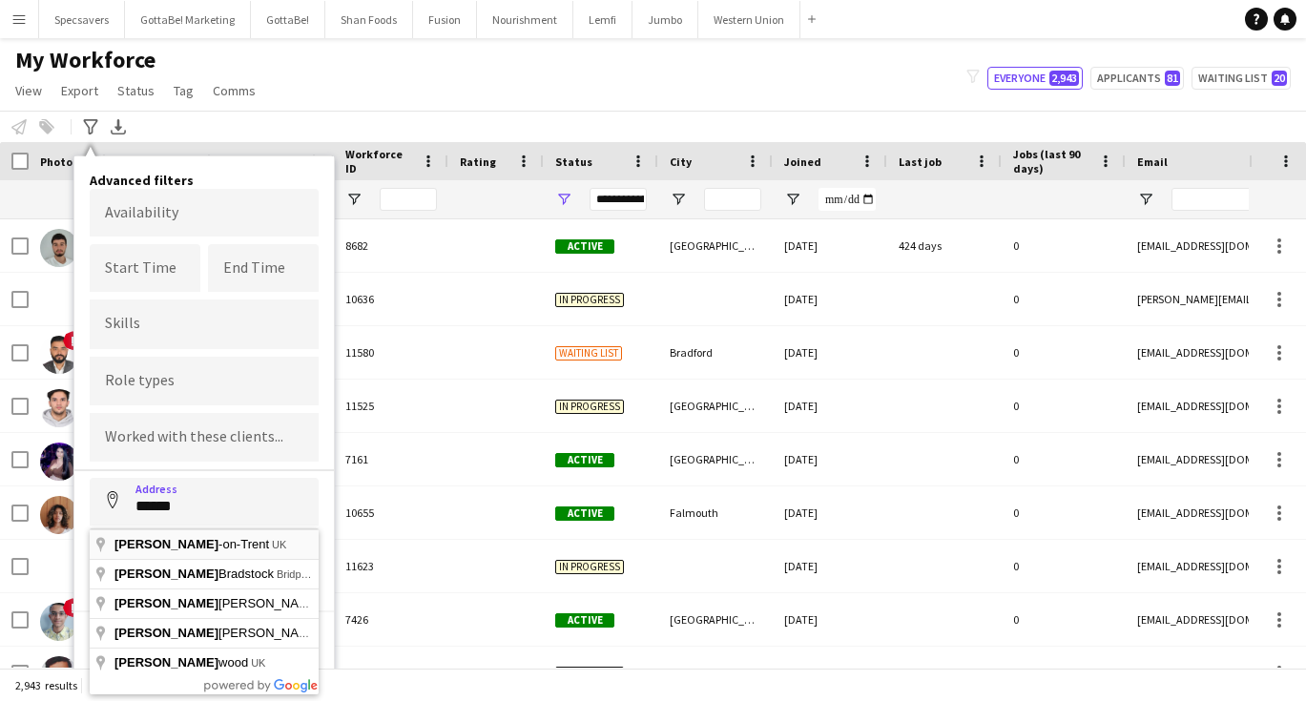
type input "**********"
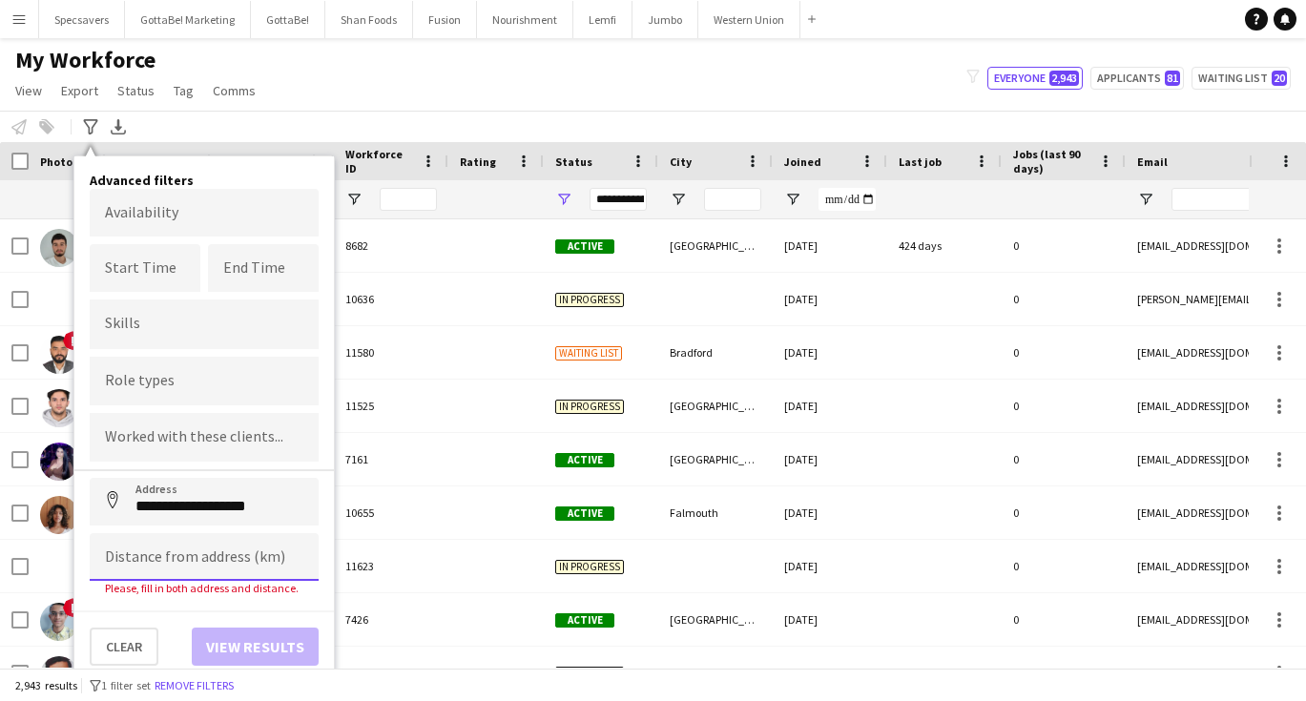
click at [180, 556] on input at bounding box center [204, 557] width 229 height 48
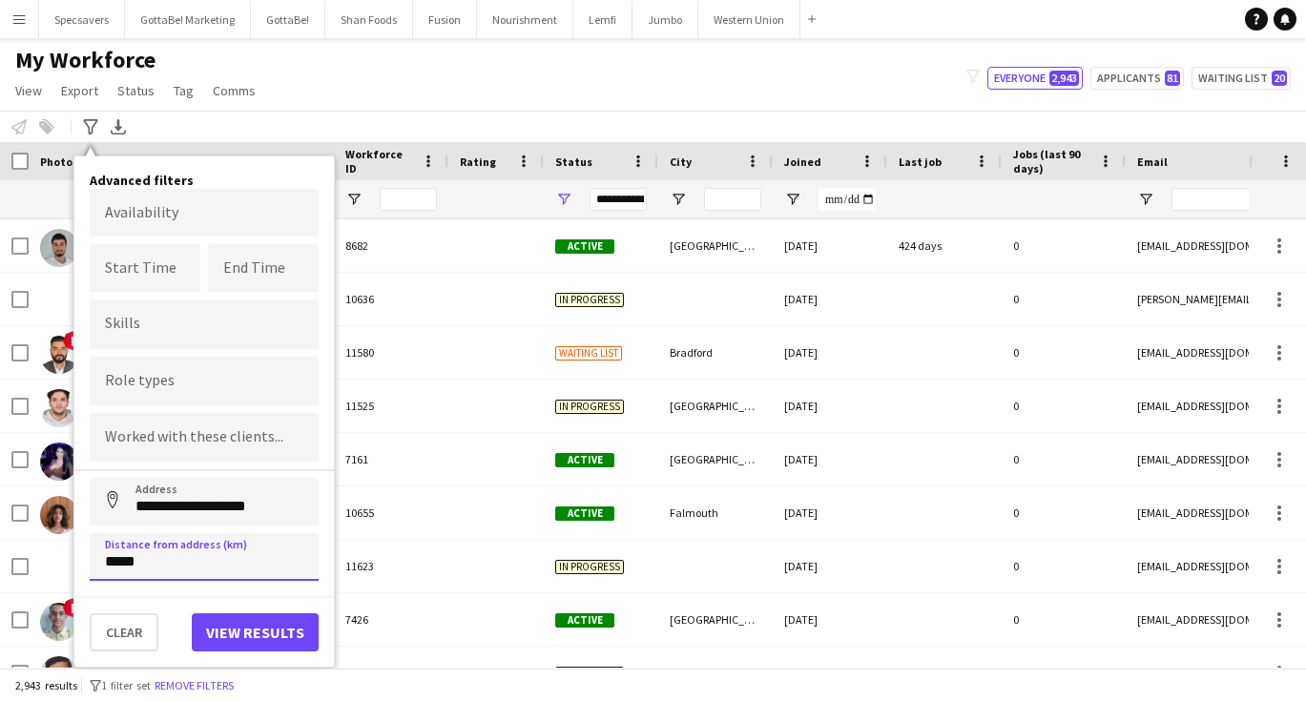
type input "*****"
click at [248, 635] on button "View results" at bounding box center [255, 632] width 127 height 38
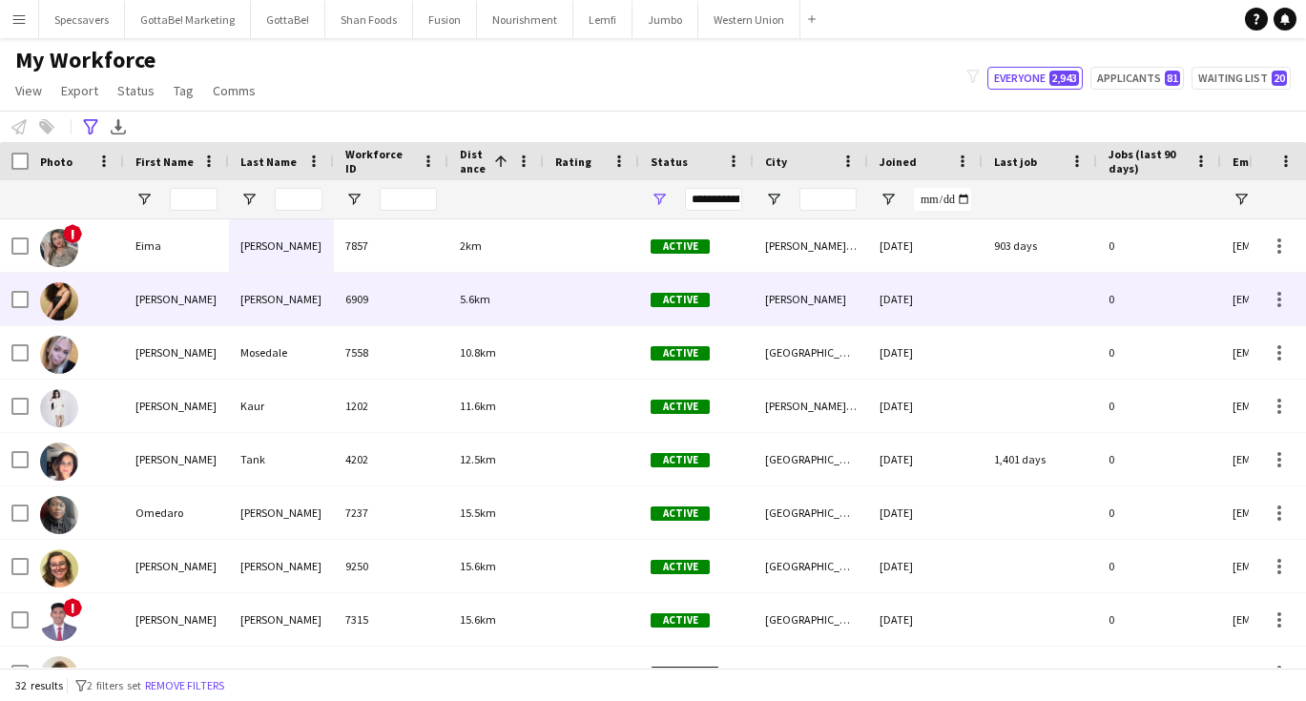
click at [297, 322] on div "[PERSON_NAME]" at bounding box center [281, 299] width 105 height 52
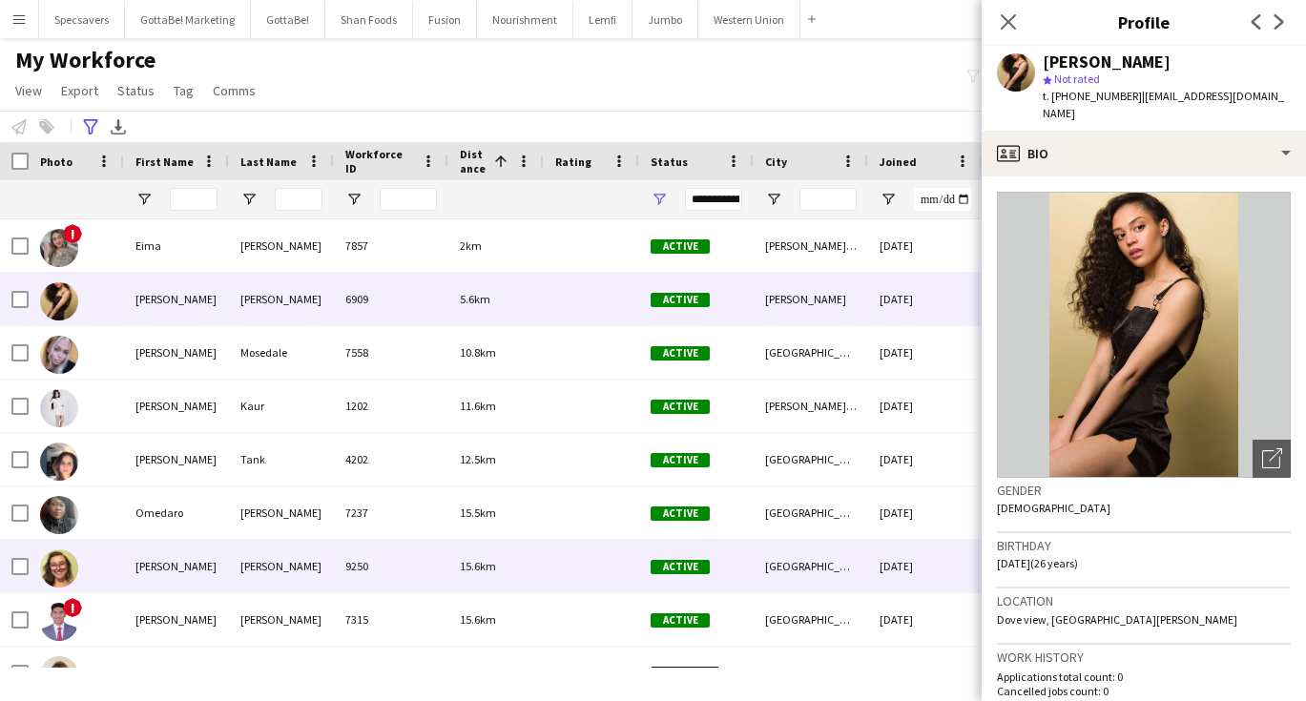
click at [480, 555] on div "15.6km" at bounding box center [495, 566] width 95 height 52
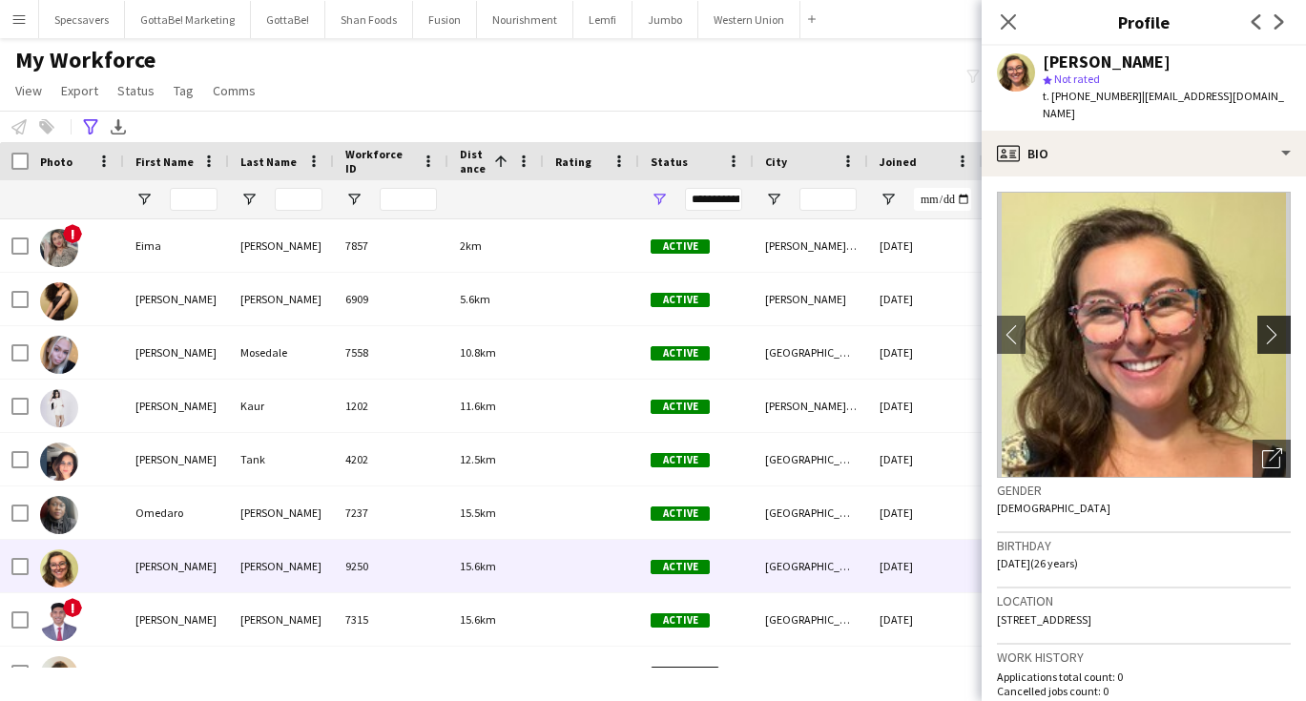
click at [1274, 324] on app-icon "chevron-right" at bounding box center [1277, 334] width 30 height 20
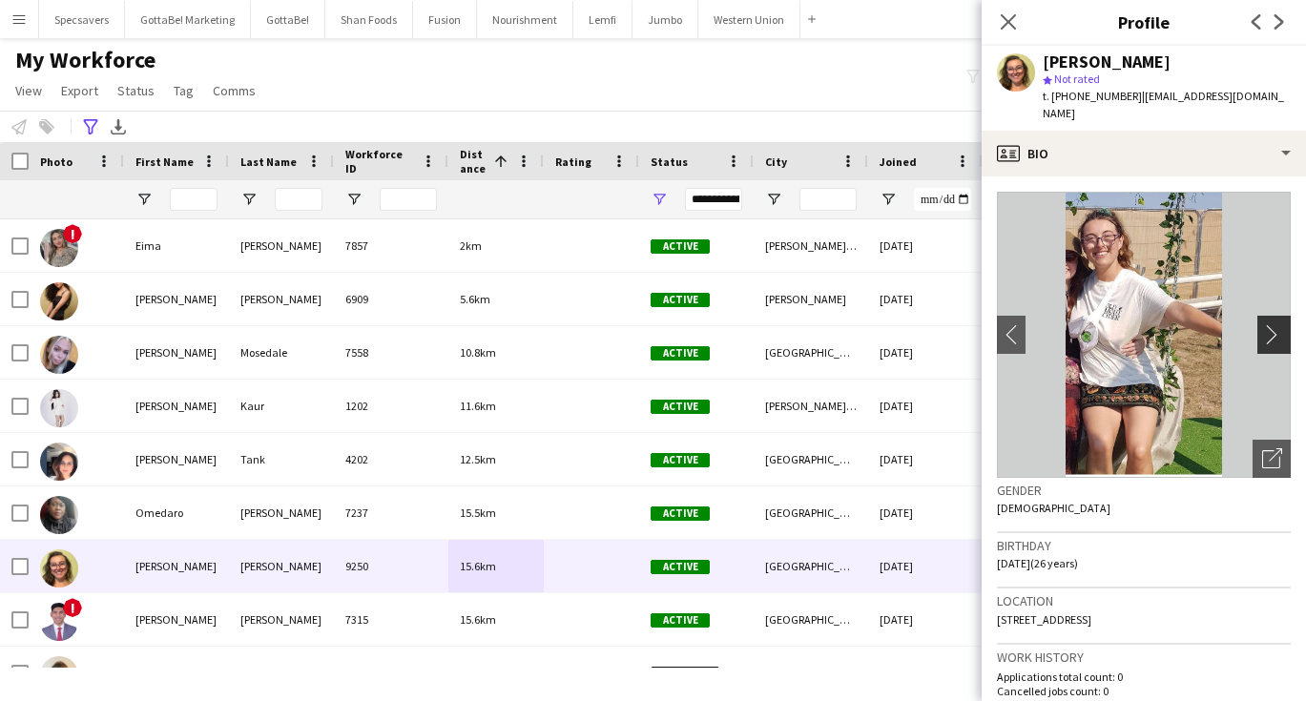
click at [1274, 324] on app-icon "chevron-right" at bounding box center [1277, 334] width 30 height 20
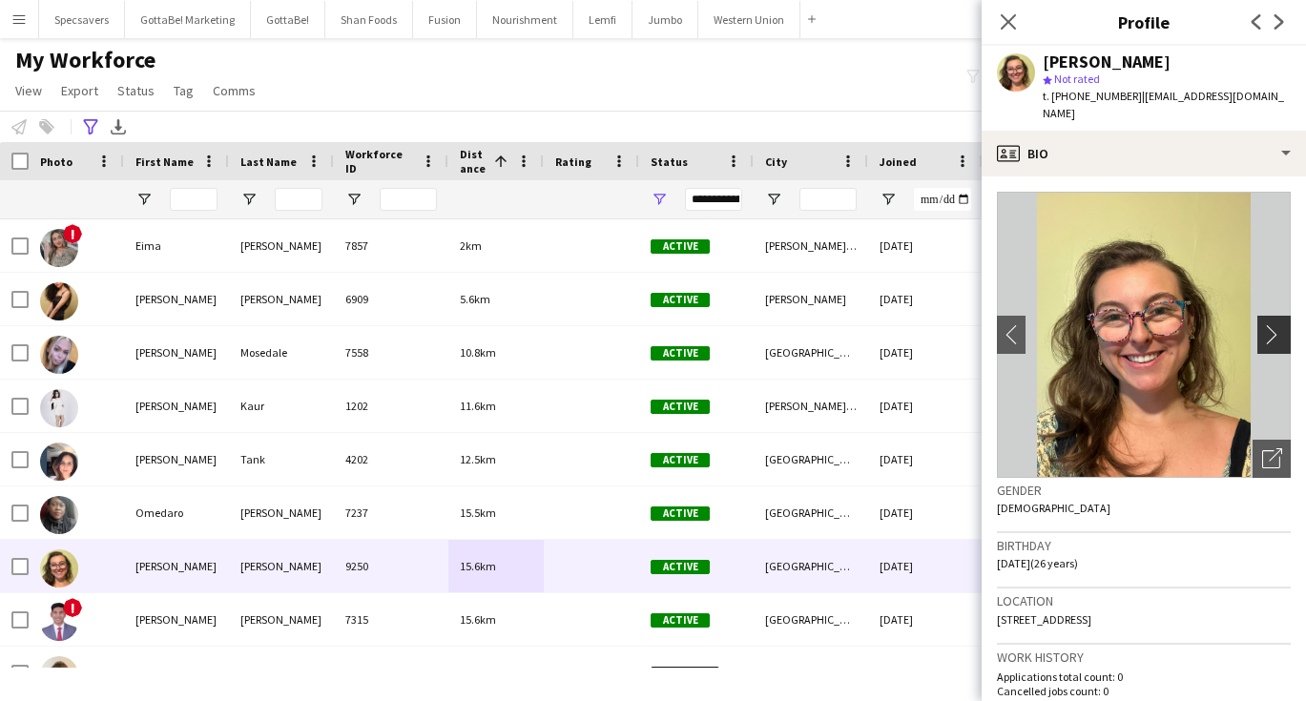
click at [1274, 324] on app-icon "chevron-right" at bounding box center [1277, 334] width 30 height 20
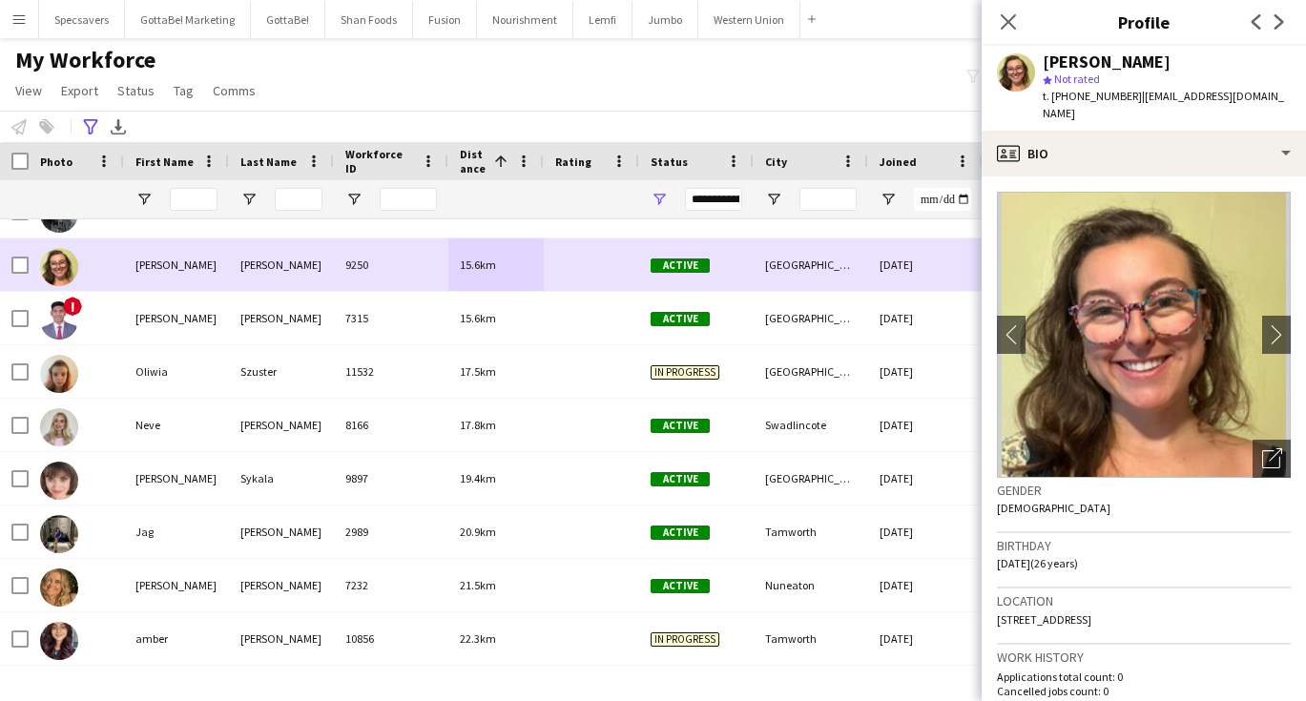
scroll to position [325, 0]
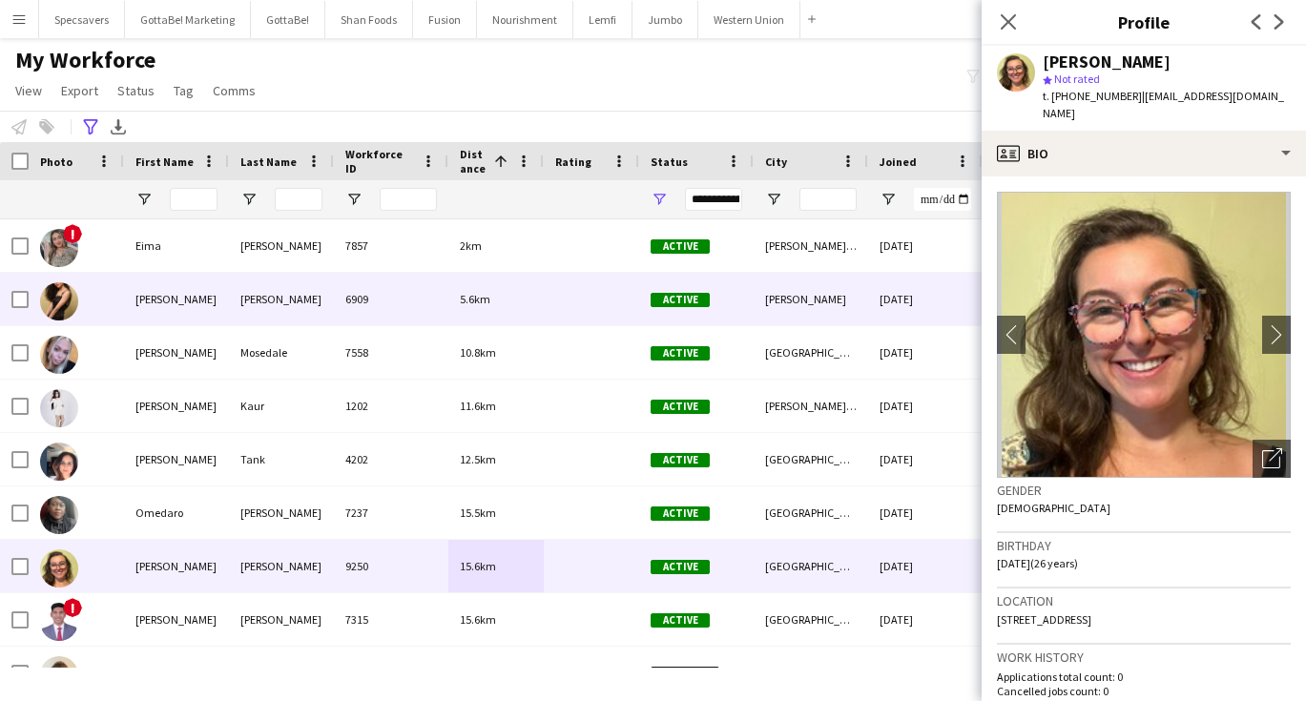
click at [175, 297] on div "[PERSON_NAME]" at bounding box center [176, 299] width 105 height 52
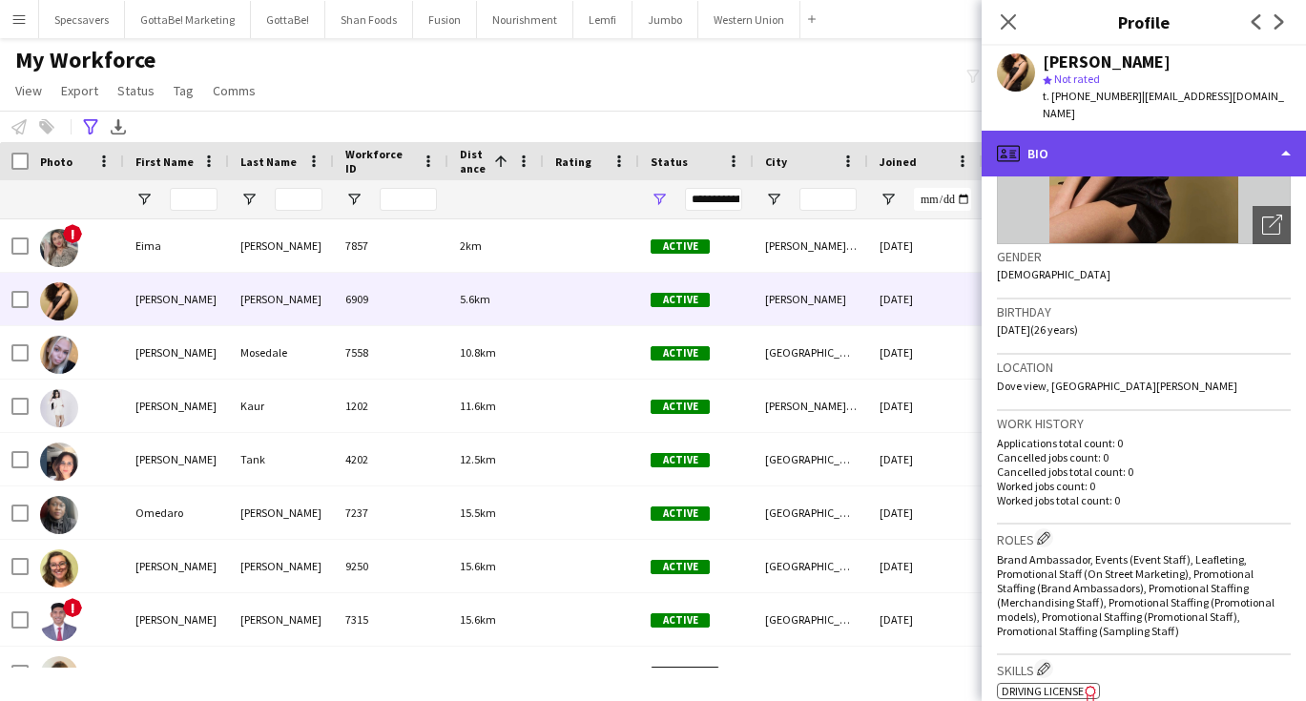
click at [1162, 136] on div "profile Bio" at bounding box center [1143, 154] width 324 height 46
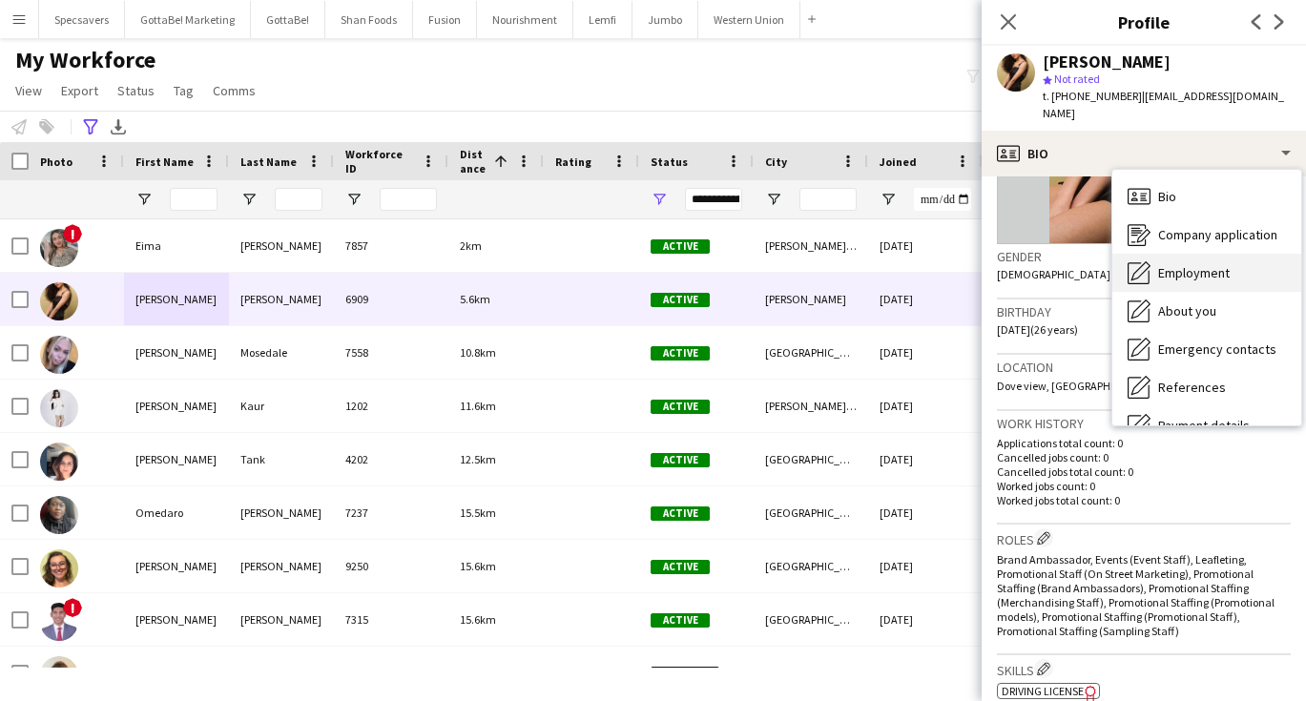
click at [1183, 264] on span "Employment" at bounding box center [1194, 272] width 72 height 17
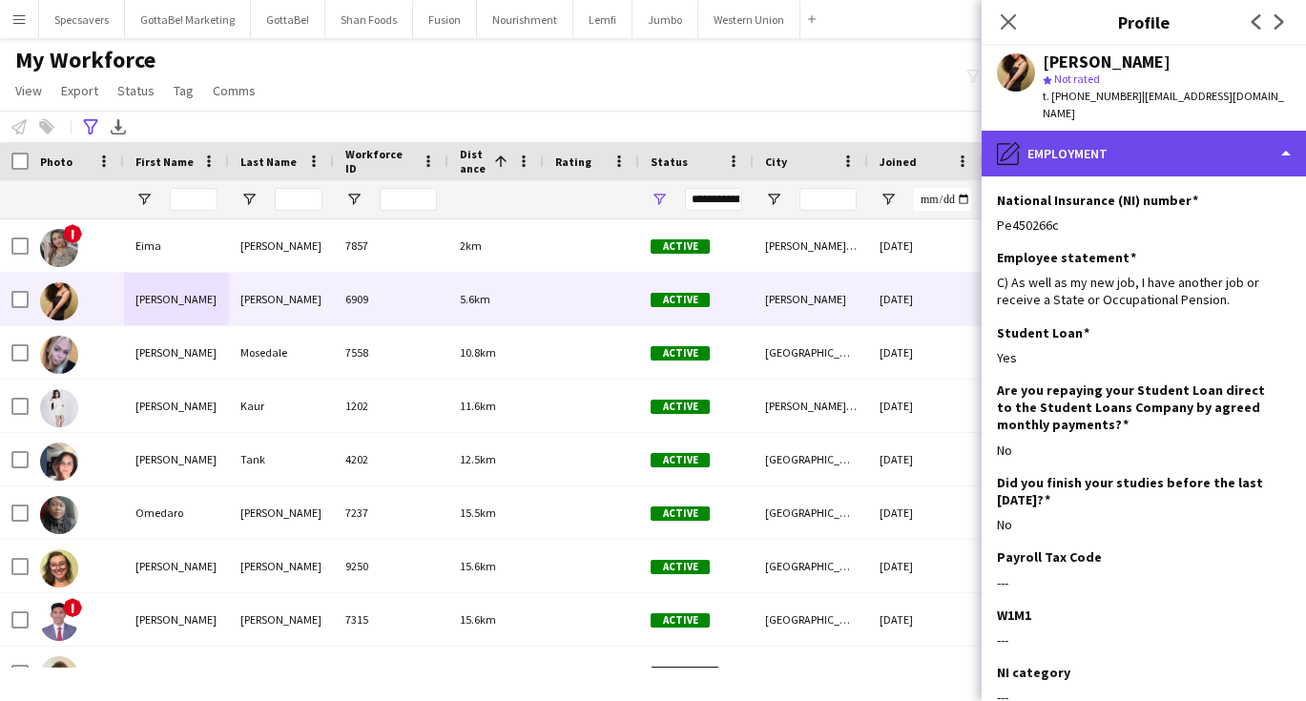
click at [1095, 131] on div "pencil4 Employment" at bounding box center [1143, 154] width 324 height 46
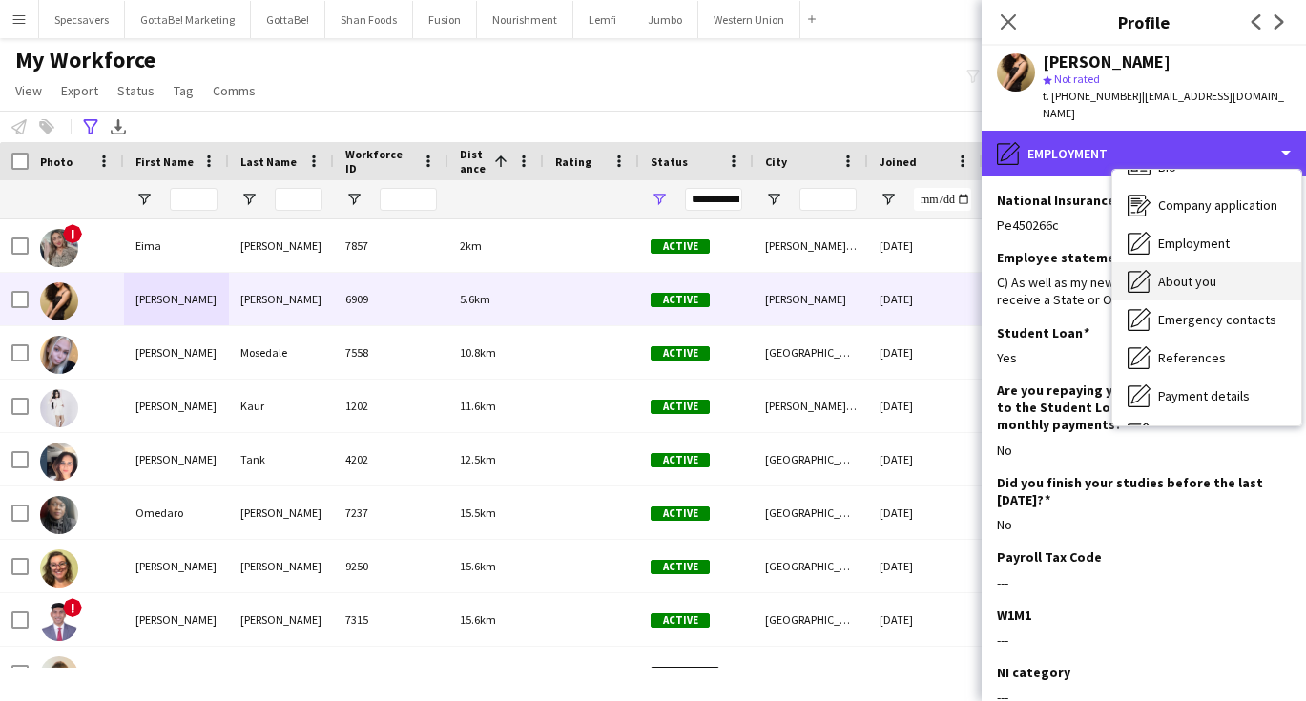
scroll to position [40, 0]
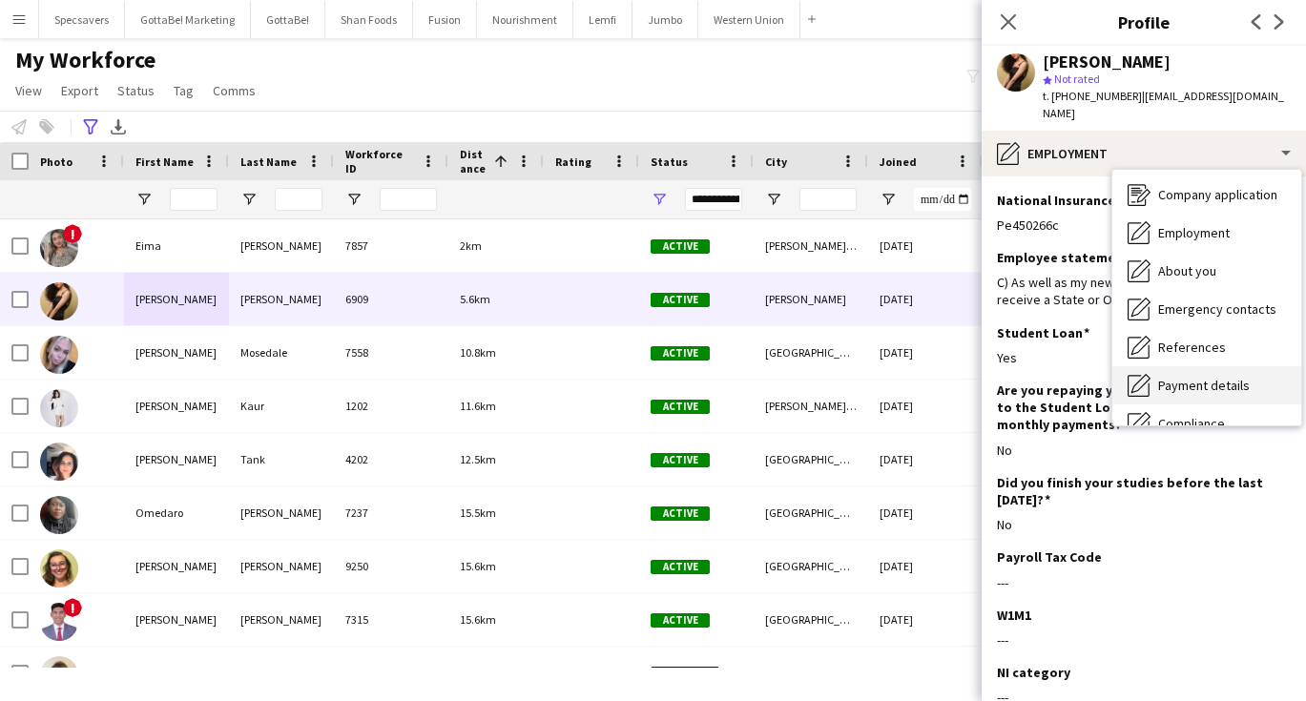
click at [1213, 377] on span "Payment details" at bounding box center [1204, 385] width 92 height 17
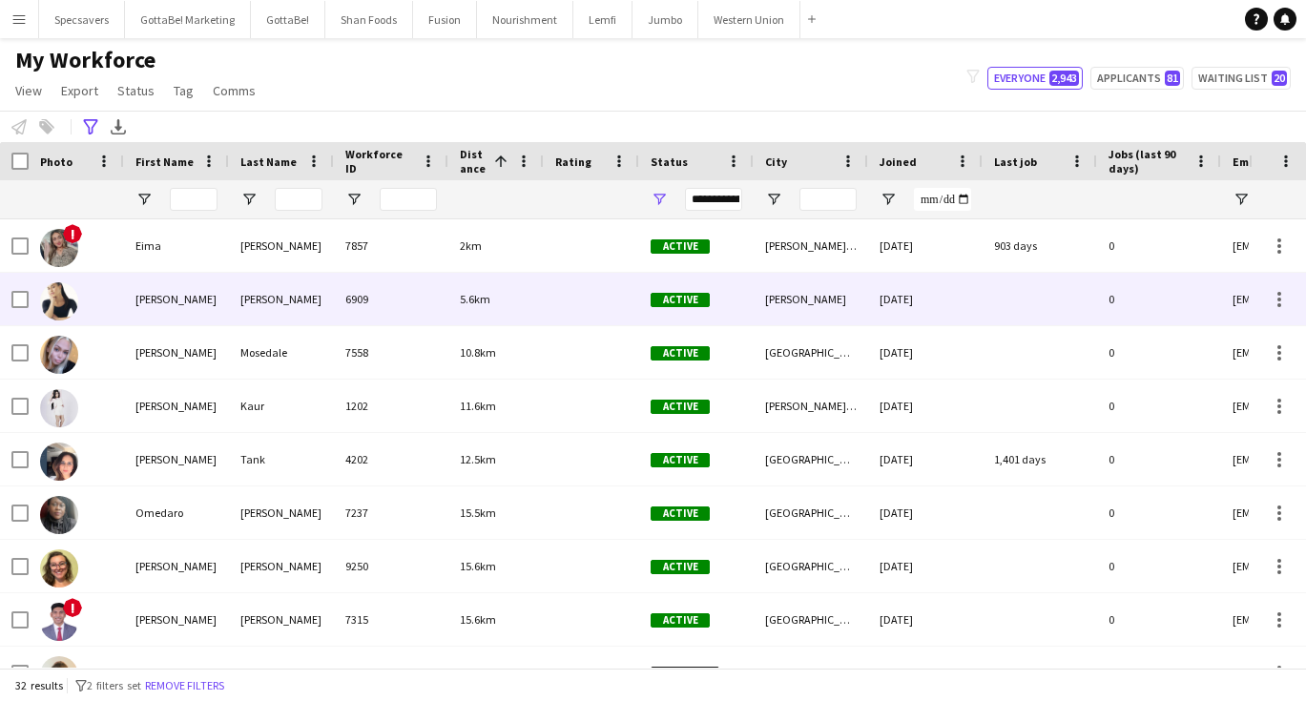
click at [415, 319] on div "6909" at bounding box center [391, 299] width 114 height 52
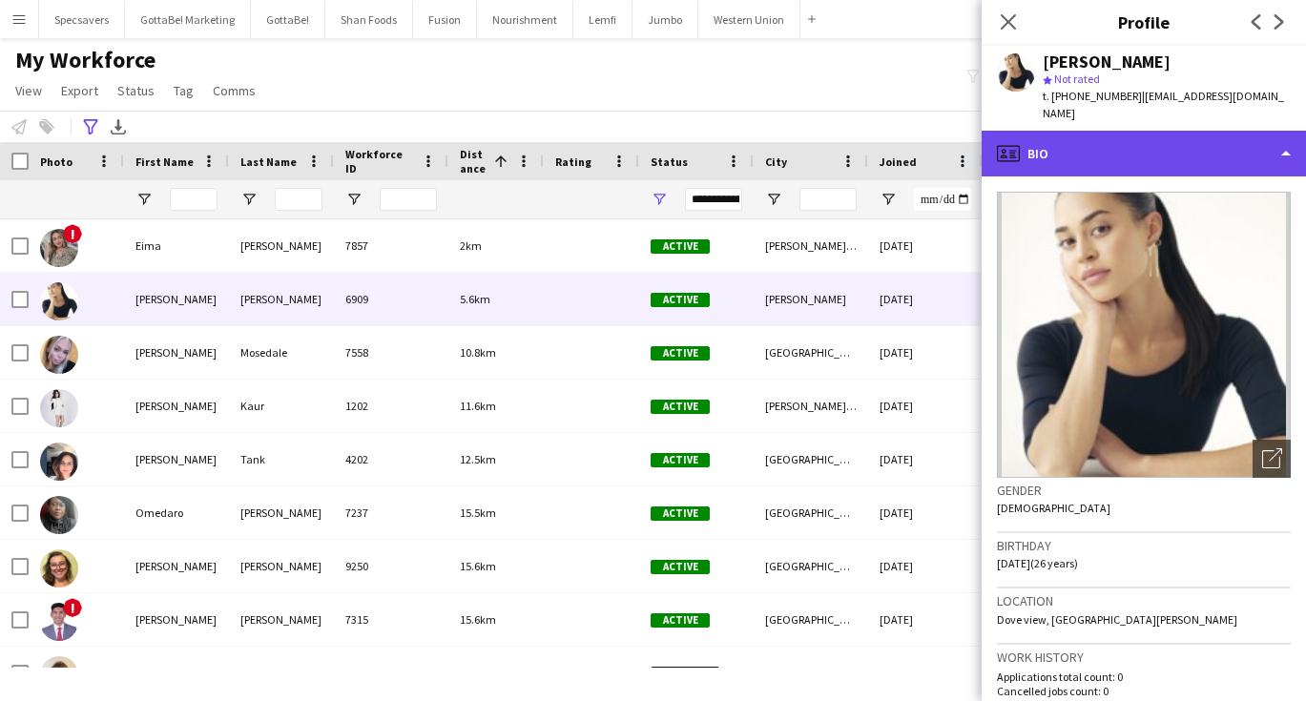
click at [1152, 131] on div "profile Bio" at bounding box center [1143, 154] width 324 height 46
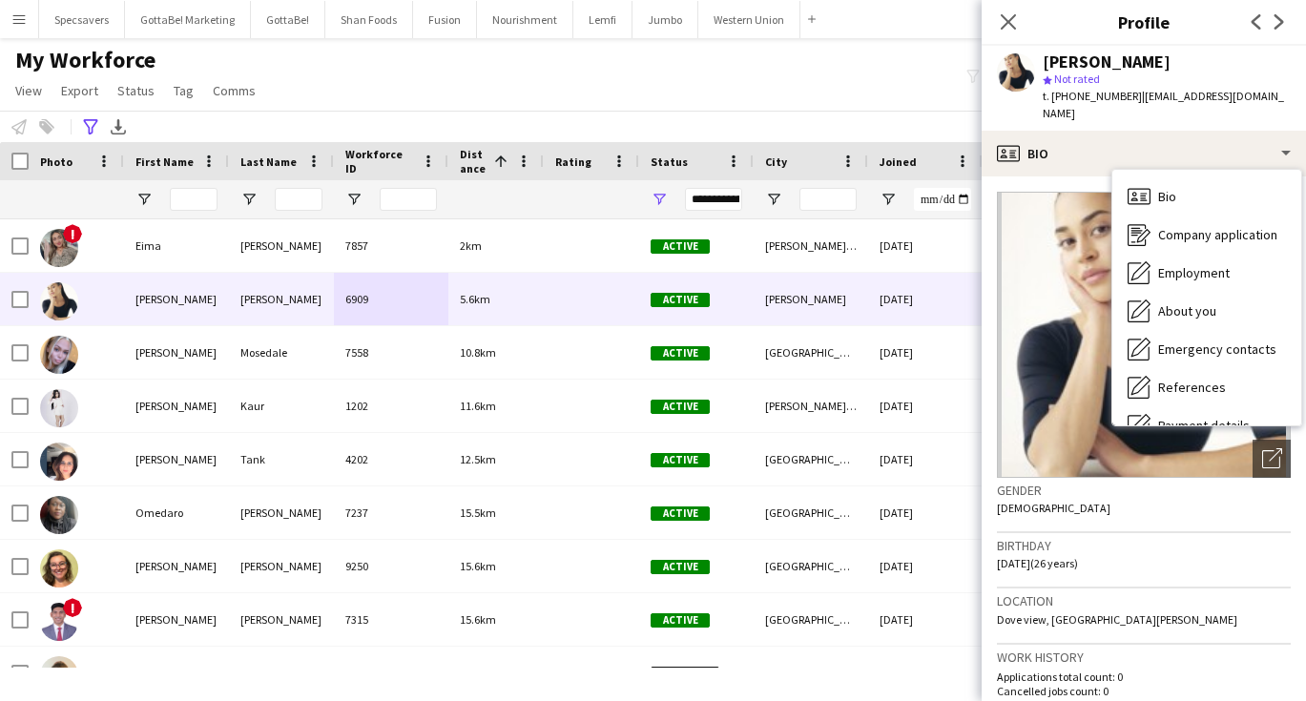
click at [1127, 486] on div "Gender Female" at bounding box center [1144, 505] width 294 height 55
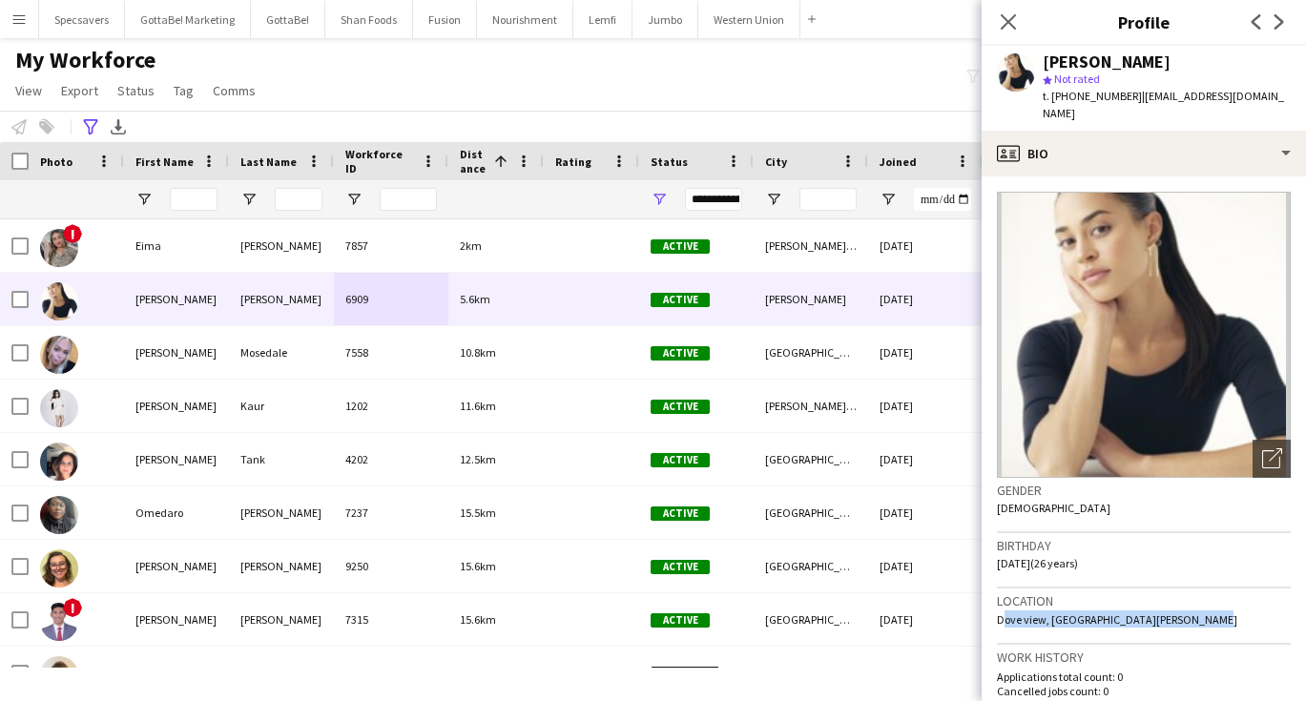
drag, startPoint x: 997, startPoint y: 597, endPoint x: 1195, endPoint y: 604, distance: 198.5
click at [1195, 612] on span "Dove view, [GEOGRAPHIC_DATA][PERSON_NAME]" at bounding box center [1117, 619] width 240 height 14
copy span "Dove view, [GEOGRAPHIC_DATA][PERSON_NAME]"
click at [717, 19] on button "Western Union Close" at bounding box center [749, 19] width 102 height 37
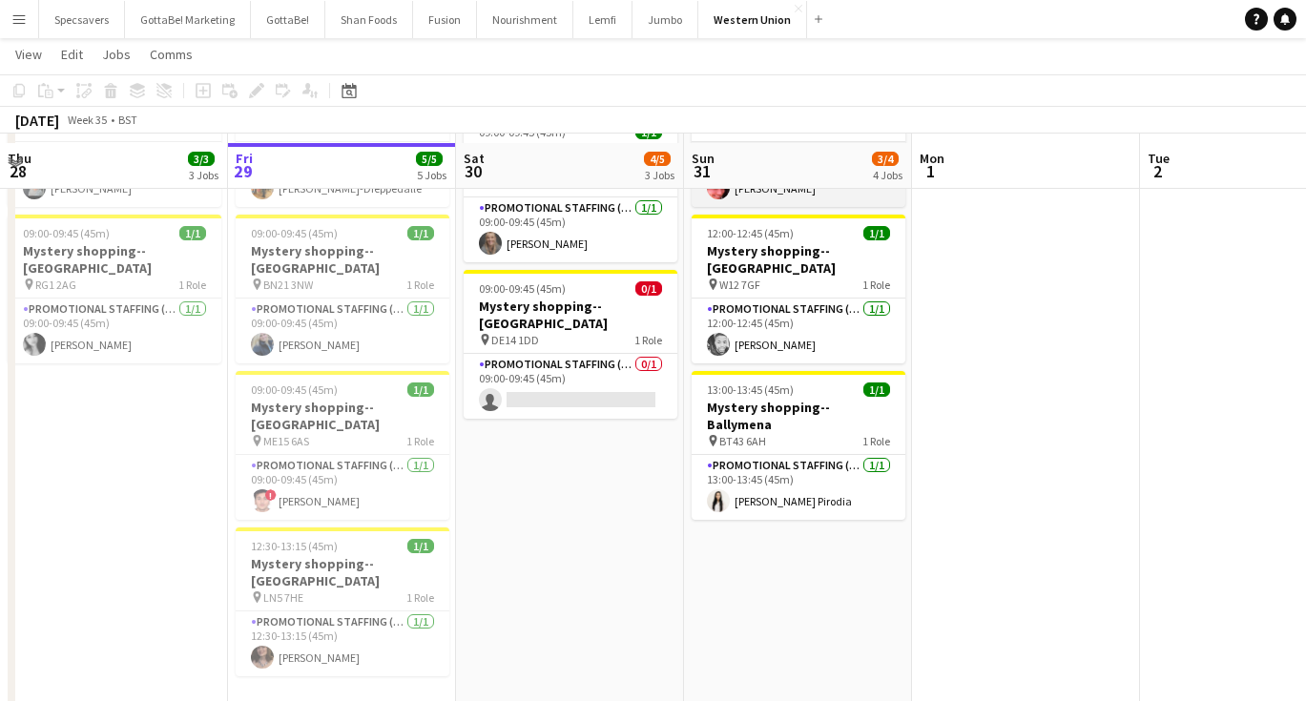
scroll to position [329, 0]
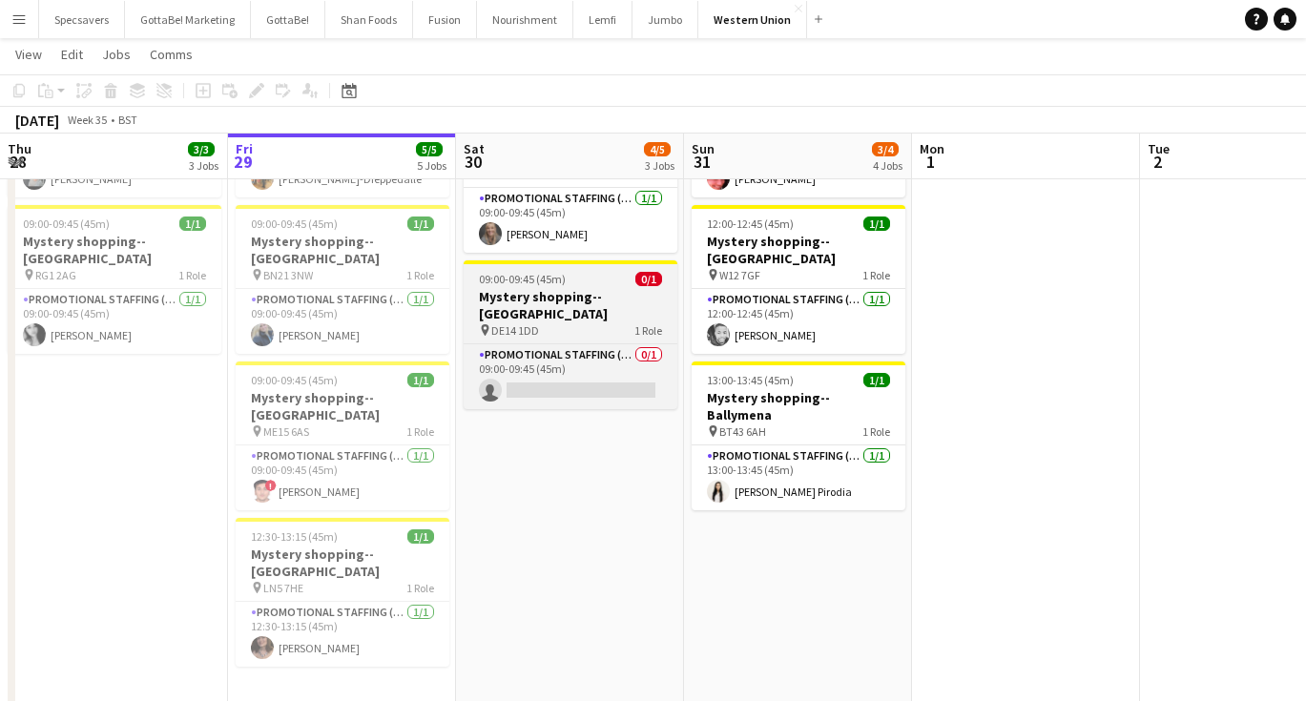
click at [554, 288] on h3 "Mystery shopping--[GEOGRAPHIC_DATA]" at bounding box center [571, 305] width 214 height 34
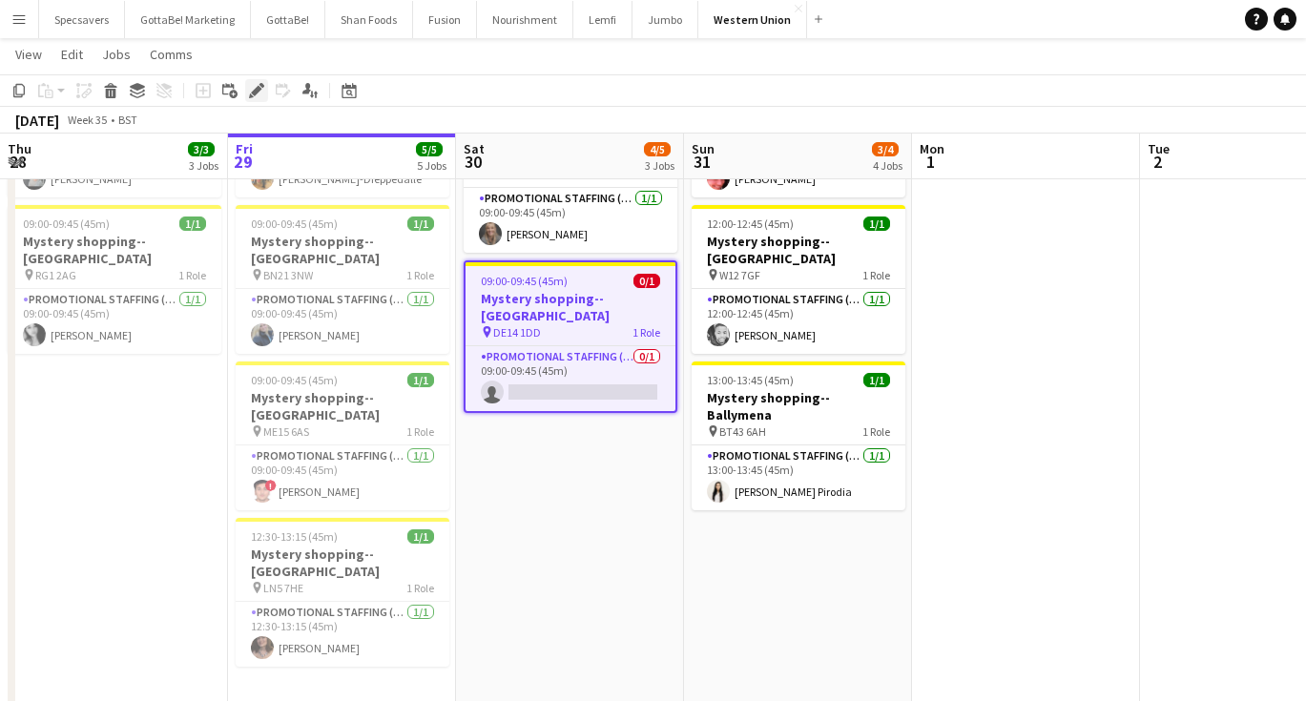
click at [259, 91] on icon at bounding box center [256, 91] width 10 height 10
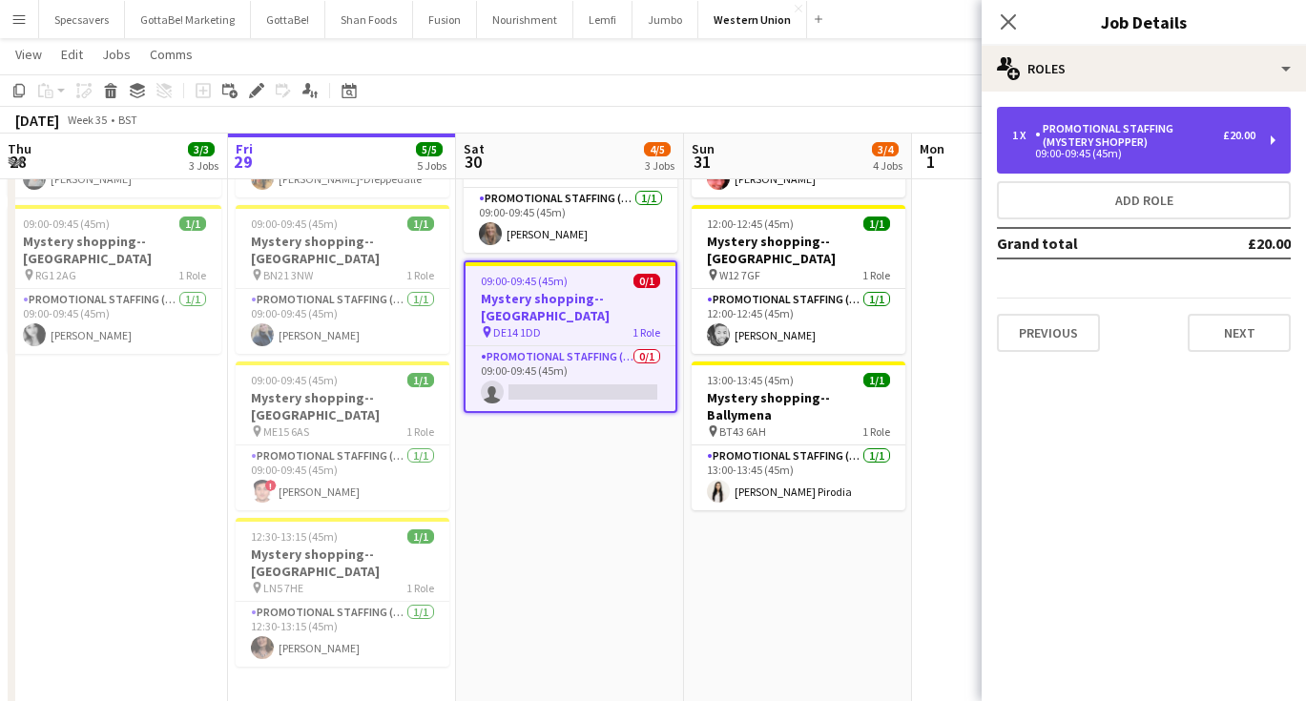
click at [1090, 147] on div "Promotional Staffing (Mystery Shopper)" at bounding box center [1129, 135] width 188 height 27
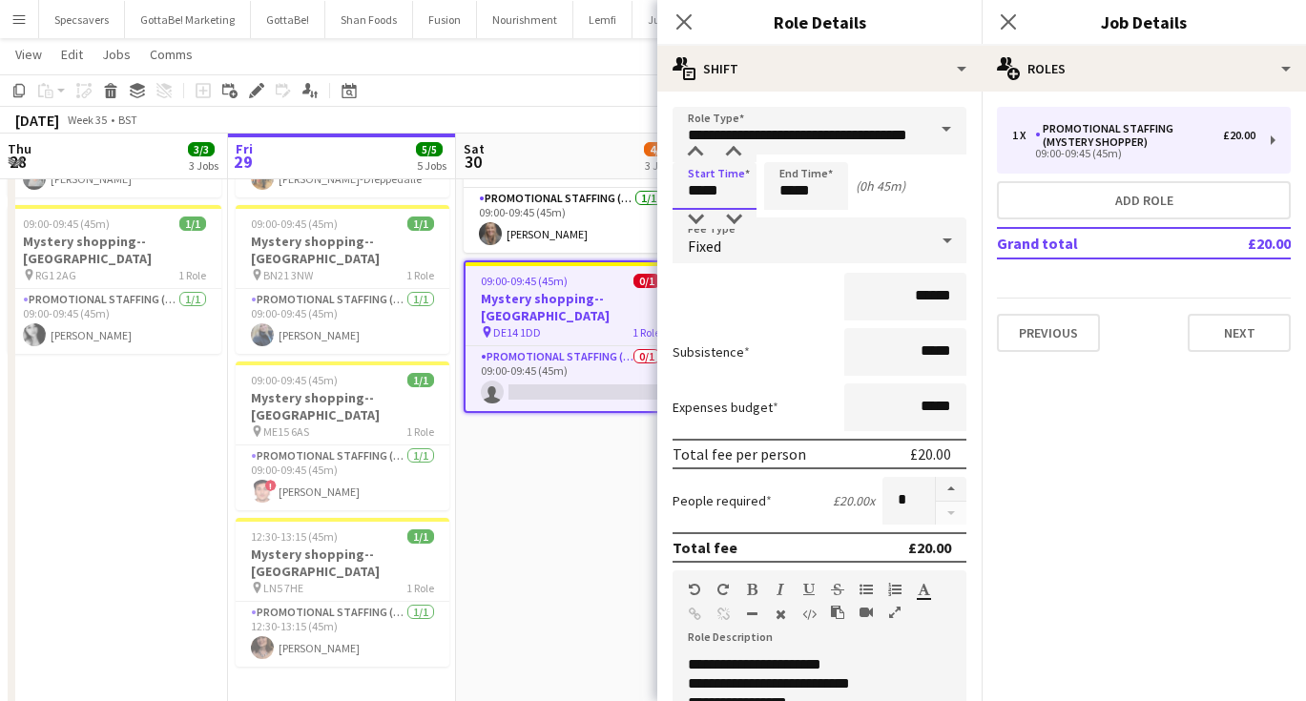
drag, startPoint x: 722, startPoint y: 190, endPoint x: 680, endPoint y: 191, distance: 42.0
click at [680, 191] on input "*****" at bounding box center [714, 186] width 84 height 48
type input "*****"
click at [1008, 22] on icon at bounding box center [1008, 21] width 18 height 18
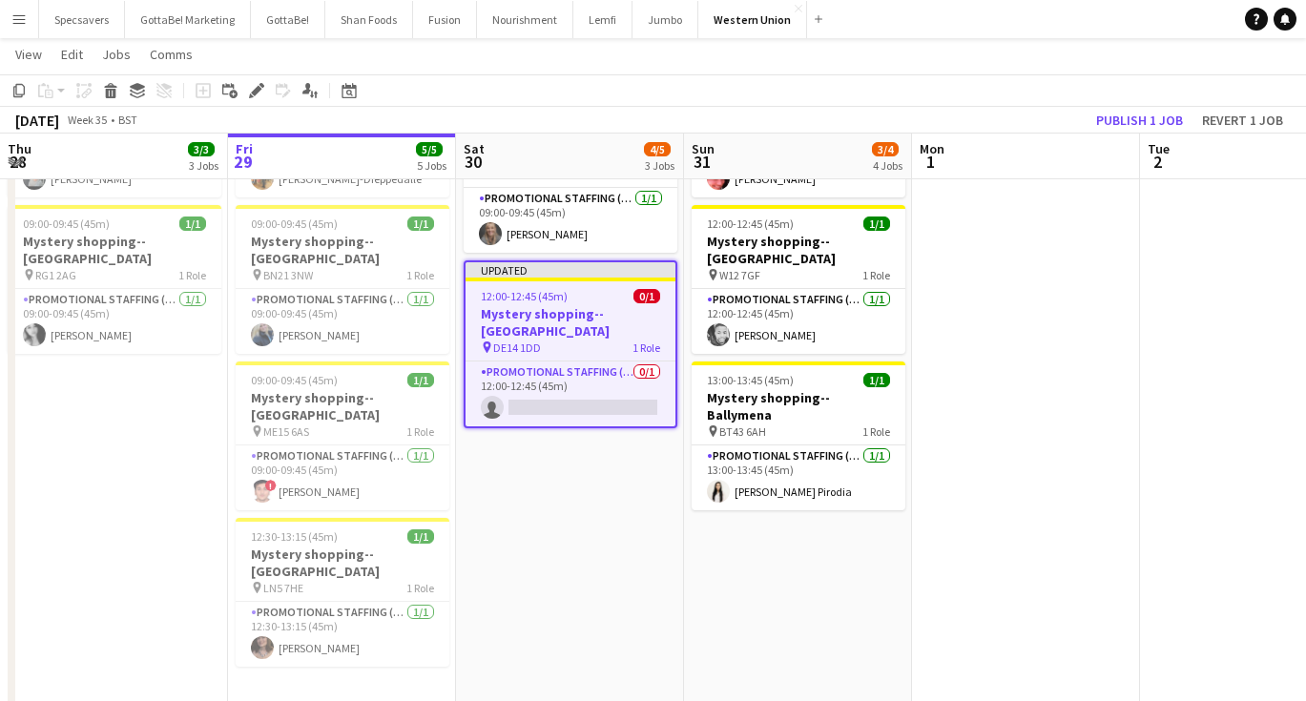
click at [590, 429] on app-date-cell "09:00-18:00 (9h) 3/3 ASAP England @ BP Pluse--Times TBC pin NEC--Birmingham 1 R…" at bounding box center [570, 299] width 228 height 828
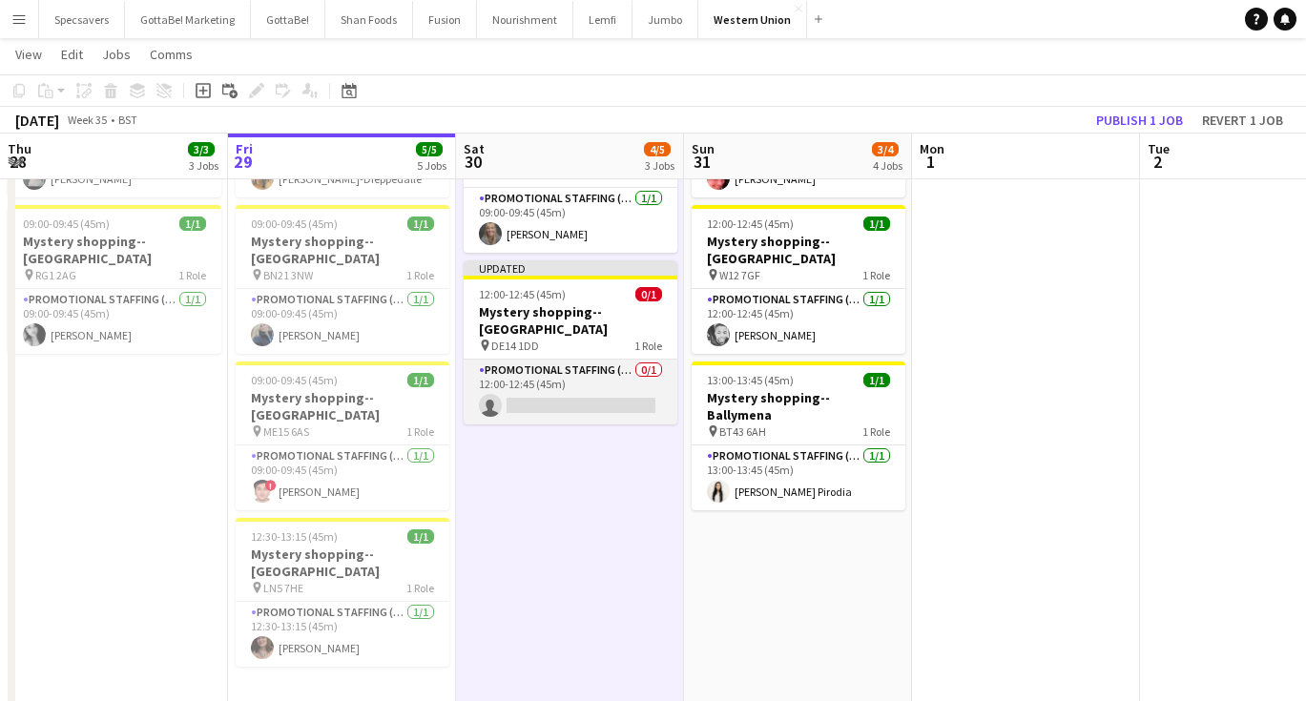
click at [594, 362] on app-card-role "Promotional Staffing (Mystery Shopper) 0/1 12:00-12:45 (45m) single-neutral-act…" at bounding box center [571, 392] width 214 height 65
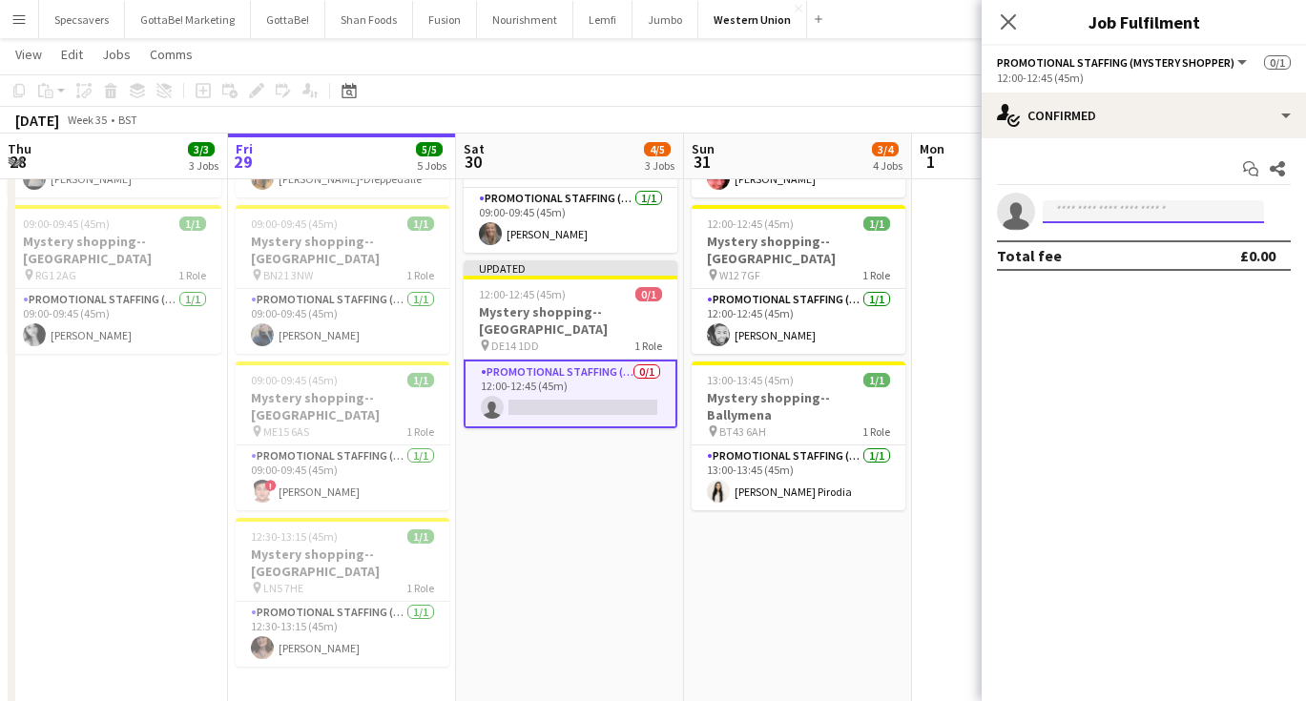
click at [1093, 212] on input at bounding box center [1152, 211] width 221 height 23
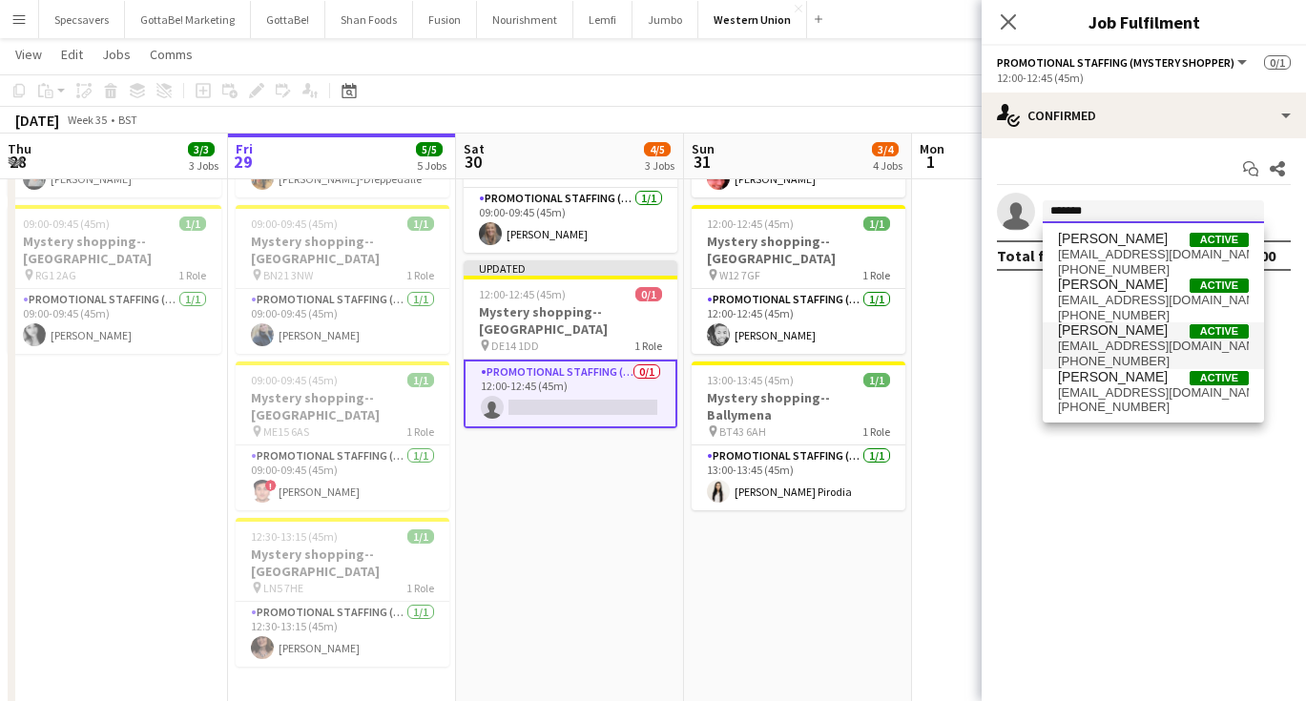
type input "*******"
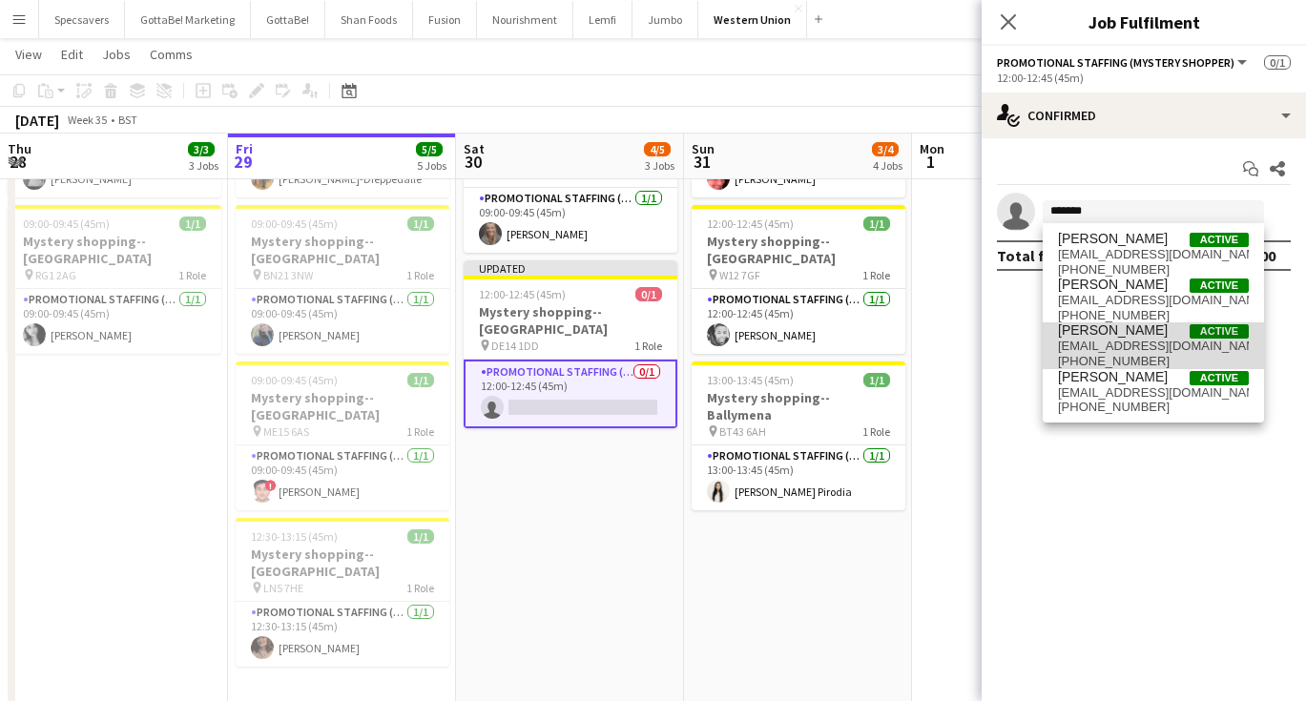
click at [1142, 331] on span "Natalia Dwyer Active" at bounding box center [1153, 330] width 191 height 16
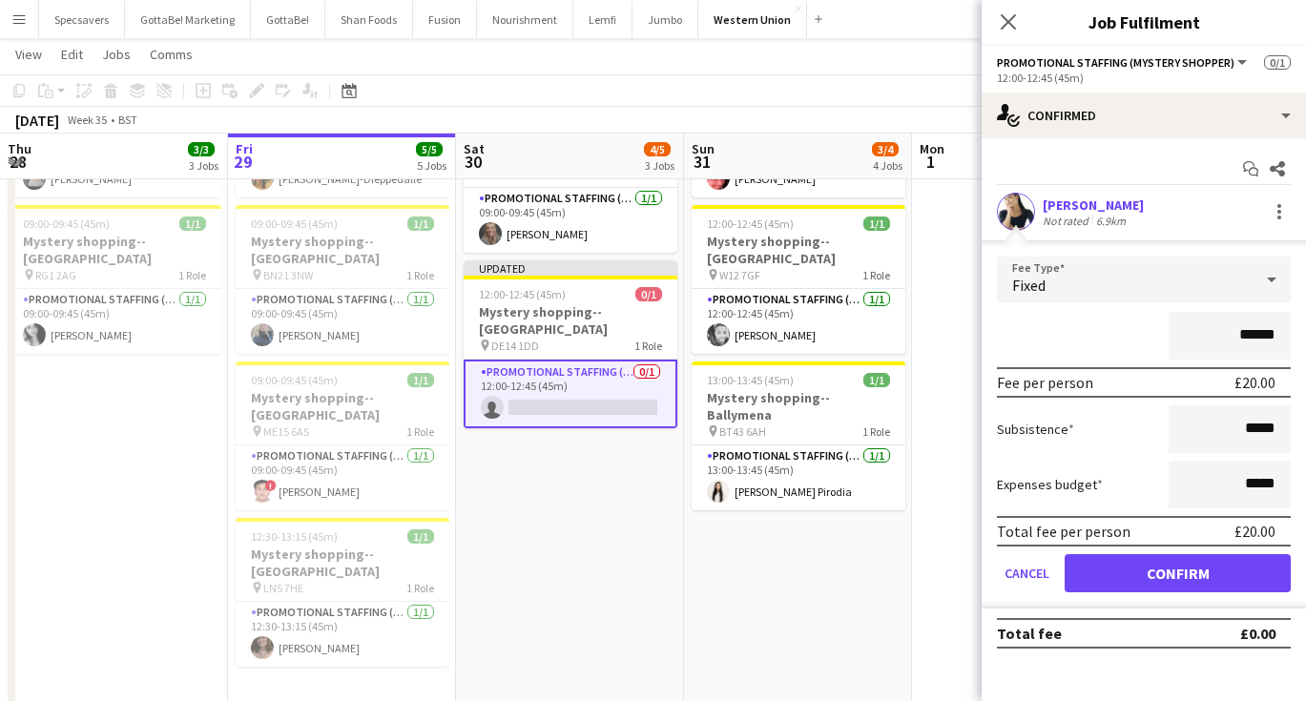
click at [1180, 576] on button "Confirm" at bounding box center [1177, 573] width 226 height 38
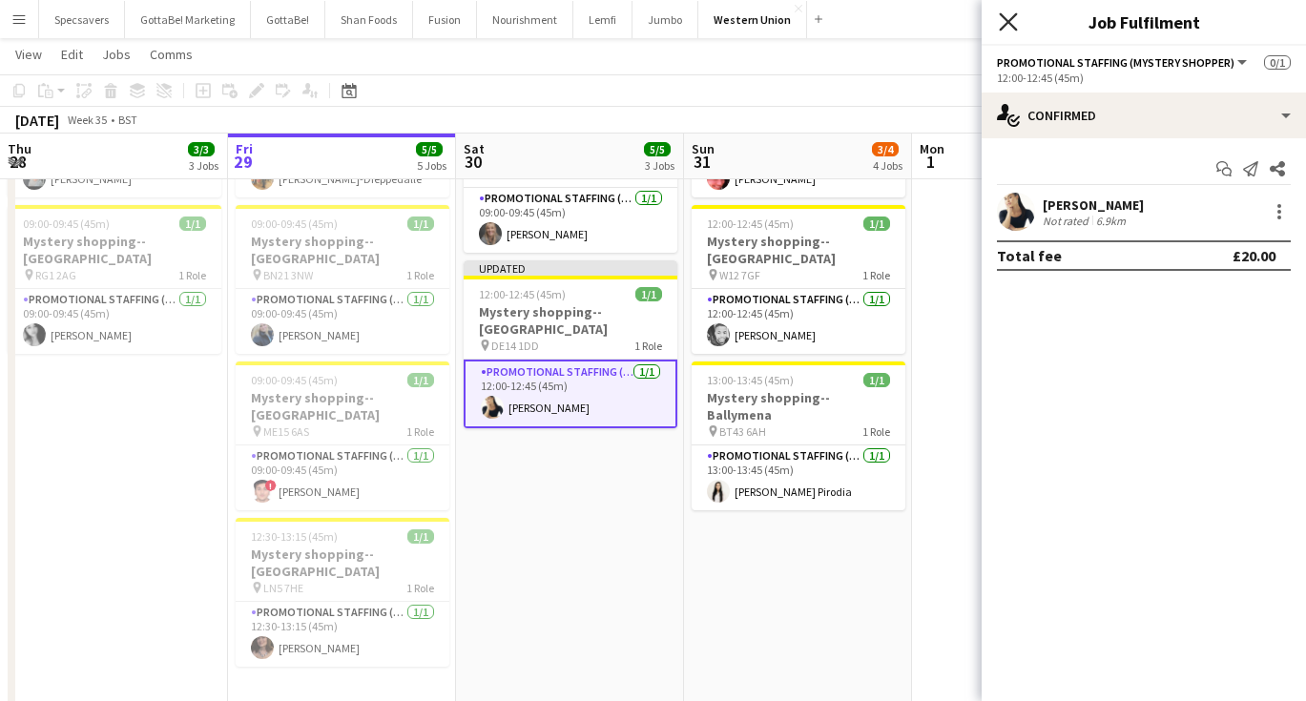
click at [1011, 21] on icon "Close pop-in" at bounding box center [1008, 21] width 18 height 18
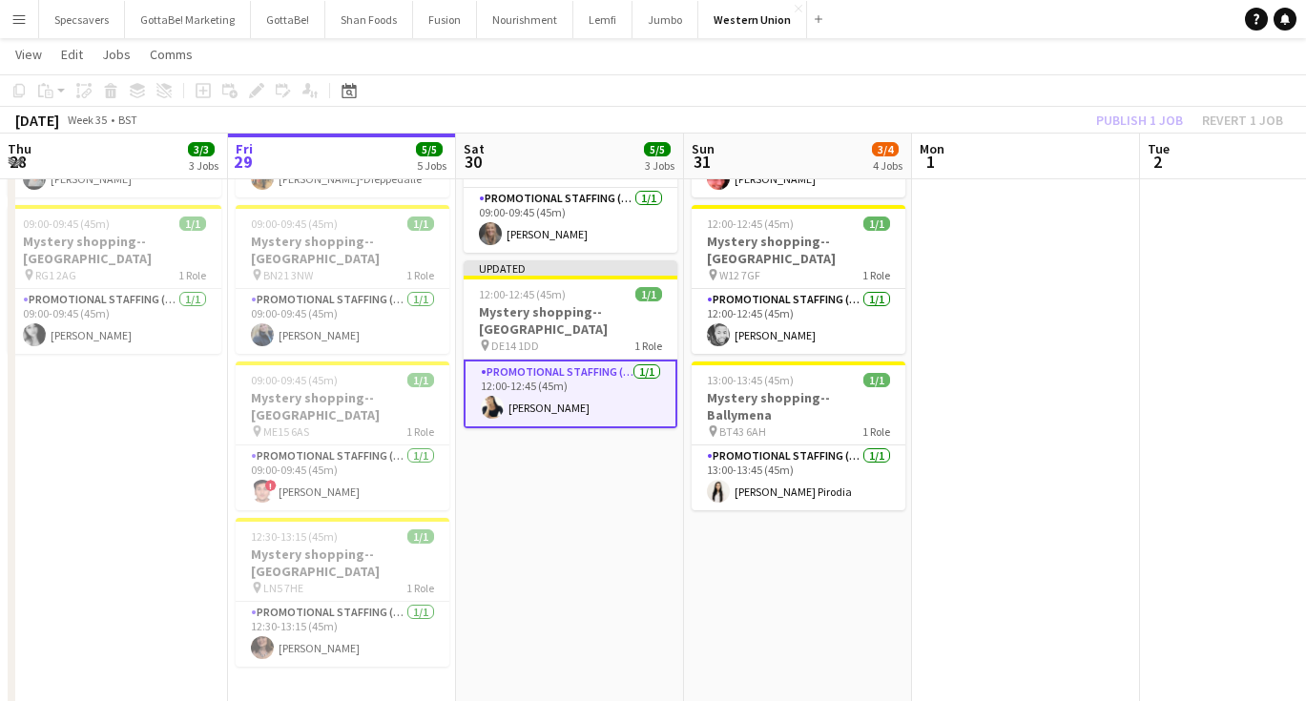
click at [974, 320] on app-date-cell at bounding box center [1026, 299] width 228 height 828
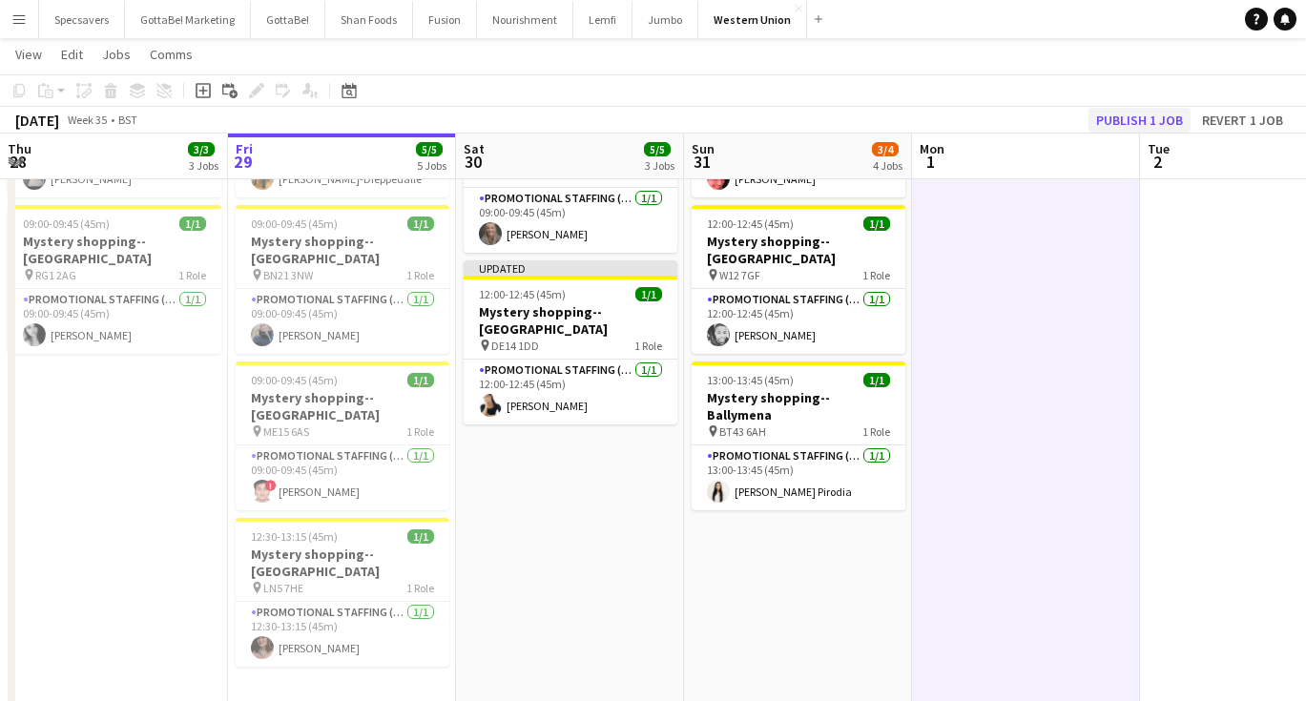
click at [1134, 119] on button "Publish 1 job" at bounding box center [1139, 120] width 102 height 25
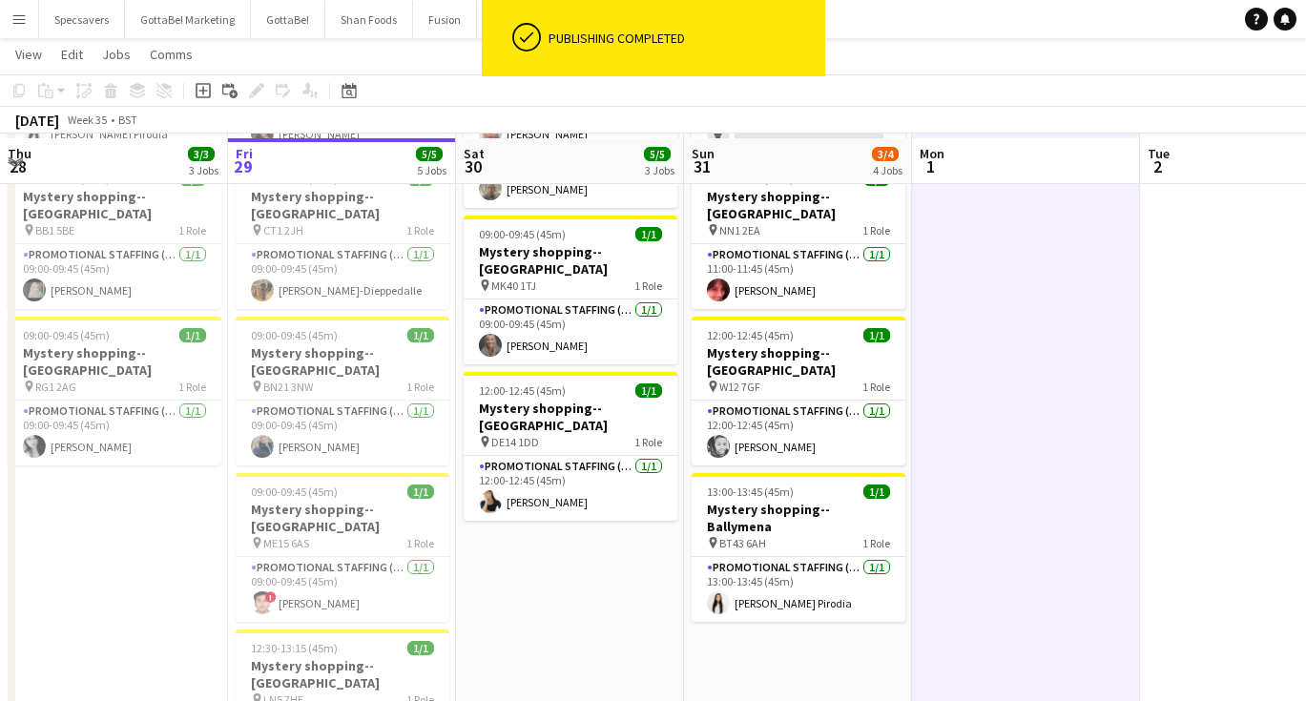
scroll to position [214, 0]
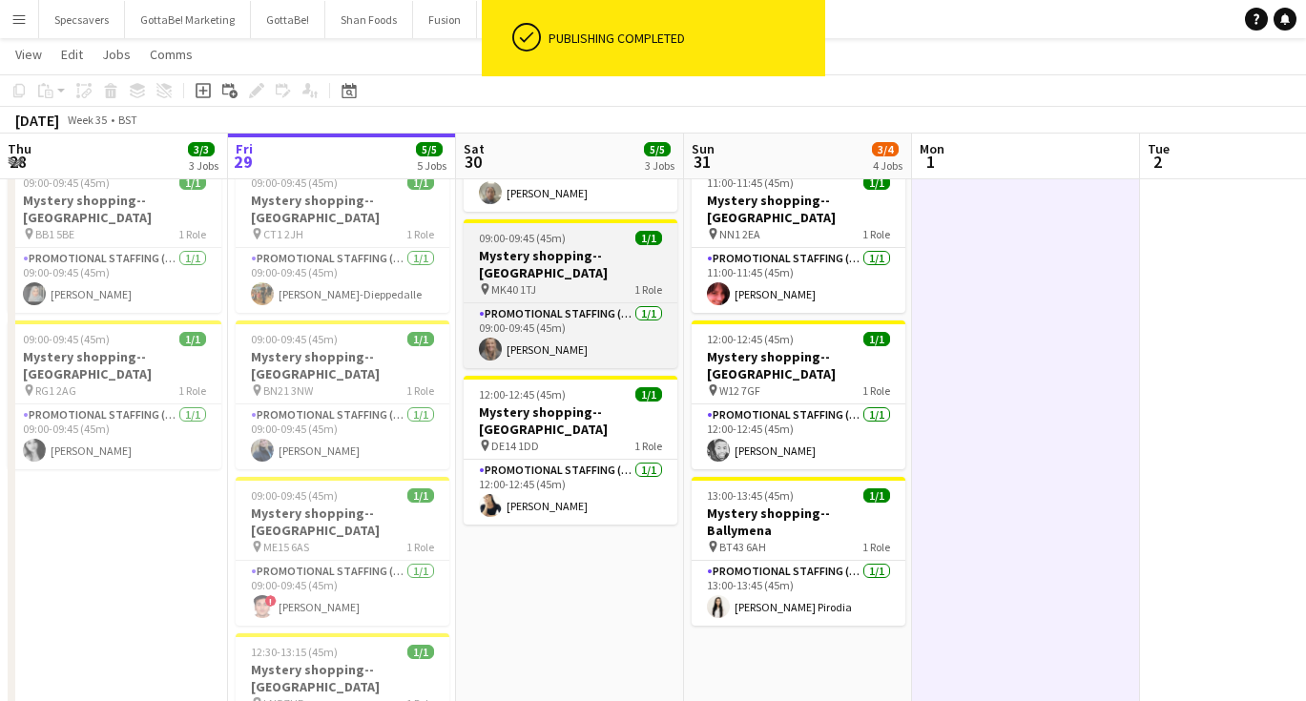
click at [536, 236] on span "09:00-09:45 (45m)" at bounding box center [522, 238] width 87 height 14
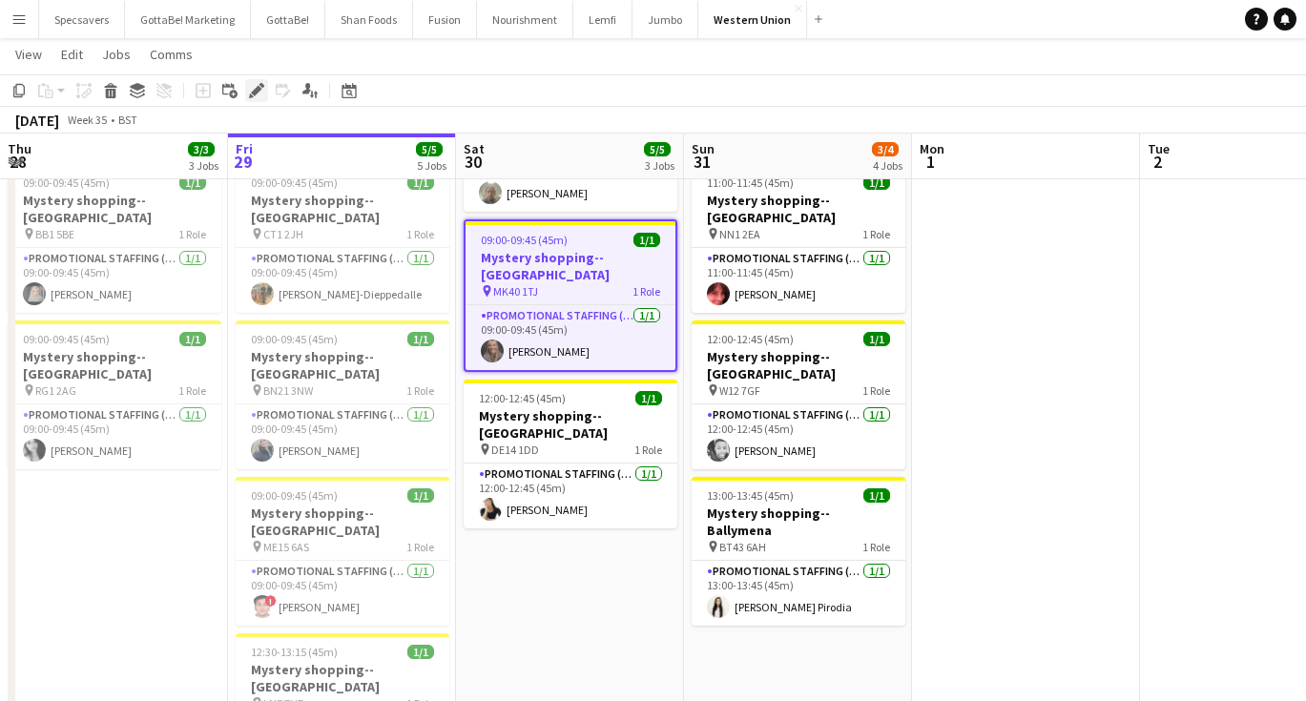
click at [258, 85] on icon "Edit" at bounding box center [256, 90] width 15 height 15
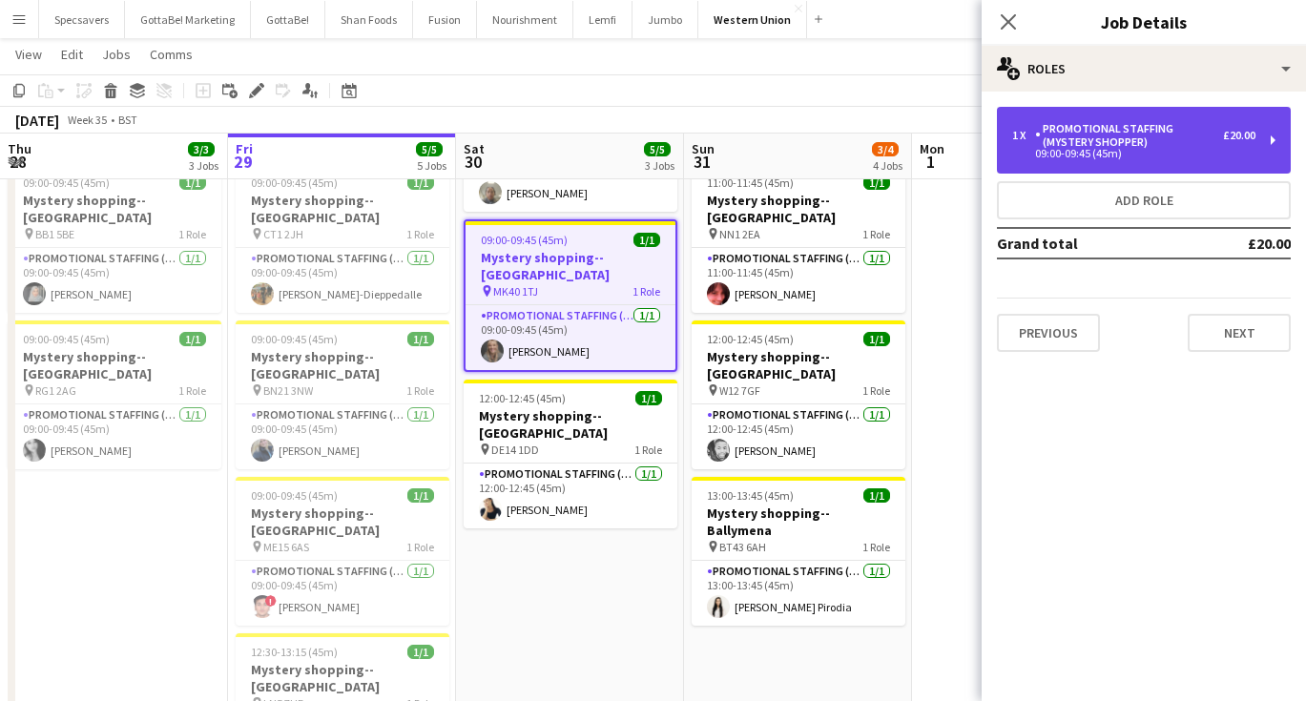
click at [1121, 138] on div "Promotional Staffing (Mystery Shopper)" at bounding box center [1129, 135] width 188 height 27
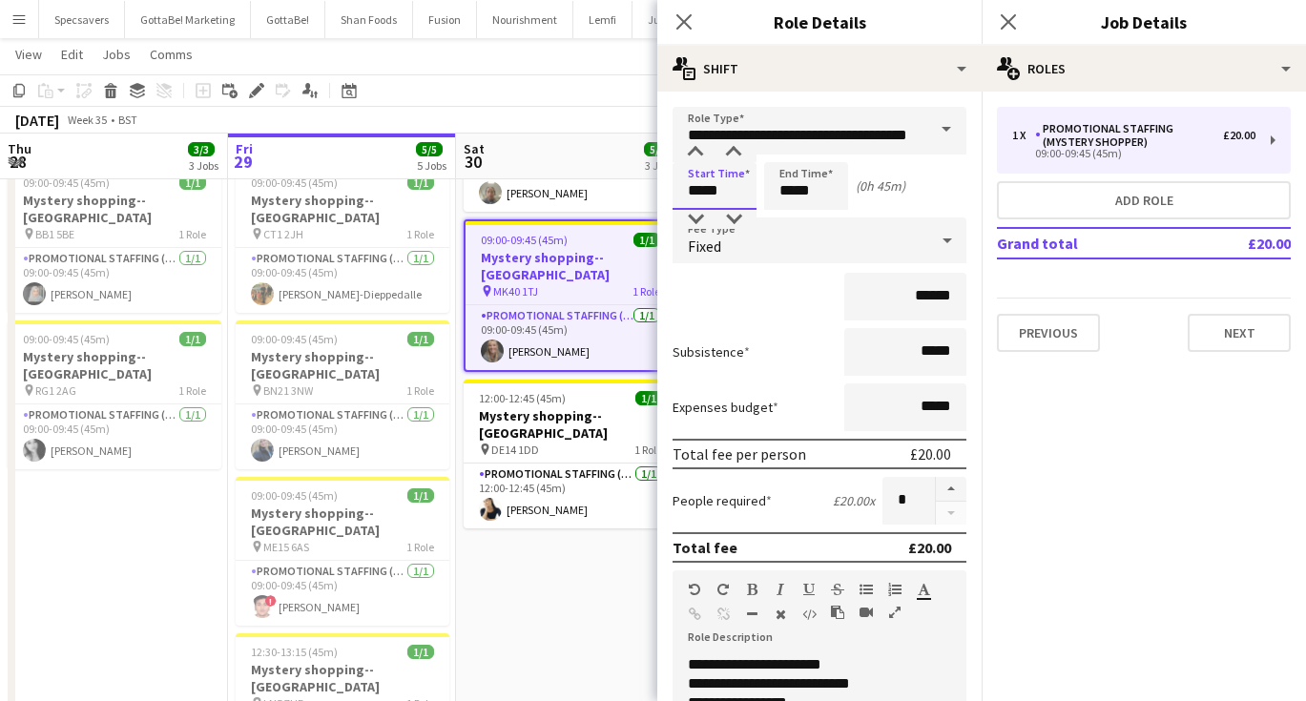
drag, startPoint x: 725, startPoint y: 188, endPoint x: 689, endPoint y: 188, distance: 36.2
click at [689, 188] on input "*****" at bounding box center [714, 186] width 84 height 48
type input "*****"
drag, startPoint x: 816, startPoint y: 189, endPoint x: 774, endPoint y: 189, distance: 42.0
click at [774, 189] on input "*****" at bounding box center [806, 186] width 84 height 48
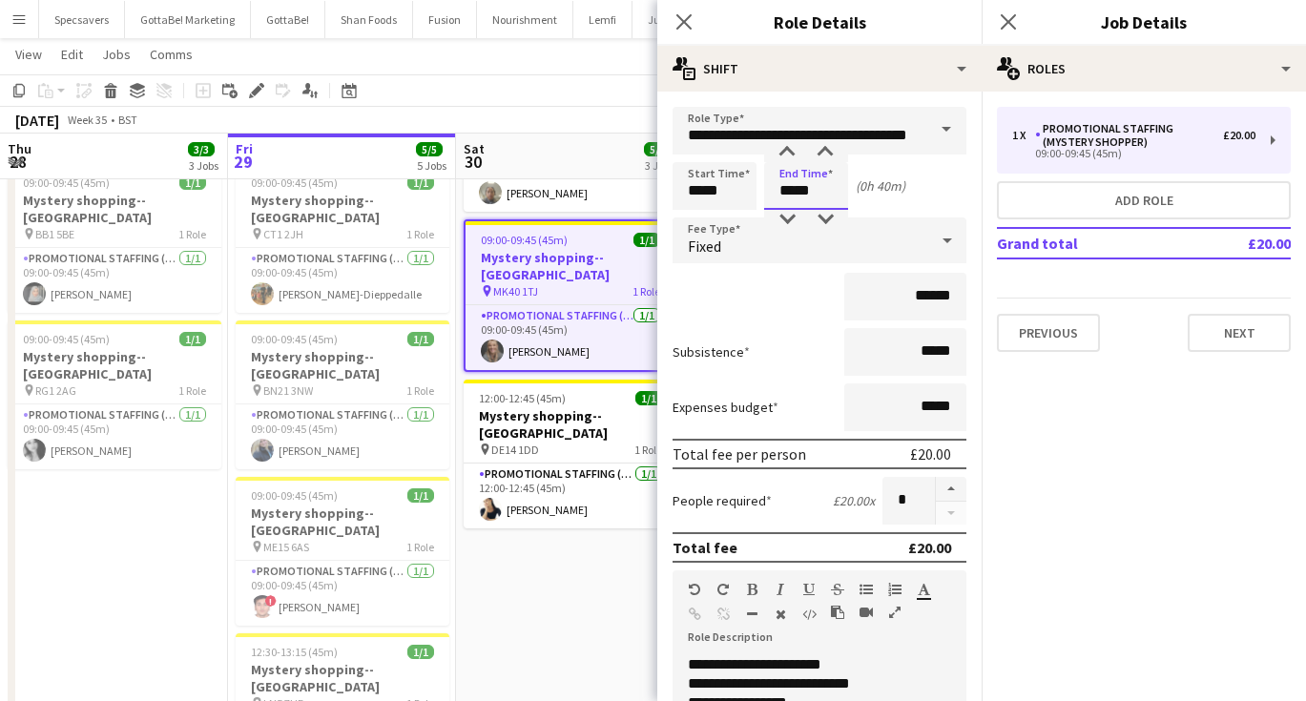
type input "*****"
click at [1009, 23] on icon at bounding box center [1008, 21] width 18 height 18
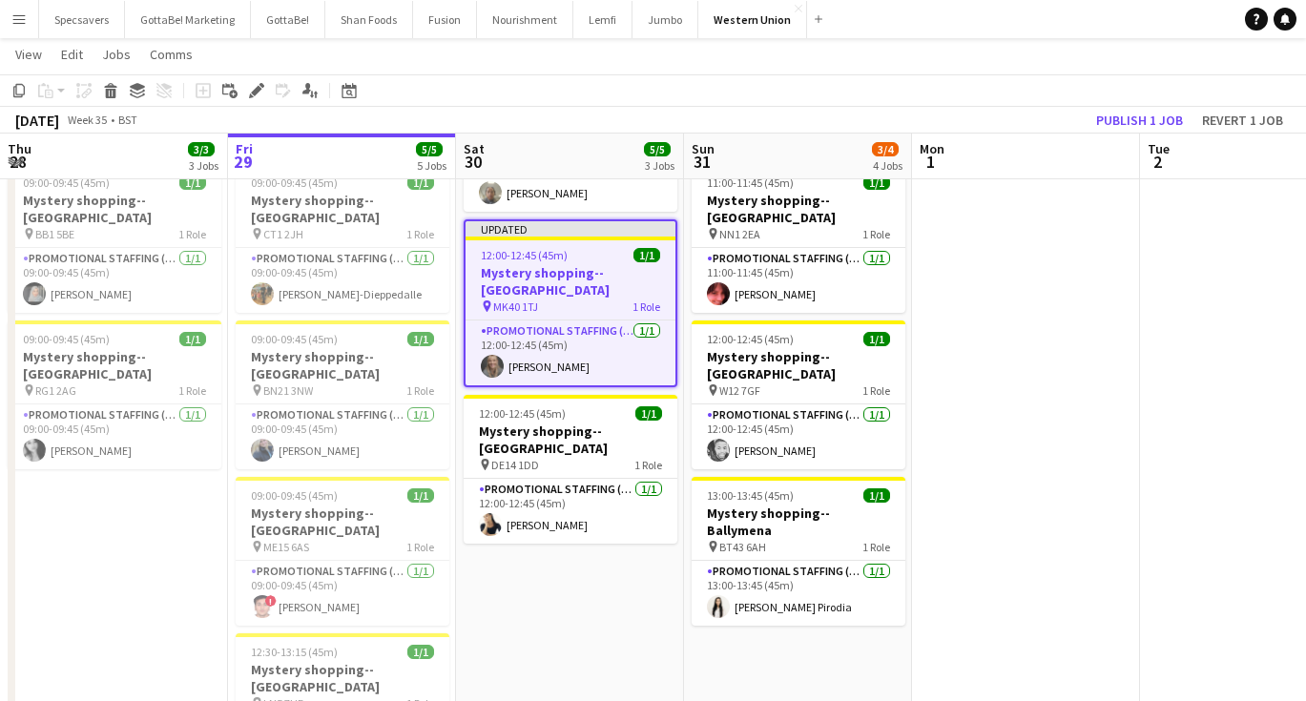
click at [954, 273] on app-date-cell at bounding box center [1026, 414] width 228 height 828
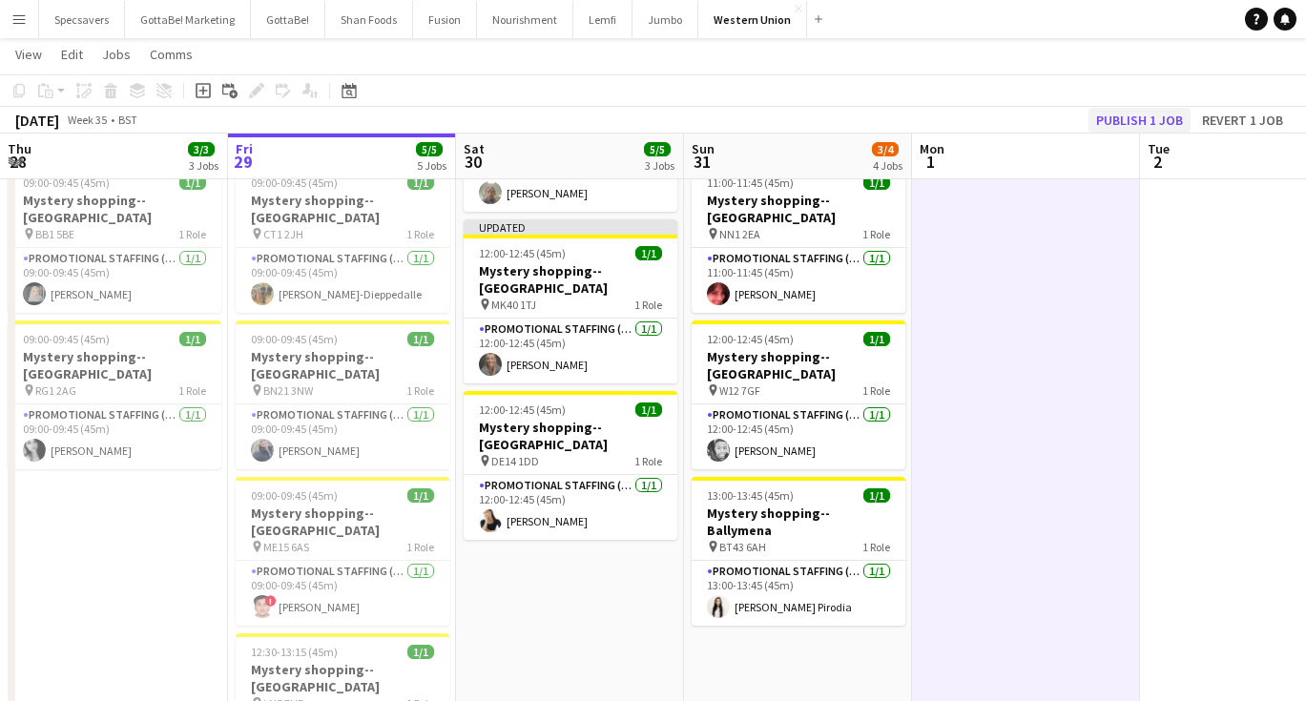
click at [1112, 122] on button "Publish 1 job" at bounding box center [1139, 120] width 102 height 25
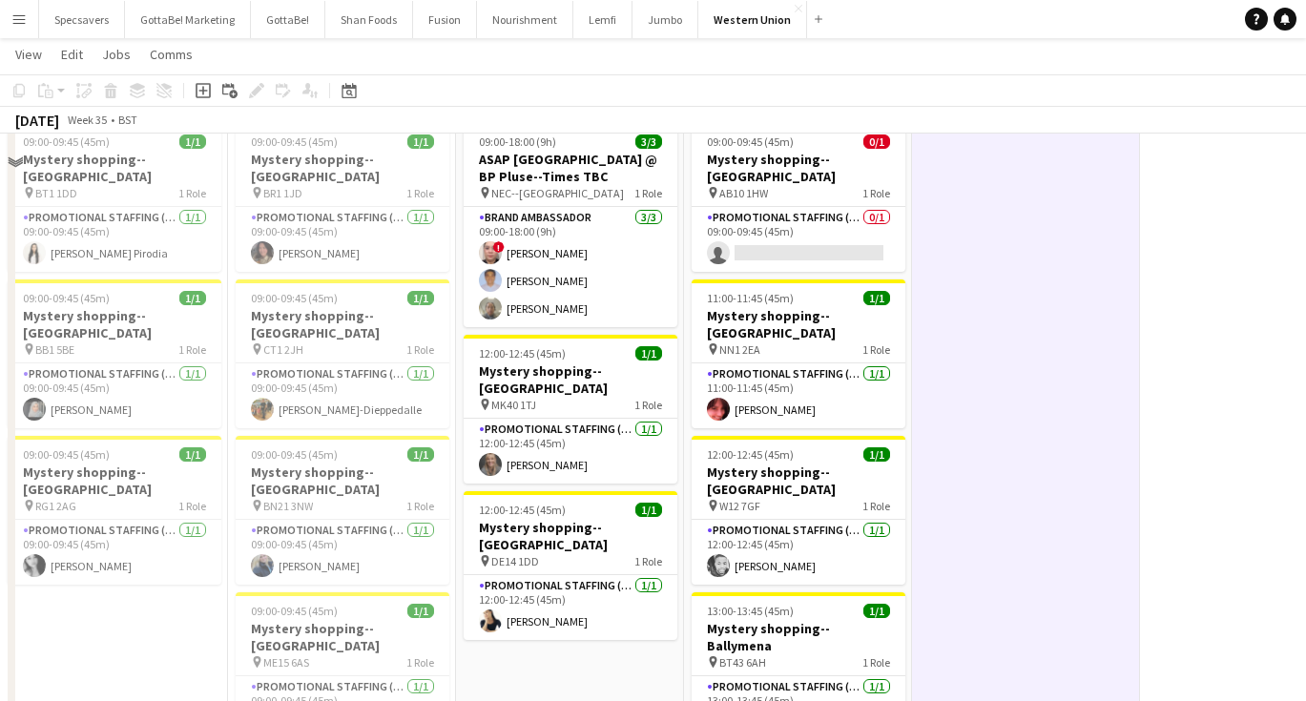
scroll to position [105, 0]
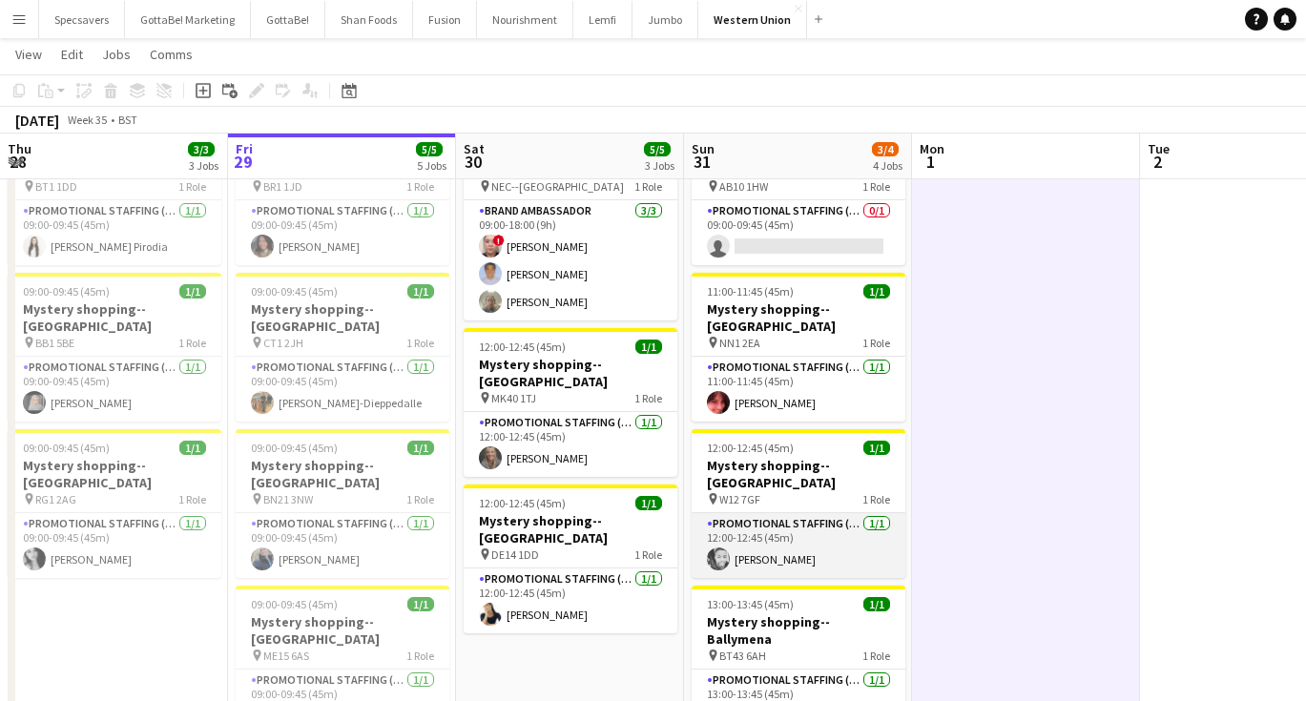
click at [779, 513] on app-card-role "Promotional Staffing (Mystery Shopper) 1/1 12:00-12:45 (45m) Benn Ugwu" at bounding box center [798, 545] width 214 height 65
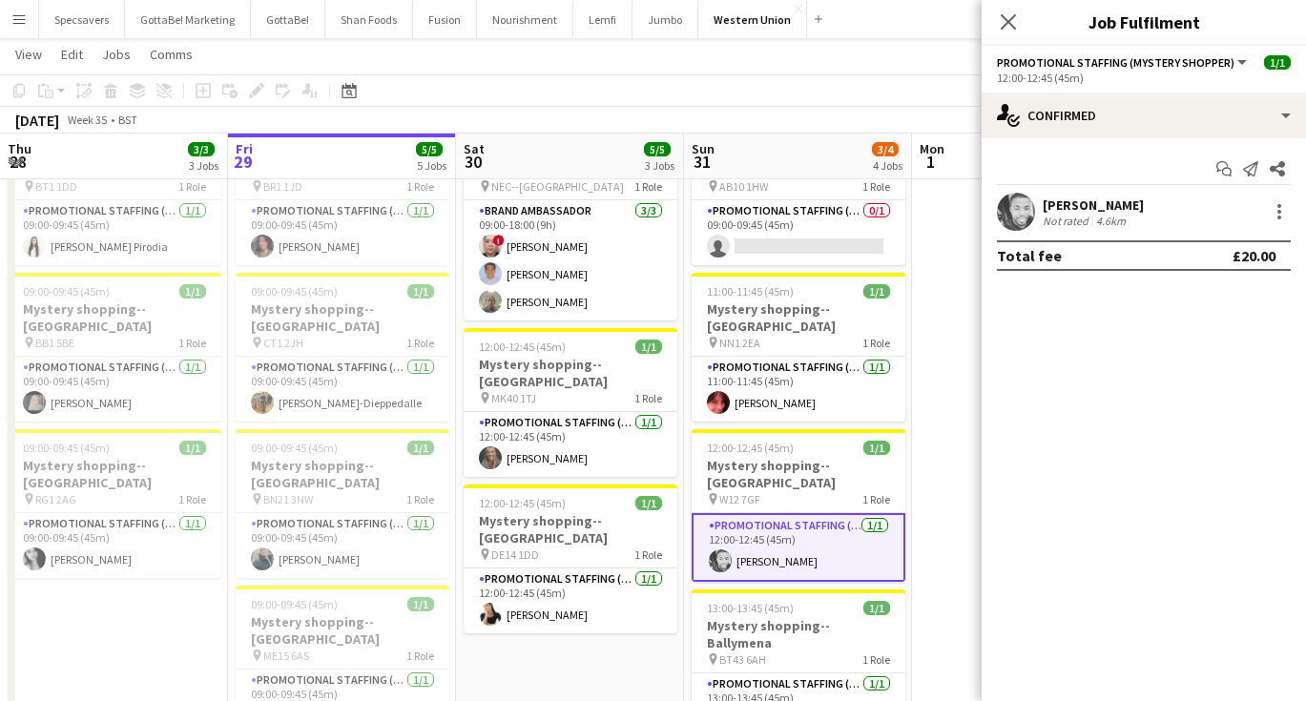
click at [1087, 207] on div "[PERSON_NAME]" at bounding box center [1092, 204] width 101 height 17
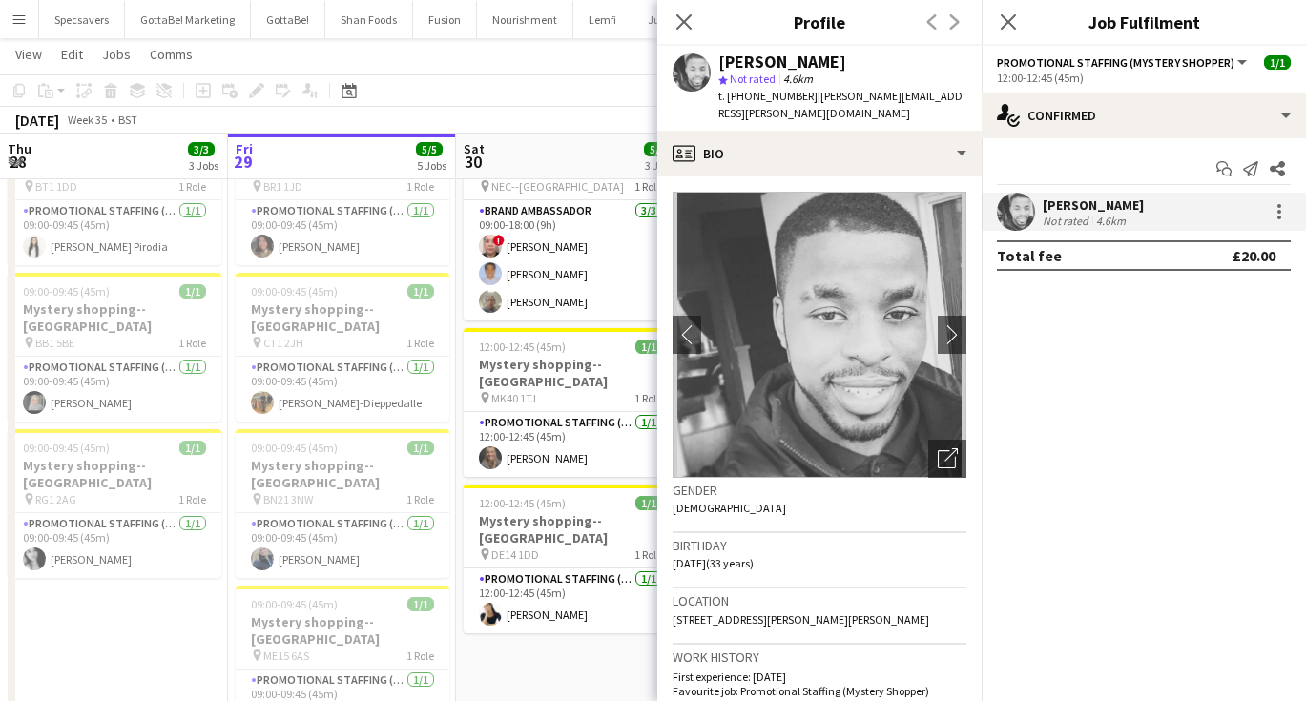
drag, startPoint x: 809, startPoint y: 96, endPoint x: 921, endPoint y: 103, distance: 112.7
click at [921, 103] on div "t. +447423794113 | benn.j.ugwu@hotmail.com" at bounding box center [842, 105] width 248 height 34
copy span "[PERSON_NAME][EMAIL_ADDRESS][PERSON_NAME][DOMAIN_NAME]"
click at [516, 582] on app-card-role "Promotional Staffing (Mystery Shopper) 1/1 12:00-12:45 (45m) Natalia Dwyer" at bounding box center [571, 600] width 214 height 65
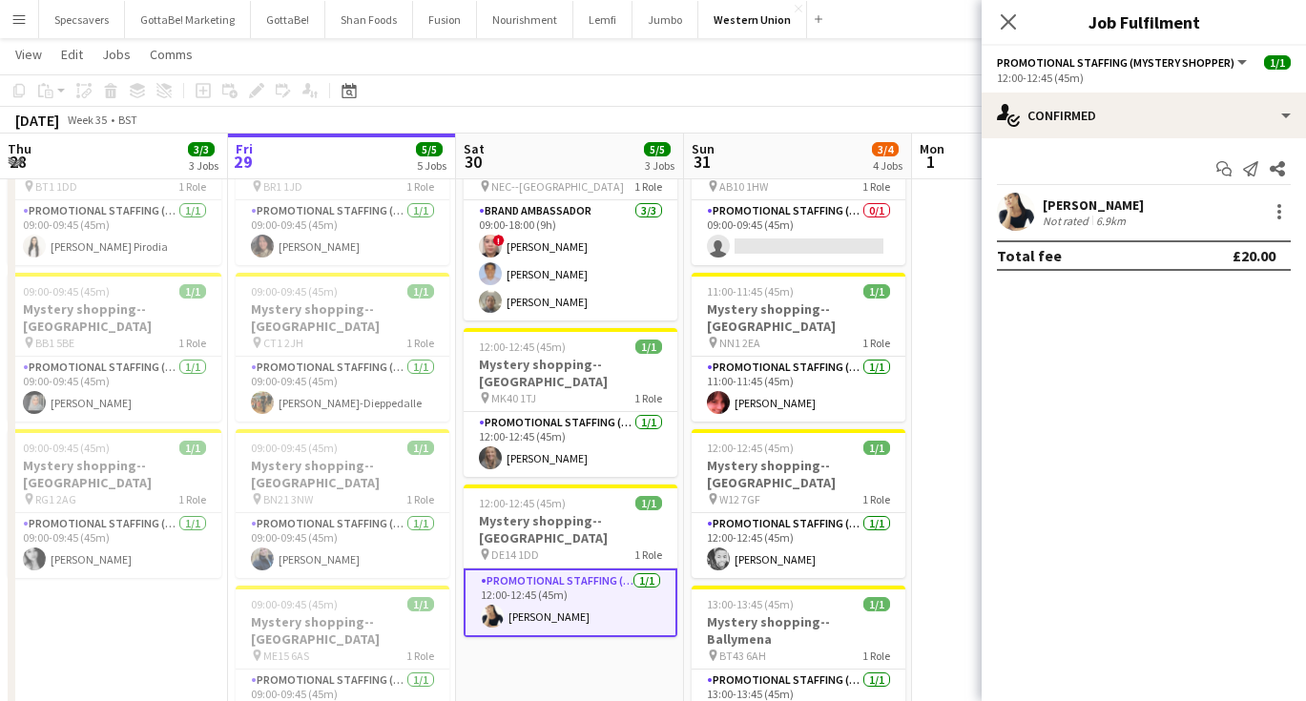
click at [1097, 217] on div "6.9km" at bounding box center [1110, 221] width 37 height 14
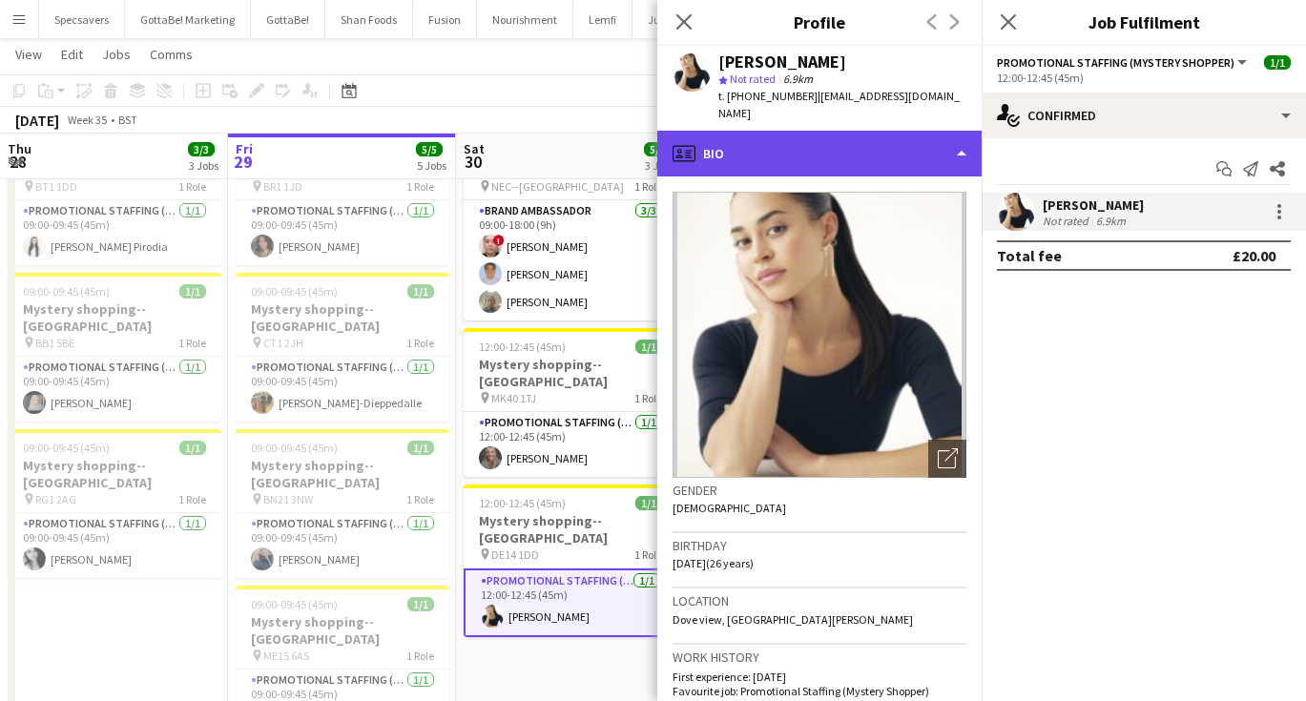
click at [793, 138] on div "profile Bio" at bounding box center [819, 154] width 324 height 46
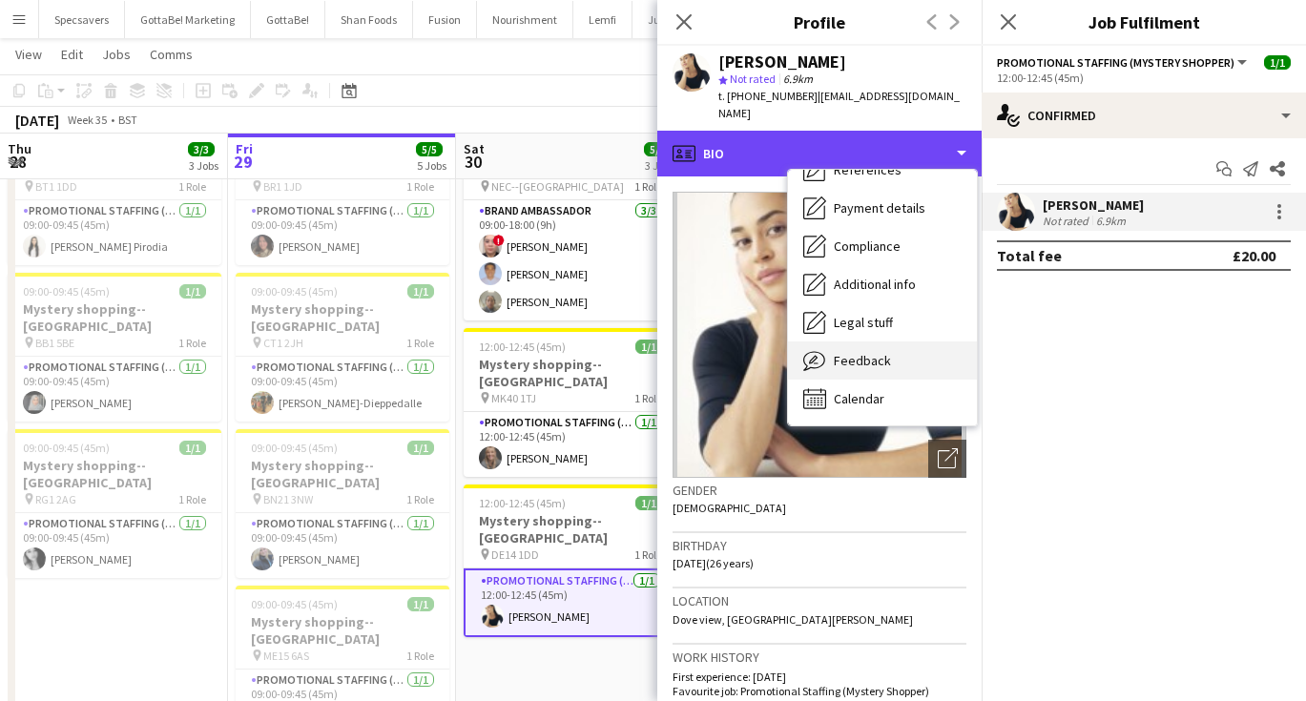
scroll to position [217, 0]
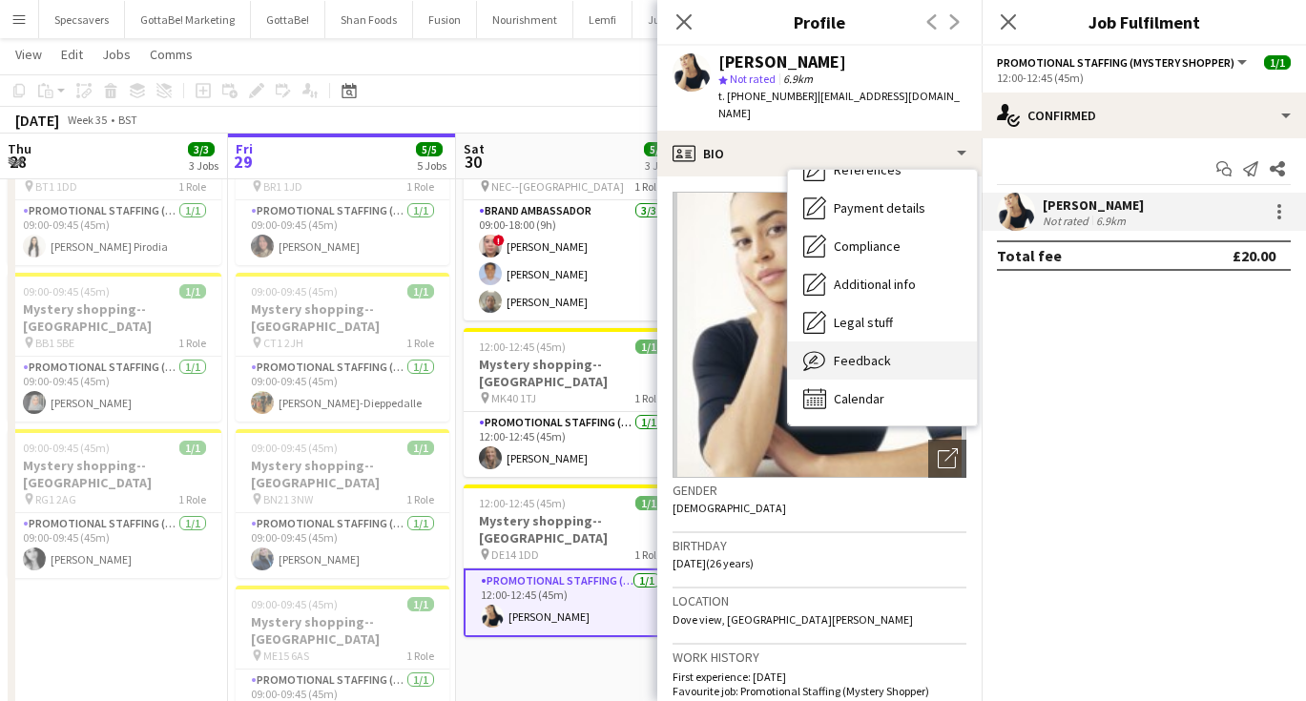
click at [860, 341] on div "Feedback Feedback" at bounding box center [882, 360] width 189 height 38
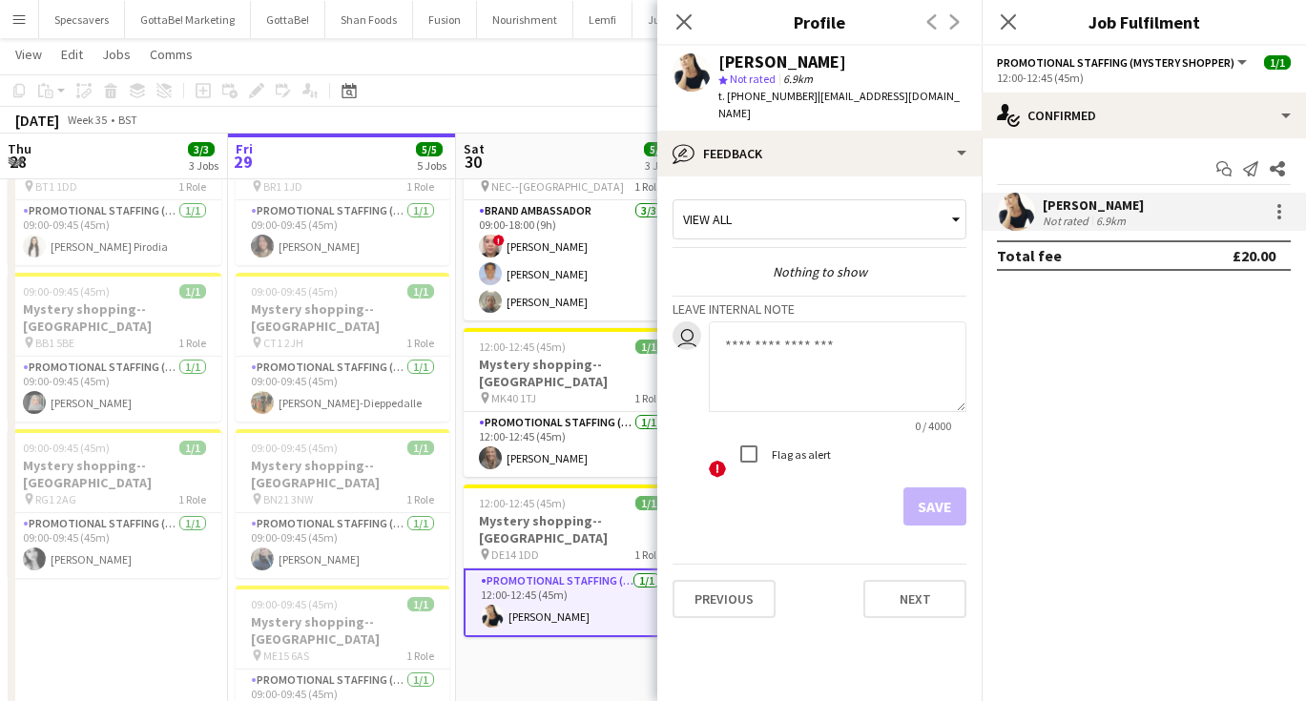
click at [756, 325] on textarea at bounding box center [838, 366] width 258 height 91
type textarea "**********"
click at [942, 494] on button "Save" at bounding box center [934, 506] width 63 height 38
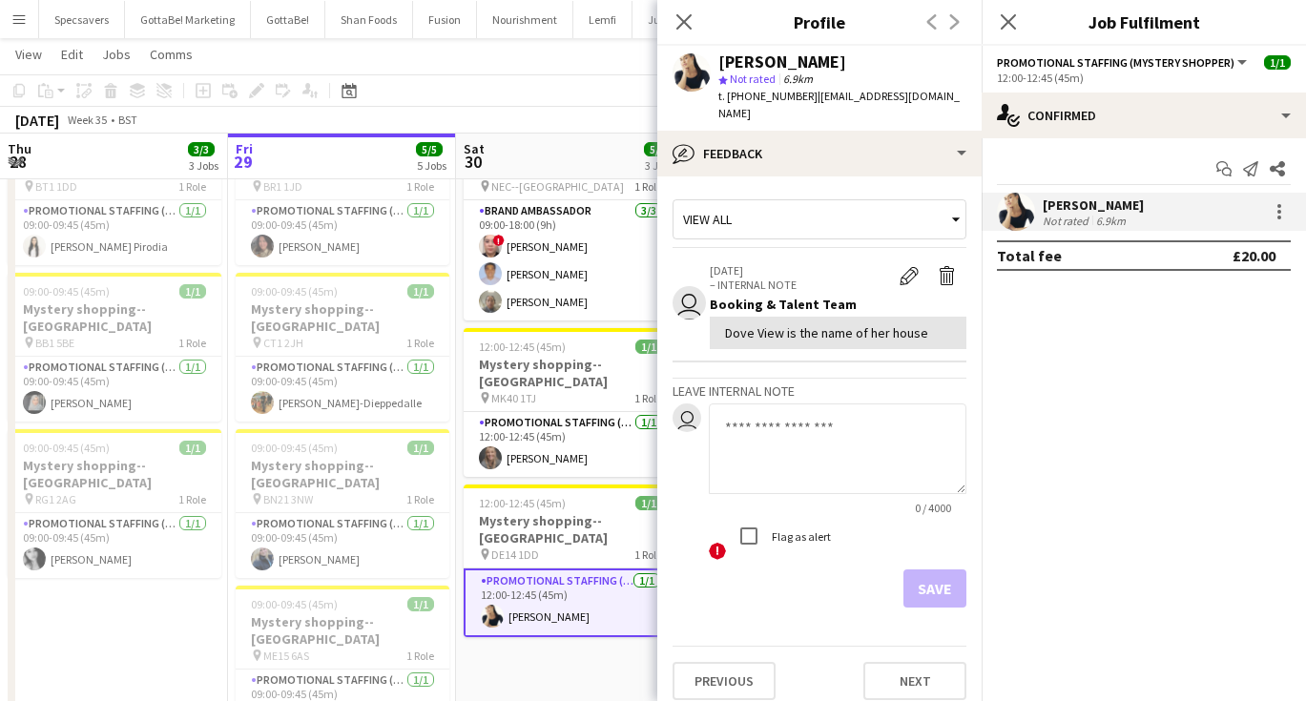
drag, startPoint x: 804, startPoint y: 97, endPoint x: 884, endPoint y: 108, distance: 80.8
click at [884, 108] on div "Natalia Dwyer star Not rated 6.9km t. +07449485944 | tallyd462@gmail.com" at bounding box center [819, 88] width 324 height 85
copy span "[EMAIL_ADDRESS][DOMAIN_NAME]"
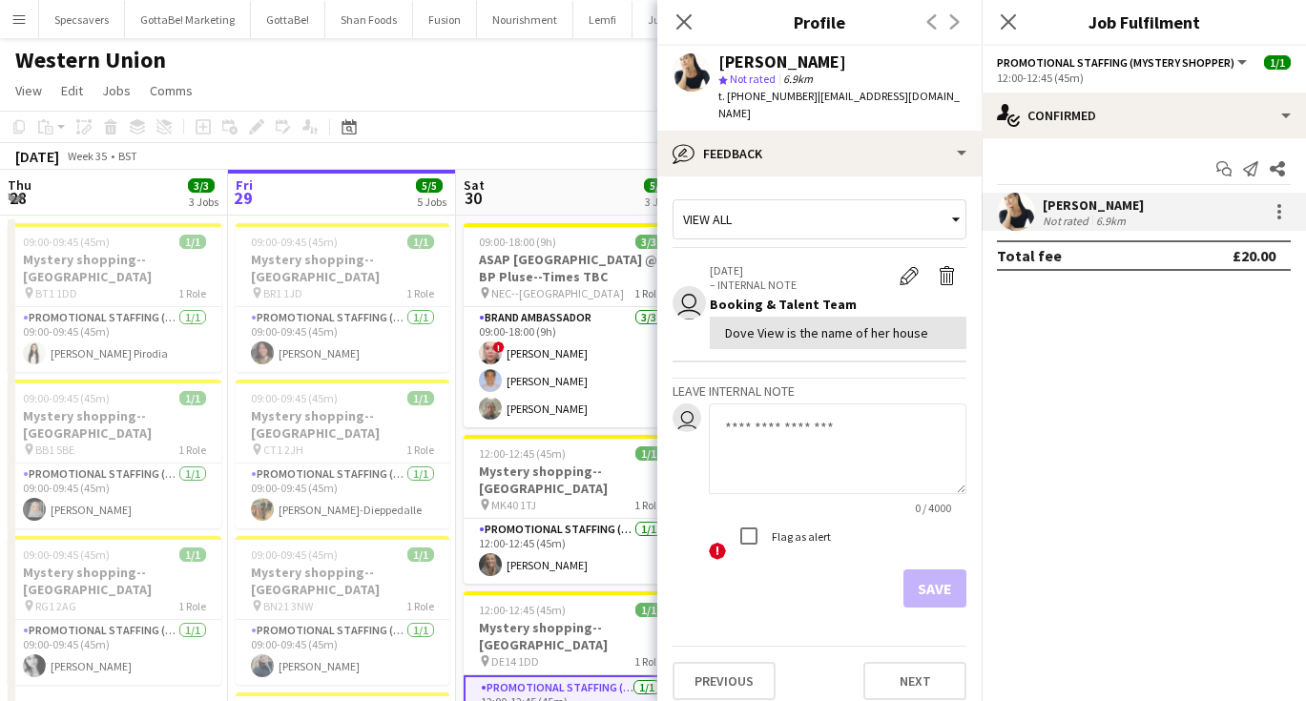
scroll to position [0, 0]
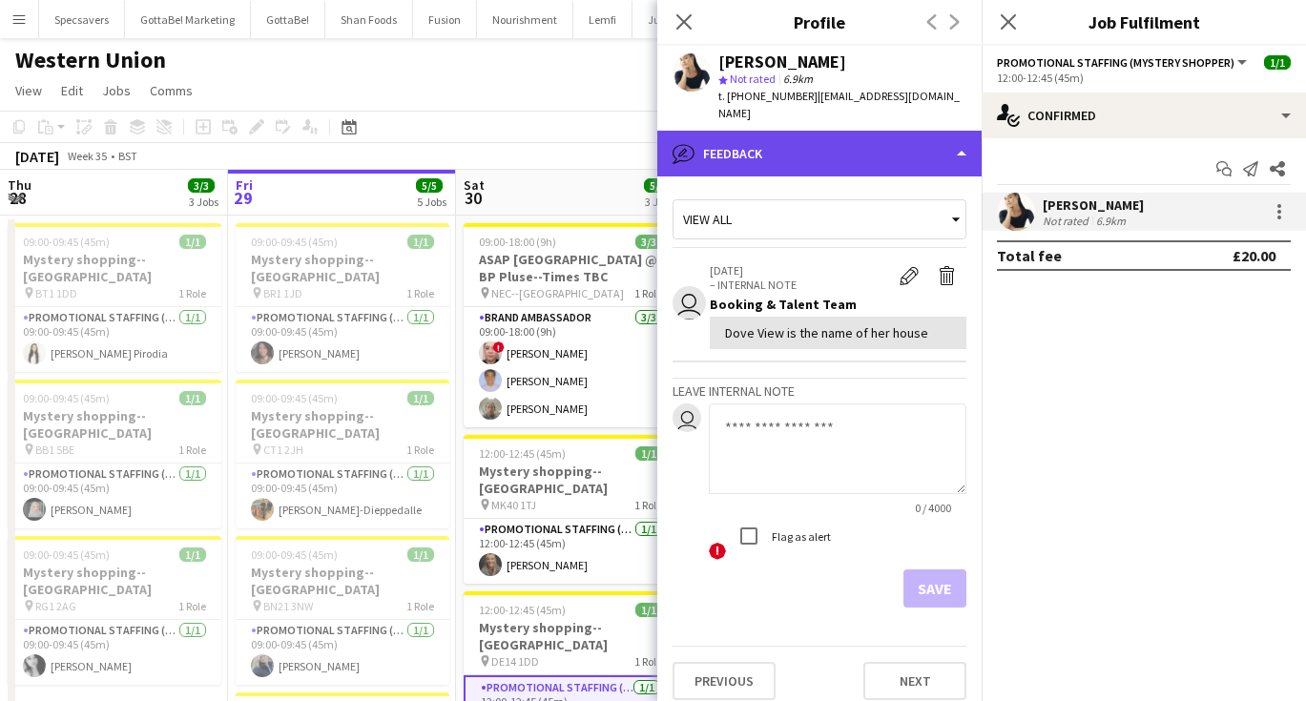
click at [885, 139] on div "bubble-pencil Feedback" at bounding box center [819, 154] width 324 height 46
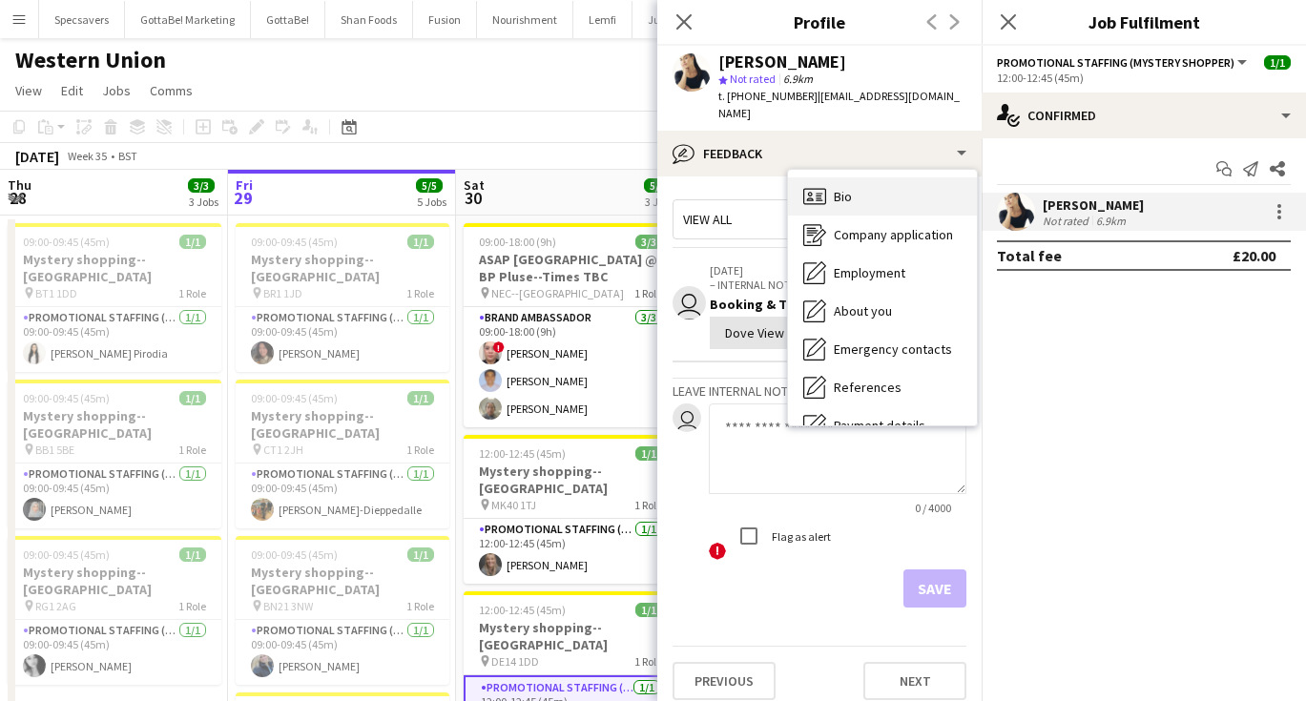
click at [876, 180] on div "Bio Bio" at bounding box center [882, 196] width 189 height 38
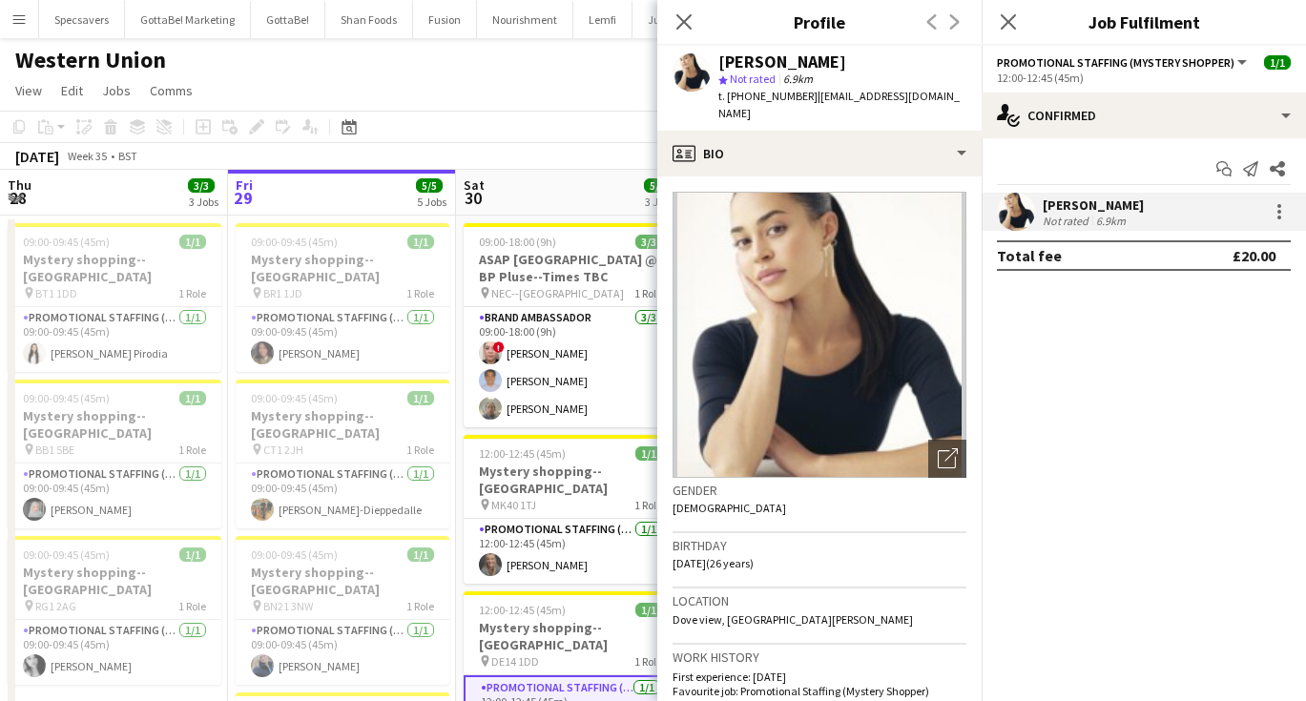
click at [598, 120] on app-toolbar "Copy Paste Paste Command V Paste with crew Command Shift V Paste linked Job Del…" at bounding box center [653, 127] width 1306 height 32
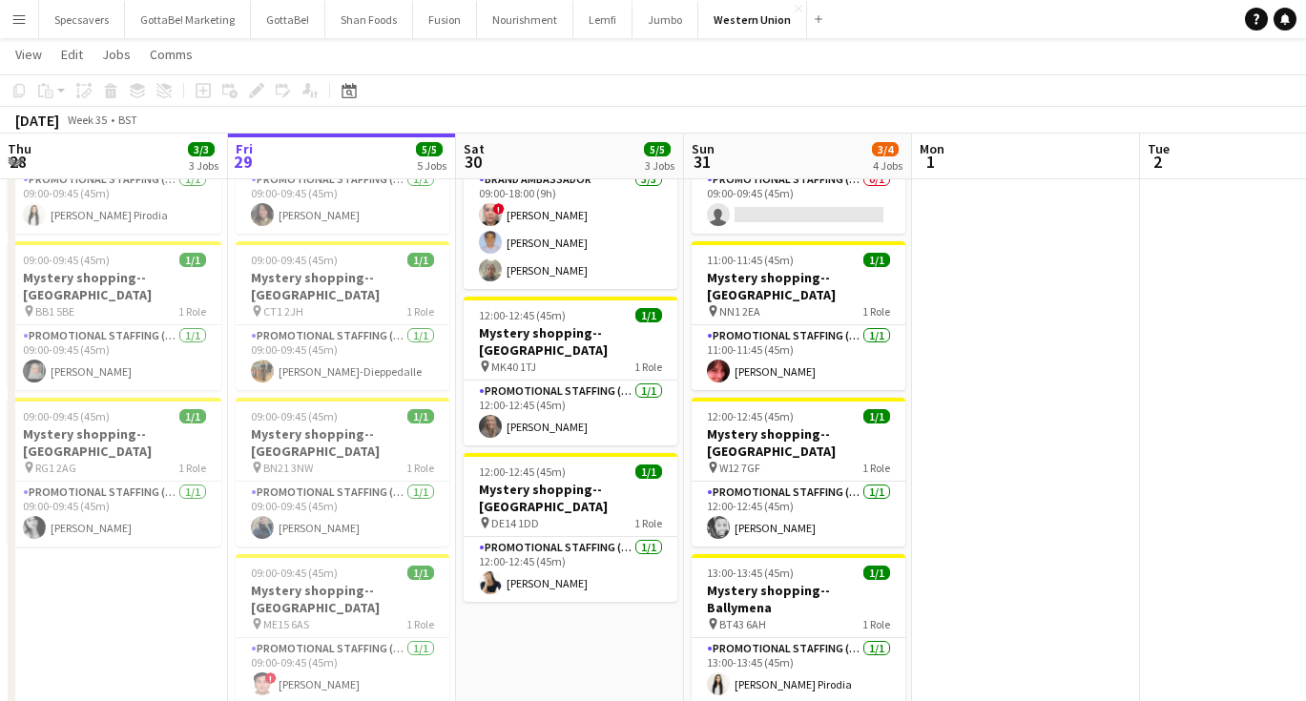
scroll to position [133, 0]
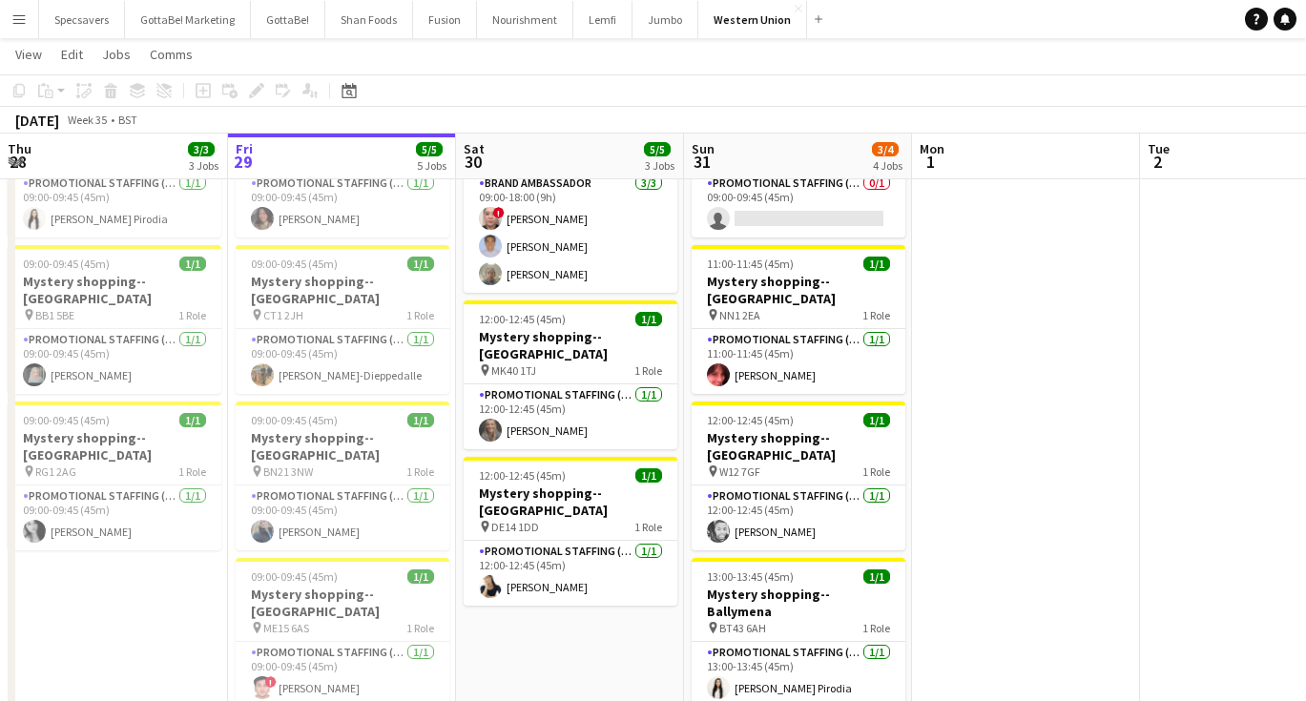
click at [24, 15] on app-icon "Menu" at bounding box center [18, 18] width 15 height 15
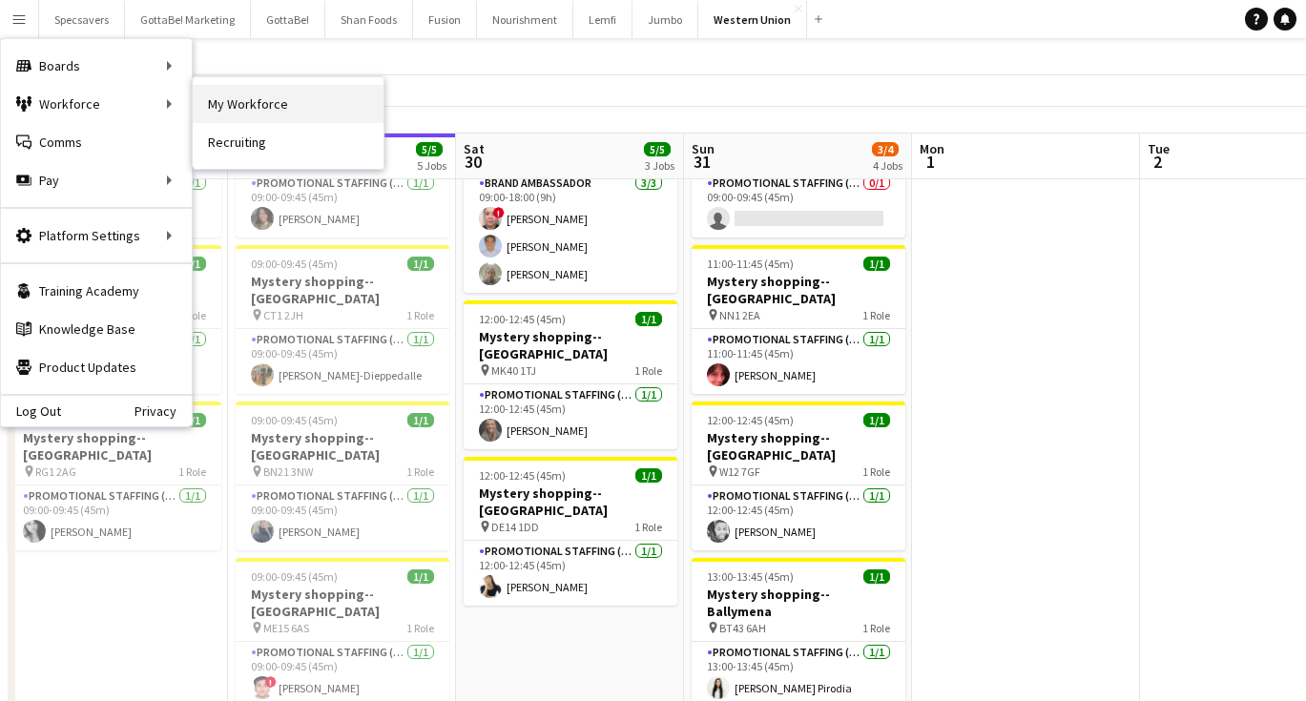
click at [244, 105] on link "My Workforce" at bounding box center [288, 104] width 191 height 38
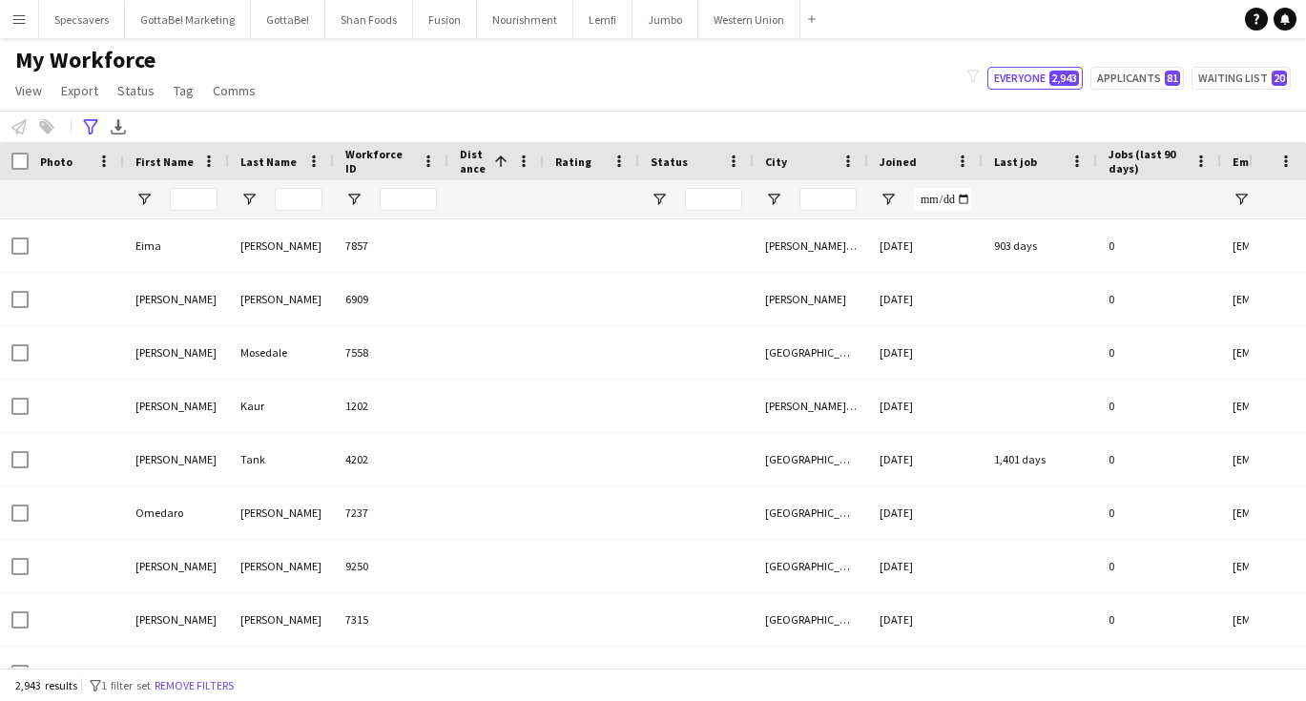
type input "**********"
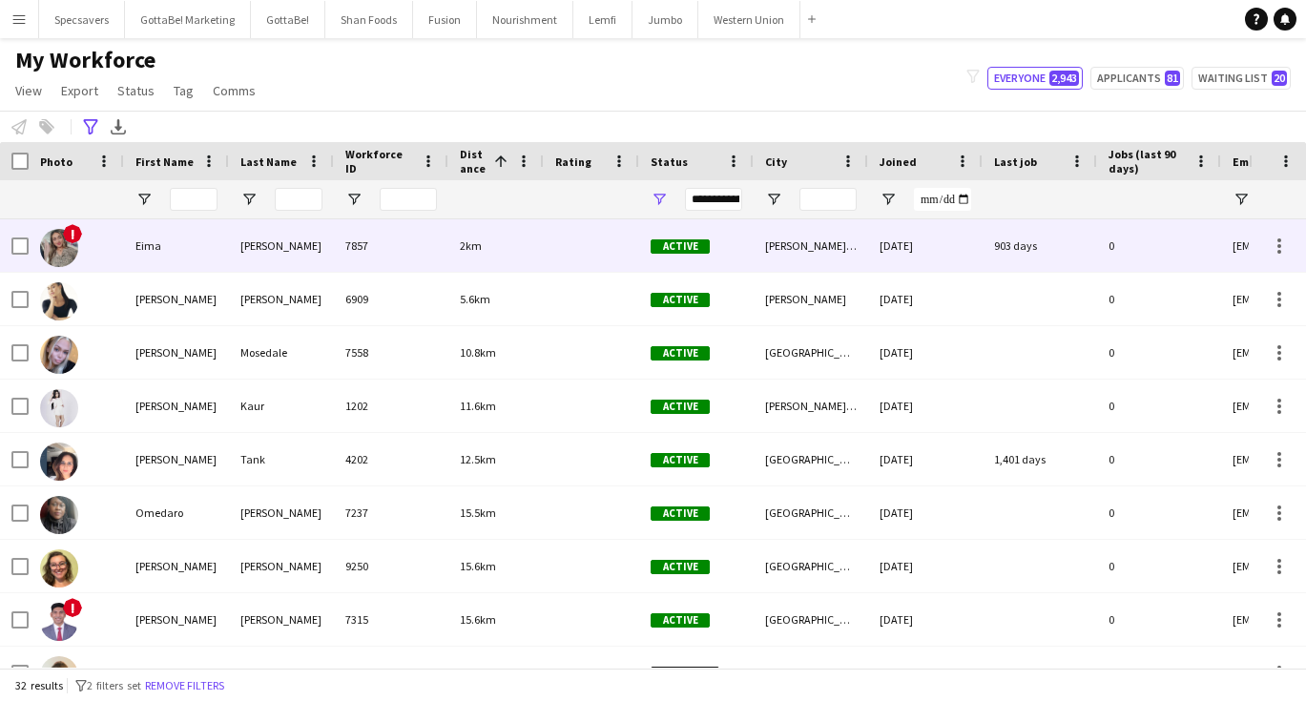
click at [170, 260] on div "Eima" at bounding box center [176, 245] width 105 height 52
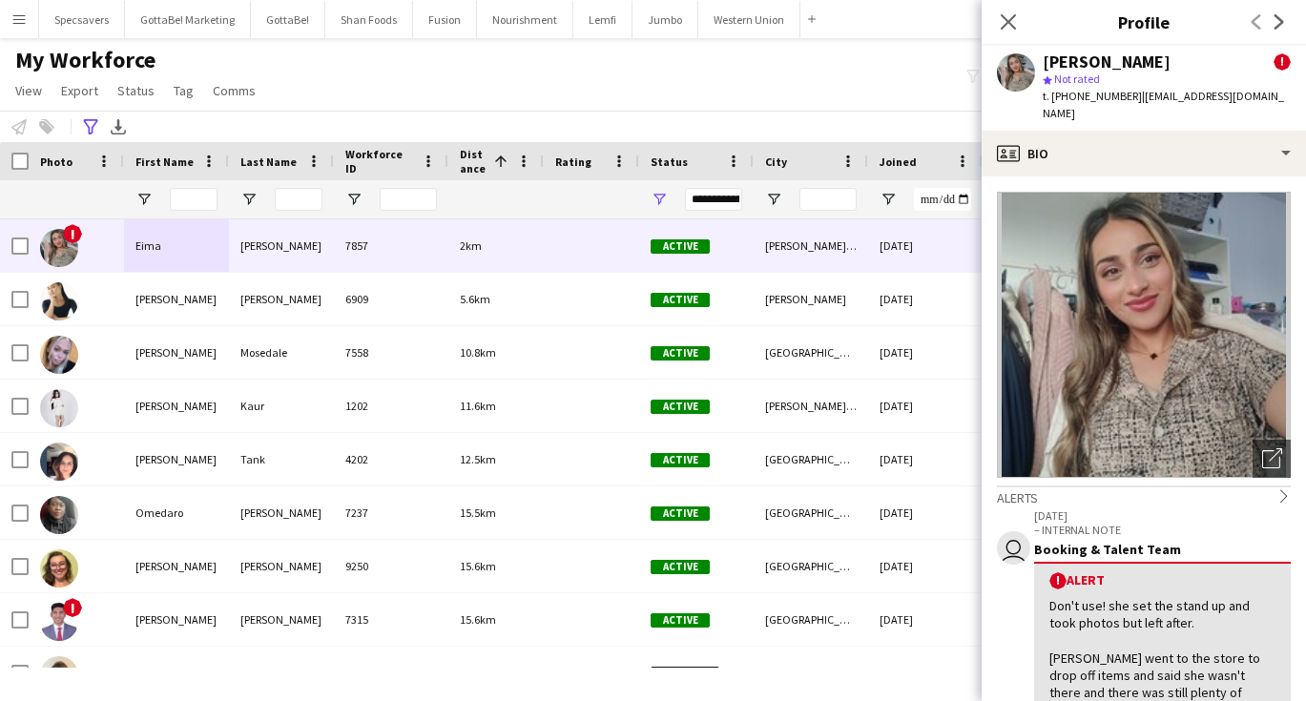
click at [360, 80] on div "My Workforce View Views Default view New view Update view Delete view Edit name…" at bounding box center [653, 78] width 1306 height 65
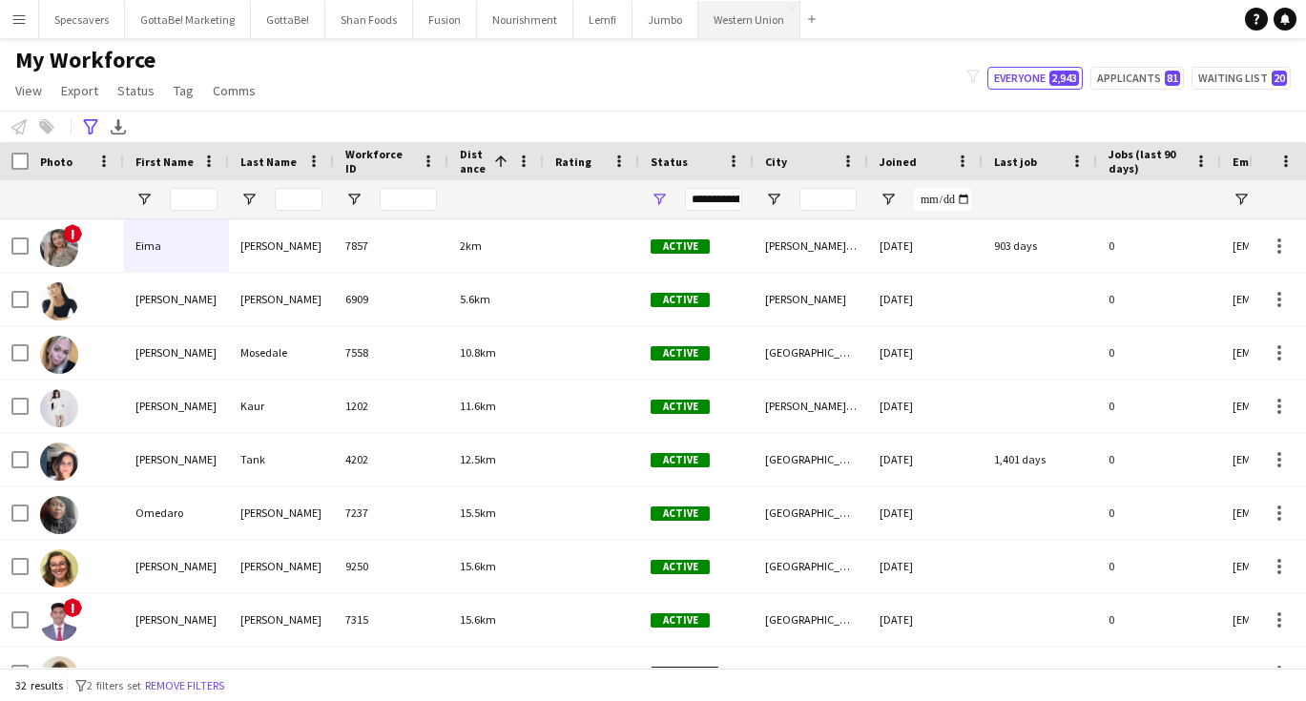
click at [758, 34] on button "Western Union Close" at bounding box center [749, 19] width 102 height 37
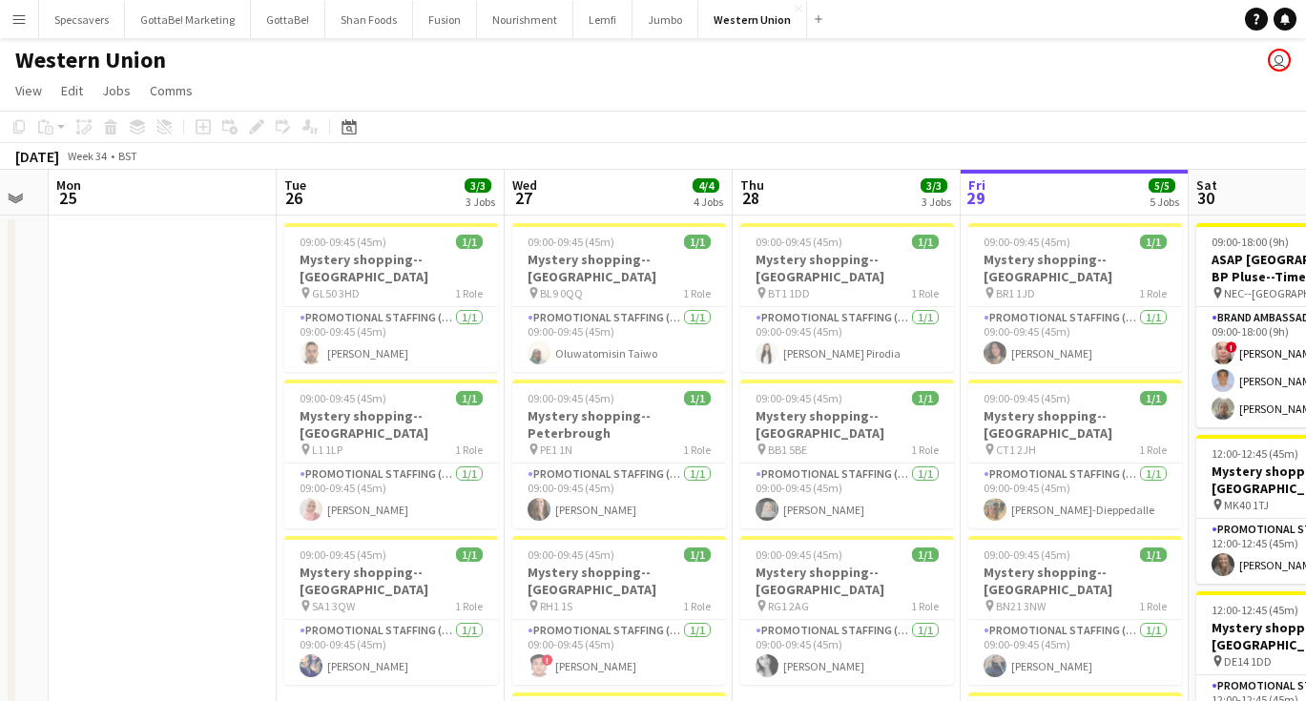
scroll to position [0, 620]
